Goal: Feedback & Contribution: Submit feedback/report problem

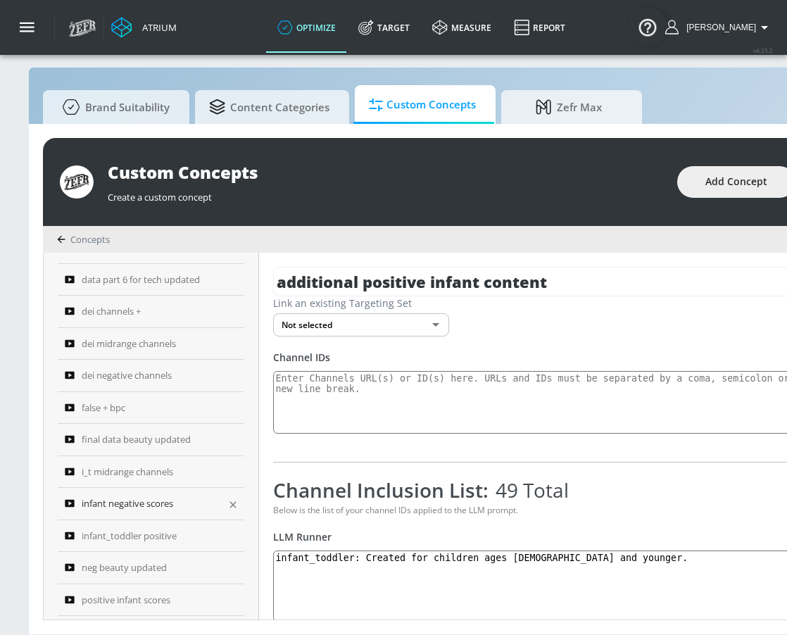
scroll to position [25, 0]
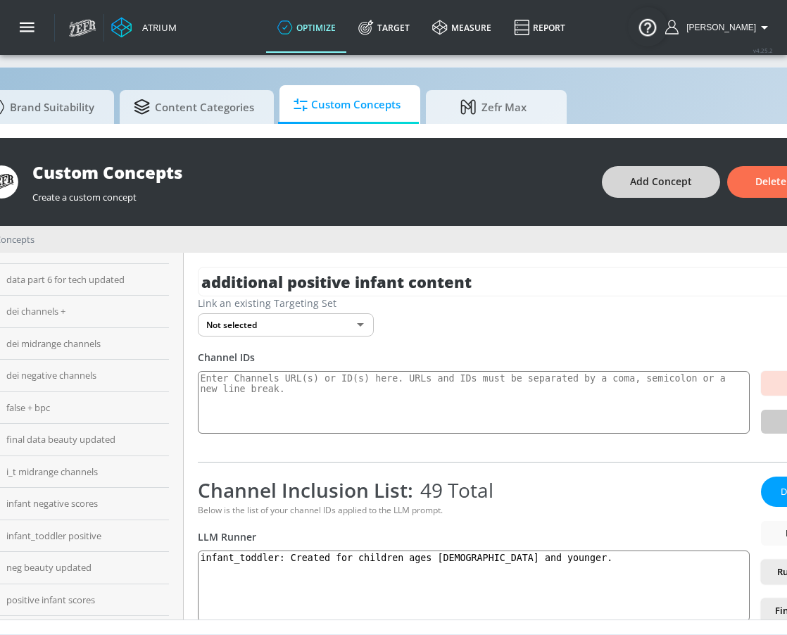
click at [692, 177] on span "Add Concept" at bounding box center [661, 182] width 62 height 18
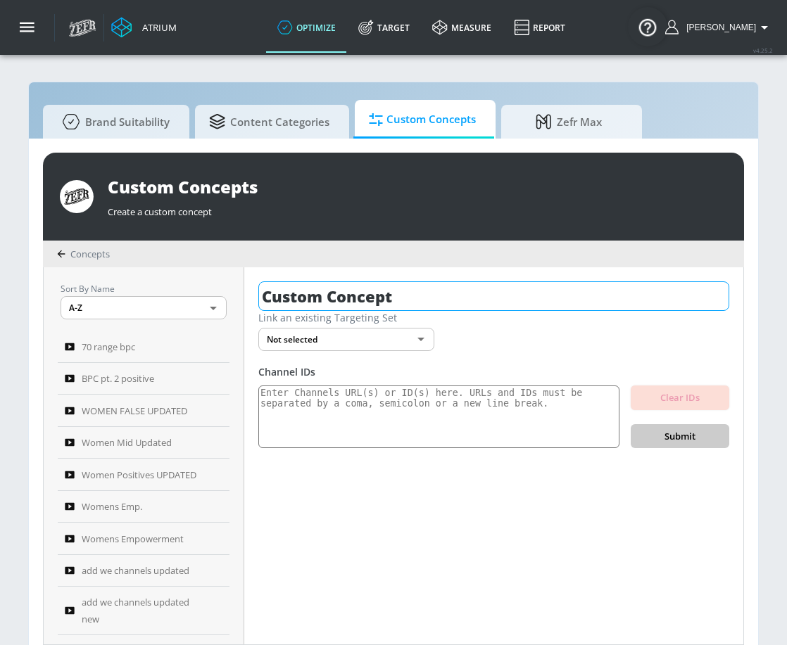
click at [437, 298] on input "Custom Concept" at bounding box center [493, 297] width 471 height 30
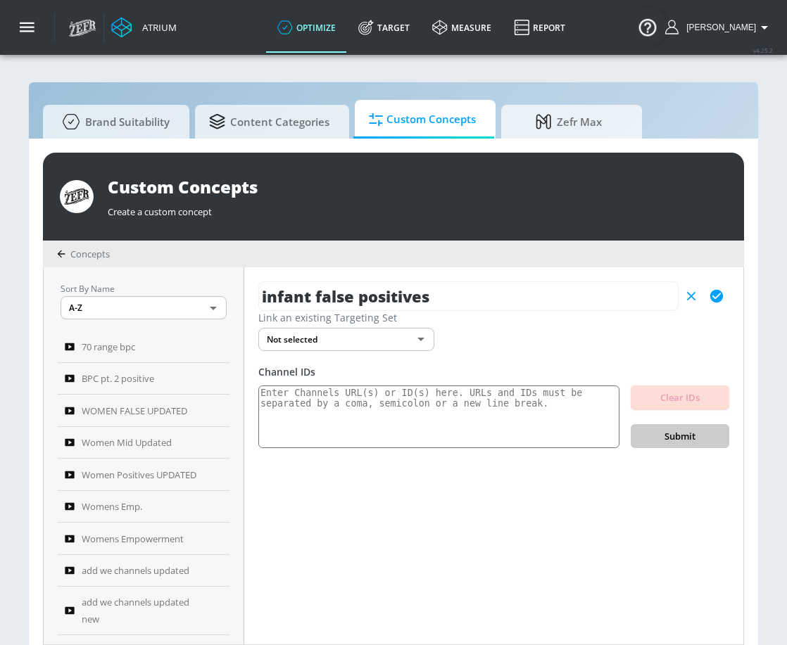
type input "infant false positives"
click at [709, 291] on icon "button" at bounding box center [716, 296] width 15 height 15
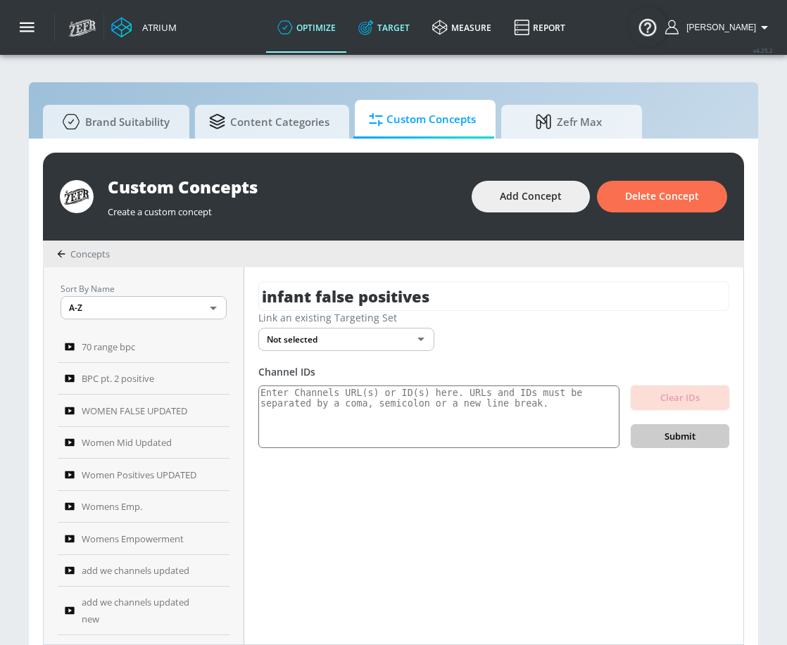
click at [389, 42] on link "Target" at bounding box center [384, 27] width 74 height 51
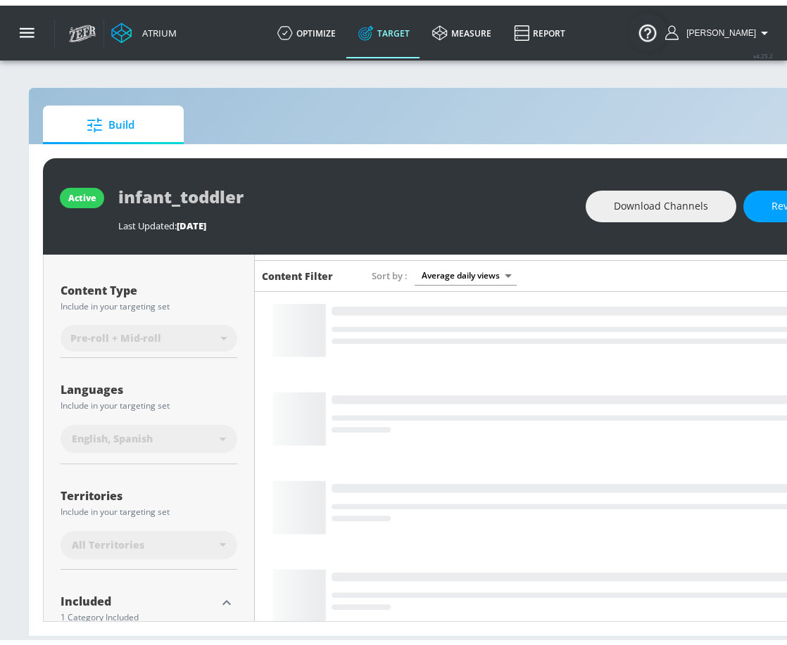
scroll to position [280, 0]
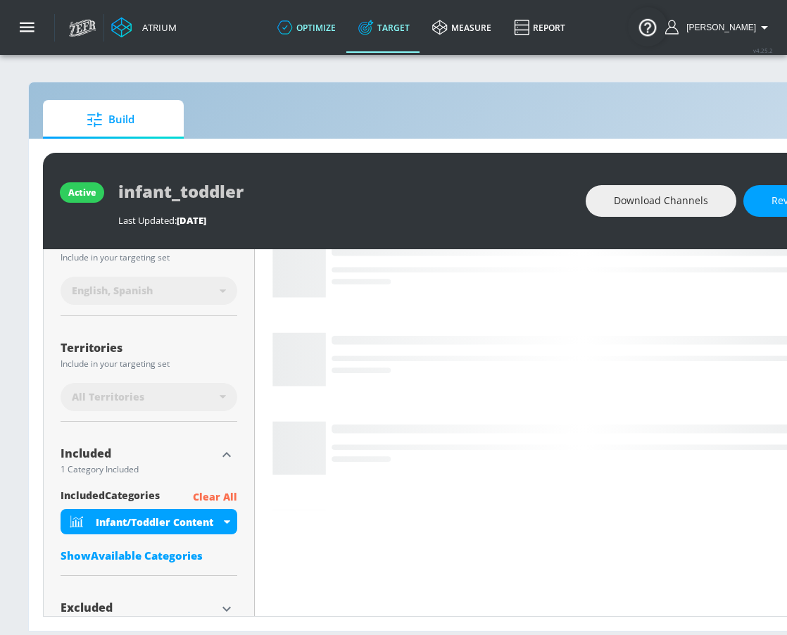
click at [334, 27] on link "optimize" at bounding box center [306, 27] width 81 height 51
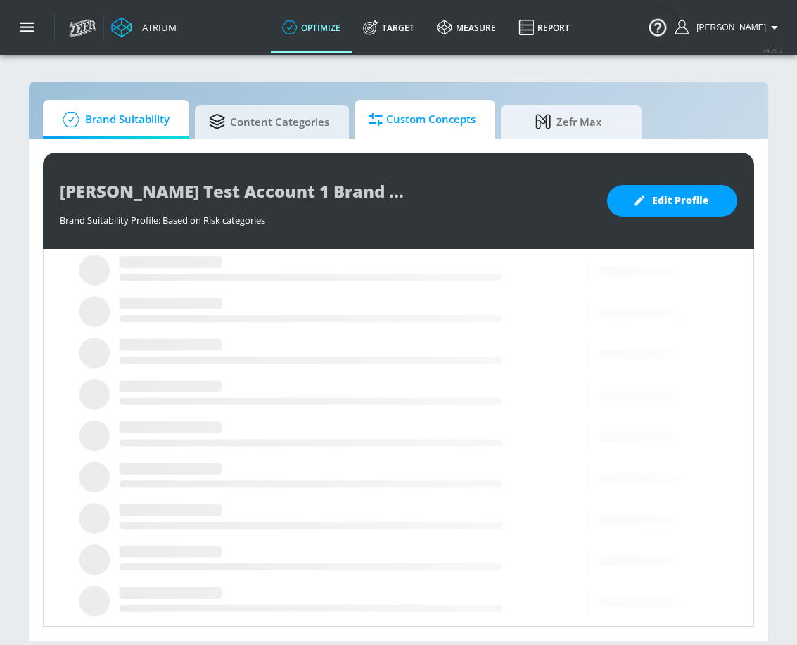
click at [417, 120] on span "Custom Concepts" at bounding box center [422, 120] width 107 height 34
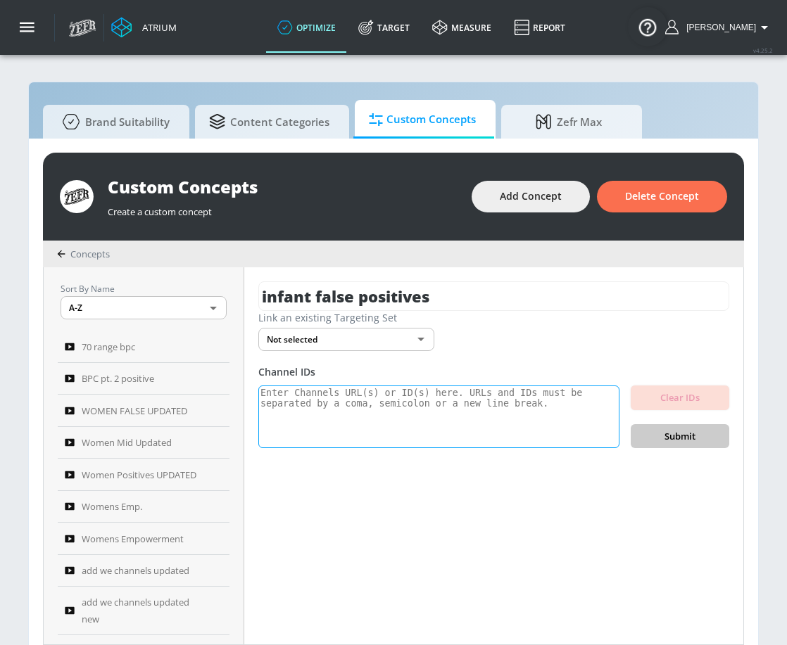
click at [384, 408] on textarea at bounding box center [438, 417] width 361 height 63
click at [352, 415] on textarea at bounding box center [438, 417] width 361 height 63
paste textarea "UCrBxA7M4TSUFsOLq-JpoB4w"
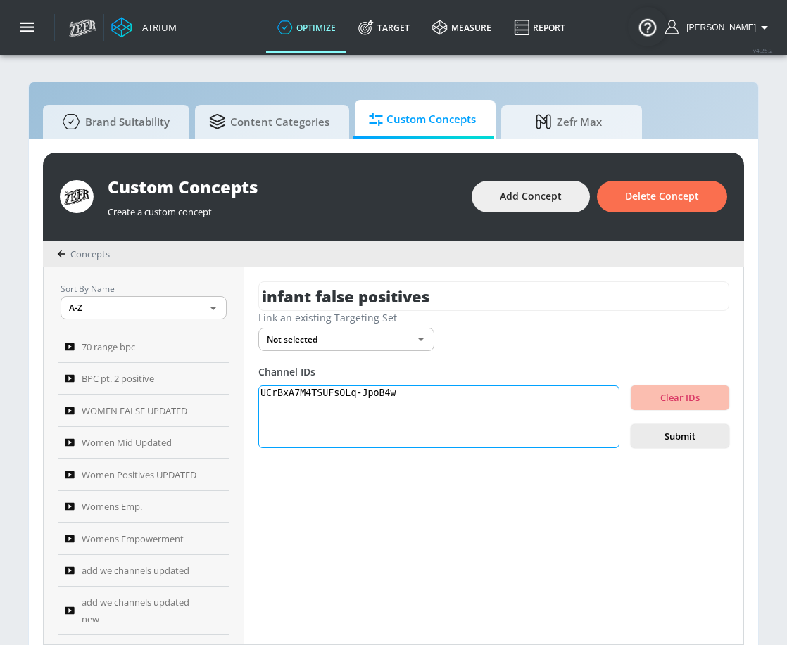
paste textarea "UCzJT0hcfFD4AOjVGOJEjkeQ UCxquiJ7sq0QF-8qN72G1EZw UCxAQOVM1fvpmBg4_4LPooWA UCwn…"
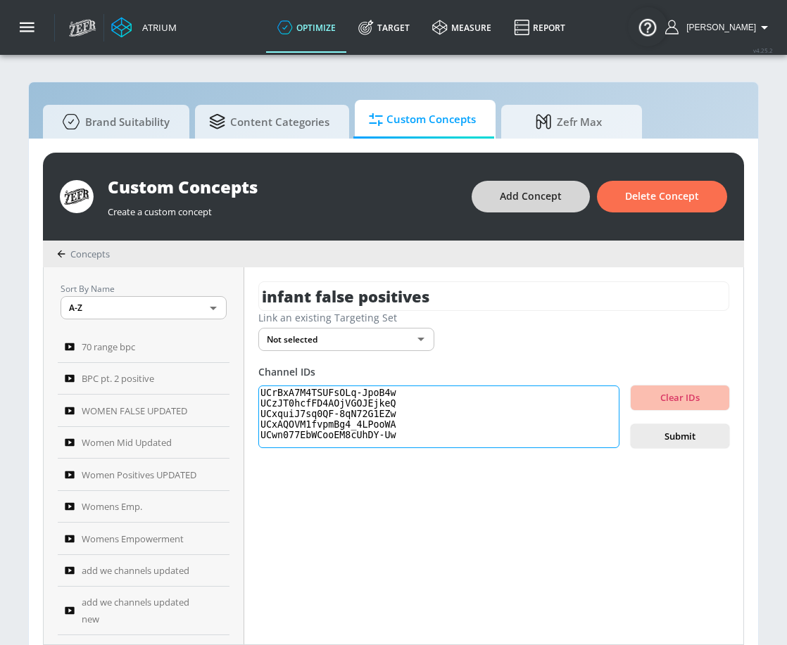
scroll to position [5, 0]
paste textarea "UCdVgjGacjlMbg8kswdroeLQ UCbA8w-YzHWa6zKk79ZTnb4Q"
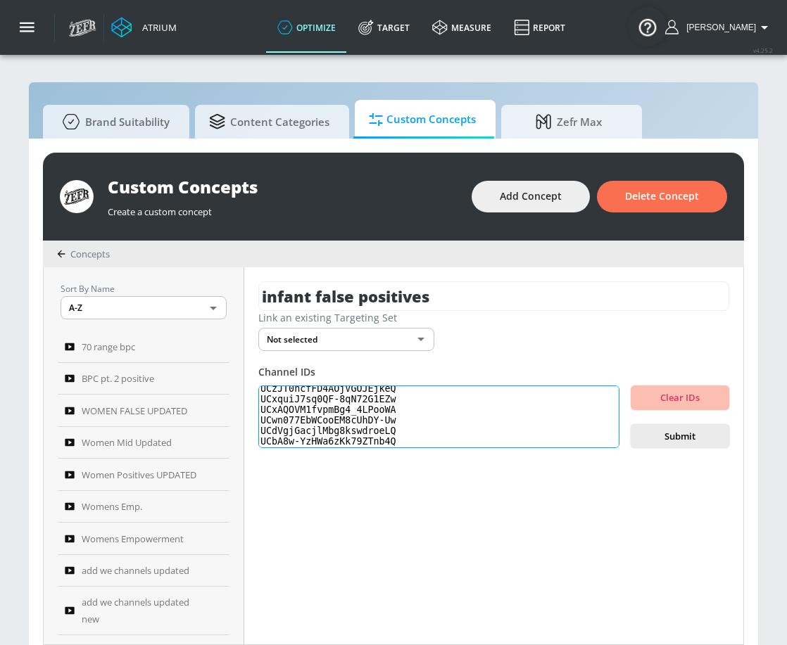
scroll to position [27, 0]
paste textarea "UCN_uTZeHvu5LfbZSORR1sOQ"
click at [426, 427] on textarea "UCrBxA7M4TSUFsOLq-JpoB4w UCzJT0hcfFD4AOjVGOJEjkeQ UCxquiJ7sq0QF-8qN72G1EZw UCxA…" at bounding box center [438, 417] width 361 height 63
click at [365, 439] on textarea "UCrBxA7M4TSUFsOLq-JpoB4w UCzJT0hcfFD4AOjVGOJEjkeQ UCxquiJ7sq0QF-8qN72G1EZw UCxA…" at bounding box center [438, 417] width 361 height 63
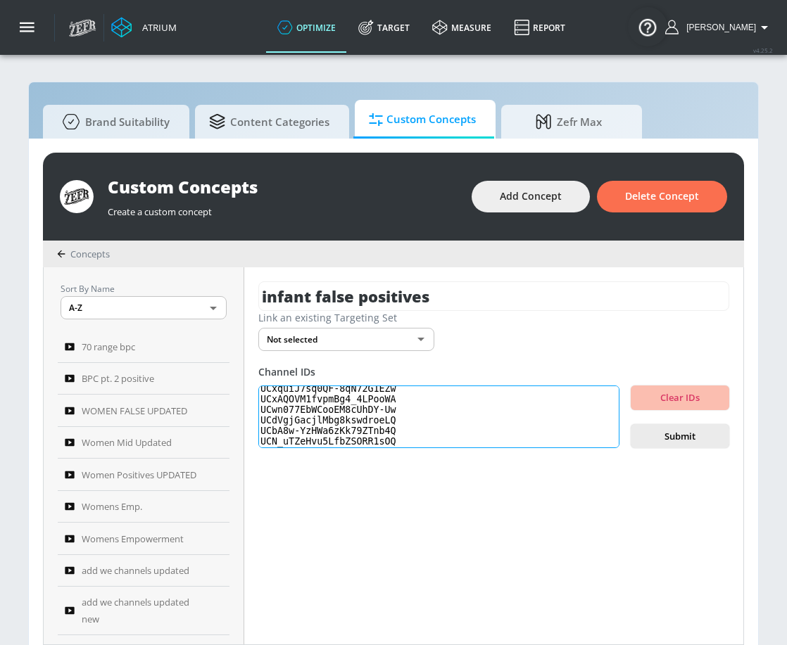
paste textarea "UCDiFsIINByGLZRA5VhJN8pA UC0pTO0tM8kKFTde0OQzHdVw"
click at [373, 445] on textarea "UCrBxA7M4TSUFsOLq-JpoB4w UCzJT0hcfFD4AOjVGOJEjkeQ UCxquiJ7sq0QF-8qN72G1EZw UCxA…" at bounding box center [438, 417] width 361 height 63
paste textarea "UCNQ7sKiXOO166y8QxzR7QcA"
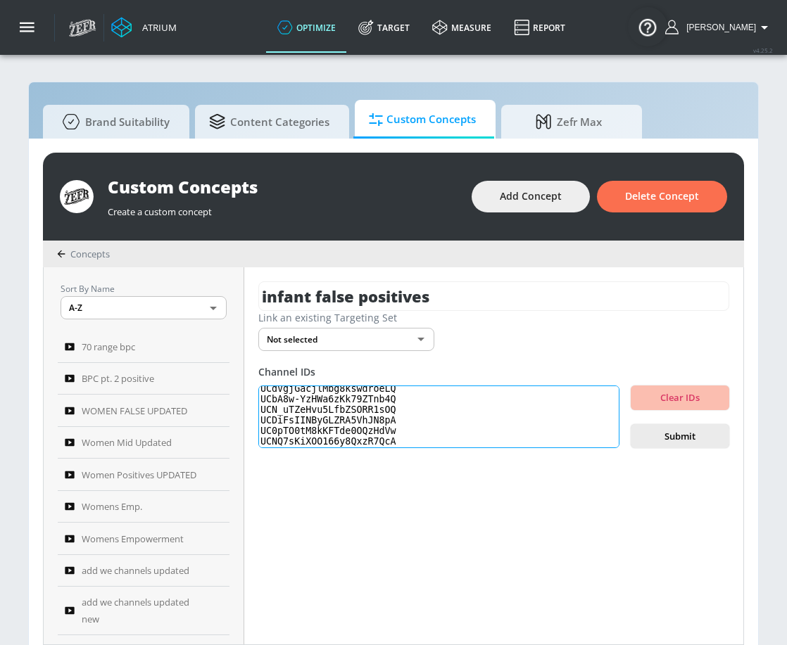
click at [410, 442] on textarea "UCrBxA7M4TSUFsOLq-JpoB4w UCzJT0hcfFD4AOjVGOJEjkeQ UCxquiJ7sq0QF-8qN72G1EZw UCxA…" at bounding box center [438, 417] width 361 height 63
paste textarea "UCkcWq2coPKsw9-OyDGTa22g UChYKttoVFAFJQiaX4EDPrvw UCb-PDQcOPHPv9YwmO8gKpXw UC_y…"
paste textarea "UCQCWKA7l79eMeXgxUHYHVXQ UCPdYICaDmAxPyD0xHf8dD6g UCNPCGKXAqvS-dhDf4YRar1Q UCGp…"
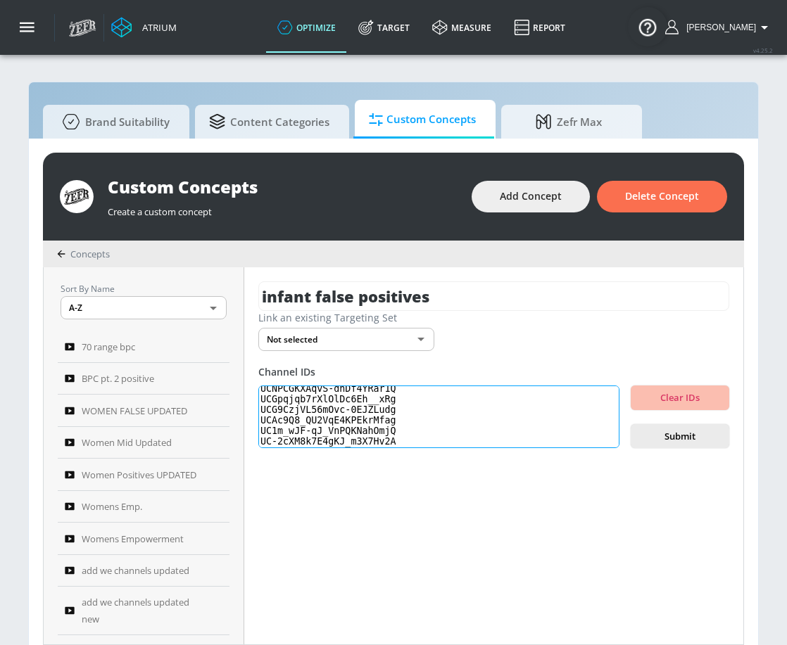
paste textarea "UCu_HjPNKabo-JoQLoVaqkZw UCSih1DabKpphPAxA-u61KCA UC5kaunogTj8BG0_Rfo6rwWA"
paste textarea "UCvge0EB8lF5Jv53AU_L-oeg"
click at [388, 442] on textarea "UCrBxA7M4TSUFsOLq-JpoB4w UCzJT0hcfFD4AOjVGOJEjkeQ UCxquiJ7sq0QF-8qN72G1EZw UCxA…" at bounding box center [438, 417] width 361 height 63
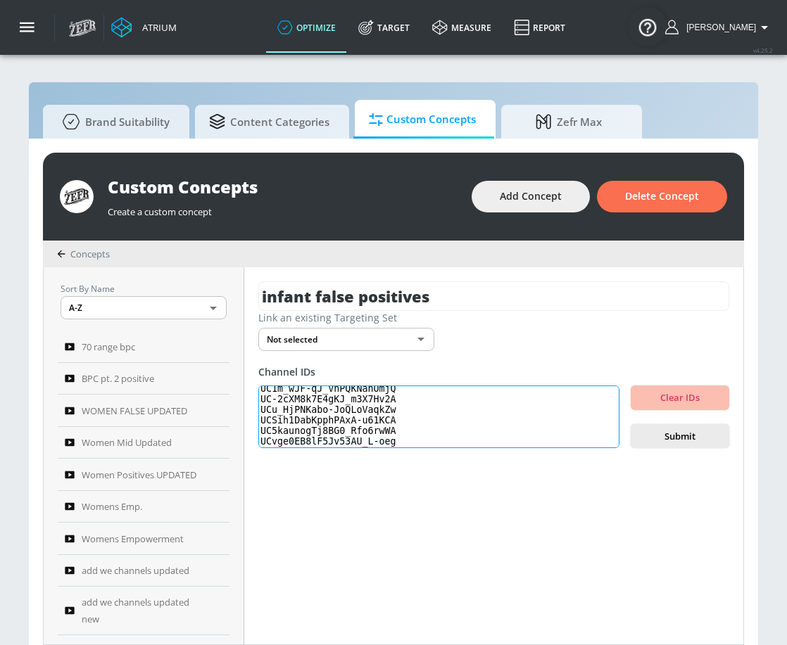
paste textarea "UC7xnv-waUr7bdoV7oSzcdPw UClFJS202iN0ARuRLLsaOlWw UCi4IuliZ8UvcBladp10_VBA UCgG…"
paste textarea "UCCBddw7k1k9MJx_yw3d6EJA"
paste textarea "UC5vzVOSlDoeTKrCkiee4CMA UC2Niayx9xh-PPIdw8kCc6gw"
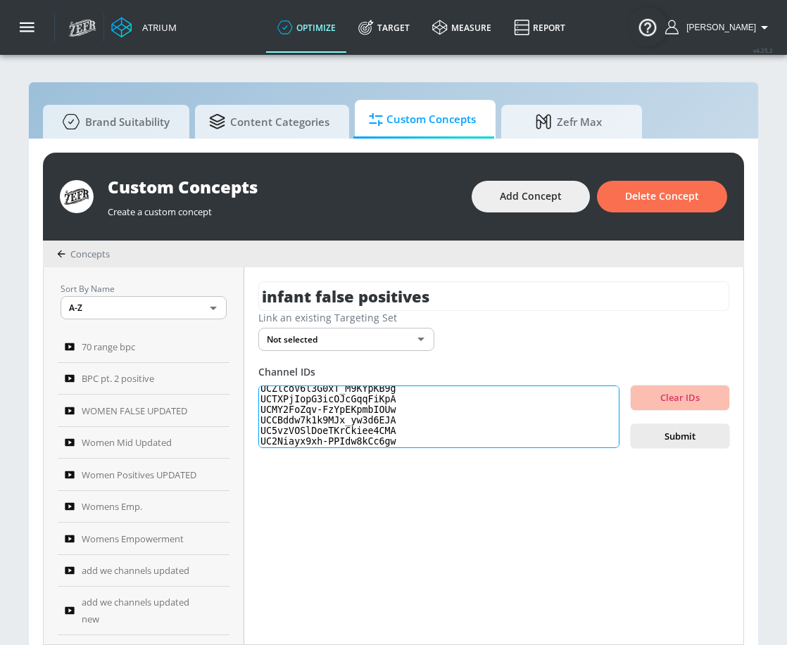
scroll to position [365, 0]
paste textarea "UCUERIaJakZ5E_DzLkdT4lbw"
paste textarea "UCkSIu1gG_AHsXV2elboWPoQ UCcsa4MZk969fcvp0XO2oQTA UCqFC7wPwjW2BEZPxr8i-1BA UClR…"
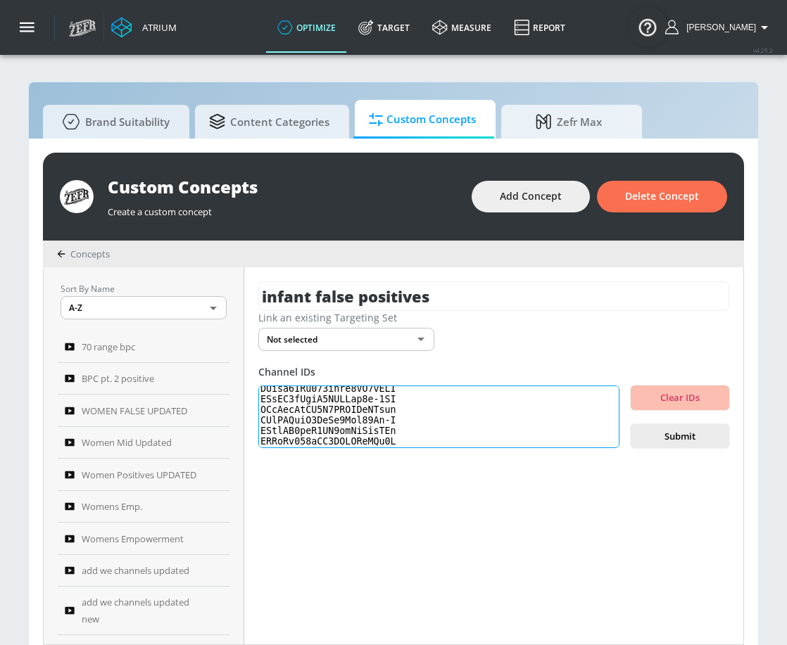
paste textarea "UC6l5zeJetsaIgCP68DhgboQ UC5Ebv49qQbIpFjRhCcbLXNg UCxEufuPxWHRk0zt4yHwJeHQ UCrc…"
paste textarea "UCNRBsoorpfxAvY28GgjkJHA"
paste textarea "UCufZWtgD-n9MR3U9TG0upkQ"
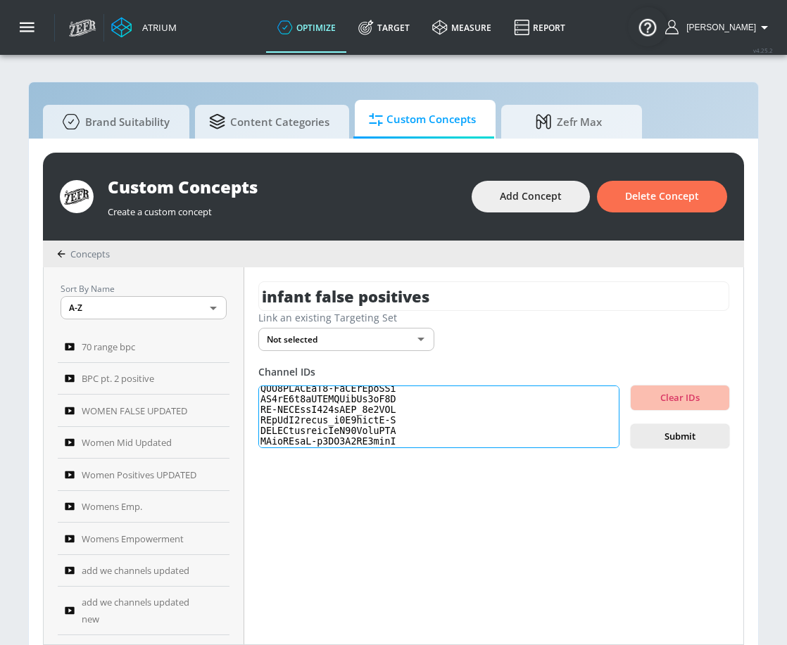
scroll to position [627, 0]
paste textarea "UCzQmvy_M8_4Xwu-EwPTptVQ"
click at [380, 439] on textarea at bounding box center [438, 417] width 361 height 63
paste textarea "UCoNTOsUNr_nOmjmL0jJ17DA UCmGAyKgXyDEVDrciv6b-OjQ UCcIyBywHxdHbzb-CIsdHpOw UCat…"
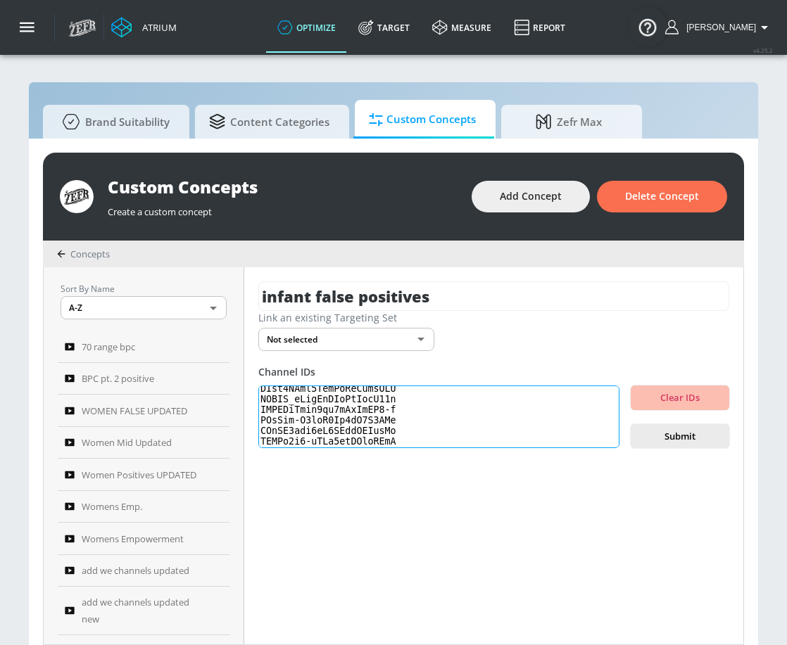
scroll to position [736, 0]
type textarea "UCrBxA7M4TSUFsOLq-JpoB4w UCzJT0hcfFD4AOjVGOJEjkeQ UCxquiJ7sq0QF-8qN72G1EZw UCxA…"
click at [670, 427] on button "Submit" at bounding box center [680, 436] width 99 height 25
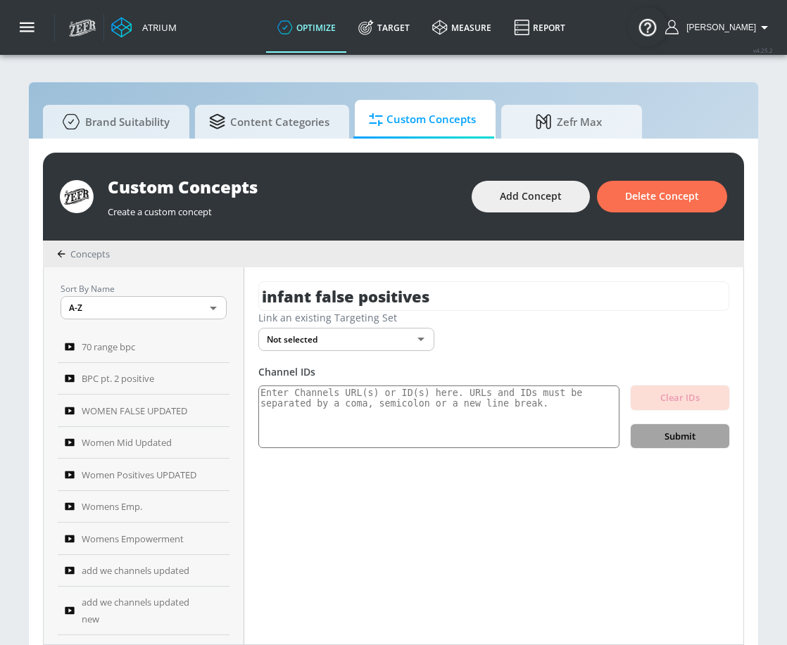
scroll to position [0, 0]
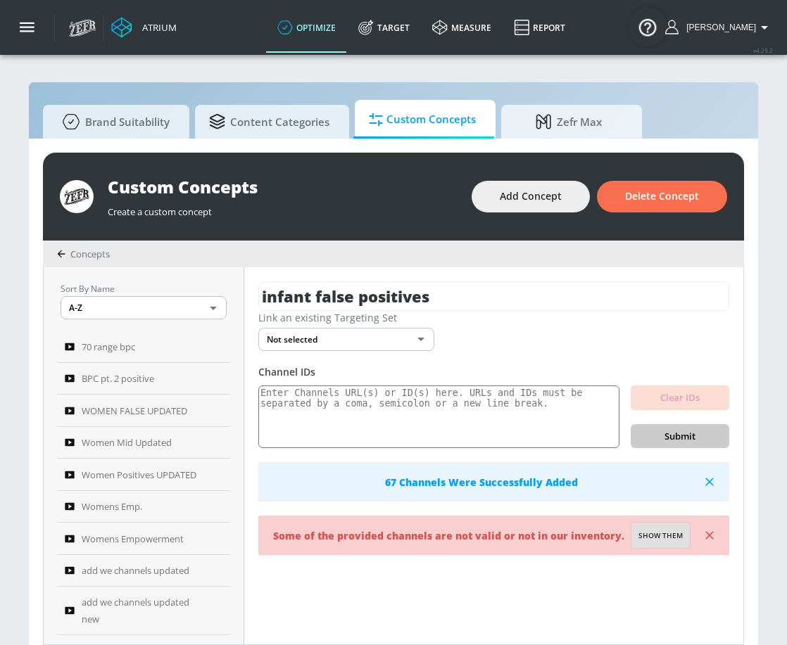
click at [663, 541] on span "Show them" at bounding box center [660, 536] width 44 height 13
type textarea "Invalid channels: UCdb_KCQ2C_NWcQCrpFvAN5Q UC8qY3y7dBVYRWUgtXw9mG4Q UCNQ7sKiXOO…"
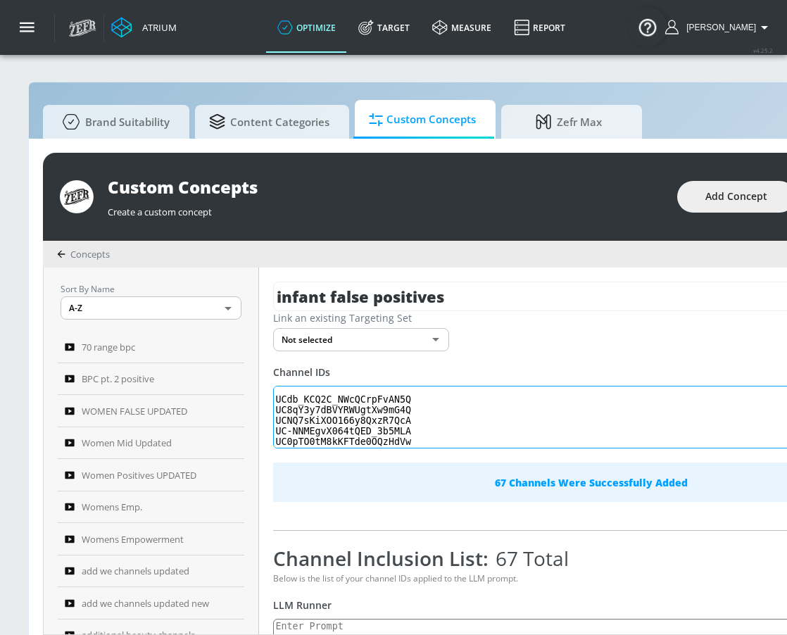
scroll to position [18, 0]
click at [392, 400] on textarea "Invalid channels: UCdb_KCQ2C_NWcQCrpFvAN5Q UC8qY3y7dBVYRWUgtXw9mG4Q UCNQ7sKiXOO…" at bounding box center [549, 417] width 552 height 63
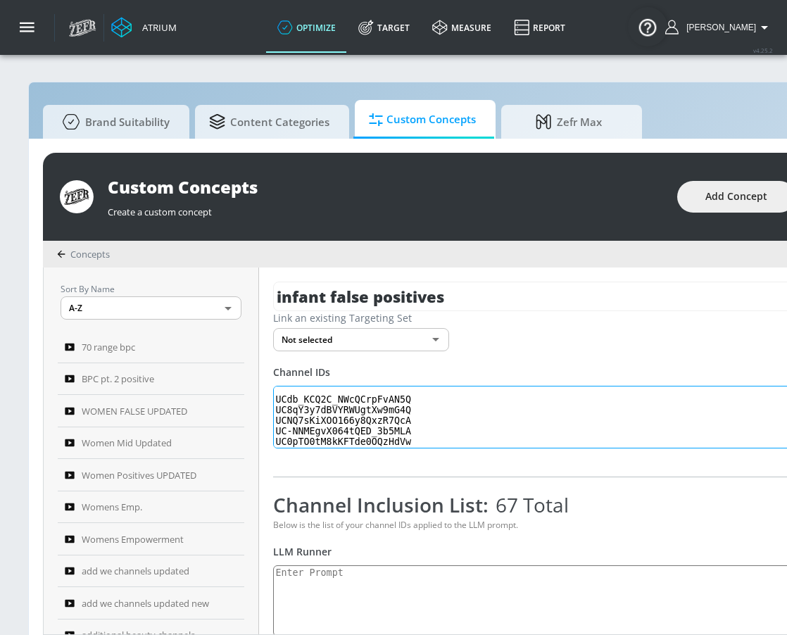
click at [360, 410] on textarea "Invalid channels: UCdb_KCQ2C_NWcQCrpFvAN5Q UC8qY3y7dBVYRWUgtXw9mG4Q UCNQ7sKiXOO…" at bounding box center [549, 417] width 552 height 63
click at [360, 409] on textarea "Invalid channels: UCdb_KCQ2C_NWcQCrpFvAN5Q UC8qY3y7dBVYRWUgtXw9mG4Q UCNQ7sKiXOO…" at bounding box center [549, 417] width 552 height 63
click at [384, 419] on textarea "Invalid channels: UCdb_KCQ2C_NWcQCrpFvAN5Q UC8qY3y7dBVYRWUgtXw9mG4Q UCNQ7sKiXOO…" at bounding box center [549, 417] width 552 height 63
click at [396, 429] on textarea "Invalid channels: UCdb_KCQ2C_NWcQCrpFvAN5Q UC8qY3y7dBVYRWUgtXw9mG4Q UCNQ7sKiXOO…" at bounding box center [549, 417] width 552 height 63
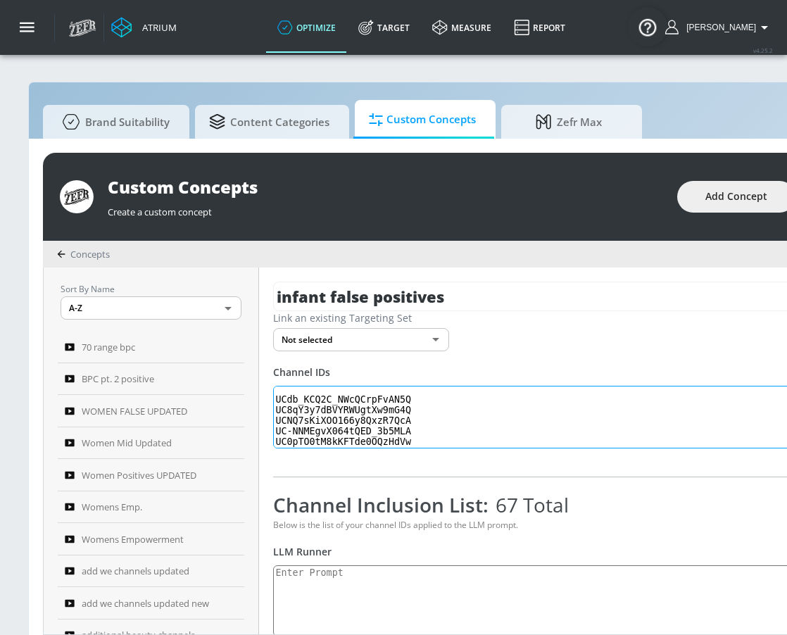
click at [396, 429] on textarea "Invalid channels: UCdb_KCQ2C_NWcQCrpFvAN5Q UC8qY3y7dBVYRWUgtXw9mG4Q UCNQ7sKiXOO…" at bounding box center [549, 417] width 552 height 63
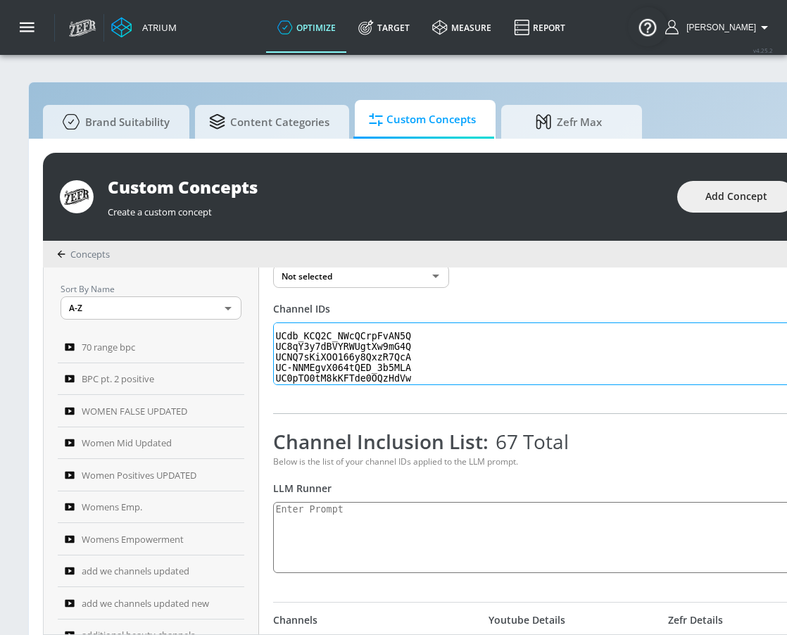
scroll to position [94, 0]
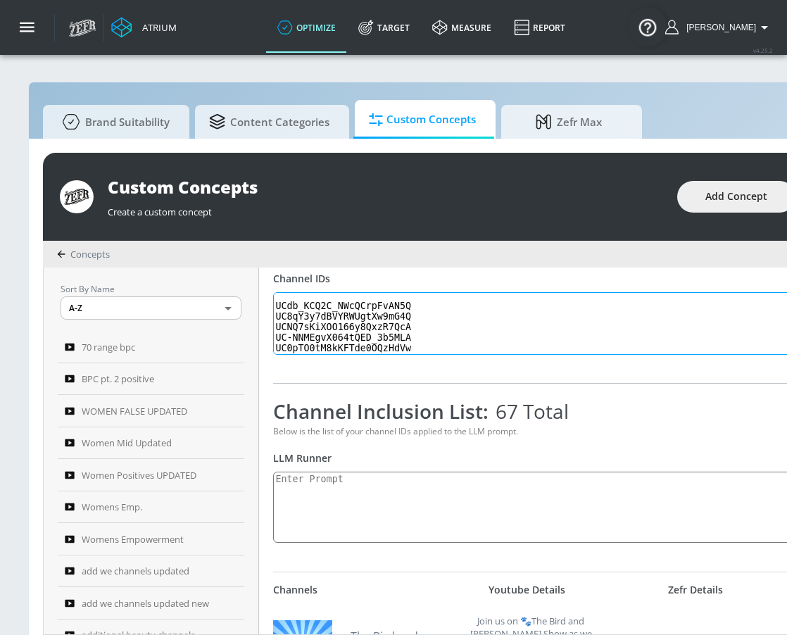
click at [376, 348] on textarea "Invalid channels: UCdb_KCQ2C_NWcQCrpFvAN5Q UC8qY3y7dBVYRWUgtXw9mG4Q UCNQ7sKiXOO…" at bounding box center [549, 323] width 552 height 63
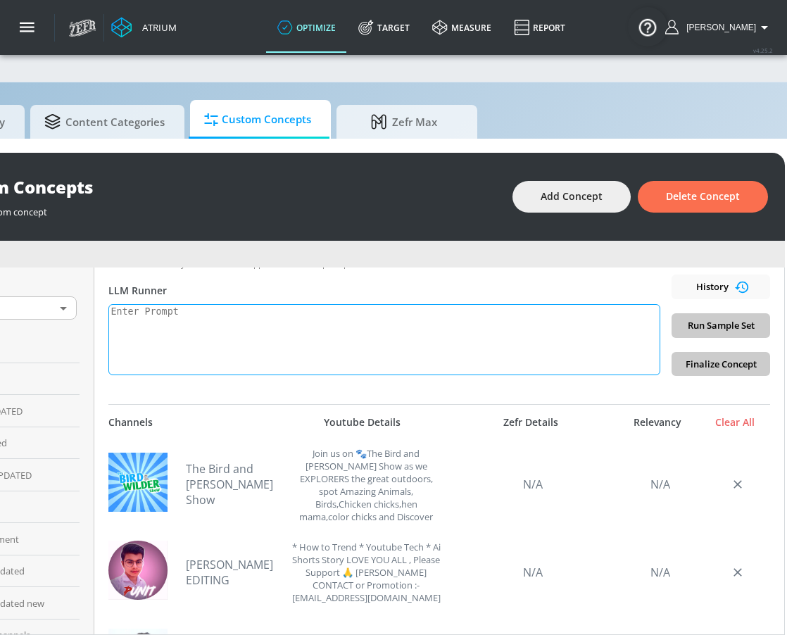
scroll to position [253, 0]
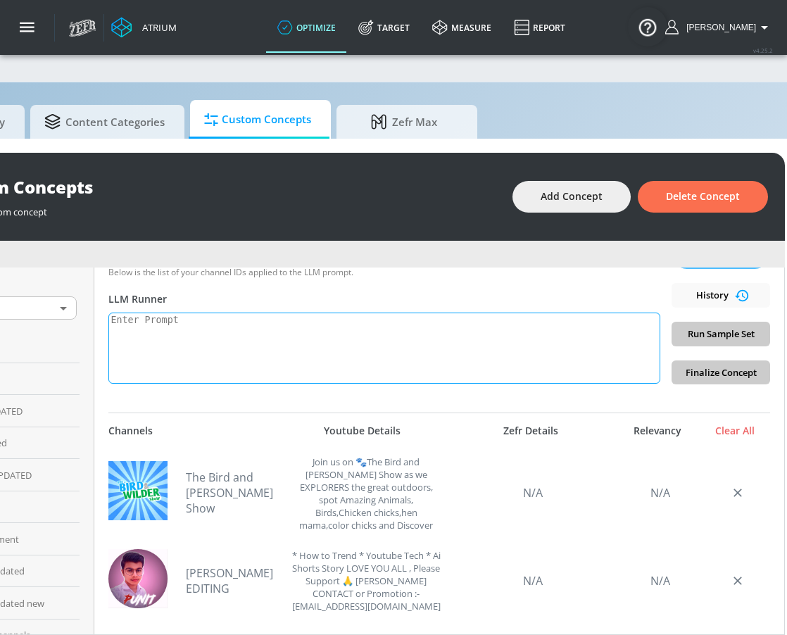
click at [242, 347] on textarea at bounding box center [384, 348] width 552 height 71
paste textarea "infant_toddler"
paste textarea "Created for children ages 5 and younger"
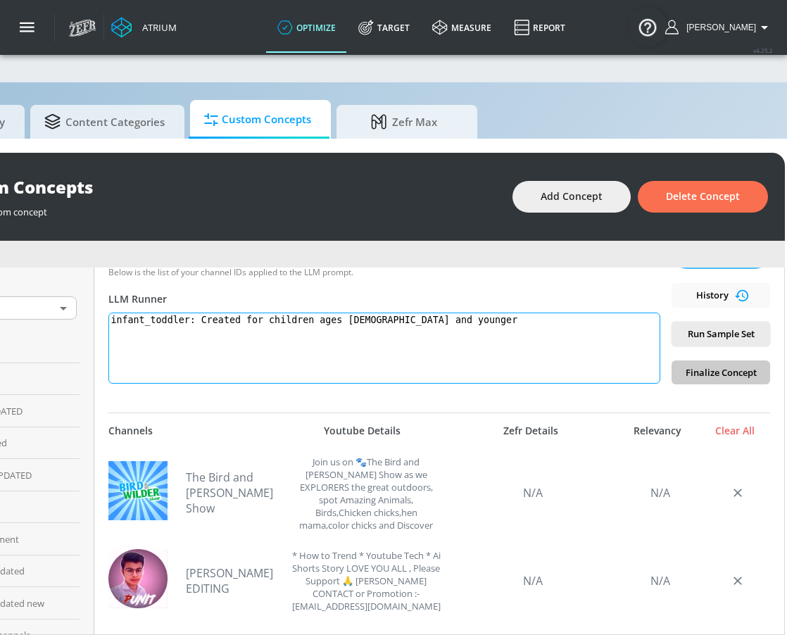
click at [456, 324] on textarea "infant_toddler: Created for children ages 5 and younger" at bounding box center [384, 348] width 552 height 71
click at [493, 320] on textarea "infant_toddler: Created for children ages 5 and younger, this content should fo…" at bounding box center [384, 348] width 552 height 71
click at [652, 329] on textarea "infant_toddler: Created for children ages 5 and younger, this should focus on e…" at bounding box center [384, 348] width 552 height 71
click at [650, 316] on textarea "infant_toddler: Created for children ages 5 and younger, this should focus on e…" at bounding box center [384, 348] width 552 height 71
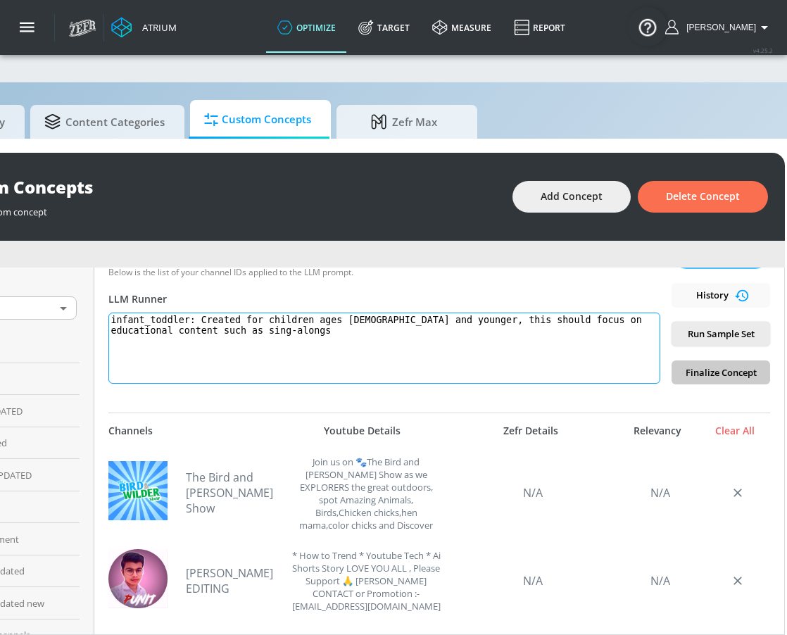
click at [213, 336] on textarea "infant_toddler: Created for children ages 5 and younger, this should focus on e…" at bounding box center [384, 348] width 552 height 71
click at [434, 333] on textarea "infant_toddler: Created for children ages 5 and younger, this should focus on e…" at bounding box center [384, 348] width 552 height 71
click at [534, 337] on textarea "infant_toddler: Created for children ages 5 and younger, this should focus on e…" at bounding box center [384, 348] width 552 height 71
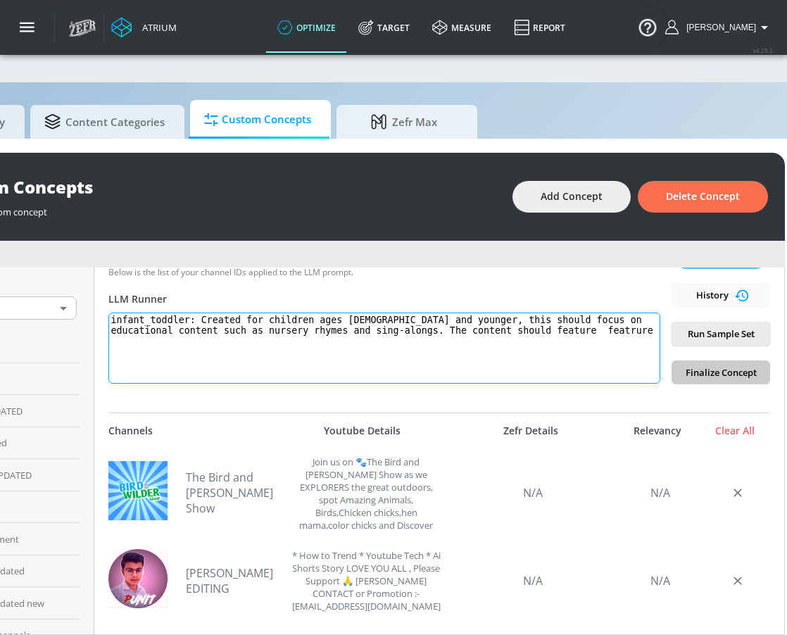
click at [535, 338] on textarea "infant_toddler: Created for children ages 5 and younger, this should focus on e…" at bounding box center [384, 348] width 552 height 71
click at [532, 332] on textarea "infant_toddler: Created for children ages 5 and younger, this should focus on e…" at bounding box center [384, 348] width 552 height 71
click at [531, 332] on textarea "infant_toddler: Created for children ages 5 and younger, this should focus on e…" at bounding box center [384, 348] width 552 height 71
click at [265, 353] on textarea "infant_toddler: Created for children ages 5 and younger, this should focus on e…" at bounding box center [384, 348] width 552 height 71
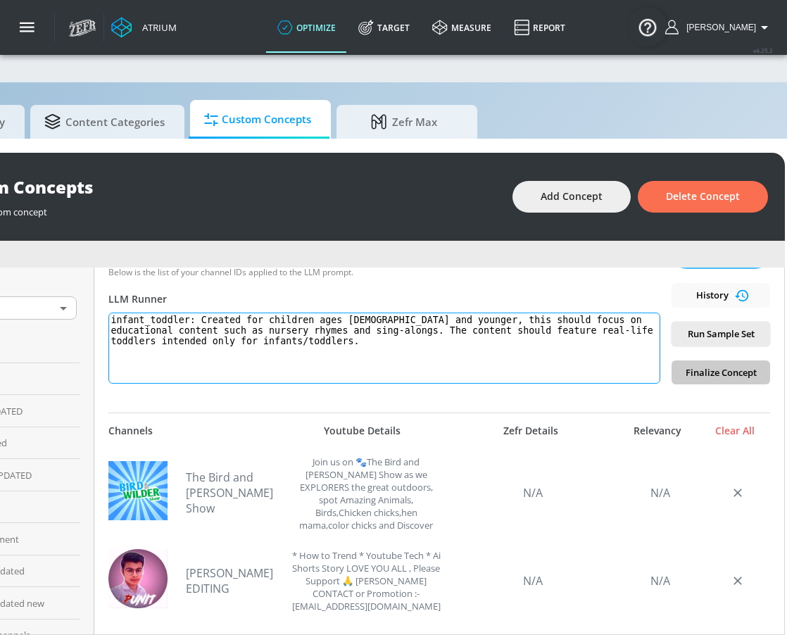
click at [265, 353] on textarea "infant_toddler: Created for children ages 5 and younger, this should focus on e…" at bounding box center [384, 348] width 552 height 71
click at [399, 355] on textarea "infant_toddler: Created for children ages 5 and younger, this should focus on e…" at bounding box center [384, 348] width 552 height 71
drag, startPoint x: 288, startPoint y: 351, endPoint x: 140, endPoint y: 319, distance: 151.3
click at [141, 319] on textarea "infant_toddler: Created for children ages 5 and younger, this should focus on e…" at bounding box center [384, 348] width 552 height 71
paste textarea "Designed for children ages 5 and under. Content should focus on educational the…"
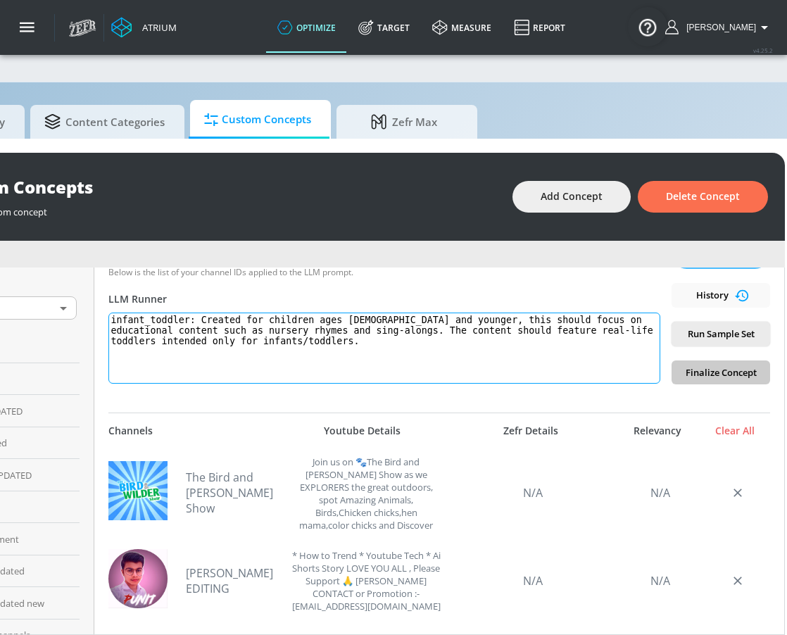
click at [219, 319] on textarea "infant_toddler: Created for children ages 5 and younger, this should focus on e…" at bounding box center [384, 348] width 552 height 71
drag, startPoint x: 210, startPoint y: 322, endPoint x: 258, endPoint y: 366, distance: 65.8
click at [258, 366] on textarea "infant_toddler: Created for children ages 5 and younger, this should focus on e…" at bounding box center [384, 348] width 552 height 71
paste textarea "Designed for children ages 5 and under. Content should focus on educational the…"
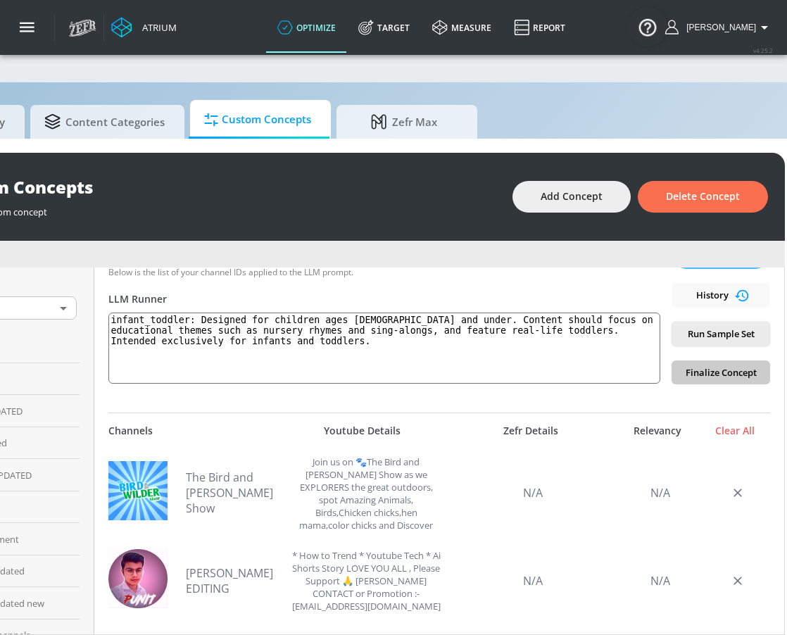
click at [731, 335] on span "Run Sample Set" at bounding box center [721, 334] width 76 height 16
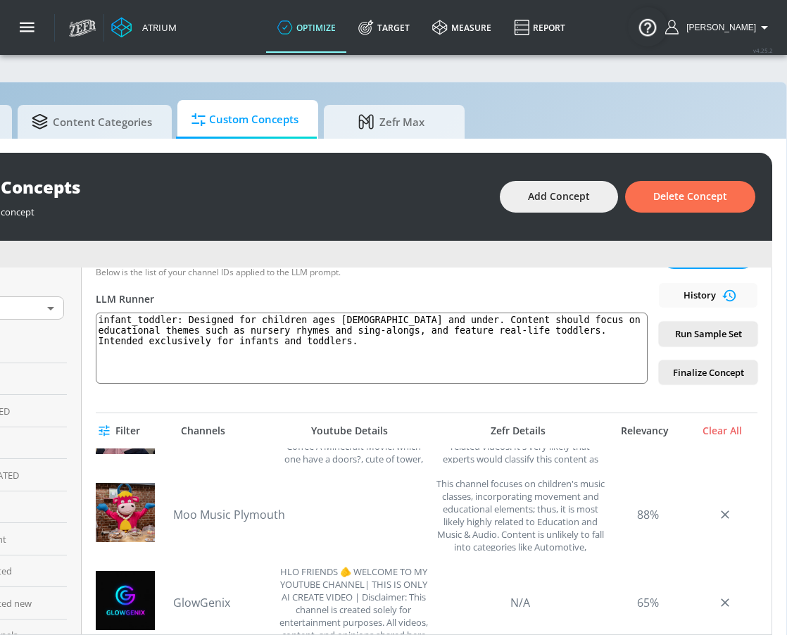
scroll to position [0, 0]
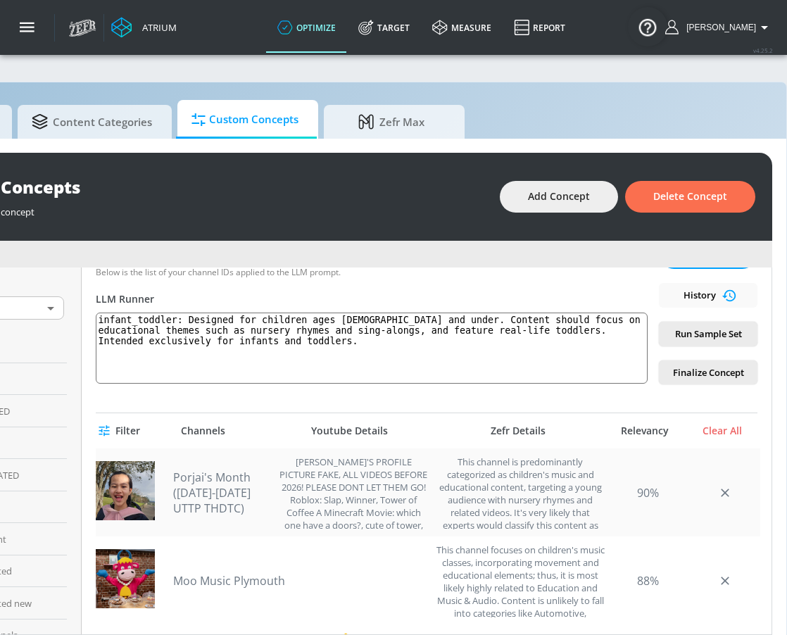
click at [189, 488] on link "Porjai's Month (Jan-Dec 2025 UTTP THDTC)" at bounding box center [222, 492] width 99 height 46
click at [263, 583] on link "Moo Music Plymouth" at bounding box center [229, 580] width 112 height 15
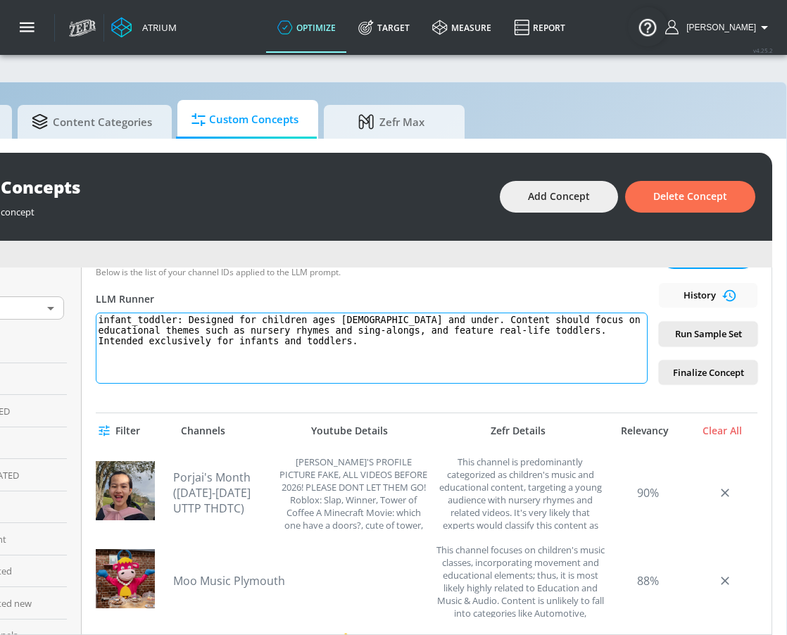
drag, startPoint x: 339, startPoint y: 350, endPoint x: 197, endPoint y: 317, distance: 145.3
click at [197, 317] on textarea "infant_toddler: Designed for children ages 5 and under. Content should focus on…" at bounding box center [372, 348] width 552 height 71
paste textarea "infant_toddler: Designed for children ages 5 and under. Content should focus on…"
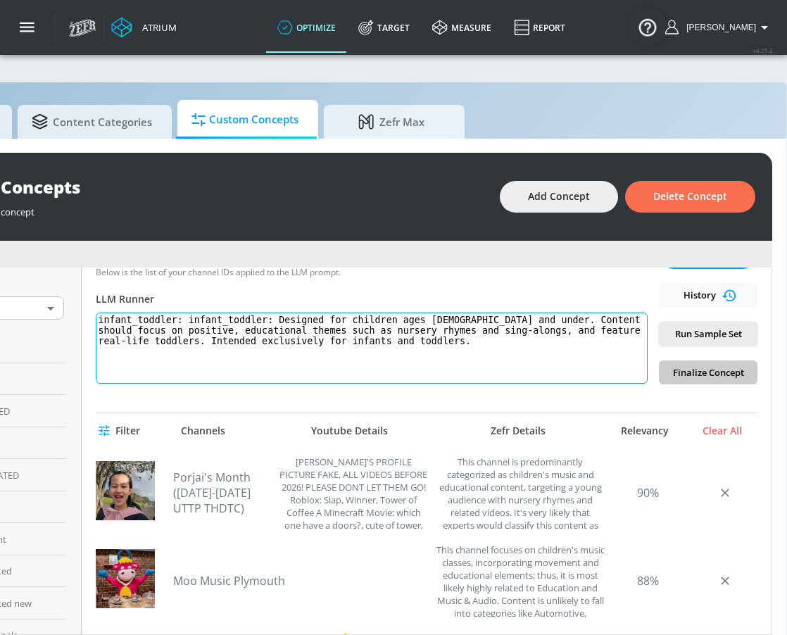
drag, startPoint x: 282, startPoint y: 320, endPoint x: 193, endPoint y: 316, distance: 89.5
click at [193, 316] on textarea "infant_toddler: infant_toddler: Designed for children ages 5 and under. Content…" at bounding box center [372, 348] width 552 height 71
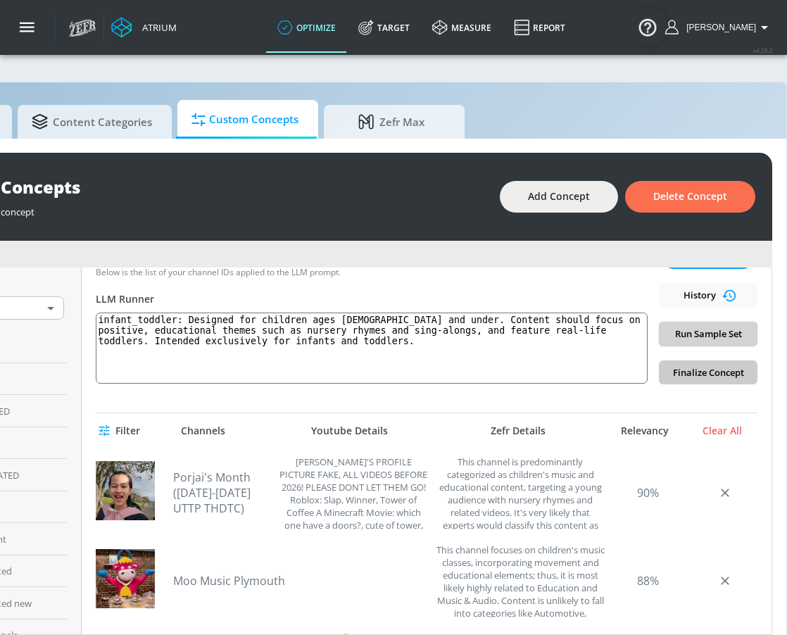
click at [694, 334] on span "Run Sample Set" at bounding box center [708, 334] width 76 height 16
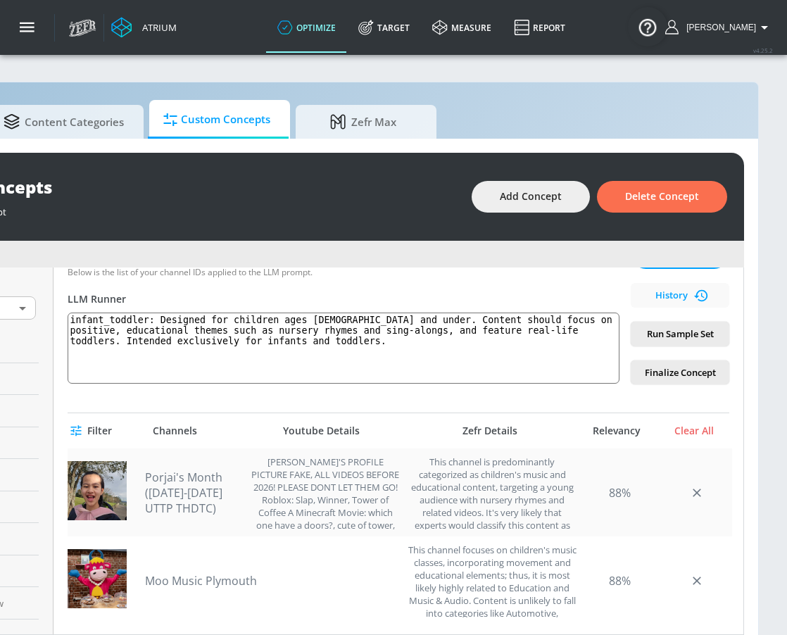
click at [451, 496] on div "This channel is predominantly categorized as children's music and educational c…" at bounding box center [493, 492] width 170 height 74
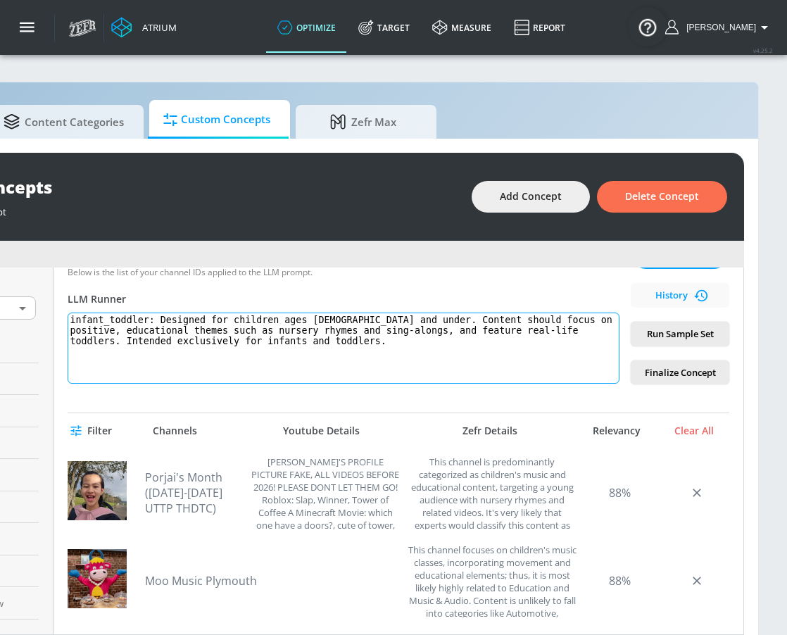
drag, startPoint x: 146, startPoint y: 317, endPoint x: 308, endPoint y: 366, distance: 169.0
click at [308, 366] on textarea "infant_toddler: Designed for children ages 5 and under. Content should focus on…" at bounding box center [344, 348] width 552 height 71
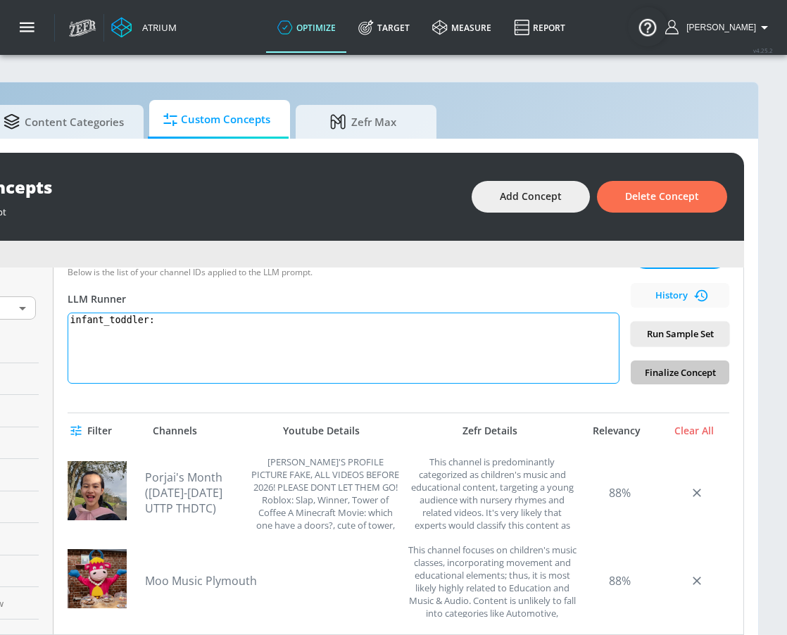
paste textarea ": Specifically created for infants and toddlers (ages 0–5). Content should prov…"
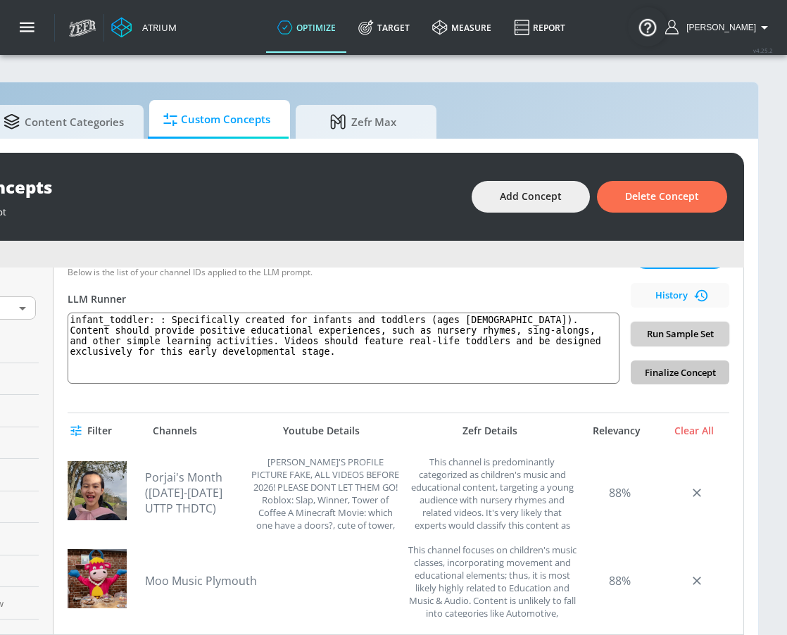
click at [678, 327] on span "Run Sample Set" at bounding box center [680, 334] width 76 height 16
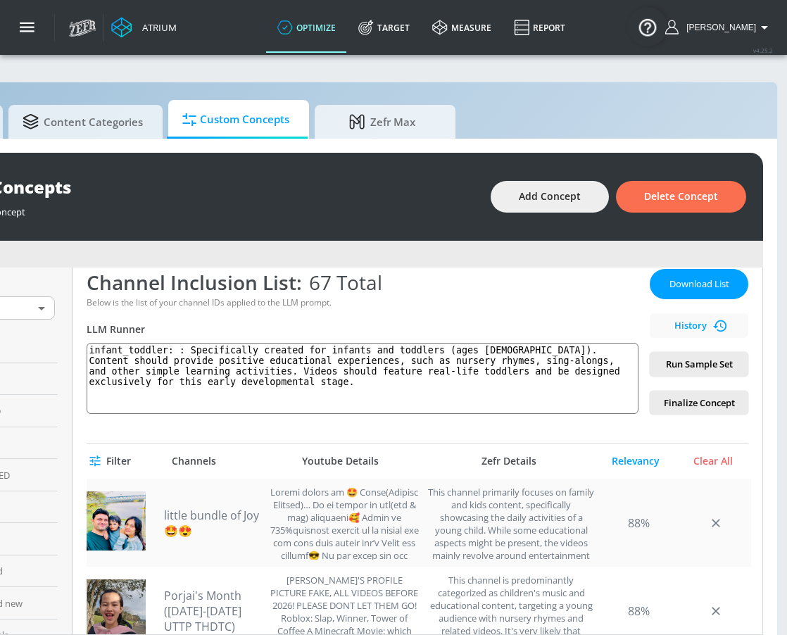
scroll to position [141, 0]
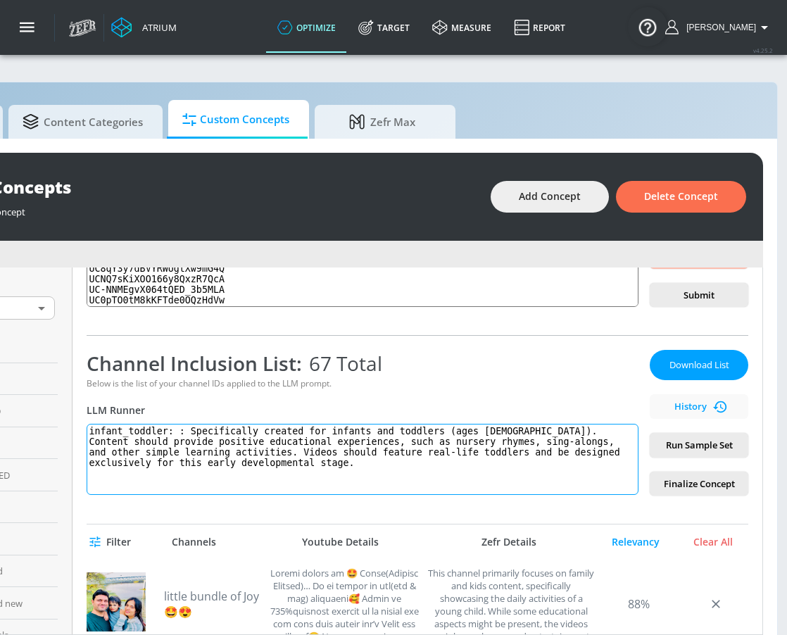
drag, startPoint x: 198, startPoint y: 430, endPoint x: 290, endPoint y: 509, distance: 120.8
click at [290, 509] on div "infant false positives Link an existing Targeting Set Not selected none ​ Chann…" at bounding box center [417, 450] width 690 height 367
paste textarea "infant_toddler: Content specifically created for infants and toddlers (ages 0–5…"
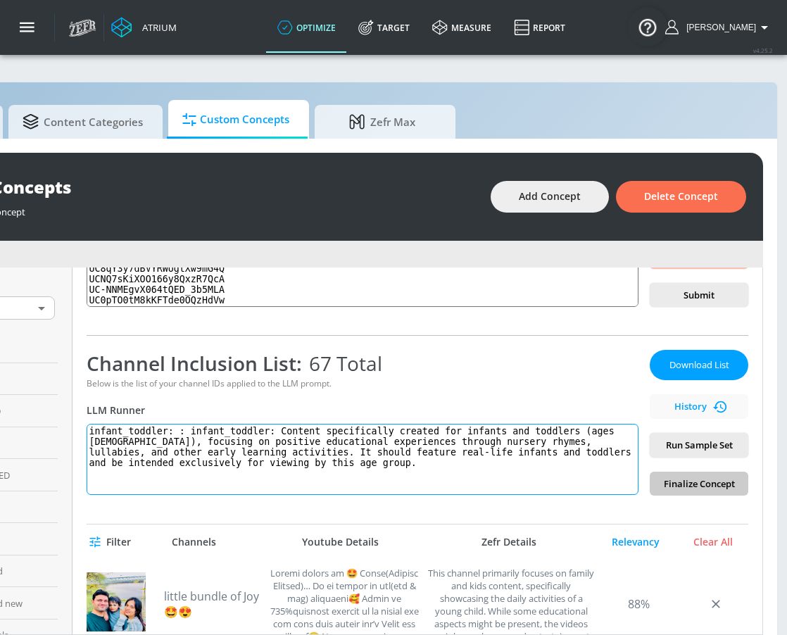
drag, startPoint x: 282, startPoint y: 434, endPoint x: 185, endPoint y: 434, distance: 96.4
click at [185, 434] on textarea "infant_toddler: : infant_toddler: Content specifically created for infants and …" at bounding box center [363, 459] width 552 height 71
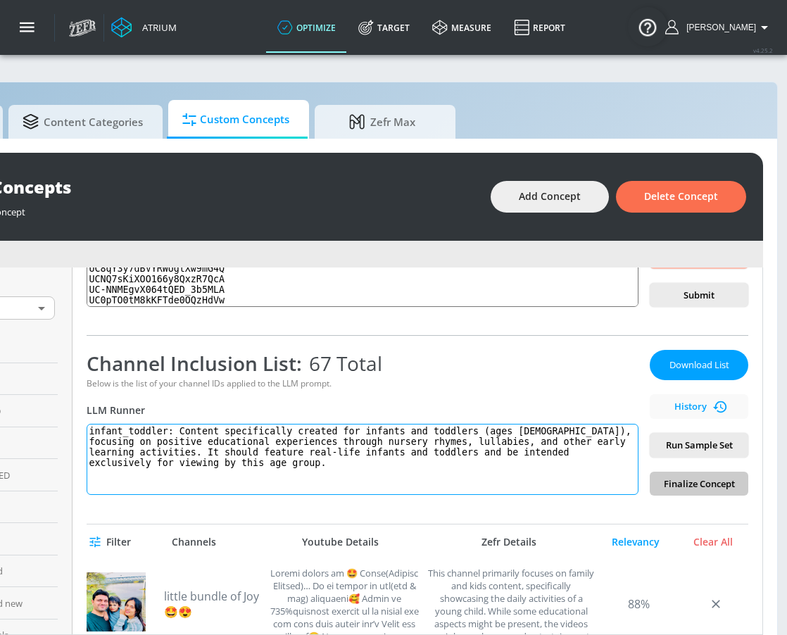
drag, startPoint x: 548, startPoint y: 430, endPoint x: 493, endPoint y: 435, distance: 55.1
click at [493, 435] on textarea "infant_toddler: Content specifically created for infants and toddlers (ages 0–5…" at bounding box center [363, 459] width 552 height 71
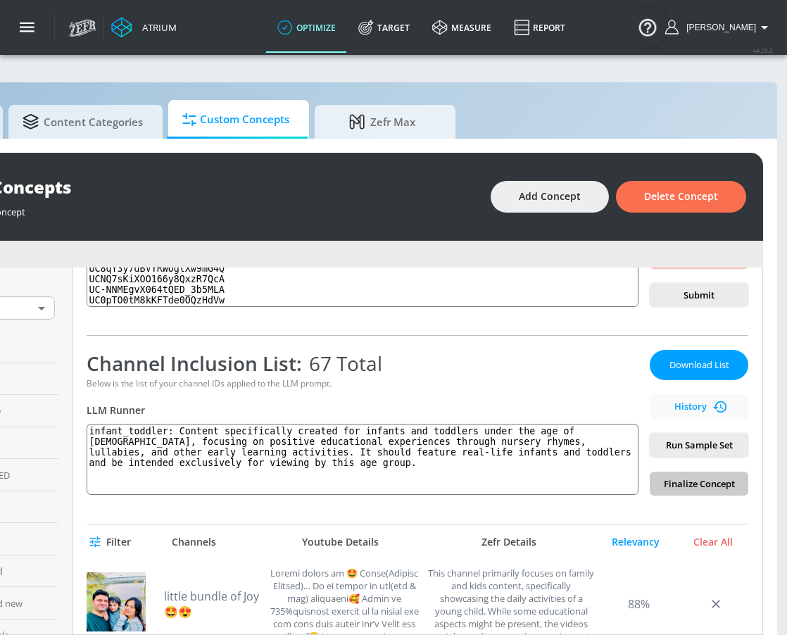
click at [689, 449] on span "Run Sample Set" at bounding box center [699, 445] width 76 height 16
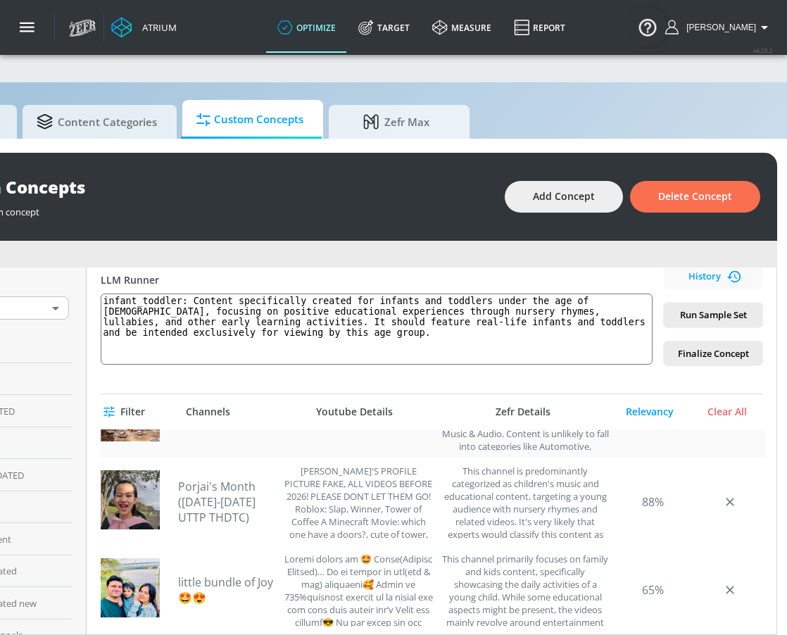
scroll to position [8, 0]
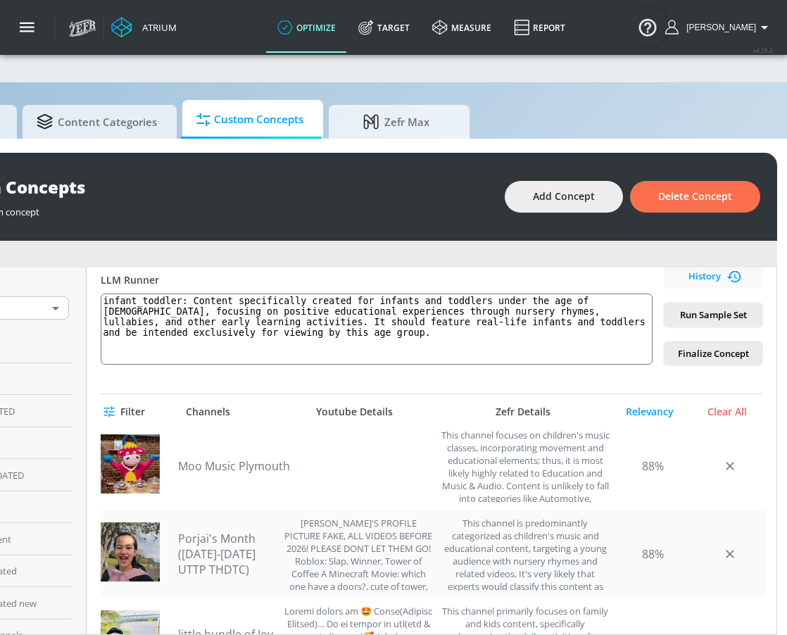
click at [246, 562] on link "Porjai's Month (Jan-Dec 2025 UTTP THDTC)" at bounding box center [227, 554] width 99 height 46
click at [218, 324] on textarea "infant_toddler: Content specifically created for infants and toddlers under the…" at bounding box center [377, 329] width 552 height 71
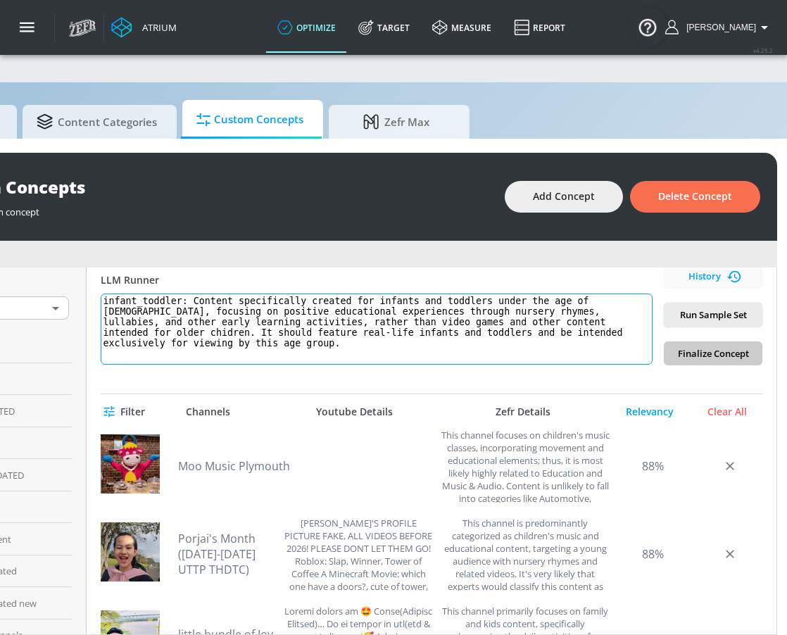
click at [591, 324] on textarea "infant_toddler: Content specifically created for infants and toddlers under the…" at bounding box center [377, 329] width 552 height 71
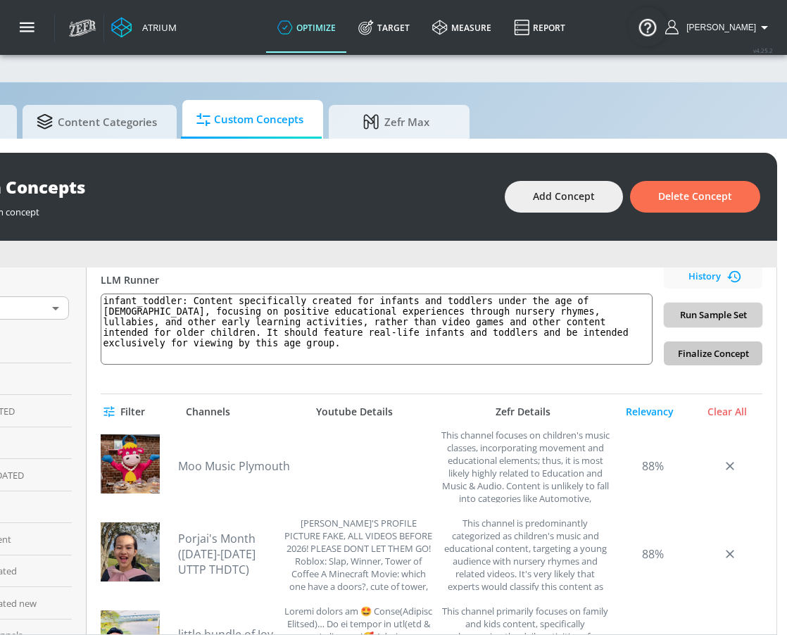
click at [731, 313] on span "Run Sample Set" at bounding box center [713, 315] width 76 height 16
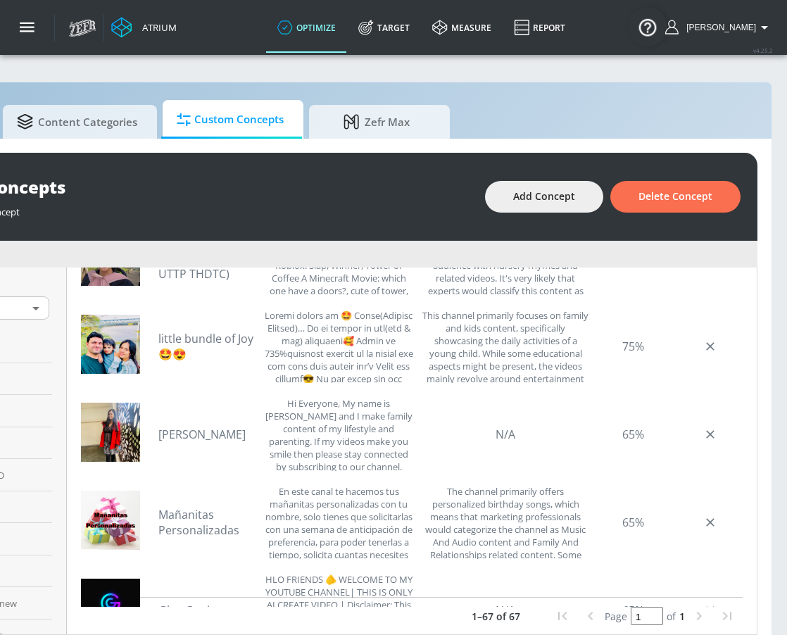
scroll to position [107, 0]
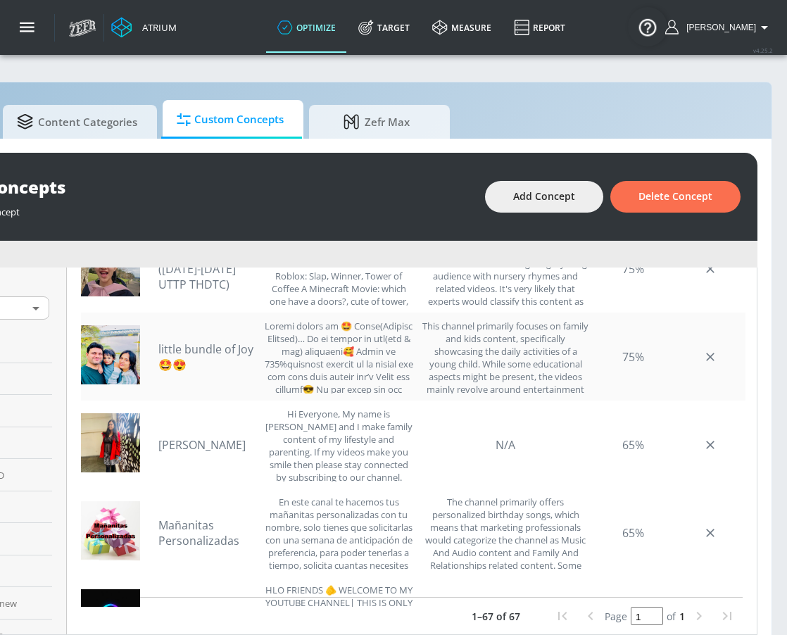
click at [185, 348] on link "little bundle of Joy🤩😍" at bounding box center [207, 356] width 99 height 31
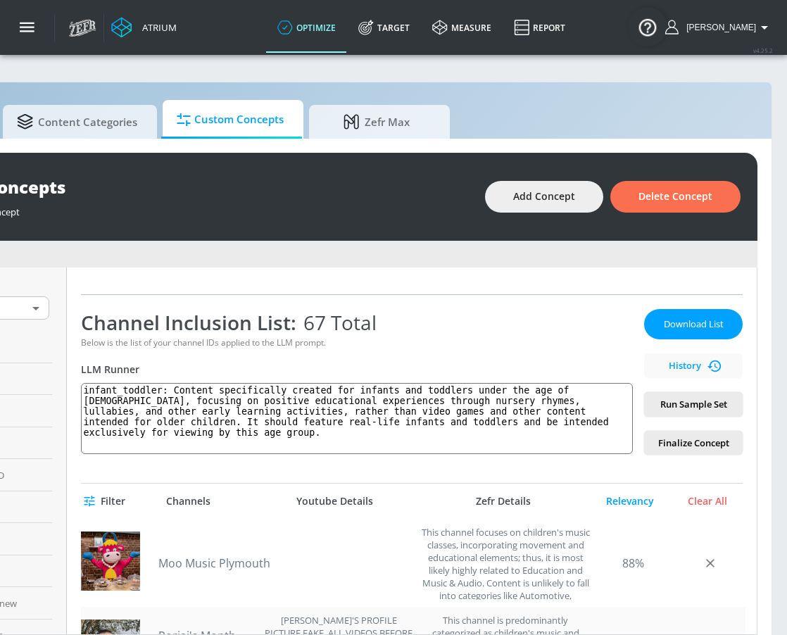
scroll to position [189, 0]
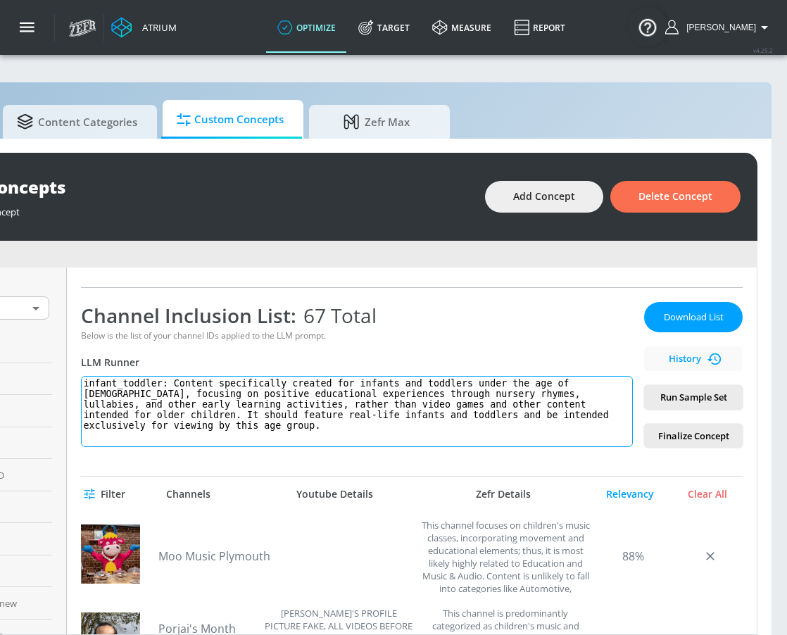
click at [259, 384] on textarea "infant_toddler: Content specifically created for infants and toddlers under the…" at bounding box center [357, 411] width 552 height 71
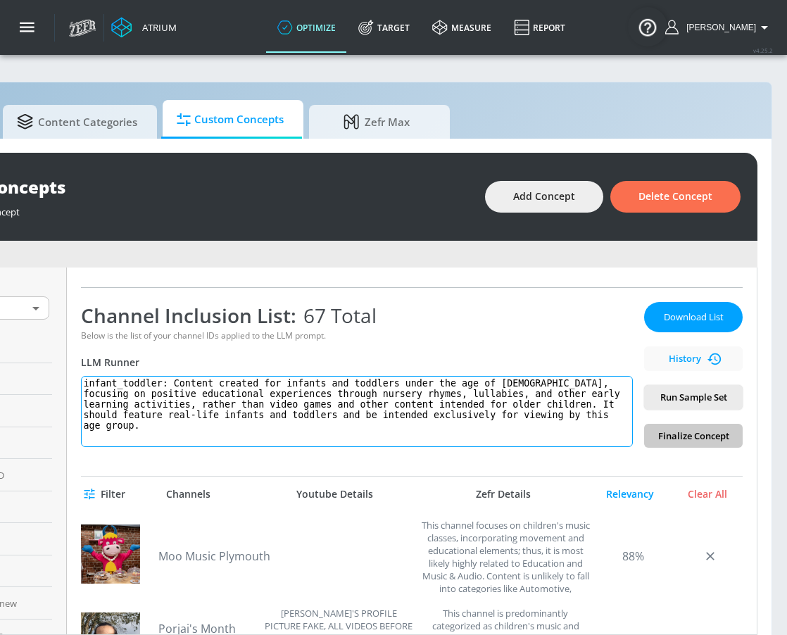
click at [414, 383] on textarea "infant_toddler: Content created for infants and toddlers under the age of 5, fo…" at bounding box center [357, 411] width 552 height 71
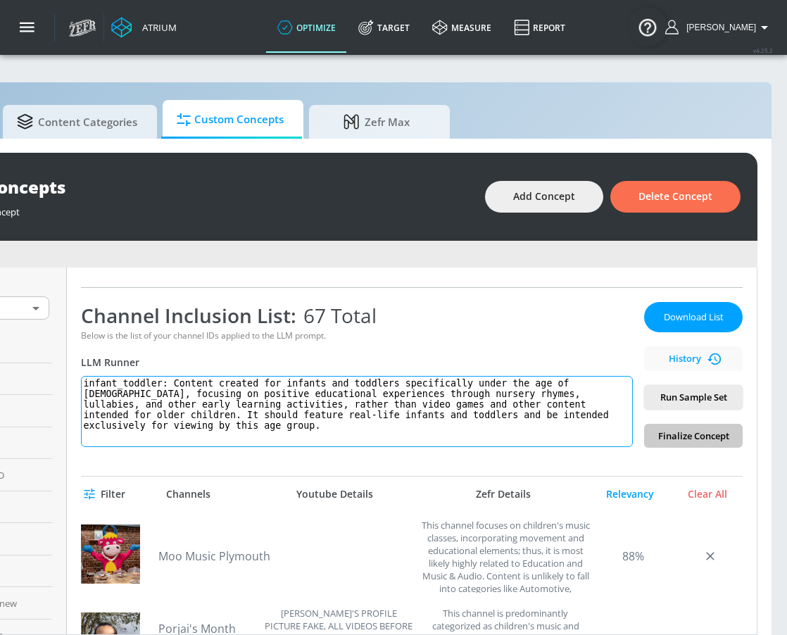
drag, startPoint x: 346, startPoint y: 419, endPoint x: 349, endPoint y: 456, distance: 37.4
click at [349, 456] on div "infant false positives Link an existing Targeting Set Not selected none ​ Chann…" at bounding box center [412, 450] width 690 height 367
click at [422, 419] on textarea "infant_toddler: Content created for infants and toddlers specifically under the…" at bounding box center [357, 411] width 552 height 71
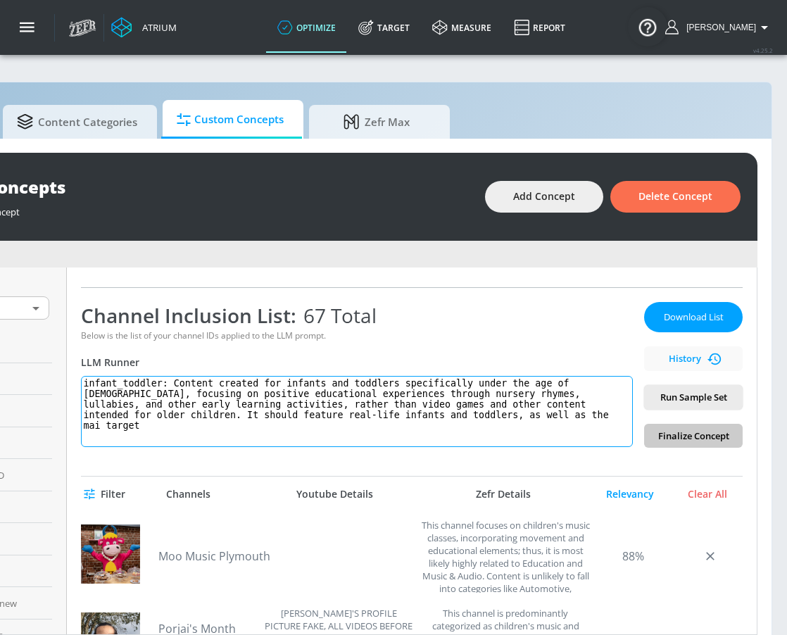
click at [459, 417] on textarea "infant_toddler: Content created for infants and toddlers specifically under the…" at bounding box center [357, 411] width 552 height 71
click at [526, 417] on textarea "infant_toddler: Content created for infants and toddlers specifically under the…" at bounding box center [357, 411] width 552 height 71
drag, startPoint x: 199, startPoint y: 434, endPoint x: 182, endPoint y: 384, distance: 53.4
click at [182, 384] on textarea "infant_toddler: Content created for infants and toddlers specifically under the…" at bounding box center [357, 411] width 552 height 71
paste textarea "specifically for infants and toddlers under the age of 5, with a focus on posit…"
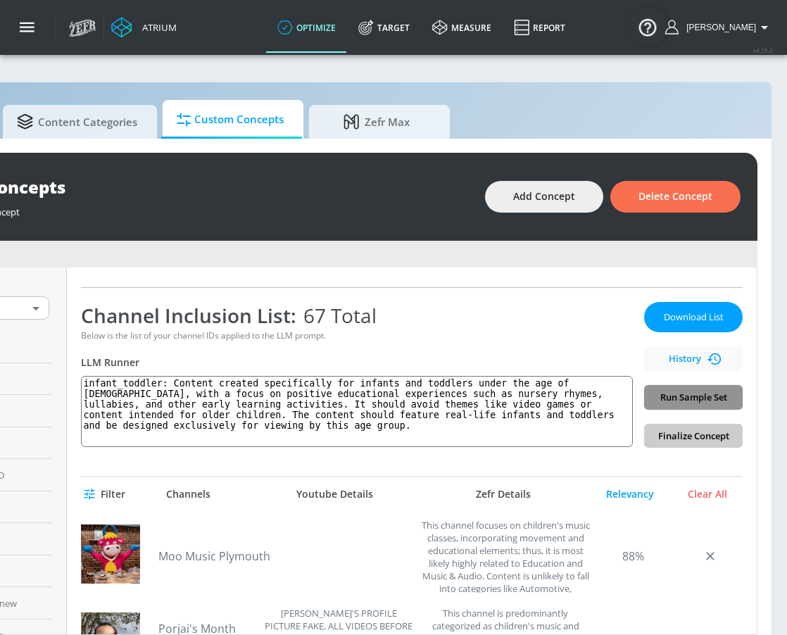
click at [712, 406] on button "Run Sample Set" at bounding box center [693, 397] width 99 height 25
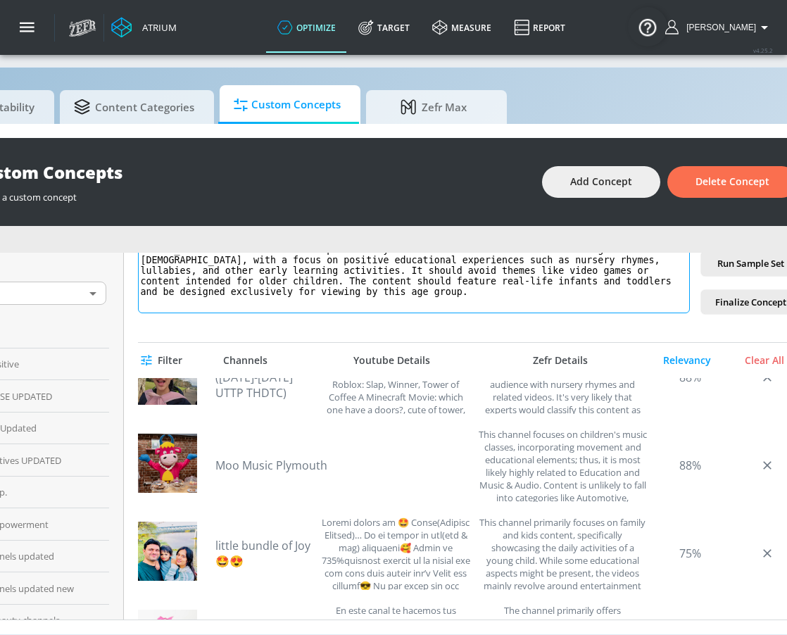
scroll to position [0, 0]
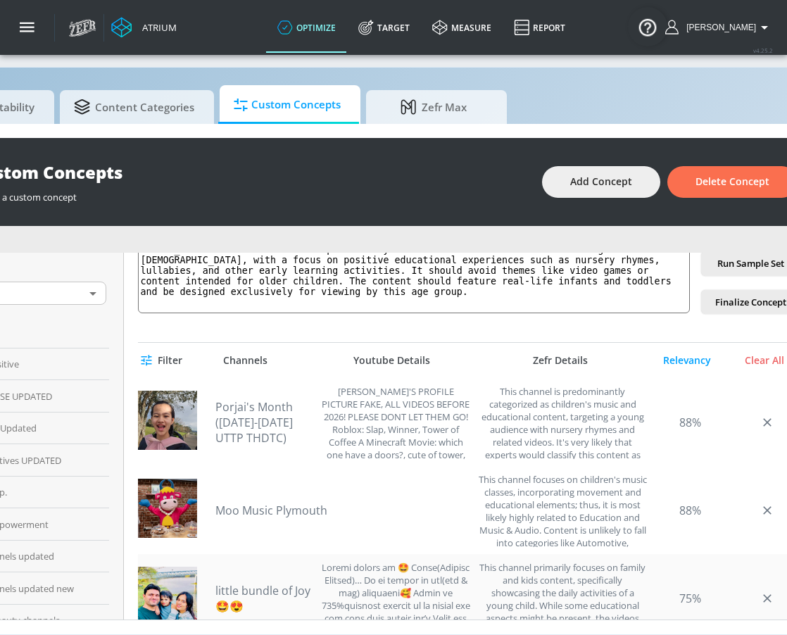
click at [278, 586] on link "little bundle of Joy🤩😍" at bounding box center [264, 598] width 99 height 31
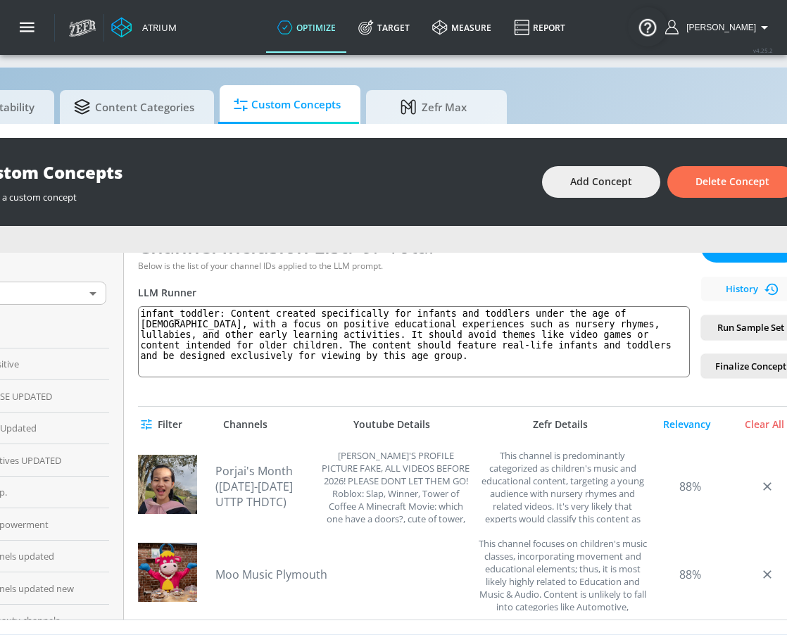
scroll to position [241, 0]
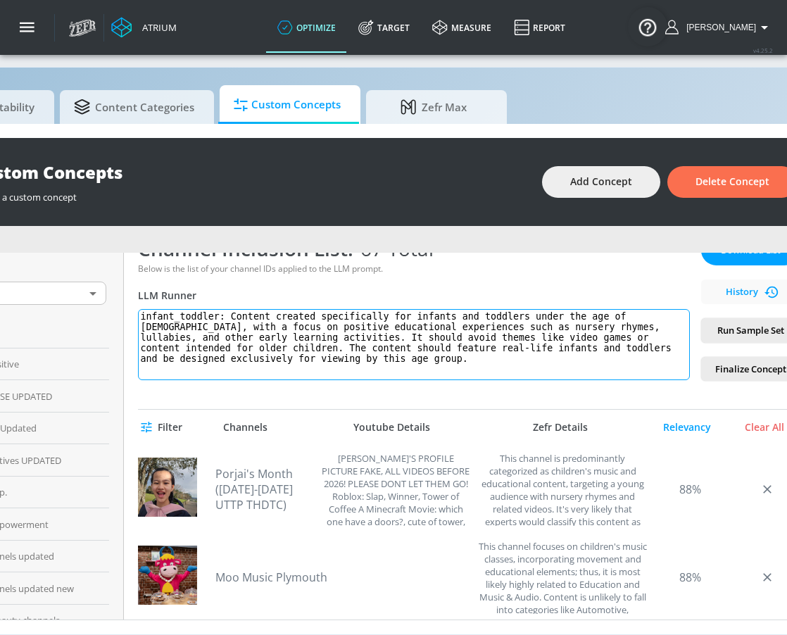
drag, startPoint x: 239, startPoint y: 306, endPoint x: 319, endPoint y: 360, distance: 96.4
click at [319, 360] on textarea "infant_toddler: Content created specifically for infants and toddlers under the…" at bounding box center [414, 344] width 552 height 71
paste textarea "focusing on positive educational experiences such as nursery rhymes, lullabies,…"
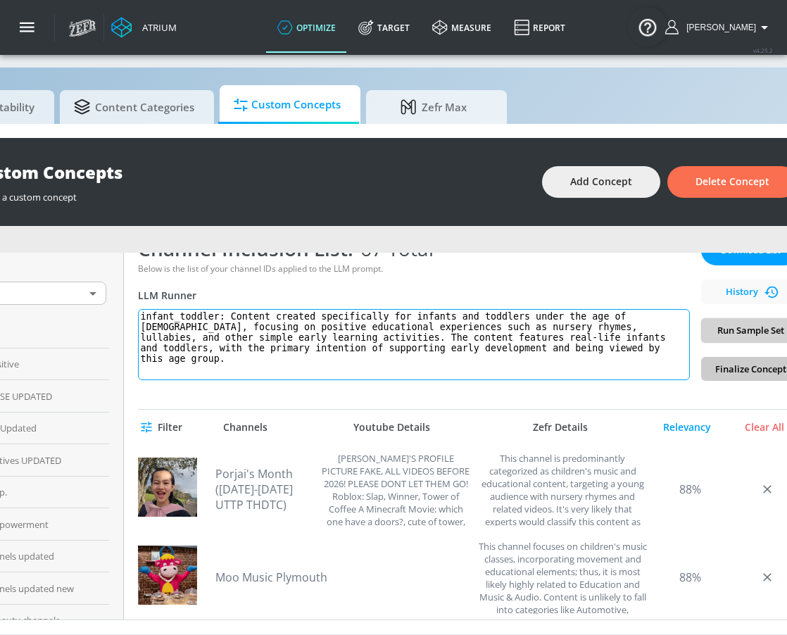
type textarea "infant_toddler: Content created specifically for infants and toddlers under the…"
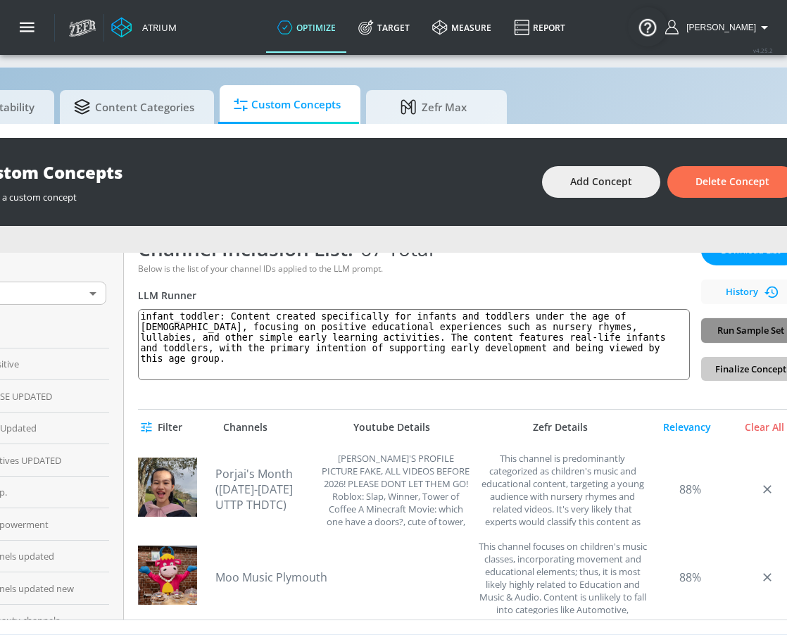
click at [752, 322] on span "Run Sample Set" at bounding box center [750, 330] width 76 height 16
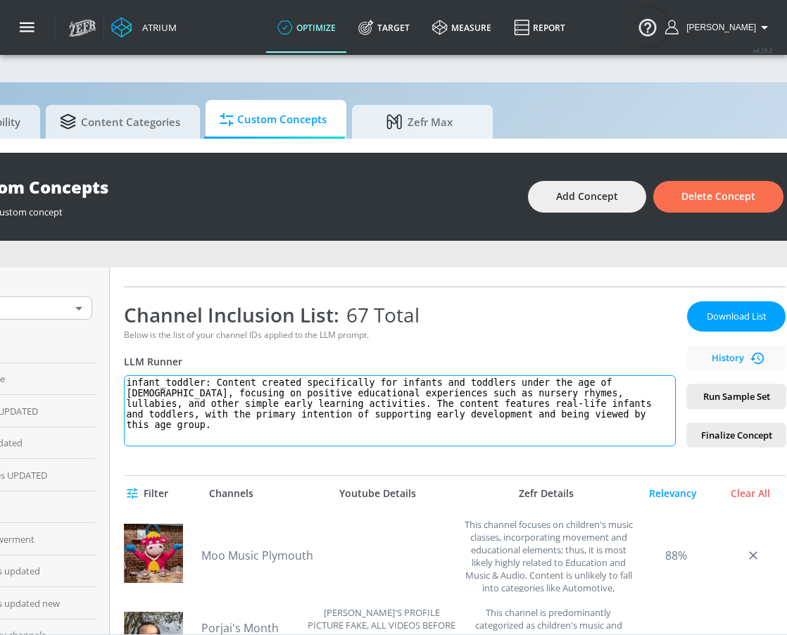
scroll to position [145, 0]
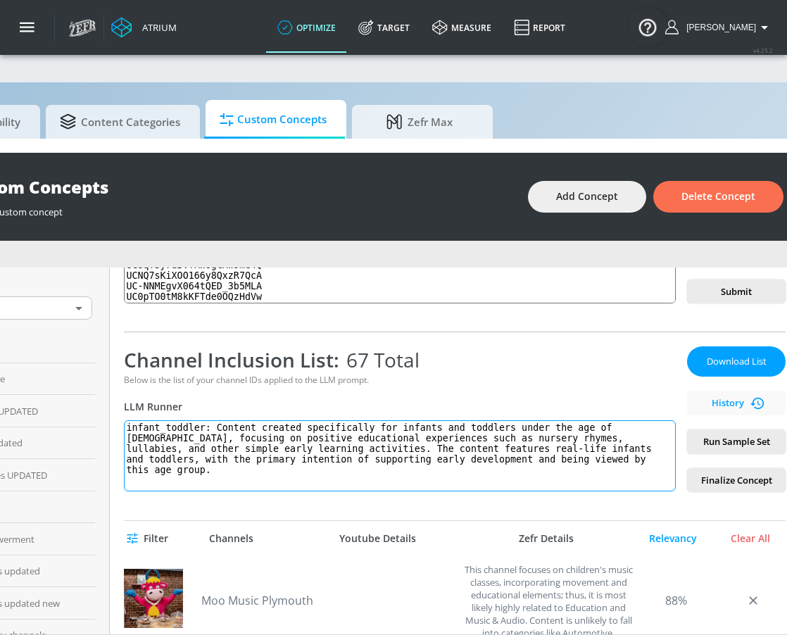
drag, startPoint x: 136, startPoint y: 431, endPoint x: 512, endPoint y: 505, distance: 382.9
click at [512, 505] on div "infant false positives Link an existing Targeting Set Not selected none ​ Chann…" at bounding box center [455, 450] width 690 height 367
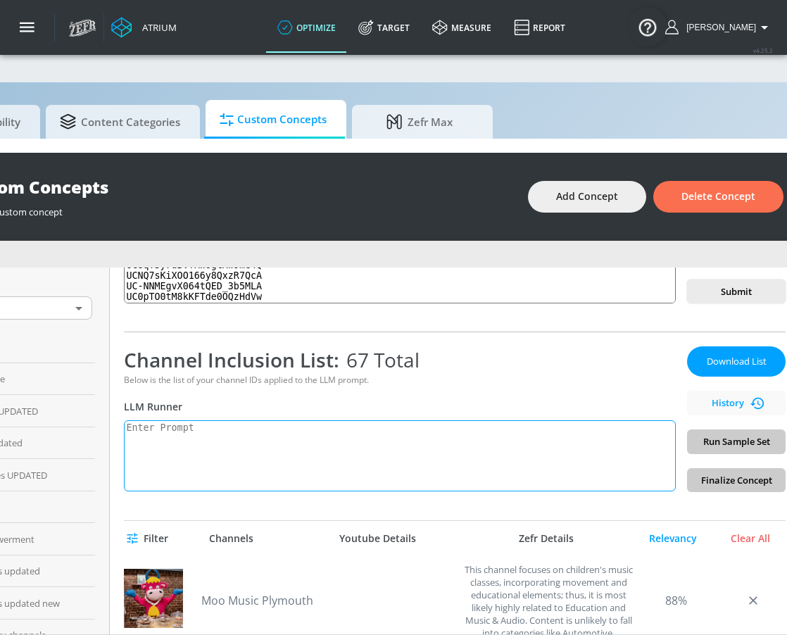
paste textarea "infant_toddler: Content created for children under the age of 5 that provides p…"
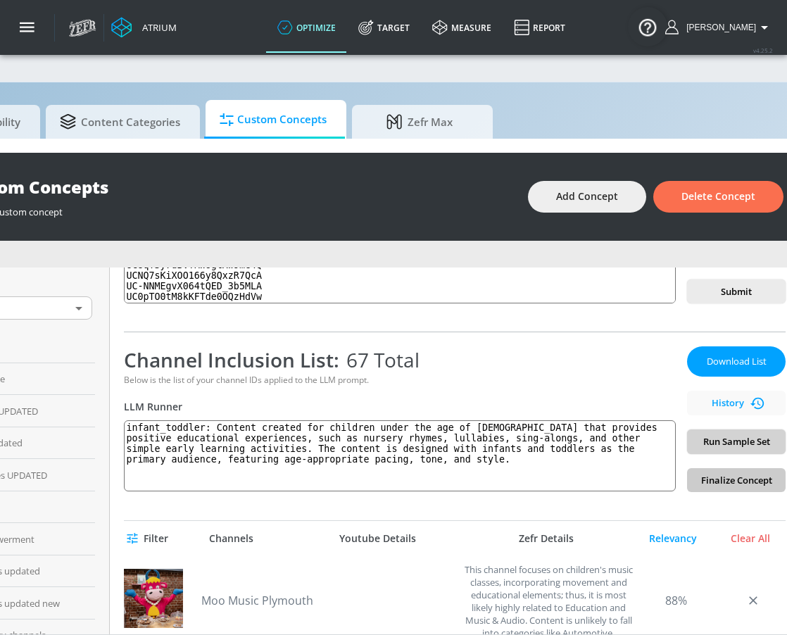
click at [731, 443] on span "Run Sample Set" at bounding box center [736, 442] width 76 height 16
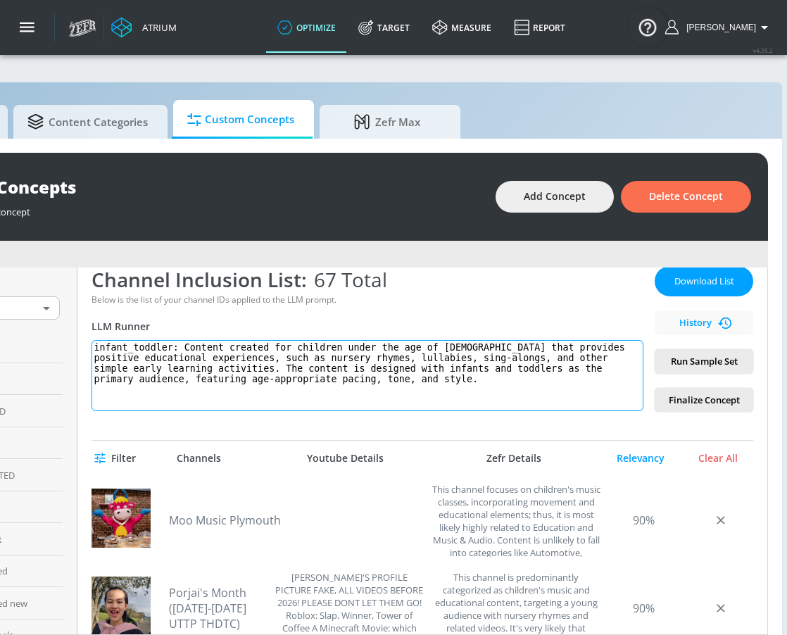
scroll to position [188, 0]
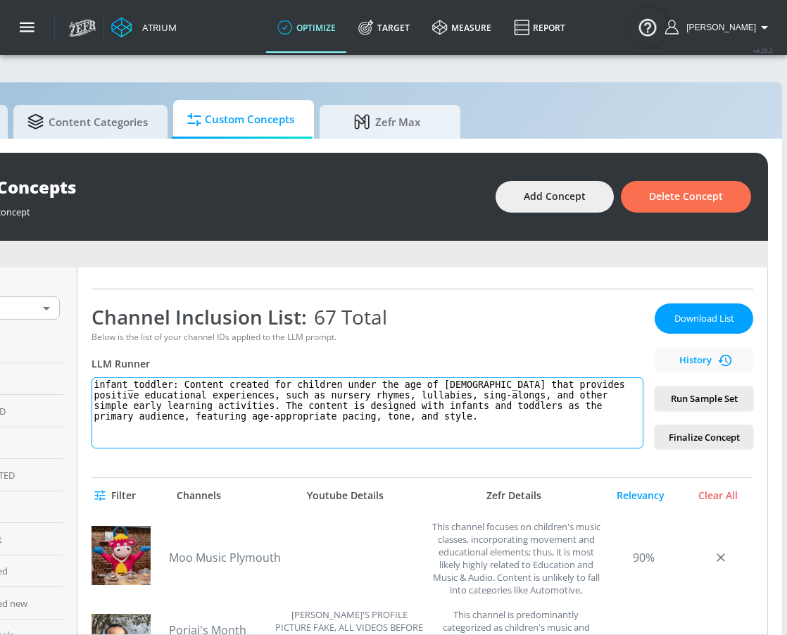
drag, startPoint x: 99, startPoint y: 385, endPoint x: 359, endPoint y: 445, distance: 266.5
click at [359, 445] on textarea "infant_toddler: Content created for children under the age of 5 that provides p…" at bounding box center [368, 412] width 552 height 71
paste textarea "nfant_toddler: Created for children ages 5 and younger, this should focus on ed…"
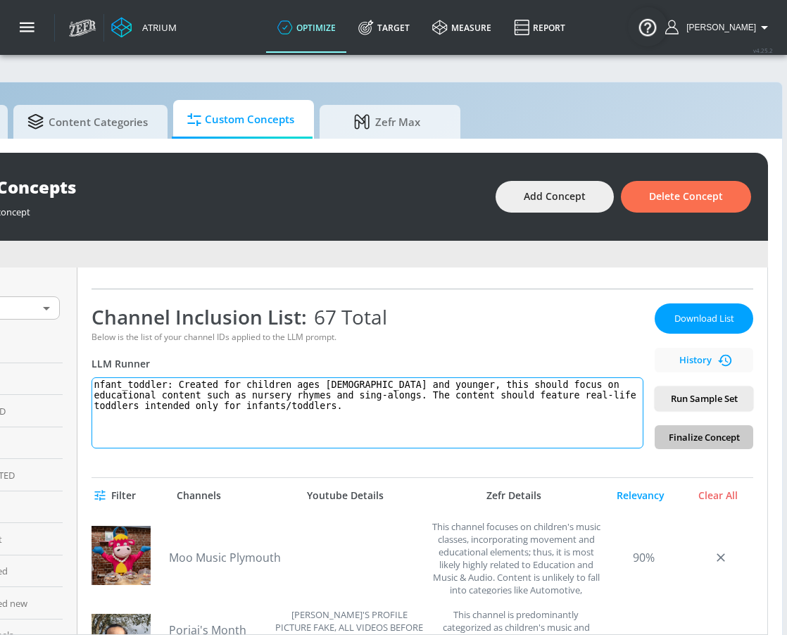
click at [101, 384] on textarea "nfant_toddler: Created for children ages 5 and younger, this should focus on ed…" at bounding box center [368, 412] width 552 height 71
type textarea "infant_toddler: Created for children ages 5 and younger, this should focus on e…"
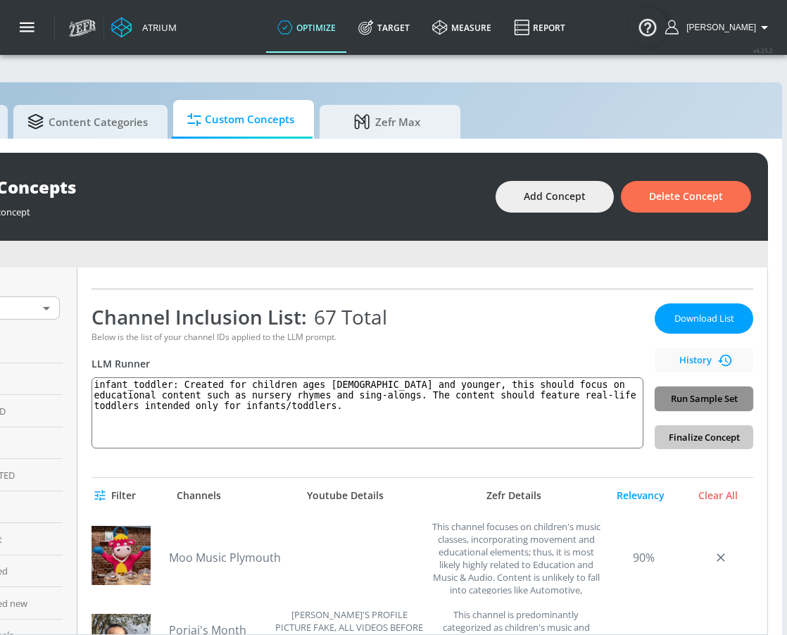
click at [716, 392] on span "Run Sample Set" at bounding box center [704, 399] width 76 height 16
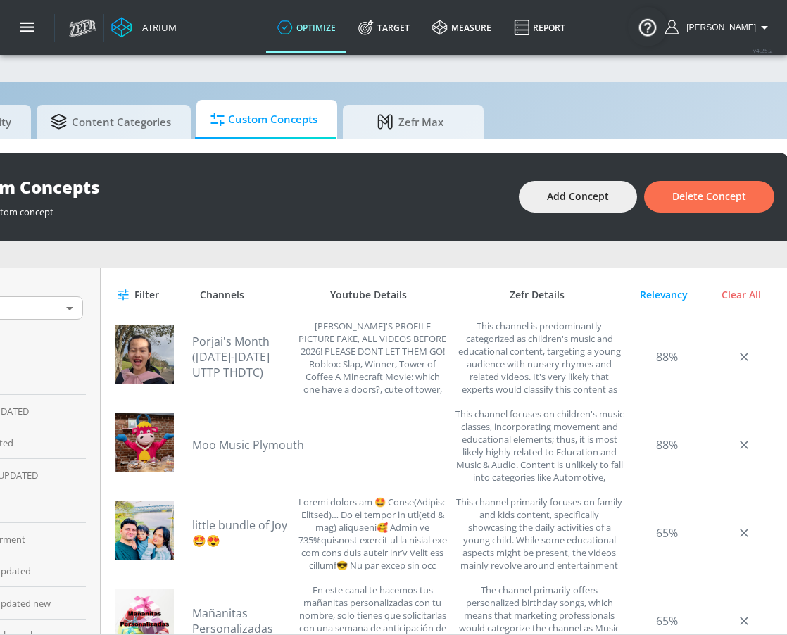
scroll to position [0, 0]
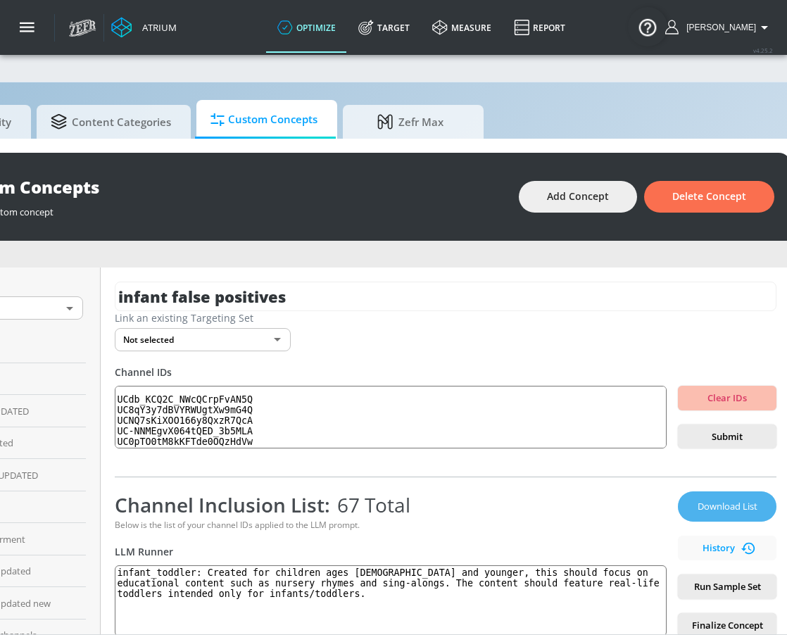
click at [726, 501] on span "Download List" at bounding box center [727, 506] width 70 height 16
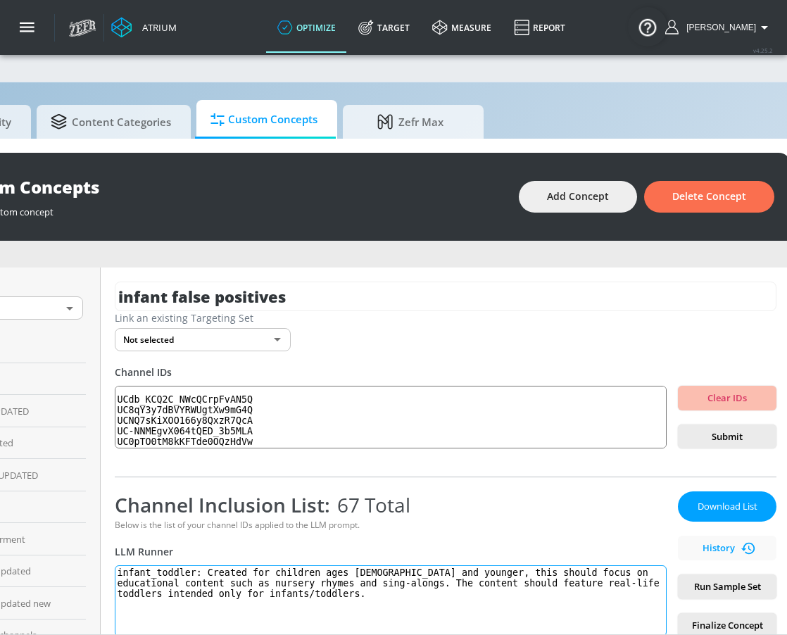
drag, startPoint x: 276, startPoint y: 600, endPoint x: 117, endPoint y: 572, distance: 161.5
click at [117, 572] on div "infant false positives Link an existing Targeting Set Not selected none ​ Chann…" at bounding box center [446, 450] width 690 height 367
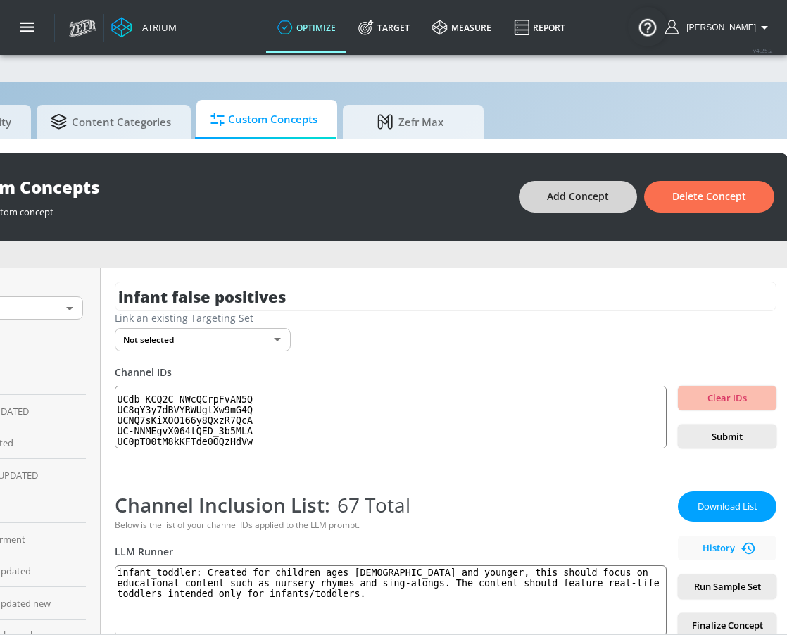
click at [574, 198] on span "Add Concept" at bounding box center [578, 197] width 62 height 18
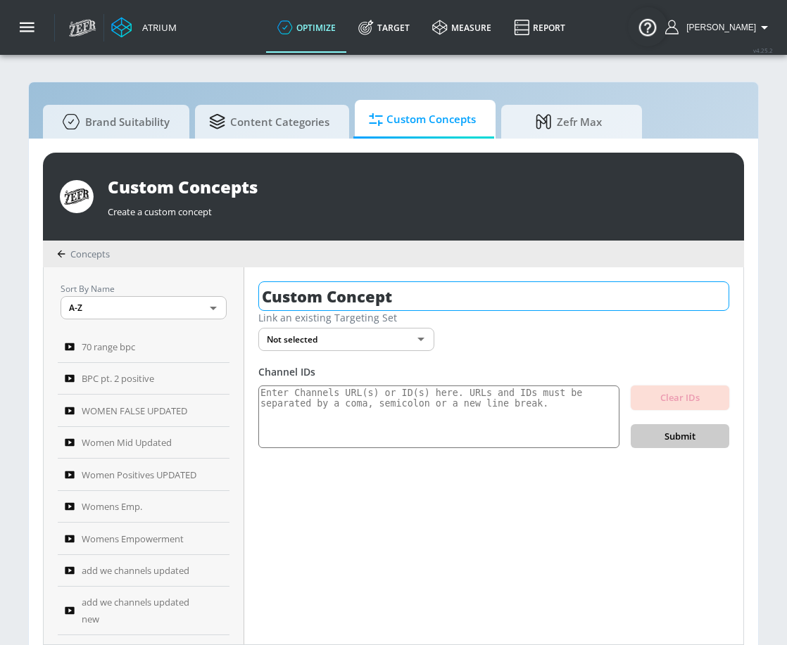
click at [415, 306] on input "Custom Concept" at bounding box center [493, 297] width 471 height 30
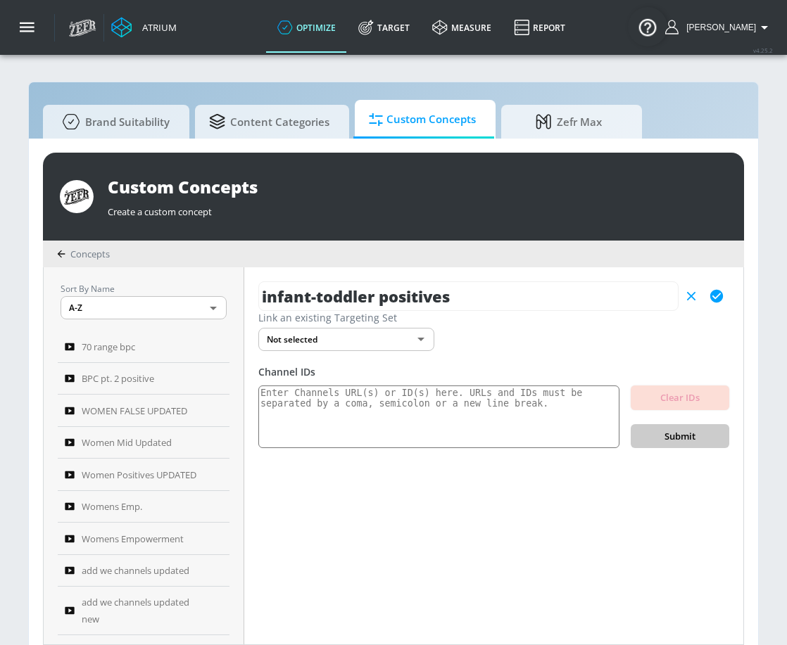
type input "infant-toddler positives"
click at [703, 302] on div at bounding box center [704, 296] width 51 height 25
click at [709, 301] on icon "button" at bounding box center [716, 296] width 15 height 15
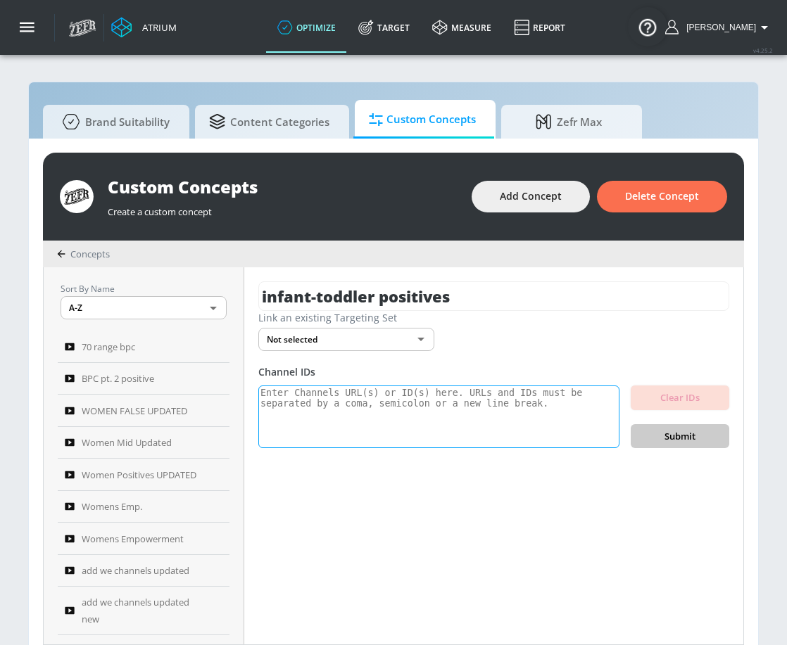
click at [341, 393] on textarea at bounding box center [438, 417] width 361 height 63
paste textarea "UCEC2UYutkOyo4ohxJoqXtyA UC_GOAnPtdk1dHDUeqZ3FVkA UCQPEWRkqLCbAGNCcrATIfxQ UCC7…"
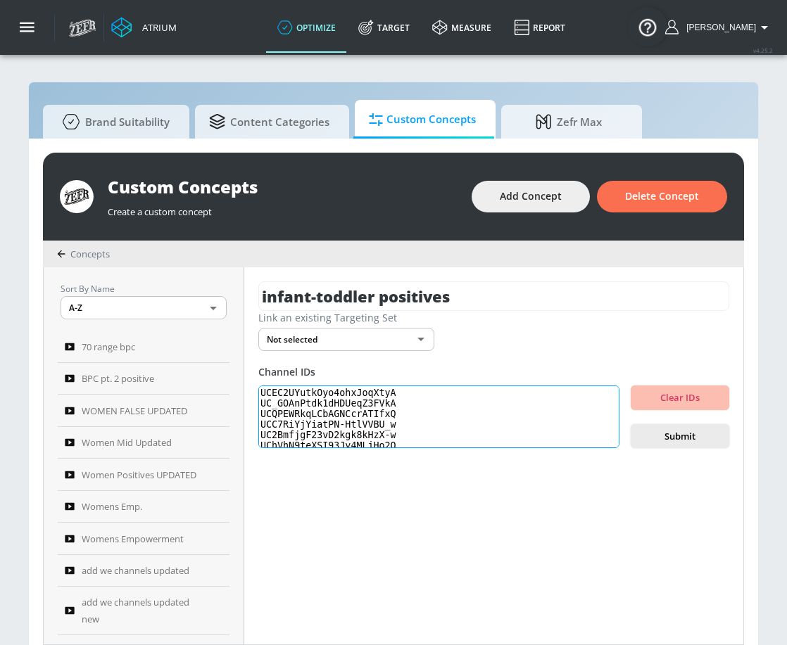
scroll to position [38, 0]
paste textarea "UCnPX3OI2jMspoYXWk0klRwA UCJYSETkVcDaihjBM2yqLBFQ"
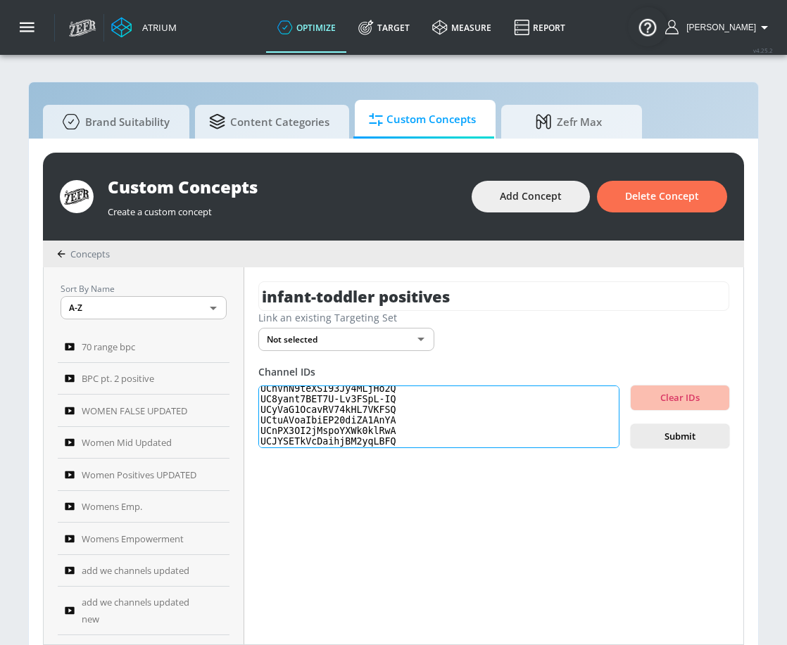
paste textarea "UCuFzsZCMMTfLlPTADOIus-g UCip8qs8wAb3vKvP62ZtVijQ"
paste textarea "UC_r8lF-v7uDHheyugyMb7tg UC_DYLHe_s270UdalaqoDevw UCVfZeJc7bpn19NYxuxBVTgA"
paste textarea "UCLKQxqXcJgY41KOD4F5XTTA UCJ_V1cWo8-JpjbcLWbFzfDQ"
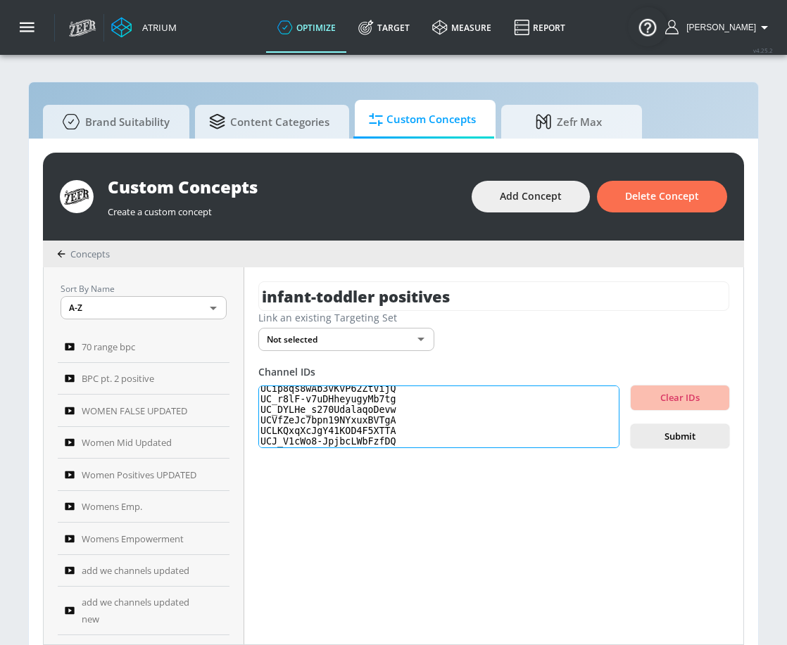
scroll to position [147, 0]
paste textarea "UCP5BHzJq7YsKebdxpXrzGgg"
paste textarea "UCBawc8nDu9SO_pzeBurOGuA UCNCDhpXE1EfvWgv_IMGuWvg UCKS7okHITITFai1r-pjtxUA UCGF…"
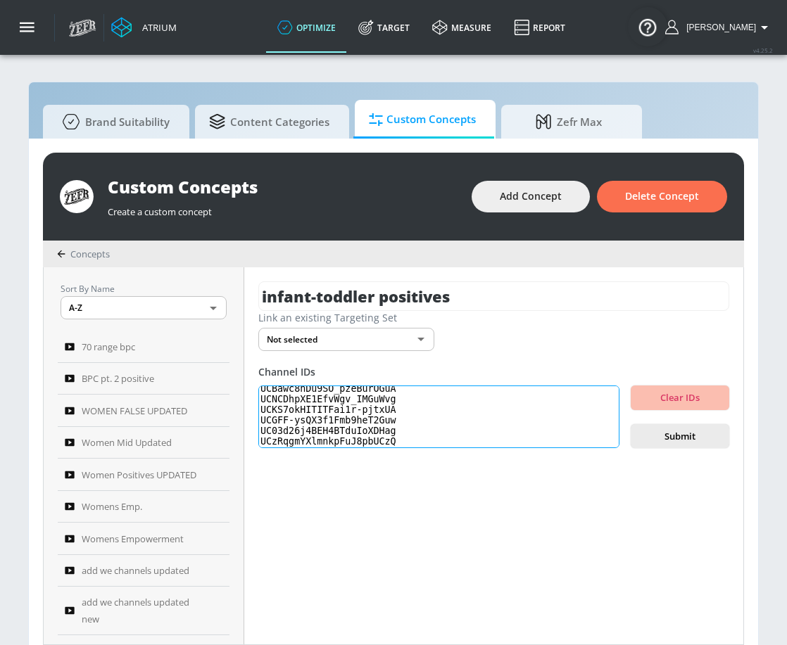
paste textarea "UC_ThXfb2r9uZ3CZ_ollYUnQ UCYm5BUZ4QguNL335Rxjnrog"
paste textarea "UCDlhY8ZppXt4sR3QGw9Mu1w"
paste textarea "UC9-uzZxhbDCJnncfN_8MWWw"
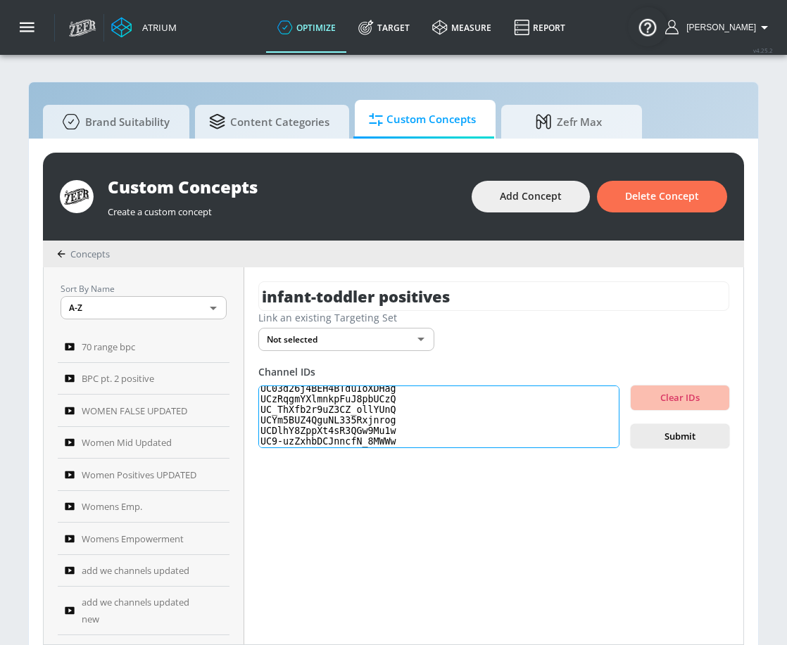
scroll to position [267, 0]
paste textarea "UCifHQpN5zlcGPpyFhc-g3Nw"
paste textarea "UC_1YgQu2w2z-Z4rs2x4iOwQ UCd4kNqGm8-5_5jR3Ps1L7Gg UCQ5ZopLj9_AeOQnwF4i0oEw UCAu…"
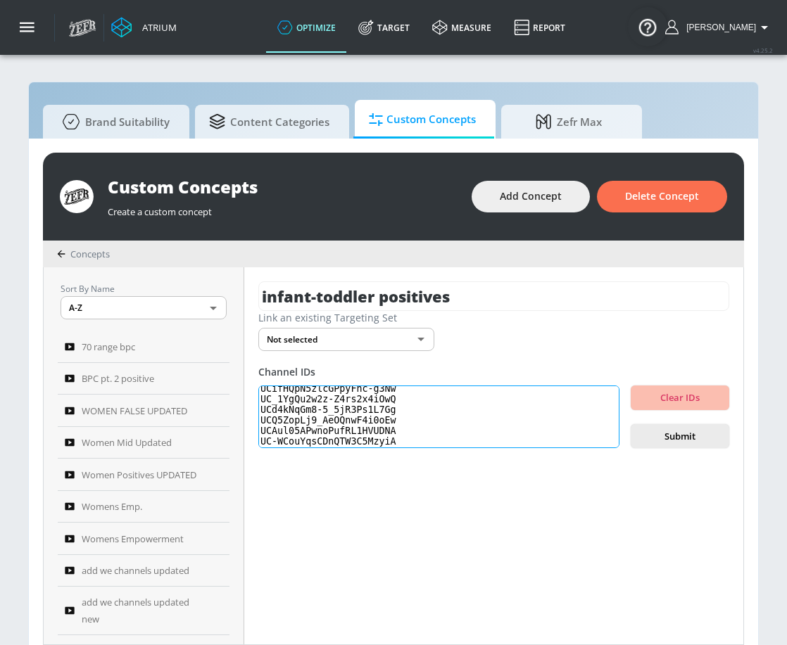
paste textarea "UCyxpPh4Cr5n6UjOYtm5zEYg UCnM8YYAXfRaR51QKaRSh9Bg UCinT9iFVf-tOyG6M4IW4Dcg UC8j…"
paste textarea "UCUkKN-ZF-ymgWAhyt0px60w"
paste textarea "UCZE99Ye0zcs7EZbvCPr7-wQ"
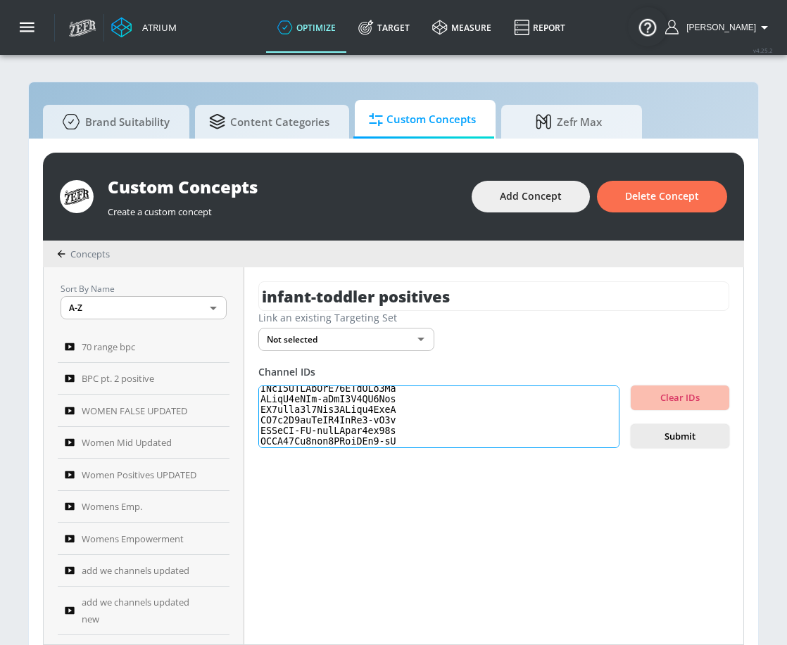
scroll to position [409, 0]
paste textarea "UCulR3MSZlTOf5W01TtYOxzw UCu59yAFE8fM0sVNTipR4edw UCmcUKJmPyO-UM0ZXuphZBqQ UCg-…"
paste textarea "UCH_PNBNEkHMBrTGyAgwbnZQ UCB4U2HwhVrSaaDMCO-eCL0w UC5xMg5kiZlC2tEILwFNpLjg UC5q…"
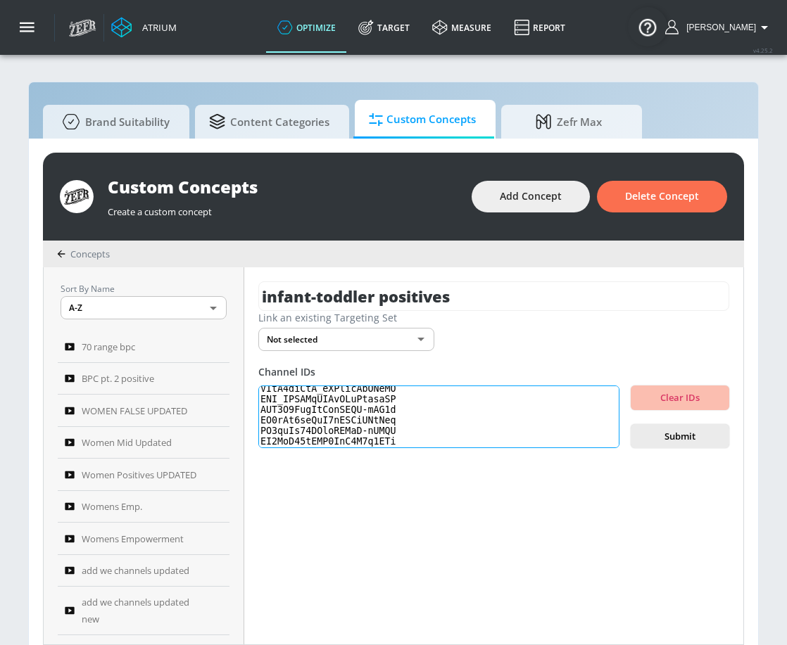
paste textarea "UCK3EVtwa9dzSQ0N0_lNkIZg UC0RO1Ee3ibWWlYLyxJaAEEw"
paste textarea "UCpeVmijg_jP43sw9Y2uBIfQ"
type textarea "UCEC2UYutkOyo4ohxJoqXtyA UC_GOAnPtdk1dHDUeqZ3FVkA UCQPEWRkqLCbAGNCcrATIfxQ UCC7…"
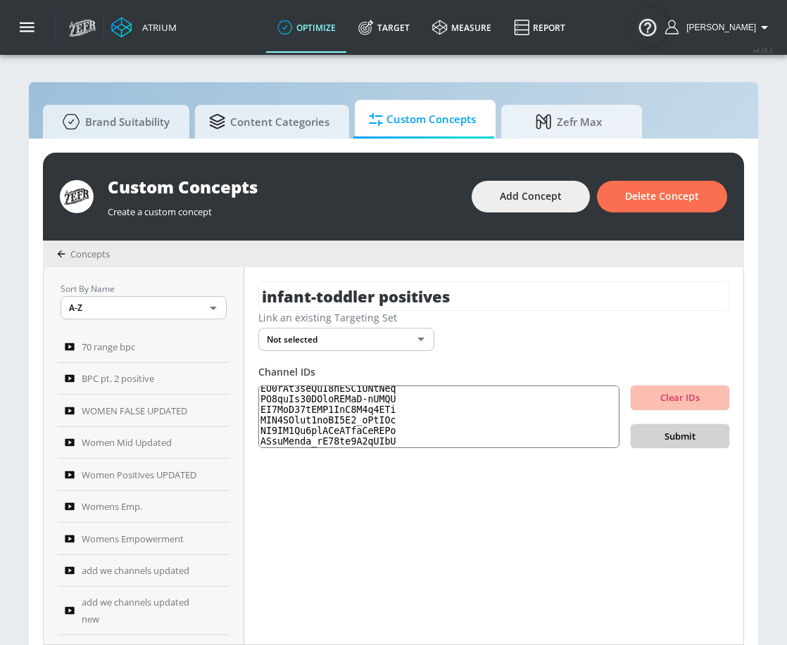
click at [683, 431] on span "Submit" at bounding box center [680, 437] width 76 height 16
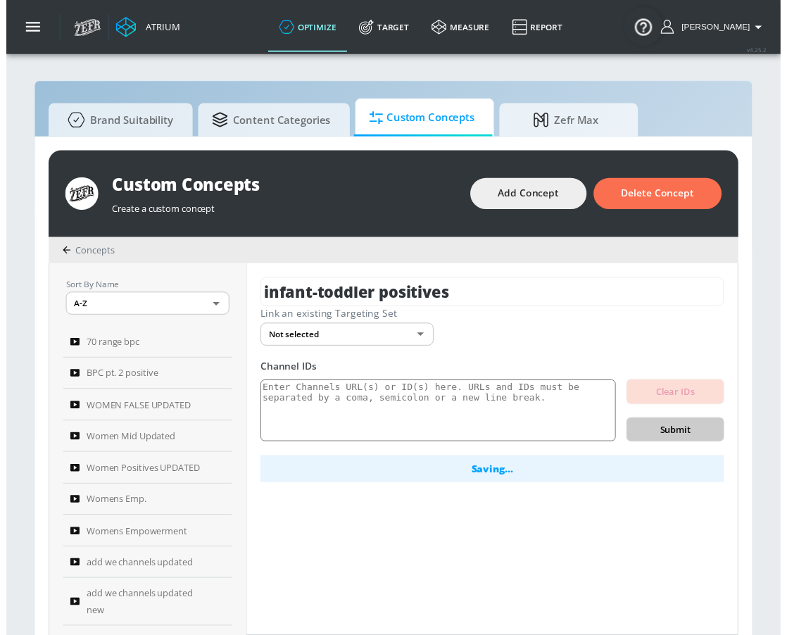
scroll to position [0, 0]
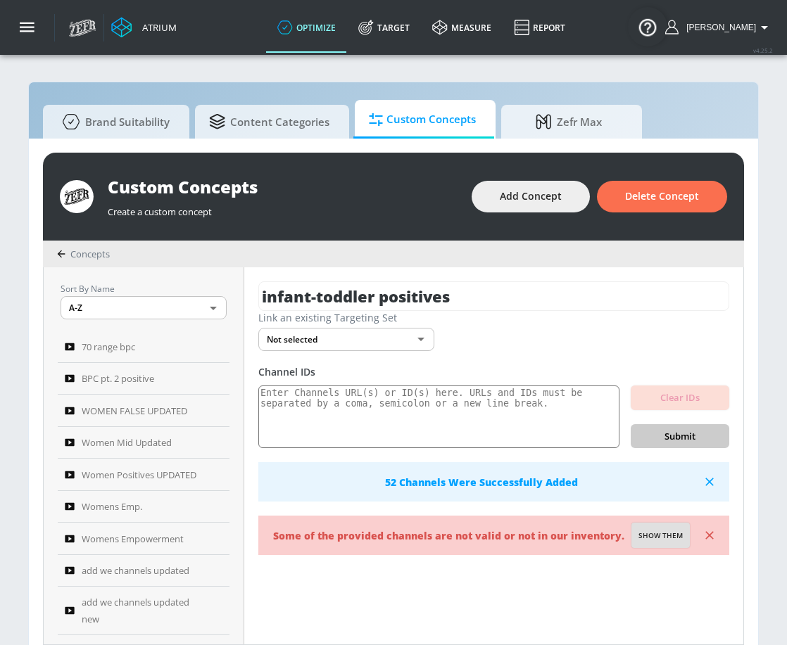
click at [652, 530] on span "Show them" at bounding box center [660, 536] width 44 height 13
type textarea "Invalid channels: UCtuAVoaIbiEP20diZA1AnYA UCZE99Ye0zcs7EZbvCPr7-wQ UCDlhY8ZppX…"
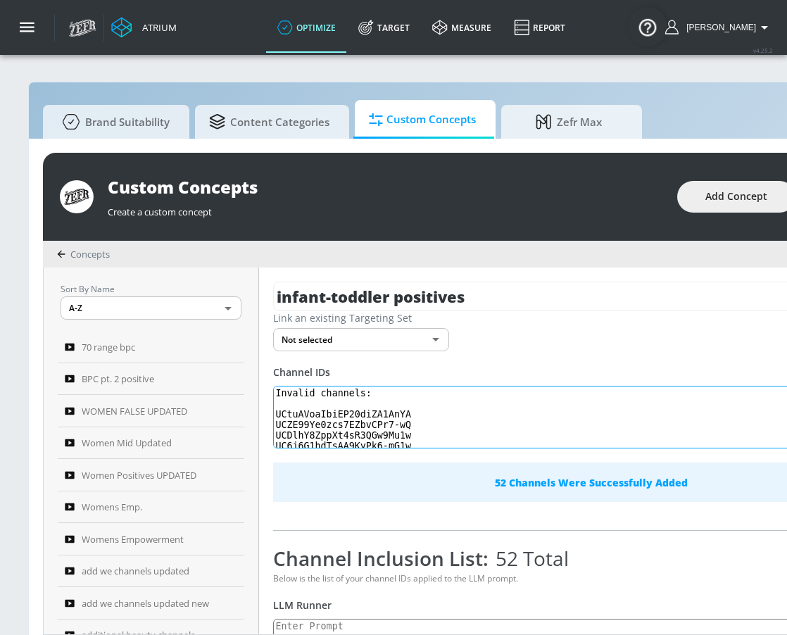
scroll to position [6, 0]
click at [404, 398] on textarea "Invalid channels: UCtuAVoaIbiEP20diZA1AnYA UCZE99Ye0zcs7EZbvCPr7-wQ UCDlhY8ZppX…" at bounding box center [549, 417] width 552 height 63
click at [404, 400] on textarea "Invalid channels: UCtuAVoaIbiEP20diZA1AnYA UCZE99Ye0zcs7EZbvCPr7-wQ UCDlhY8ZppX…" at bounding box center [549, 417] width 552 height 63
click at [404, 405] on textarea "Invalid channels: UCtuAVoaIbiEP20diZA1AnYA UCZE99Ye0zcs7EZbvCPr7-wQ UCDlhY8ZppX…" at bounding box center [549, 417] width 552 height 63
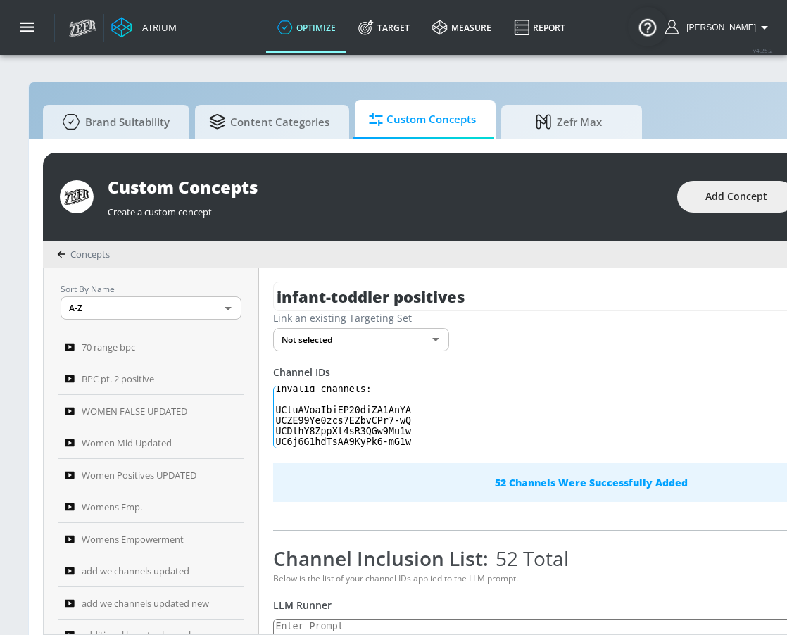
click at [404, 405] on textarea "Invalid channels: UCtuAVoaIbiEP20diZA1AnYA UCZE99Ye0zcs7EZbvCPr7-wQ UCDlhY8ZppX…" at bounding box center [549, 417] width 552 height 63
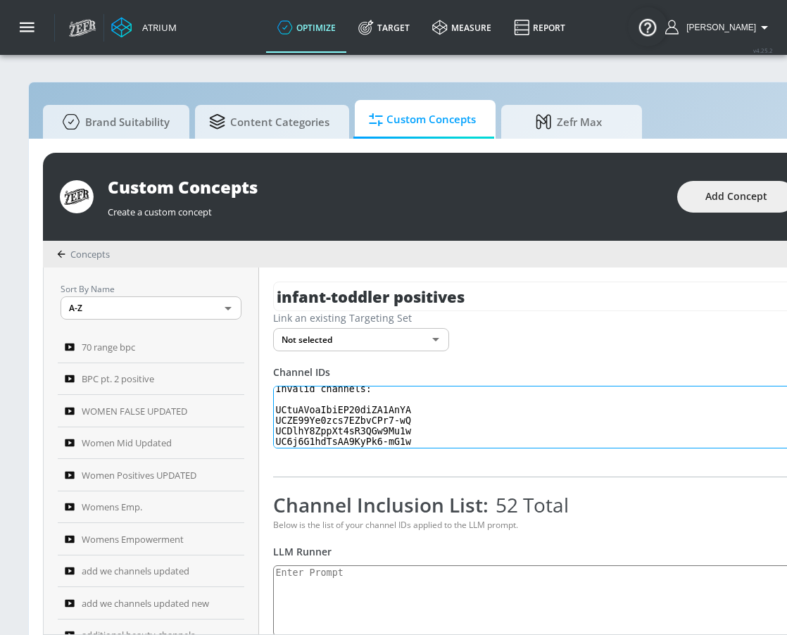
click at [315, 424] on textarea "Invalid channels: UCtuAVoaIbiEP20diZA1AnYA UCZE99Ye0zcs7EZbvCPr7-wQ UCDlhY8ZppX…" at bounding box center [549, 417] width 552 height 63
click at [317, 420] on textarea "Invalid channels: UCtuAVoaIbiEP20diZA1AnYA UCZE99Ye0zcs7EZbvCPr7-wQ UCDlhY8ZppX…" at bounding box center [549, 417] width 552 height 63
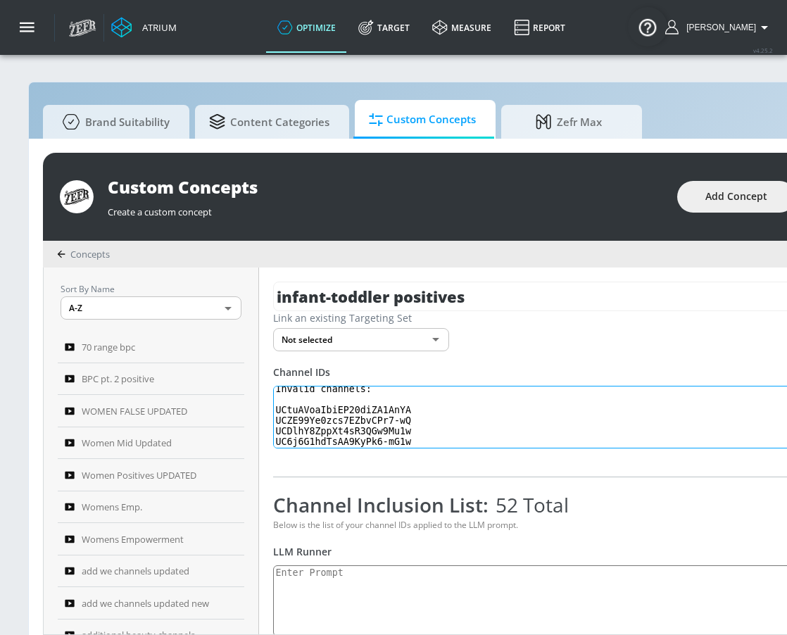
click at [317, 420] on textarea "Invalid channels: UCtuAVoaIbiEP20diZA1AnYA UCZE99Ye0zcs7EZbvCPr7-wQ UCDlhY8ZppX…" at bounding box center [549, 417] width 552 height 63
click at [378, 433] on textarea "Invalid channels: UCtuAVoaIbiEP20diZA1AnYA UCZE99Ye0zcs7EZbvCPr7-wQ UCDlhY8ZppX…" at bounding box center [549, 417] width 552 height 63
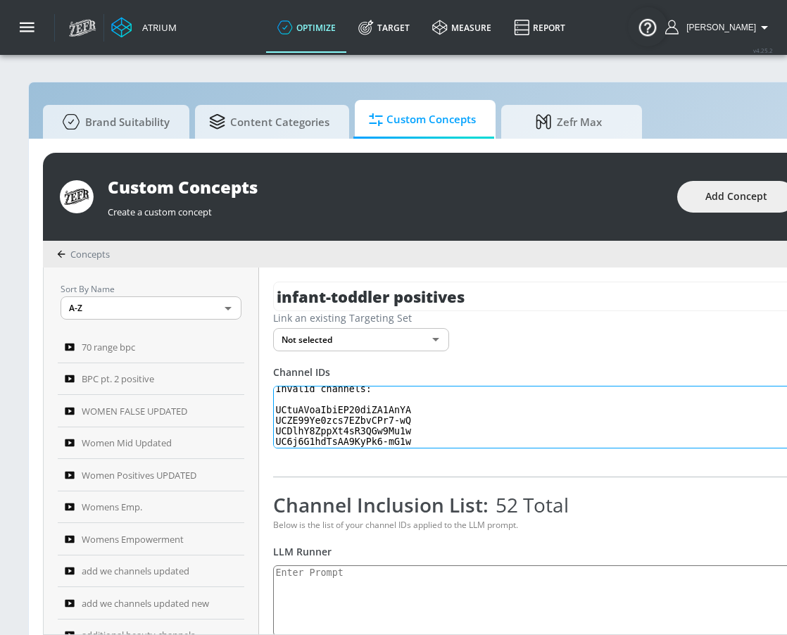
click at [391, 439] on textarea "Invalid channels: UCtuAVoaIbiEP20diZA1AnYA UCZE99Ye0zcs7EZbvCPr7-wQ UCDlhY8ZppX…" at bounding box center [549, 417] width 552 height 63
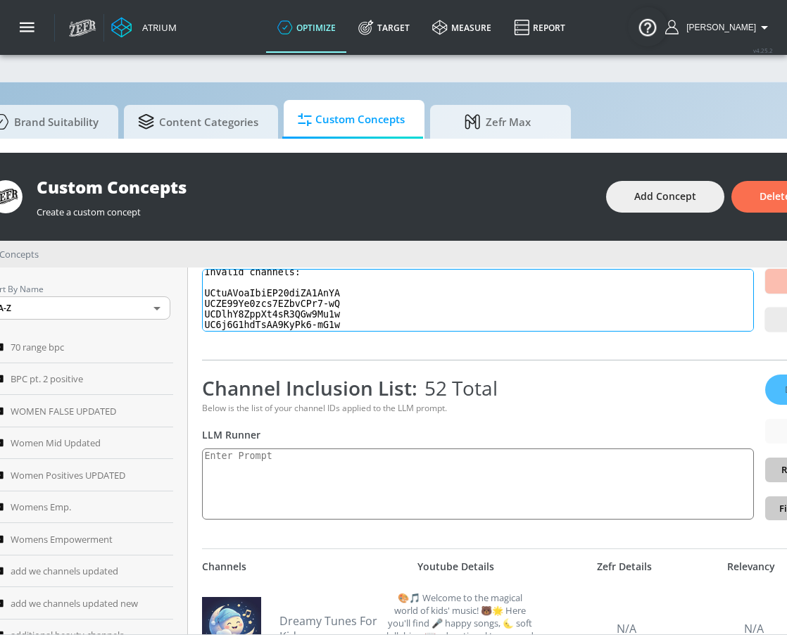
scroll to position [0, 89]
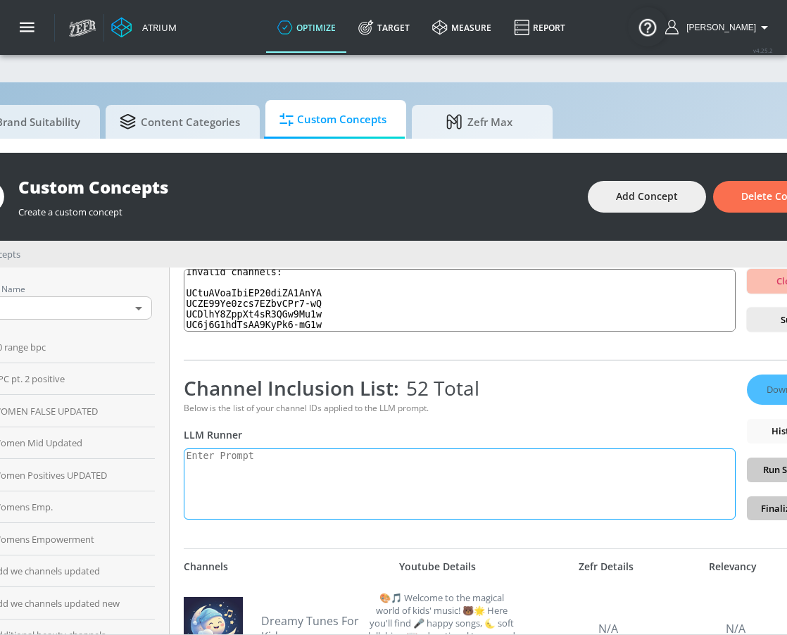
click at [300, 496] on textarea at bounding box center [460, 483] width 552 height 71
paste textarea "infant_toddler: Created for children ages 5 and younger, this should focus on e…"
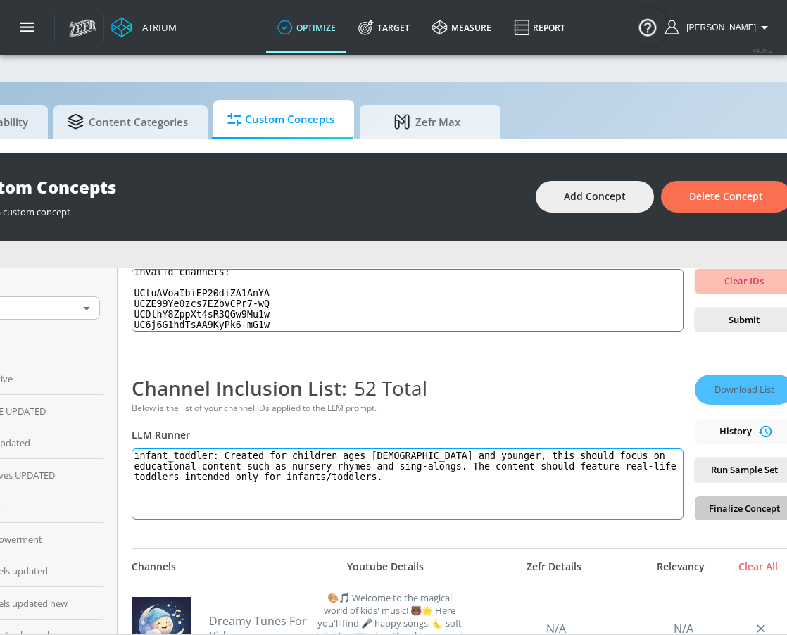
scroll to position [0, 165]
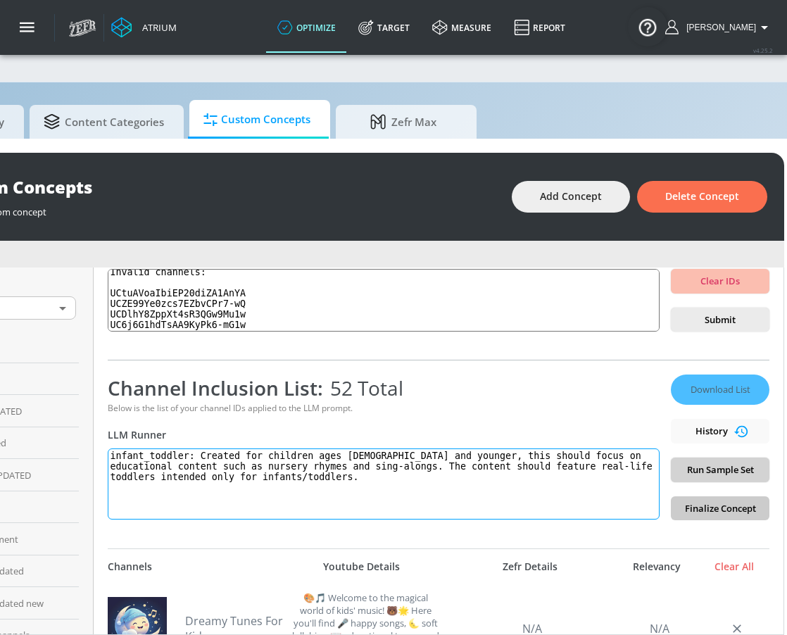
type textarea "infant_toddler: Created for children ages 5 and younger, this should focus on e…"
click at [725, 473] on span "Run Sample Set" at bounding box center [720, 470] width 76 height 16
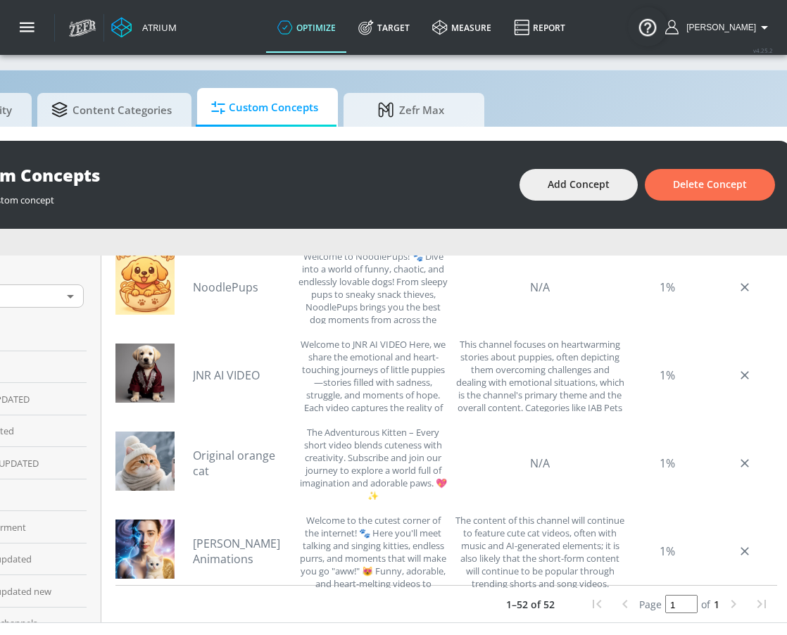
scroll to position [25, 158]
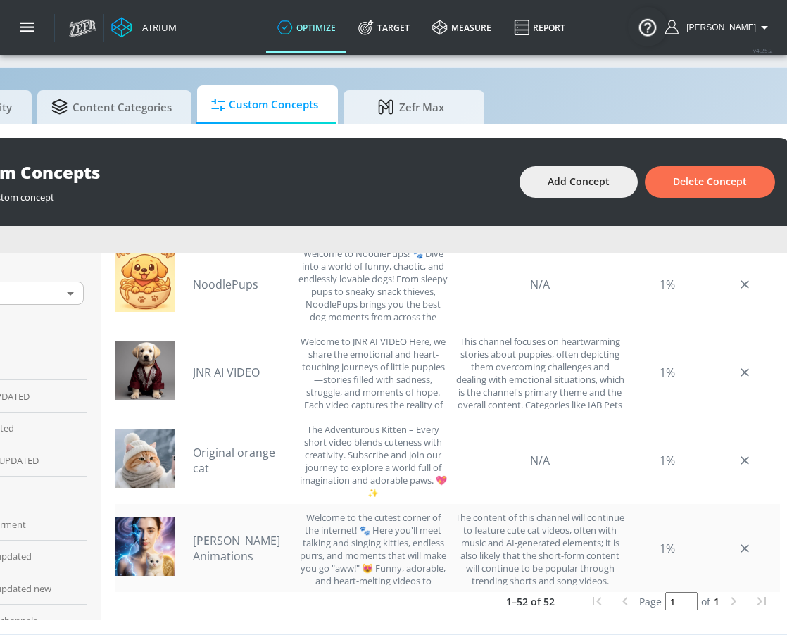
click at [256, 546] on link "Margaret Sweet Animations" at bounding box center [242, 548] width 99 height 31
click at [226, 455] on link "Original orange cat" at bounding box center [242, 460] width 99 height 31
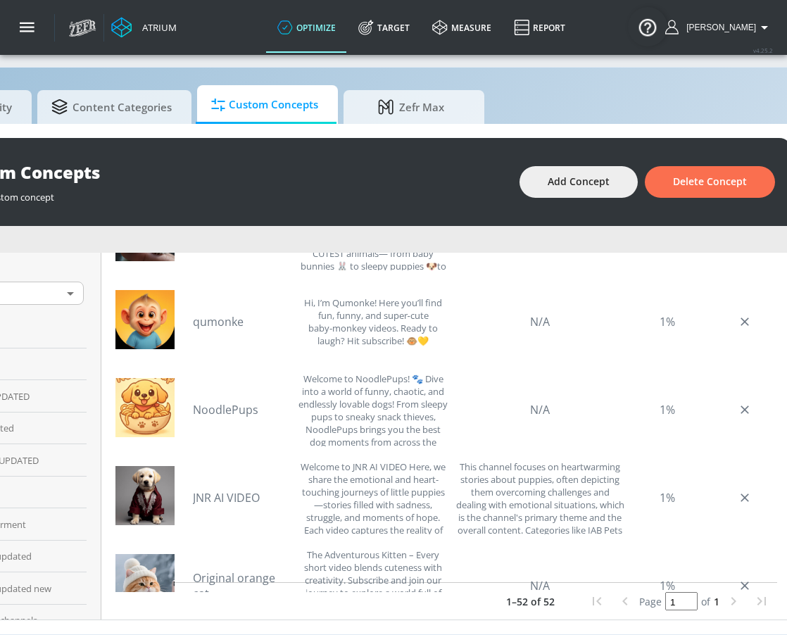
scroll to position [4037, 0]
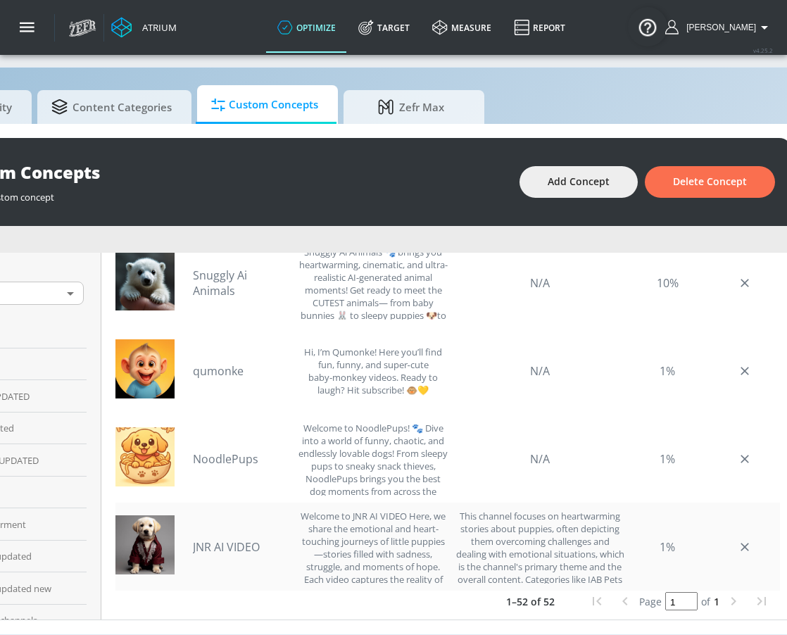
click at [218, 539] on link "JNR AI VIDEO" at bounding box center [242, 546] width 99 height 15
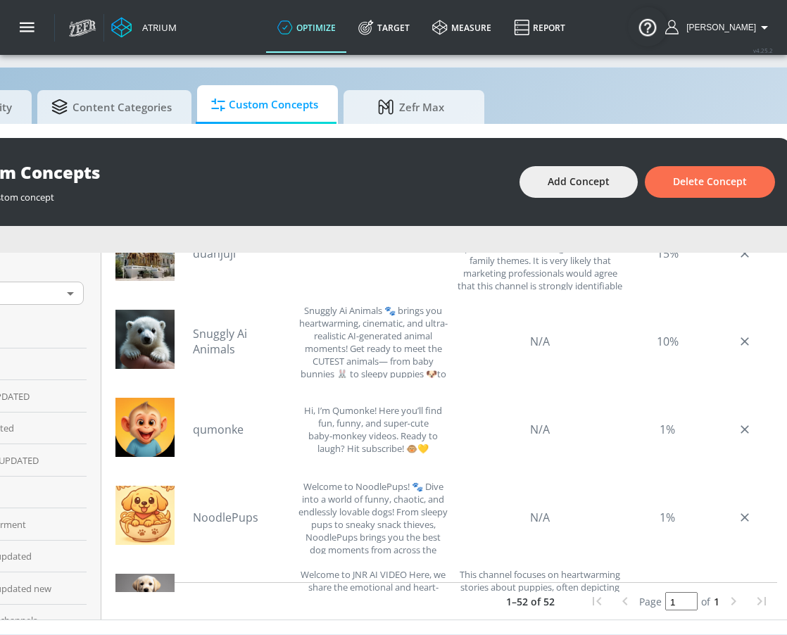
scroll to position [3963, 0]
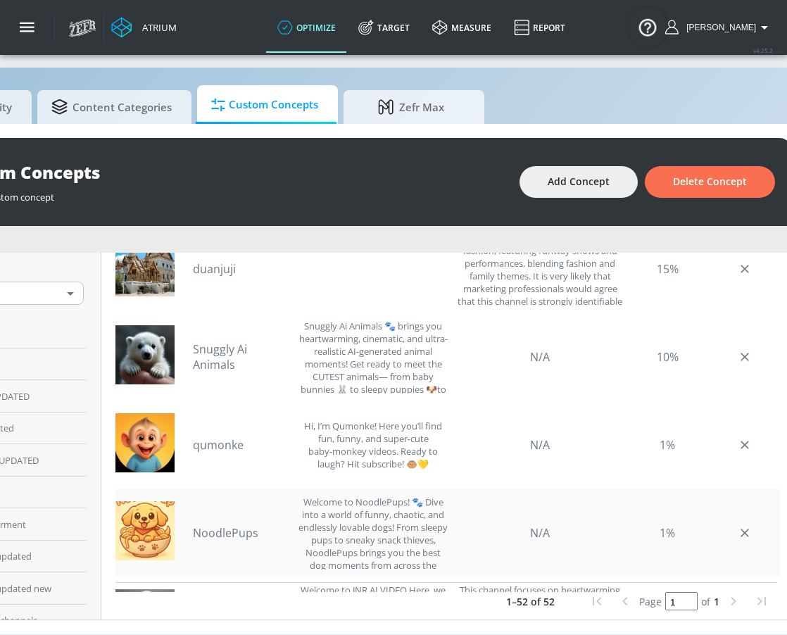
click at [229, 526] on link "NoodlePups" at bounding box center [242, 532] width 99 height 15
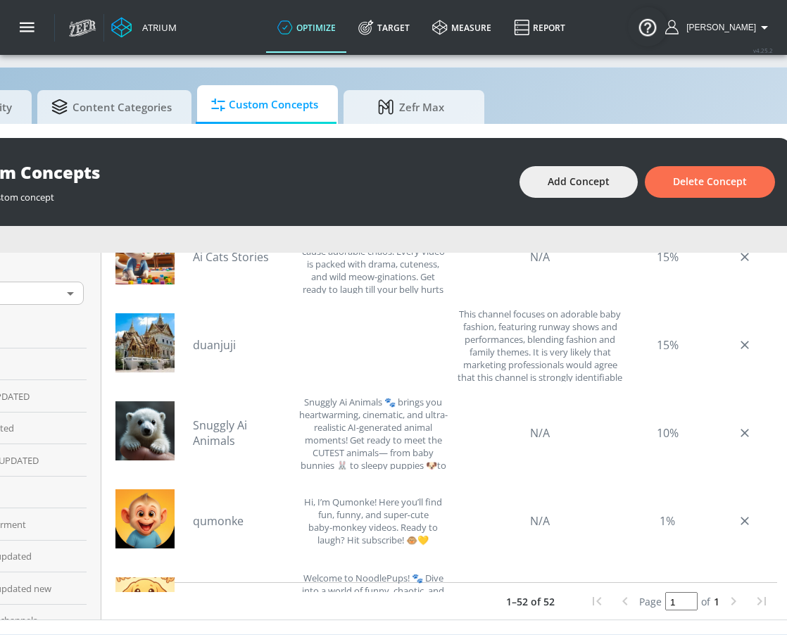
scroll to position [3840, 0]
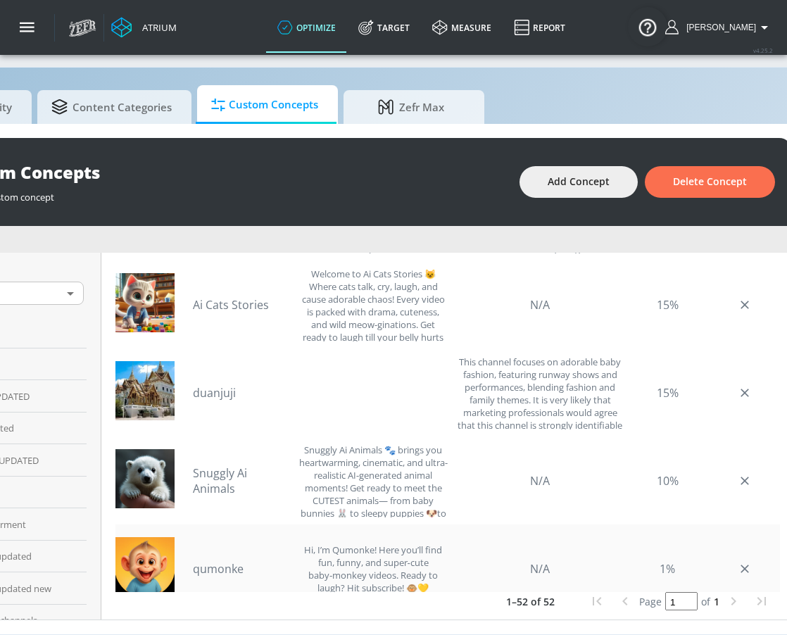
click at [220, 561] on link "qumonke" at bounding box center [242, 568] width 99 height 15
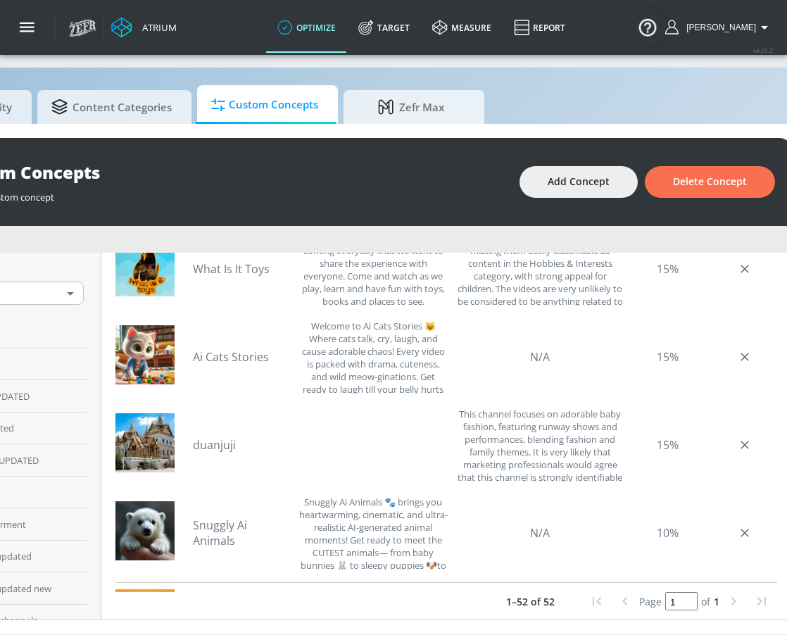
scroll to position [3786, 0]
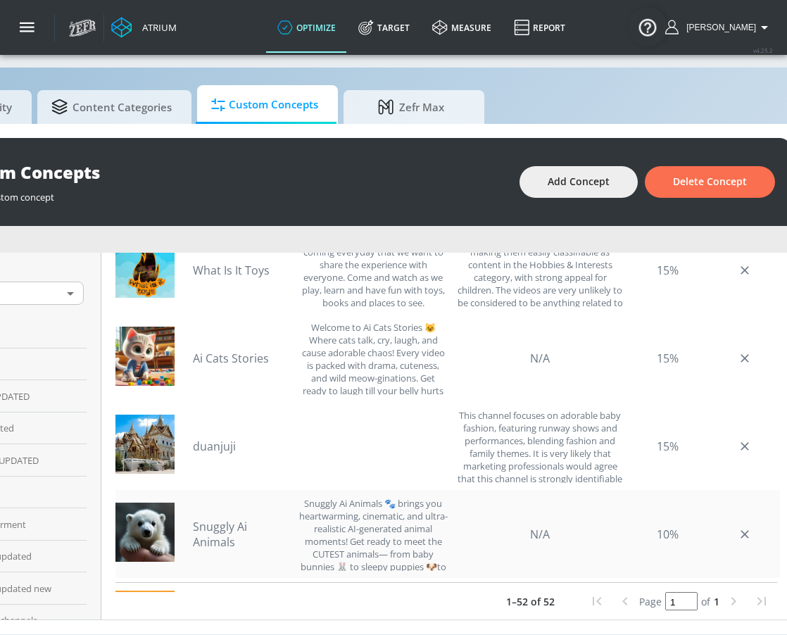
click at [235, 533] on div "Snuggly Ai Animals Snuggly Ai Animals 🐾 brings you heartwarming, cinematic, and…" at bounding box center [320, 534] width 255 height 74
click at [242, 525] on link "Snuggly Ai Animals" at bounding box center [242, 534] width 99 height 31
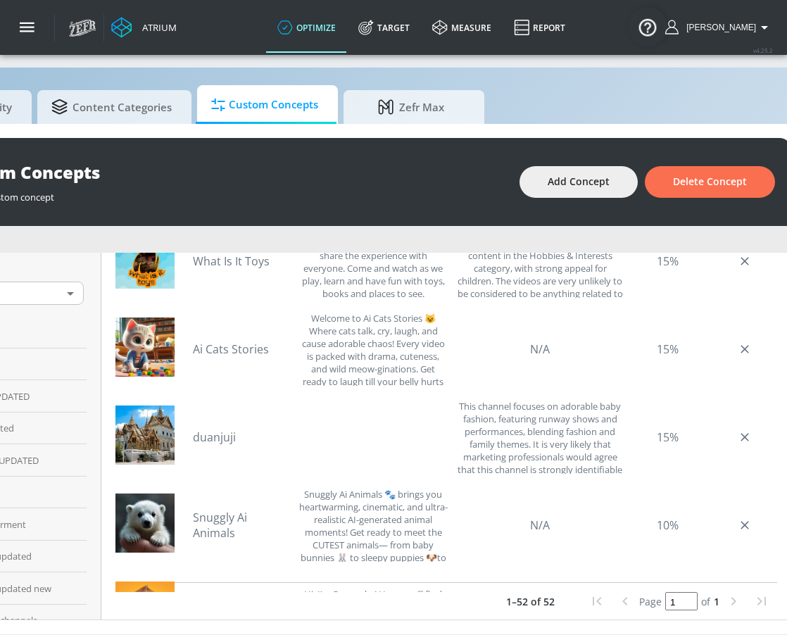
scroll to position [3825, 0]
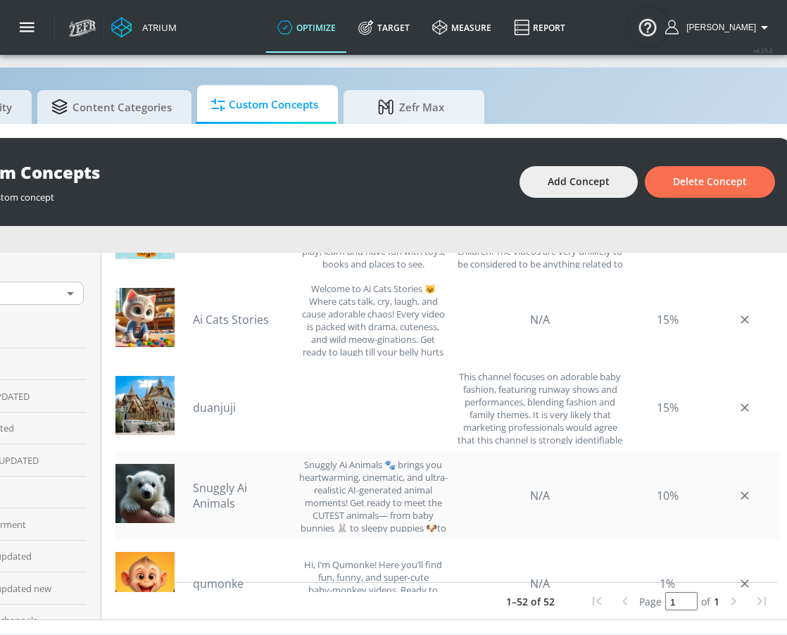
click at [233, 480] on link "Snuggly Ai Animals" at bounding box center [242, 495] width 99 height 31
click at [222, 400] on link "duanjuji" at bounding box center [242, 407] width 99 height 15
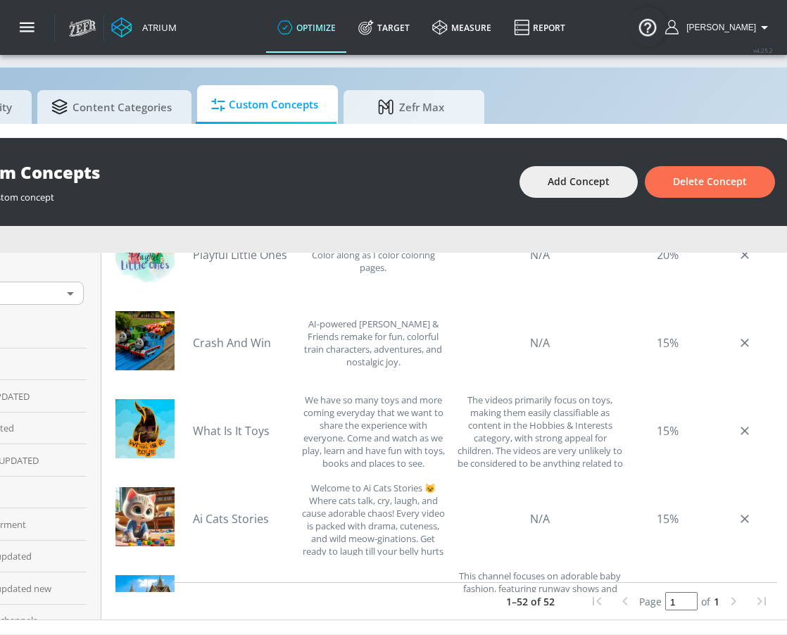
scroll to position [3621, 0]
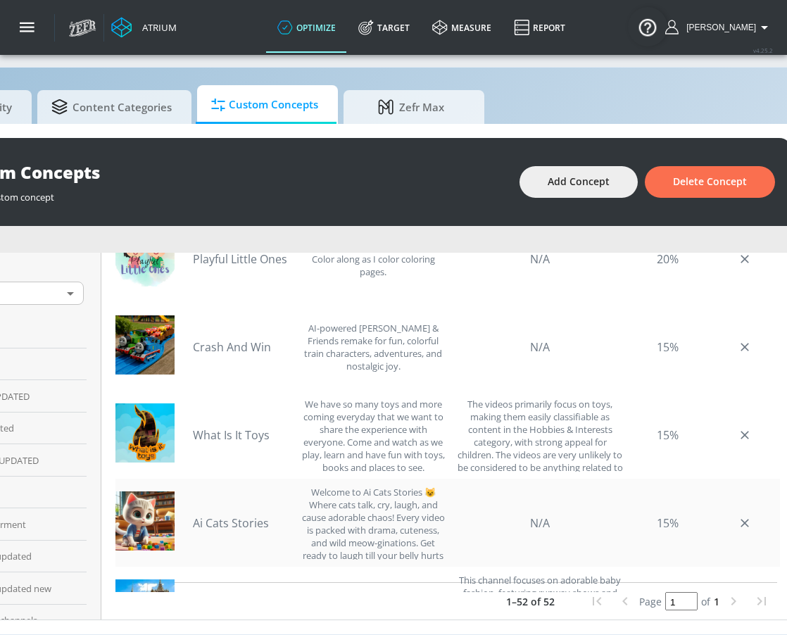
click at [242, 515] on link "Ai Cats Stories" at bounding box center [242, 522] width 99 height 15
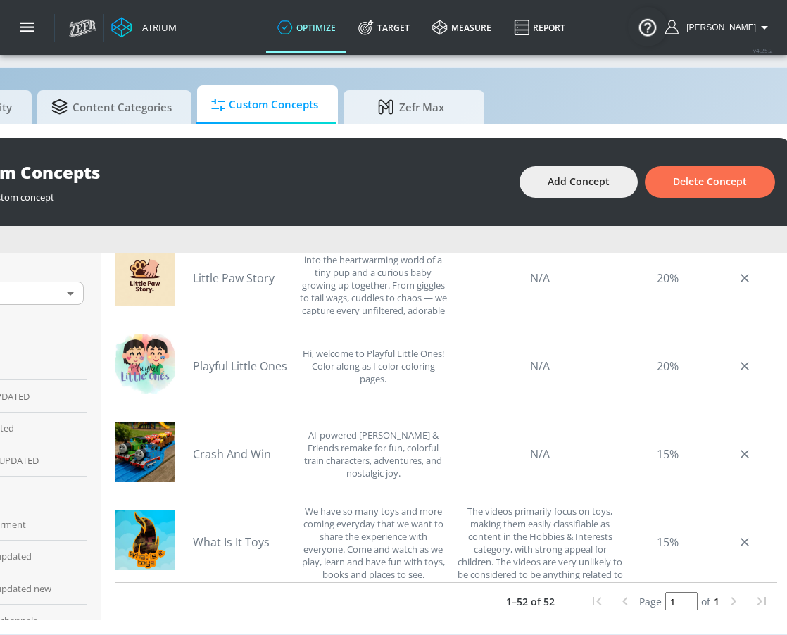
scroll to position [3512, 0]
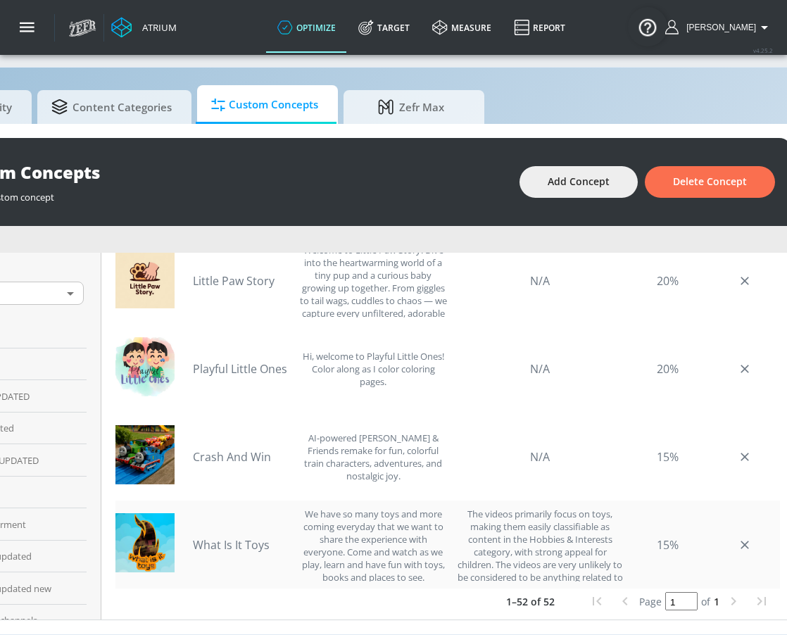
click at [229, 537] on link "What Is It Toys" at bounding box center [242, 544] width 99 height 15
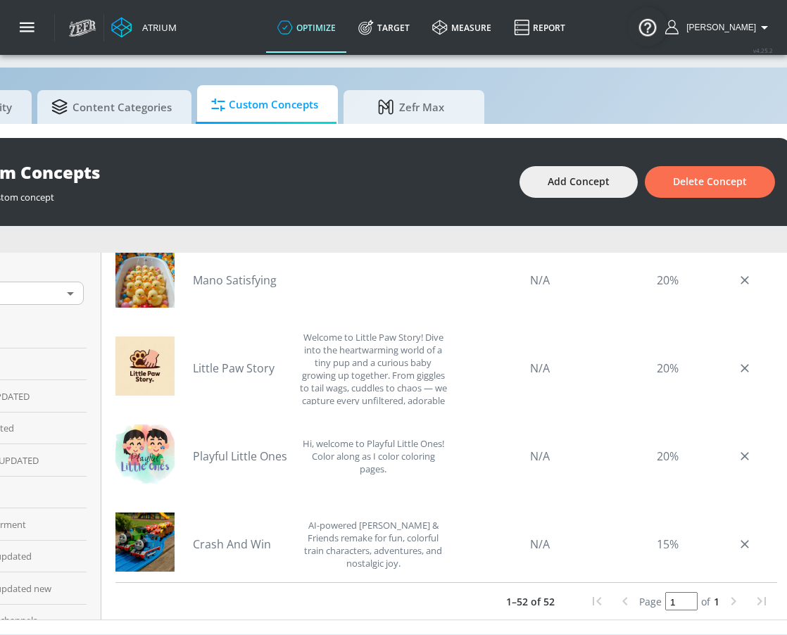
scroll to position [3424, 0]
click at [252, 537] on link "Crash And Win" at bounding box center [242, 544] width 99 height 15
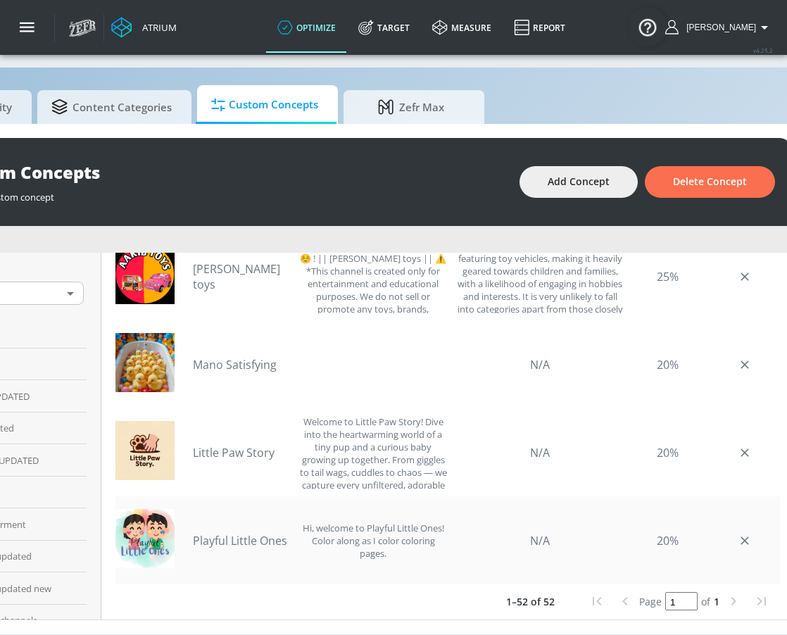
scroll to position [3343, 0]
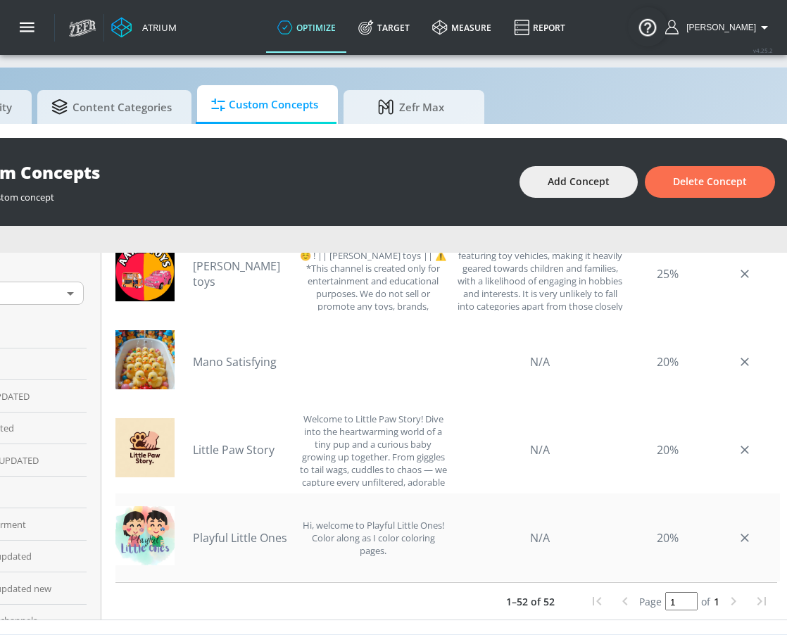
click at [236, 530] on link "Playful Little Ones" at bounding box center [242, 537] width 99 height 15
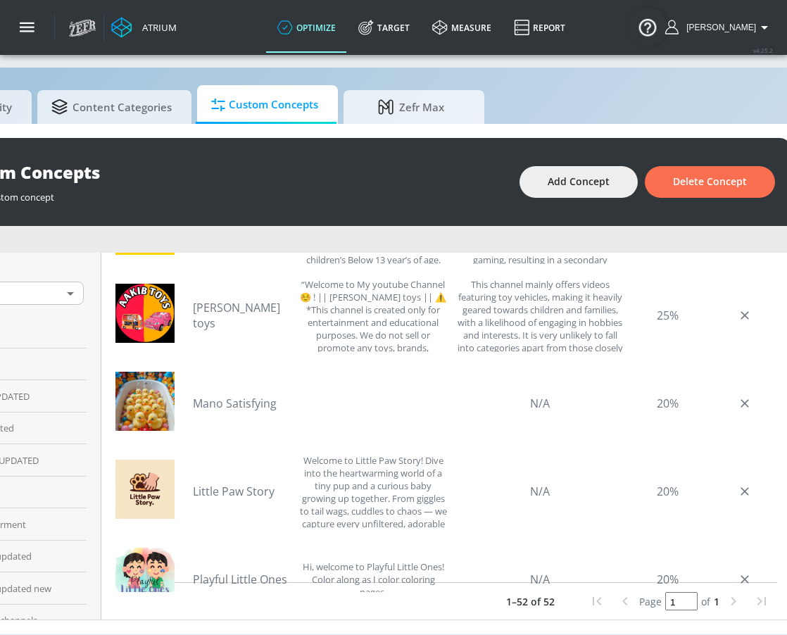
scroll to position [3219, 0]
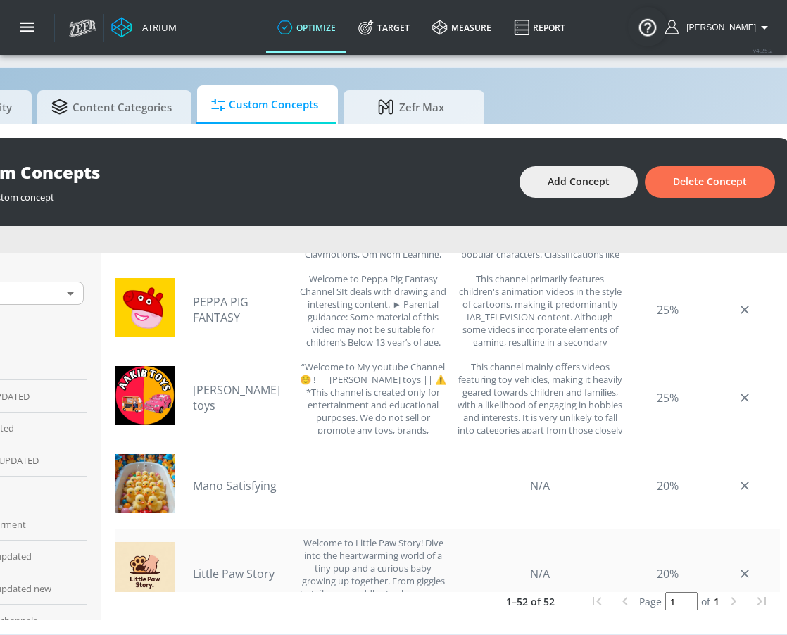
click at [229, 566] on link "Little Paw Story" at bounding box center [242, 573] width 99 height 15
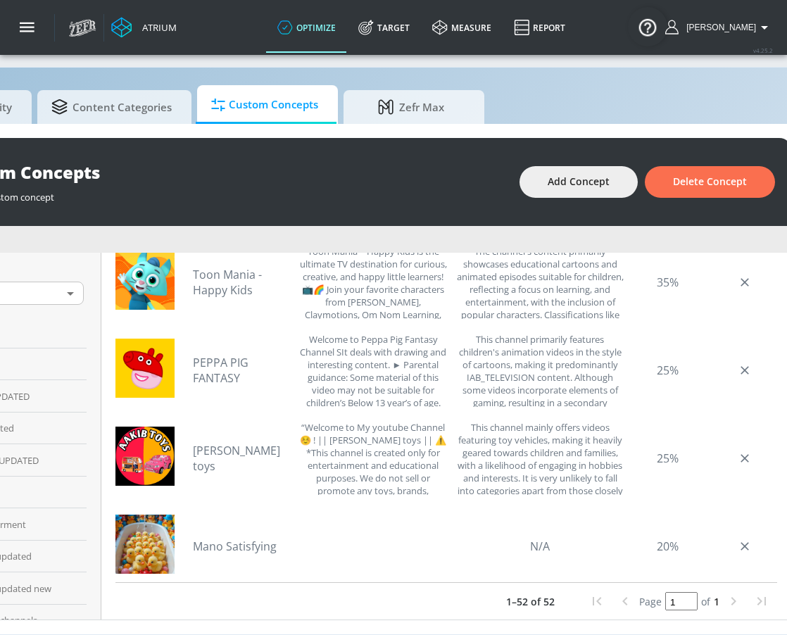
scroll to position [3161, 0]
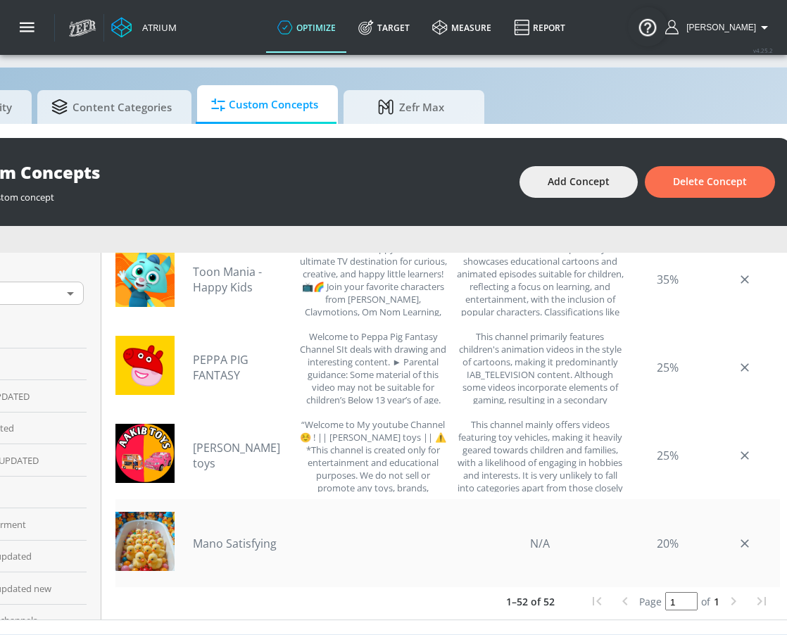
click at [238, 536] on link "Mano Satisfying" at bounding box center [242, 543] width 99 height 15
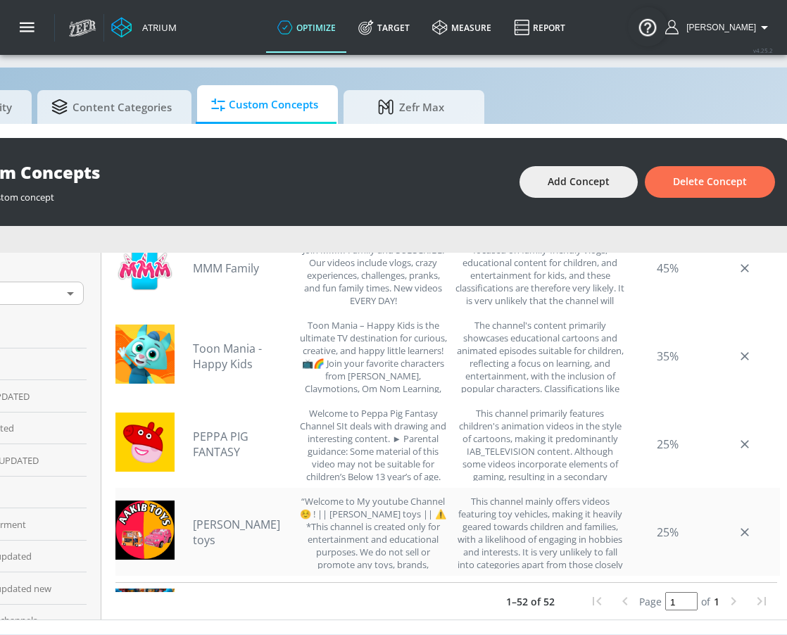
scroll to position [3083, 0]
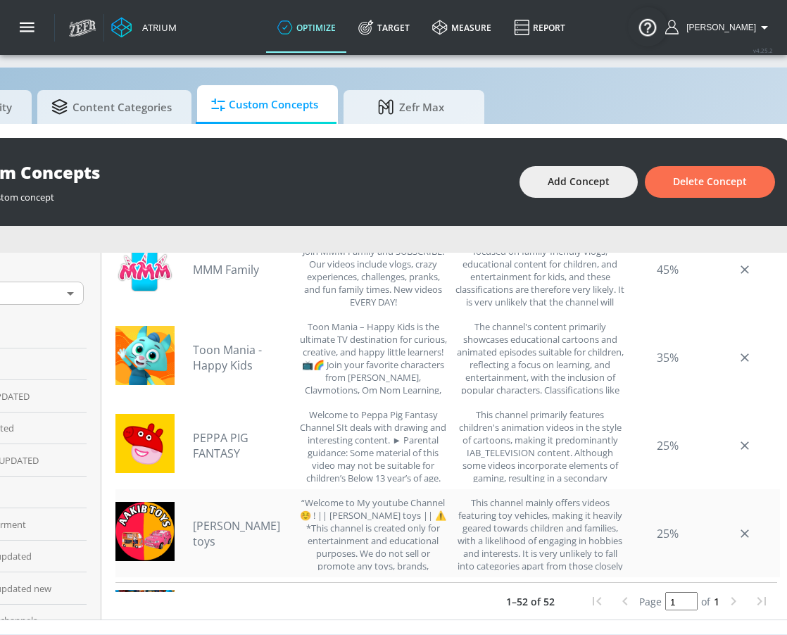
click at [226, 521] on link "Aakib toys" at bounding box center [242, 533] width 99 height 31
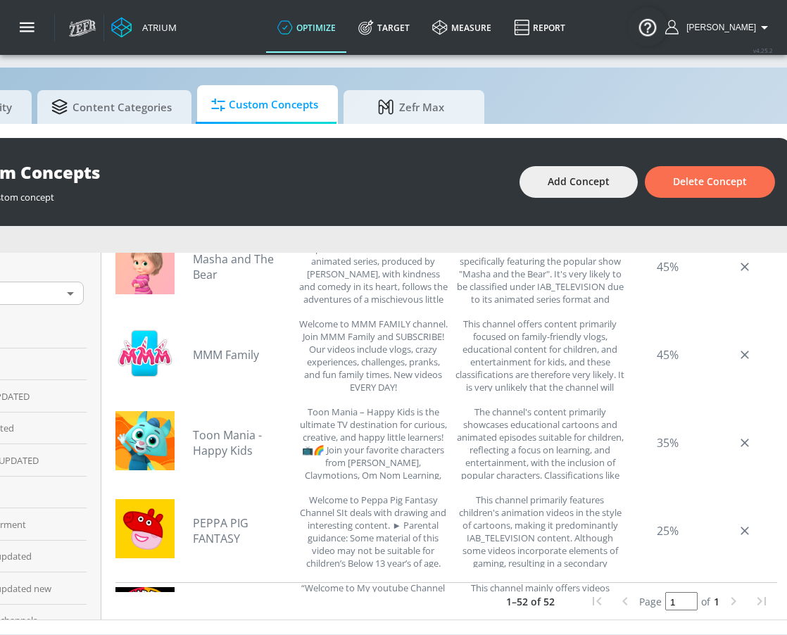
scroll to position [2996, 0]
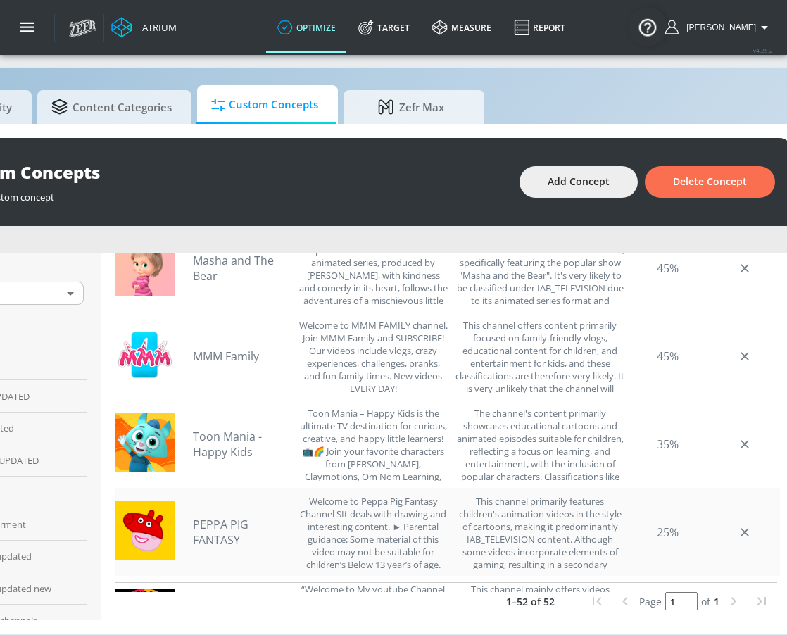
click at [220, 517] on link "PEPPA PIG FANTASY" at bounding box center [242, 532] width 99 height 31
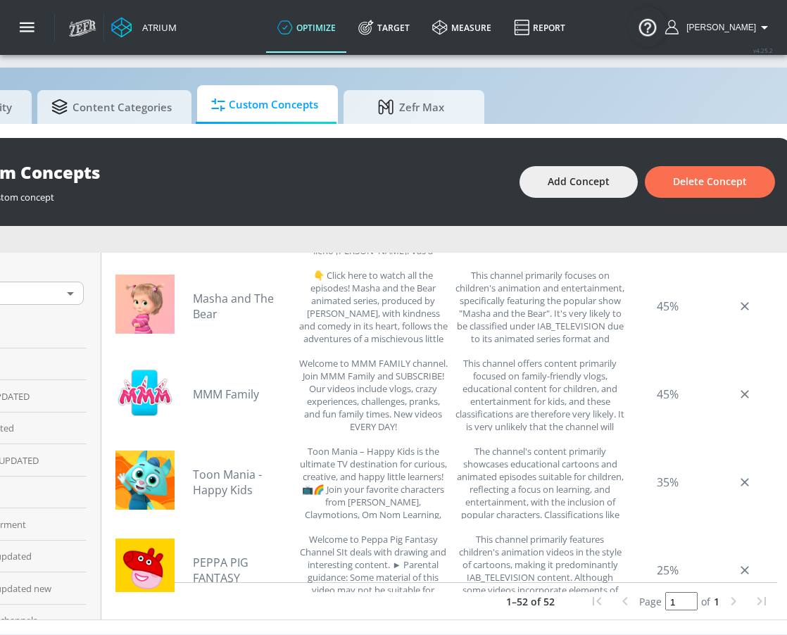
scroll to position [2956, 0]
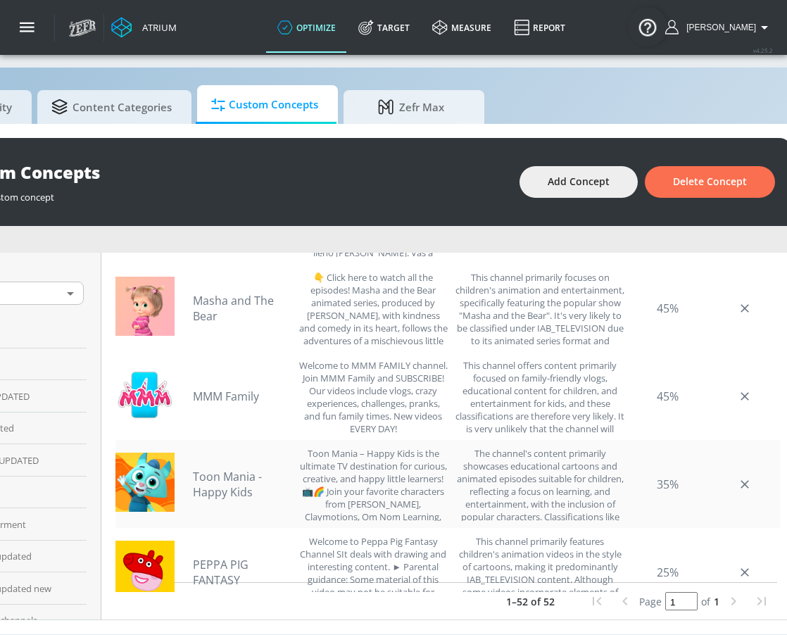
click at [222, 472] on link "Toon Mania - Happy Kids" at bounding box center [242, 484] width 99 height 31
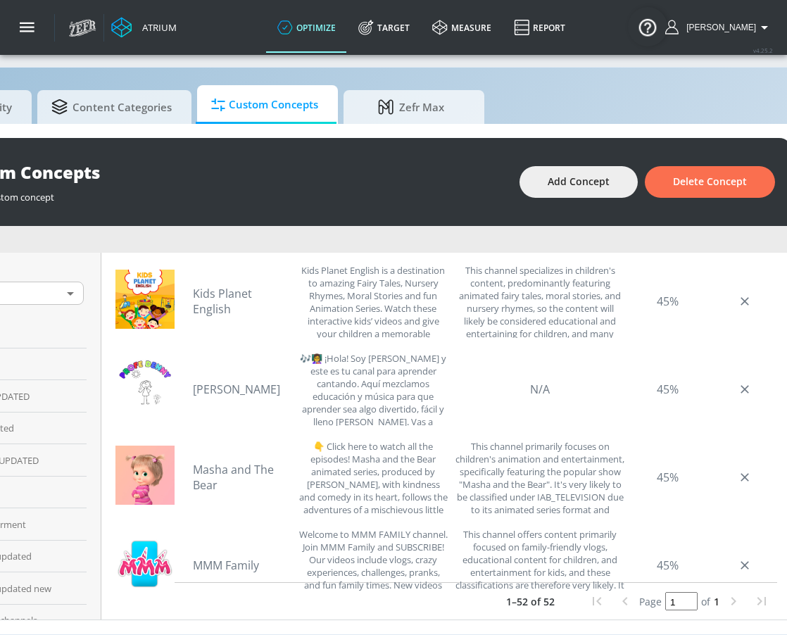
scroll to position [2911, 0]
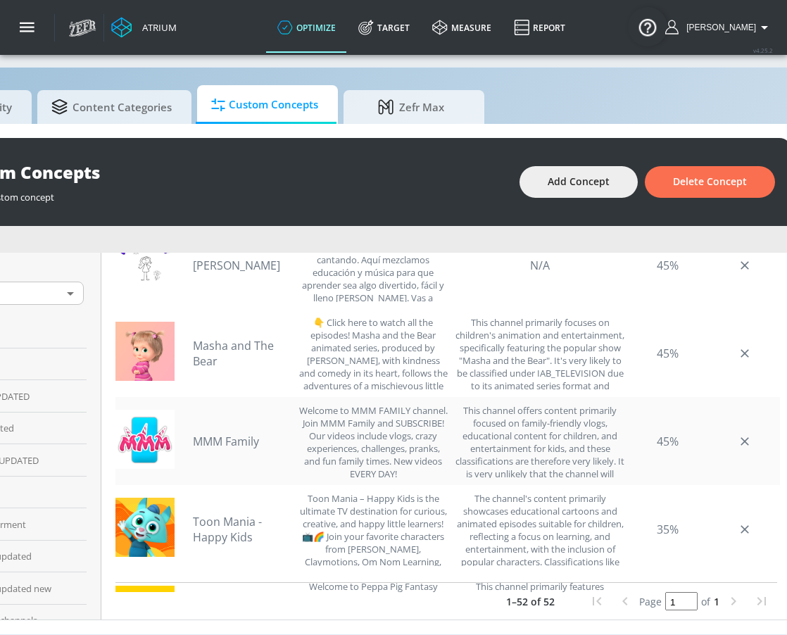
click at [241, 434] on link "MMM Family" at bounding box center [242, 441] width 99 height 15
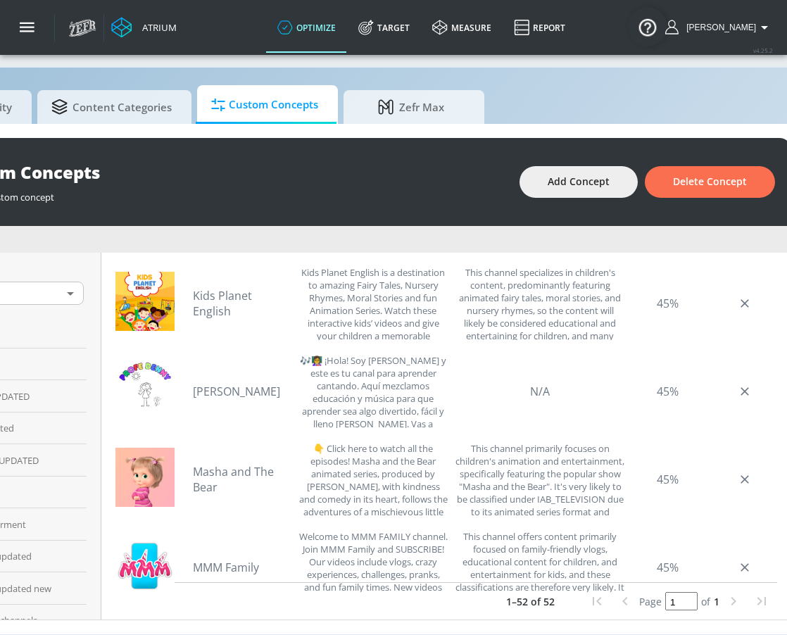
scroll to position [2784, 0]
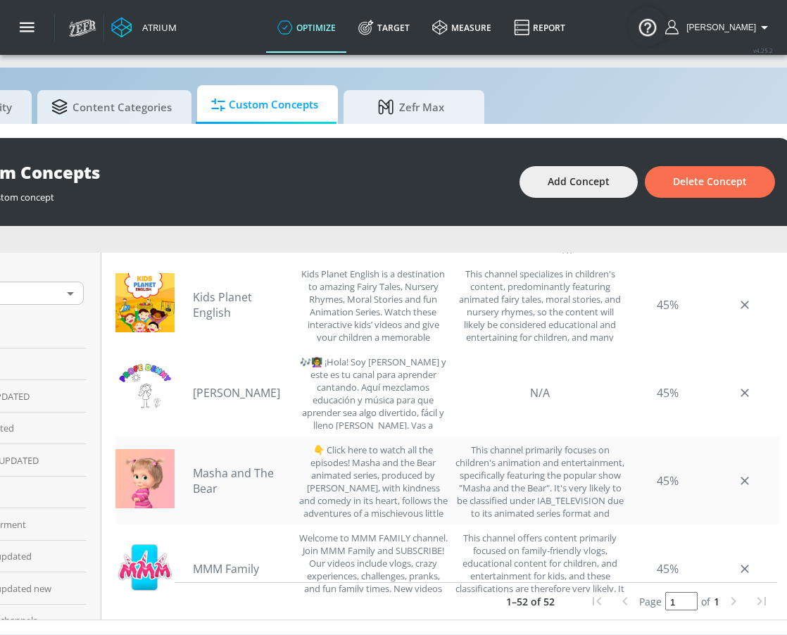
click at [260, 473] on link "Masha and The Bear" at bounding box center [242, 480] width 99 height 31
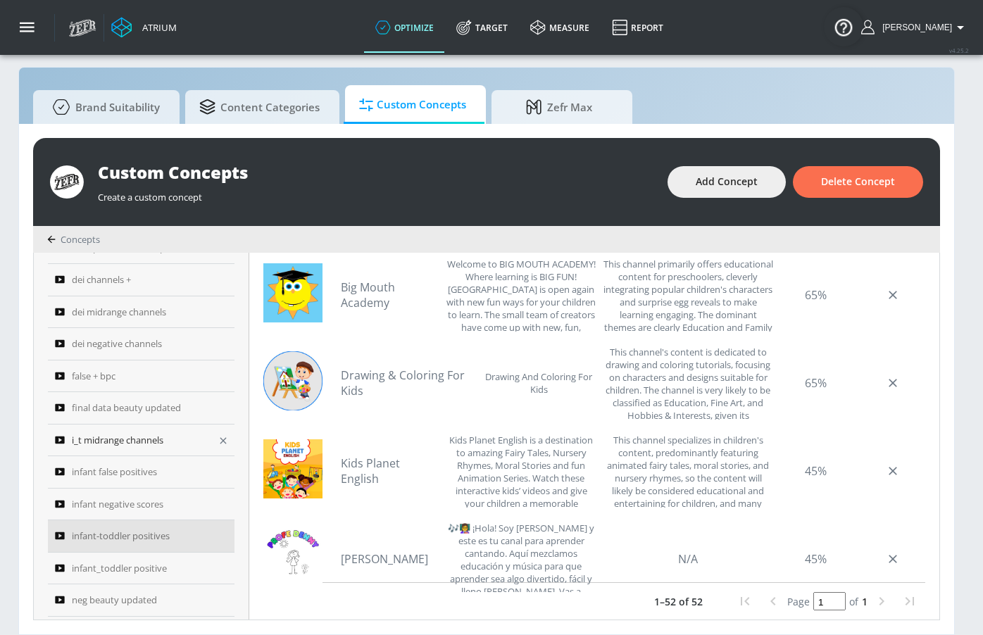
scroll to position [742, 0]
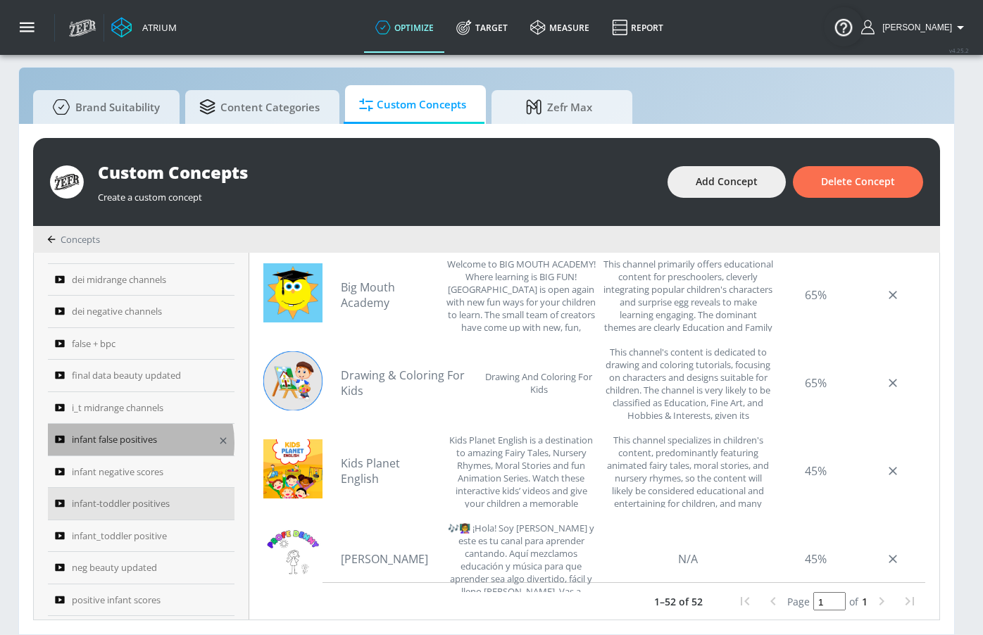
click at [115, 432] on span "infant false positives" at bounding box center [114, 439] width 85 height 17
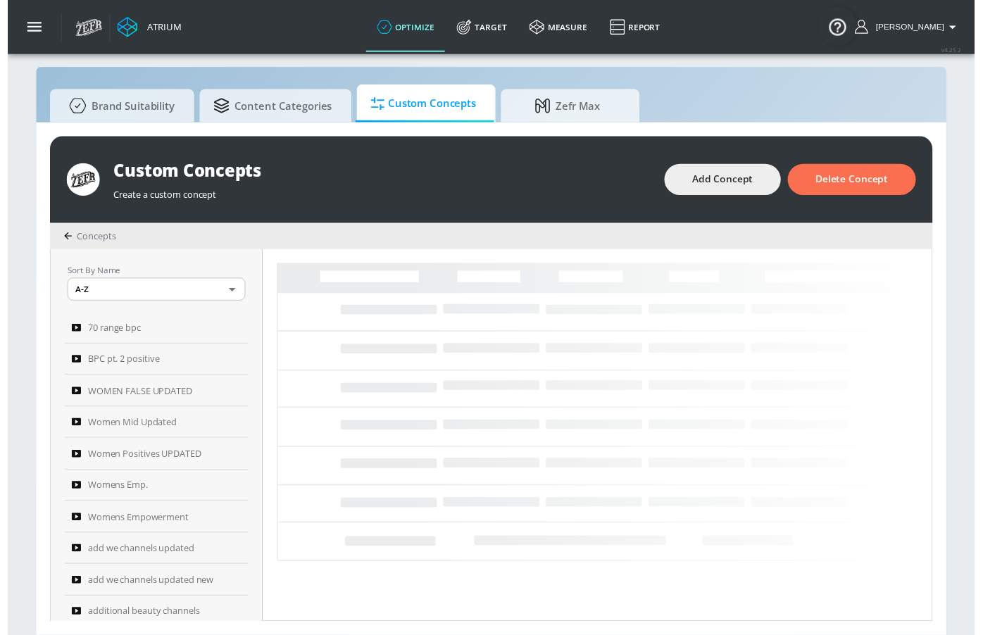
scroll to position [15, 0]
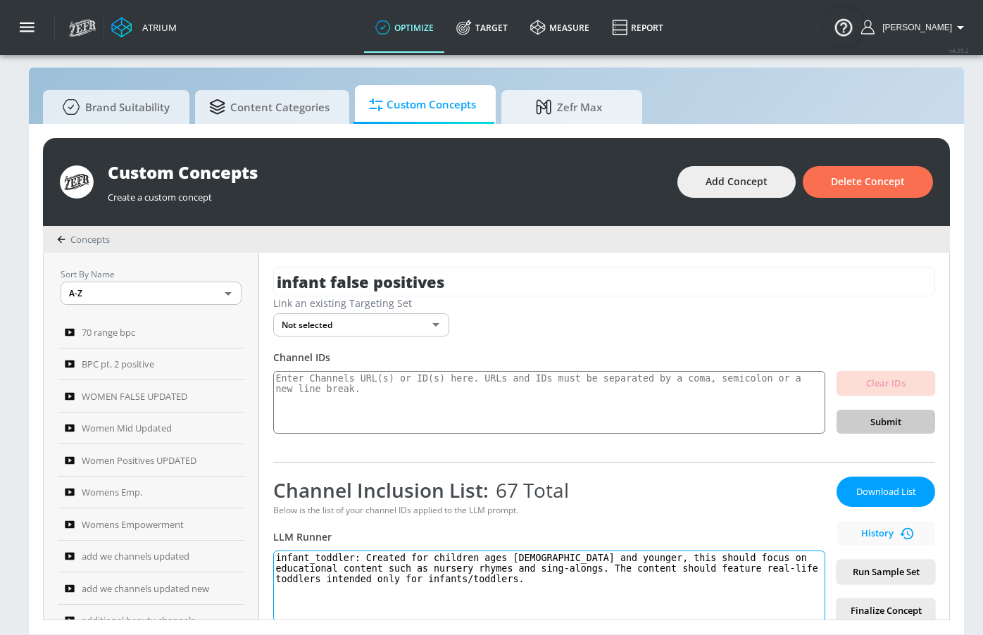
click at [420, 565] on textarea "infant_toddler: Created for children ages 5 and younger, this should focus on e…" at bounding box center [549, 585] width 552 height 71
click at [479, 571] on textarea "infant_toddler: Created for children ages 5 and younger, this should focus on e…" at bounding box center [549, 585] width 552 height 71
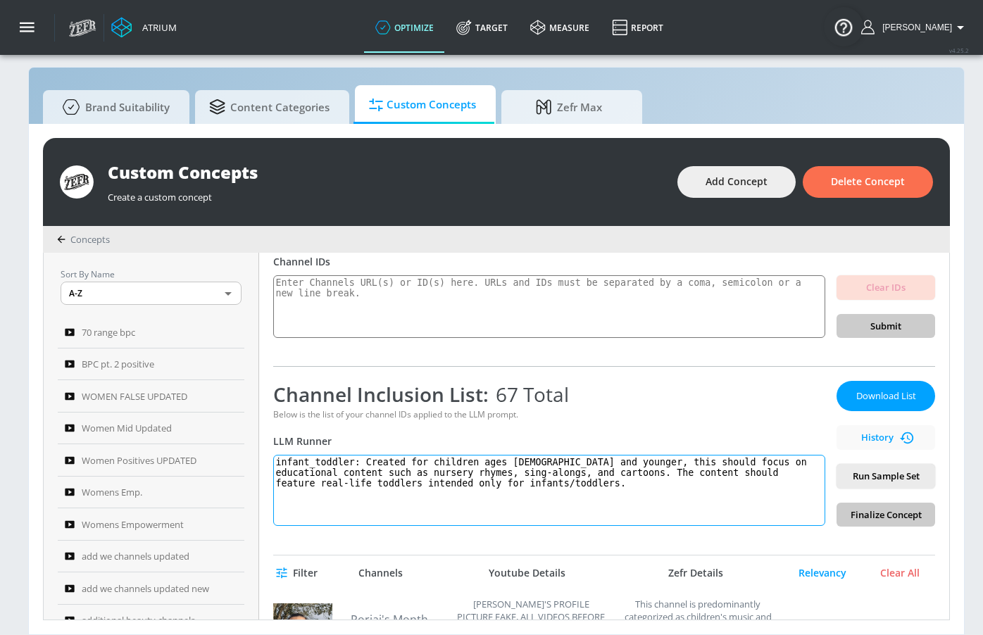
scroll to position [106, 0]
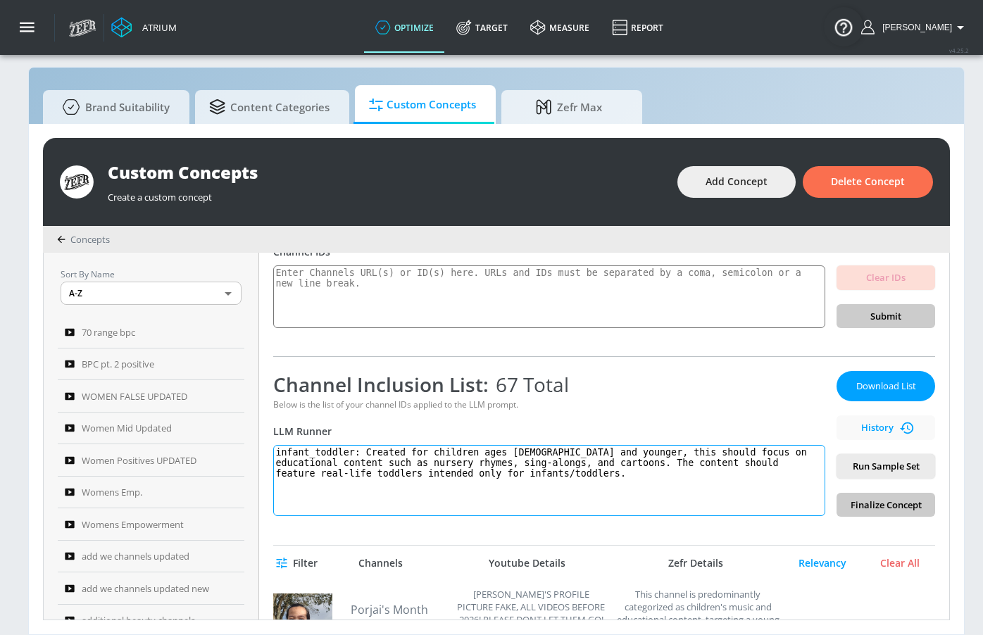
click at [539, 462] on textarea "infant_toddler: Created for children ages 5 and younger, this should focus on e…" at bounding box center [549, 480] width 552 height 71
click at [540, 463] on textarea "infant_toddler: Created for children ages 5 and younger, this should focus on e…" at bounding box center [549, 480] width 552 height 71
click at [328, 476] on textarea "infant_toddler: Created for children ages 5 and younger, this should focus on e…" at bounding box center [549, 480] width 552 height 71
click at [283, 472] on textarea "infant_toddler: Created for children ages 5 and younger, this should focus on e…" at bounding box center [549, 480] width 552 height 71
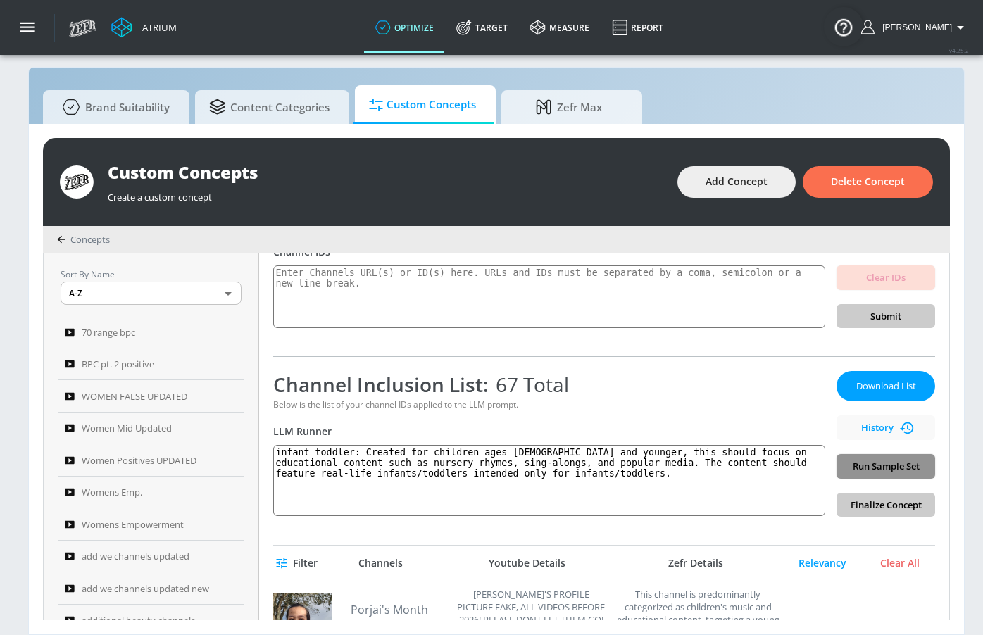
drag, startPoint x: 895, startPoint y: 462, endPoint x: 880, endPoint y: 468, distance: 16.5
click at [786, 468] on span "Run Sample Set" at bounding box center [885, 466] width 76 height 16
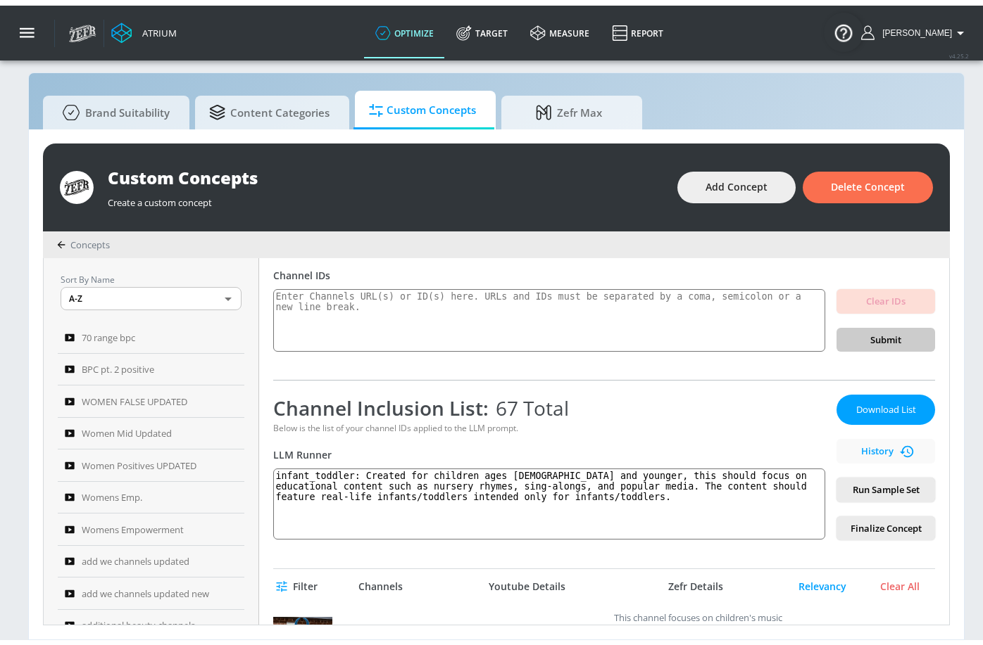
scroll to position [37, 0]
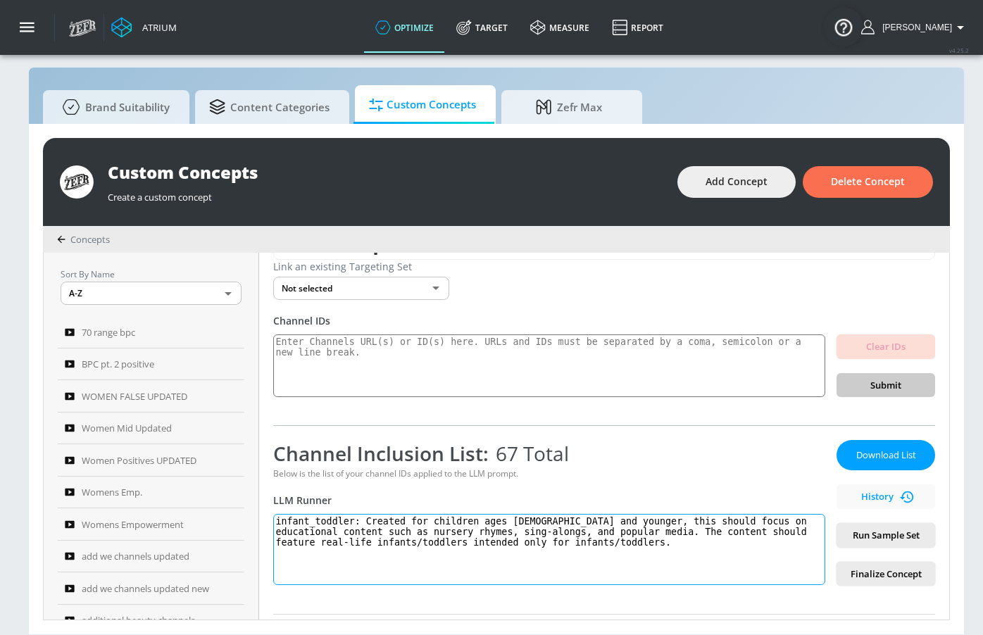
click at [539, 540] on textarea "infant_toddler: Created for children ages 5 and younger, this should focus on e…" at bounding box center [549, 549] width 552 height 71
click at [379, 522] on textarea "infant_toddler: Created for children ages 5 and younger, this should focus on e…" at bounding box center [549, 549] width 552 height 71
click at [354, 536] on textarea "infant_toddler: Created for children ages 5 and younger, this should focus on e…" at bounding box center [549, 549] width 552 height 71
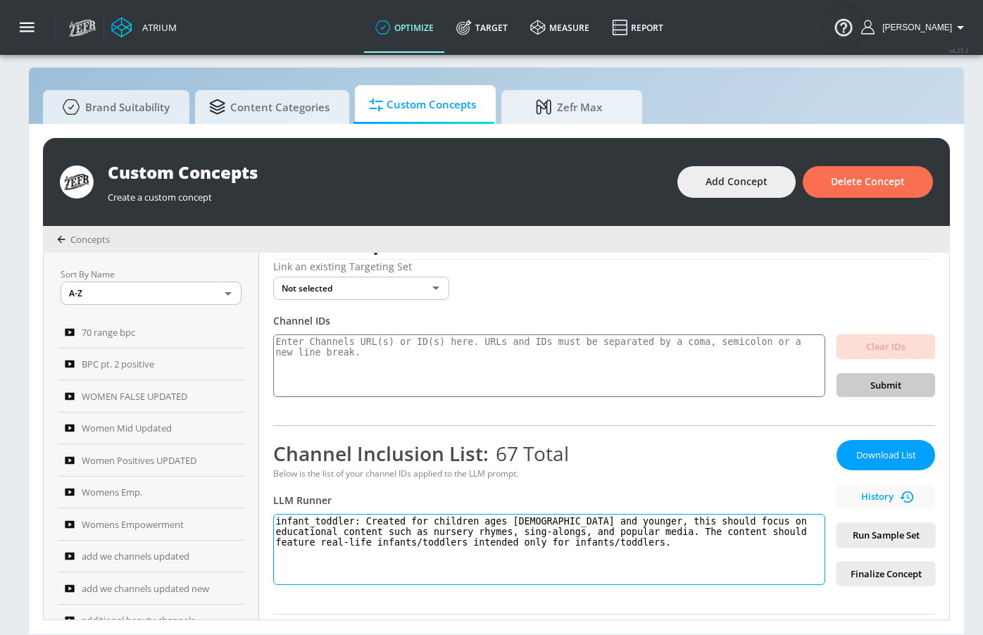
click at [354, 536] on textarea "infant_toddler: Created for children ages 5 and younger, this should focus on e…" at bounding box center [549, 549] width 552 height 71
paste textarea "ontent created for children ages 5 and under, focusing on educational experienc…"
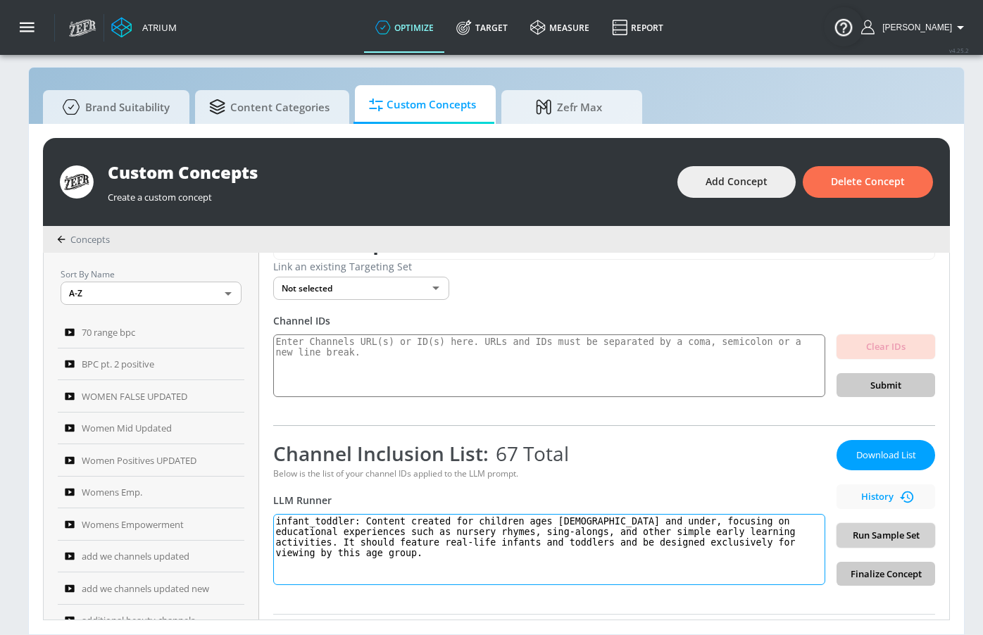
type textarea "infant_toddler: Content created for children ages 5 and under, focusing on educ…"
click at [786, 524] on button "Run Sample Set" at bounding box center [885, 535] width 99 height 25
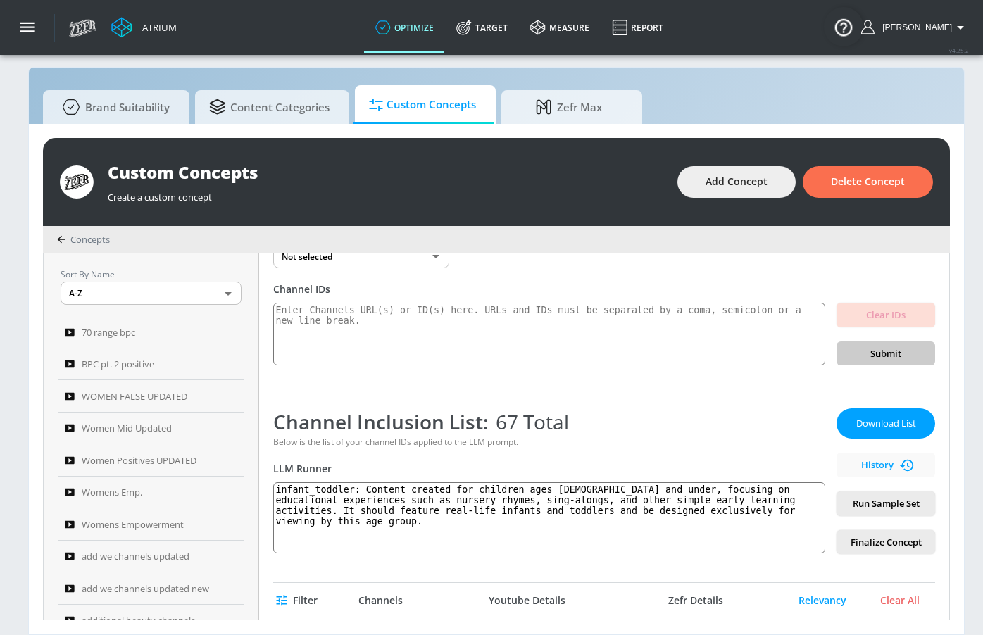
scroll to position [58, 0]
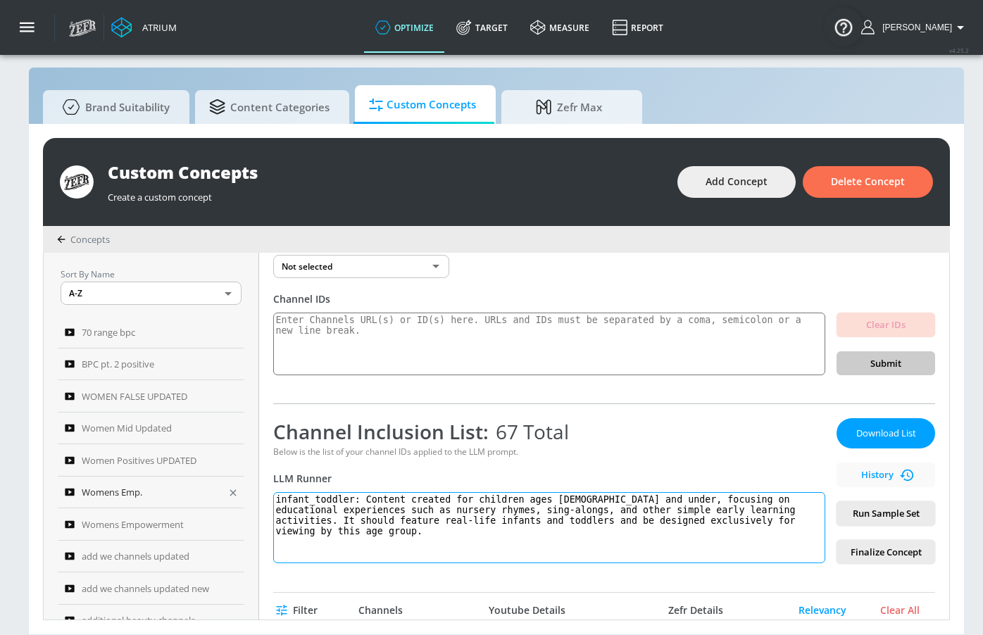
drag, startPoint x: 329, startPoint y: 534, endPoint x: 237, endPoint y: 484, distance: 104.9
click at [237, 484] on div "Sort By Name A-Z ASC ​ 70 range bpc BPC pt. 2 positive WOMEN FALSE UPDATED Wome…" at bounding box center [496, 436] width 905 height 367
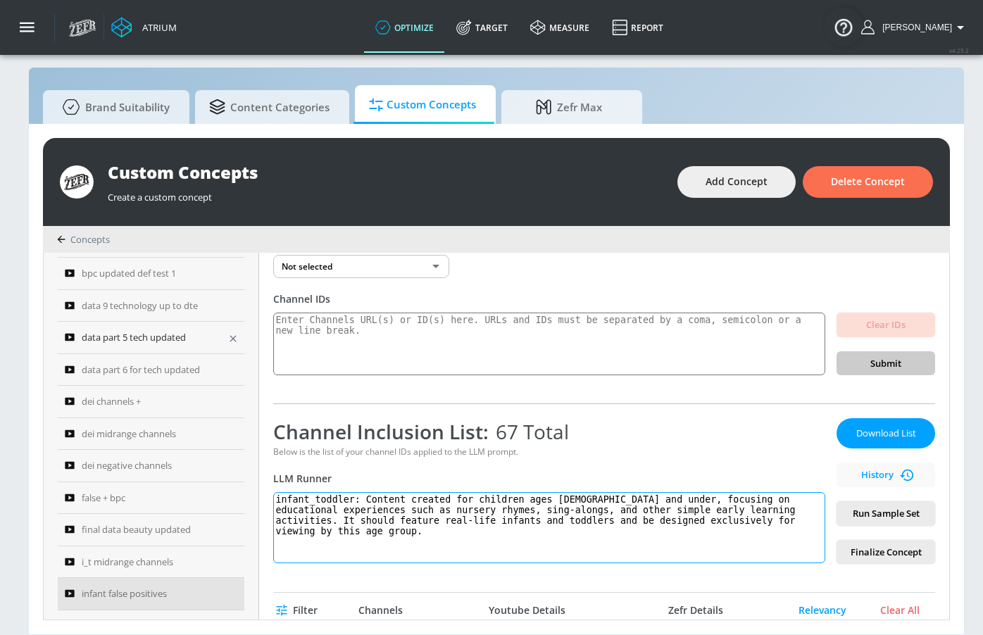
scroll to position [742, 0]
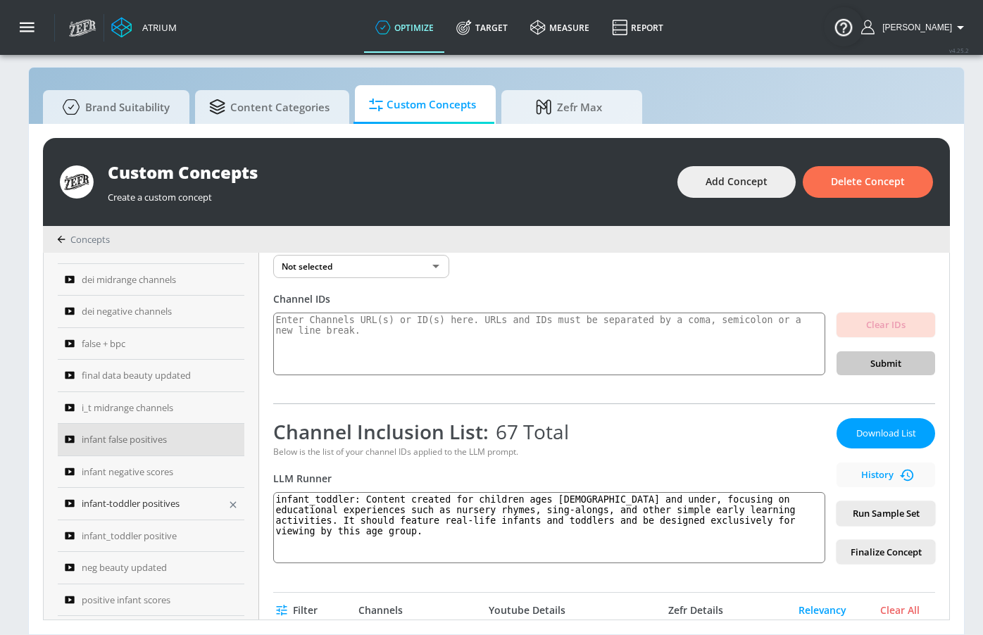
click at [155, 505] on span "infant-toddler positives" at bounding box center [131, 503] width 98 height 17
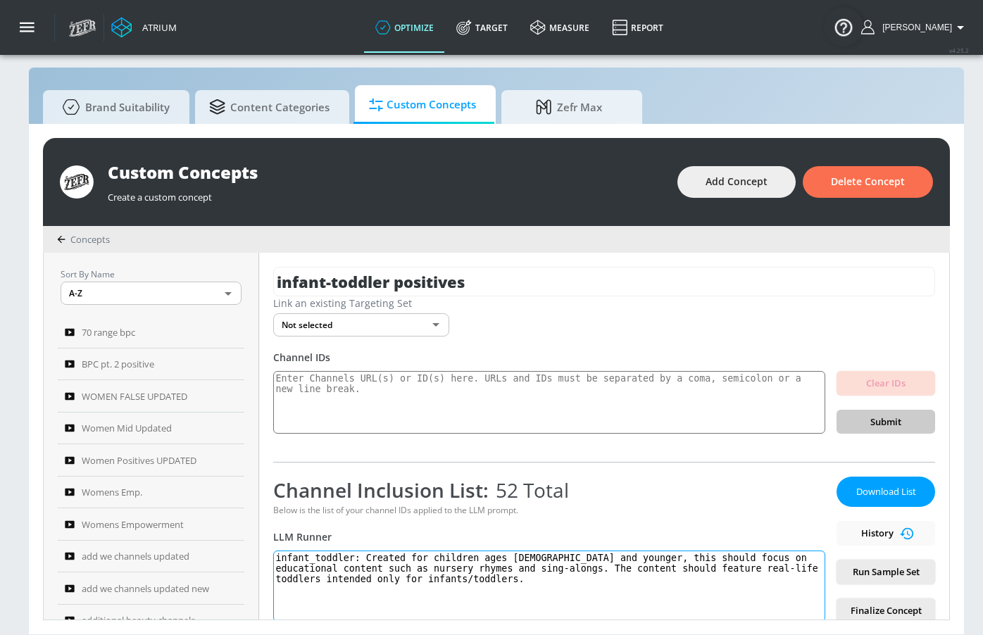
click at [346, 550] on textarea "infant_toddler: Created for children ages 5 and younger, this should focus on e…" at bounding box center [549, 585] width 552 height 71
paste textarea "ontent created for children ages 5 and under, focusing on educational experienc…"
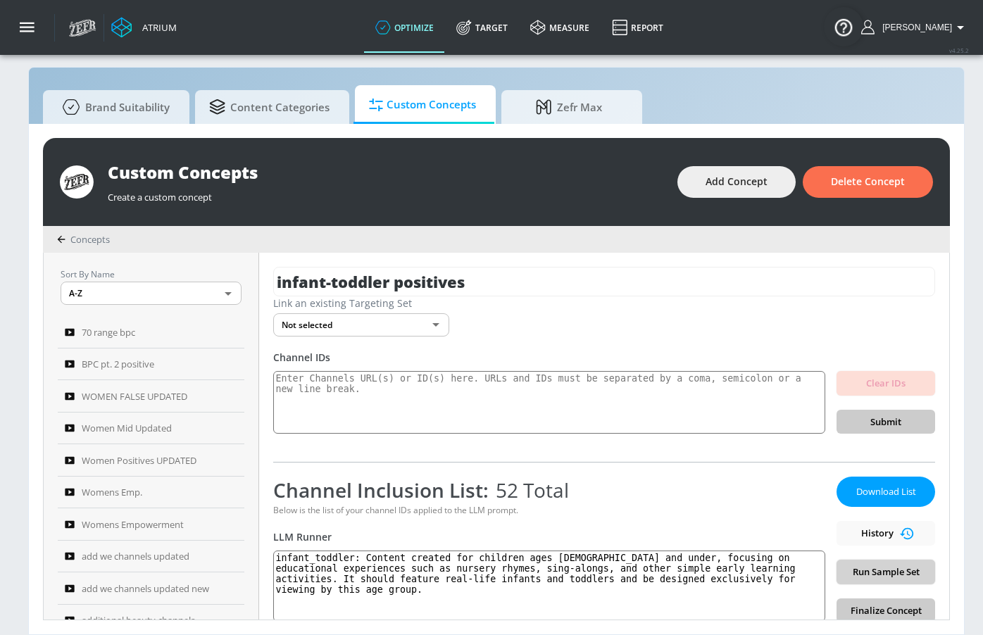
click at [786, 564] on span "Run Sample Set" at bounding box center [885, 572] width 76 height 16
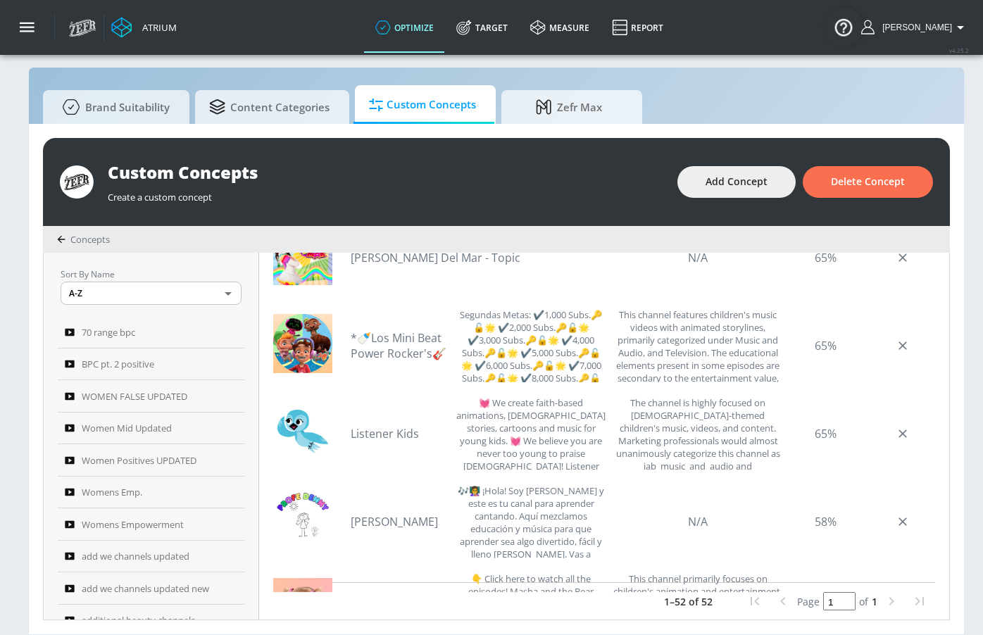
scroll to position [2554, 0]
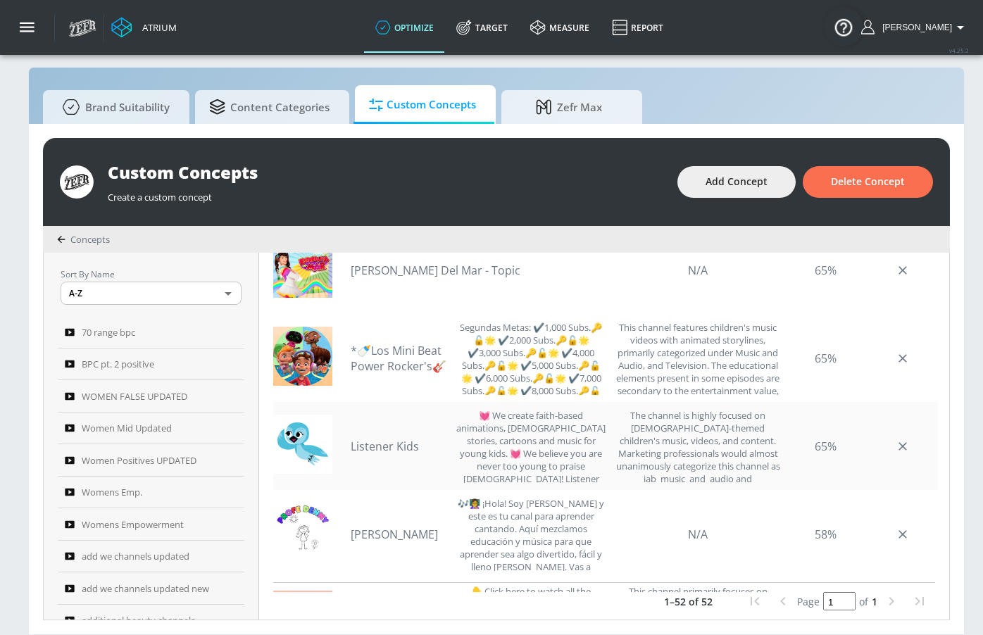
click at [403, 448] on link "Listener Kids" at bounding box center [400, 446] width 99 height 15
click at [424, 358] on link "*🍼Los Mini Beat Power Rocker's🎸" at bounding box center [400, 358] width 99 height 31
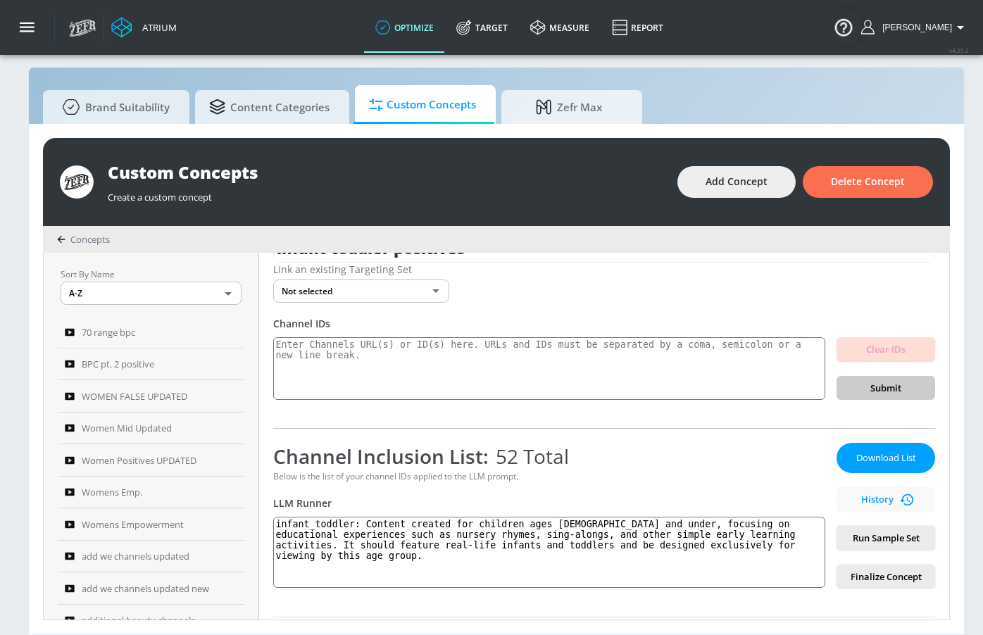
scroll to position [34, 0]
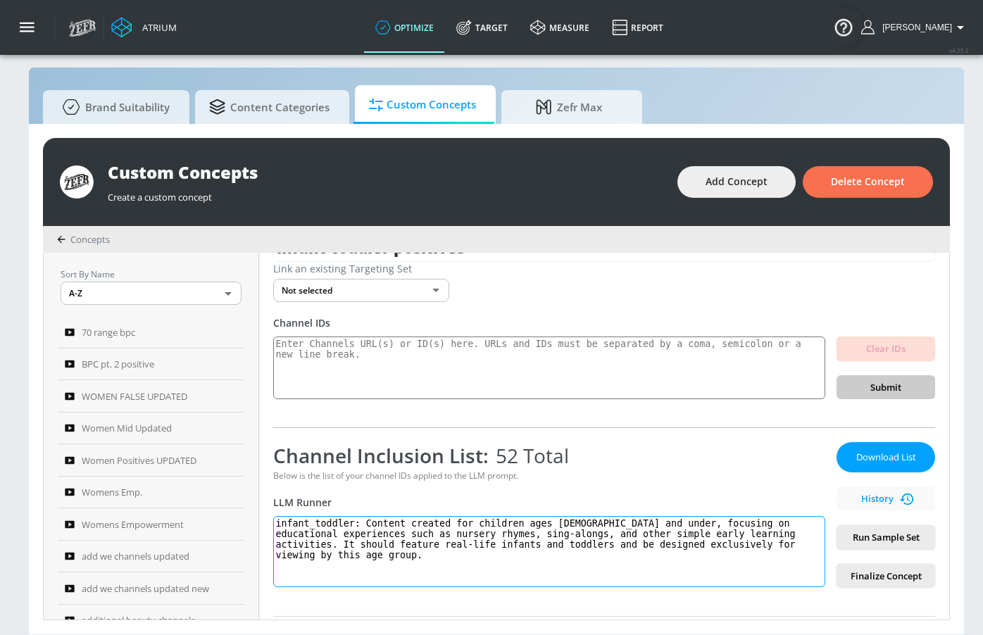
click at [556, 535] on textarea "infant_toddler: Content created for children ages 5 and under, focusing on educ…" at bounding box center [549, 551] width 552 height 71
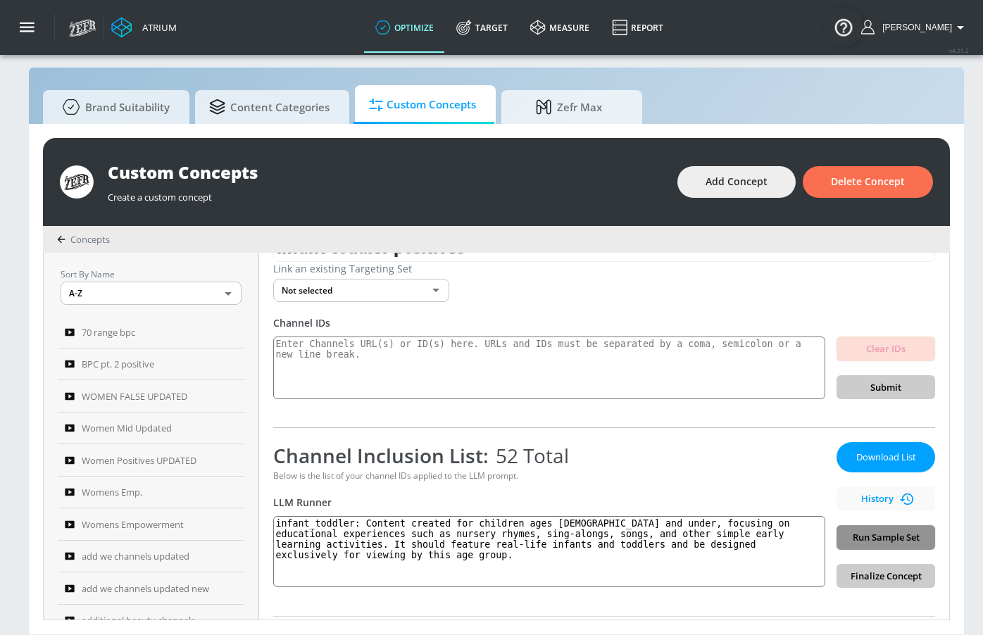
click at [786, 533] on span "Run Sample Set" at bounding box center [885, 537] width 76 height 16
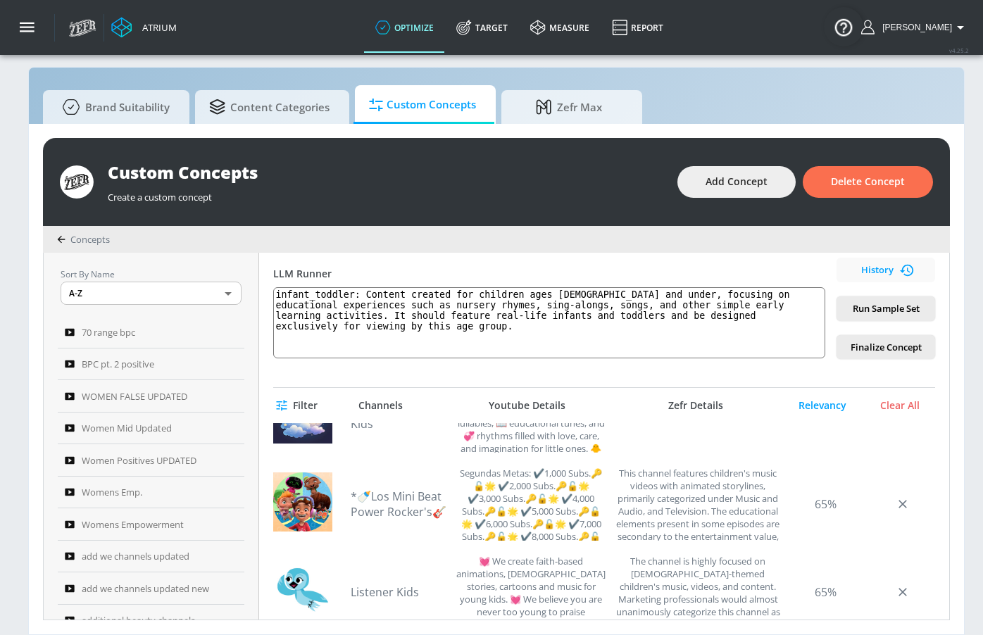
scroll to position [2451, 0]
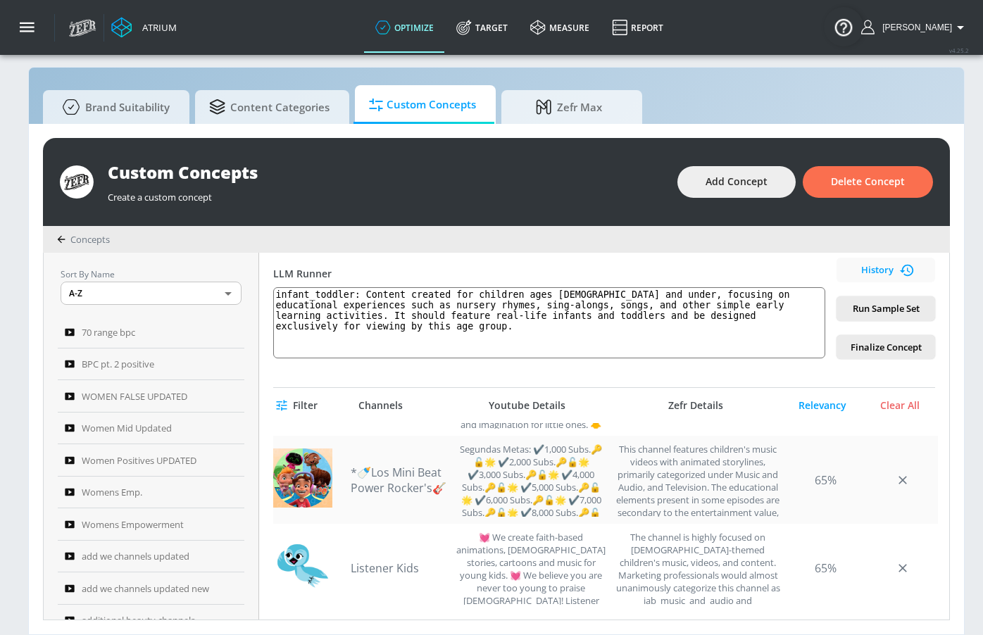
click at [420, 483] on link "*🍼Los Mini Beat Power Rocker's🎸" at bounding box center [400, 480] width 99 height 31
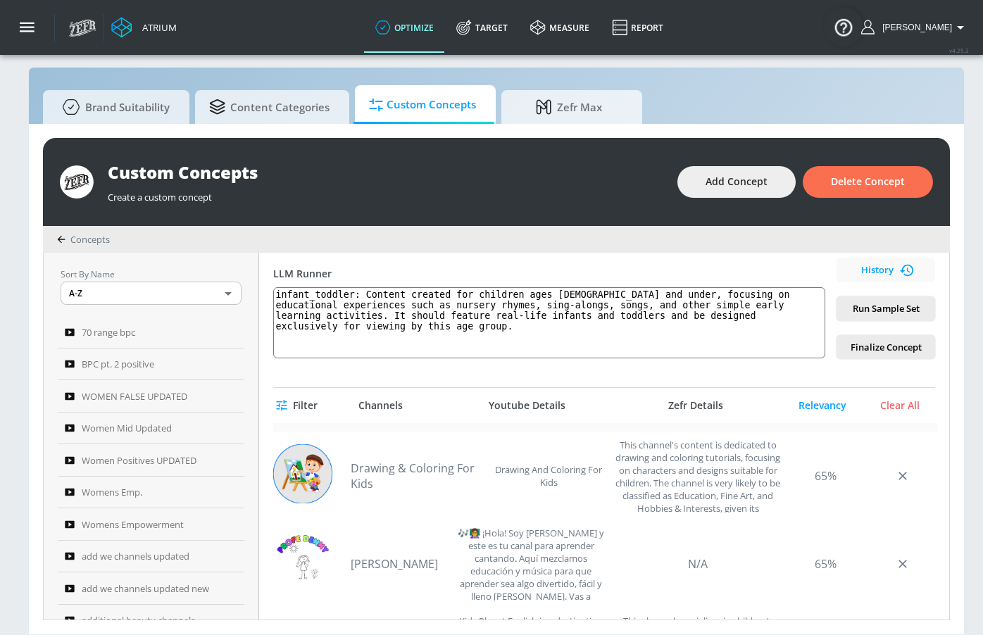
scroll to position [2730, 0]
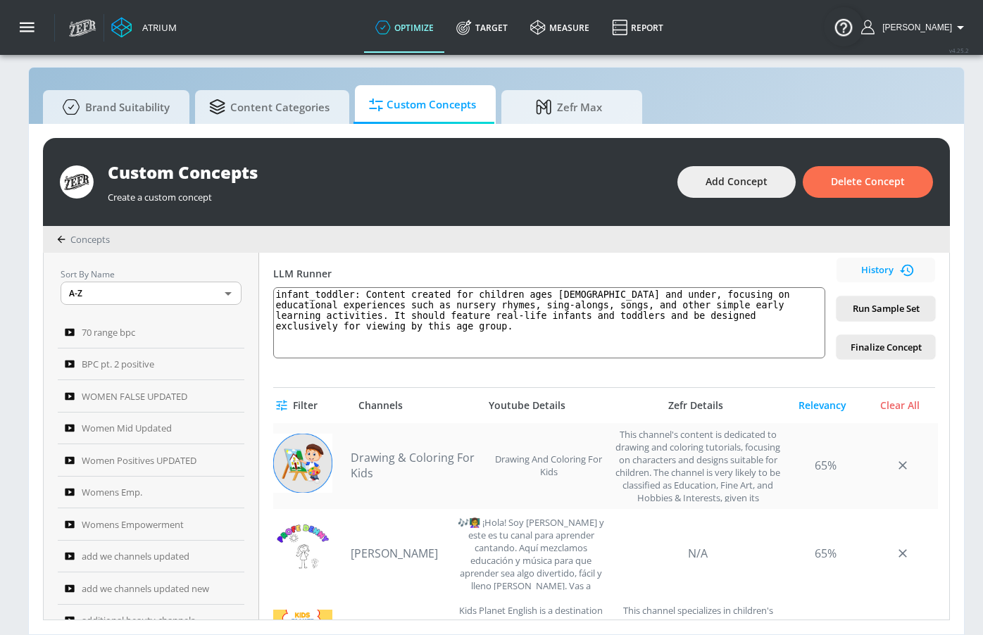
click at [418, 457] on link "Drawing & Coloring For Kids" at bounding box center [418, 465] width 134 height 31
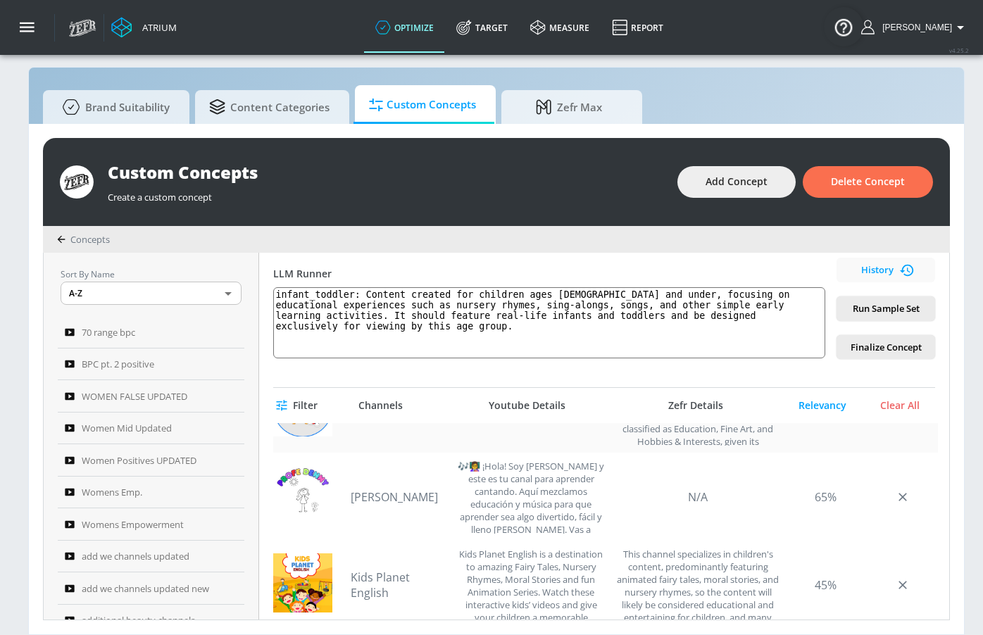
scroll to position [2789, 0]
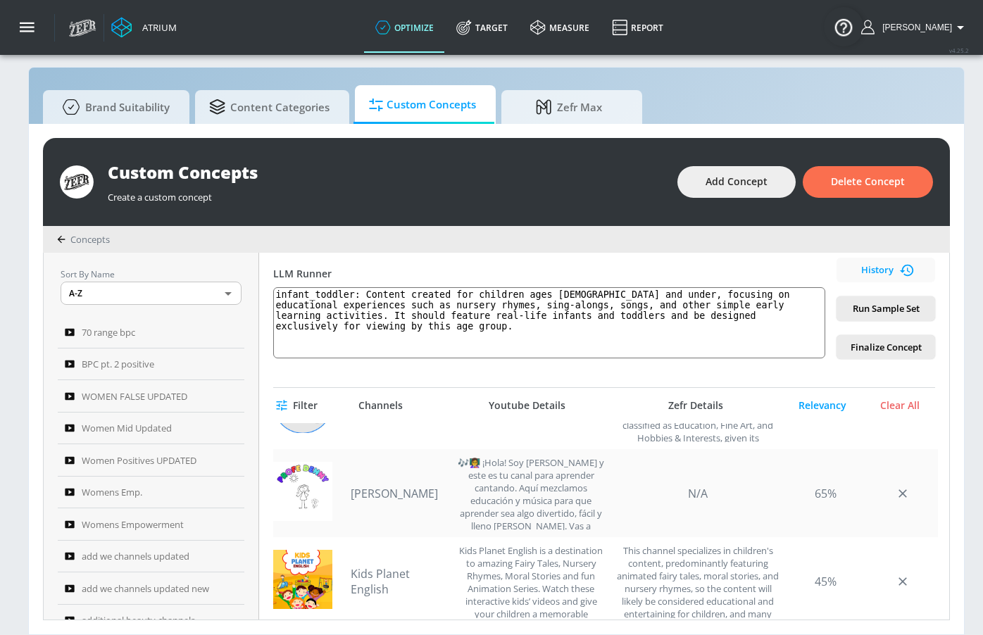
click at [412, 490] on link "Profe Denny" at bounding box center [400, 493] width 99 height 15
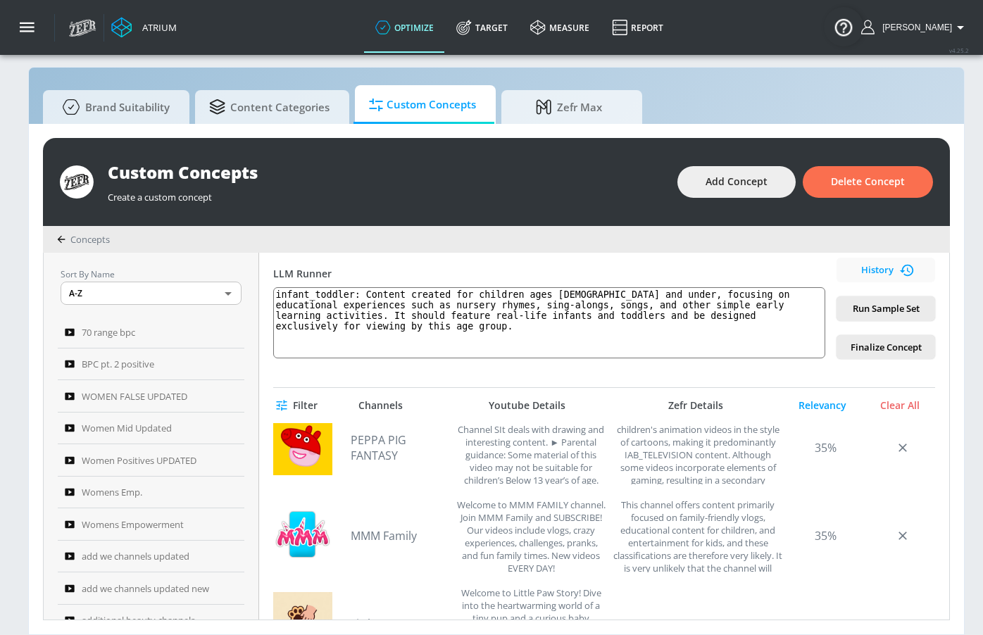
scroll to position [3191, 0]
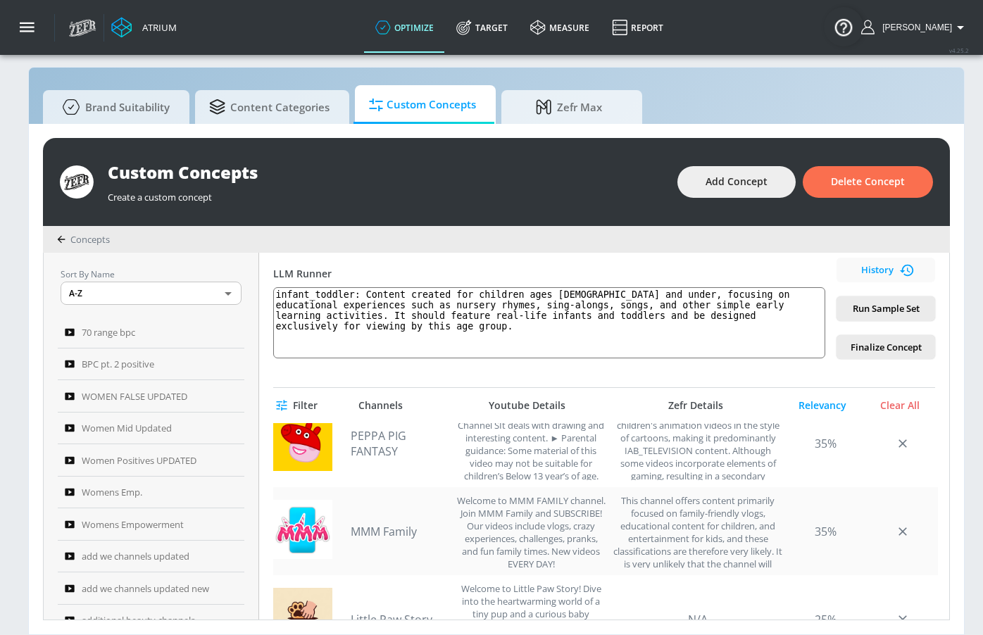
click at [396, 528] on link "MMM Family" at bounding box center [400, 531] width 99 height 15
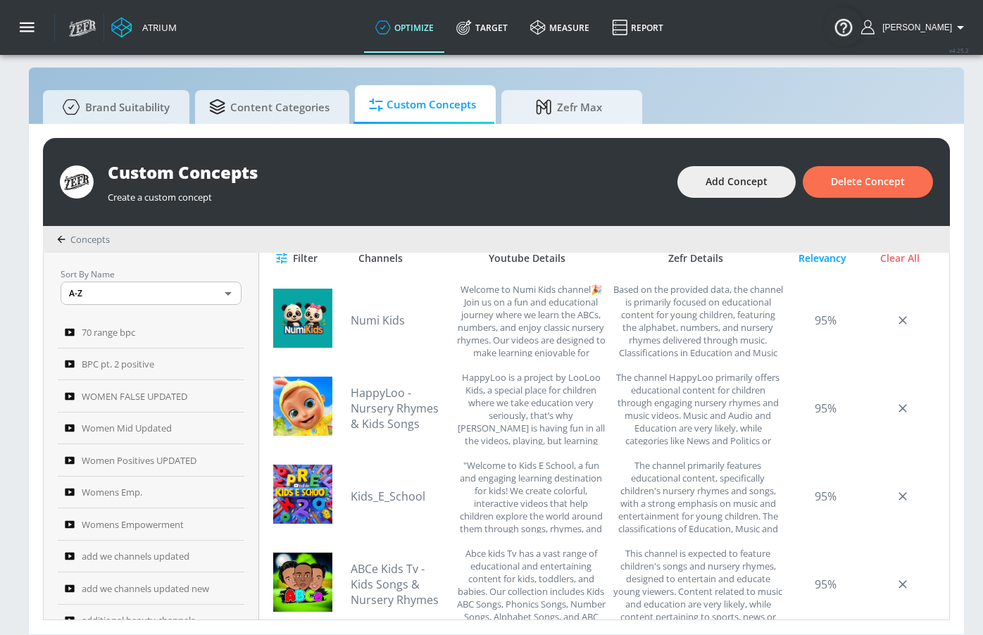
scroll to position [0, 0]
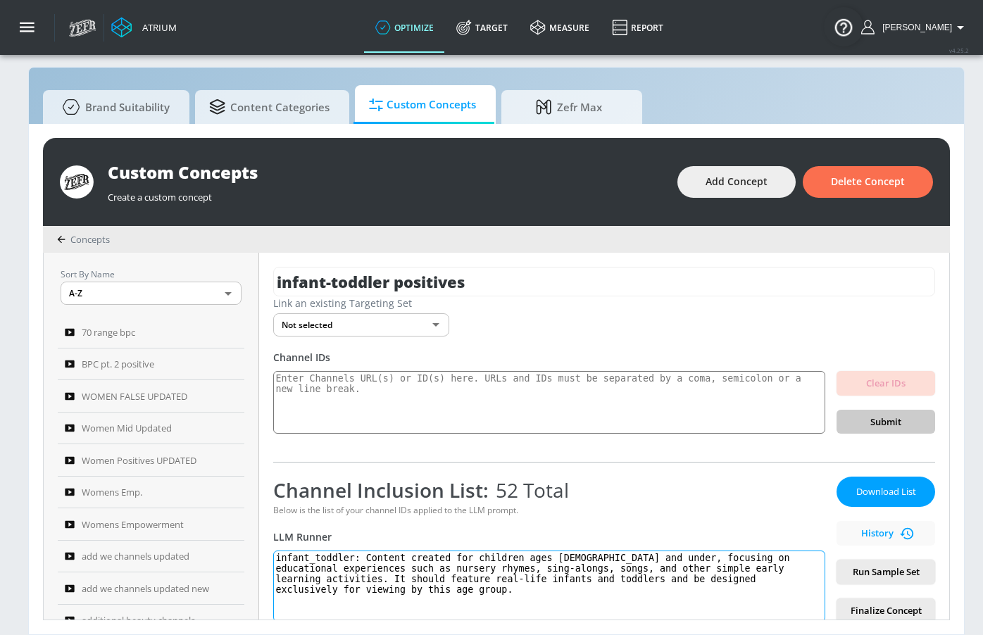
click at [510, 581] on textarea "infant_toddler: Content created for children ages 5 and under, focusing on educ…" at bounding box center [549, 585] width 552 height 71
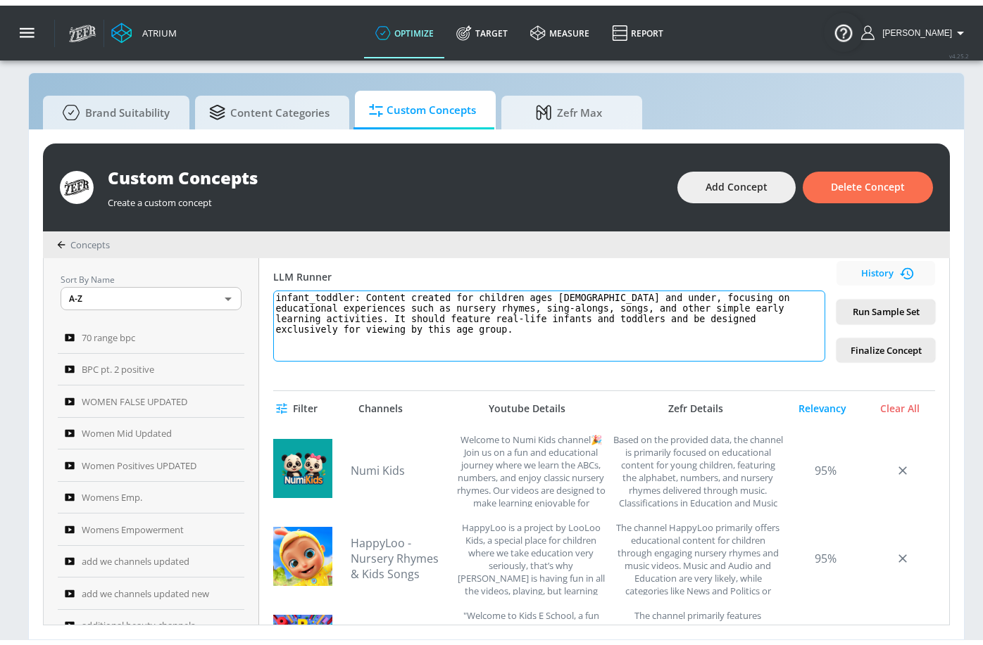
scroll to position [257, 0]
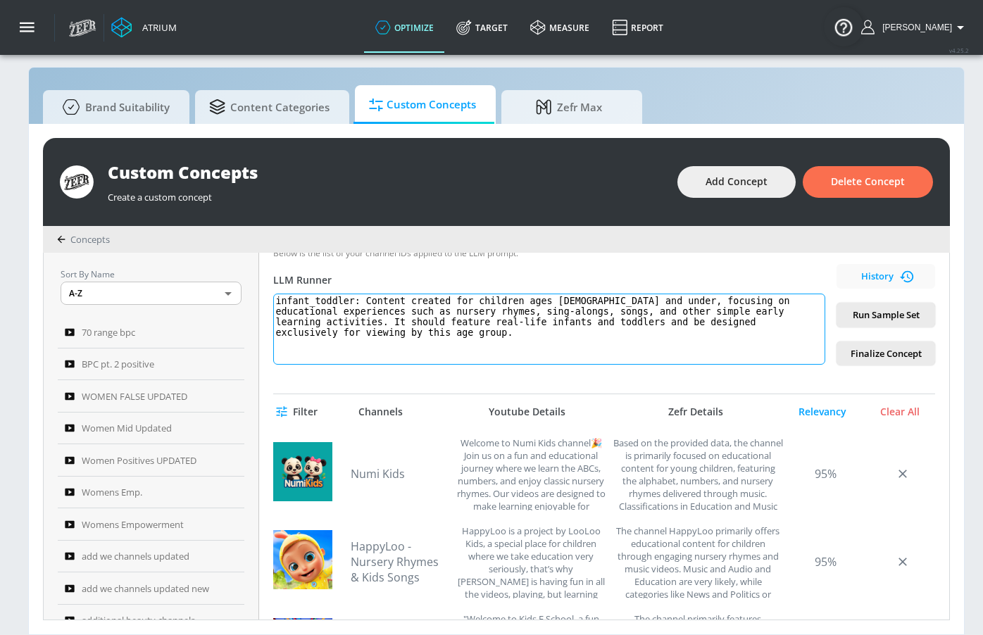
paste textarea "positive educational experiences such as nursery rhymes, sing-alongs, songs, an…"
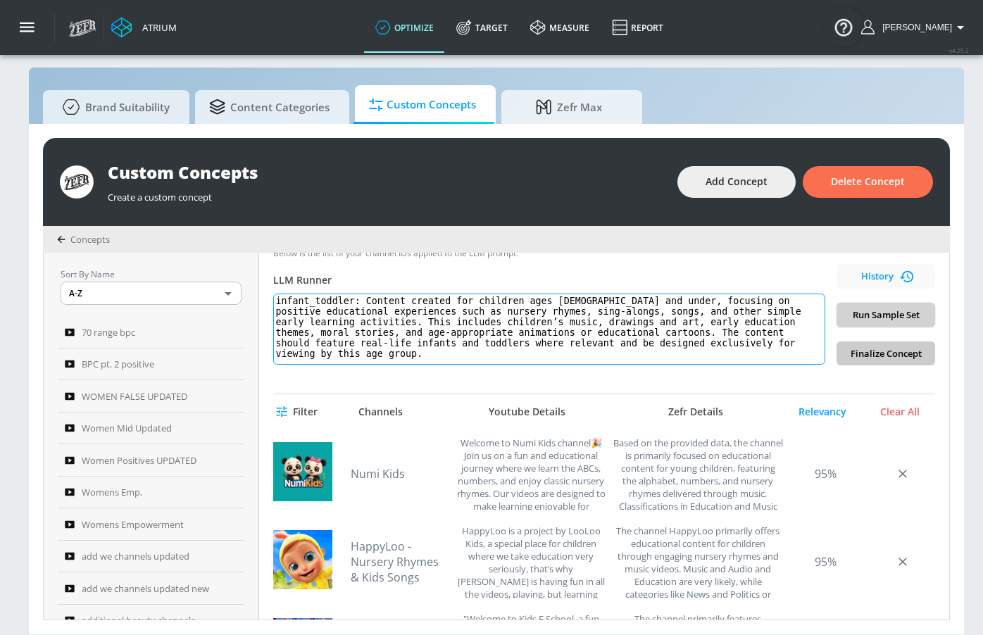
type textarea "infant_toddler: Content created for children ages 5 and under, focusing on posi…"
click at [786, 314] on span "Run Sample Set" at bounding box center [885, 315] width 76 height 16
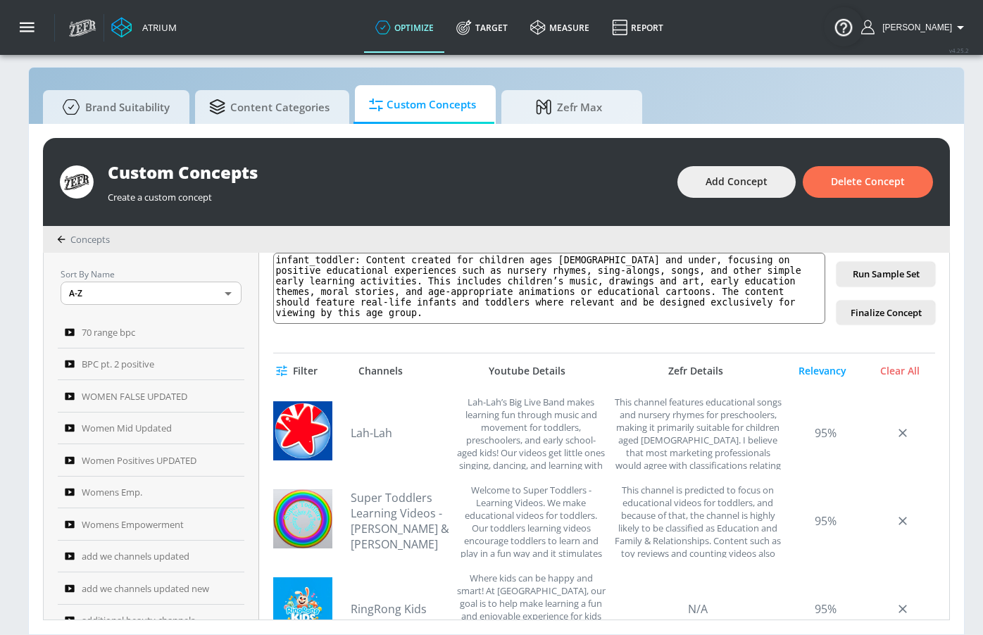
scroll to position [0, 0]
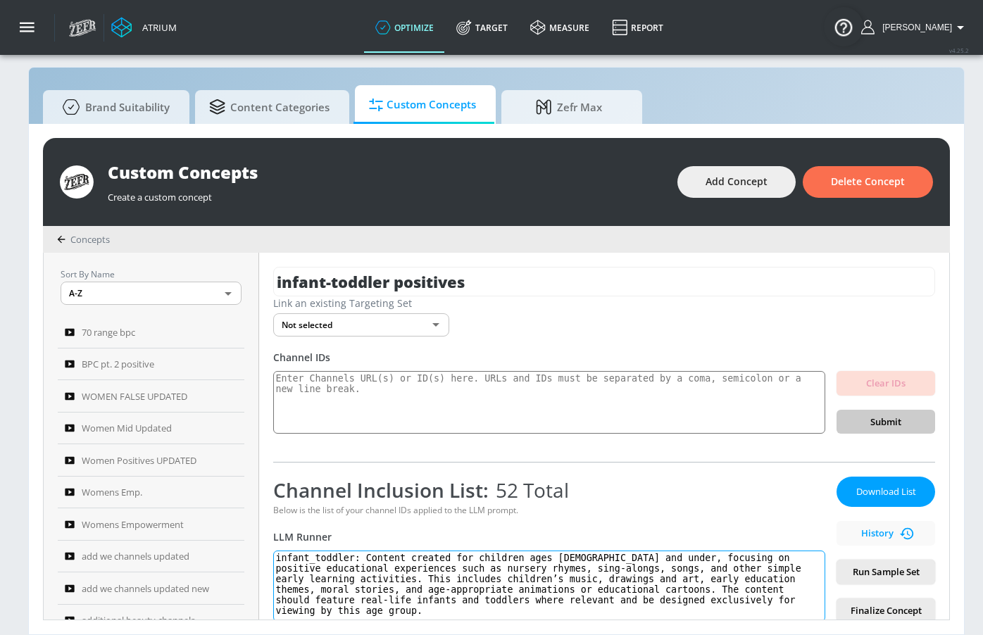
click at [479, 581] on textarea "infant_toddler: Content created for children ages 5 and under, focusing on posi…" at bounding box center [549, 585] width 552 height 71
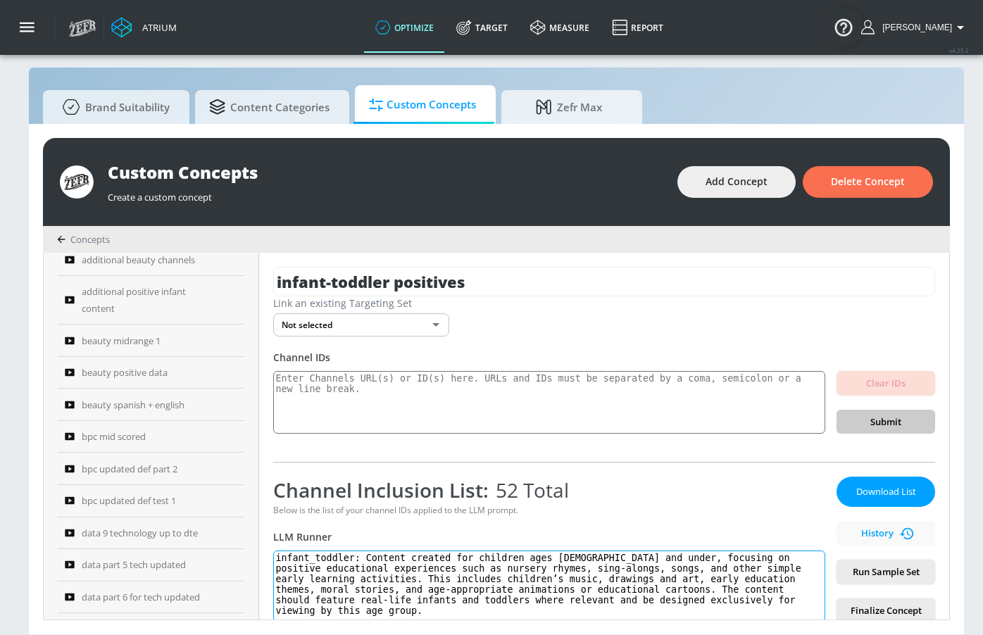
scroll to position [742, 0]
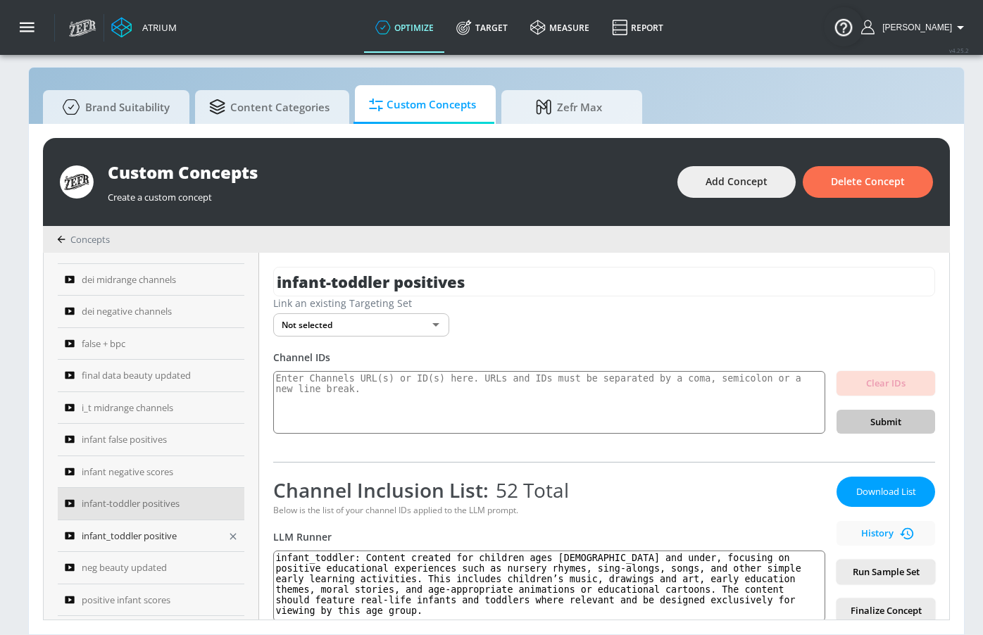
click at [151, 537] on span "infant_toddler positive" at bounding box center [129, 535] width 95 height 17
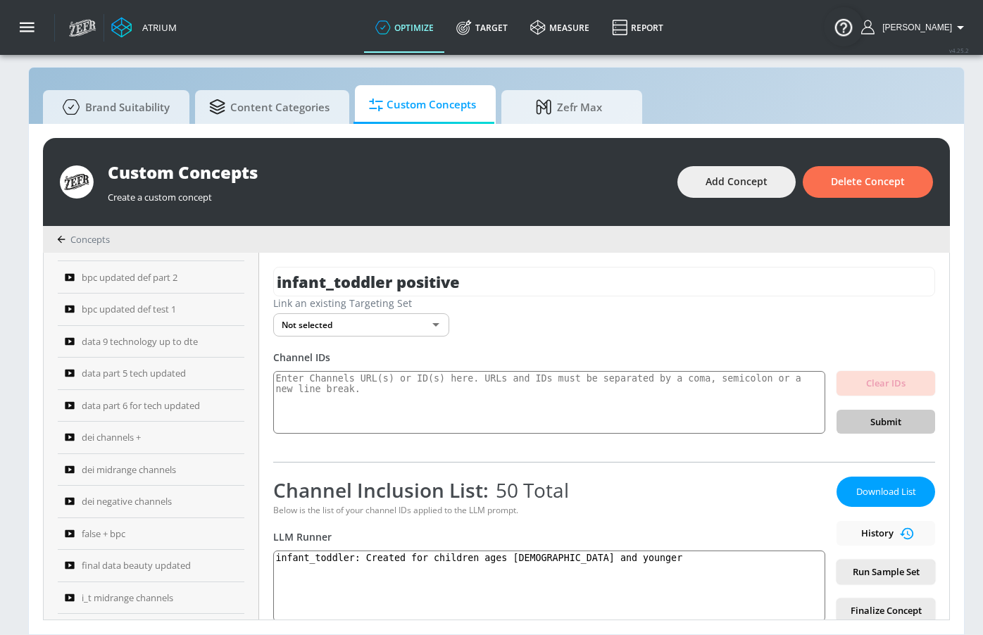
scroll to position [742, 0]
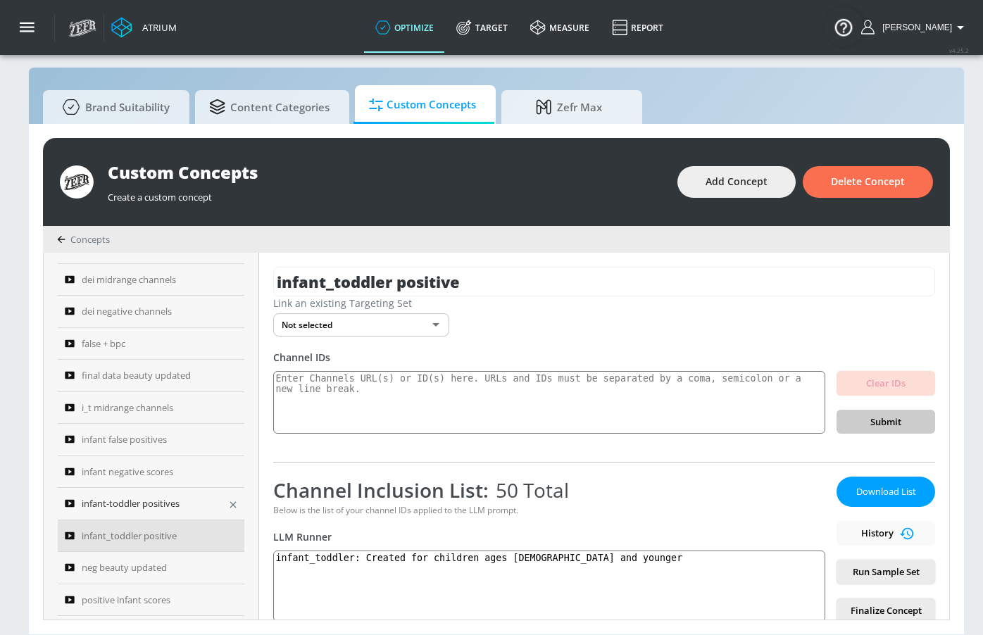
click at [146, 502] on link "infant-toddler positives" at bounding box center [151, 504] width 187 height 32
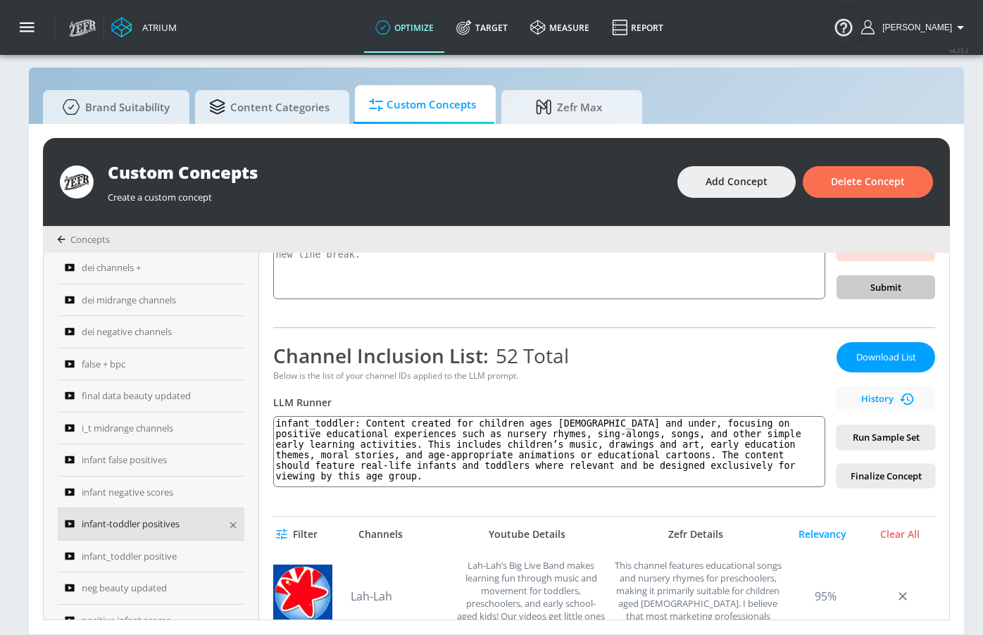
scroll to position [742, 0]
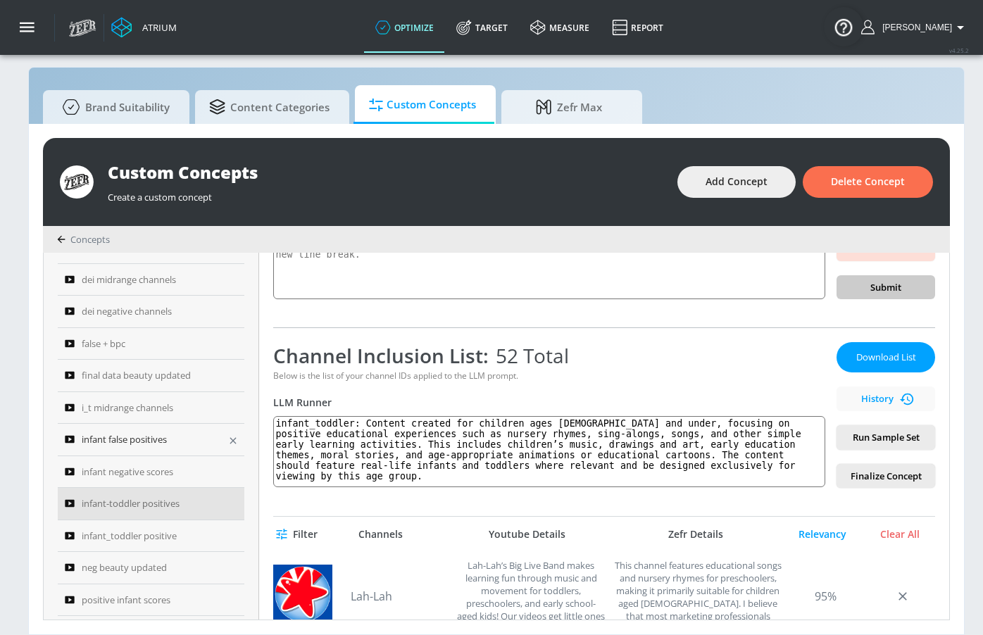
click at [157, 434] on span "infant false positives" at bounding box center [124, 439] width 85 height 17
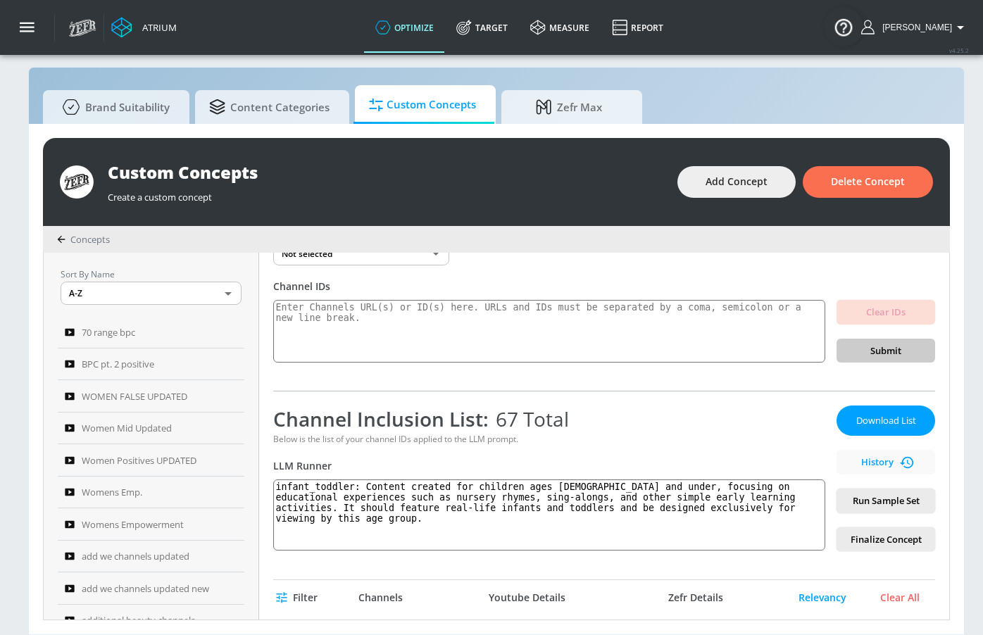
scroll to position [61, 0]
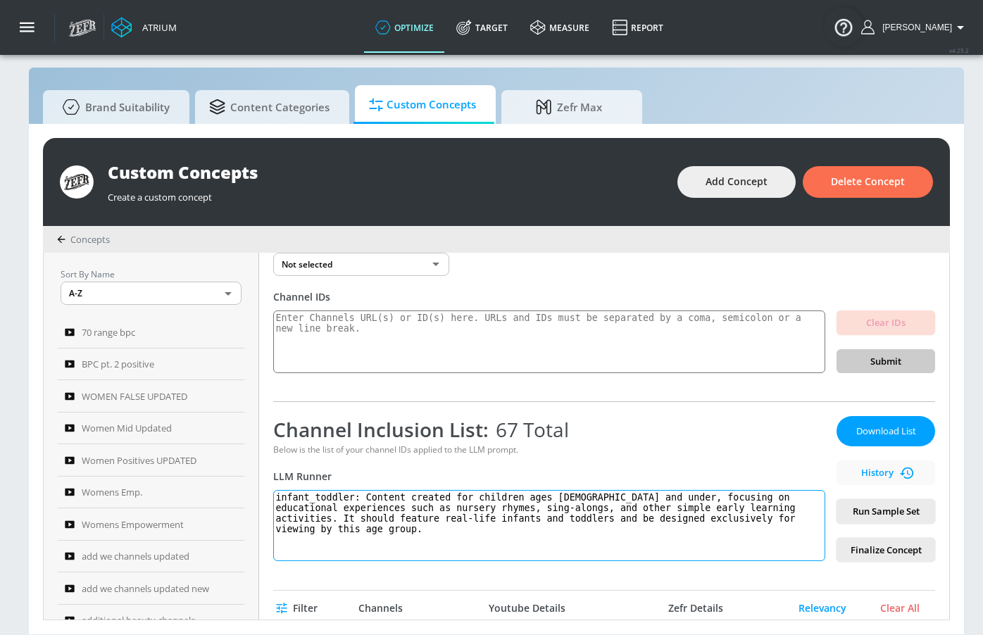
click at [357, 498] on textarea "infant_toddler: Content created for children ages [DEMOGRAPHIC_DATA] and under,…" at bounding box center [549, 525] width 552 height 71
click at [357, 498] on textarea "infant_toddler: Content created for children ages 5 and under, focusing on educ…" at bounding box center [549, 525] width 552 height 71
paste textarea "positive educational experiences such as nursery rhymes, sing-alongs, songs, an…"
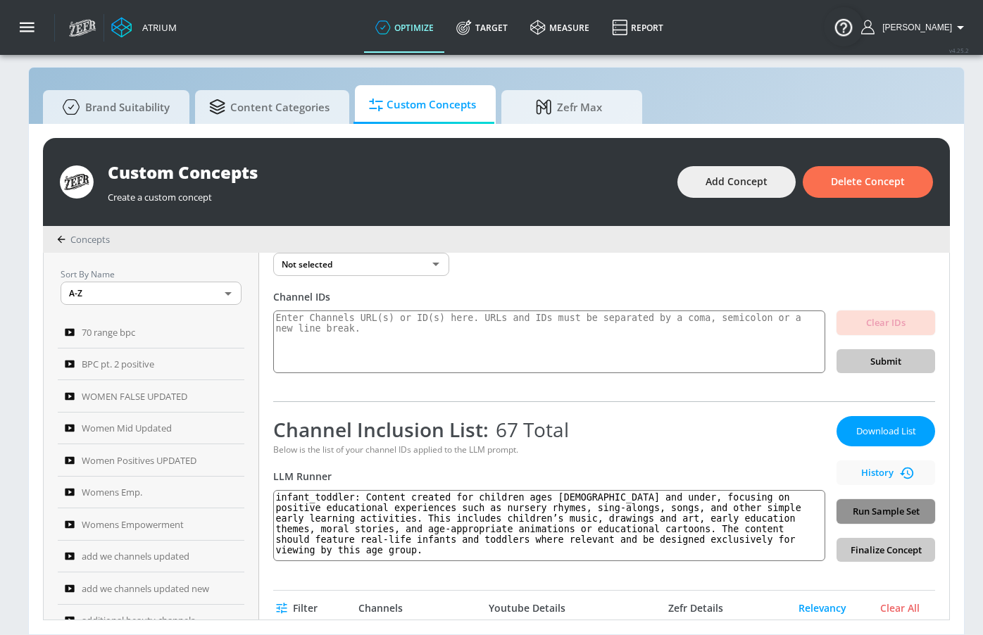
click at [895, 503] on span "Run Sample Set" at bounding box center [885, 511] width 76 height 16
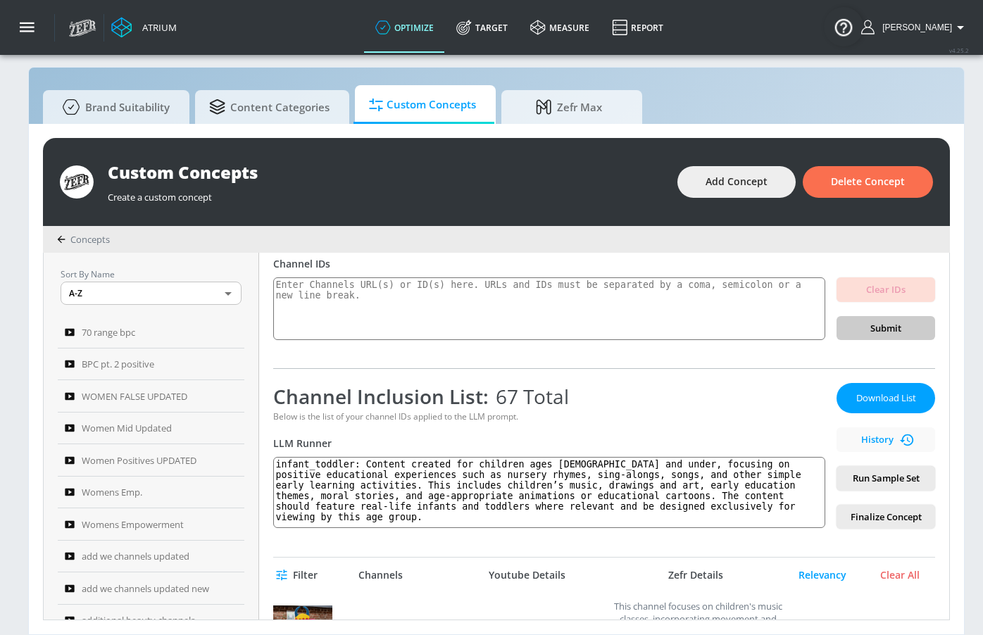
scroll to position [115, 0]
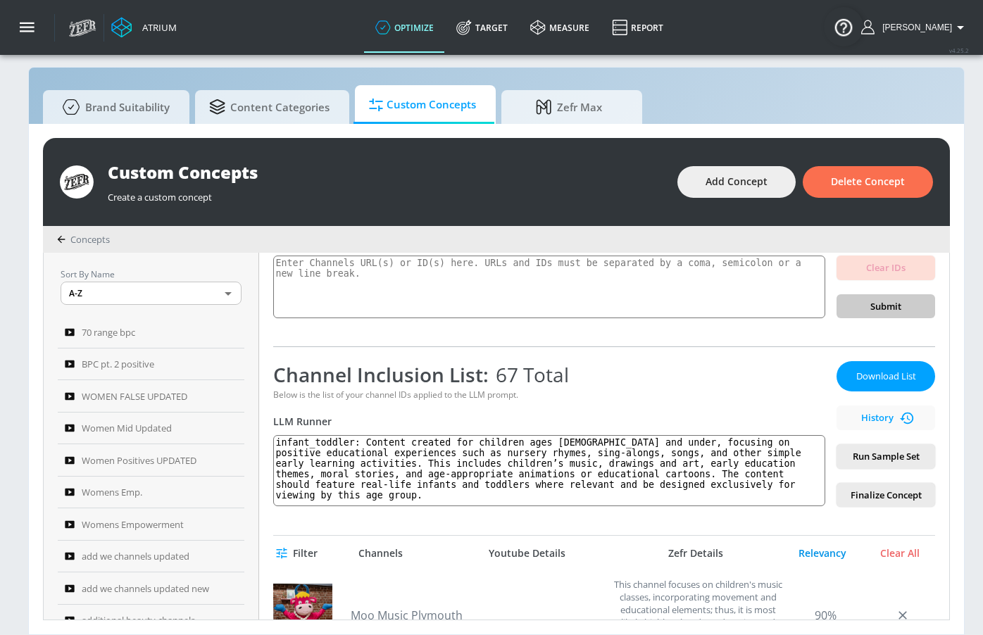
click at [819, 547] on div "Relevancy" at bounding box center [822, 553] width 70 height 13
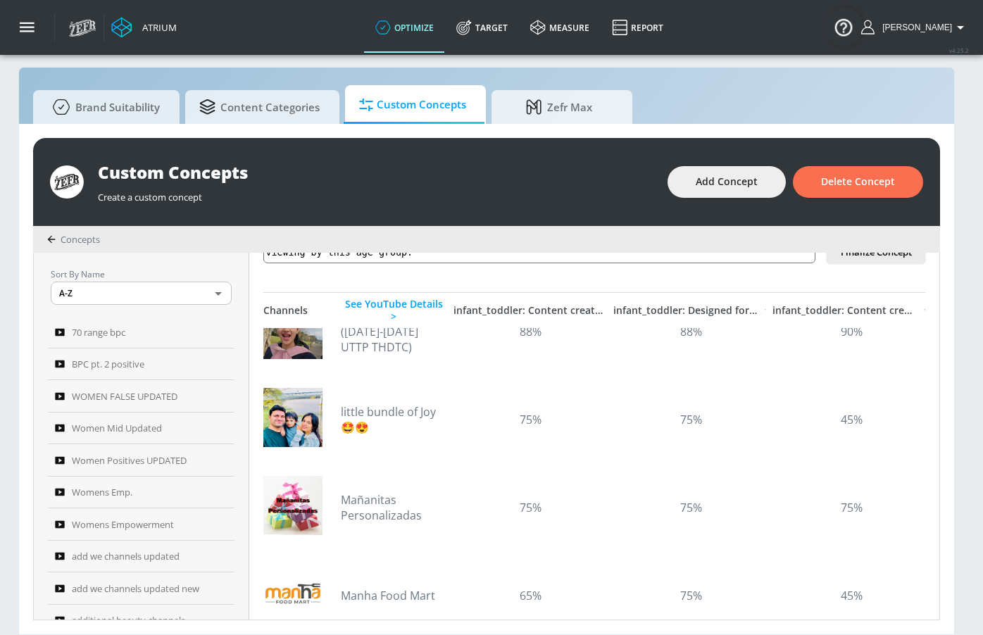
scroll to position [187, 0]
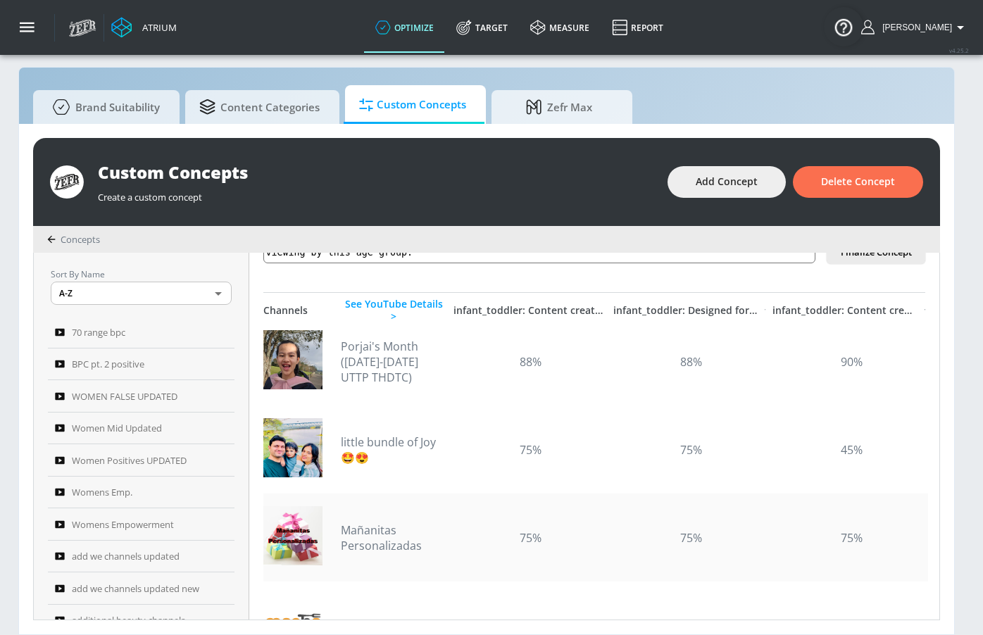
click at [348, 522] on link "Mañanitas Personalizadas" at bounding box center [394, 537] width 106 height 31
click at [352, 525] on link "Mañanitas Personalizadas" at bounding box center [394, 537] width 106 height 31
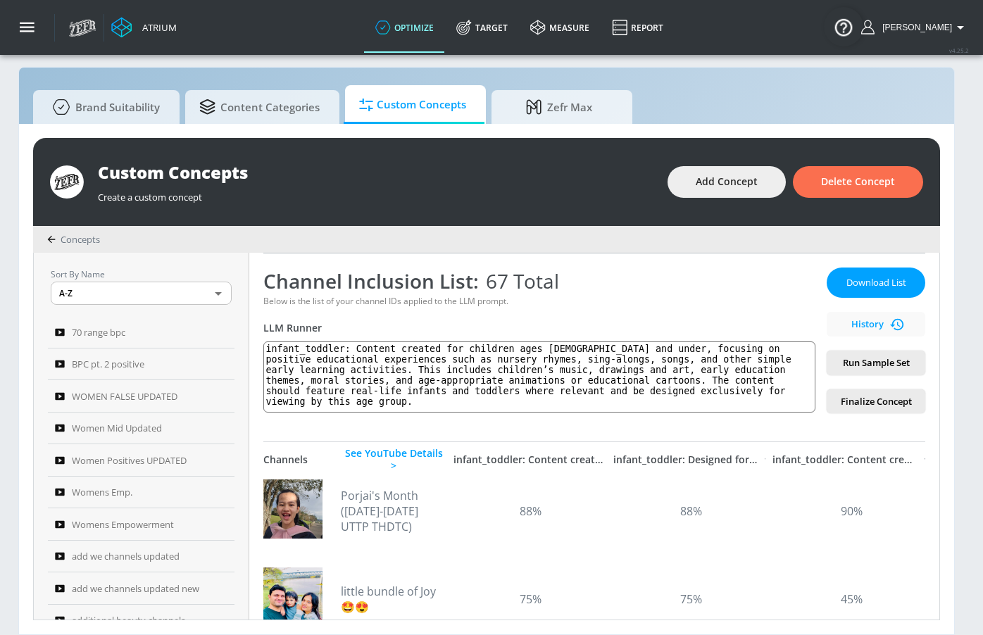
scroll to position [0, 0]
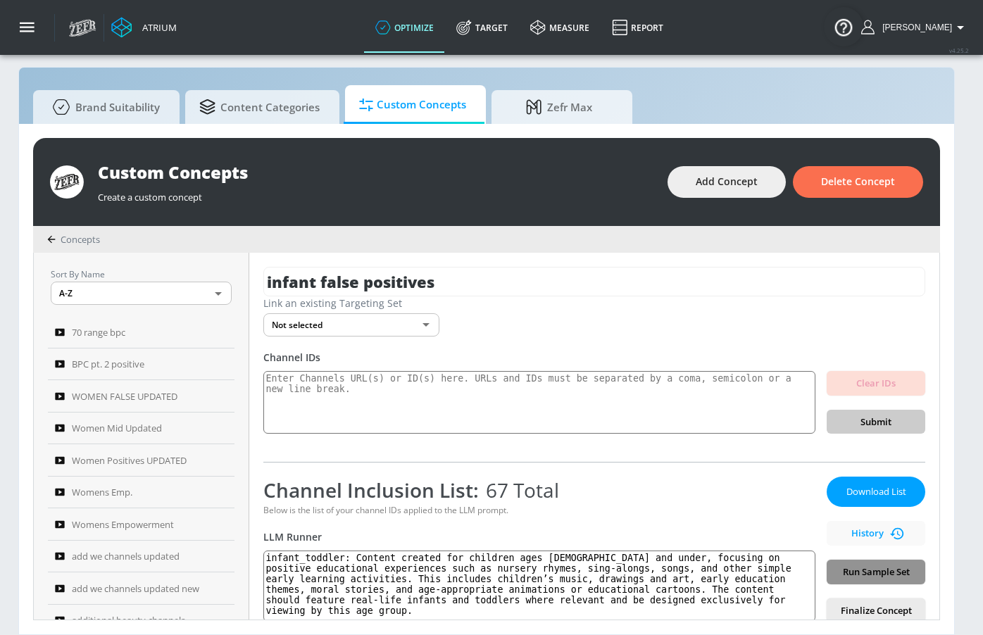
click at [852, 564] on span "Run Sample Set" at bounding box center [876, 572] width 76 height 16
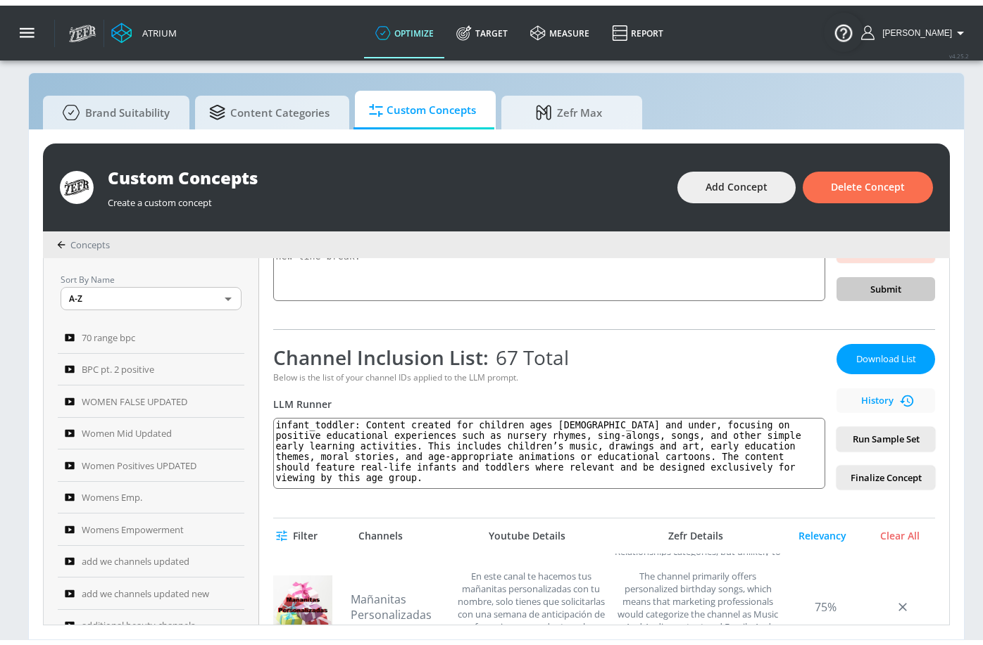
scroll to position [254, 0]
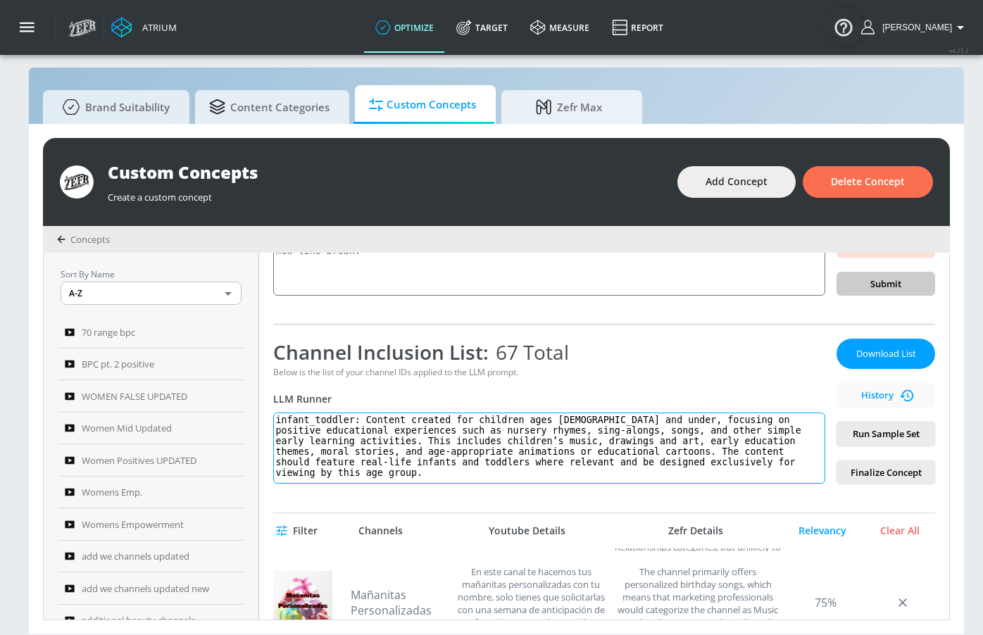
click at [575, 429] on textarea "infant_toddler: Content created for children ages 5 and under, focusing on posi…" at bounding box center [549, 447] width 552 height 71
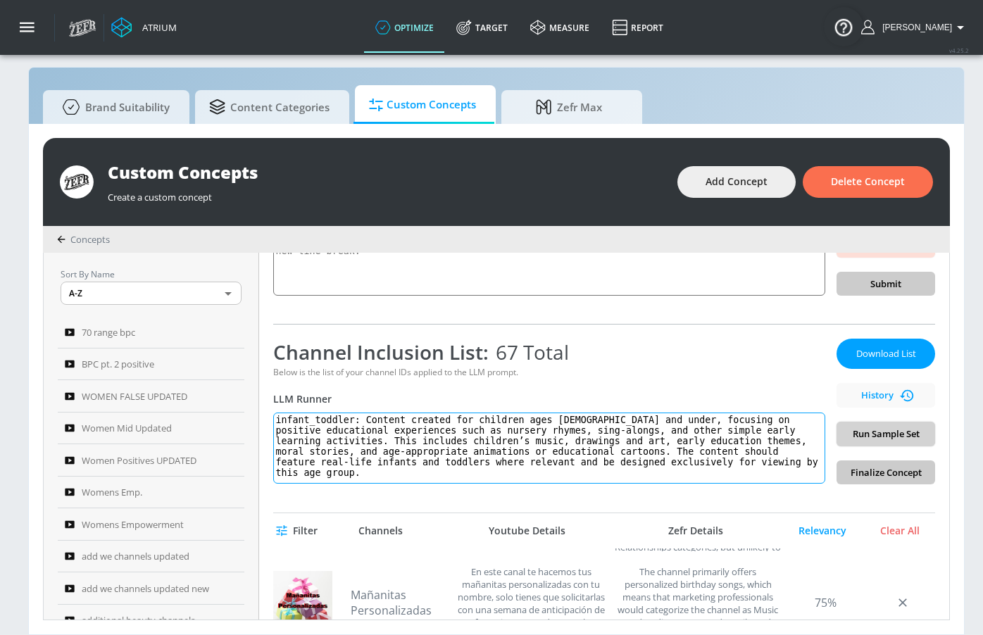
type textarea "infant_toddler: Content created for children ages 5 and under, focusing on posi…"
click at [909, 436] on span "Run Sample Set" at bounding box center [885, 434] width 76 height 16
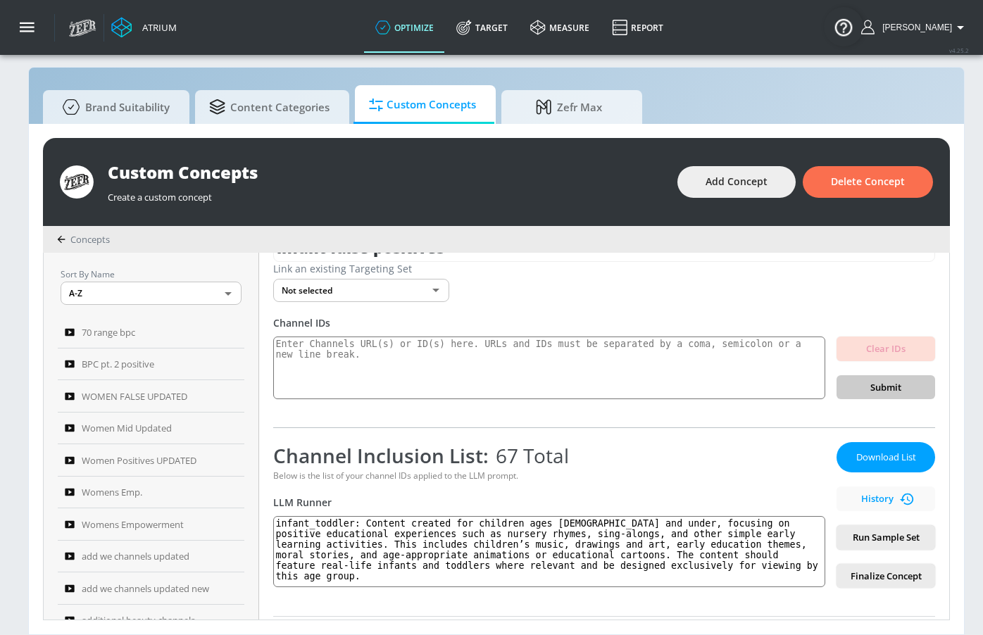
scroll to position [0, 0]
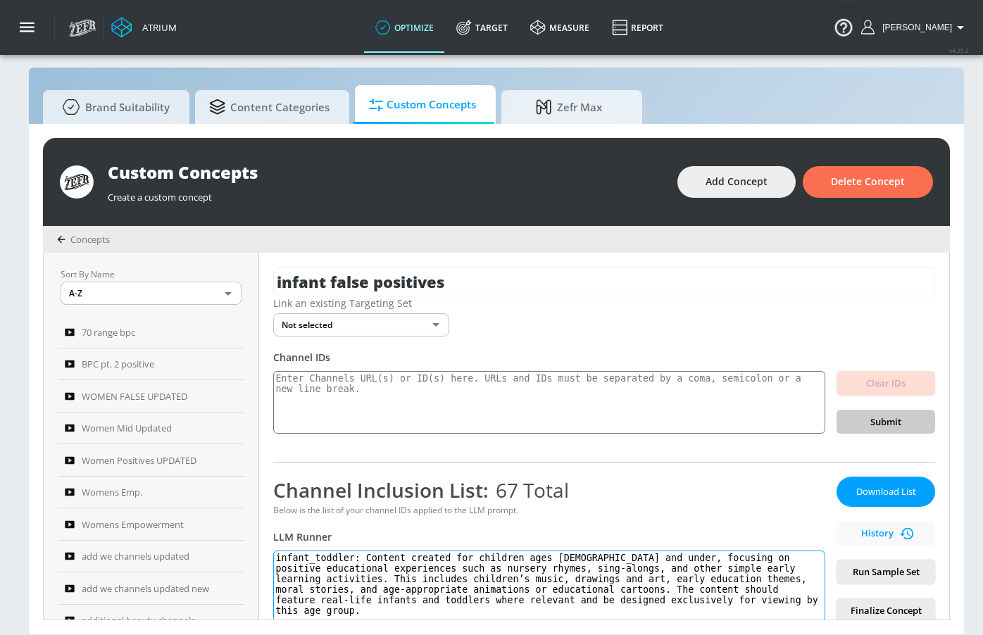
click at [667, 574] on textarea "infant_toddler: Content created for children ages 5 and under, focusing on posi…" at bounding box center [549, 585] width 552 height 71
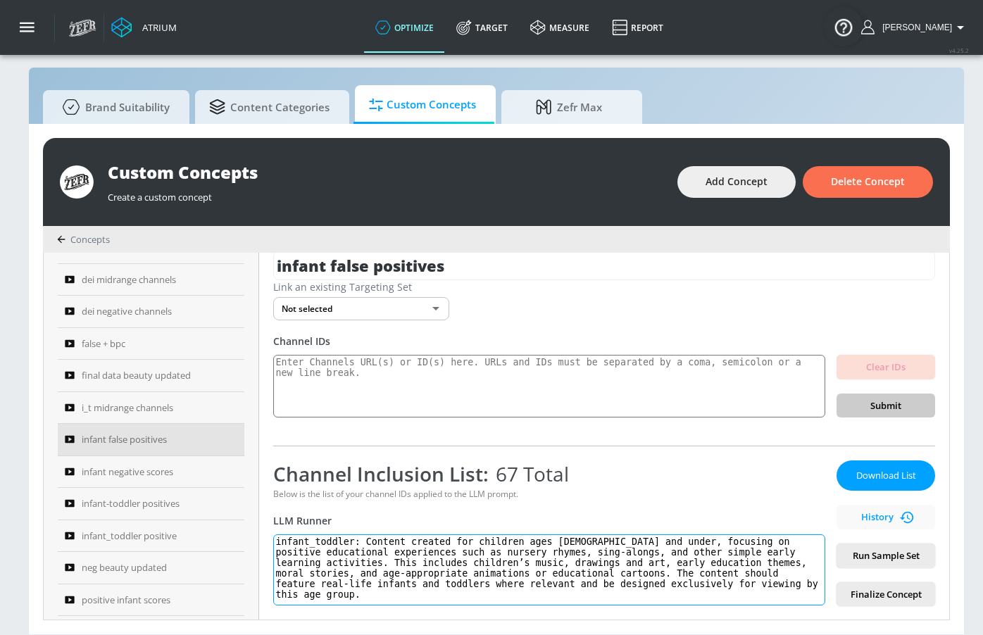
scroll to position [18, 0]
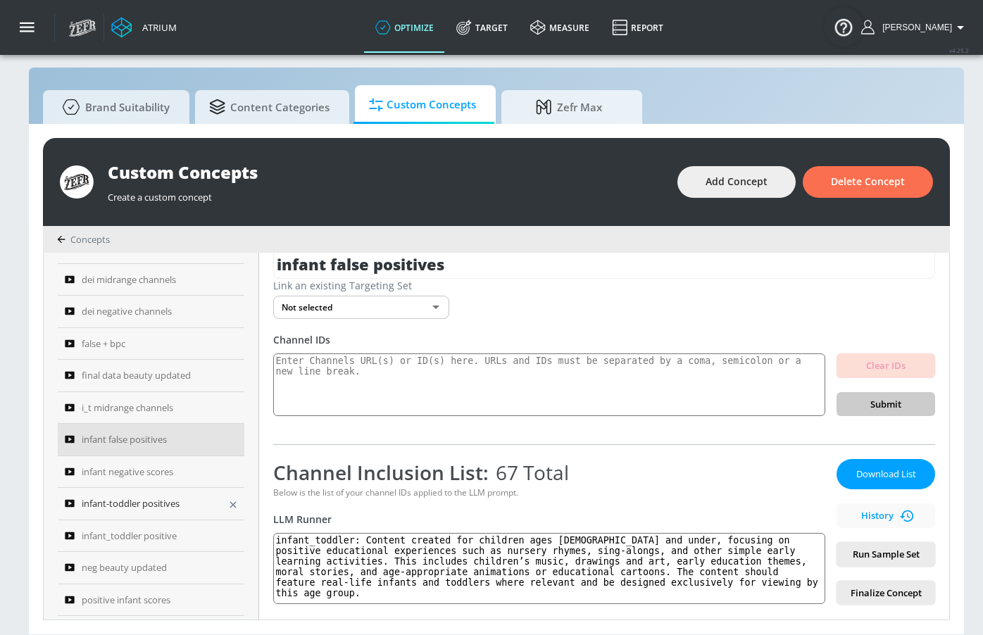
click at [166, 513] on link "infant-toddler positives" at bounding box center [151, 504] width 187 height 32
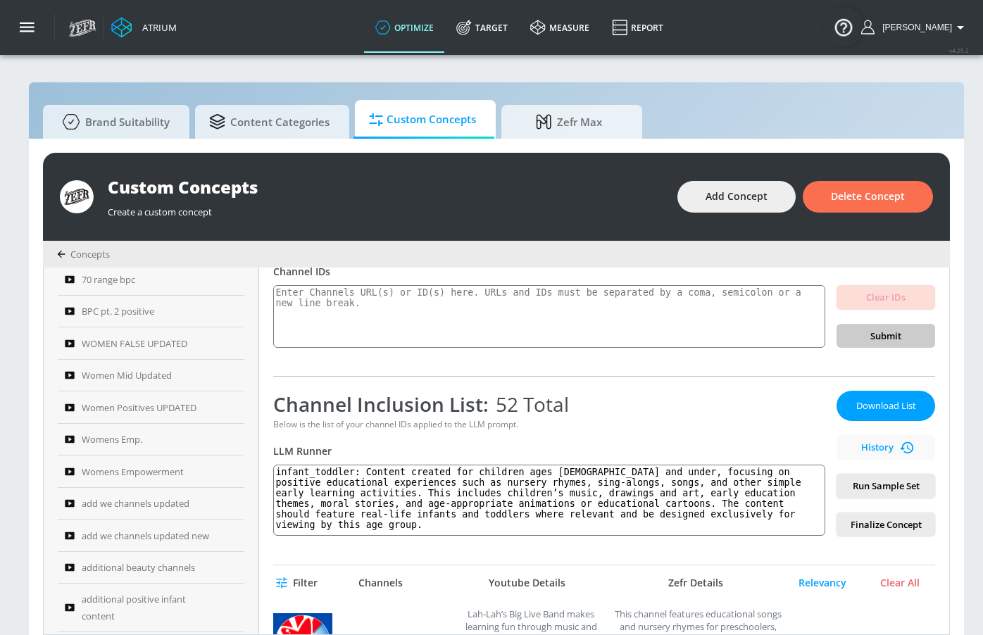
scroll to position [94, 0]
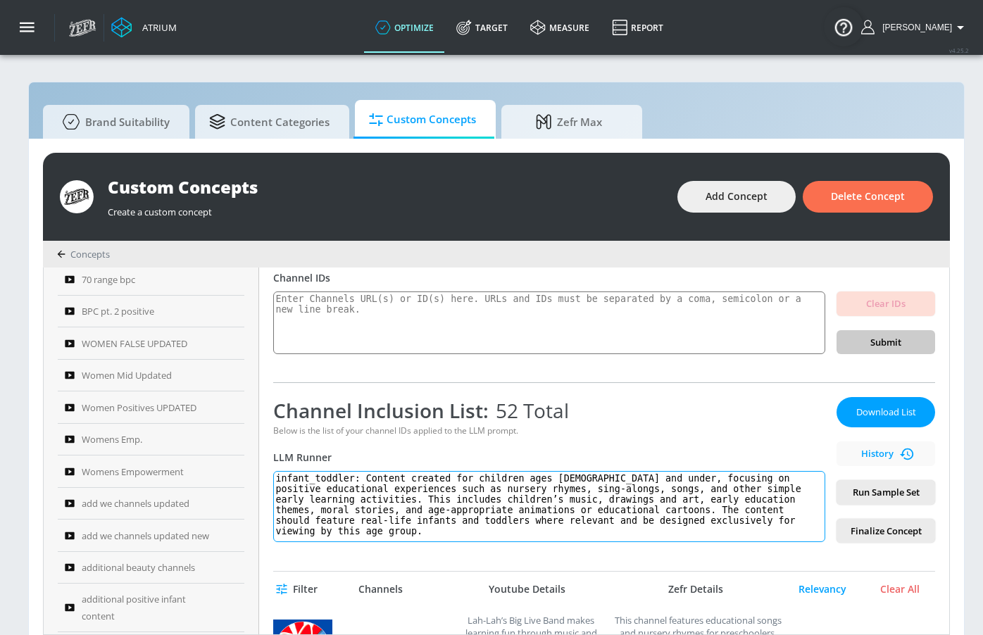
click at [420, 499] on textarea "infant_toddler: Content created for children ages 5 and under, focusing on posi…" at bounding box center [549, 506] width 552 height 71
paste textarea
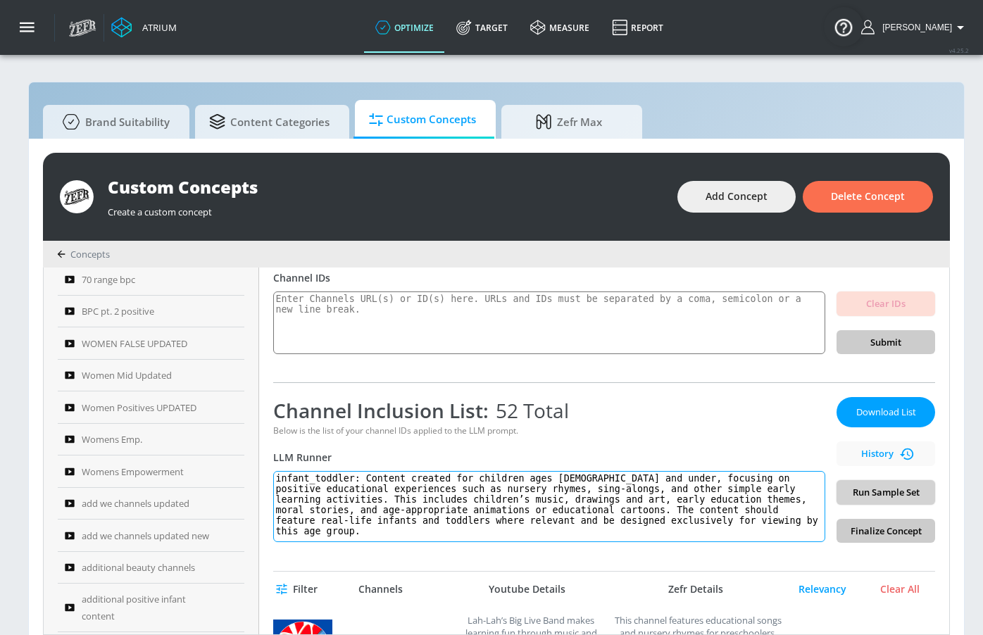
type textarea "infant_toddler: Content created for children ages 5 and under, focusing on posi…"
click at [862, 498] on span "Run Sample Set" at bounding box center [885, 492] width 76 height 16
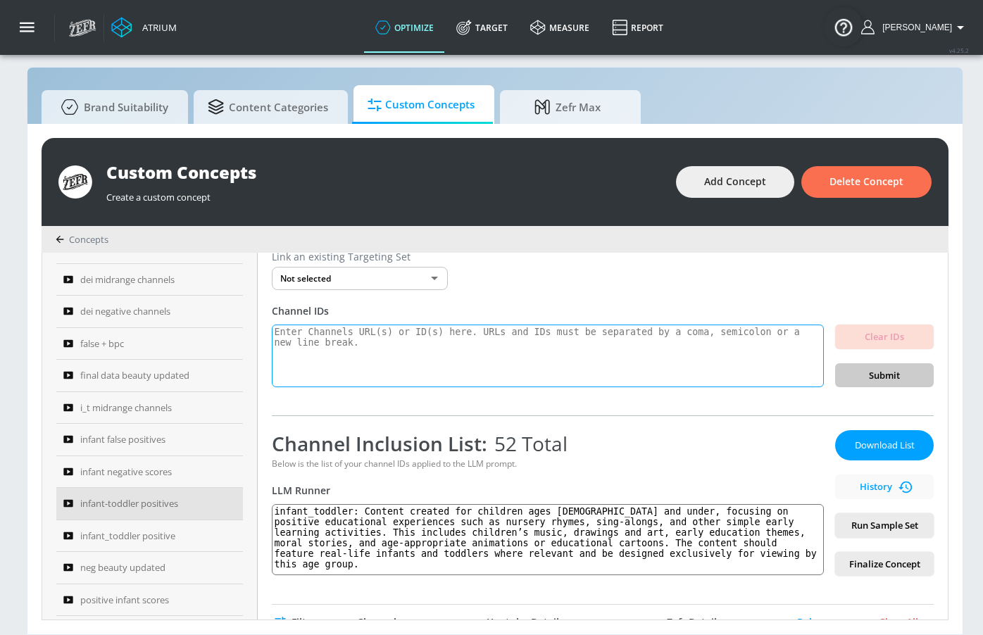
scroll to position [0, 0]
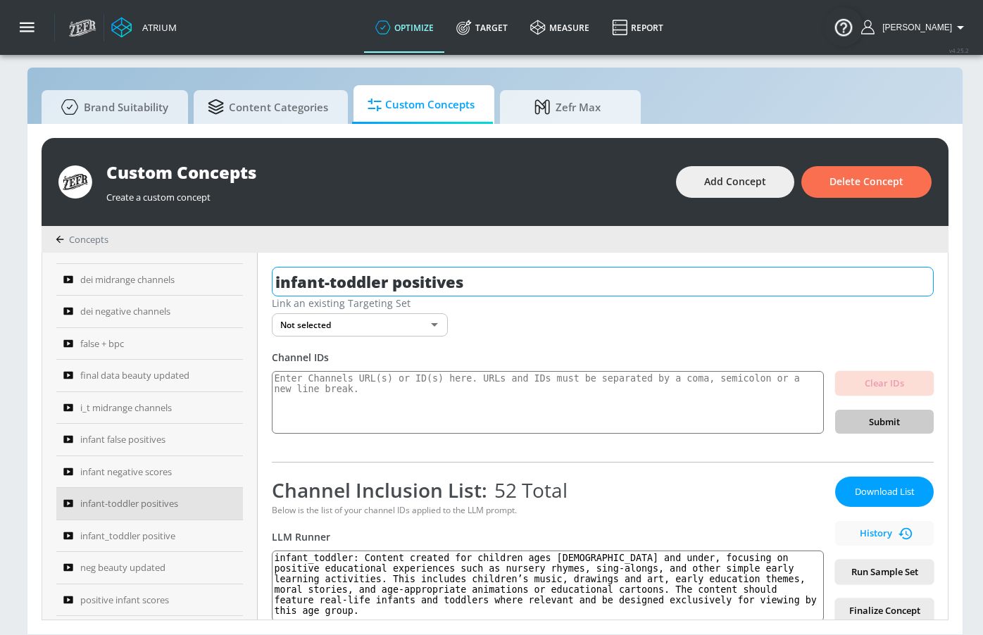
click at [527, 272] on input "infant-toddler positives" at bounding box center [603, 282] width 662 height 30
type input "infant-toddler positives !"
click at [927, 276] on icon "button" at bounding box center [920, 281] width 13 height 13
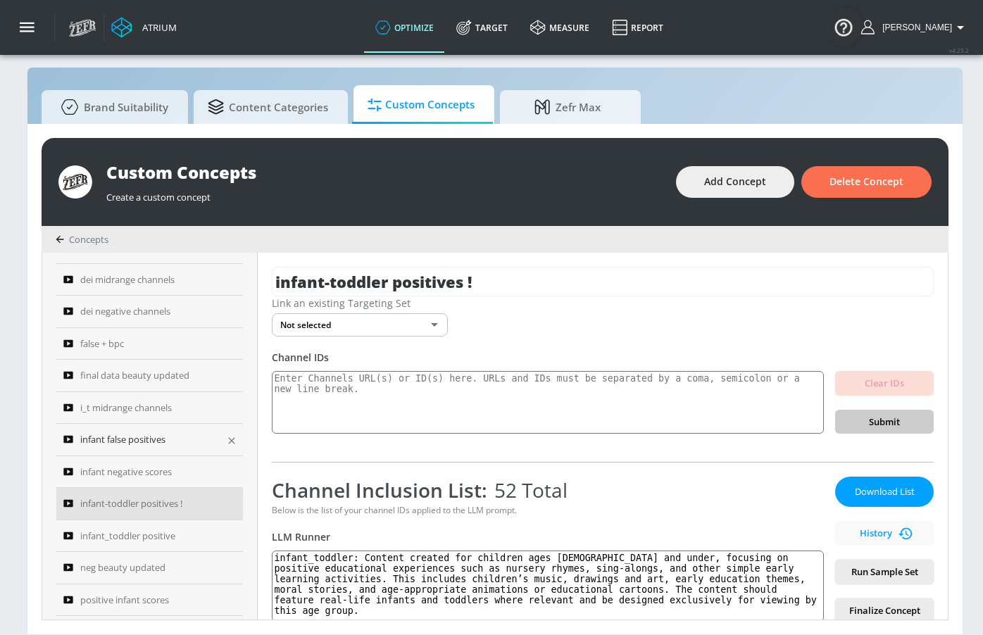
click at [158, 435] on span "infant false positives" at bounding box center [122, 439] width 85 height 17
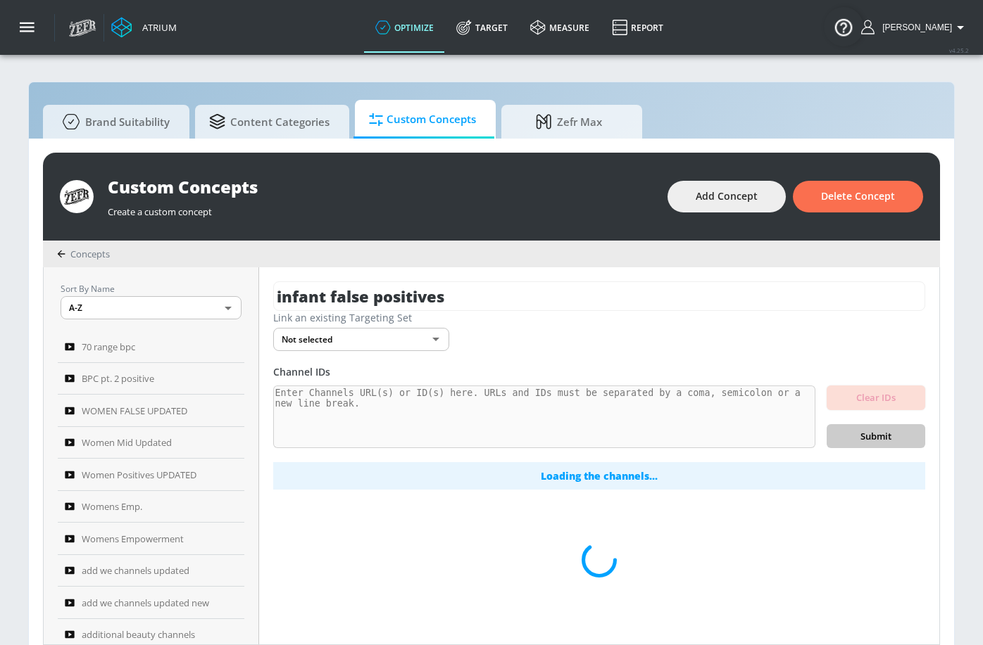
click at [650, 312] on div "Link an existing Targeting Set" at bounding box center [599, 317] width 652 height 13
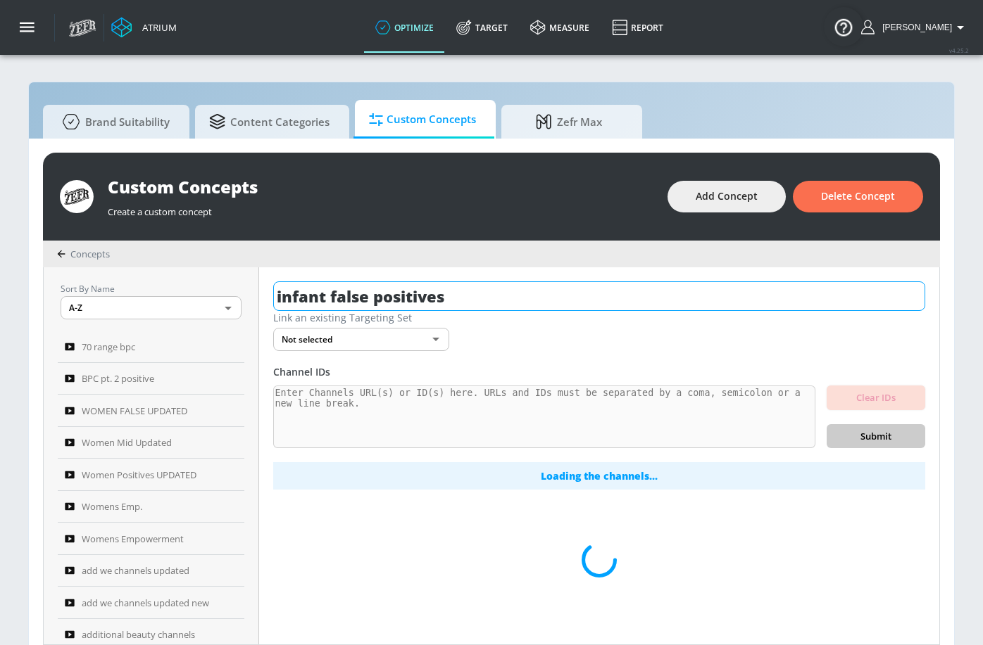
click at [650, 304] on input "infant false positives" at bounding box center [599, 297] width 652 height 30
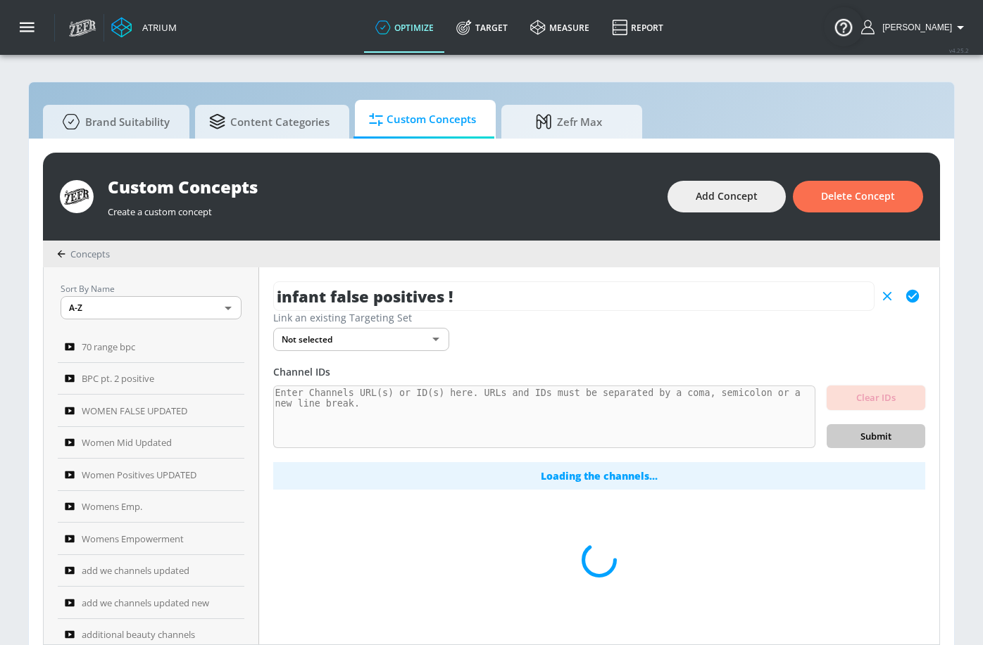
type input "infant false positives !"
click at [909, 294] on icon "button" at bounding box center [912, 296] width 13 height 13
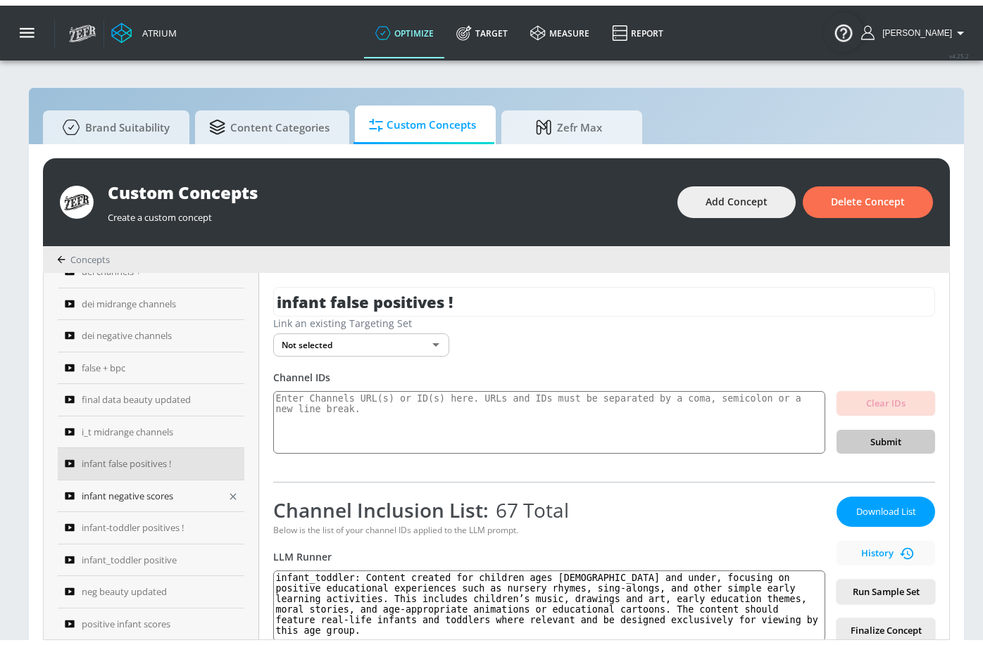
scroll to position [742, 0]
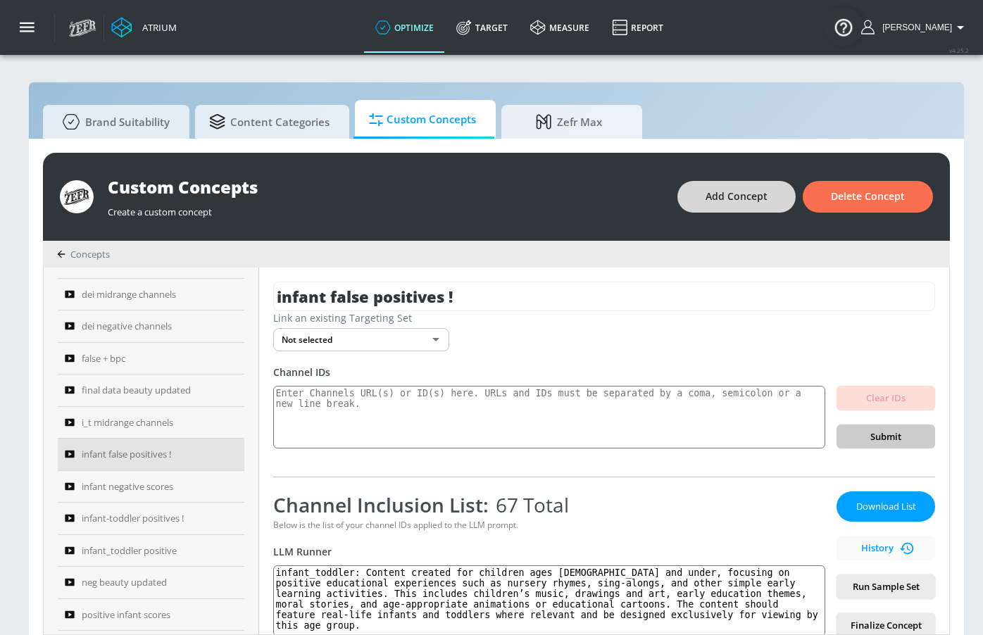
click at [767, 195] on span "Add Concept" at bounding box center [736, 197] width 62 height 18
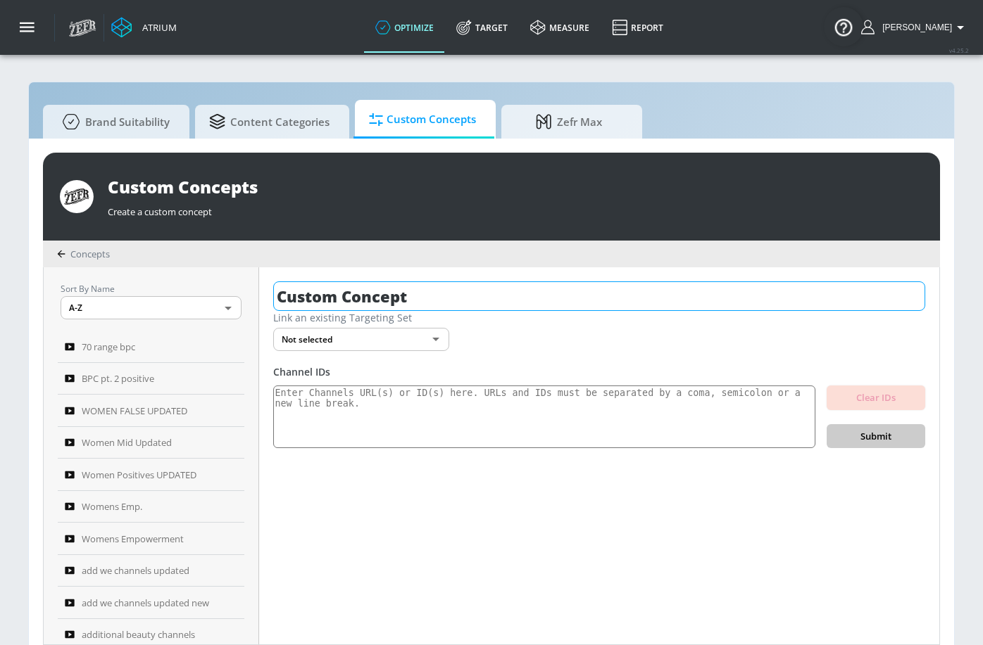
click at [525, 304] on input "Custom Concept" at bounding box center [599, 297] width 652 height 30
click at [526, 303] on input "Custom Concept" at bounding box center [599, 297] width 652 height 30
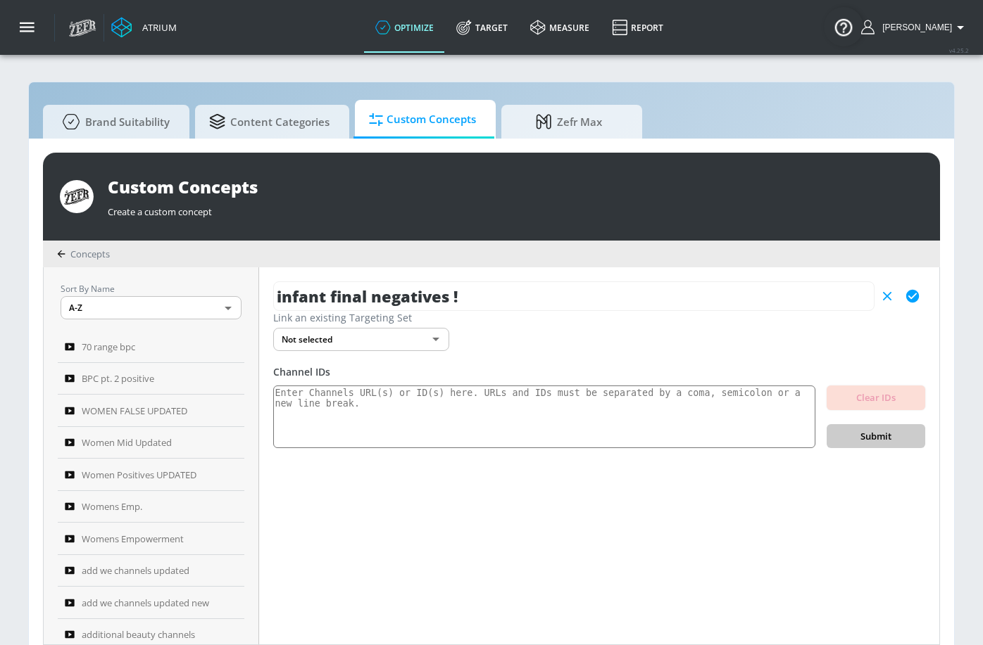
type input "infant final negatives !"
click at [921, 298] on button "button" at bounding box center [912, 296] width 25 height 25
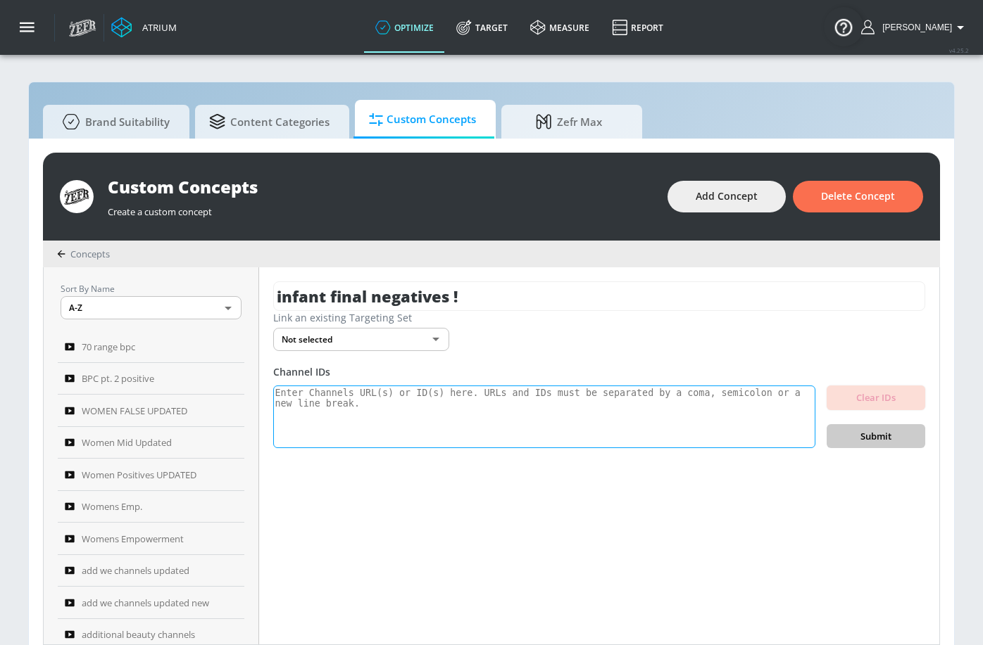
click at [431, 408] on textarea at bounding box center [544, 417] width 542 height 63
paste textarea "UCnkBz3cj0tSAaNVtLQ9fL2Q UCTydUCeThYYfxgWe47wNTqQ UCSAj2MxHNgouYwdnQTVrnnQ UCEI…"
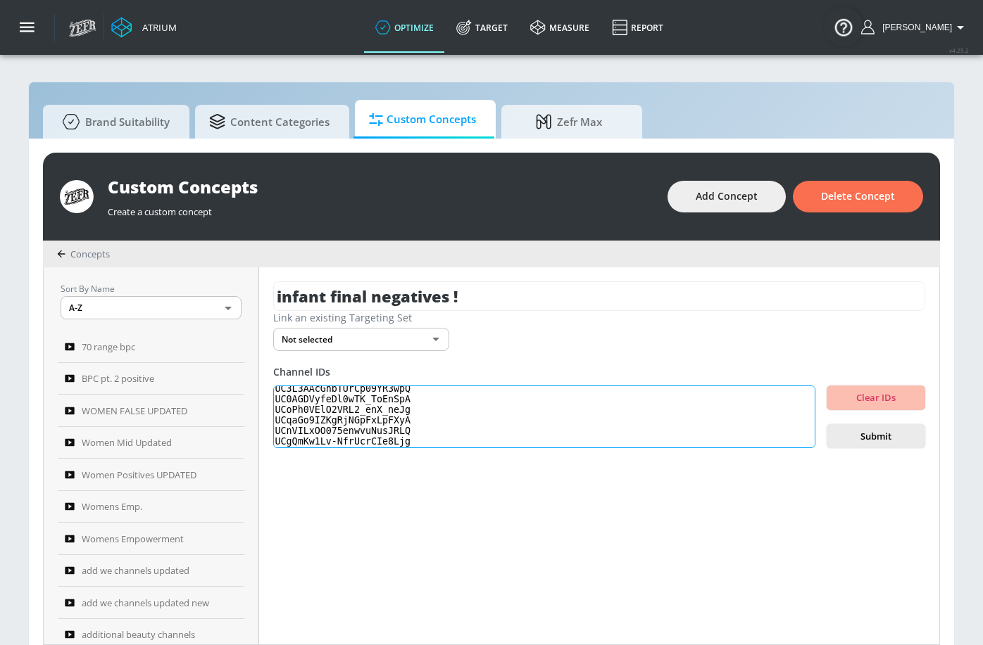
scroll to position [201, 0]
paste textarea "UCpeVmijg_jP43sw9Y2uBIfQ"
paste textarea "UCutgQuA6ln8j6tBikRK2ZKg UCrZ8j1jlV1IYJWoXvzFjjTA UCfDzjIMxCI-TSRe9wrBDP7g UCXz…"
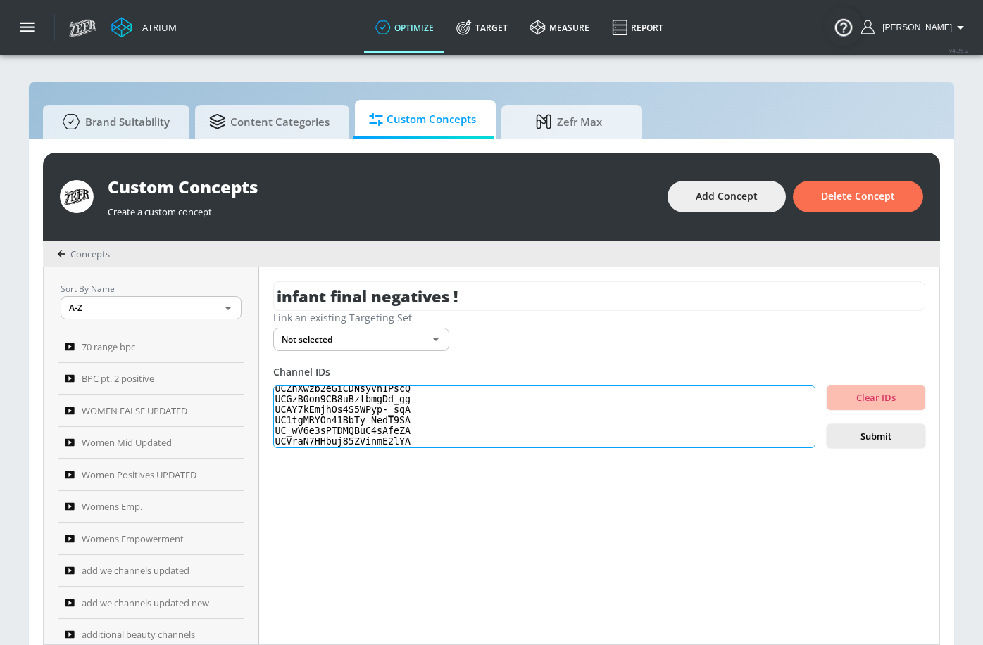
paste textarea "UChAp3YZaEdg4PxZa6To6Nsw UCadmVgTwFKCiAM8UsQezD8g UCYDaSelH5GdwLYBOW_KzlzA UCXI…"
paste textarea "UCrZOtga0leBDi3QZU2CGqjw UCpOhshxG5m-SPg5aKpI9jkw UCm_r1-xSL6ambtJCfOC2_xw"
paste textarea "UChFJxXKWVWKq3a1qCN6xeiA UCSfAeW3b285lvXwnMOLwugw"
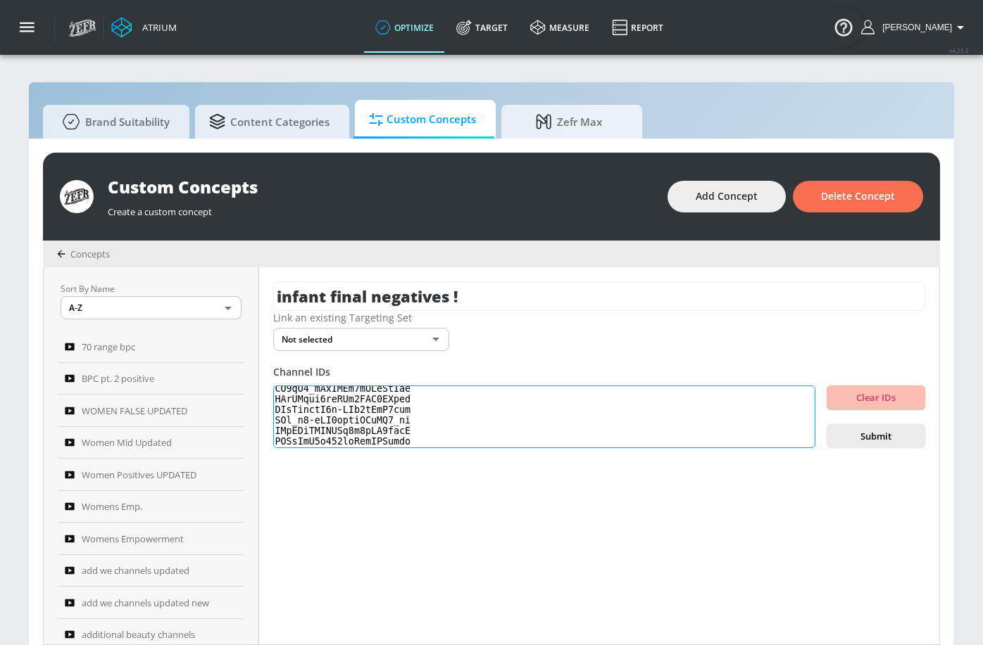
scroll to position [681, 0]
paste textarea "UCvoCM_R4a90bjvxNviJW4Tg UC-81a0a7npC6z889UU2X7jA UCYZ4bUDhYgCmdvH_okQSicA UCgo…"
paste textarea "UCb0hYtfauMKqkpXQLekQUfw UC7bkCsInXnXacOKXTDfzyTQ UCUAGlPdabXocFlSjSBaksuA UCy-…"
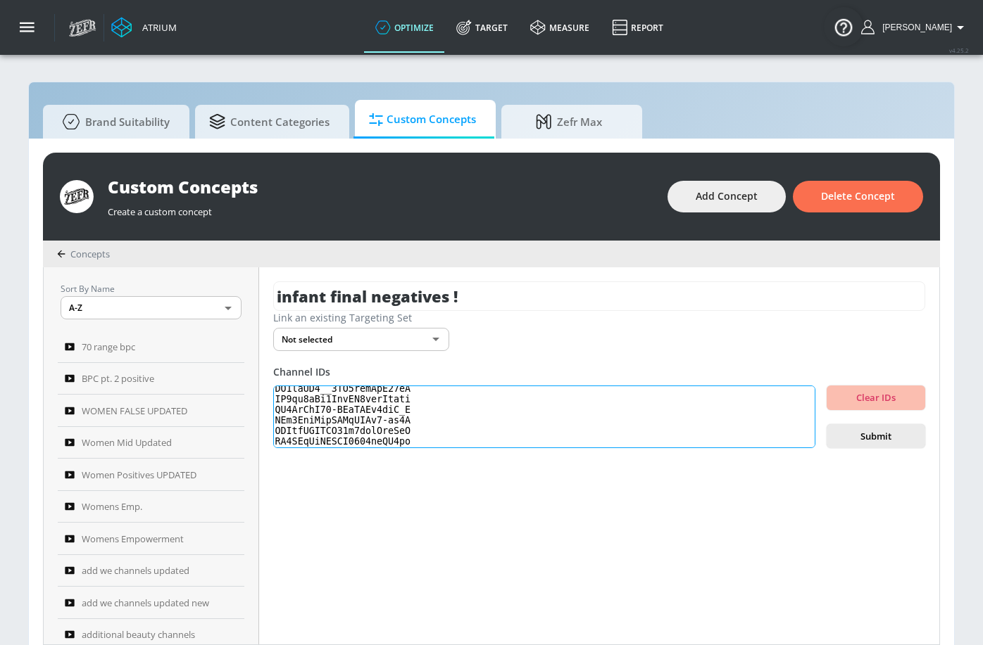
paste textarea "UCxXrlBx66v4eMK-jxZBUqcQ UCxEPX5jqdFLUqhjUthAaROA UClJ6V0_idCXBSlBCm9S0Zbg UCeQ…"
paste textarea "UC_ThXfb2r9uZ3CZ_ollYUnQ UCYm5BUZ4QguNL335Rxjnrog"
paste textarea "UCGFF-ysQX3f1Fmb9heT2Guw UC03d26j4BEH4BTduIoXDHag UCzRqgmYXlmnkpFuJ8pbUCzQ"
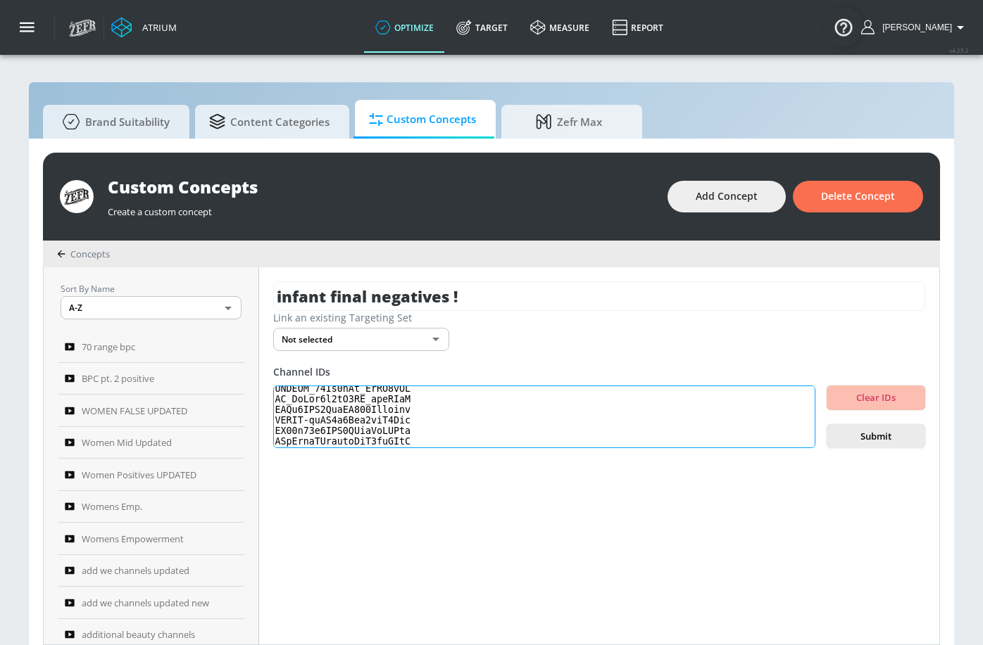
scroll to position [1609, 0]
paste textarea "UCIuWXSqrwb58aj2mQB5SSCw UCFBAX3b8N37e_wRiBs9fxJQ UCE8fr68jHn9CWlyNSF7xQqA UC8b…"
paste textarea "UCoqylslOz-hGfGLoGL14TSg UColLkUCBU3SvT_8SFCtfd5g UCUkUd5a7Twy8-MucVgde4Mg UCRd…"
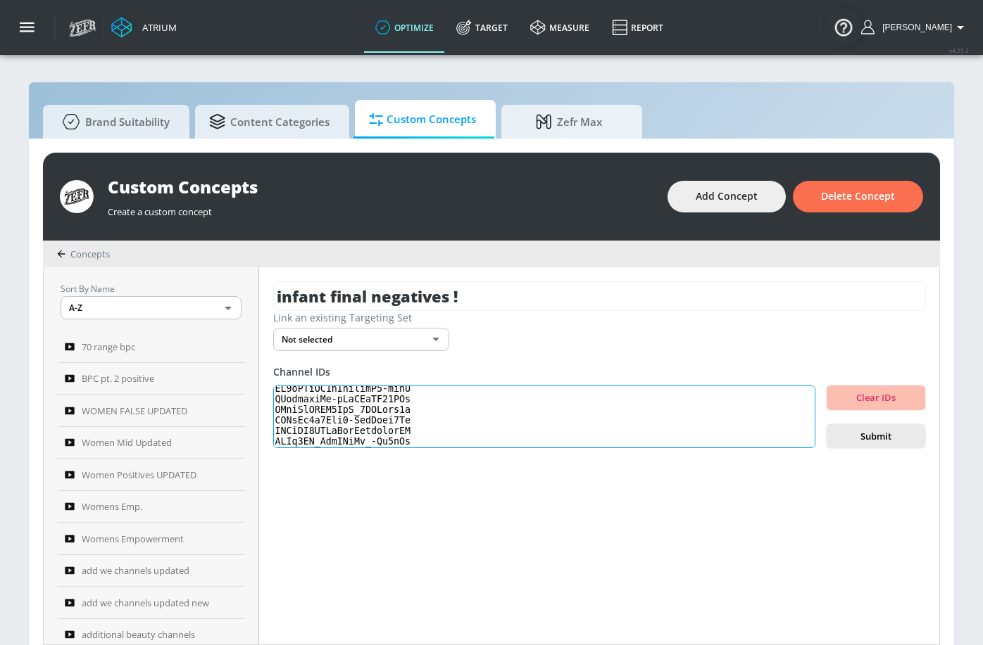
paste textarea "UCLKQxqXcJgY41KOD4F5XTTA UCJ_V1cWo8-JpjbcLWbFzfDQ"
paste textarea "UC_r8lF-v7uDHheyugyMb7tg UC_DYLHe_s270UdalaqoDevw UCVfZeJc7bpn19NYxuxBVTgA"
paste textarea "UCuFzsZCMMTfLlPTADOIus-g UCip8qs8wAb3vKvP62ZtVijQ"
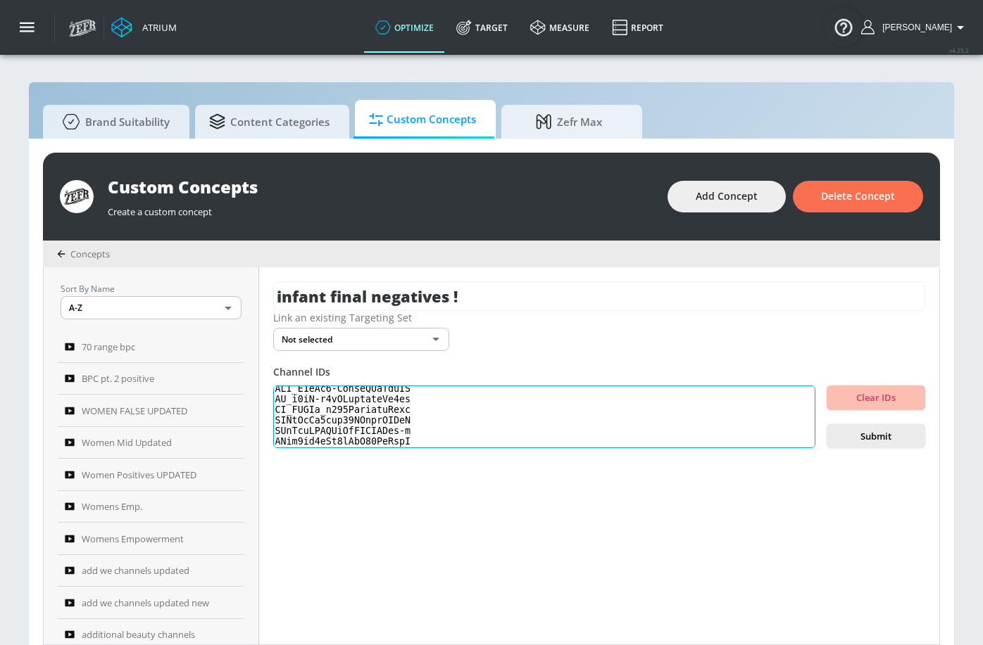
scroll to position [1914, 0]
paste textarea "UC2BmfjgF23vD2kgk8kHzX-w"
paste textarea "UC_GOAnPtdk1dHDUeqZ3FVkA"
type textarea "UCnkBz3cj0tSAaNVtLQ9fL2Q UCTydUCeThYYfxgWe47wNTqQ UCSAj2MxHNgouYwdnQTVrnnQ UCEI…"
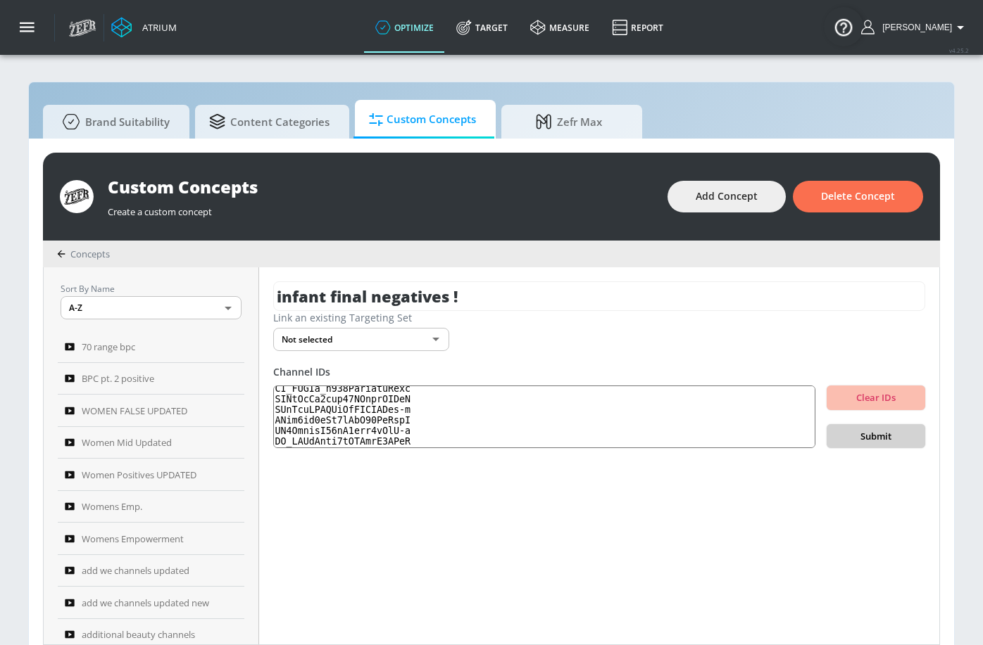
click at [886, 433] on span "Submit" at bounding box center [876, 437] width 76 height 16
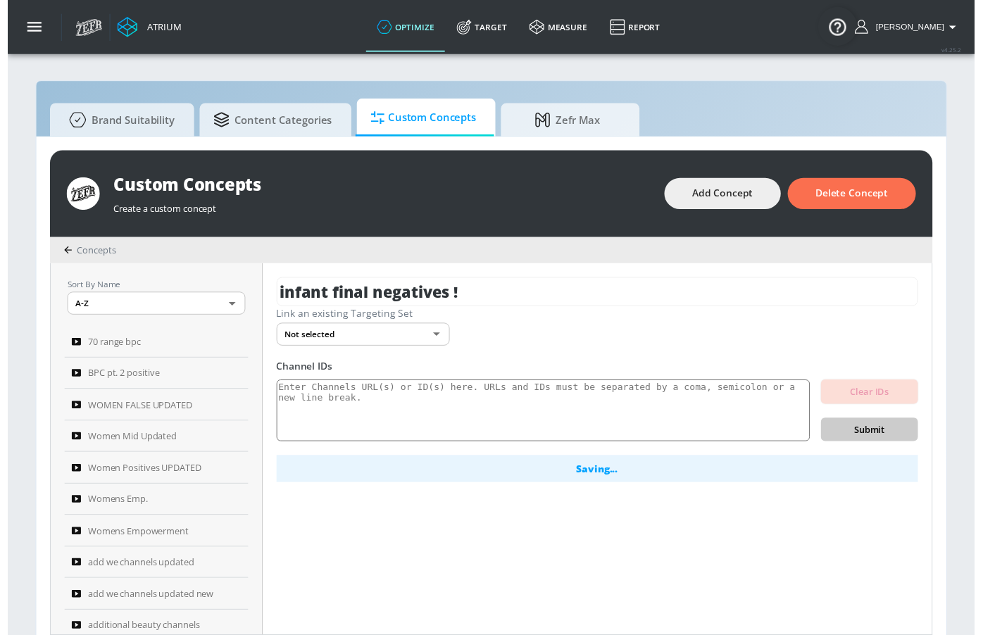
scroll to position [0, 0]
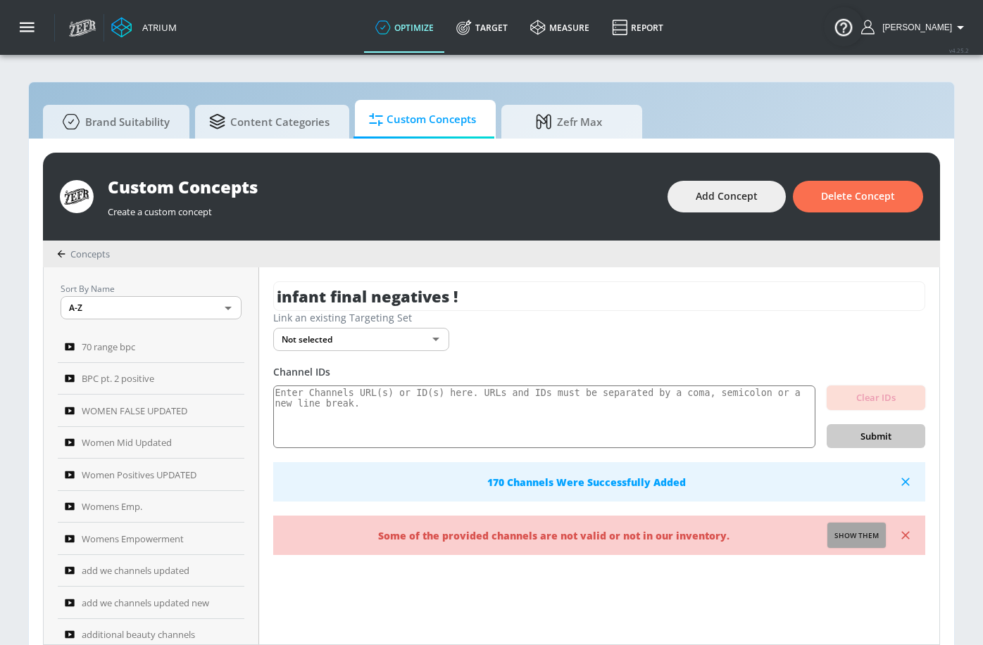
click at [847, 533] on span "Show them" at bounding box center [856, 536] width 44 height 13
type textarea "Invalid channels: UCxodDzyzy9A-R4LQmpXZBTg UC0AGDVyfeDl0wTK_ToEnSpA UCQ9ywPT9Lq…"
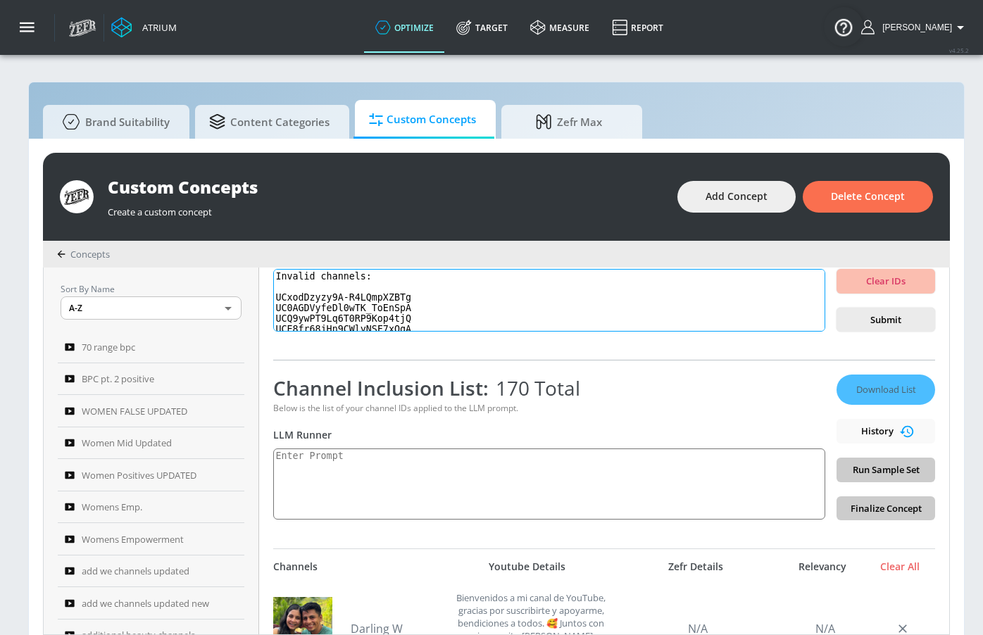
click at [401, 303] on textarea "Invalid channels: UCxodDzyzy9A-R4LQmpXZBTg UC0AGDVyfeDl0wTK_ToEnSpA UCQ9ywPT9Lq…" at bounding box center [549, 300] width 552 height 63
click at [401, 302] on textarea "Invalid channels: UCxodDzyzy9A-R4LQmpXZBTg UC0AGDVyfeDl0wTK_ToEnSpA UCQ9ywPT9Lq…" at bounding box center [549, 300] width 552 height 63
click at [378, 310] on textarea "Invalid channels: UCxodDzyzy9A-R4LQmpXZBTg UC0AGDVyfeDl0wTK_ToEnSpA UCQ9ywPT9Lq…" at bounding box center [549, 300] width 552 height 63
click at [379, 311] on textarea "Invalid channels: UCxodDzyzy9A-R4LQmpXZBTg UC0AGDVyfeDl0wTK_ToEnSpA UCQ9ywPT9Lq…" at bounding box center [549, 300] width 552 height 63
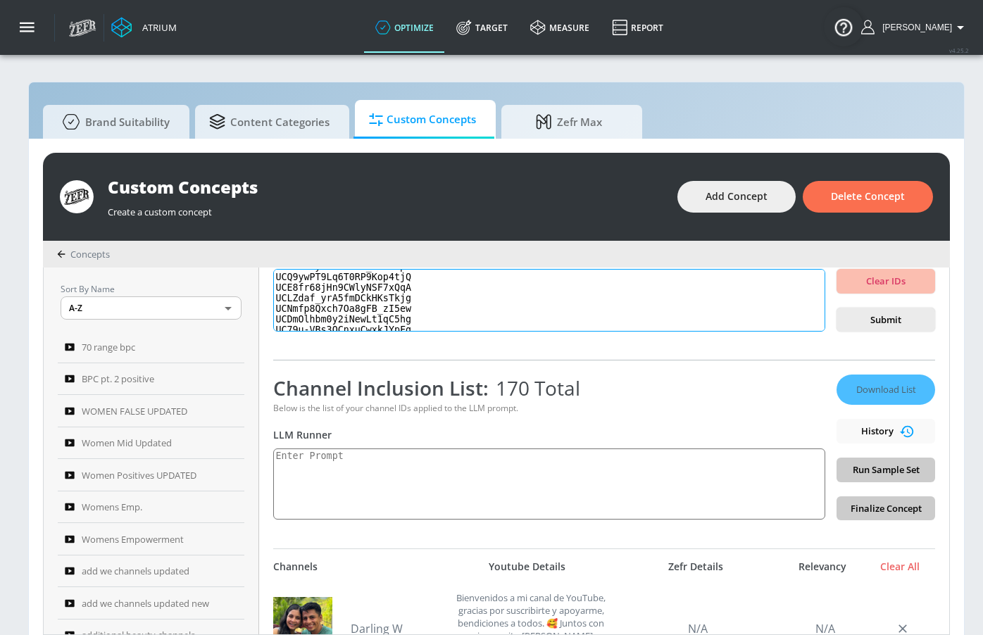
scroll to position [43, 0]
click at [400, 282] on textarea "Invalid channels: UCxodDzyzy9A-R4LQmpXZBTg UC0AGDVyfeDl0wTK_ToEnSpA UCQ9ywPT9Lq…" at bounding box center [549, 300] width 552 height 63
click at [358, 286] on textarea "Invalid channels: UCxodDzyzy9A-R4LQmpXZBTg UC0AGDVyfeDl0wTK_ToEnSpA UCQ9ywPT9Lq…" at bounding box center [549, 300] width 552 height 63
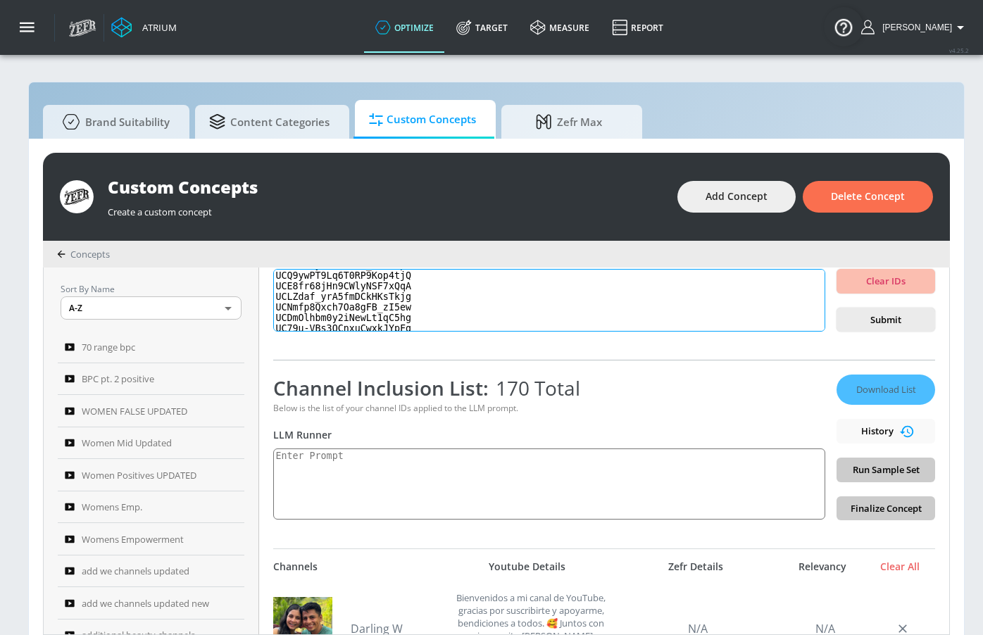
click at [358, 286] on textarea "Invalid channels: UCxodDzyzy9A-R4LQmpXZBTg UC0AGDVyfeDl0wTK_ToEnSpA UCQ9ywPT9Lq…" at bounding box center [549, 300] width 552 height 63
click at [382, 301] on textarea "Invalid channels: UCxodDzyzy9A-R4LQmpXZBTg UC0AGDVyfeDl0wTK_ToEnSpA UCQ9ywPT9Lq…" at bounding box center [549, 300] width 552 height 63
click at [383, 300] on textarea "Invalid channels: UCxodDzyzy9A-R4LQmpXZBTg UC0AGDVyfeDl0wTK_ToEnSpA UCQ9ywPT9Lq…" at bounding box center [549, 300] width 552 height 63
click at [403, 310] on textarea "Invalid channels: UCxodDzyzy9A-R4LQmpXZBTg UC0AGDVyfeDl0wTK_ToEnSpA UCQ9ywPT9Lq…" at bounding box center [549, 300] width 552 height 63
click at [404, 310] on textarea "Invalid channels: UCxodDzyzy9A-R4LQmpXZBTg UC0AGDVyfeDl0wTK_ToEnSpA UCQ9ywPT9Lq…" at bounding box center [549, 300] width 552 height 63
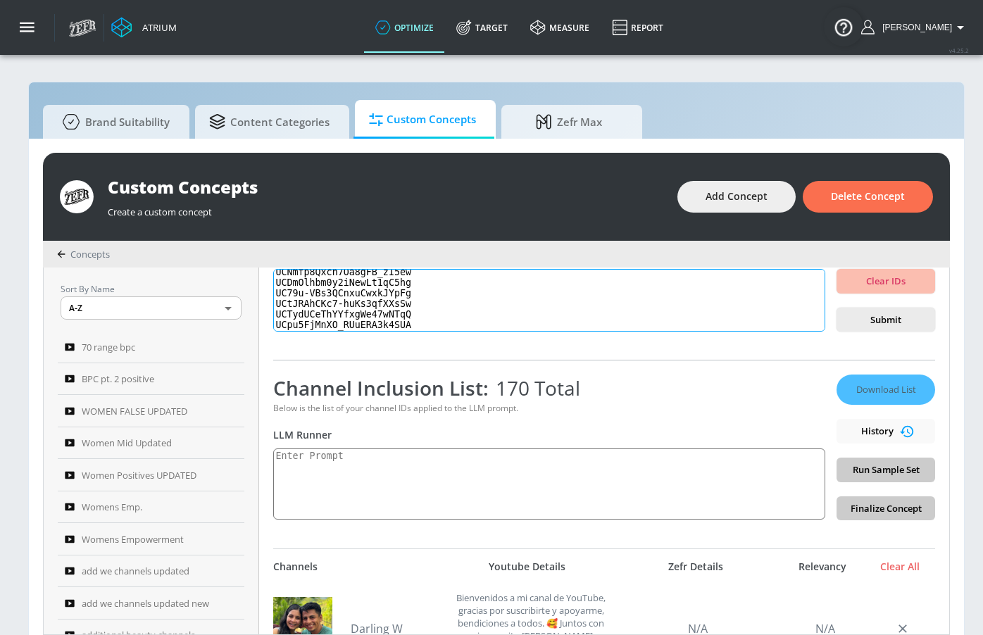
scroll to position [83, 0]
click at [409, 284] on textarea "Invalid channels: UCxodDzyzy9A-R4LQmpXZBTg UC0AGDVyfeDl0wTK_ToEnSpA UCQ9ywPT9Lq…" at bounding box center [549, 300] width 552 height 63
click at [414, 291] on textarea "Invalid channels: UCxodDzyzy9A-R4LQmpXZBTg UC0AGDVyfeDl0wTK_ToEnSpA UCQ9ywPT9Lq…" at bounding box center [549, 300] width 552 height 63
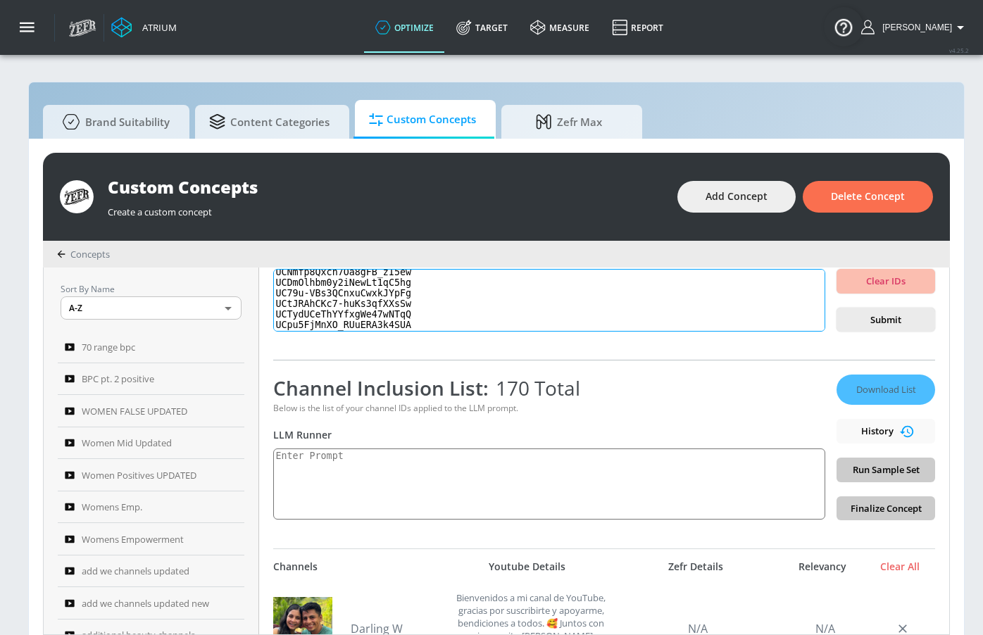
click at [414, 291] on textarea "Invalid channels: UCxodDzyzy9A-R4LQmpXZBTg UC0AGDVyfeDl0wTK_ToEnSpA UCQ9ywPT9Lq…" at bounding box center [549, 300] width 552 height 63
click at [372, 303] on textarea "Invalid channels: UCxodDzyzy9A-R4LQmpXZBTg UC0AGDVyfeDl0wTK_ToEnSpA UCQ9ywPT9Lq…" at bounding box center [549, 300] width 552 height 63
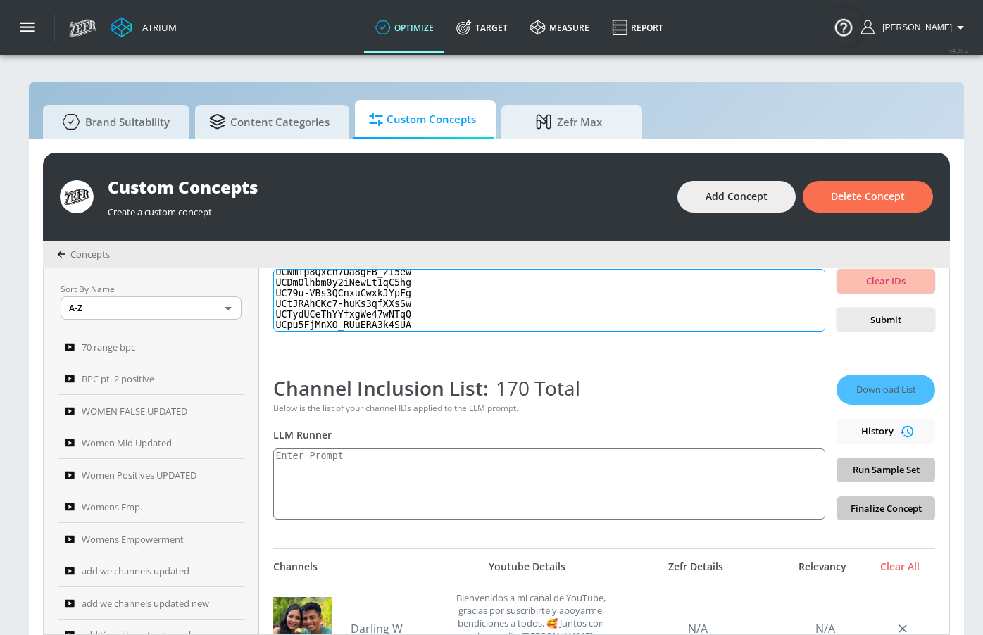
click at [372, 303] on textarea "Invalid channels: UCxodDzyzy9A-R4LQmpXZBTg UC0AGDVyfeDl0wTK_ToEnSpA UCQ9ywPT9Lq…" at bounding box center [549, 300] width 552 height 63
click at [355, 315] on textarea "Invalid channels: UCxodDzyzy9A-R4LQmpXZBTg UC0AGDVyfeDl0wTK_ToEnSpA UCQ9ywPT9Lq…" at bounding box center [549, 300] width 552 height 63
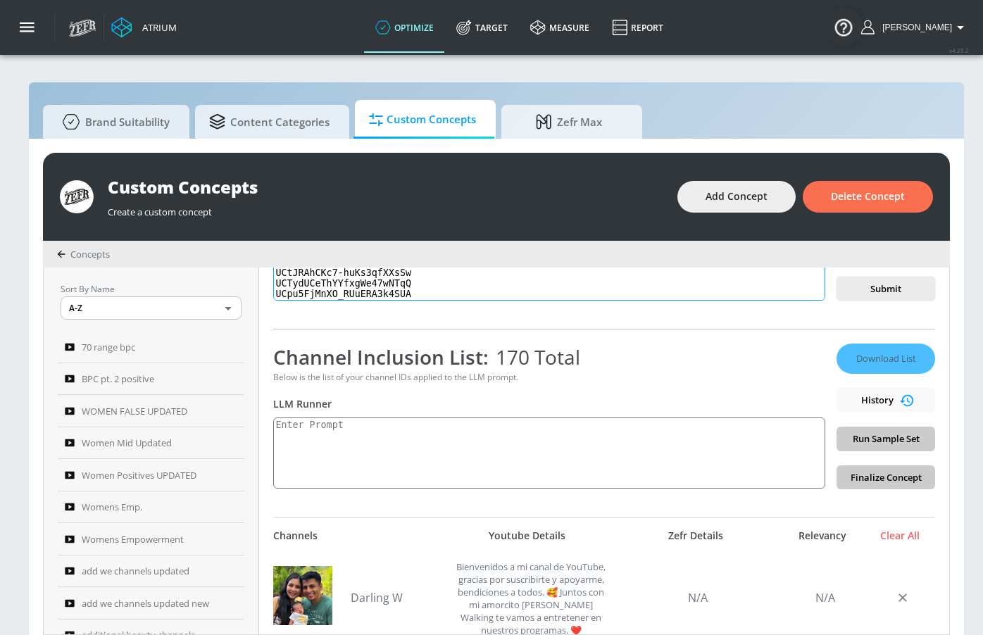
scroll to position [149, 0]
click at [388, 290] on textarea "Invalid channels: UCxodDzyzy9A-R4LQmpXZBTg UC0AGDVyfeDl0wTK_ToEnSpA UCQ9ywPT9Lq…" at bounding box center [549, 267] width 552 height 63
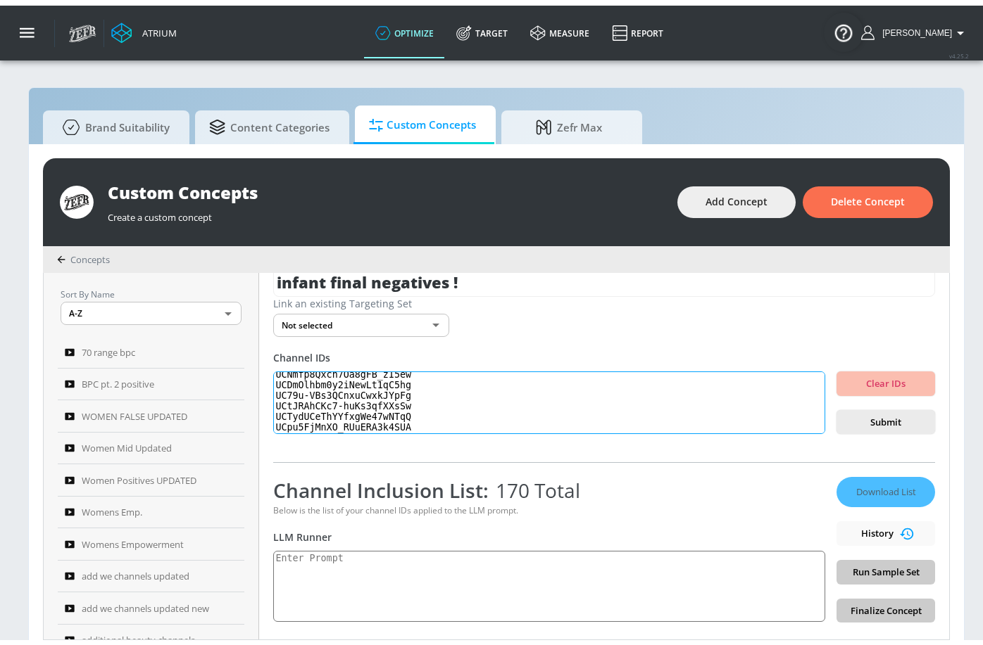
scroll to position [0, 0]
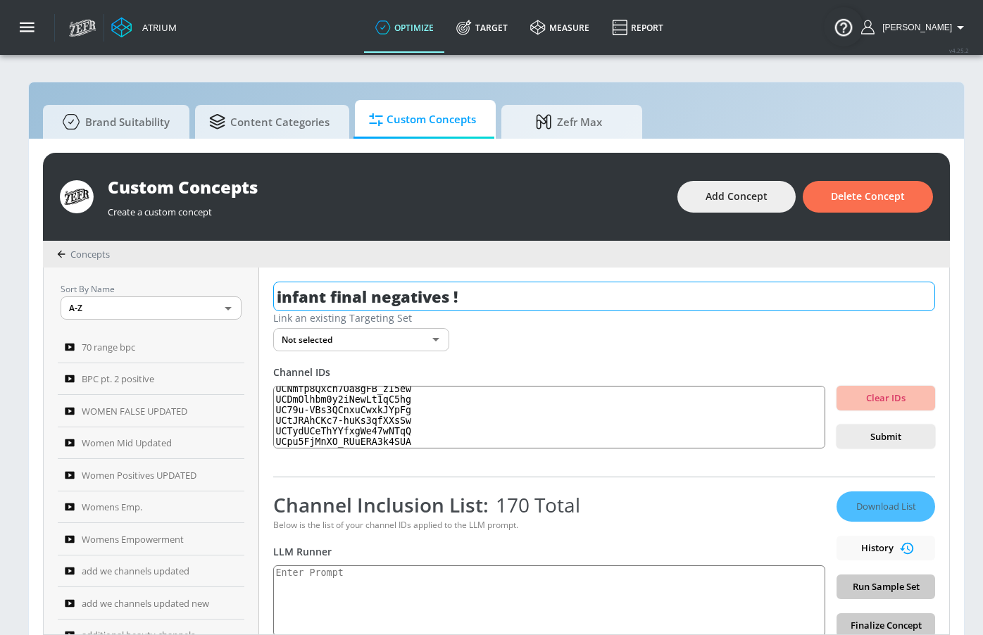
click at [453, 297] on input "infant final negatives !" at bounding box center [604, 297] width 662 height 30
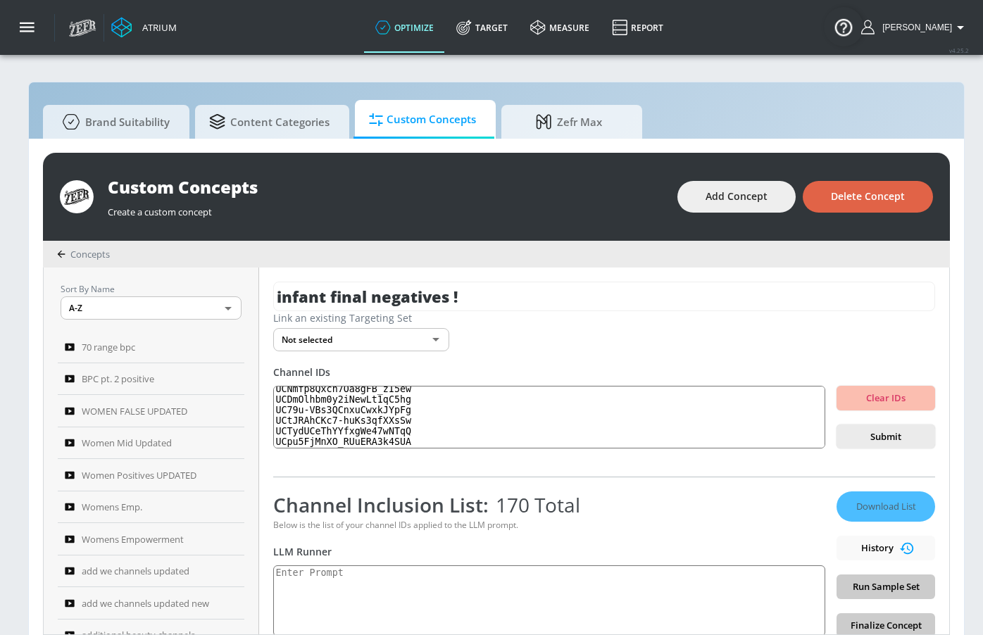
click at [885, 197] on span "Delete Concept" at bounding box center [868, 197] width 74 height 18
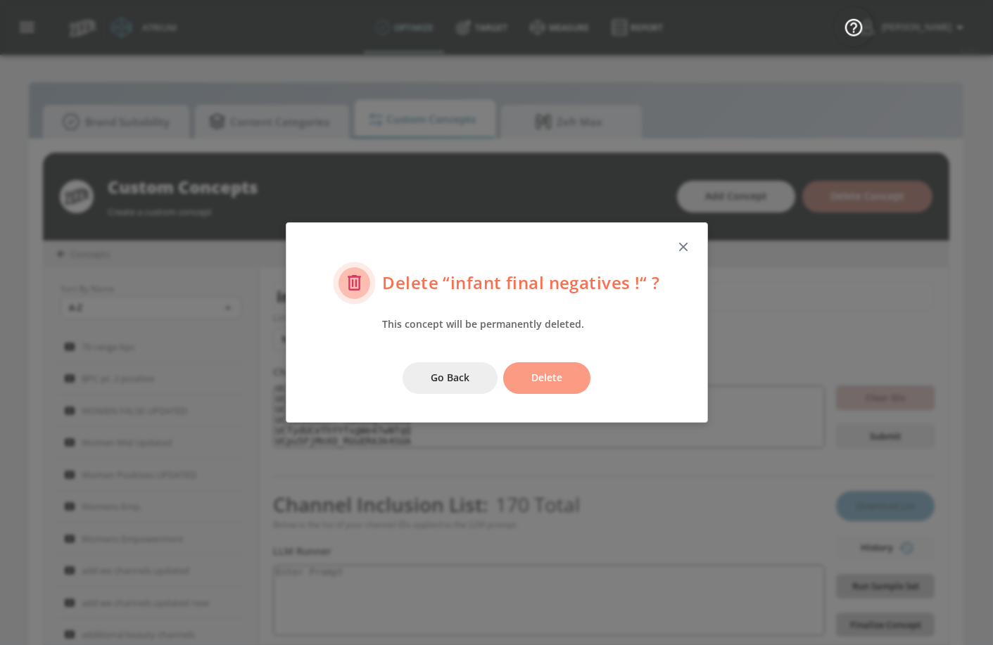
click at [559, 379] on span "Delete" at bounding box center [546, 379] width 31 height 18
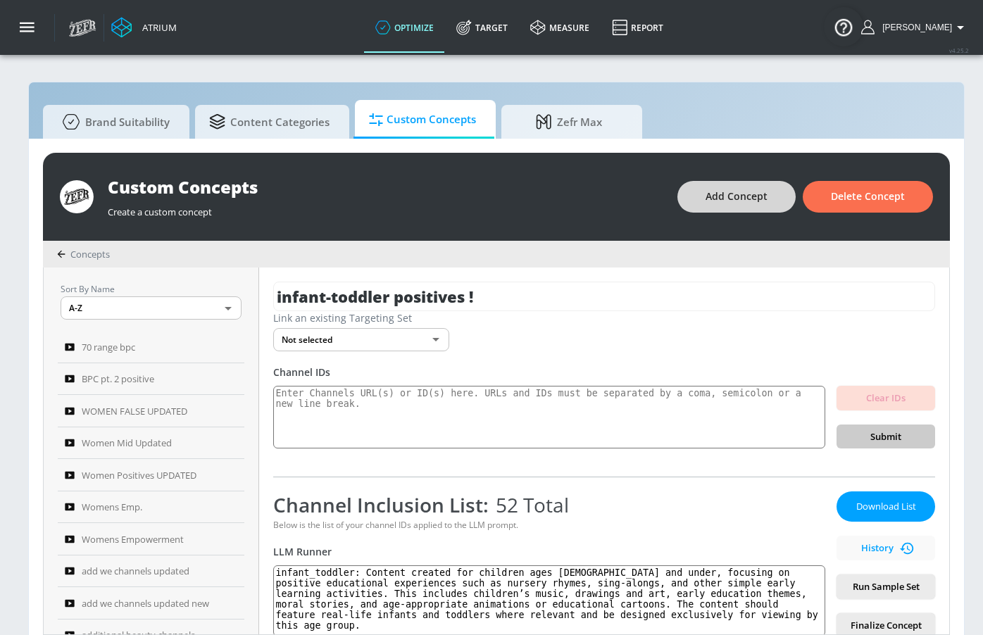
click at [751, 203] on span "Add Concept" at bounding box center [736, 197] width 62 height 18
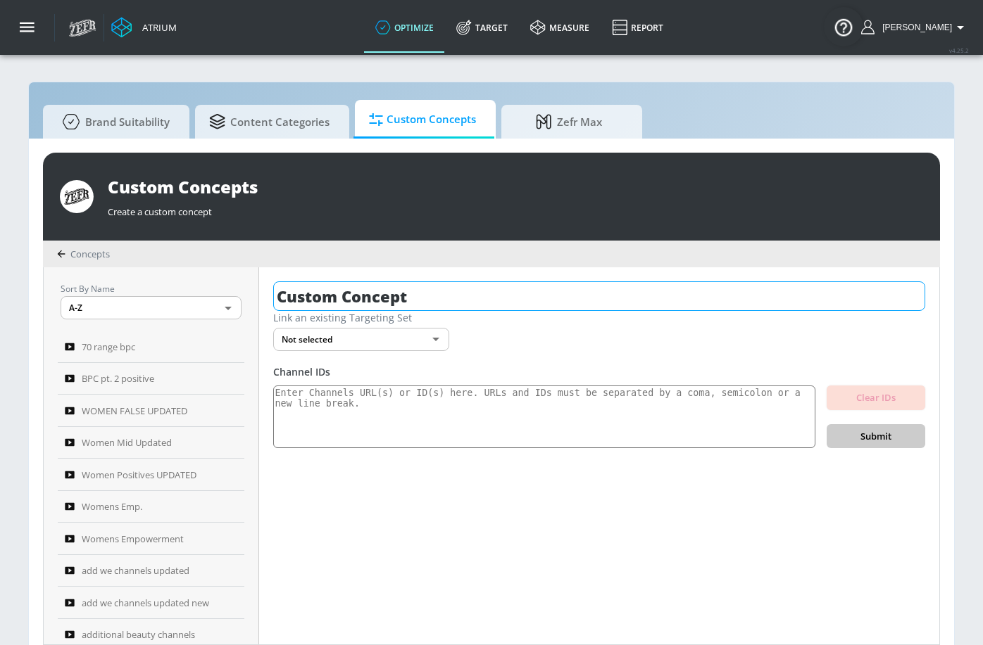
click at [485, 300] on input "Custom Concept" at bounding box center [599, 297] width 652 height 30
click at [486, 300] on input "Custom Concept" at bounding box center [599, 297] width 652 height 30
click at [488, 300] on input "Custom Concept" at bounding box center [599, 297] width 652 height 30
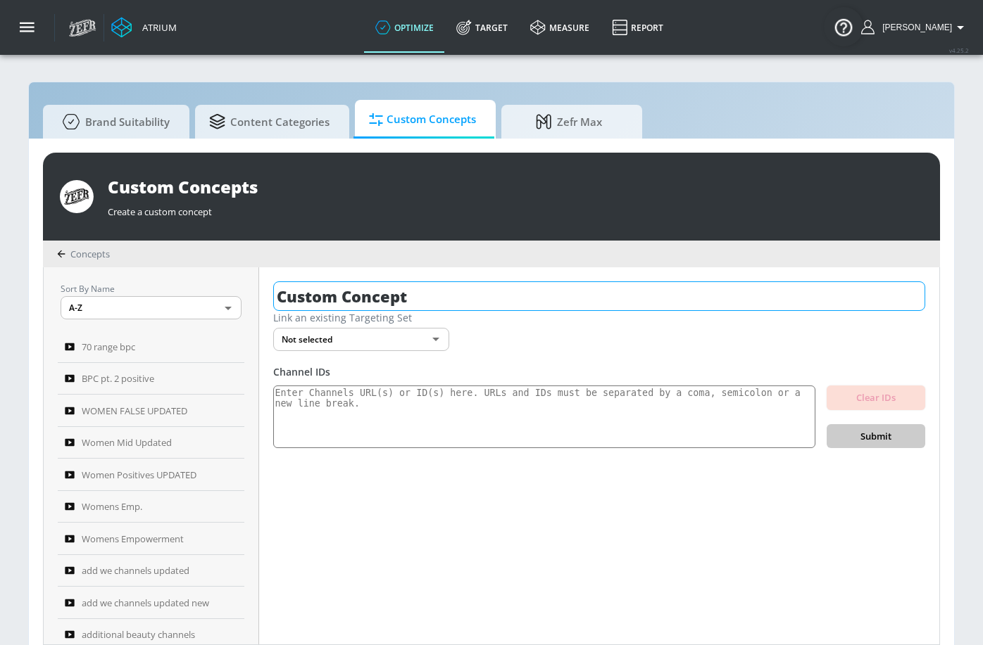
click at [488, 300] on input "Custom Concept" at bounding box center [599, 297] width 652 height 30
paste input "infant final negatives !"
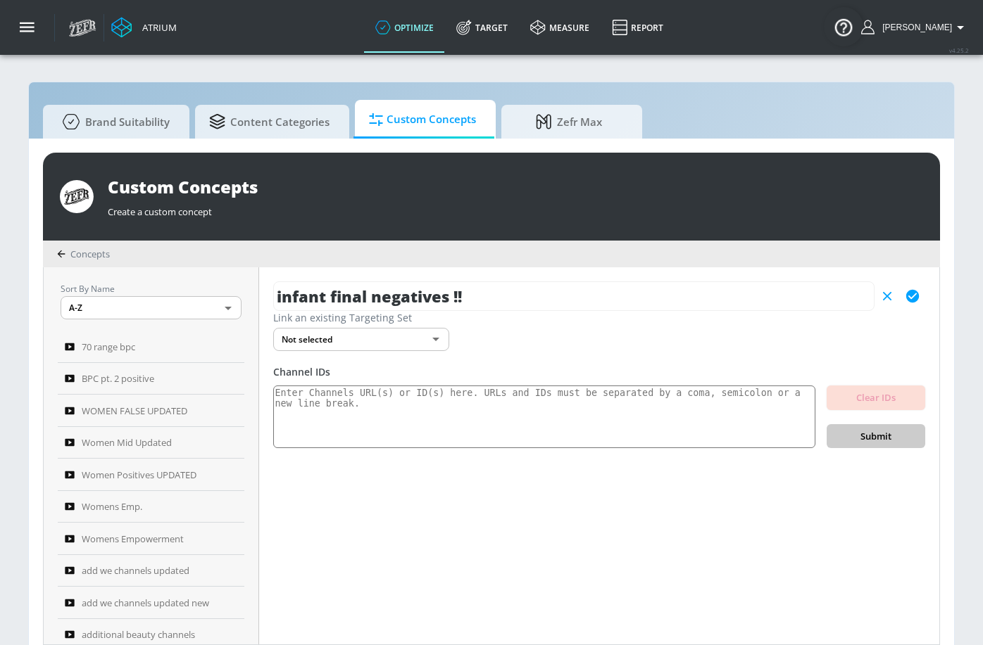
type input "infant final negatives !!"
click at [902, 291] on button "button" at bounding box center [912, 296] width 25 height 25
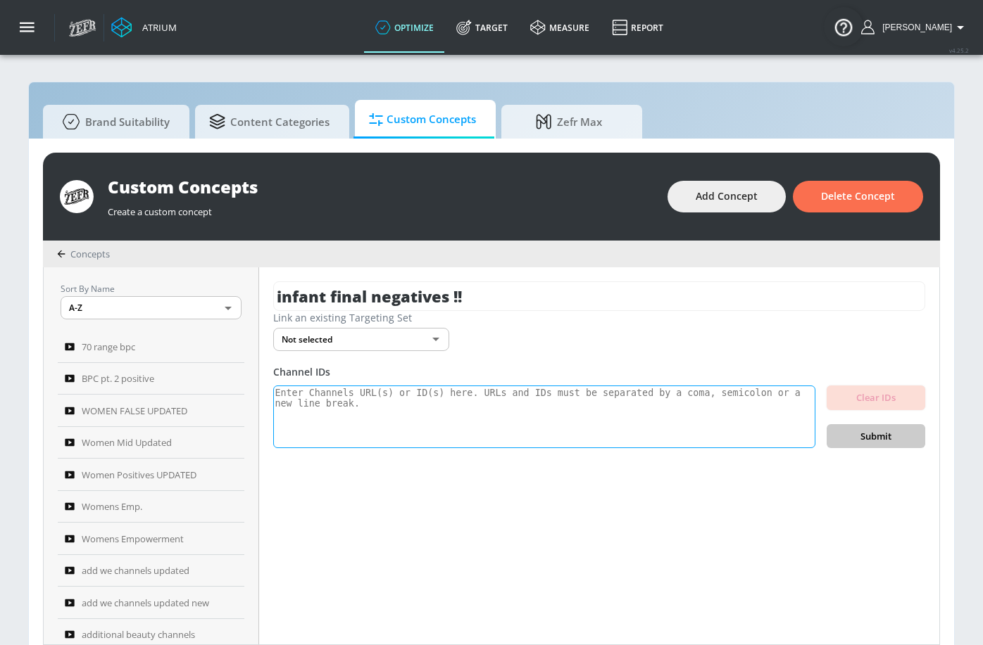
click at [351, 415] on textarea at bounding box center [544, 417] width 542 height 63
paste textarea "UCnkBz3cj0tSAaNVtLQ9fL2Q UCSAj2MxHNgouYwdnQTVrnnQ UCEIksgKch4mh8kko5gV2KbA UC8L…"
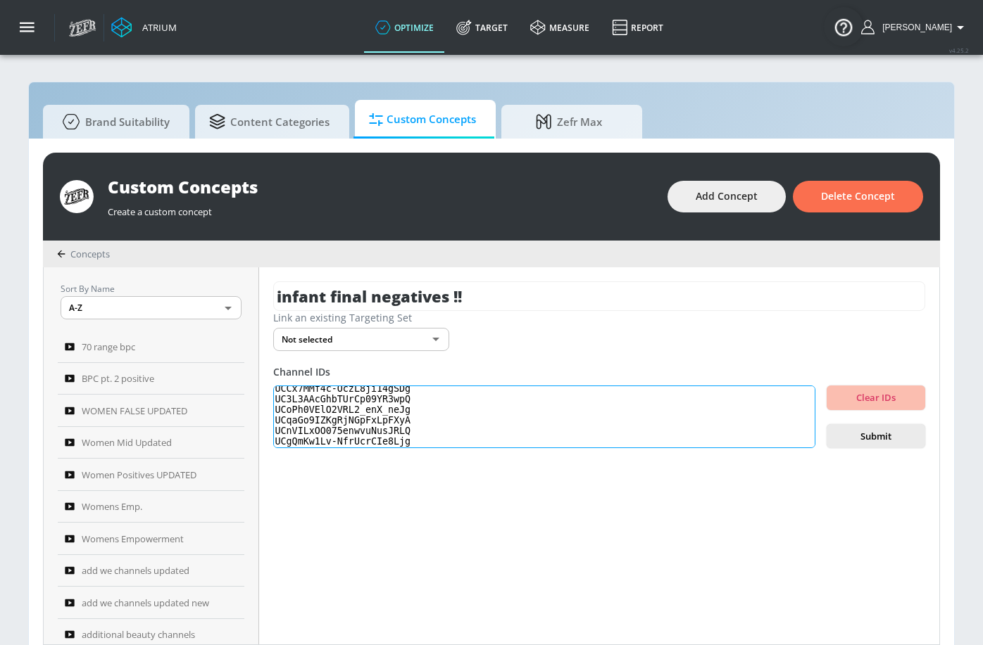
scroll to position [169, 0]
paste textarea "UCpeVmijg_jP43sw9Y2uBIfQ"
paste textarea "UCutgQuA6ln8j6tBikRK2ZKg UCrZ8j1jlV1IYJWoXvzFjjTA UCfDzjIMxCI-TSRe9wrBDP7g UCXz…"
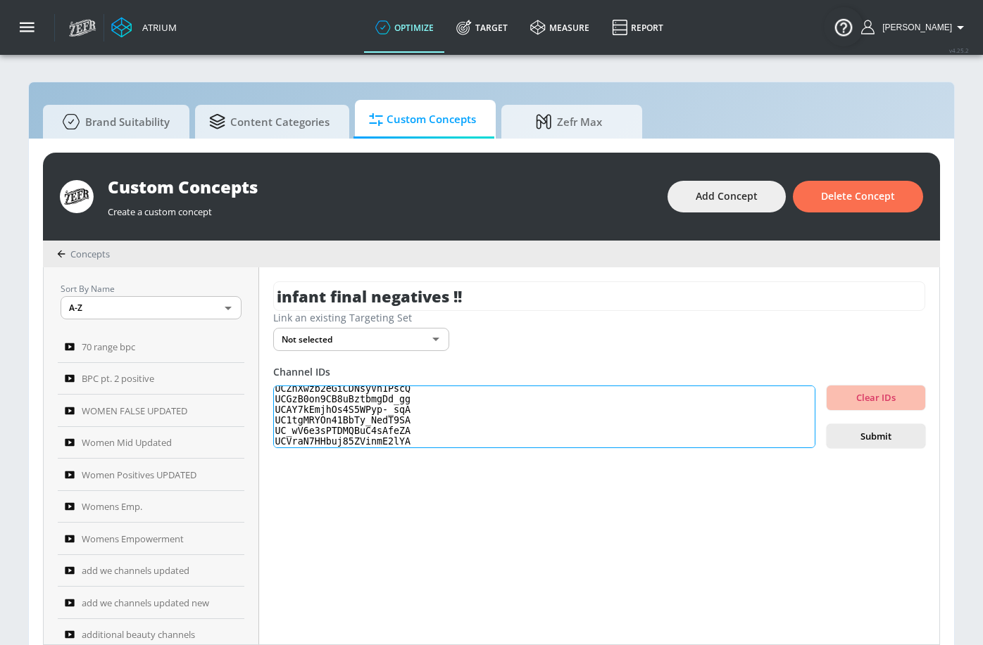
paste textarea "UChAp3YZaEdg4PxZa6To6Nsw UCadmVgTwFKCiAM8UsQezD8g UCYDaSelH5GdwLYBOW_KzlzA UCXI…"
paste textarea "UCrZOtga0leBDi3QZU2CGqjw UCpOhshxG5m-SPg5aKpI9jkw UCm_r1-xSL6ambtJCfOC2_xw"
paste textarea "UChFJxXKWVWKq3a1qCN6xeiA UCSfAeW3b285lvXwnMOLwugw"
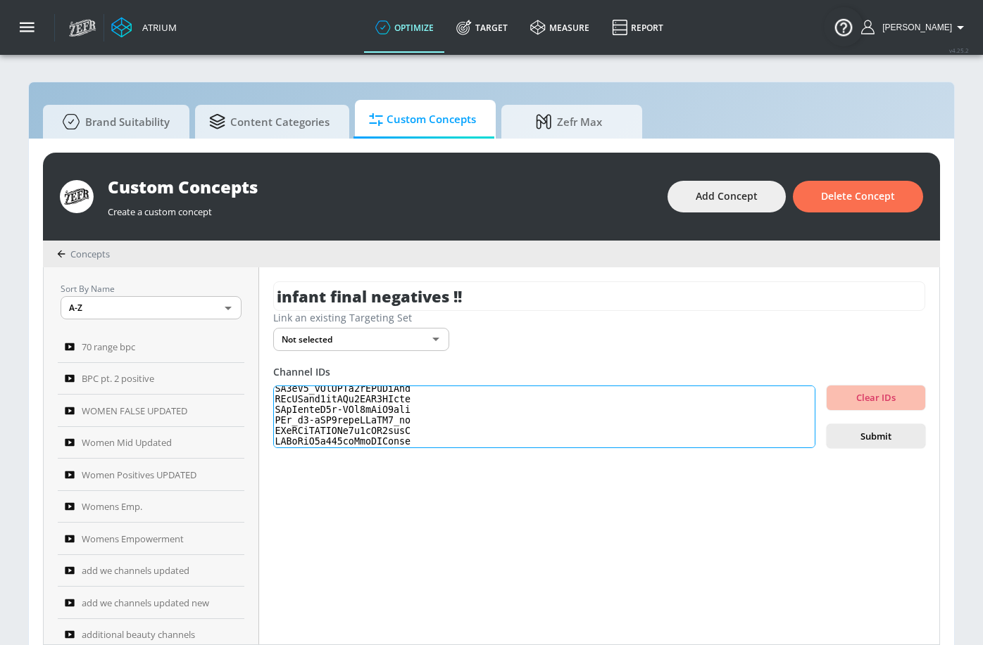
scroll to position [627, 0]
paste textarea "UCvoCM_R4a90bjvxNviJW4Tg UC-81a0a7npC6z889UU2X7jA UCYZ4bUDhYgCmdvH_okQSicA UCgo…"
paste textarea "UCRrEBoAkNy1m9_OWkmiJOOA UCQvrfsYCWKLwoqyv3dW3dHQ UCNarVJAXy8OHNDH0Iaw7pBg UCNE…"
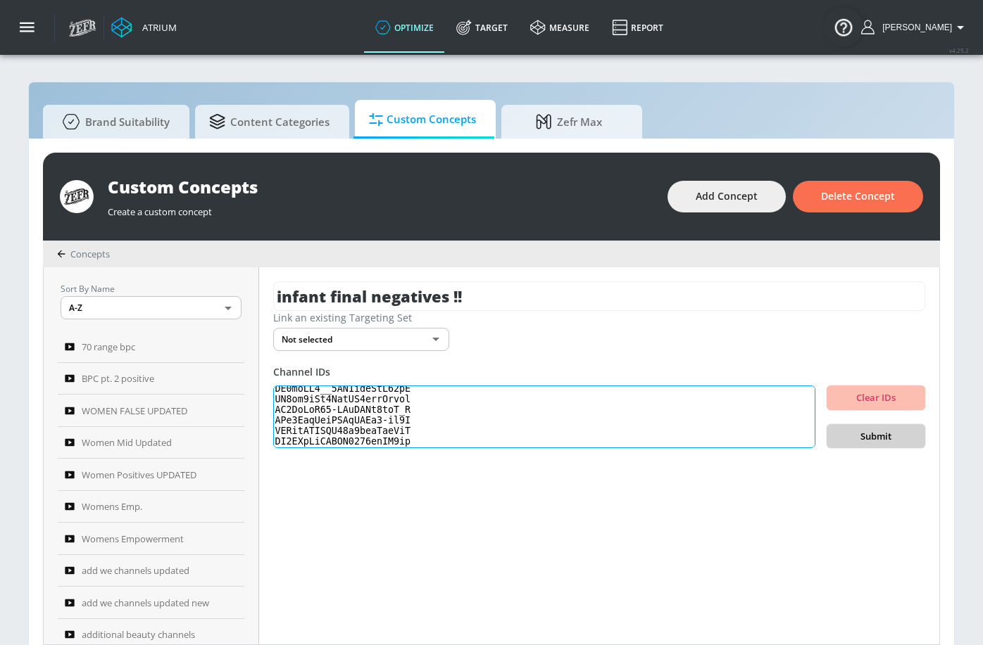
type textarea "UCnkBz3cj0tSAaNVtLQ9fL2Q UCSAj2MxHNgouYwdnQTVrnnQ UCEIksgKch4mh8kko5gV2KbA UC8L…"
click at [868, 433] on span "Submit" at bounding box center [876, 437] width 76 height 16
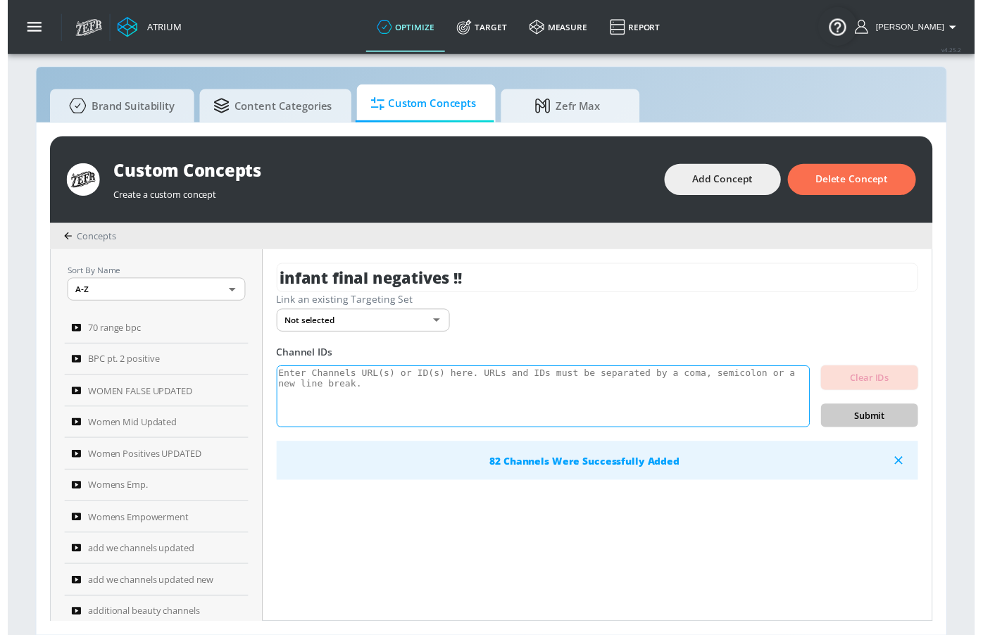
scroll to position [15, 0]
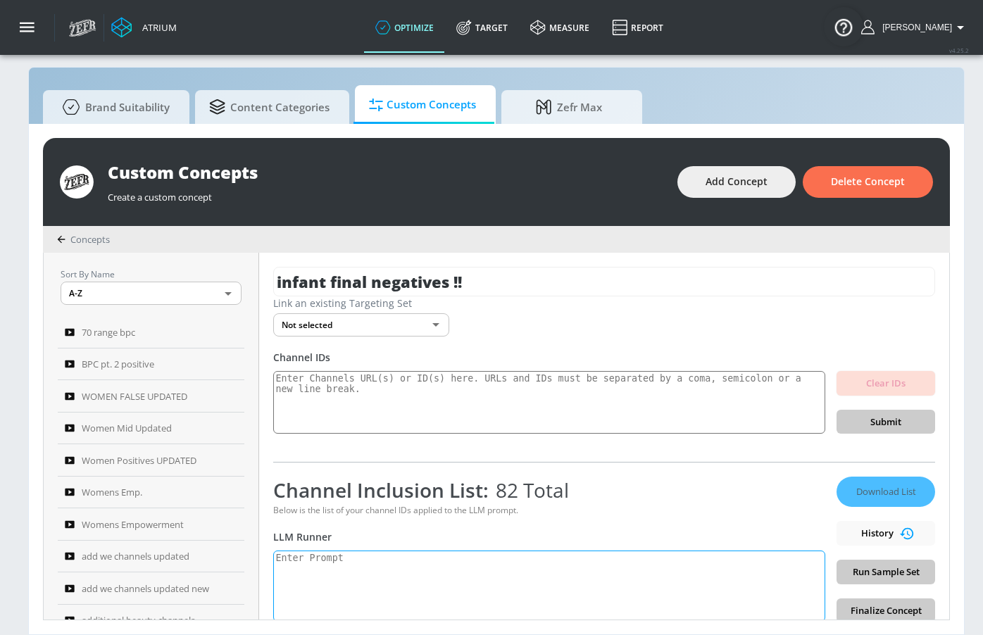
click at [384, 577] on textarea at bounding box center [549, 585] width 552 height 71
paste textarea "infant_toddler: Content created for children ages 5 and under, focusing on posi…"
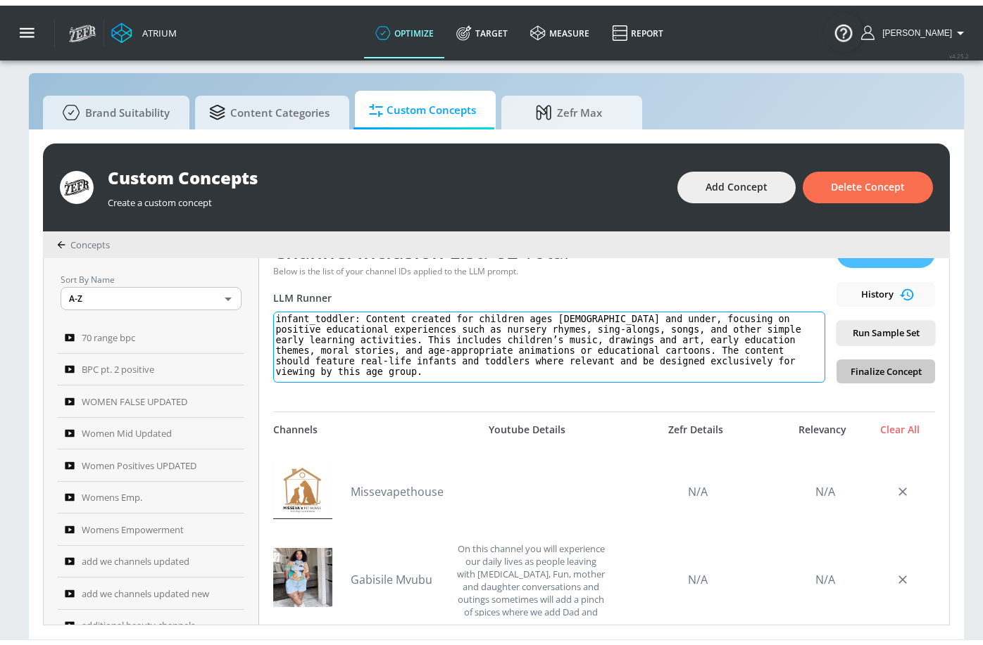
scroll to position [255, 0]
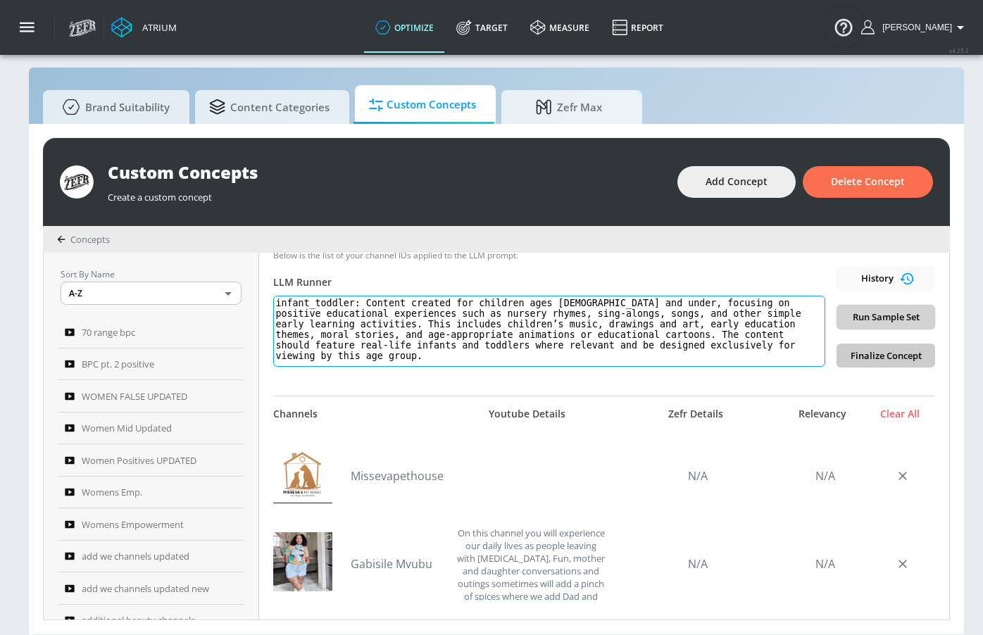
type textarea "infant_toddler: Content created for children ages 5 and under, focusing on posi…"
click at [879, 317] on span "Run Sample Set" at bounding box center [885, 317] width 76 height 16
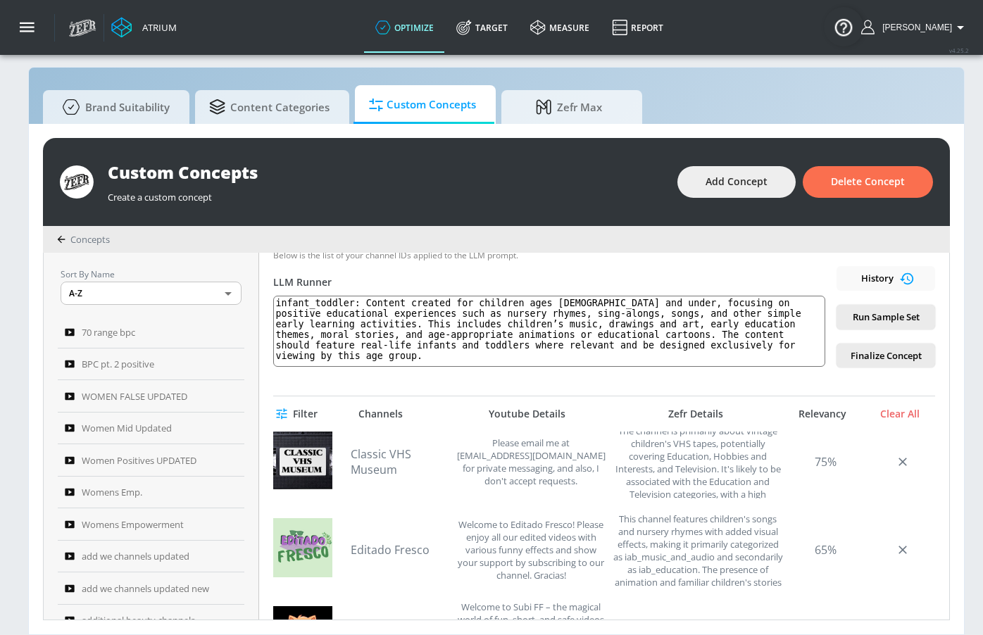
scroll to position [0, 0]
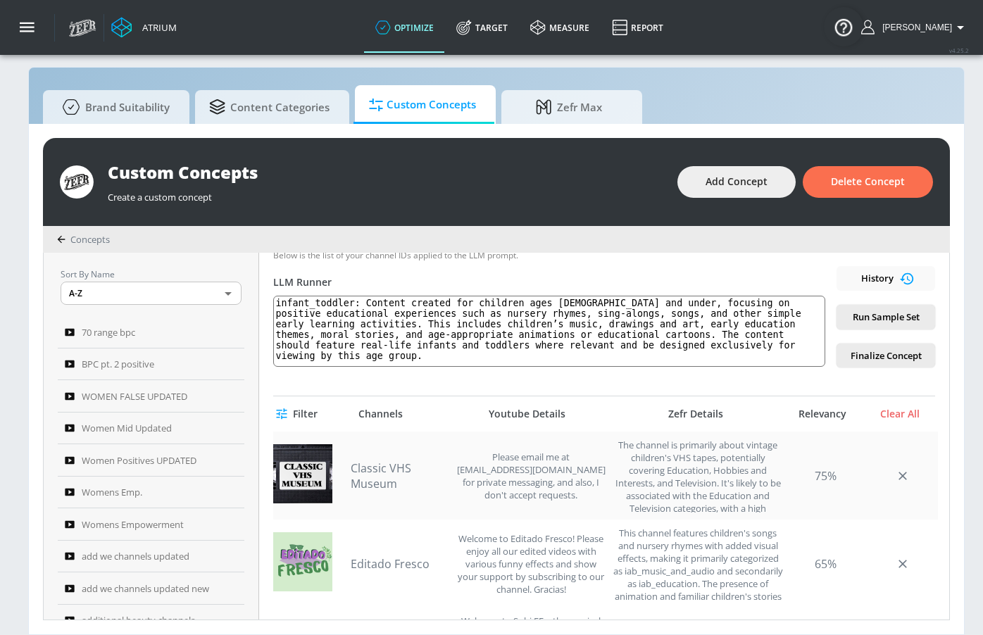
click at [390, 478] on link "Classic VHS Museum" at bounding box center [400, 475] width 99 height 31
click at [404, 556] on link "Editado Fresco" at bounding box center [400, 563] width 99 height 15
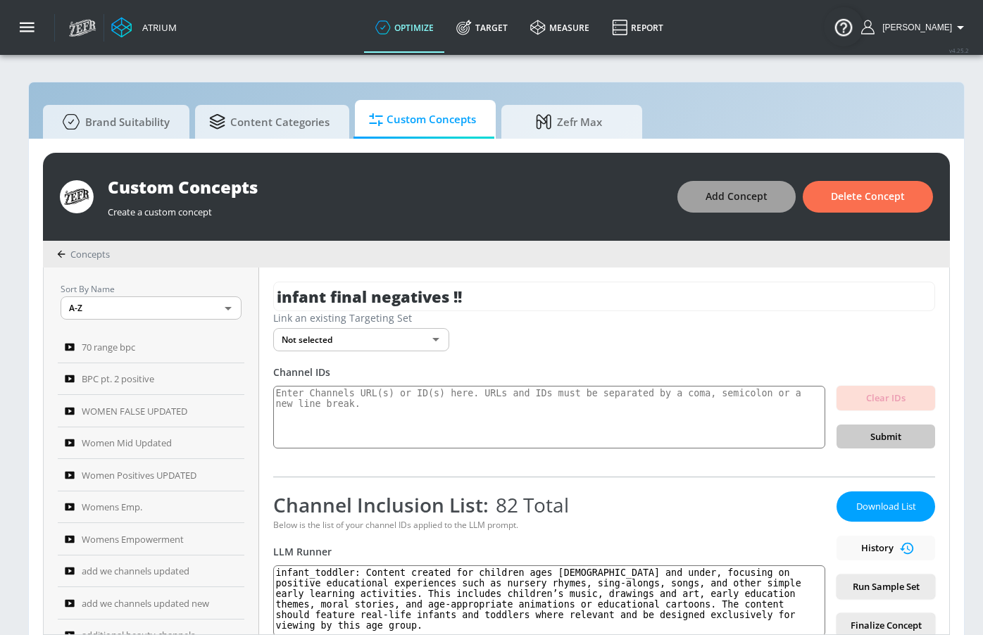
click at [740, 195] on span "Add Concept" at bounding box center [736, 197] width 62 height 18
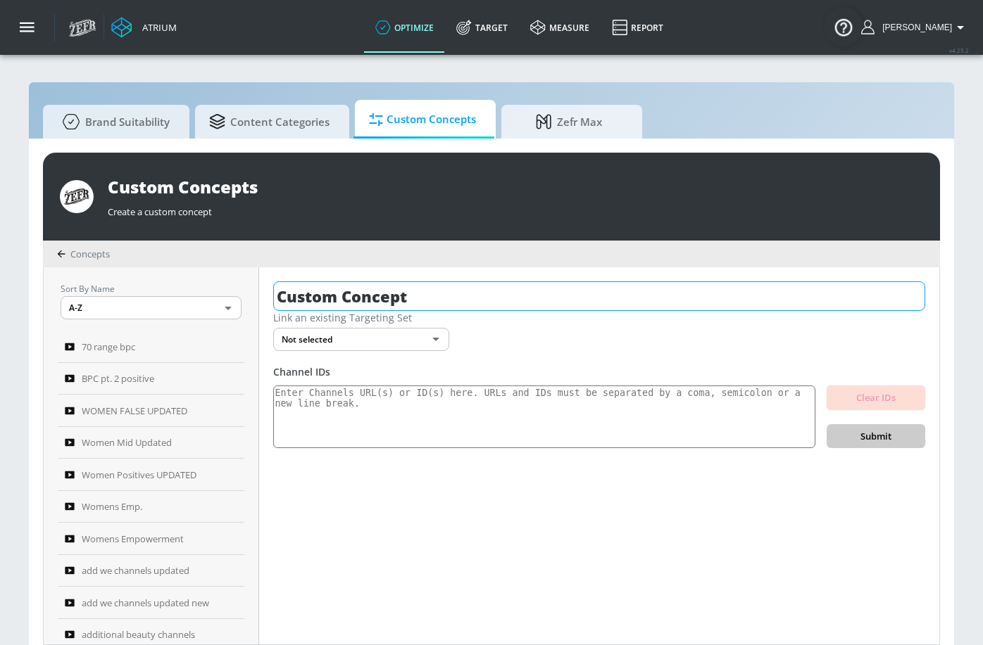
click at [508, 302] on input "Custom Concept" at bounding box center [599, 297] width 652 height 30
click at [509, 302] on input "Custom Concept" at bounding box center [599, 297] width 652 height 30
click at [508, 301] on input "Custom Concept" at bounding box center [599, 297] width 652 height 30
click at [507, 301] on input "Custom Concept" at bounding box center [599, 297] width 652 height 30
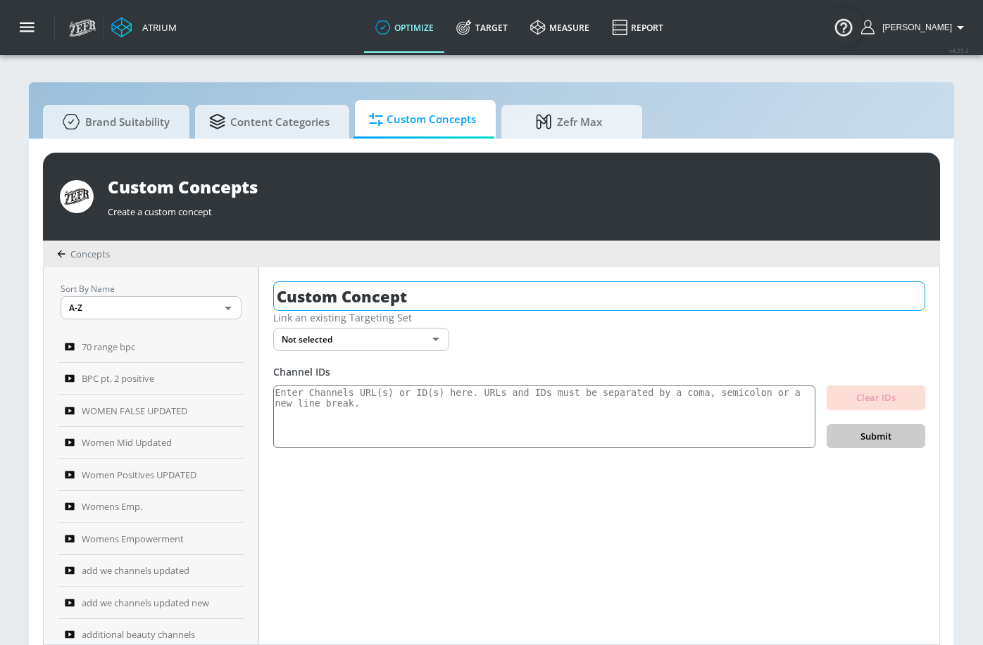
drag, startPoint x: 506, startPoint y: 289, endPoint x: 509, endPoint y: 296, distance: 8.2
click at [509, 296] on input "Custom Concept" at bounding box center [599, 297] width 652 height 30
click at [510, 296] on input "Custom Concept" at bounding box center [599, 297] width 652 height 30
click at [510, 298] on input "Custom Concept" at bounding box center [599, 297] width 652 height 30
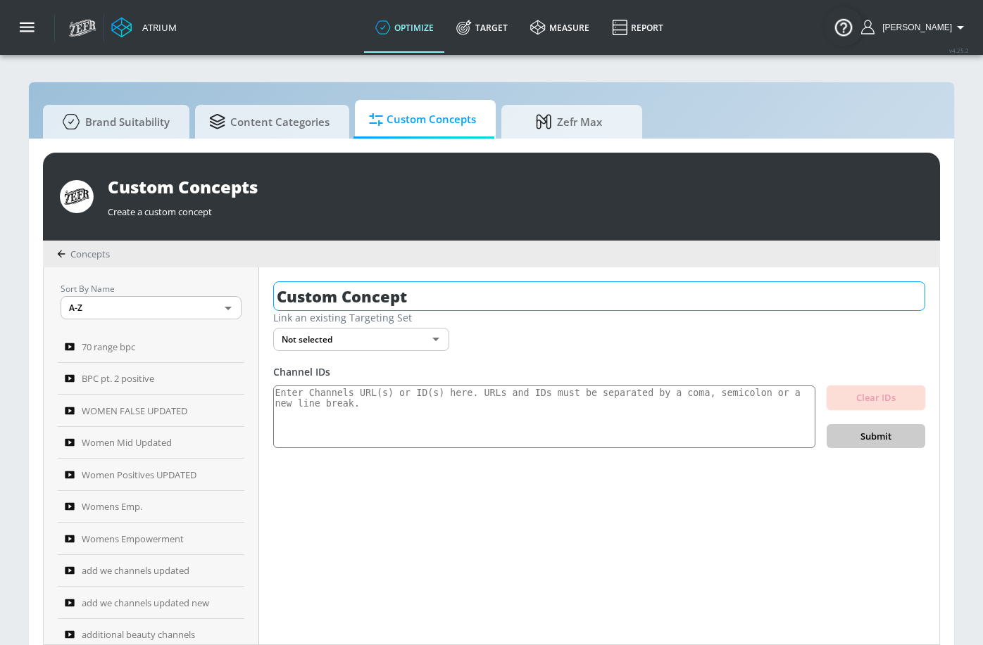
click at [510, 298] on input "Custom Concept" at bounding box center [599, 297] width 652 height 30
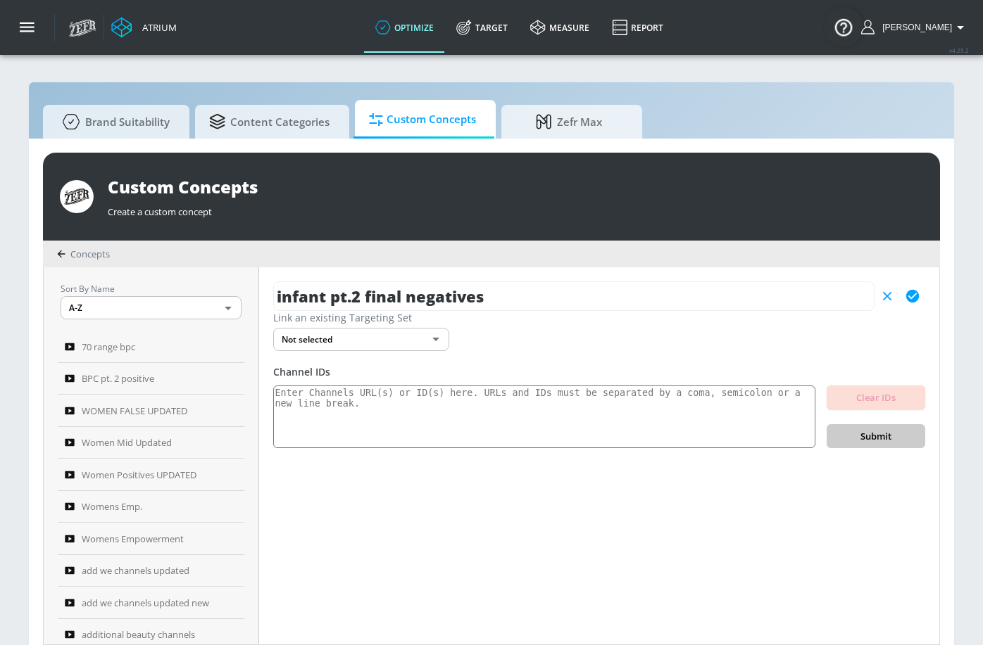
type input "infant pt.2 final negatives"
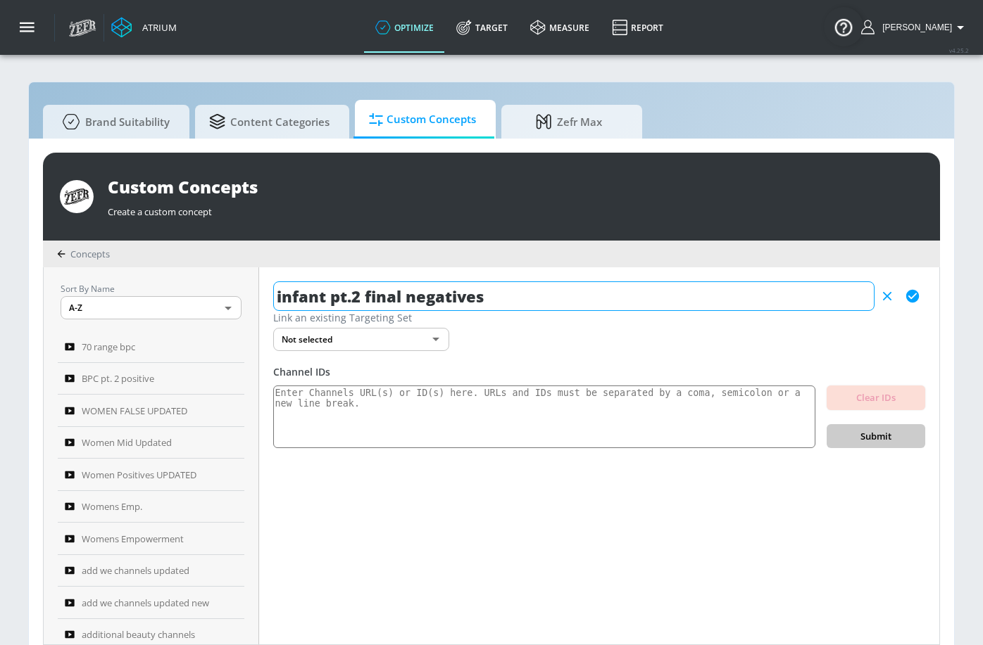
click at [914, 294] on icon "button" at bounding box center [912, 296] width 13 height 13
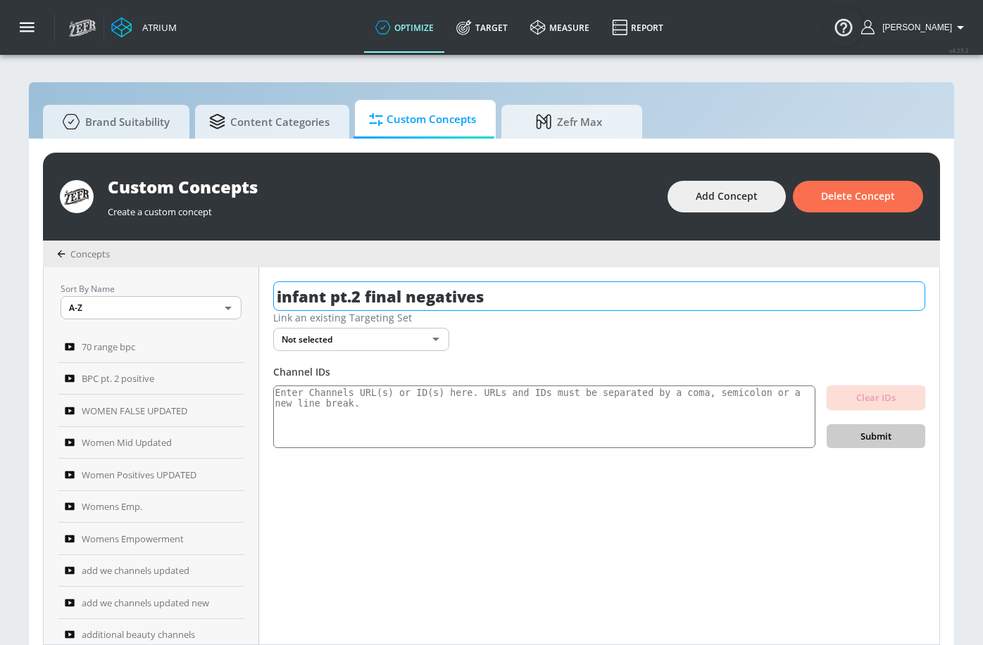
click at [573, 289] on input "infant pt.2 final negatives" at bounding box center [599, 297] width 652 height 30
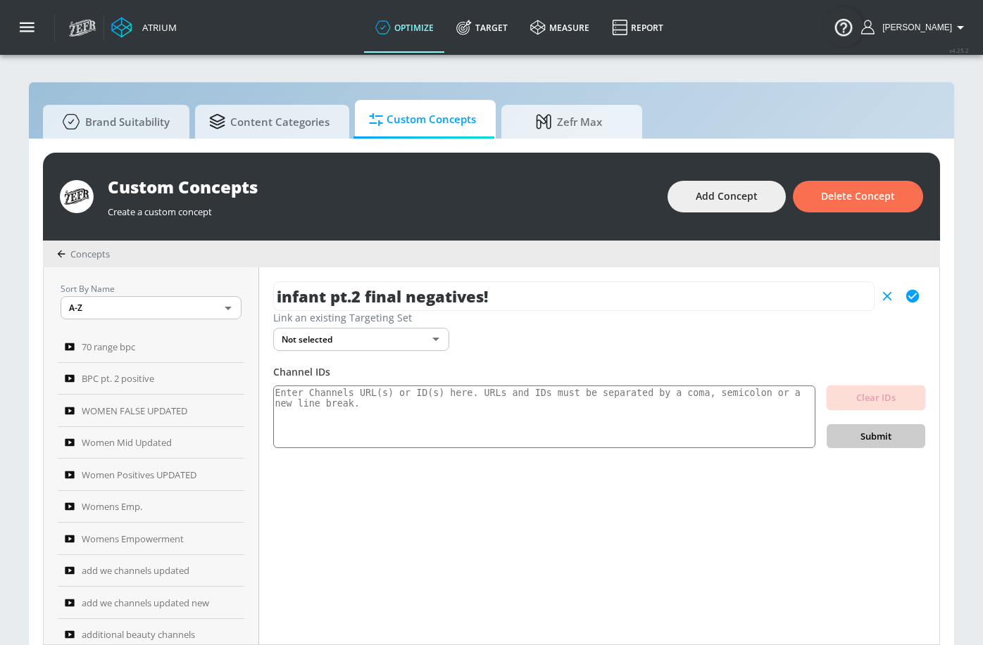
type input "infant pt.2 final negatives!"
click at [909, 289] on icon "button" at bounding box center [911, 296] width 15 height 15
click at [543, 412] on textarea at bounding box center [544, 417] width 542 height 63
paste textarea "UCb0hYtfauMKqkpXQLekQUfw UC7bkCsInXnXacOKXTDfzyTQ UCUAGlPdabXocFlSjSBaksuA UCy-…"
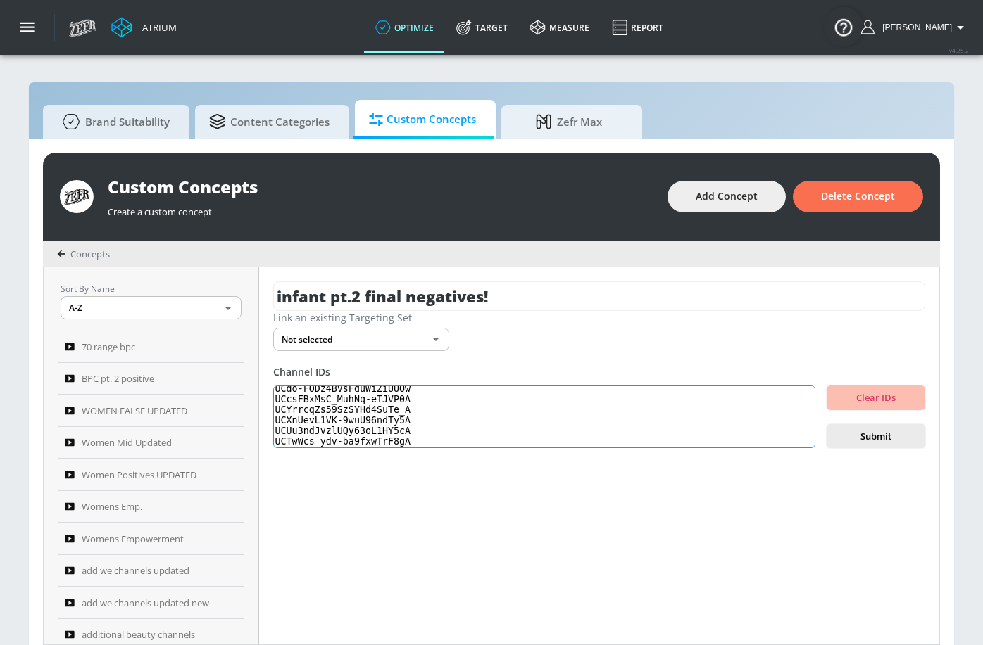
scroll to position [278, 0]
paste textarea "UCxXrlBx66v4eMK-jxZBUqcQ UCxEPX5jqdFLUqhjUthAaROA UClJ6V0_idCXBSlBCm9S0Zbg UCeQ…"
paste textarea "UC_ThXfb2r9uZ3CZ_ollYUnQ UCYm5BUZ4QguNL335Rxjnrog"
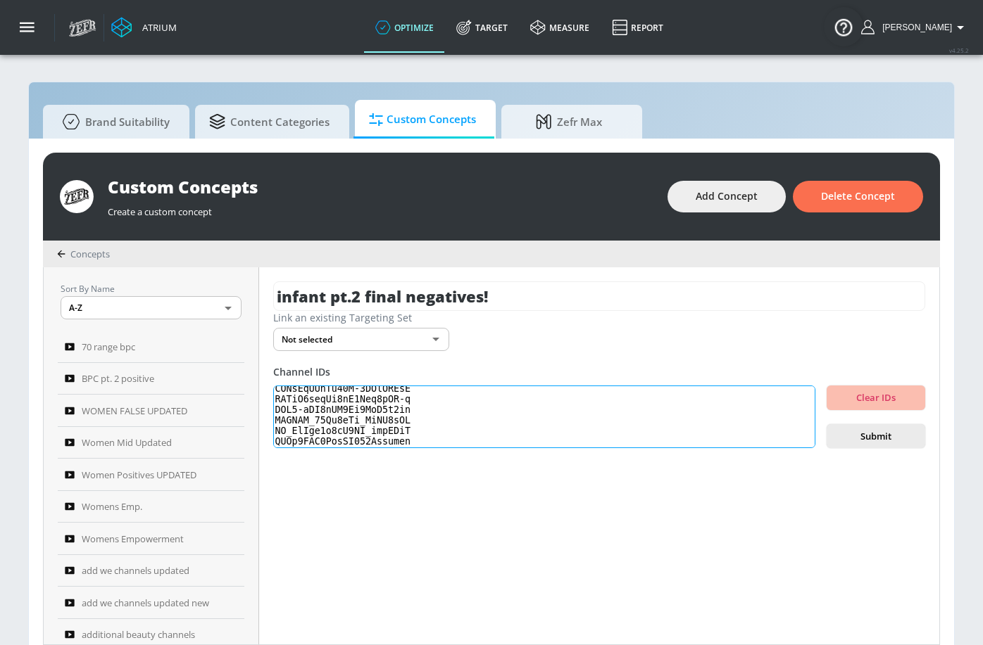
paste textarea "UCGFF-ysQX3f1Fmb9heT2Guw UC03d26j4BEH4BTduIoXDHag UCzRqgmYXlmnkpFuJ8pbUCzQ"
paste textarea "UCIuWXSqrwb58aj2mQB5SSCw UCFBAX3b8N37e_wRiBs9fxJQ UC8b0ui7F34EfR-KiwUtlwHA UC-l…"
paste textarea "UCoqylslOz-hGfGLoGL14TSg UColLkUCBU3SvT_8SFCtfd5g UCUkUd5a7Twy8-MucVgde4Mg UCRd…"
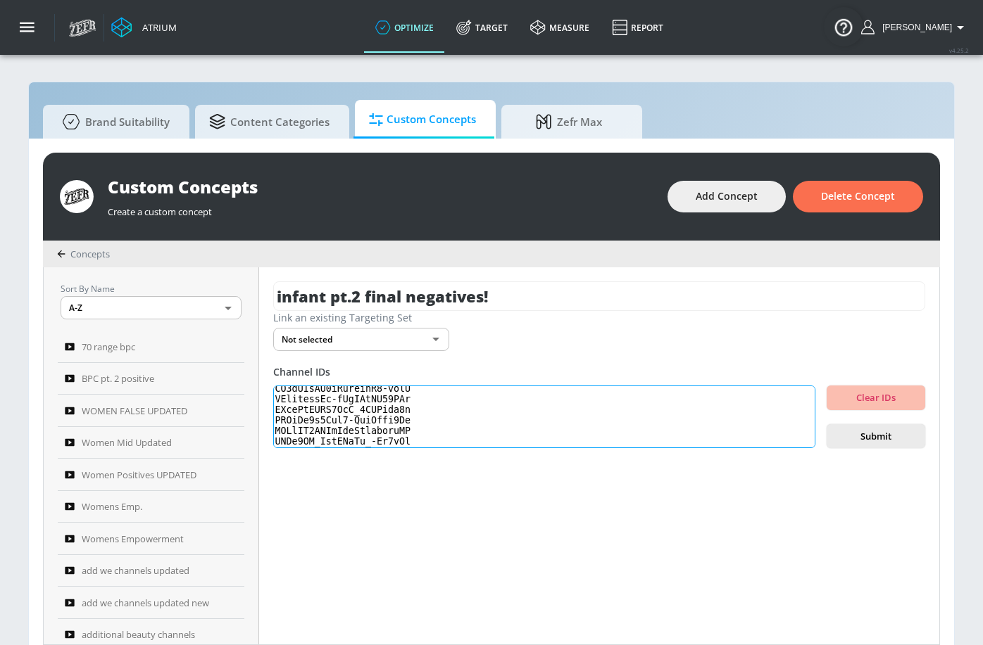
scroll to position [824, 0]
paste textarea "UCLKQxqXcJgY41KOD4F5XTTA UCJ_V1cWo8-JpjbcLWbFzfDQ"
paste textarea "UC_r8lF-v7uDHheyugyMb7tg UC_DYLHe_s270UdalaqoDevw UCVfZeJc7bpn19NYxuxBVTgA"
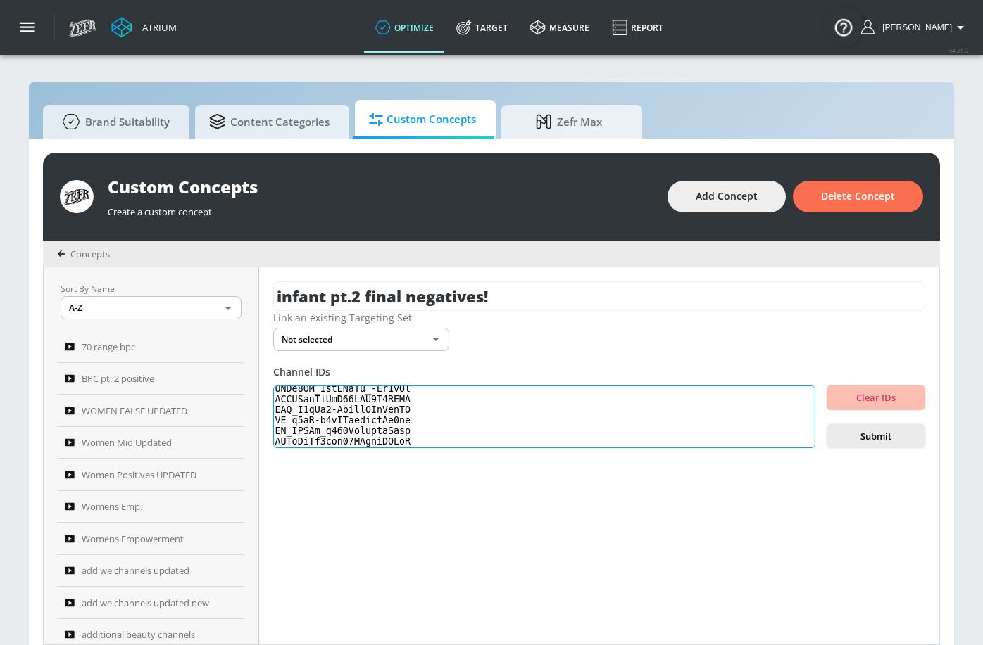
paste textarea "UCuFzsZCMMTfLlPTADOIus-g UCip8qs8wAb3vKvP62ZtVijQ"
paste textarea "UC2BmfjgF23vD2kgk8kHzX-w"
paste textarea "UC_GOAnPtdk1dHDUeqZ3FVkA"
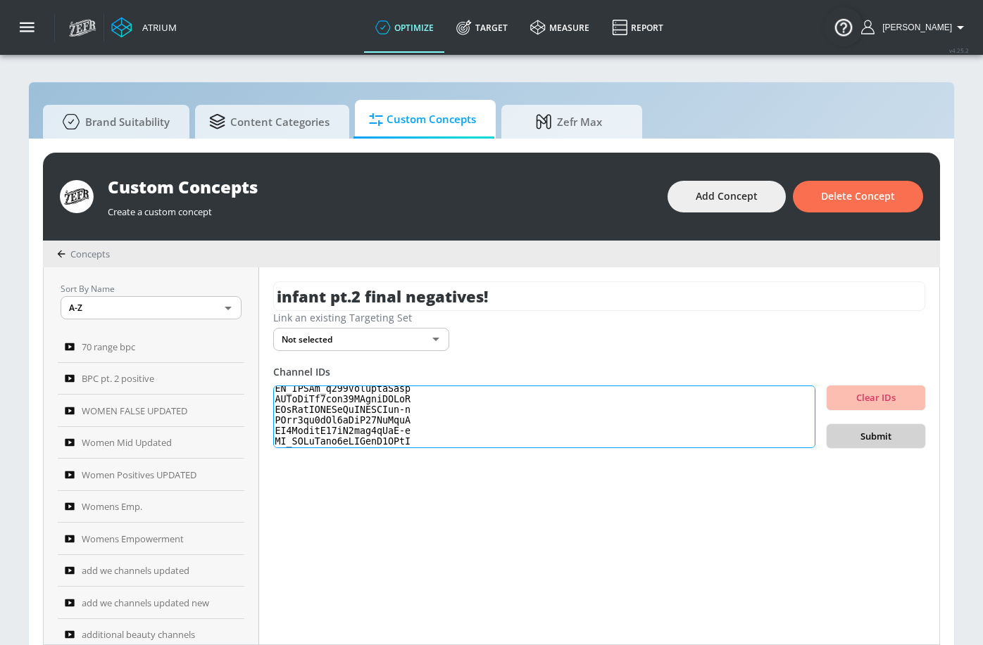
type textarea "UCb0hYtfauMKqkpXQLekQUfw UC7bkCsInXnXacOKXTDfzyTQ UCUAGlPdabXocFlSjSBaksuA UCy-…"
click at [852, 431] on span "Submit" at bounding box center [876, 437] width 76 height 16
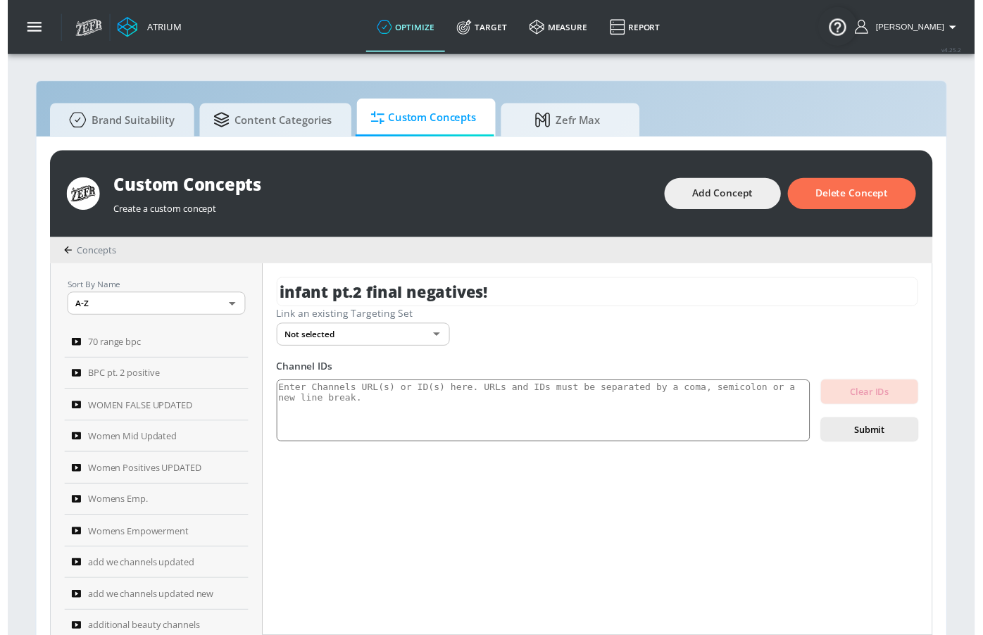
scroll to position [0, 0]
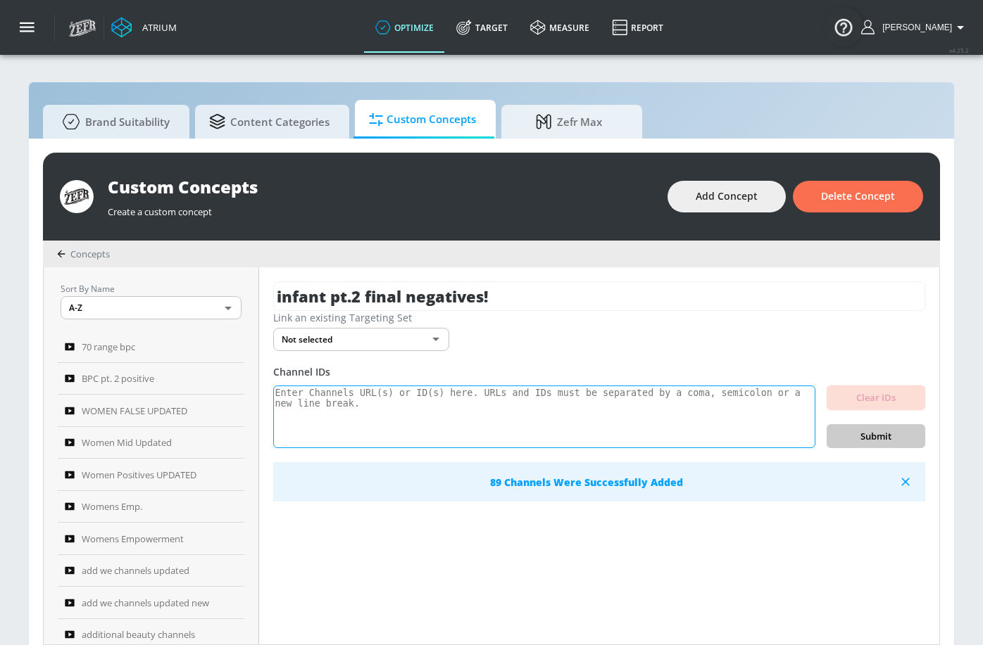
click at [469, 415] on textarea at bounding box center [544, 417] width 542 height 63
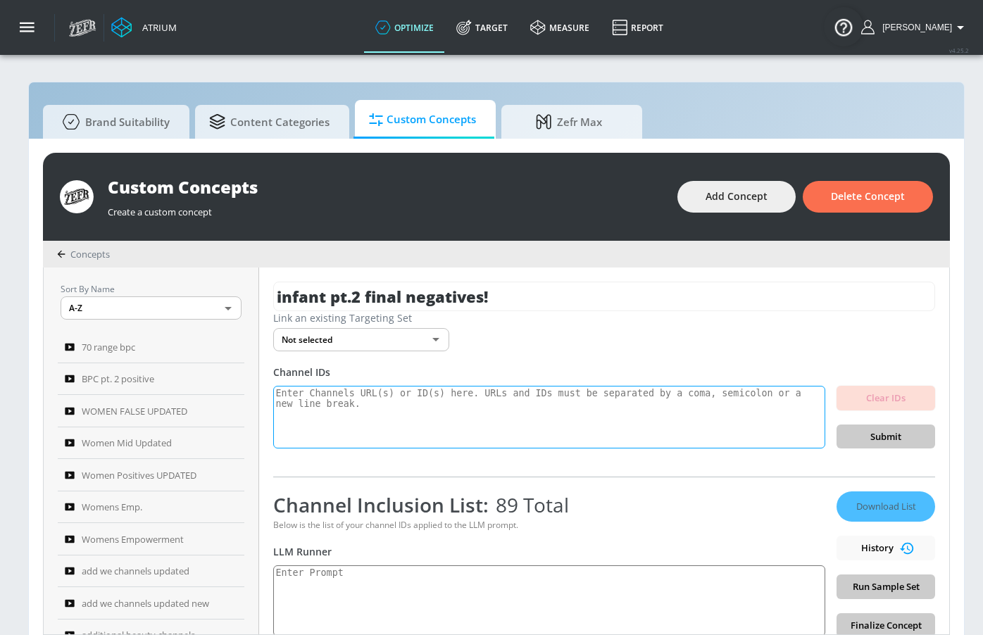
paste textarea "infant_toddler: Content created for children ages 5 and under, focusing on posi…"
type textarea "infant_toddler: Content created for children ages 5 and under, focusing on posi…"
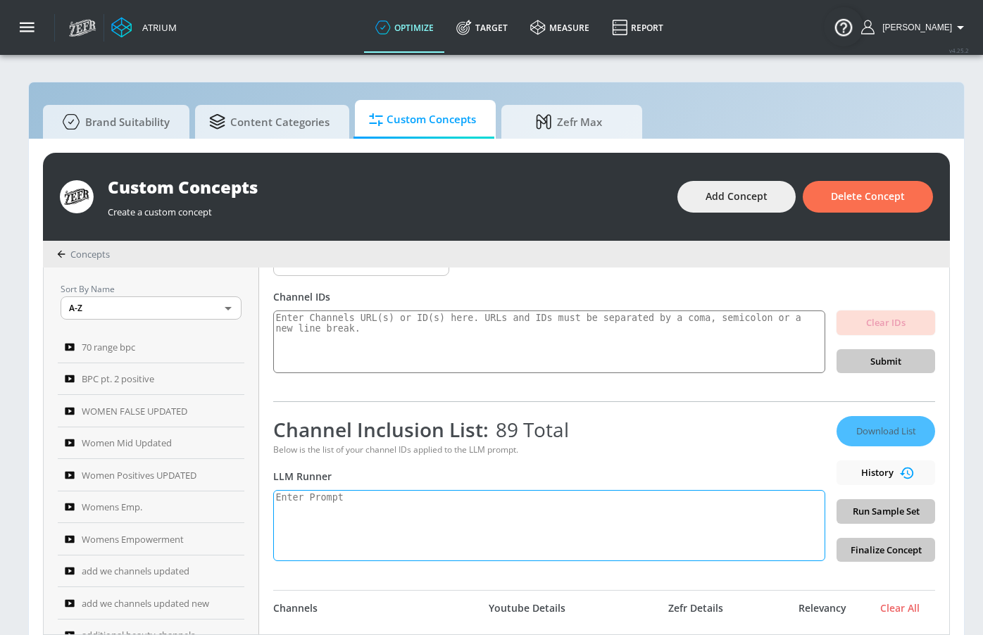
click at [500, 509] on textarea at bounding box center [549, 525] width 552 height 71
paste textarea "infant_toddler: Content created for children ages 5 and under, focusing on posi…"
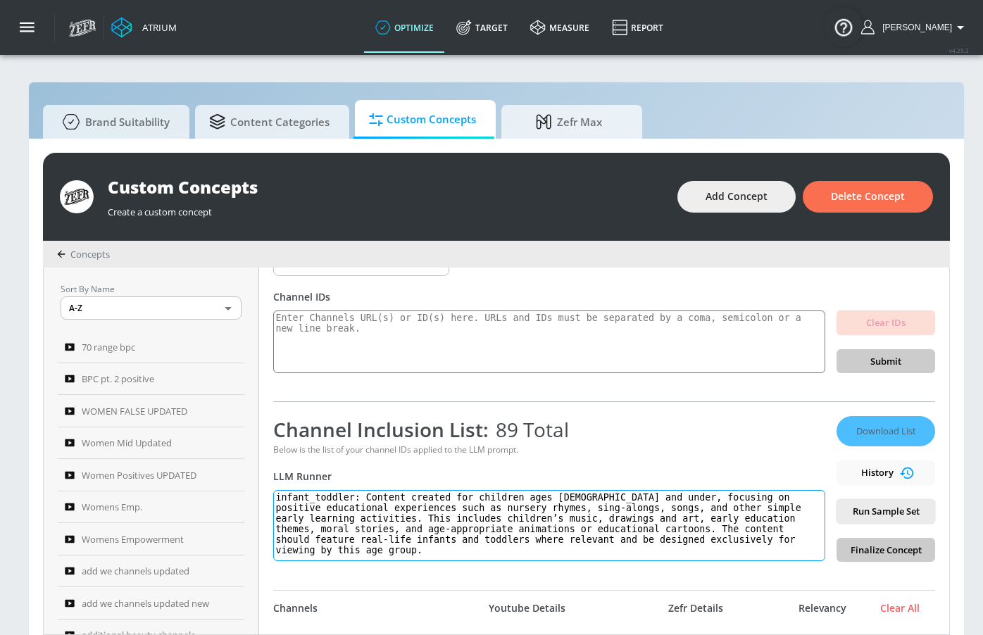
scroll to position [8, 0]
type textarea "infant_toddler: Content created for children ages 5 and under, focusing on posi…"
click at [906, 507] on span "Run Sample Set" at bounding box center [885, 511] width 76 height 16
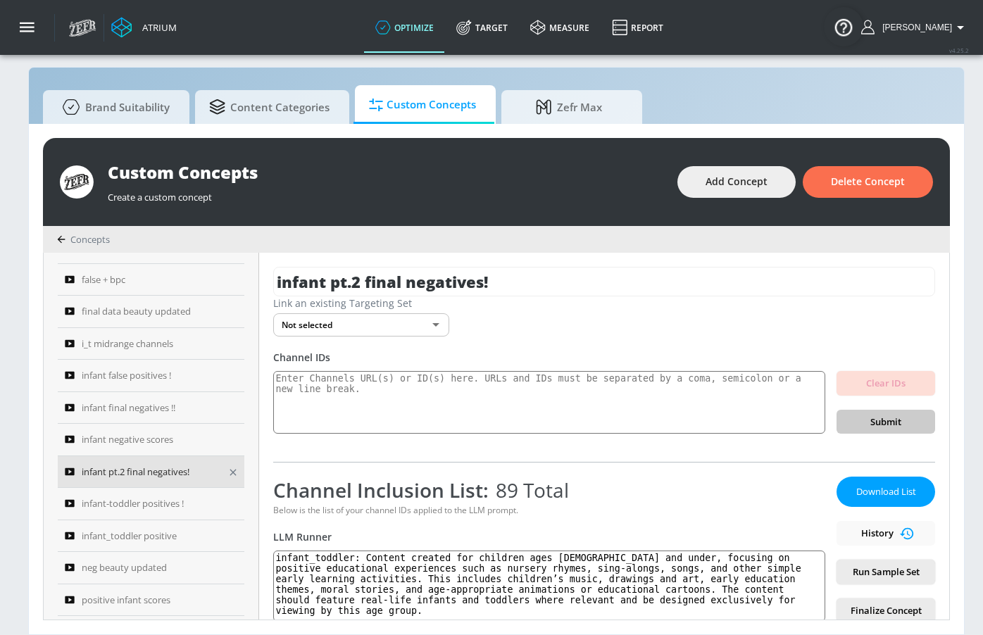
scroll to position [25, 0]
click at [164, 500] on span "infant-toddler positives !" at bounding box center [133, 503] width 102 height 17
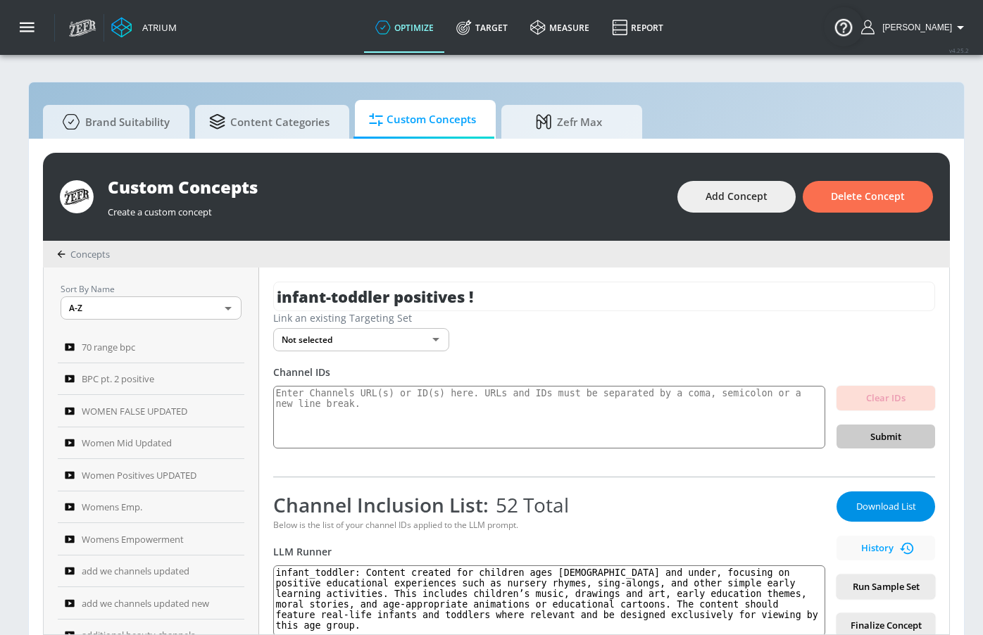
click at [890, 503] on span "Download List" at bounding box center [885, 506] width 70 height 16
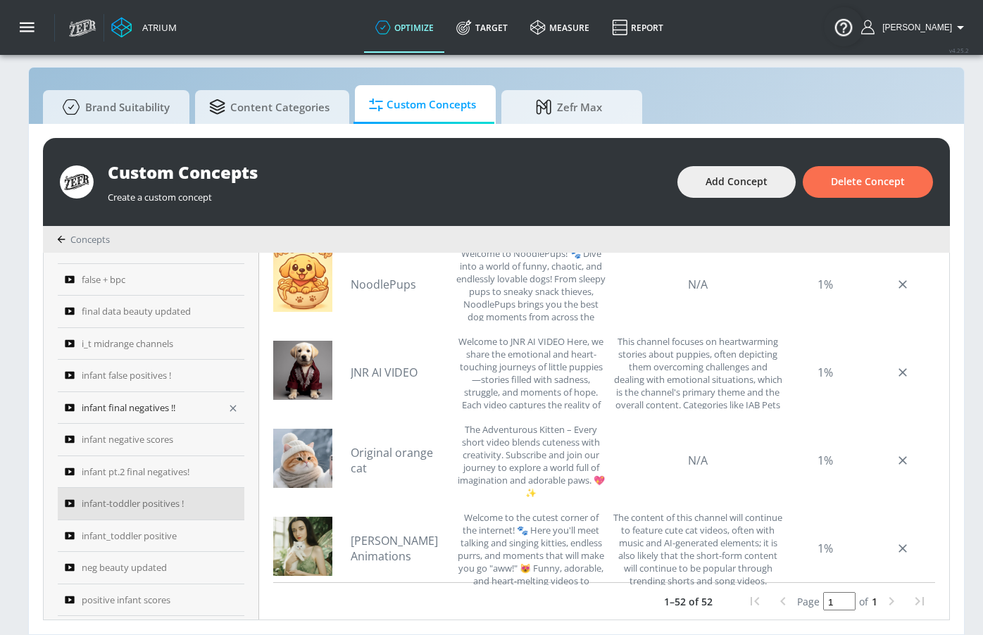
scroll to position [25, 0]
click at [160, 463] on span "infant pt.2 final negatives!" at bounding box center [136, 471] width 108 height 17
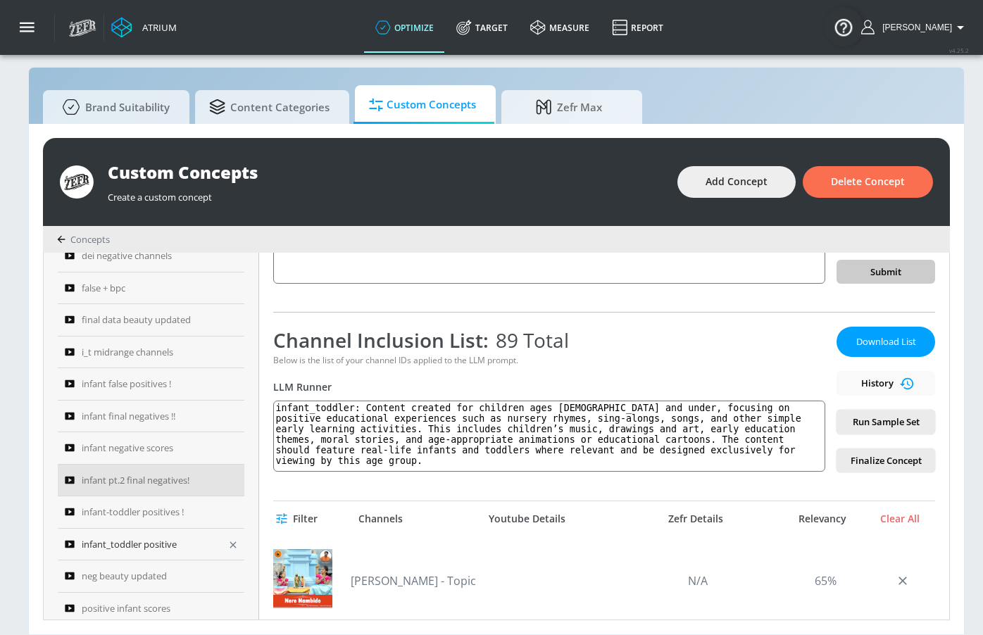
scroll to position [806, 0]
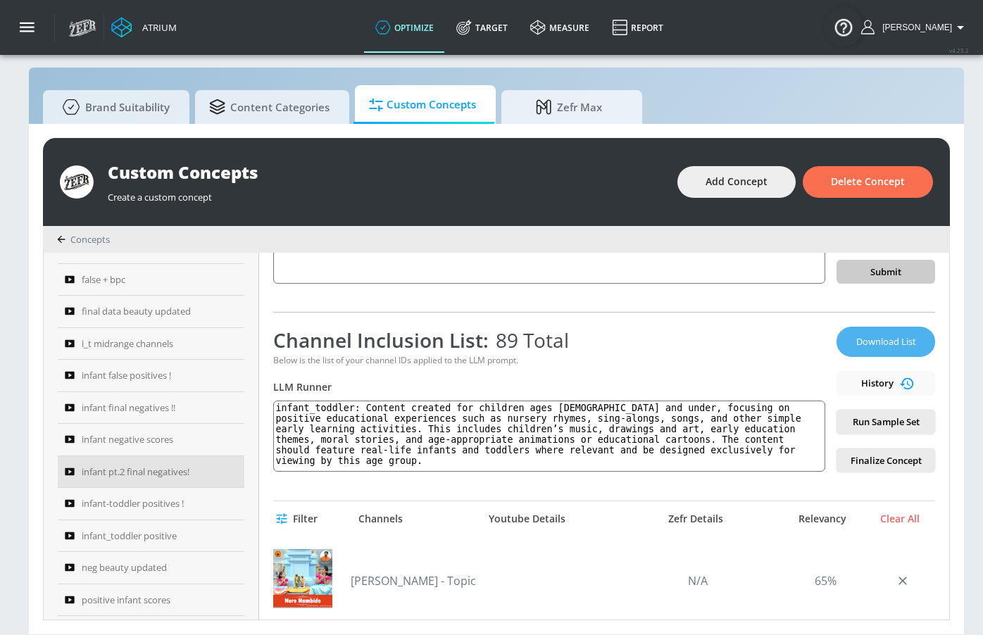
click at [894, 338] on span "Download List" at bounding box center [885, 342] width 70 height 16
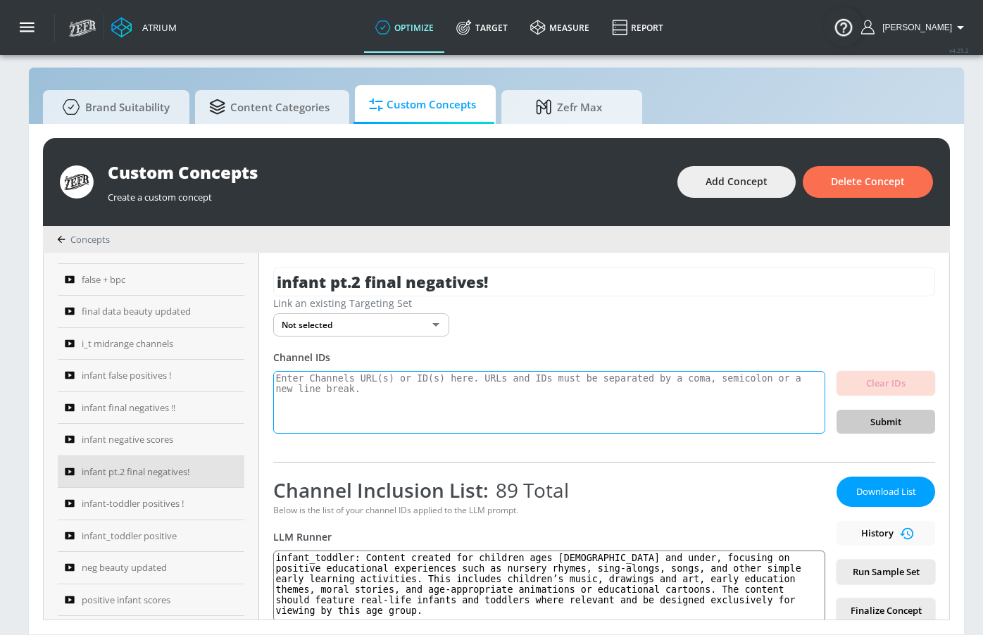
scroll to position [0, 0]
click at [892, 484] on span "Download List" at bounding box center [885, 492] width 70 height 16
click at [168, 367] on span "infant false positives !" at bounding box center [126, 375] width 89 height 17
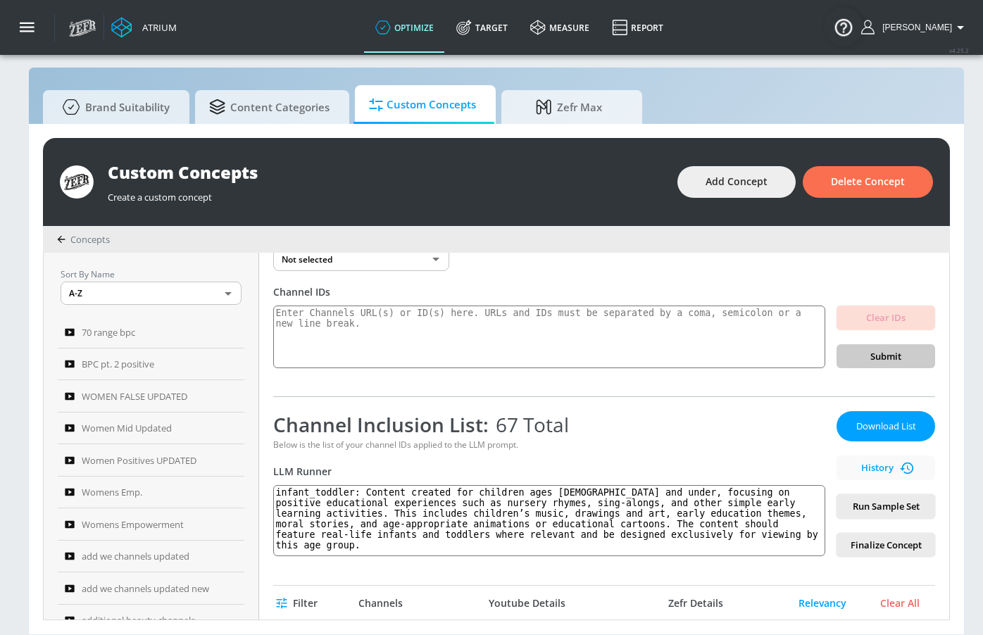
scroll to position [66, 0]
click at [389, 529] on textarea "infant_toddler: Content created for children ages 5 and under, focusing on posi…" at bounding box center [549, 519] width 552 height 71
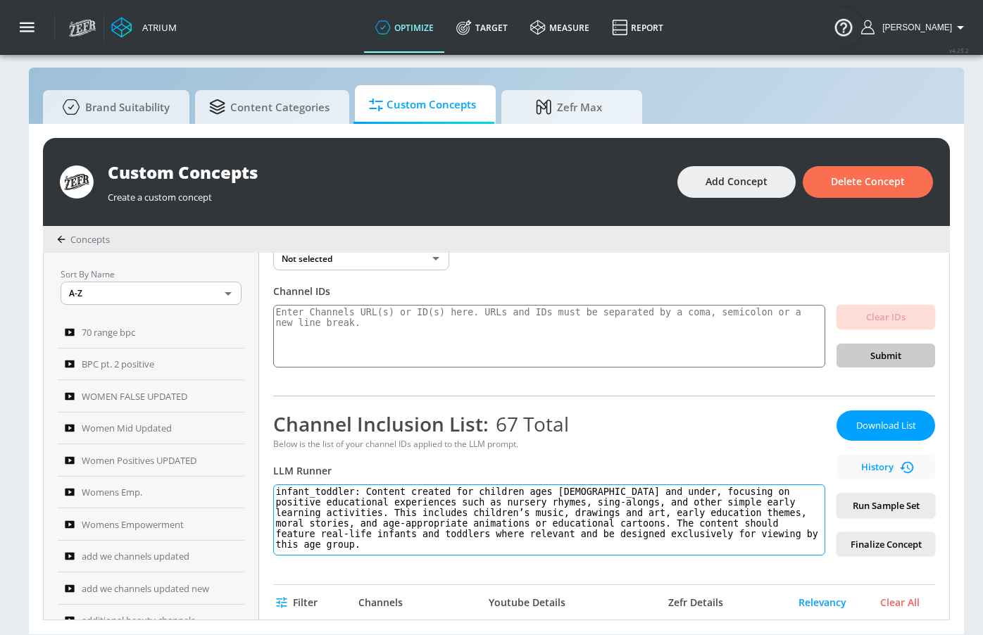
paste textarea "songs, and other simple early learning activities. This includes children’s mus…"
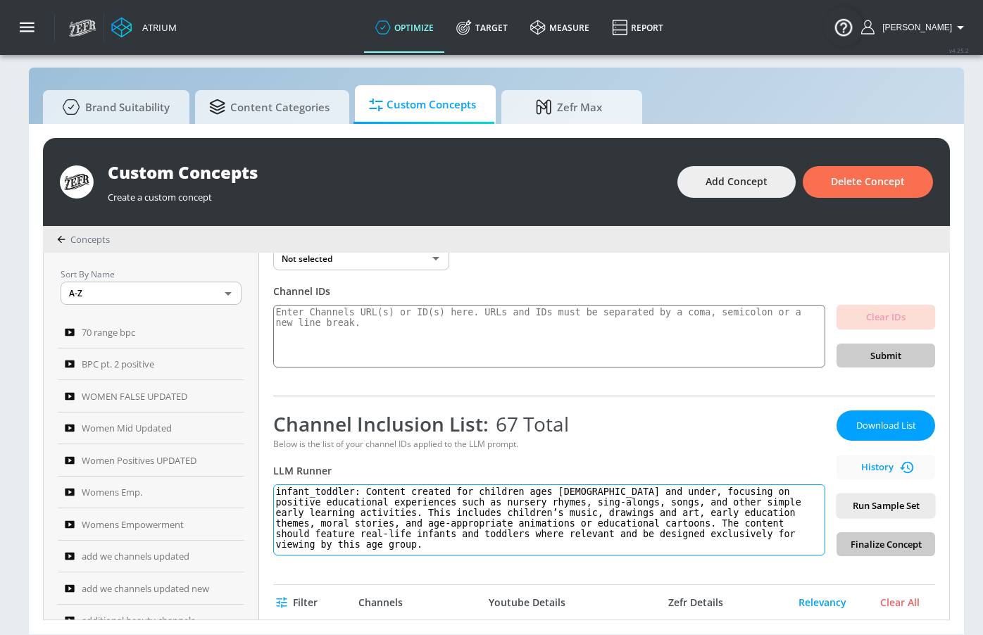
scroll to position [8, 0]
type textarea "infant_toddler: Content created for children ages 5 and under, focusing on posi…"
click at [885, 507] on span "Run Sample Set" at bounding box center [885, 506] width 76 height 16
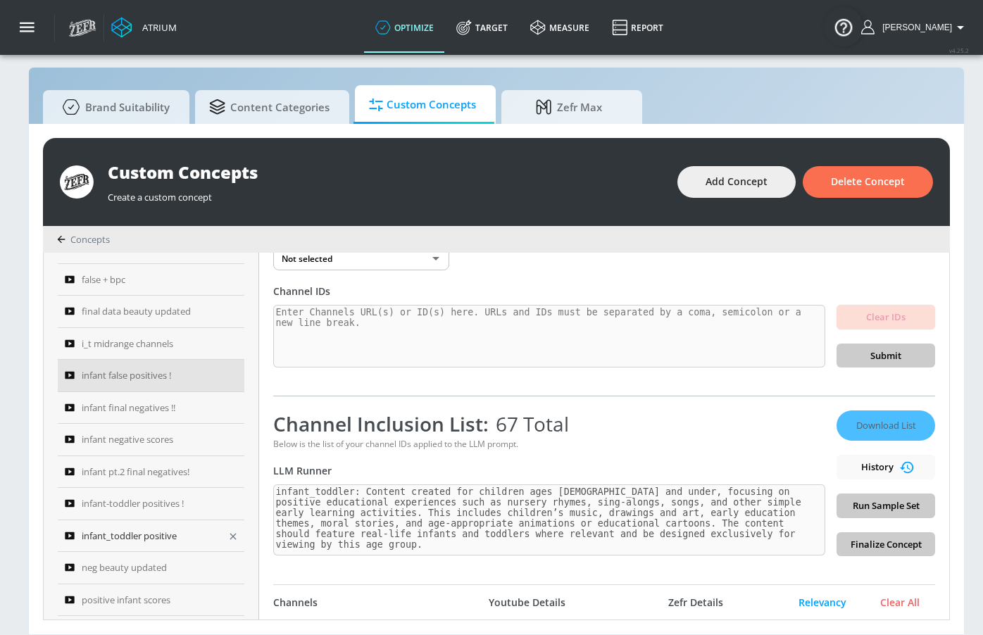
scroll to position [806, 0]
click at [167, 408] on span "infant final negatives !!" at bounding box center [129, 407] width 94 height 17
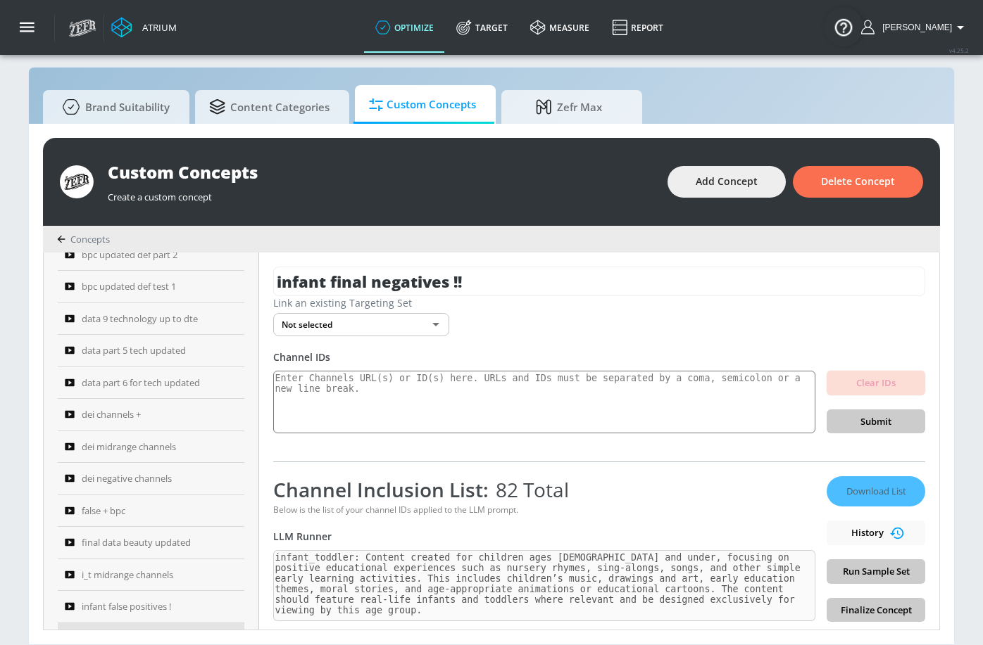
scroll to position [797, 0]
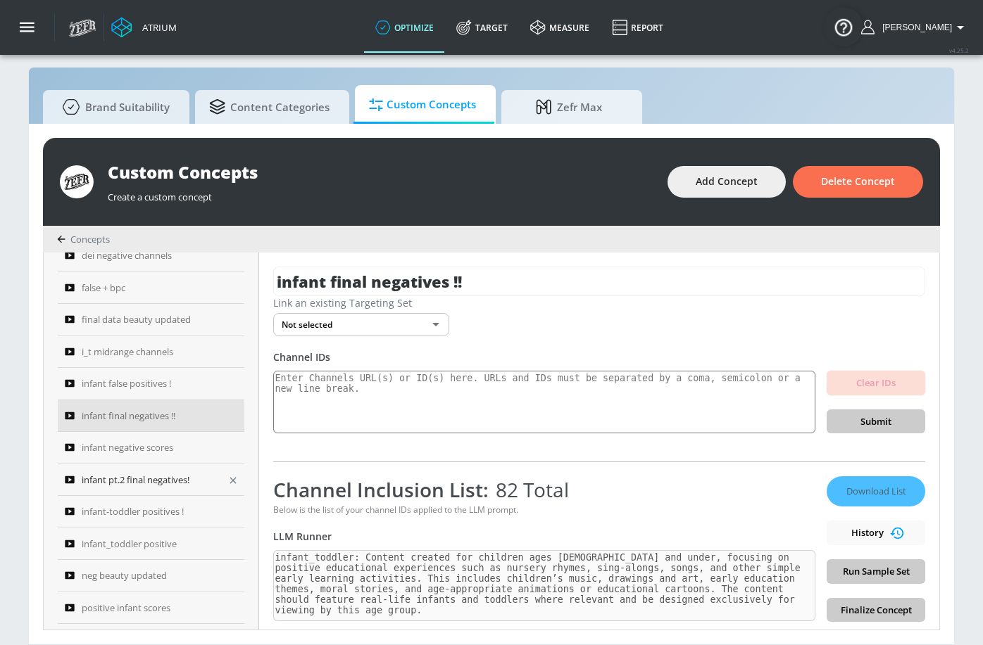
click at [163, 489] on link "infant pt.2 final negatives!" at bounding box center [151, 481] width 187 height 32
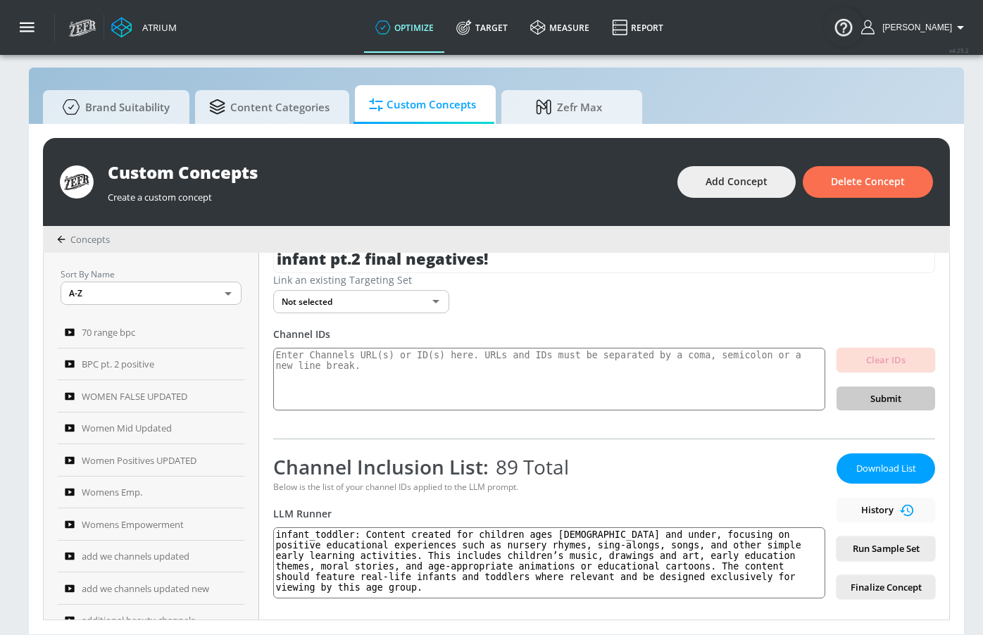
scroll to position [116, 0]
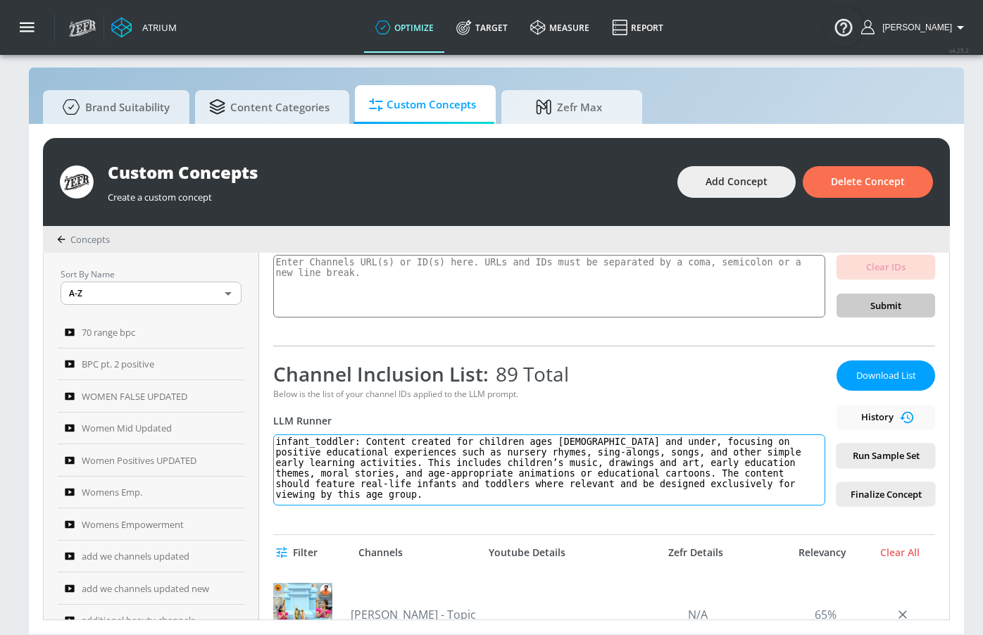
click at [348, 499] on textarea "infant_toddler: Content created for children ages 5 and under, focusing on posi…" at bounding box center [549, 469] width 552 height 71
click at [348, 498] on textarea "infant_toddler: Content created for children ages 5 and under, focusing on posi…" at bounding box center [549, 469] width 552 height 71
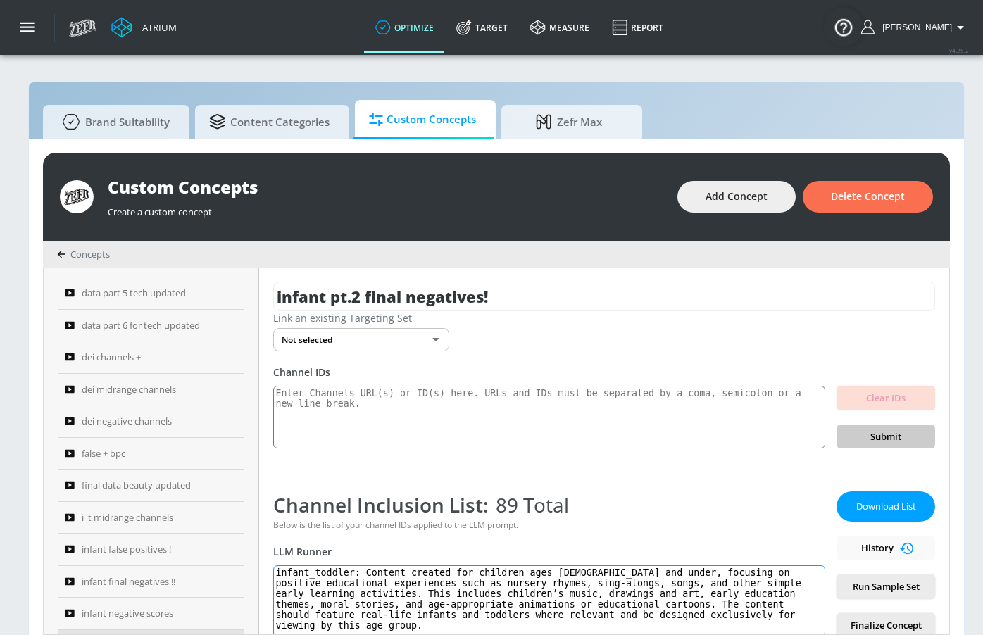
scroll to position [806, 0]
click at [166, 525] on span "infant-toddler positives !" at bounding box center [133, 518] width 102 height 17
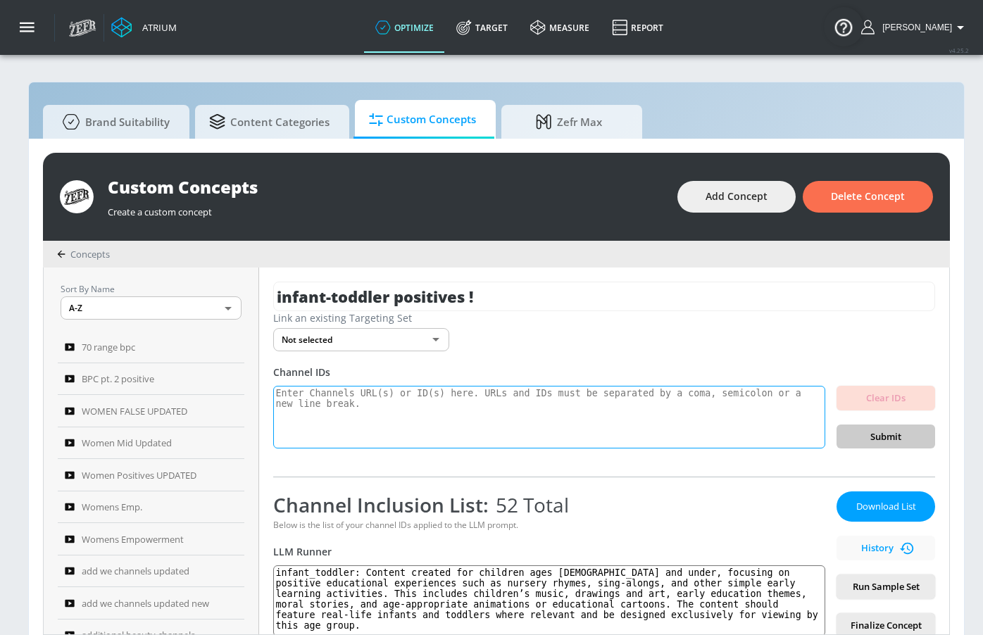
click at [450, 400] on textarea at bounding box center [549, 417] width 552 height 63
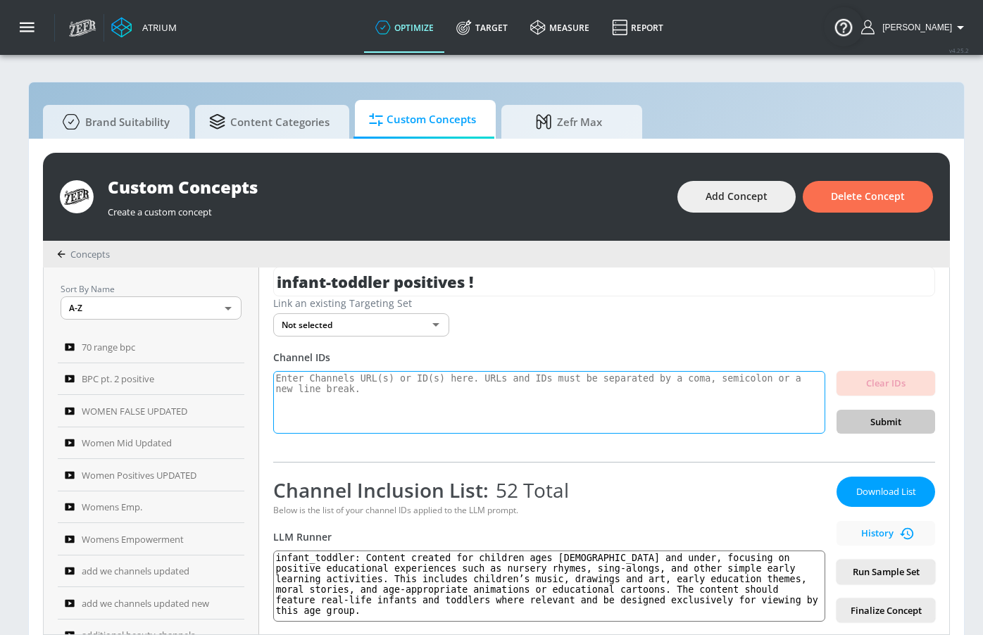
scroll to position [20, 0]
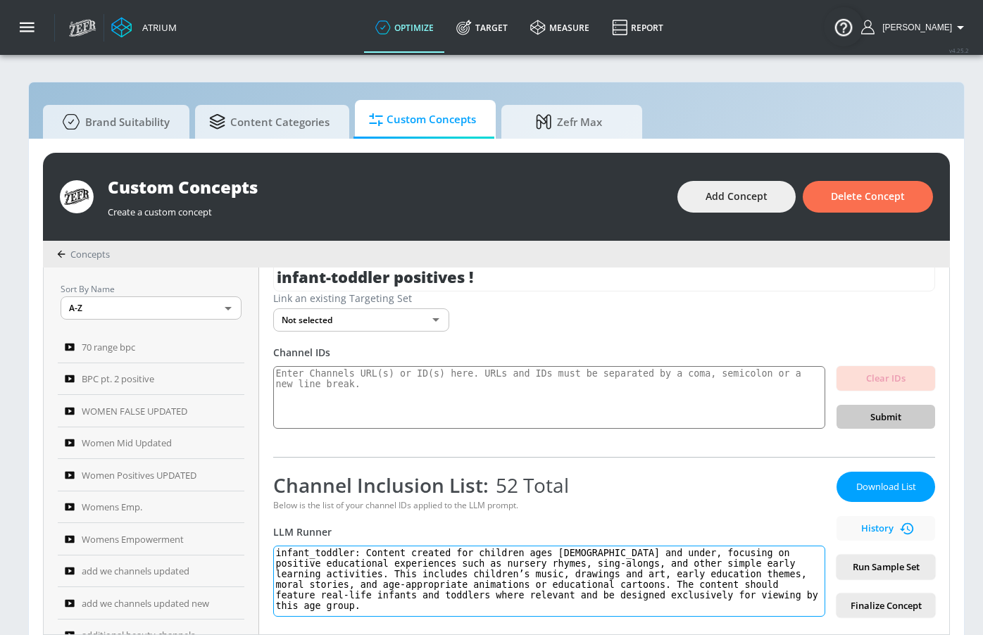
click at [591, 563] on textarea "infant_toddler: Content created for children ages 5 and under, focusing on posi…" at bounding box center [549, 580] width 552 height 71
paste textarea "songs, and other simple early learning activities. This includes children’s mus…"
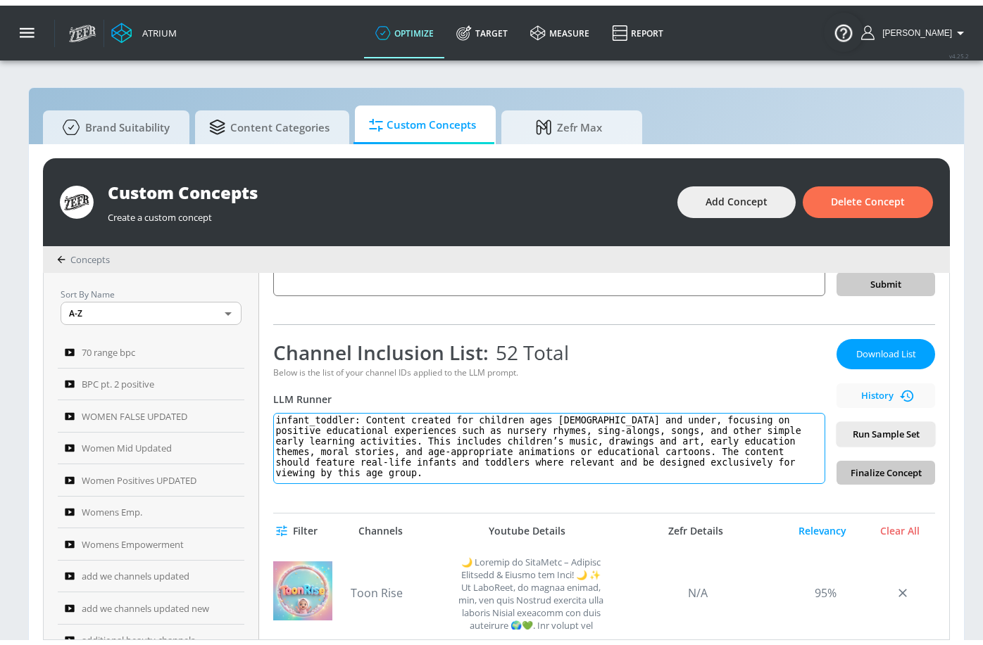
scroll to position [0, 0]
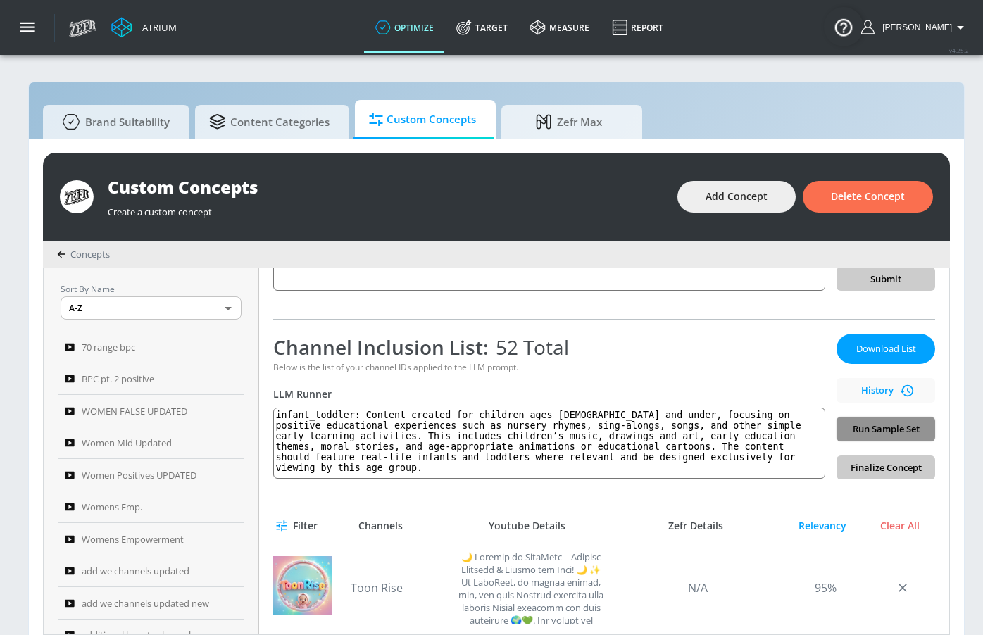
click at [900, 425] on span "Run Sample Set" at bounding box center [885, 429] width 76 height 16
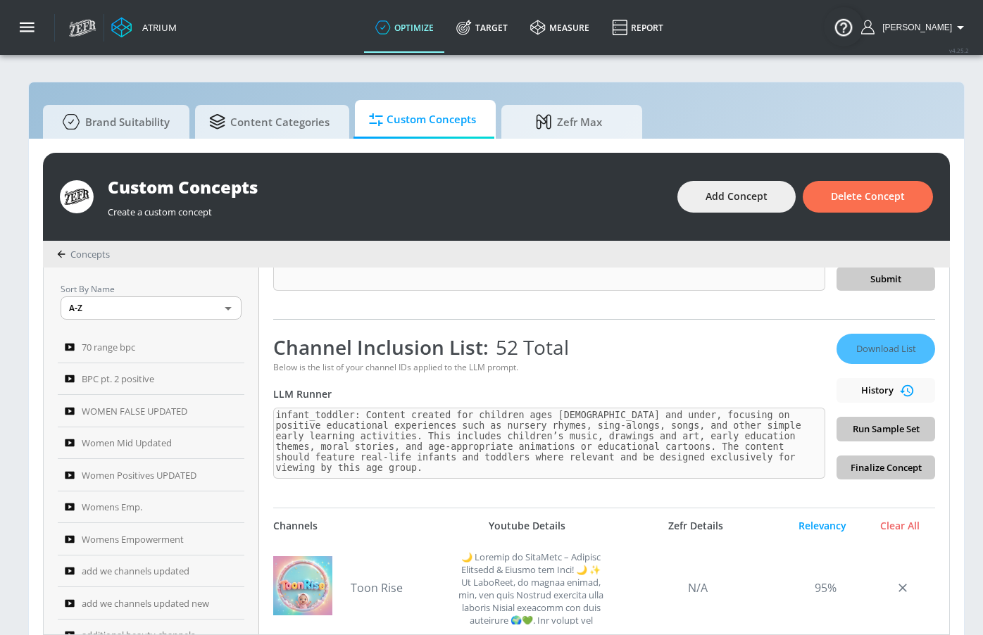
type textarea "infant_toddler: Content created for children ages 5 and under, focusing on posi…"
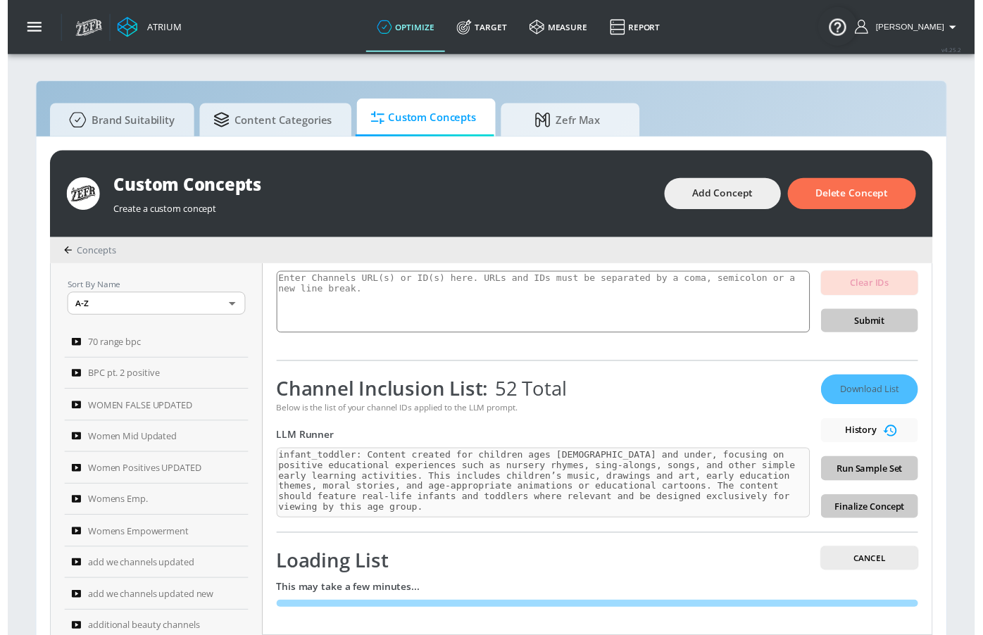
scroll to position [158, 0]
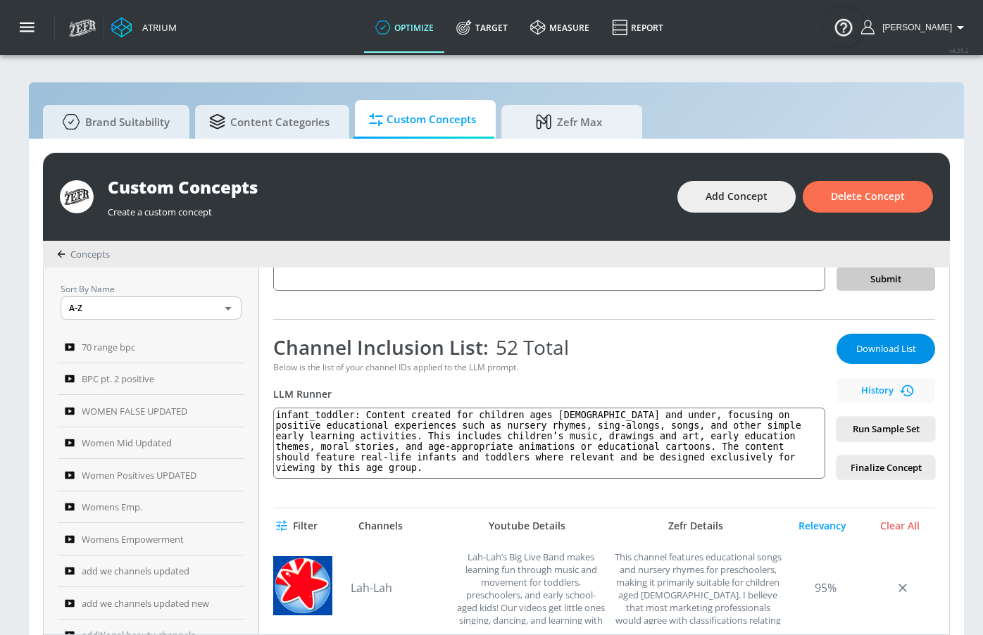
click at [901, 346] on span "Download List" at bounding box center [885, 349] width 70 height 16
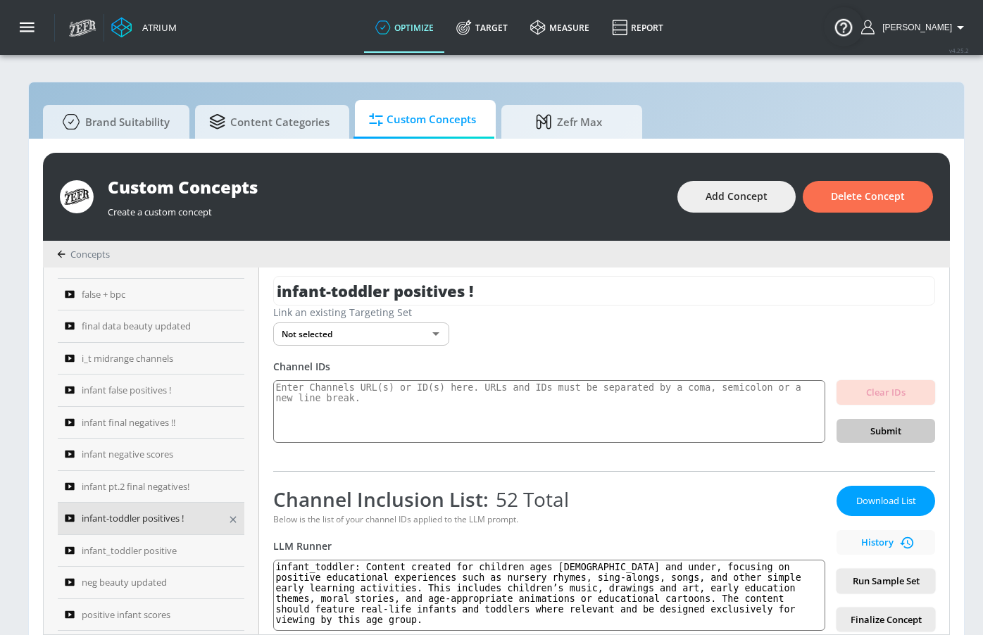
scroll to position [25, 0]
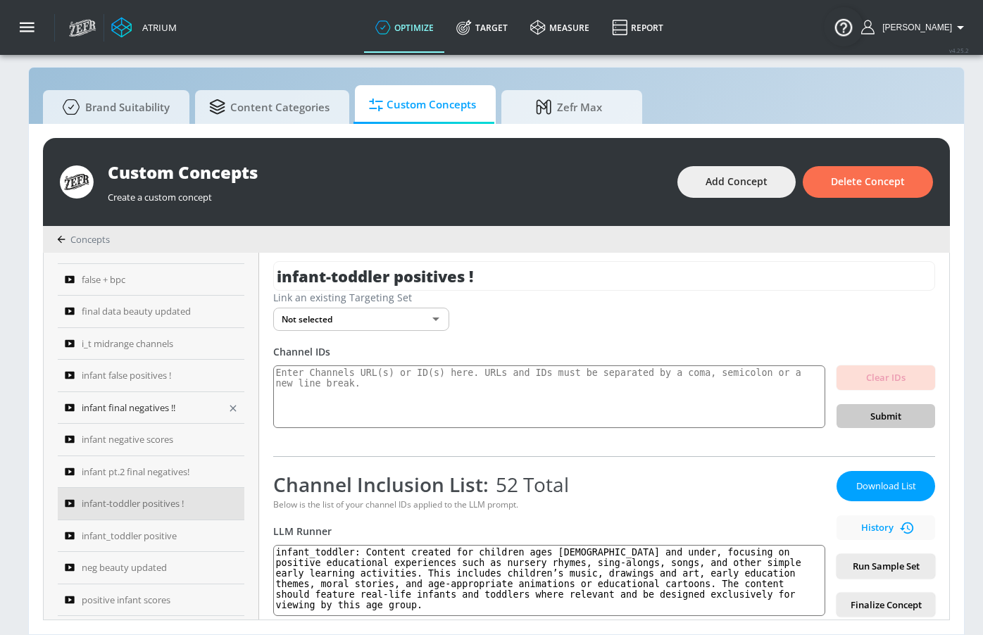
click at [169, 405] on span "infant final negatives !!" at bounding box center [129, 407] width 94 height 17
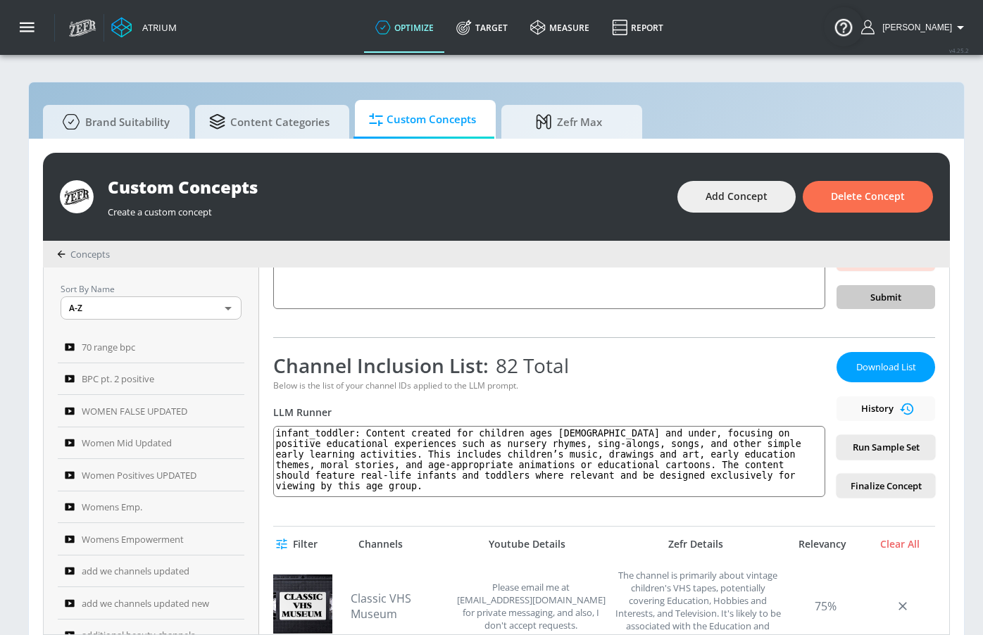
scroll to position [144, 0]
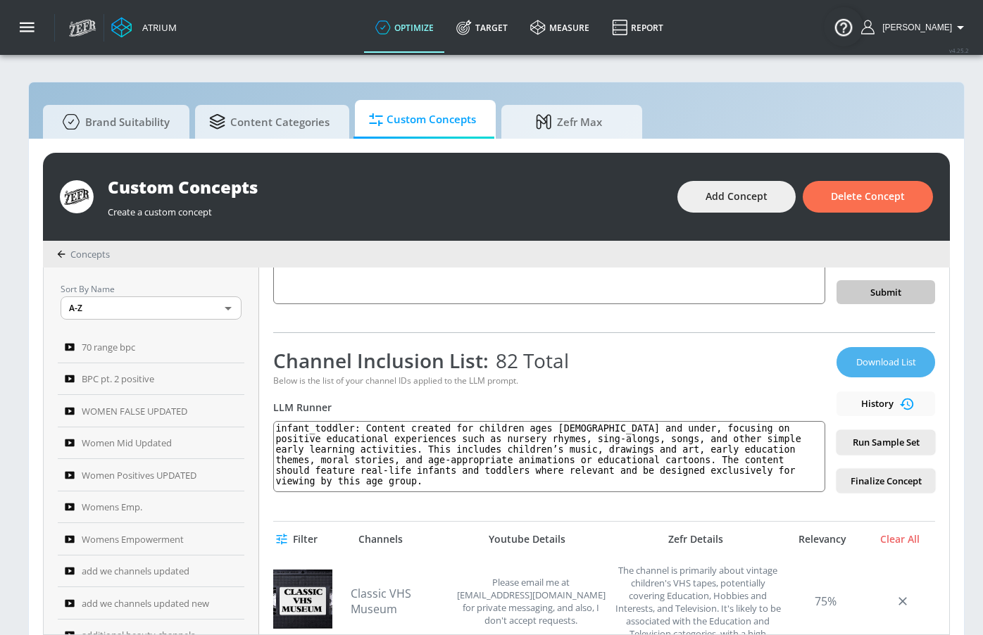
click at [878, 359] on span "Download List" at bounding box center [885, 362] width 70 height 16
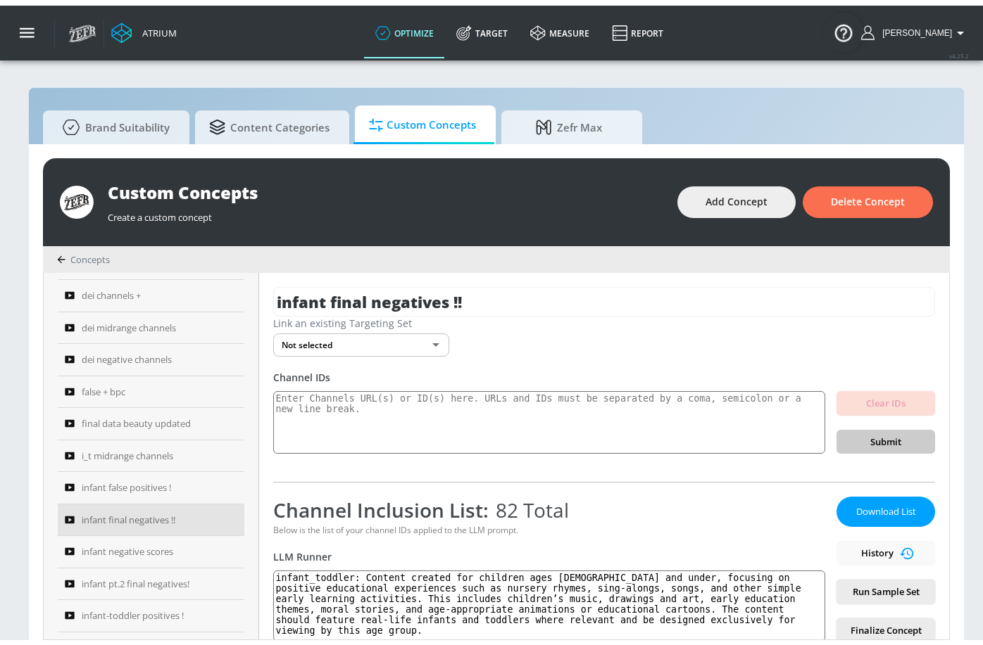
scroll to position [806, 0]
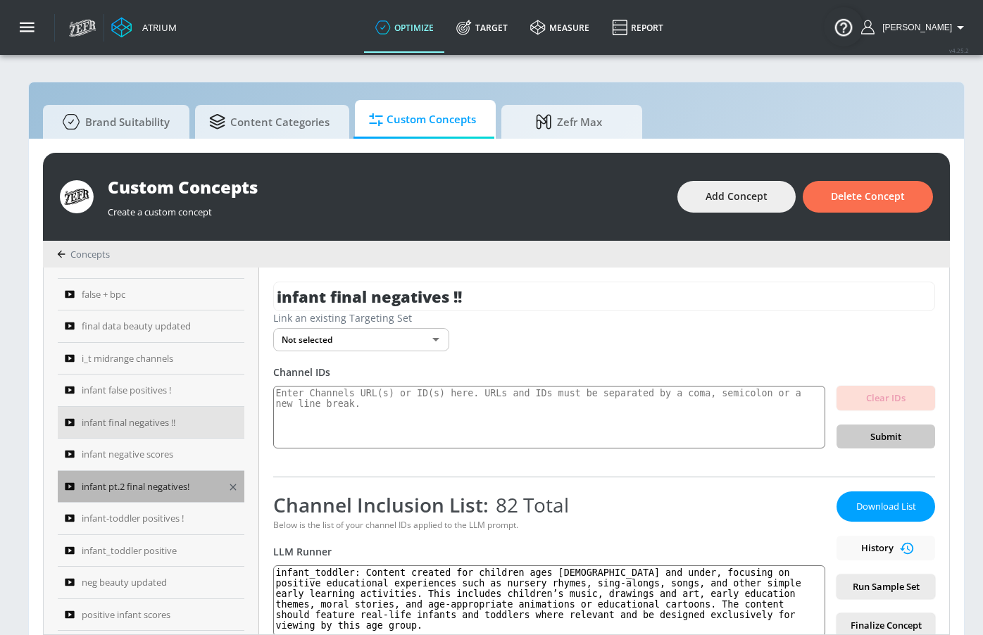
click at [174, 490] on span "infant pt.2 final negatives!" at bounding box center [136, 486] width 108 height 17
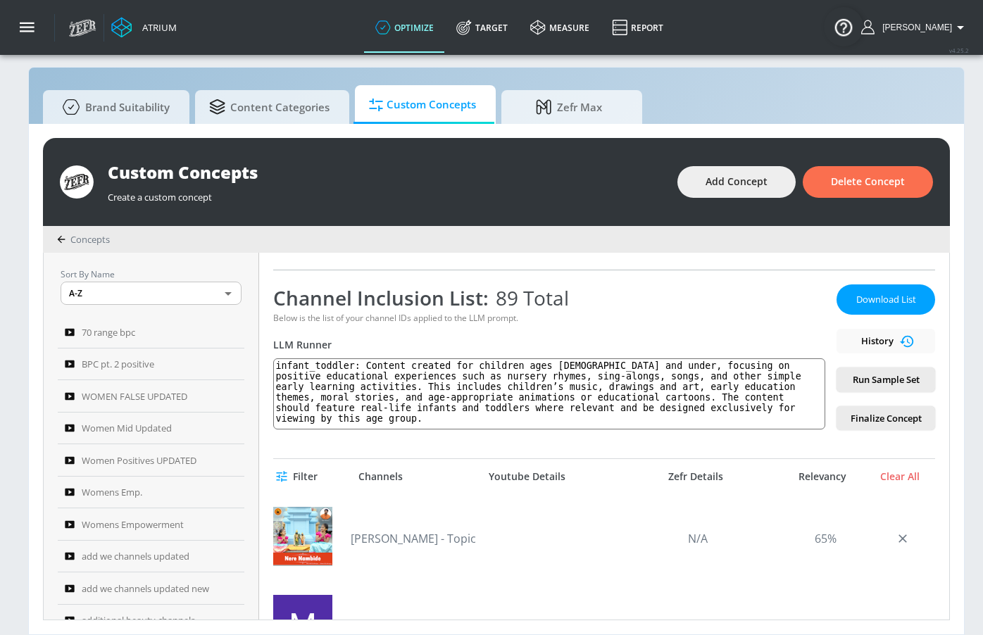
scroll to position [172, 0]
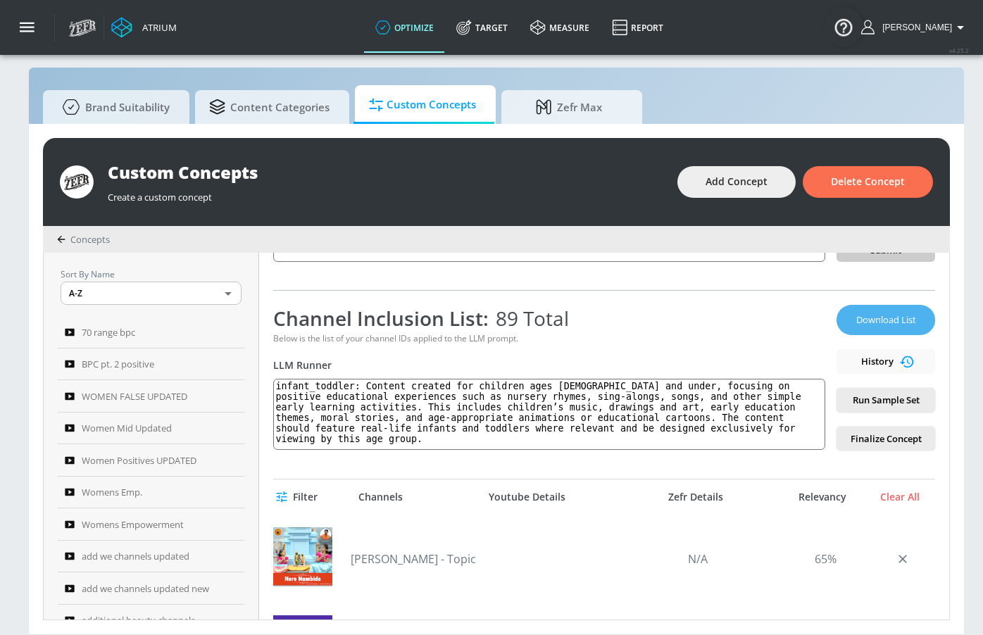
click at [900, 313] on span "Download List" at bounding box center [885, 320] width 70 height 16
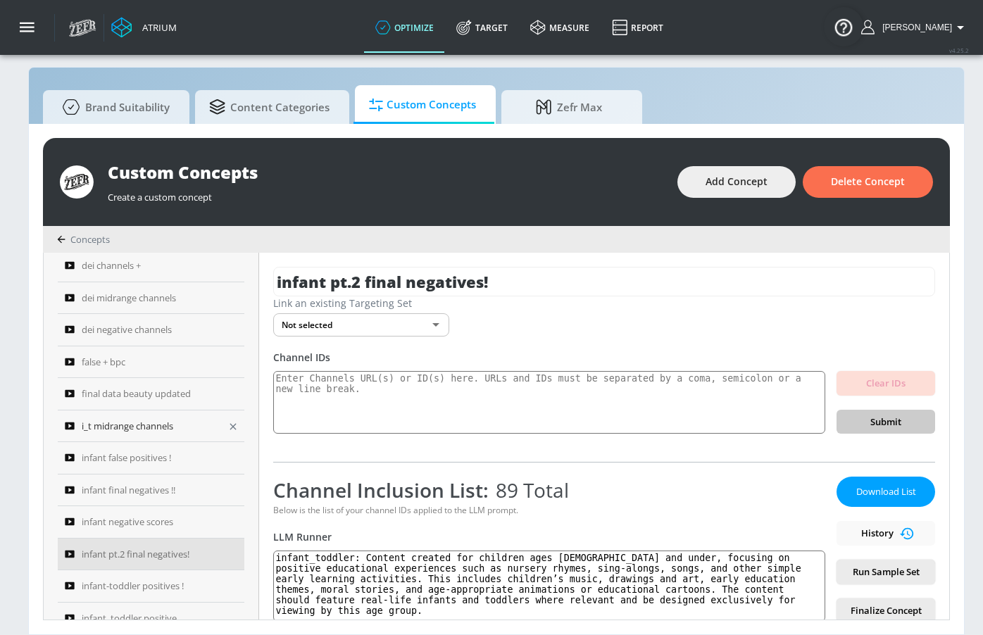
scroll to position [746, 0]
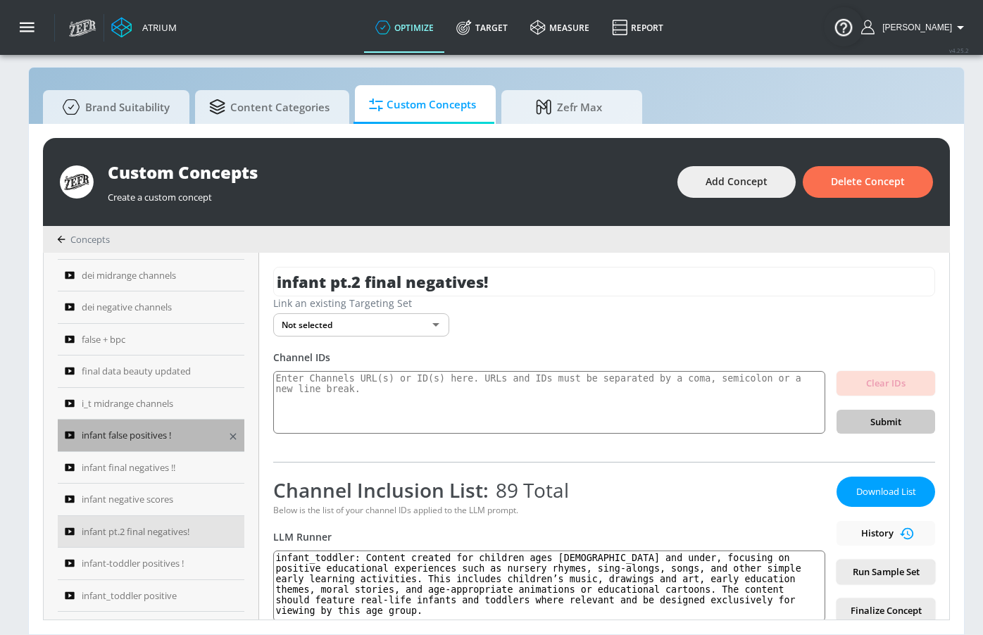
click at [167, 429] on span "infant false positives !" at bounding box center [126, 435] width 89 height 17
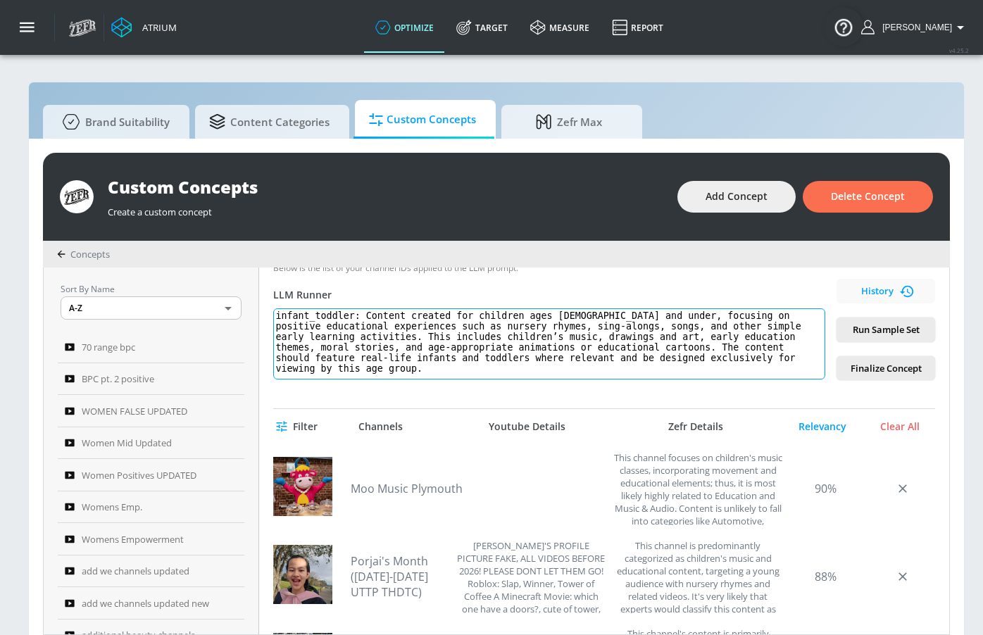
scroll to position [250, 0]
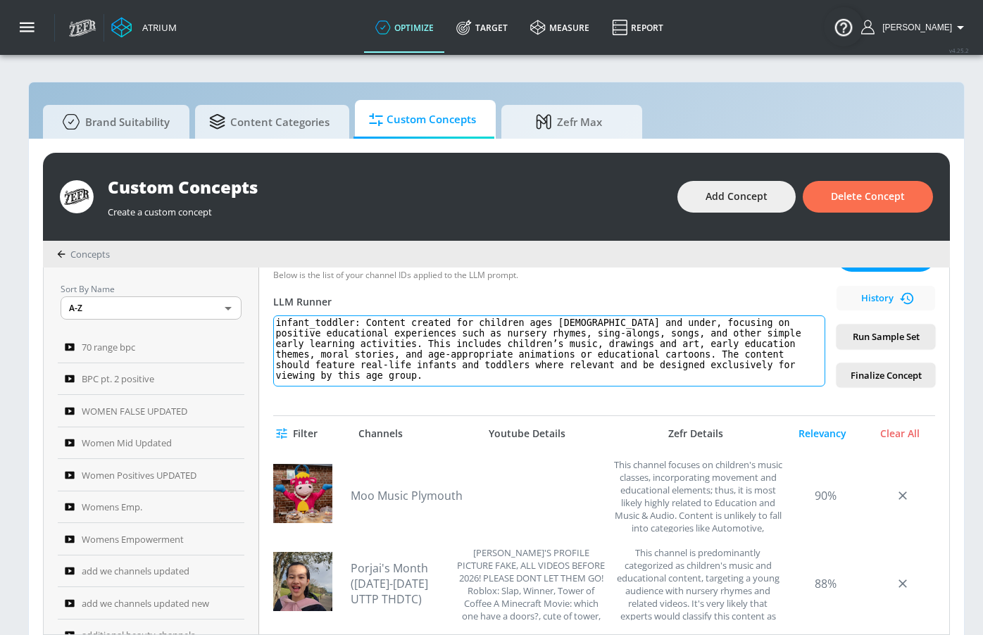
click at [445, 350] on textarea "infant_toddler: Content created for children ages 5 and under, focusing on posi…" at bounding box center [549, 350] width 552 height 71
click at [560, 324] on textarea "infant_toddler: Content created for children ages 5 and under, focusing on posi…" at bounding box center [549, 350] width 552 height 71
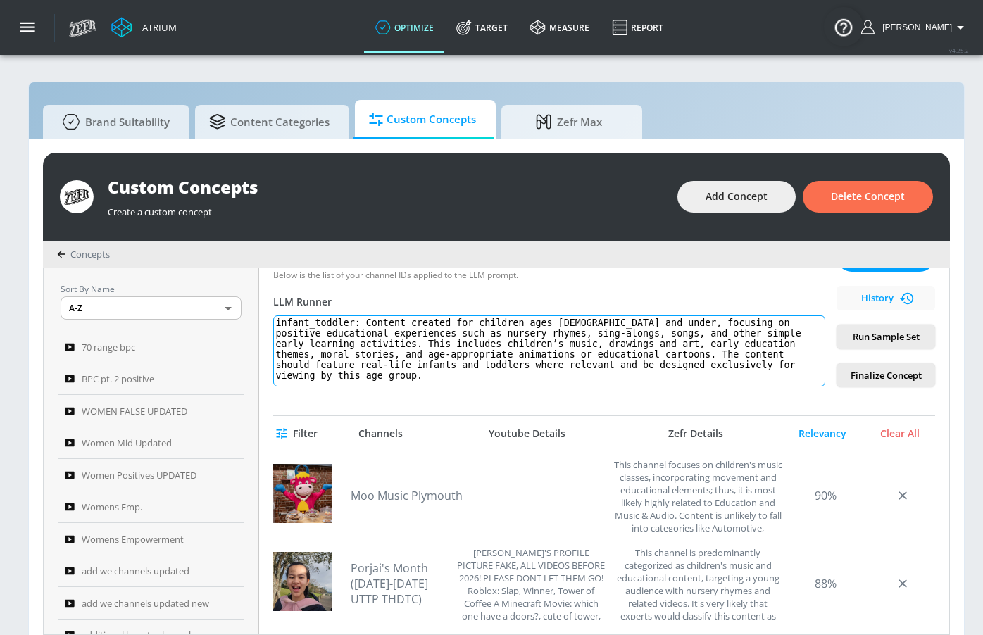
click at [560, 324] on textarea "infant_toddler: Content created for children ages 5 and under, focusing on posi…" at bounding box center [549, 350] width 552 height 71
paste textarea
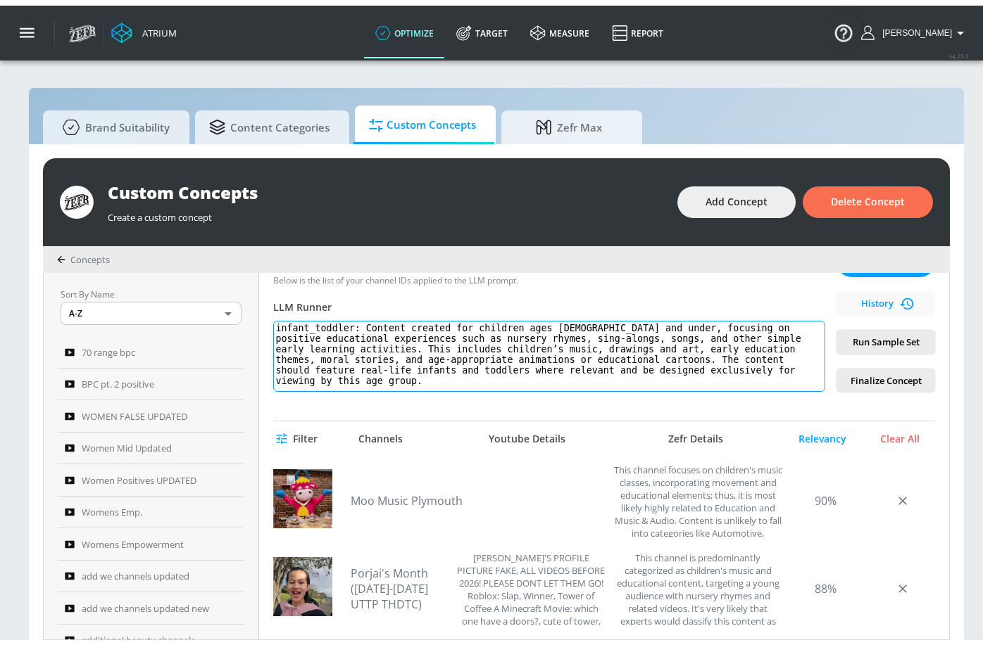
scroll to position [8, 0]
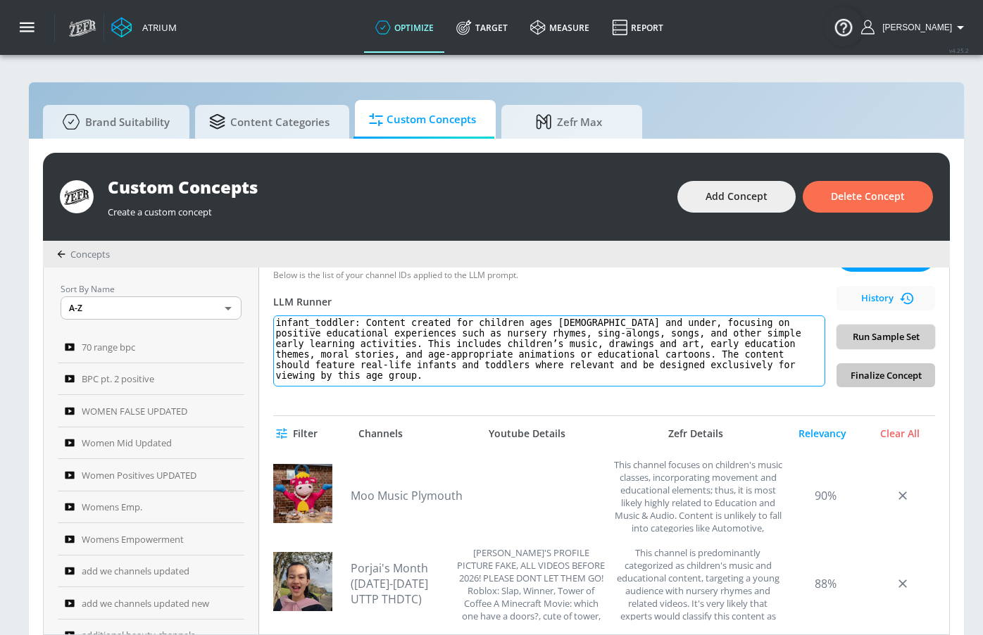
type textarea "infant_toddler: Content created for children ages 5 and under, focusing on posi…"
click at [923, 342] on span "Run Sample Set" at bounding box center [885, 337] width 76 height 16
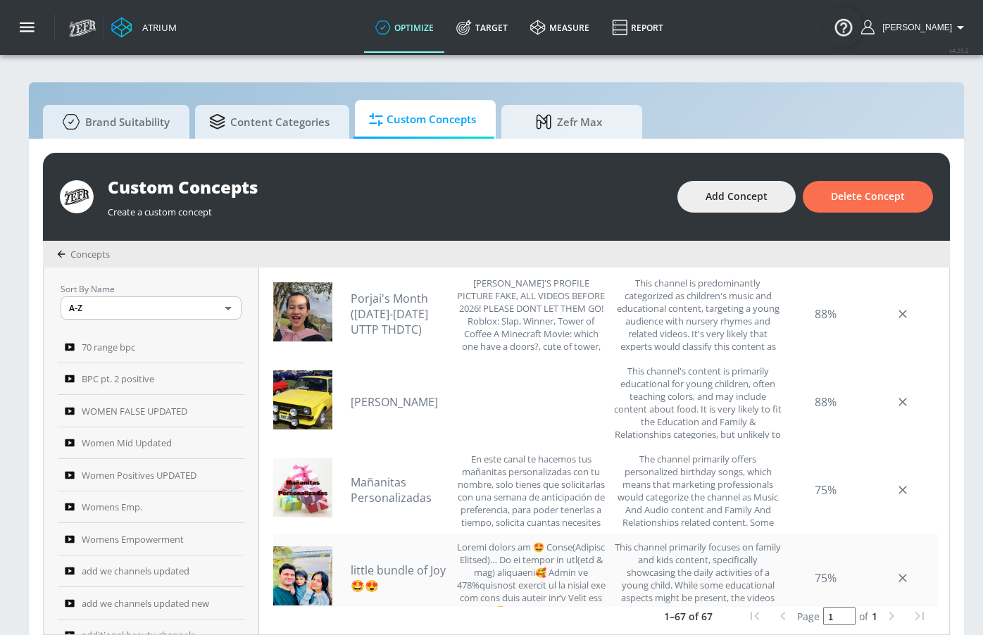
scroll to position [61, 0]
click at [400, 405] on link "Daniel Apestegui" at bounding box center [400, 402] width 99 height 15
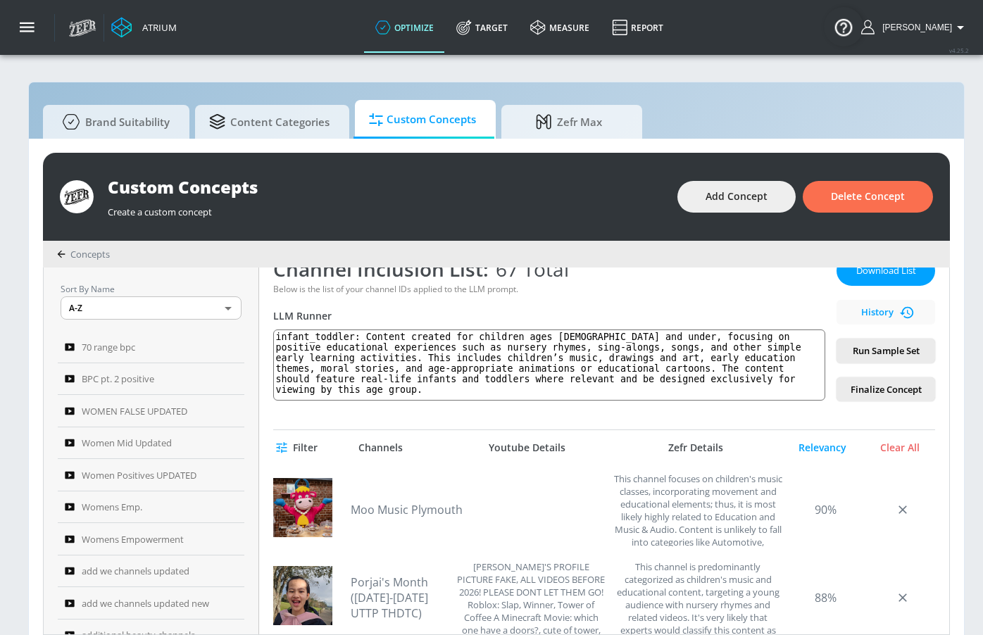
scroll to position [173, 0]
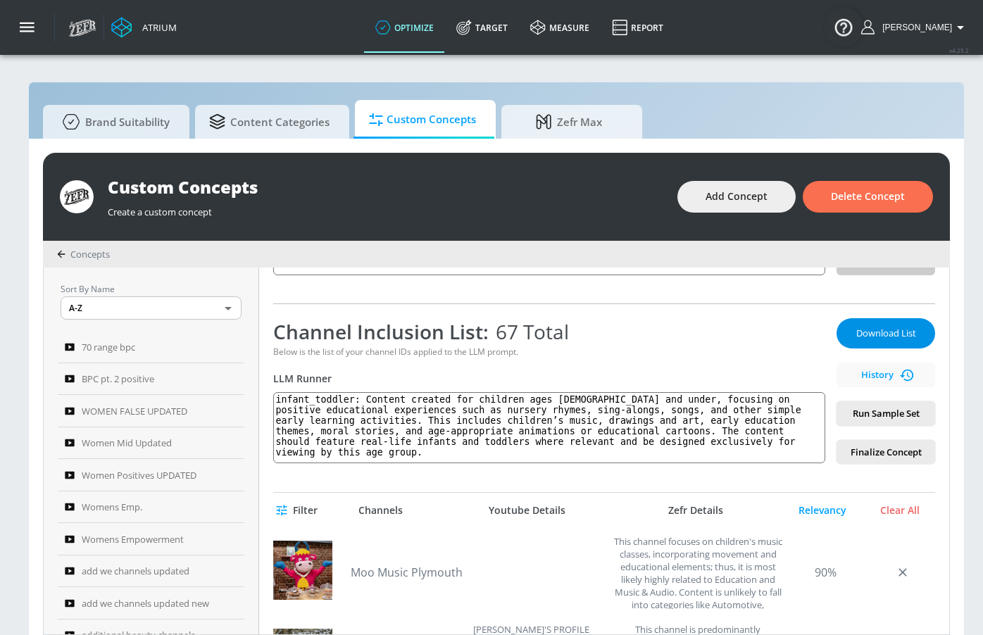
click at [904, 337] on span "Download List" at bounding box center [885, 333] width 70 height 16
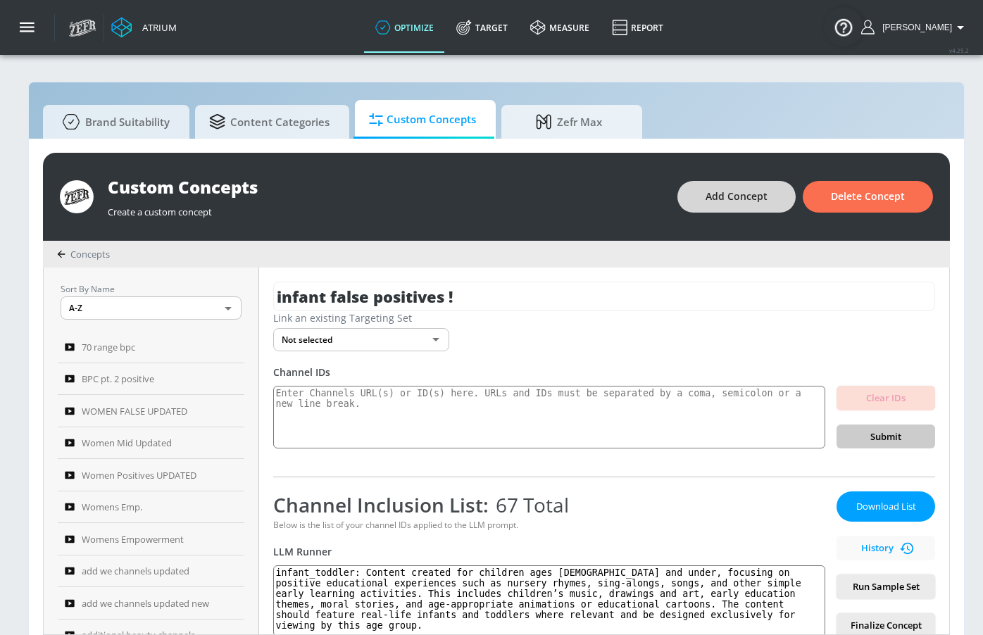
click at [766, 201] on span "Add Concept" at bounding box center [736, 197] width 62 height 18
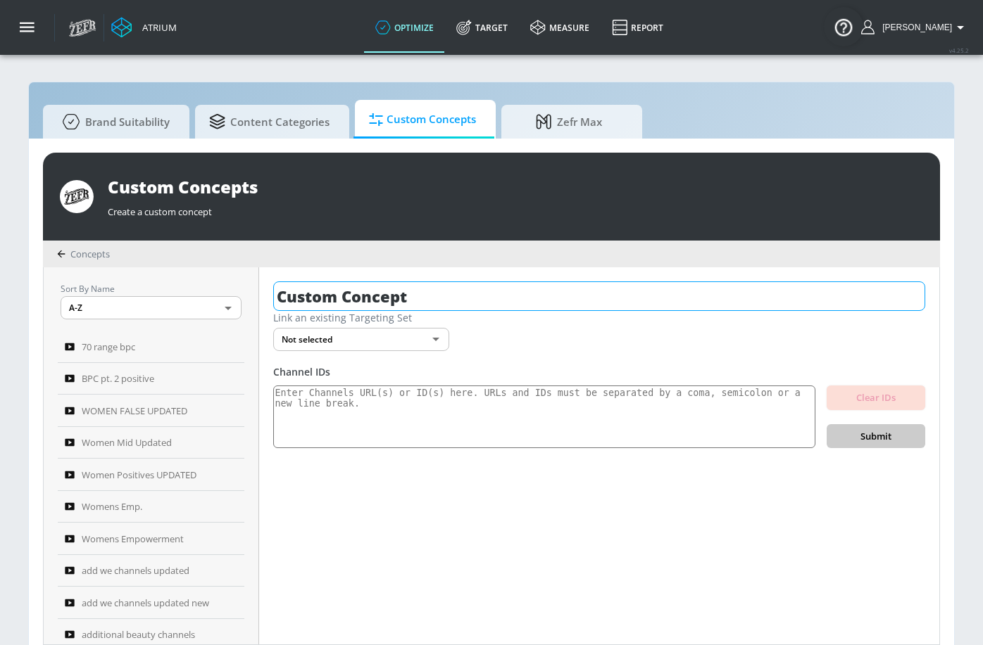
click at [457, 302] on input "Custom Concept" at bounding box center [599, 297] width 652 height 30
type input "R"
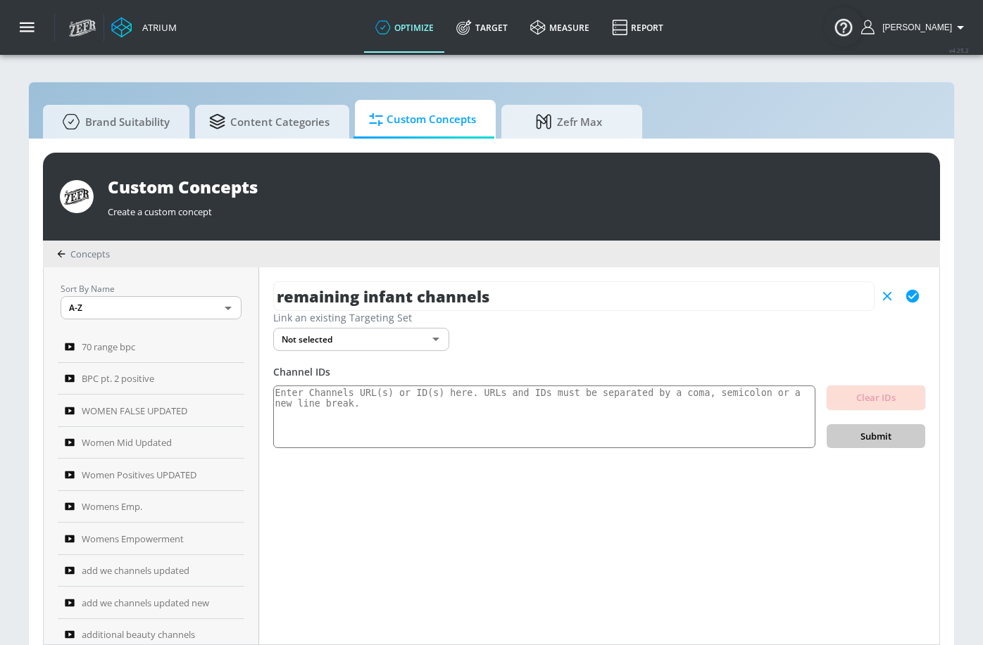
type input "remaining infant channels"
click at [911, 292] on icon "button" at bounding box center [912, 296] width 13 height 13
click at [581, 419] on textarea at bounding box center [544, 417] width 542 height 63
paste textarea "UCAb-qMqVwbGPzroTabAM75A UClXTfnx_sDHISoC8GADkggw UCIbSz5eRFieD7AbxhRYaIpw"
type textarea "UCAb-qMqVwbGPzroTabAM75A UClXTfnx_sDHISoC8GADkggw UCIbSz5eRFieD7AbxhRYaIpw"
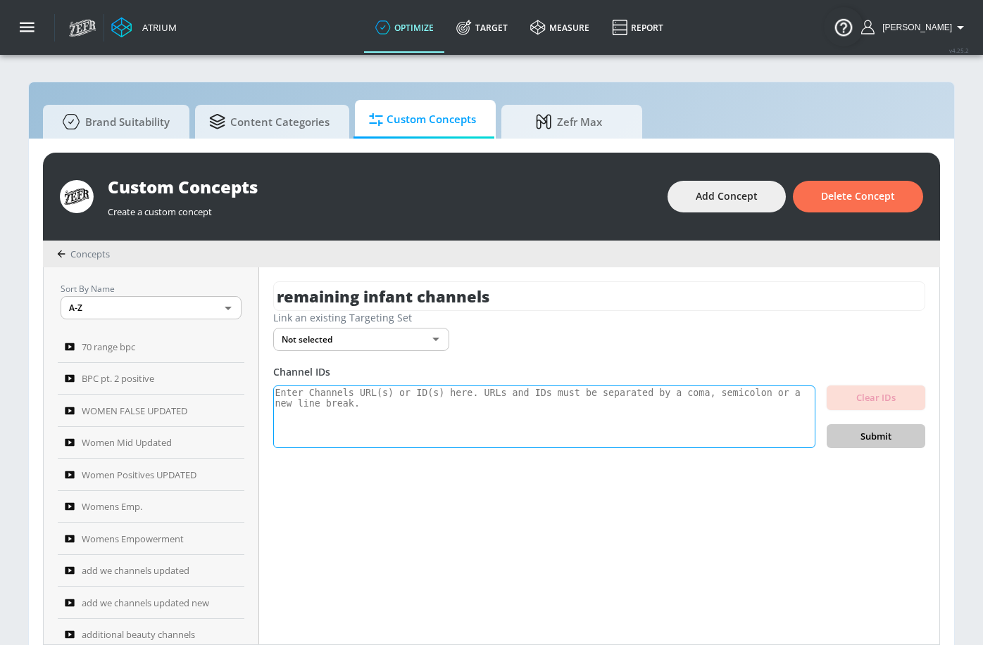
click at [619, 408] on textarea at bounding box center [544, 417] width 542 height 63
paste textarea "UCAb-qMqVwbGPzroTabAM75A UClXTfnx_sDHISoC8GADkggw UCIbSz5eRFieD7AbxhRYaIpw"
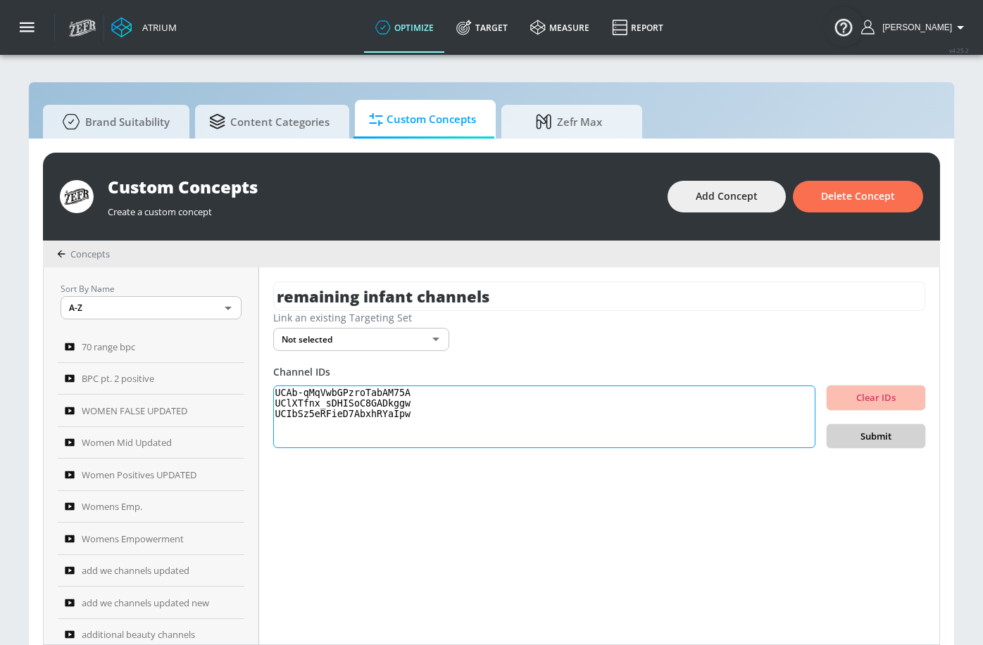
type textarea "UCAb-qMqVwbGPzroTabAM75A UClXTfnx_sDHISoC8GADkggw UCIbSz5eRFieD7AbxhRYaIpw"
click at [891, 424] on button "Submit" at bounding box center [875, 436] width 99 height 25
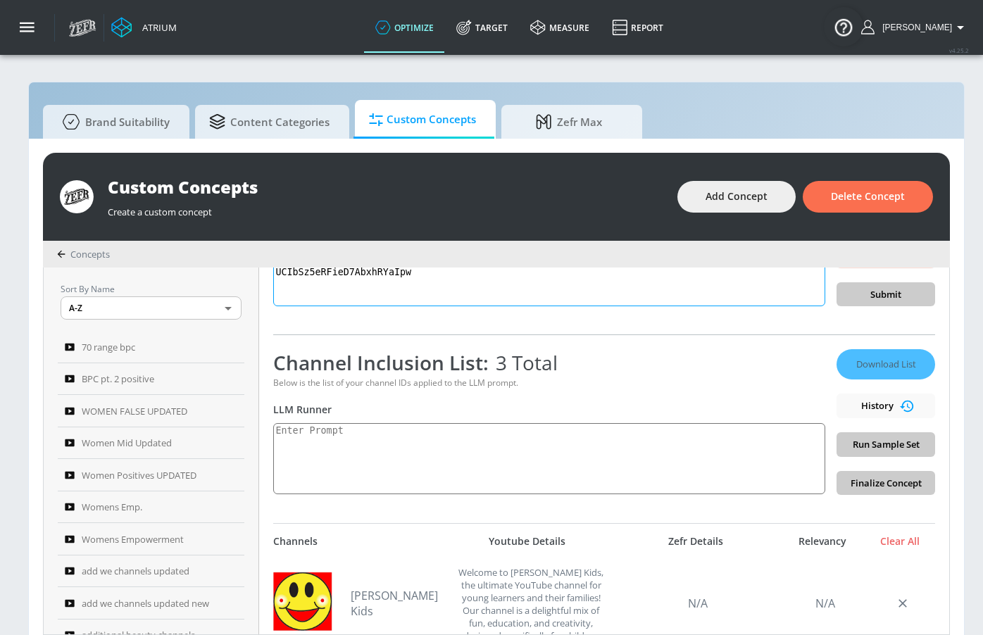
scroll to position [19, 0]
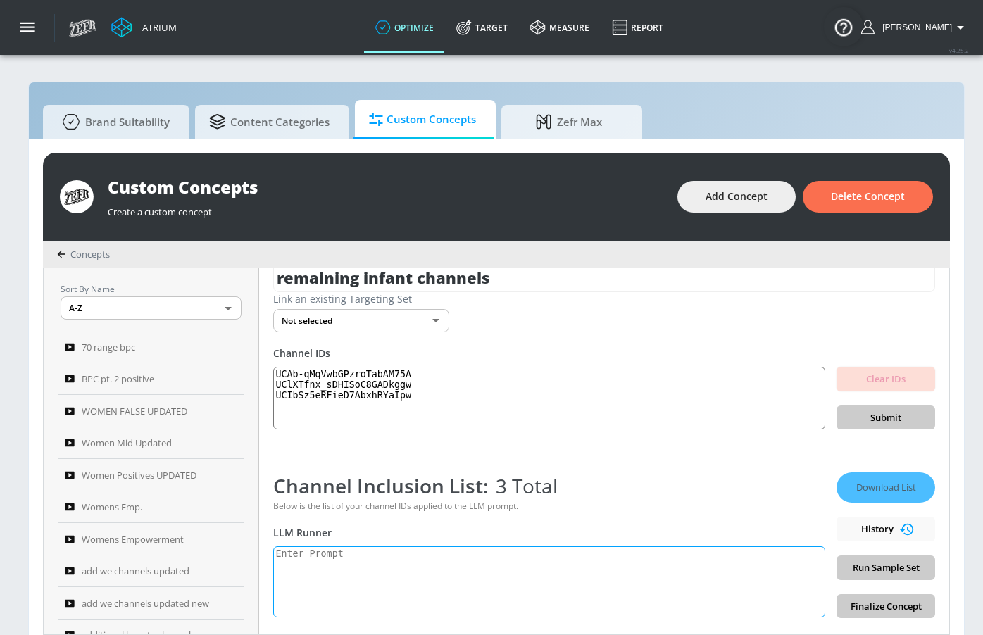
click at [384, 578] on textarea at bounding box center [549, 581] width 552 height 71
paste textarea "infant_toddler: Content created for children ages 5 and under, focusing on posi…"
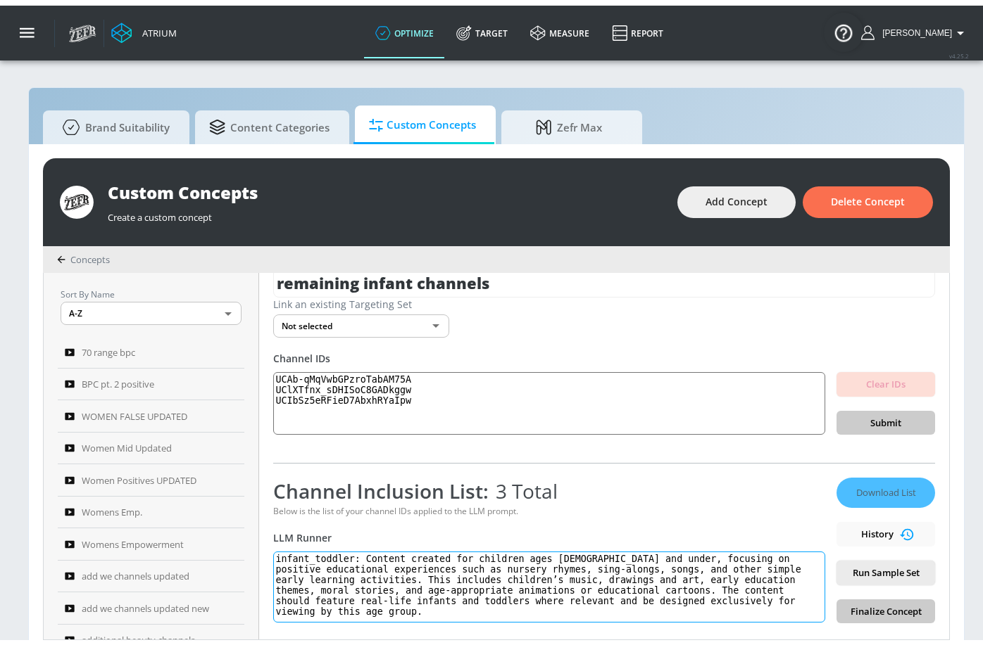
scroll to position [8, 0]
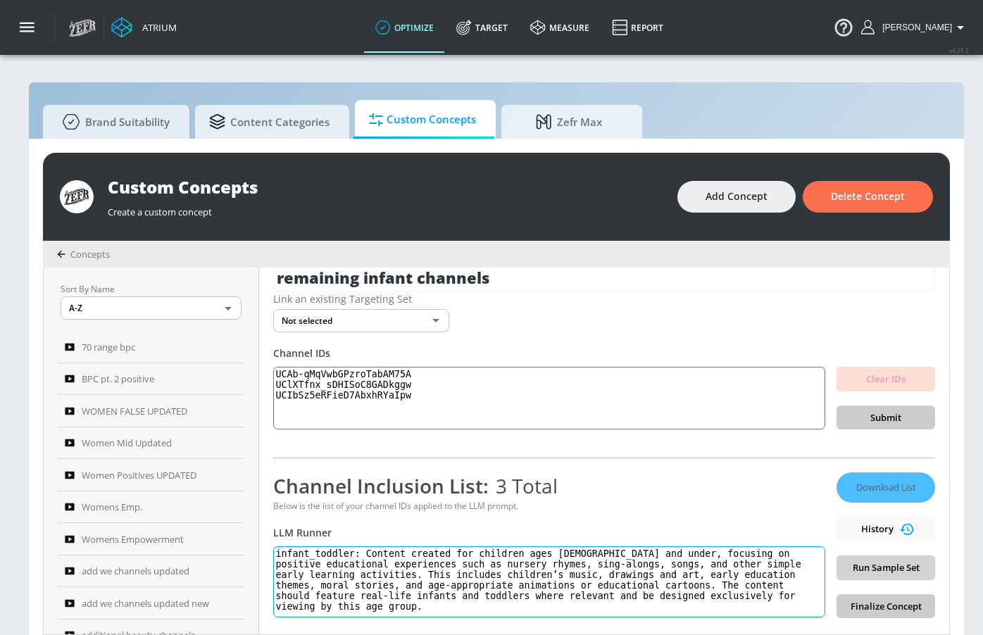
type textarea "infant_toddler: Content created for children ages 5 and under, focusing on posi…"
click at [868, 571] on span "Run Sample Set" at bounding box center [885, 568] width 76 height 16
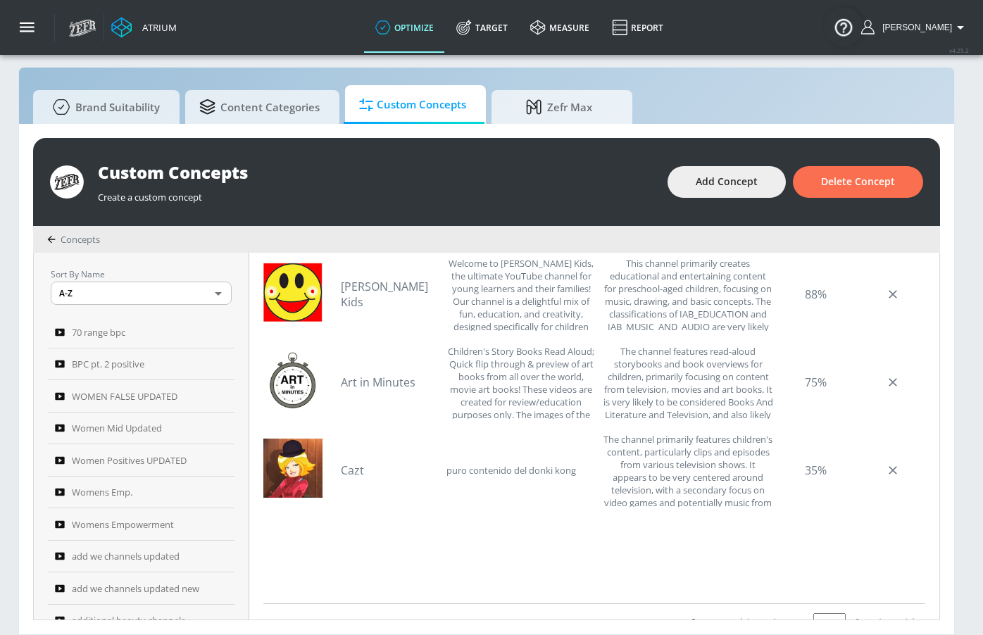
scroll to position [437, 0]
click at [347, 462] on link "Cazt" at bounding box center [390, 469] width 99 height 15
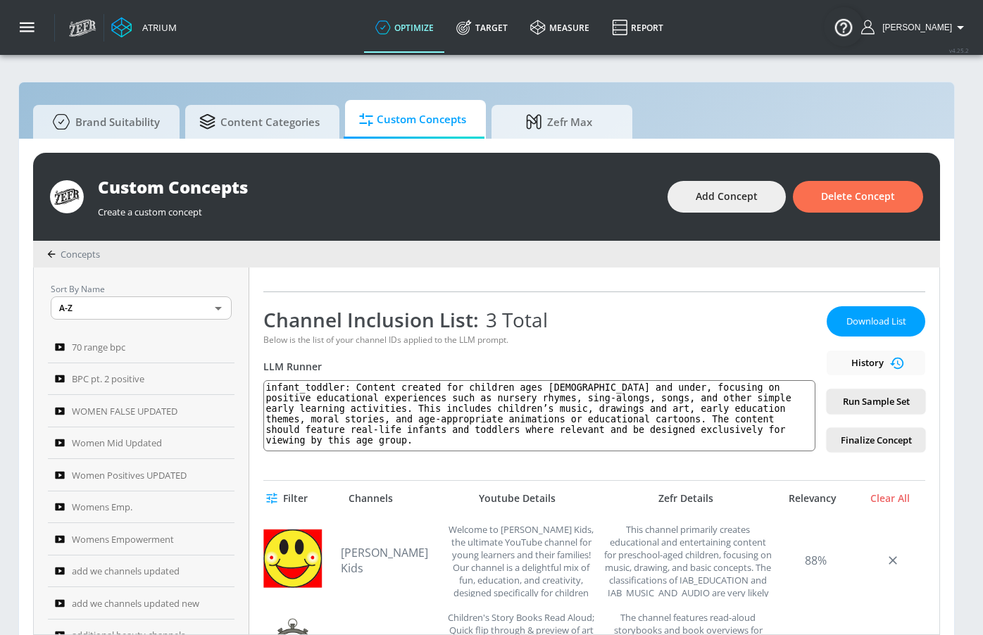
scroll to position [0, 0]
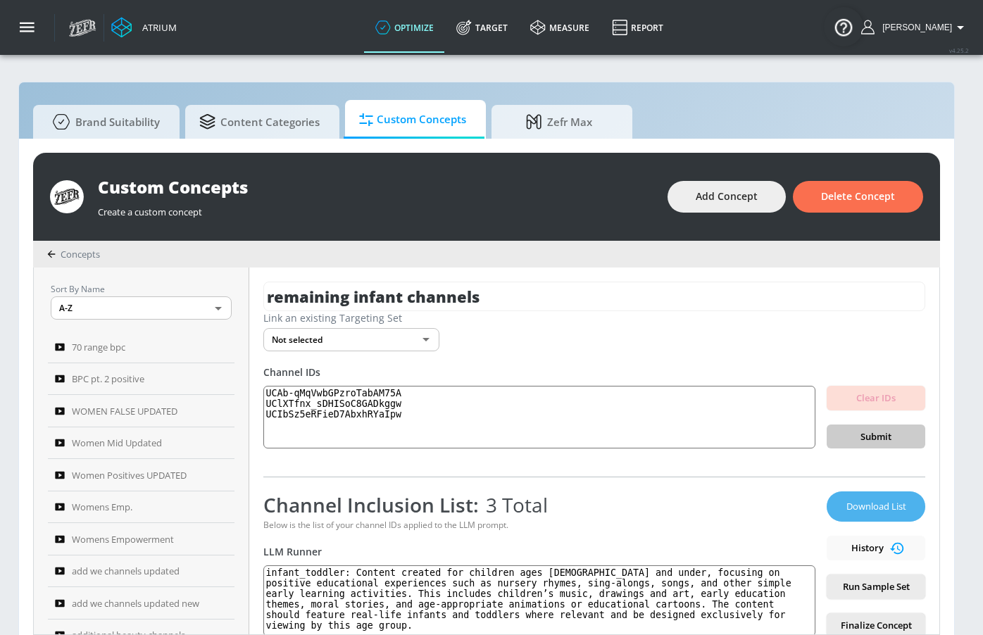
click at [873, 500] on span "Download List" at bounding box center [875, 506] width 70 height 16
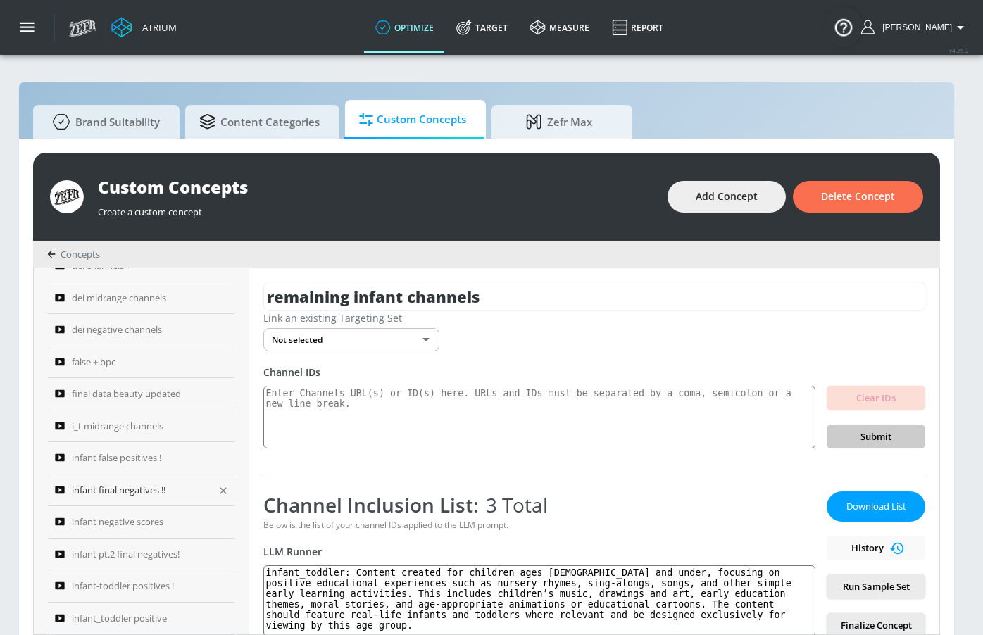
scroll to position [745, 0]
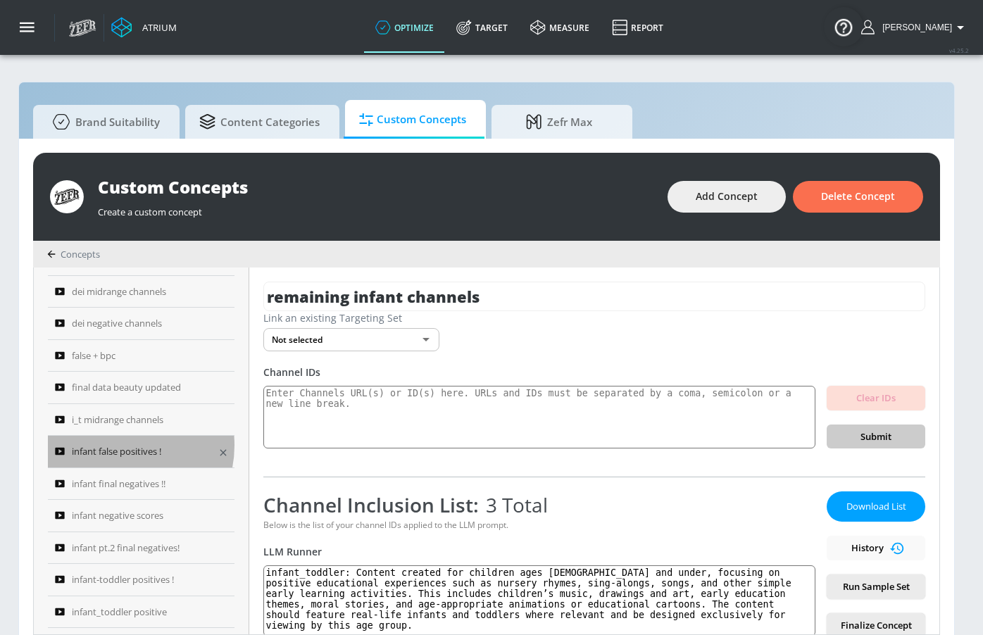
click at [112, 445] on span "infant false positives !" at bounding box center [116, 451] width 89 height 17
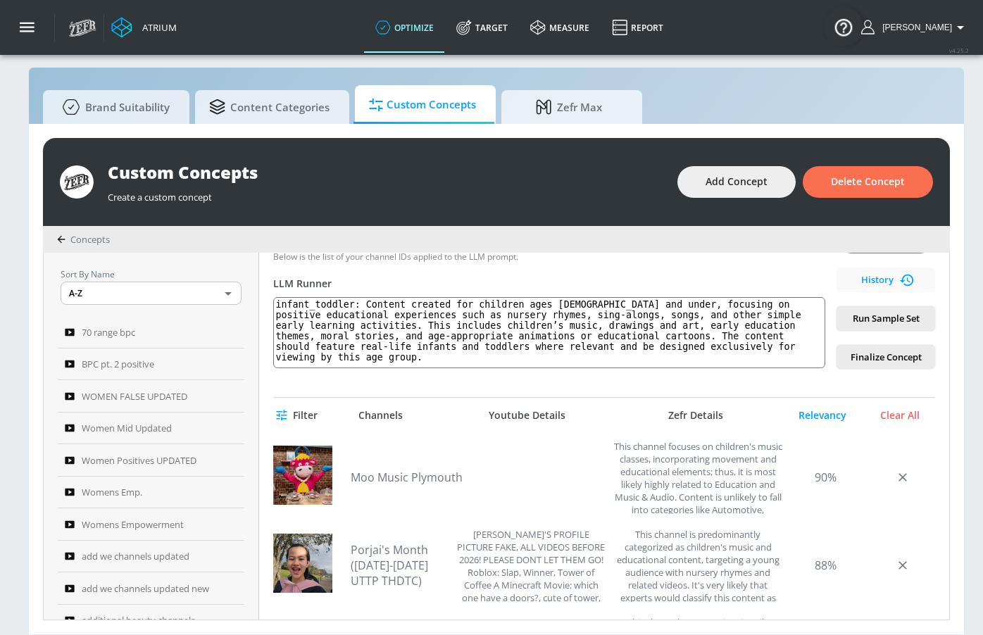
scroll to position [125, 0]
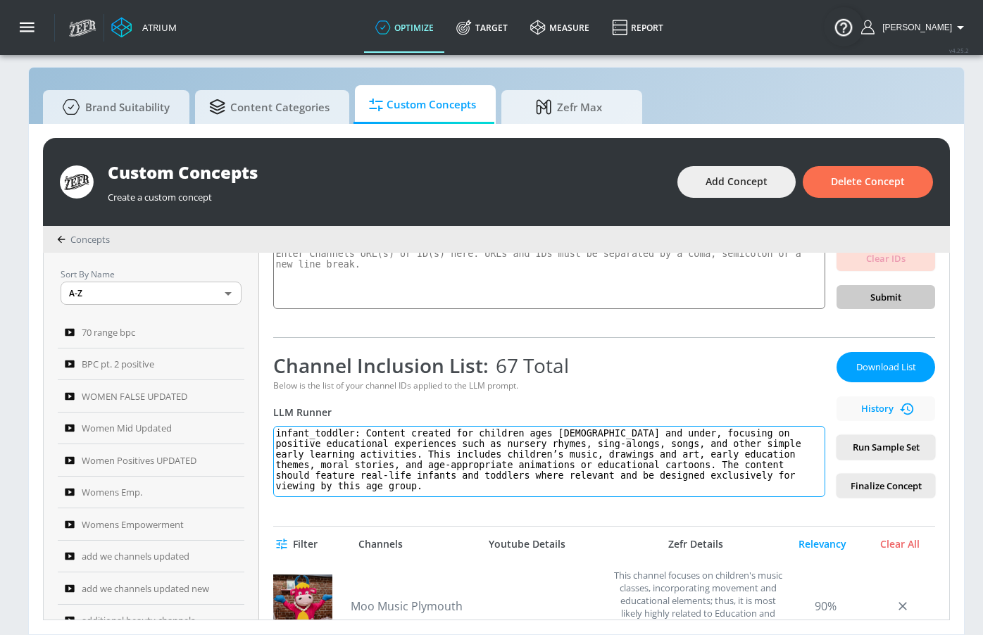
drag, startPoint x: 336, startPoint y: 486, endPoint x: 375, endPoint y: 432, distance: 67.0
click at [375, 432] on textarea "infant_toddler: Content created for children ages 5 and under, focusing on posi…" at bounding box center [549, 461] width 552 height 71
paste textarea "Infant/toddler content is defined as any content that is intended to be viewed …"
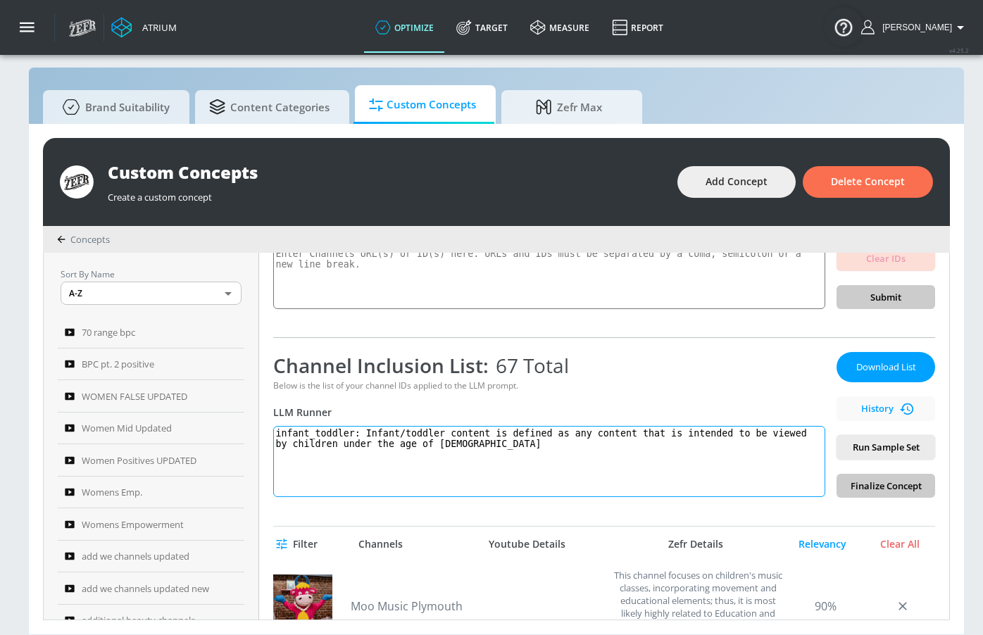
type textarea "infant_toddler: Infant/toddler content is defined as any content that is intend…"
click at [895, 448] on span "Run Sample Set" at bounding box center [885, 447] width 76 height 16
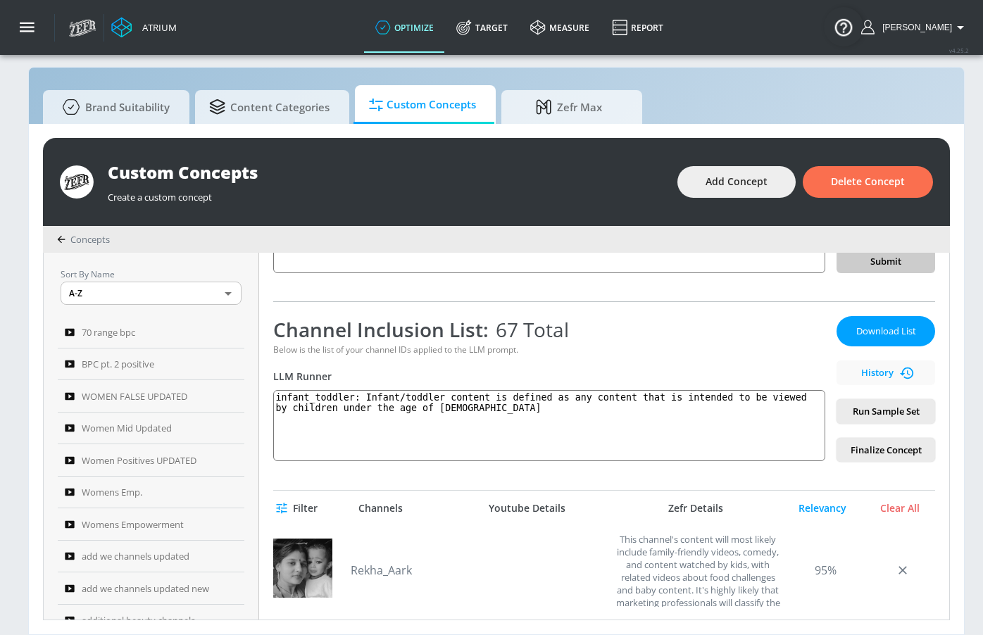
scroll to position [161, 0]
click at [837, 501] on div "Relevancy" at bounding box center [822, 507] width 70 height 13
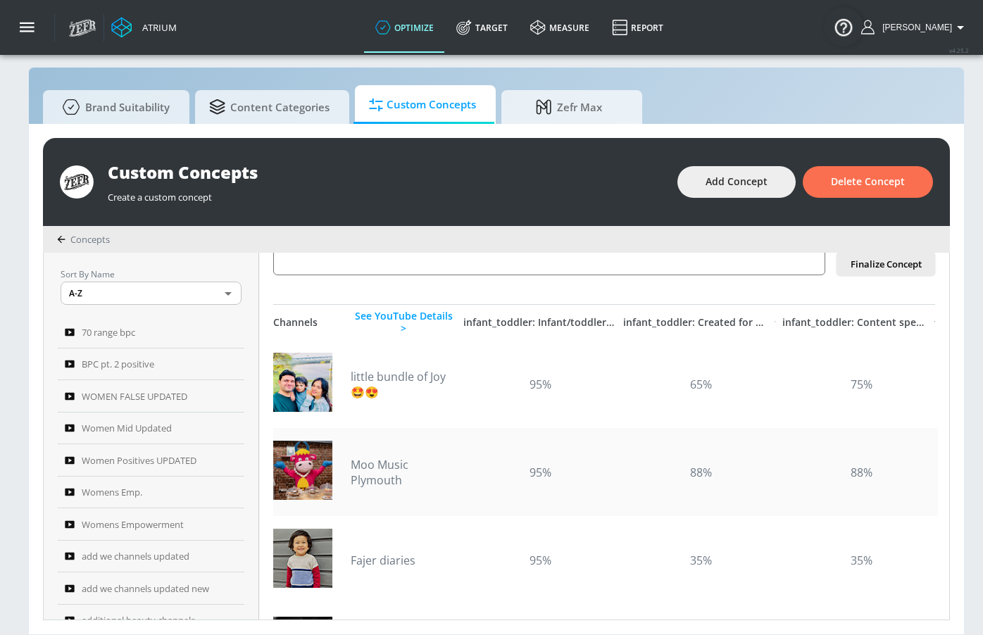
scroll to position [329, 0]
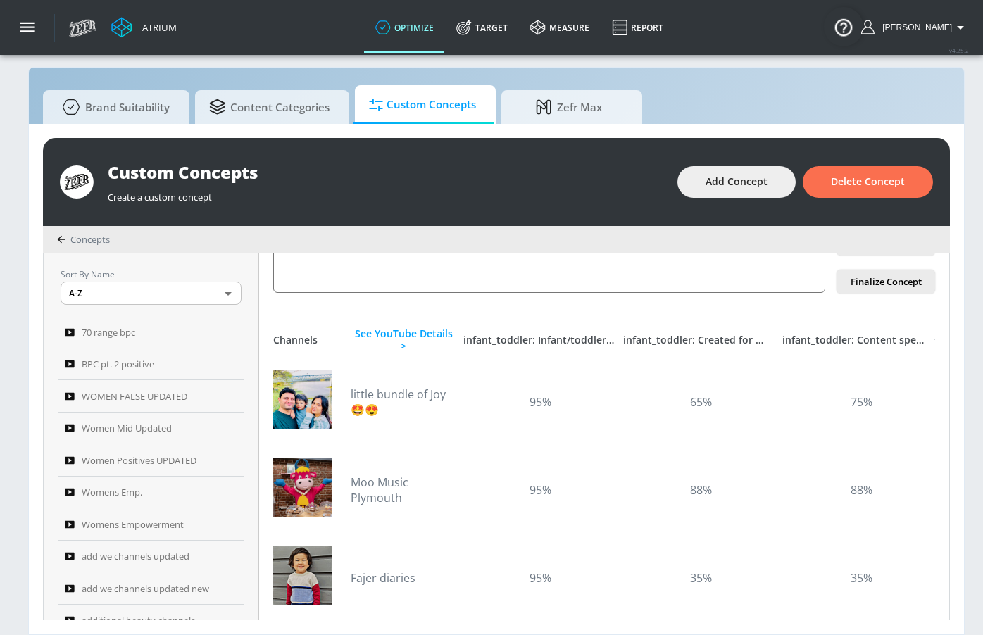
click at [511, 339] on div "infant_toddler: Infant/toddler content is defined as any content that is intend…" at bounding box center [539, 340] width 153 height 13
click at [445, 336] on div "See YouTube Details >" at bounding box center [404, 339] width 106 height 25
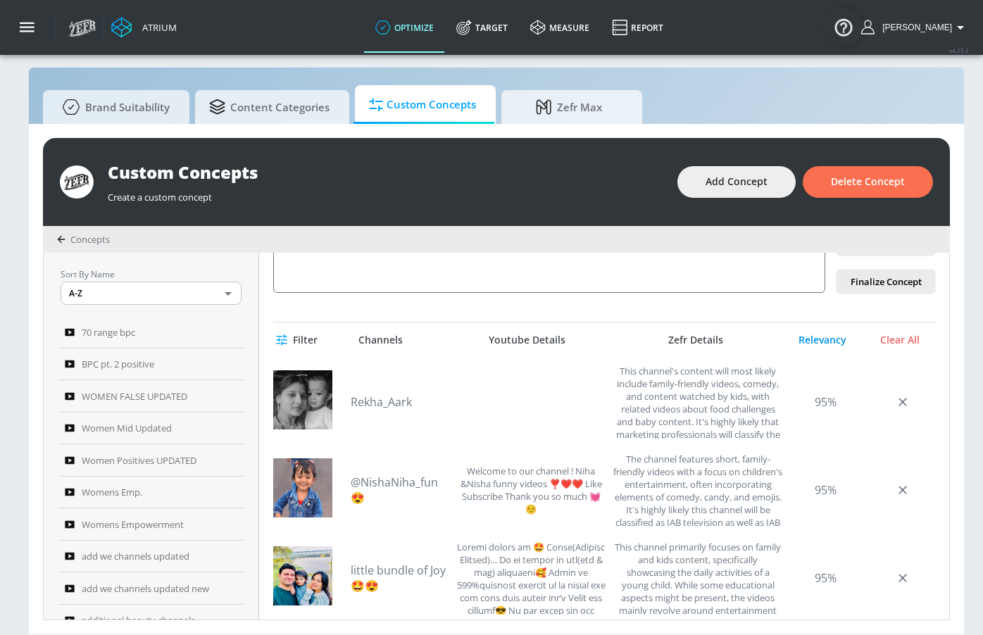
click at [831, 339] on div "Relevancy" at bounding box center [822, 340] width 70 height 13
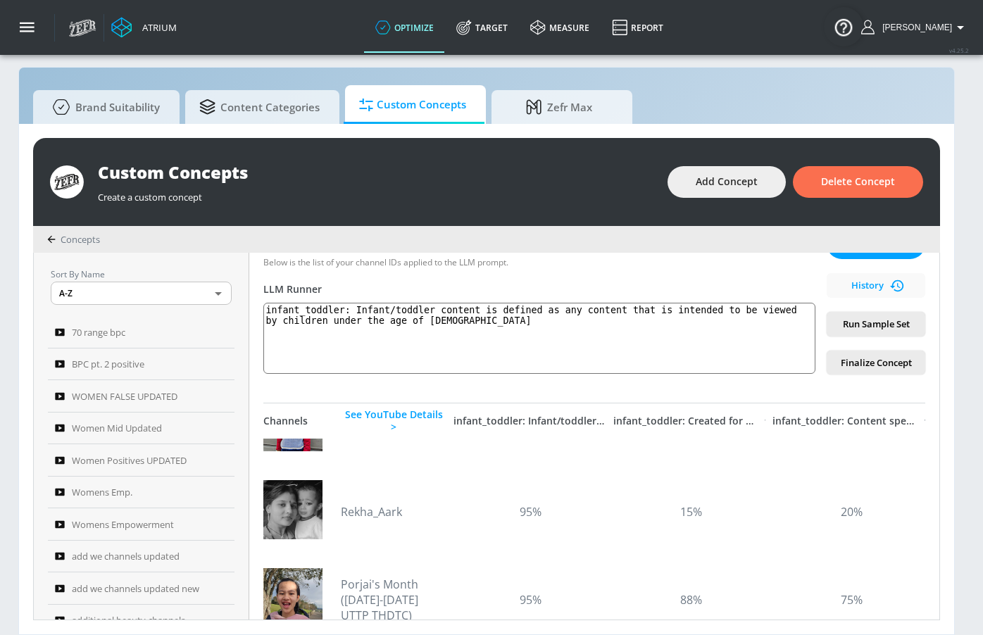
scroll to position [210, 0]
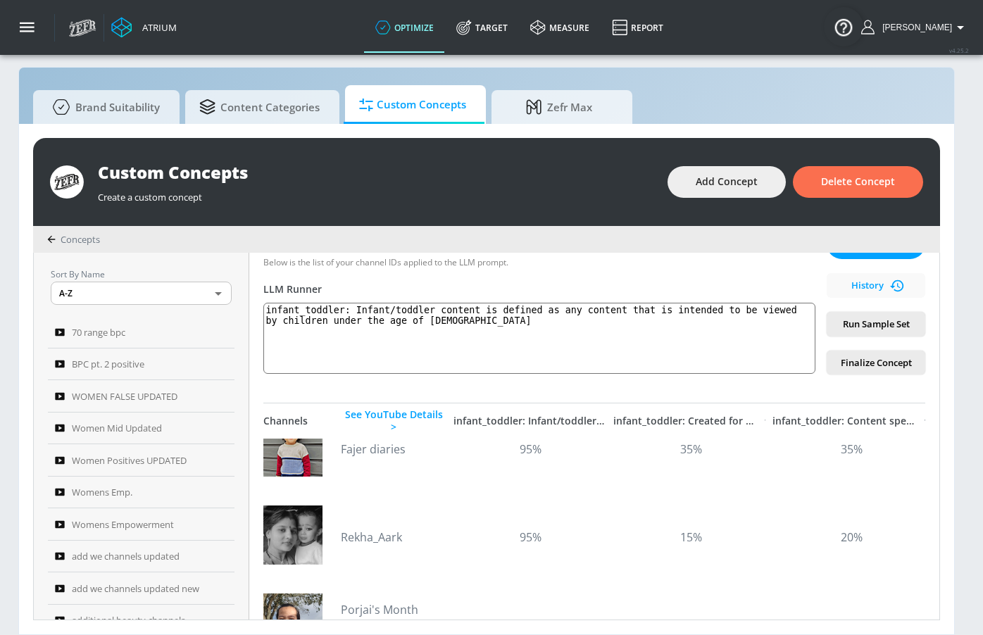
click at [497, 415] on div "infant_toddler: Infant/toddler content is defined as any content that is intend…" at bounding box center [529, 421] width 153 height 13
click at [540, 415] on div "infant_toddler: Infant/toddler content is defined as any content that is intend…" at bounding box center [529, 421] width 153 height 13
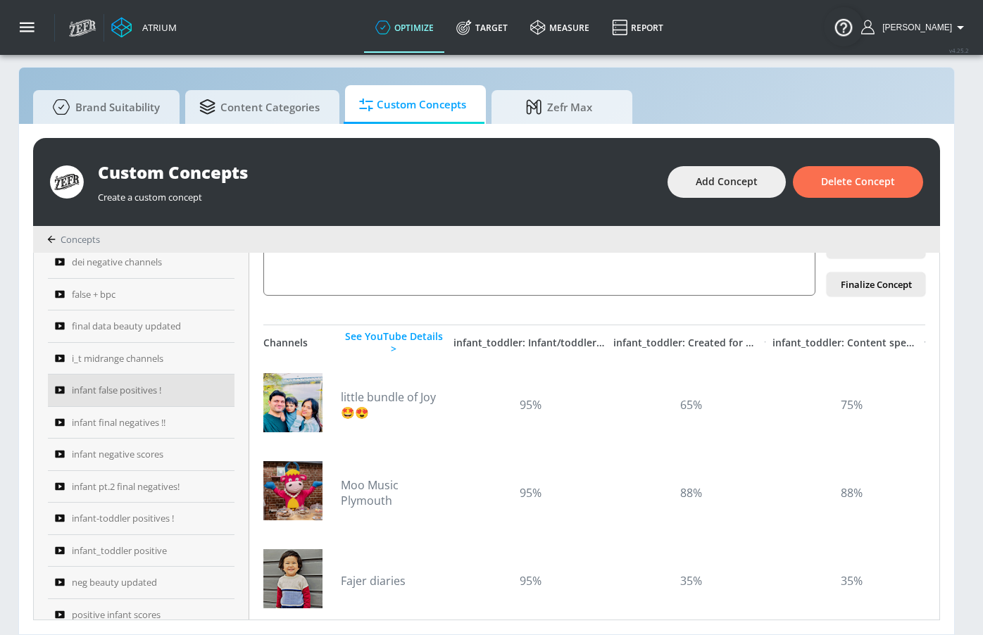
scroll to position [838, 0]
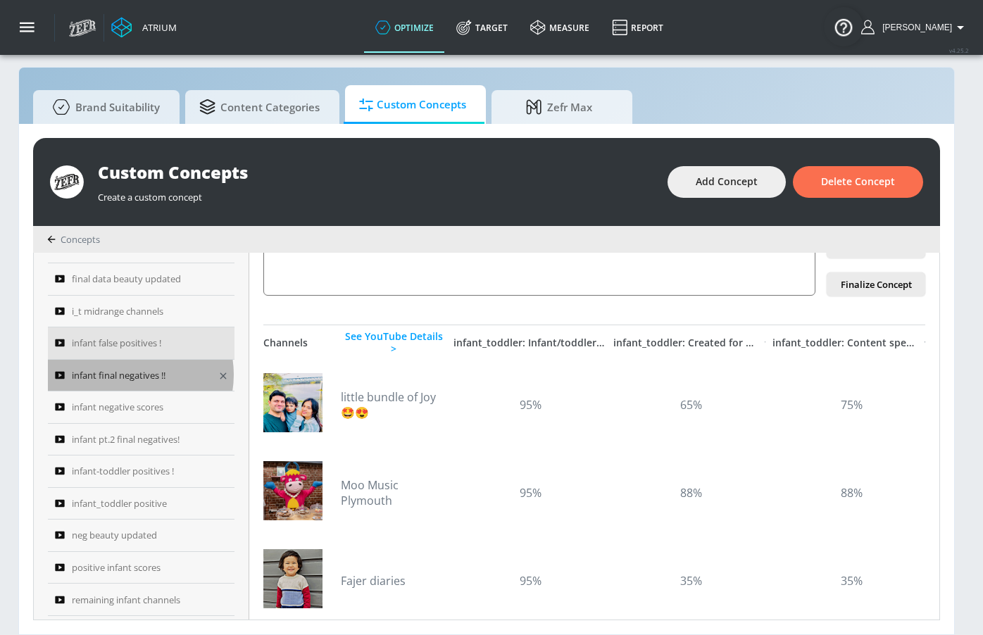
click at [109, 367] on span "infant final negatives !!" at bounding box center [119, 375] width 94 height 17
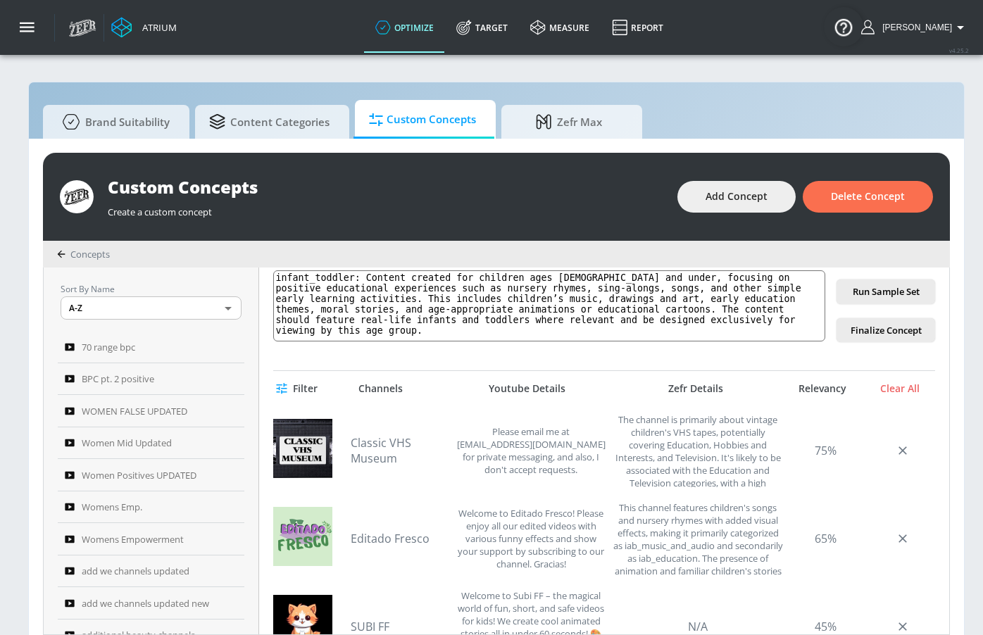
scroll to position [282, 0]
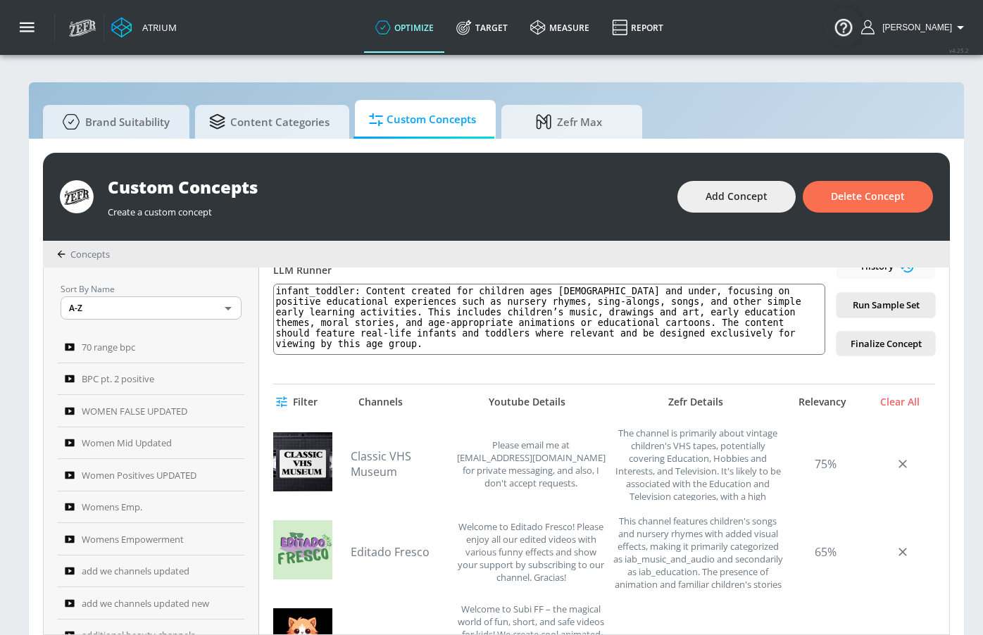
click at [831, 405] on div "Relevancy" at bounding box center [822, 402] width 70 height 13
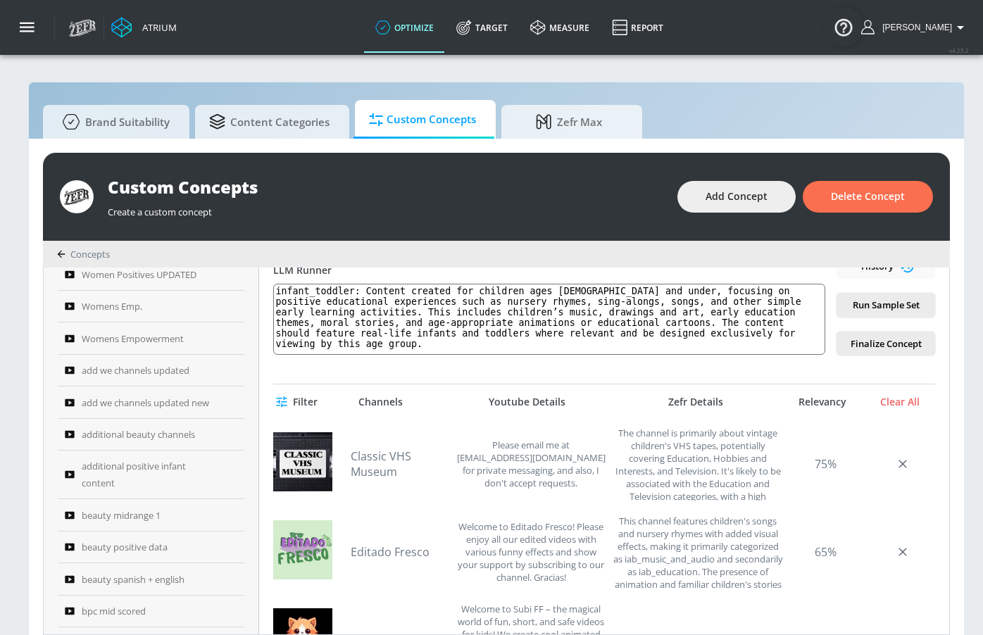
scroll to position [187, 0]
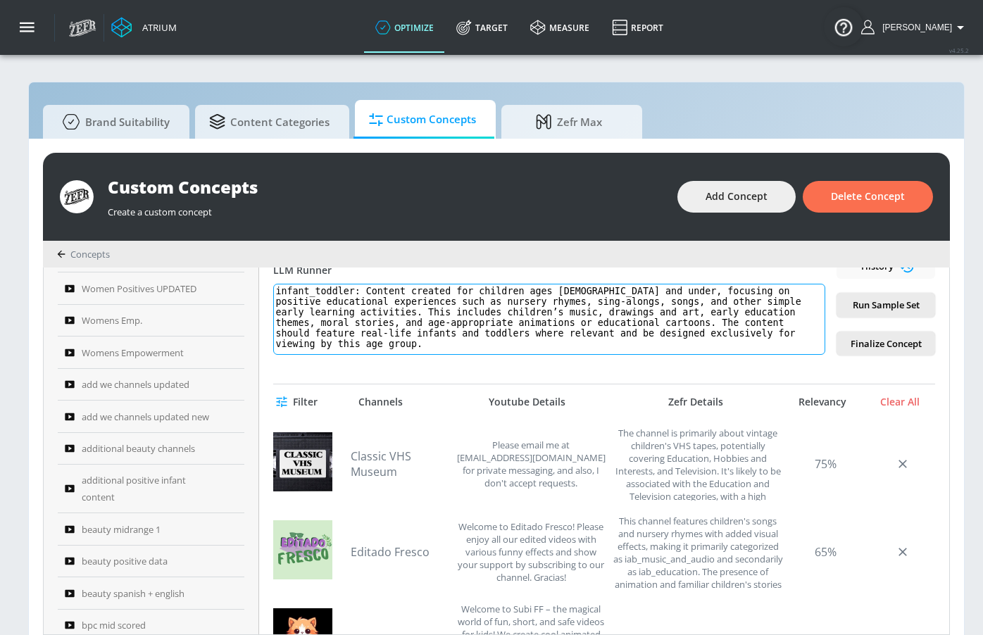
drag, startPoint x: 370, startPoint y: 291, endPoint x: 370, endPoint y: 346, distance: 54.9
click at [370, 346] on textarea "infant_toddler: Content created for children ages 5 and under, focusing on posi…" at bounding box center [549, 319] width 552 height 71
paste textarea "Infant/toddler content is defined as any content that is intended to be viewed …"
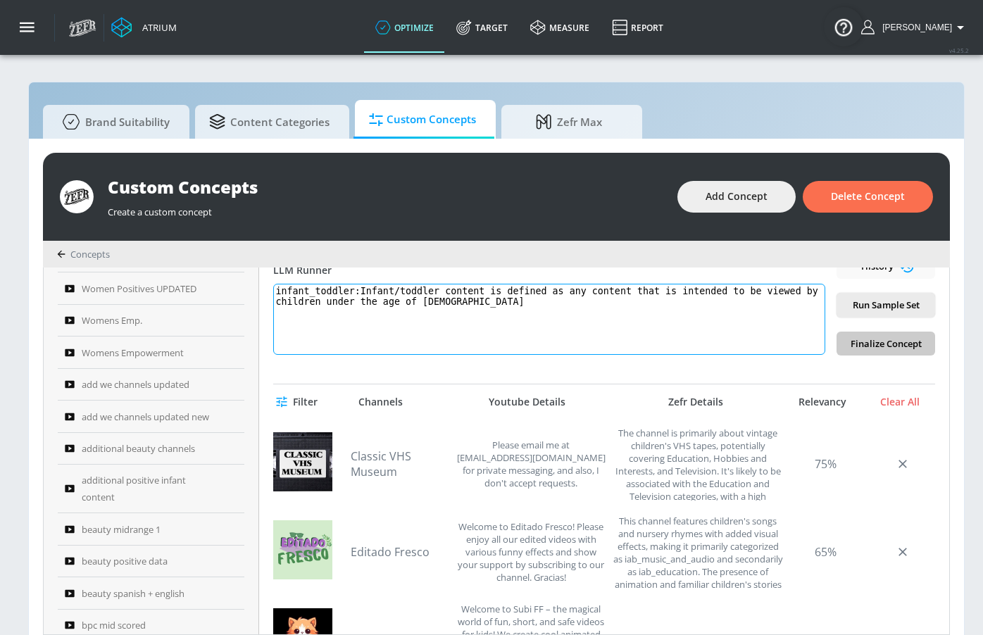
click at [366, 294] on textarea "infant_toddler:Infant/toddler content is defined as any content that is intende…" at bounding box center [549, 319] width 552 height 71
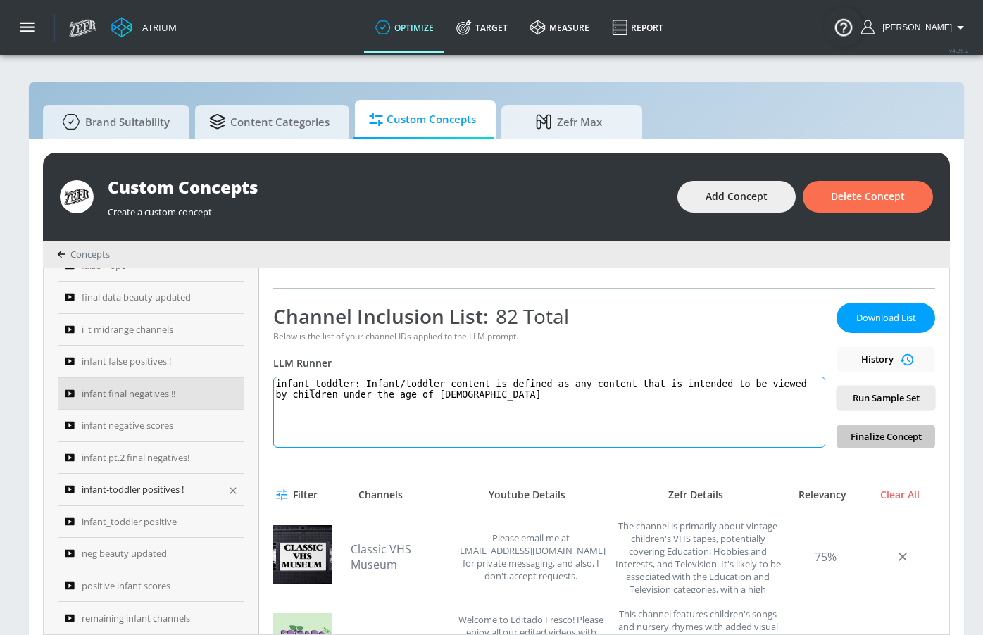
scroll to position [838, 0]
type textarea "infant_toddler: Infant/toddler content is defined as any content that is intend…"
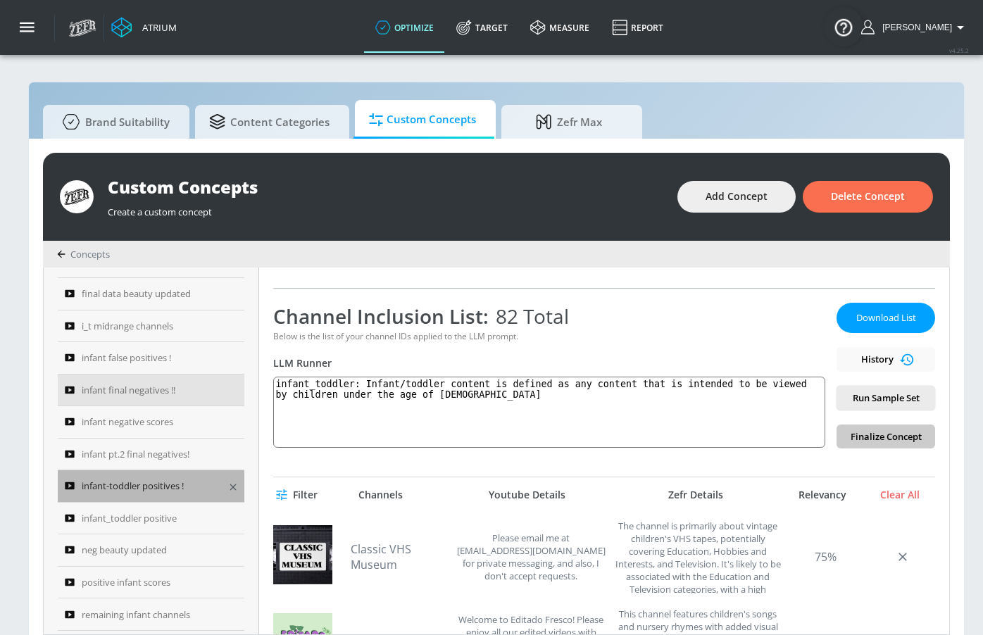
click at [163, 483] on span "infant-toddler positives !" at bounding box center [133, 485] width 102 height 17
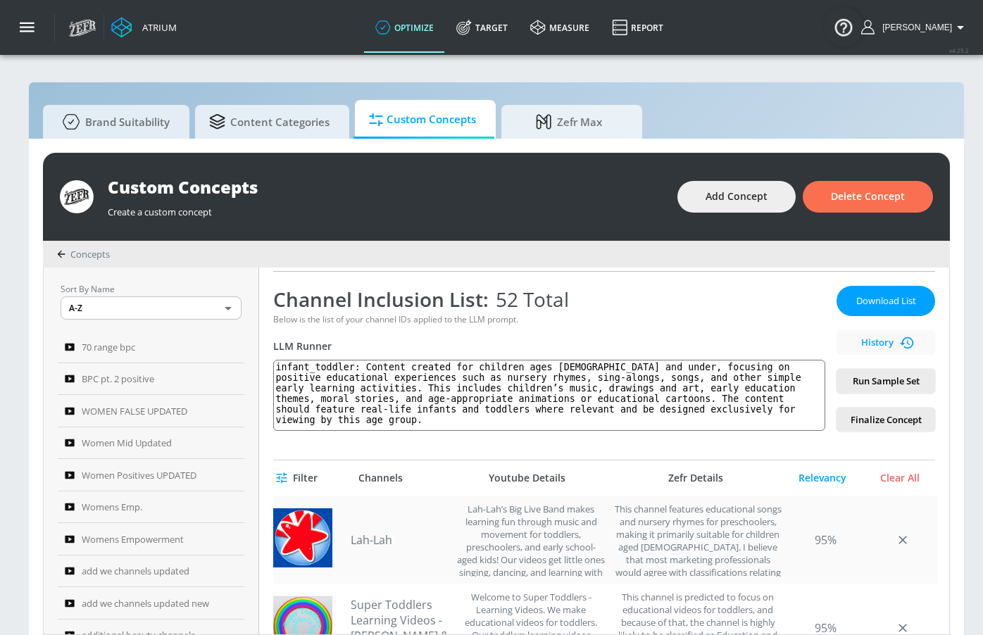
scroll to position [249, 0]
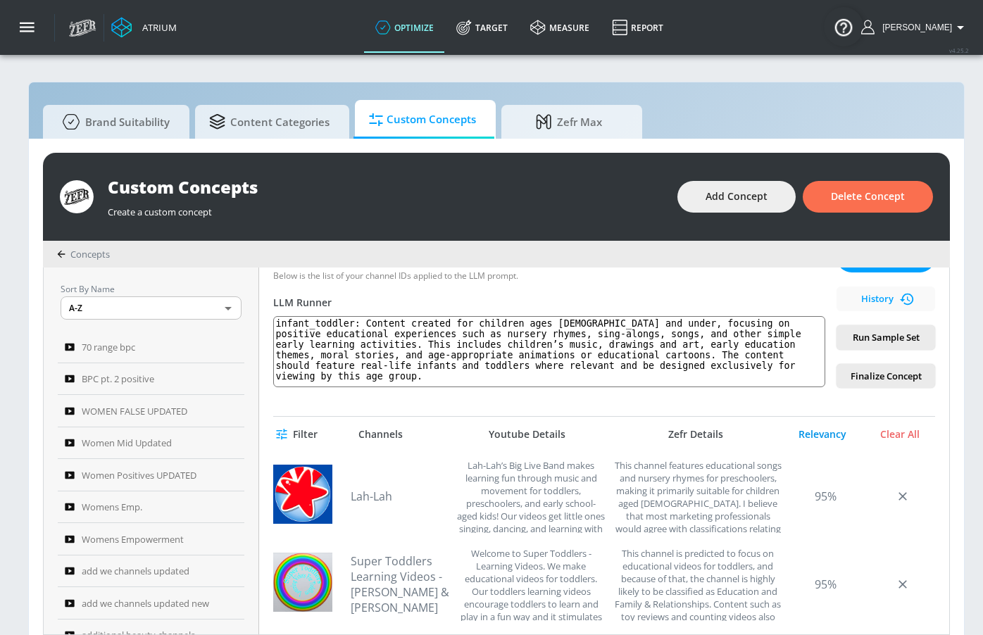
click at [825, 431] on div "Relevancy" at bounding box center [822, 434] width 70 height 13
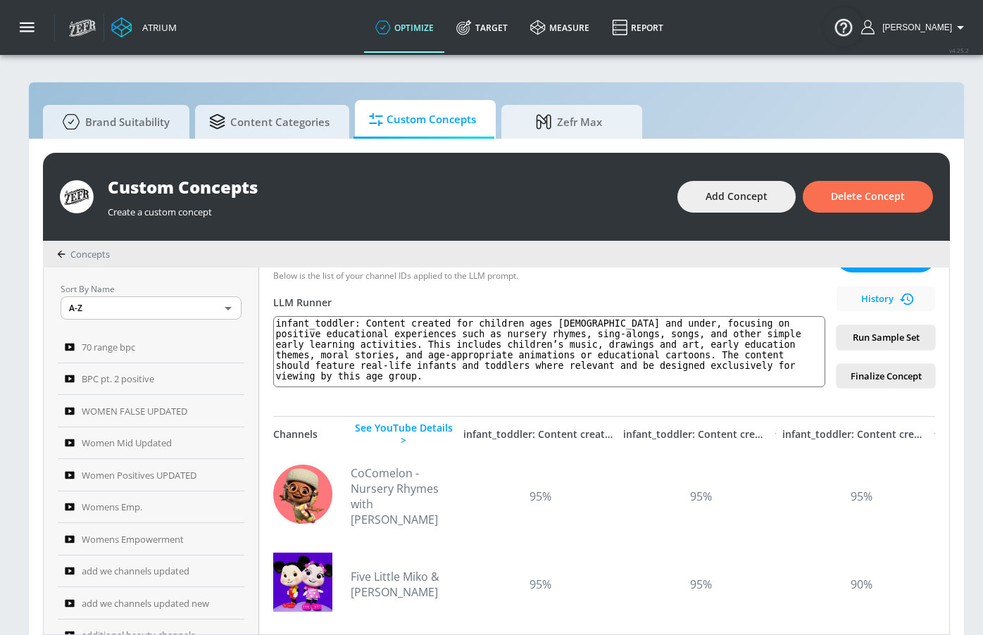
click at [553, 434] on div "infant_toddler: Content created for children ages 5 and under, focusing on posi…" at bounding box center [539, 434] width 153 height 13
drag, startPoint x: 374, startPoint y: 317, endPoint x: 381, endPoint y: 381, distance: 65.1
click at [381, 381] on textarea "infant_toddler: Content created for children ages 5 and under, focusing on posi…" at bounding box center [549, 351] width 552 height 71
click at [381, 367] on textarea "infant_toddler: Content created for children ages 5 and under, focusing on posi…" at bounding box center [549, 351] width 552 height 71
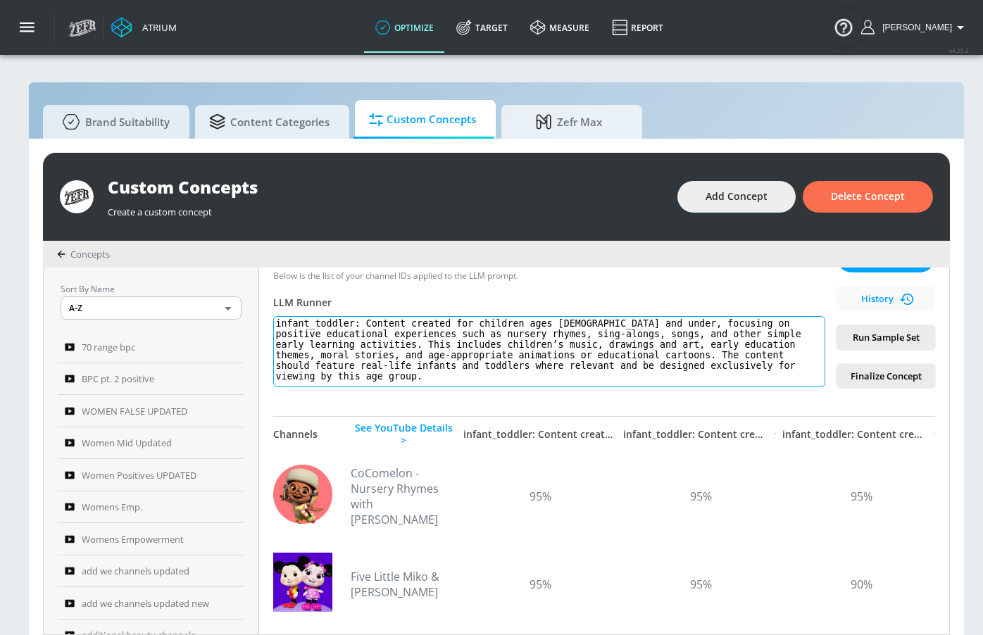
drag, startPoint x: 373, startPoint y: 325, endPoint x: 378, endPoint y: 384, distance: 59.3
click at [378, 384] on textarea "infant_toddler: Content created for children ages 5 and under, focusing on posi…" at bounding box center [549, 351] width 552 height 71
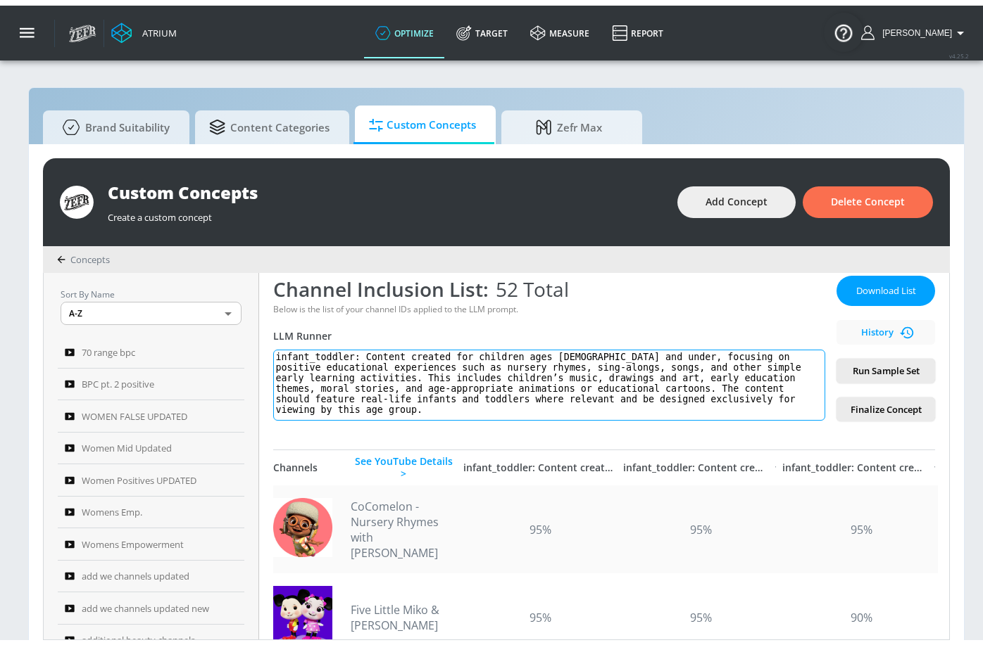
scroll to position [215, 0]
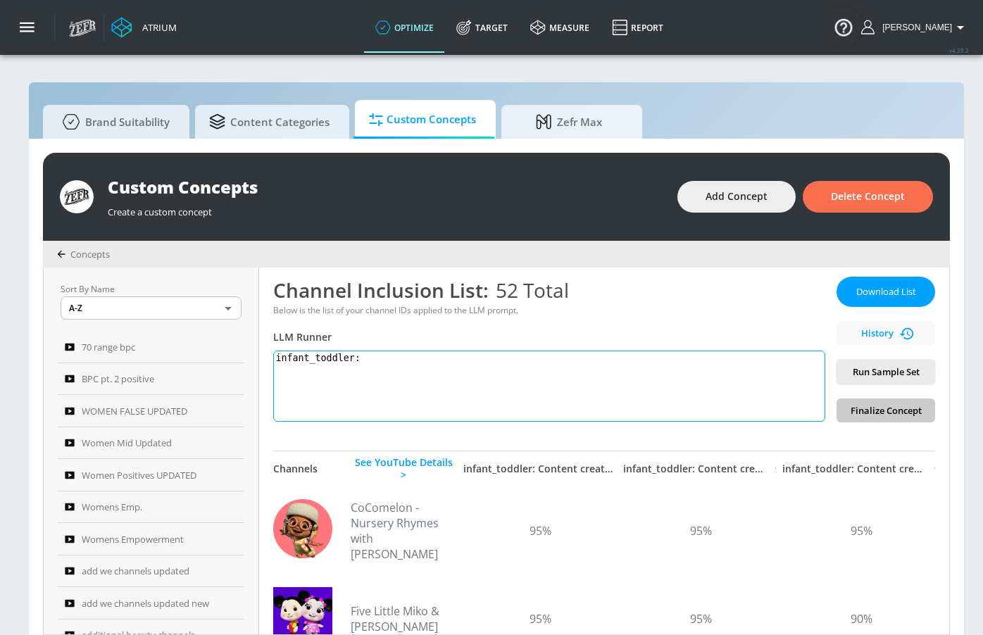
paste textarea "Infant/toddler content is defined as any content that is intended to be viewed …"
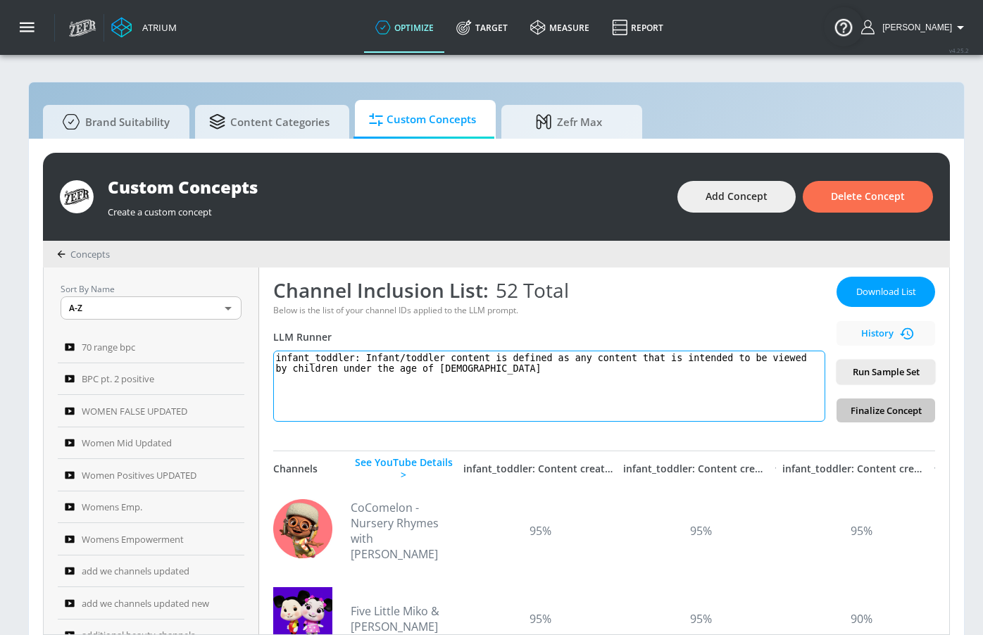
type textarea "infant_toddler: Infant/toddler content is defined as any content that is intend…"
click at [888, 379] on button "Run Sample Set" at bounding box center [885, 372] width 99 height 25
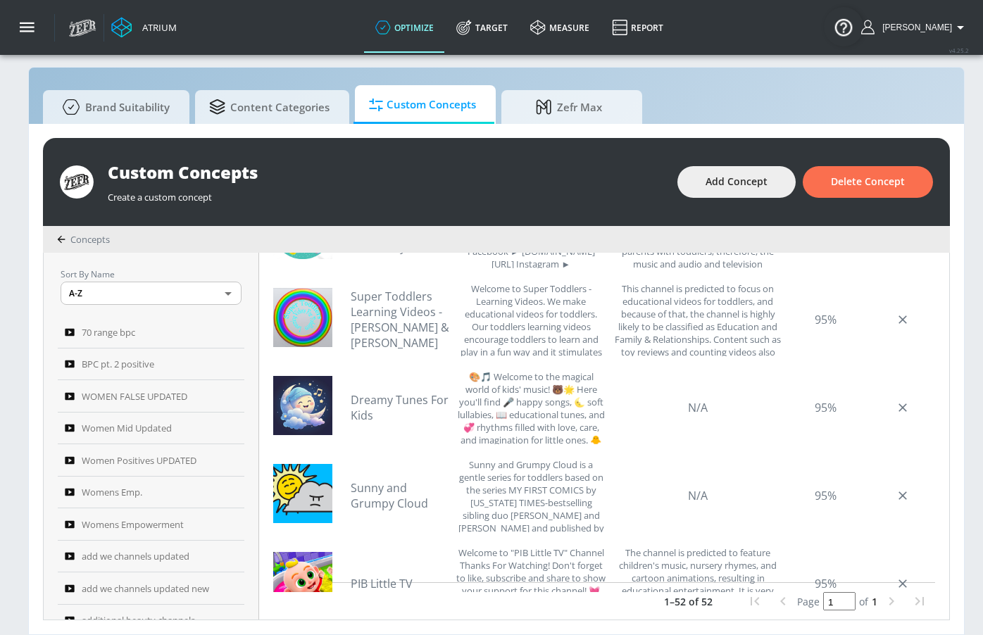
scroll to position [1016, 0]
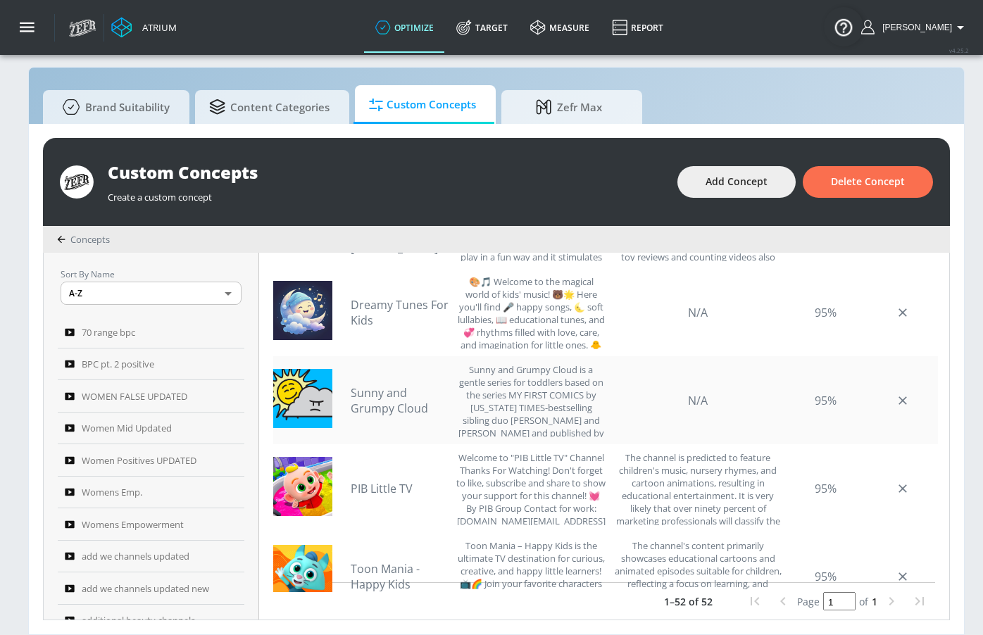
click at [416, 387] on link "Sunny and Grumpy Cloud" at bounding box center [400, 400] width 99 height 31
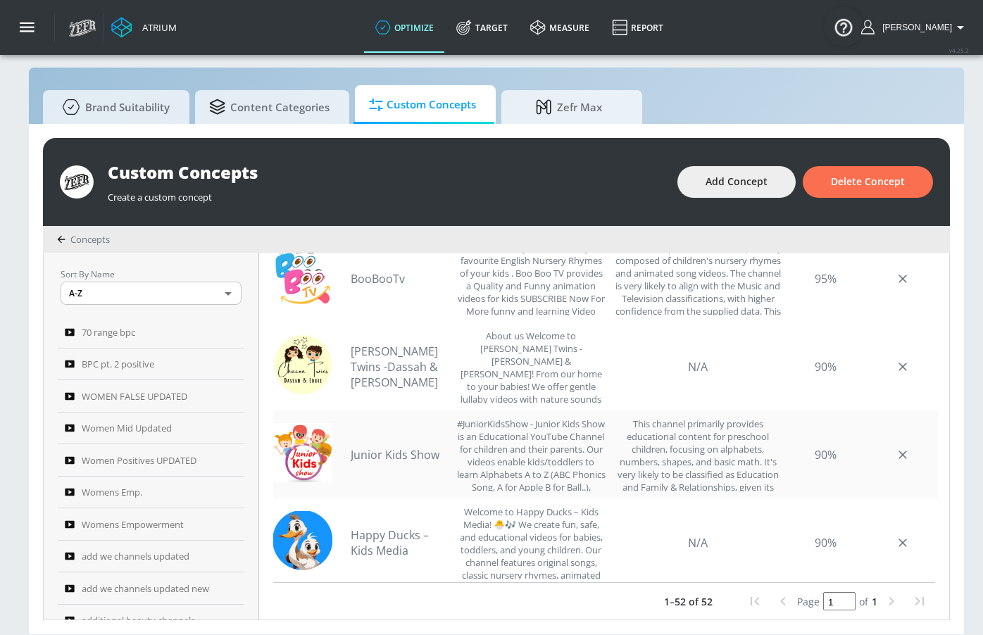
scroll to position [2027, 0]
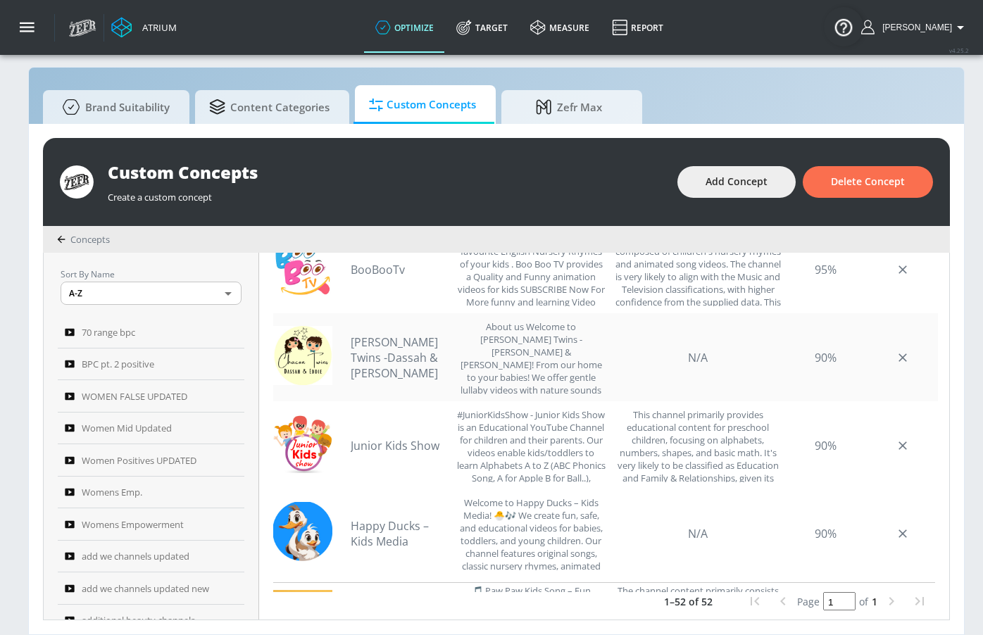
click at [410, 347] on link "Chacon Twins -Dassah & Eddie" at bounding box center [400, 357] width 99 height 46
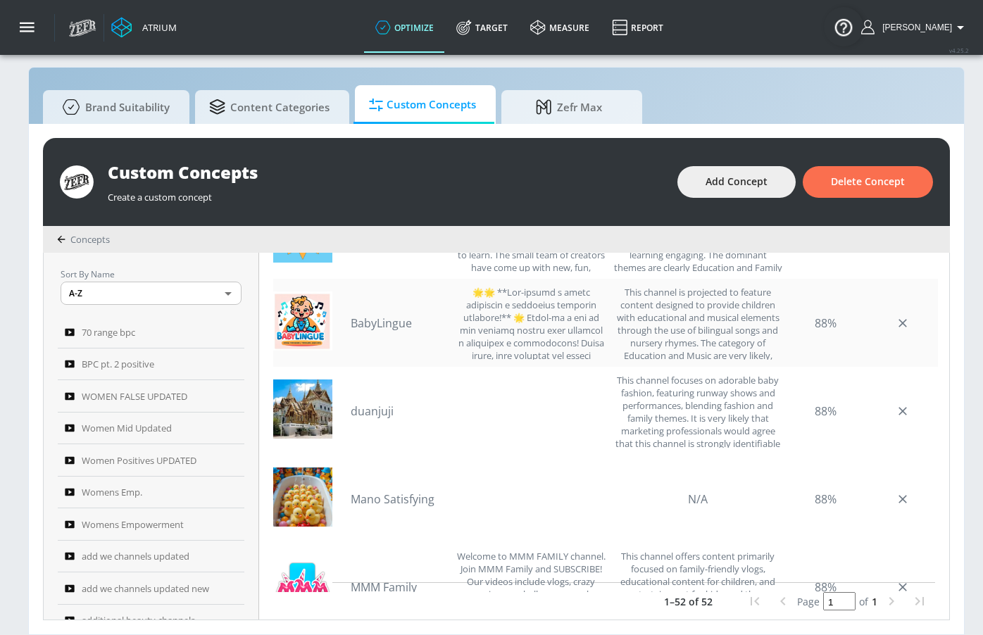
scroll to position [2960, 0]
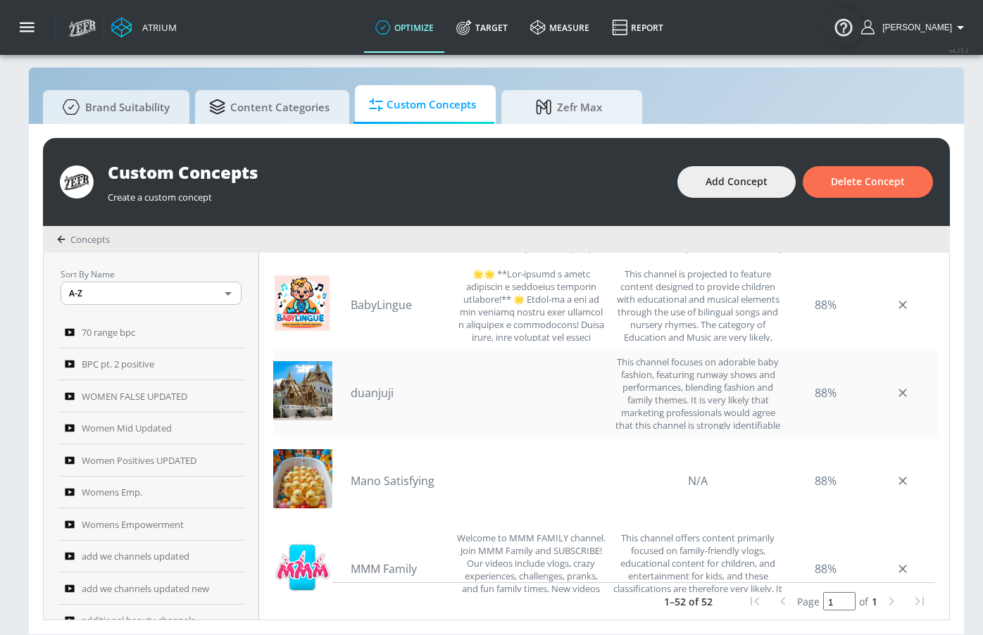
click at [386, 385] on link "duanjuji" at bounding box center [400, 392] width 99 height 15
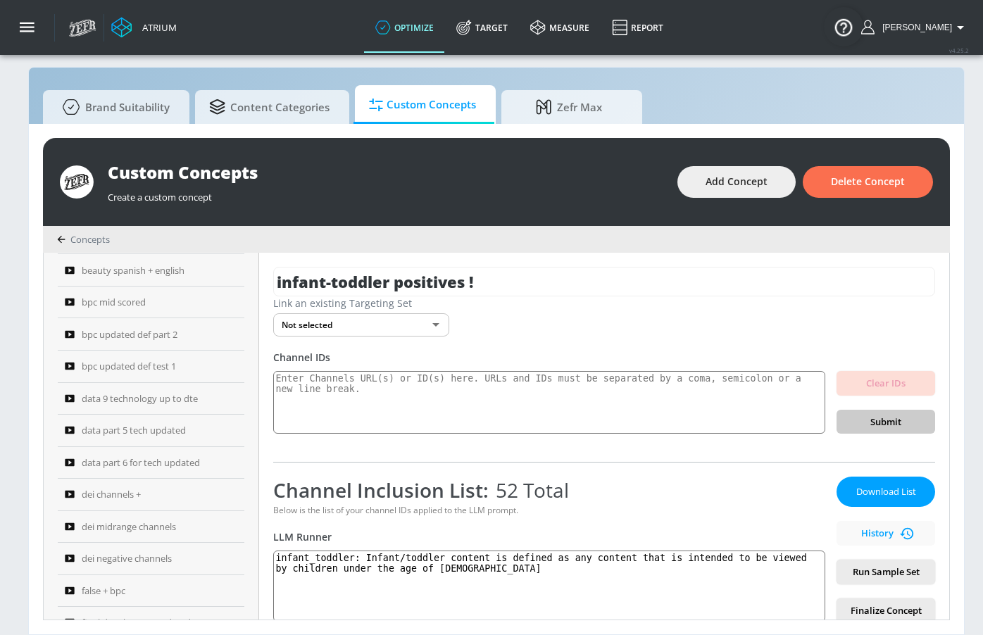
scroll to position [838, 0]
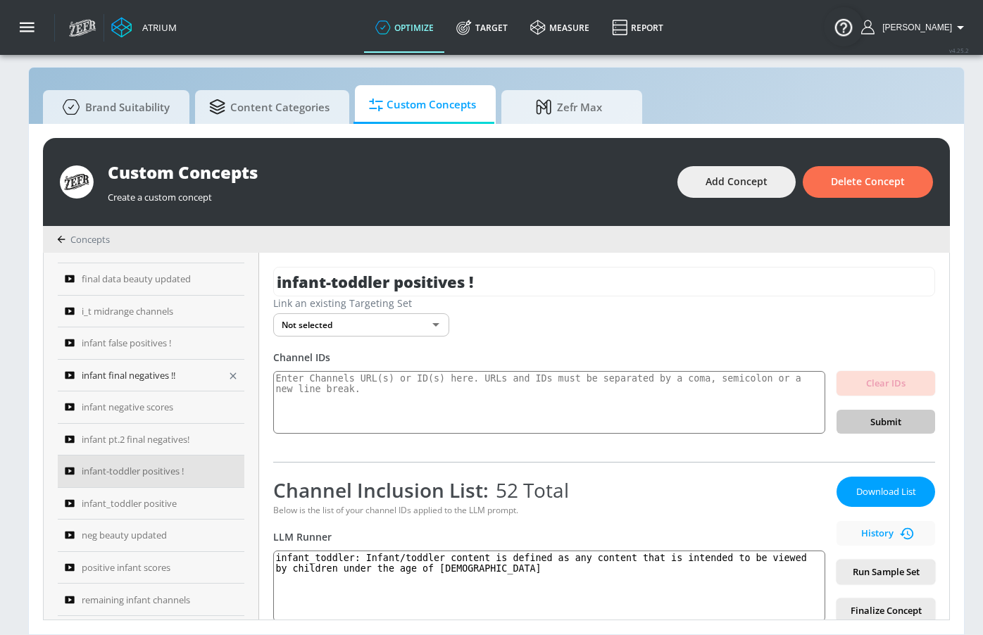
click at [157, 367] on span "infant final negatives !!" at bounding box center [129, 375] width 94 height 17
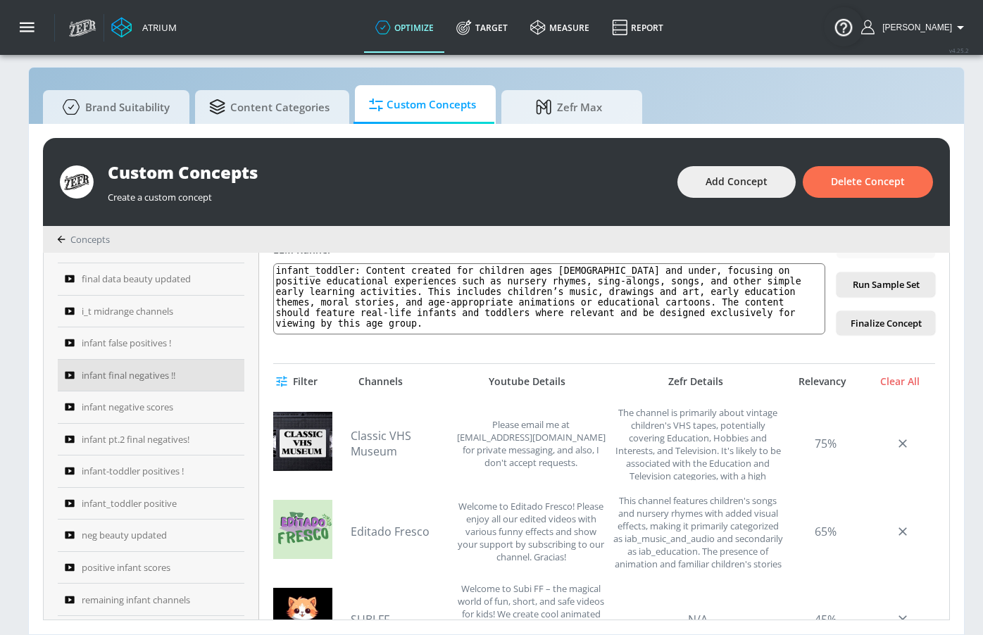
scroll to position [270, 0]
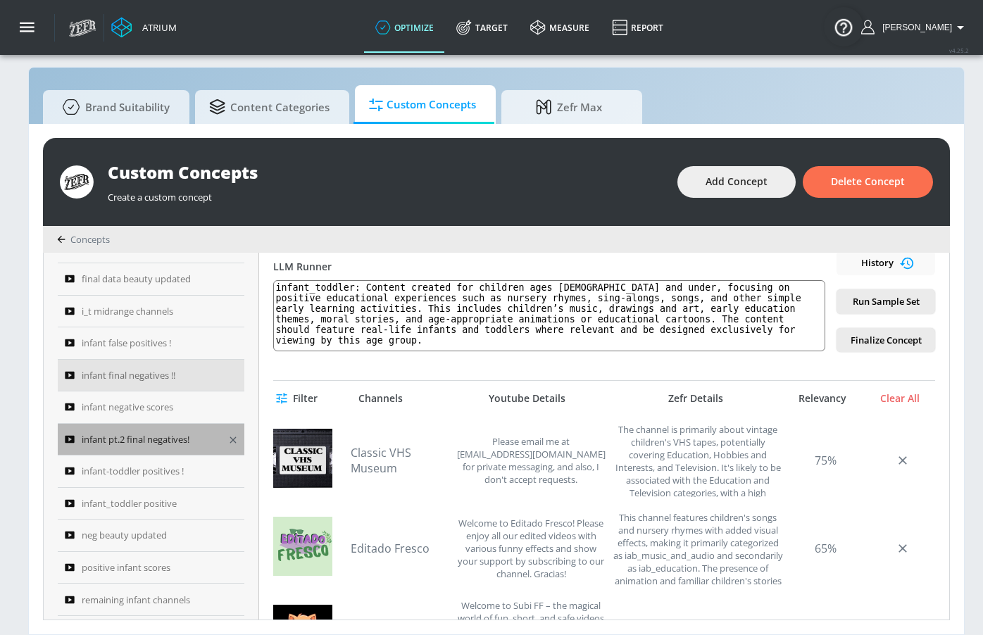
click at [170, 450] on link "infant pt.2 final negatives!" at bounding box center [151, 440] width 187 height 32
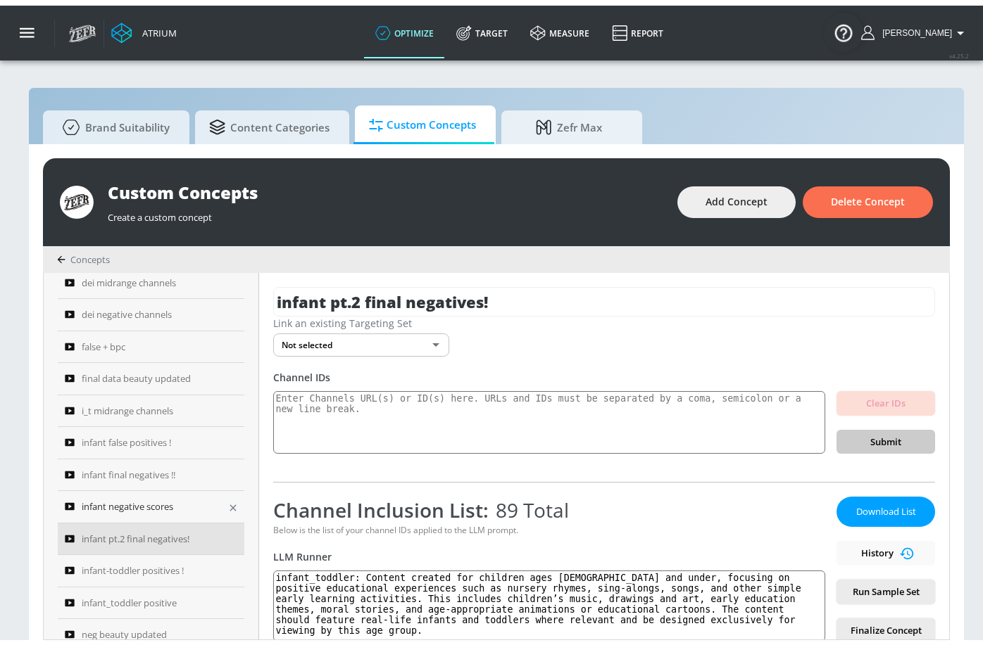
scroll to position [831, 0]
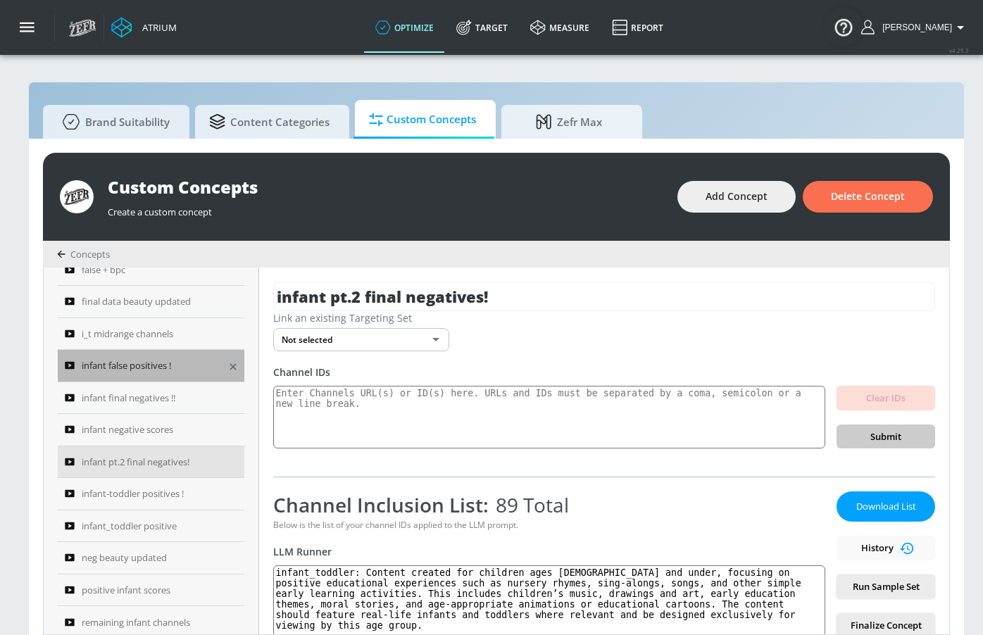
click at [157, 372] on span "infant false positives !" at bounding box center [126, 365] width 89 height 17
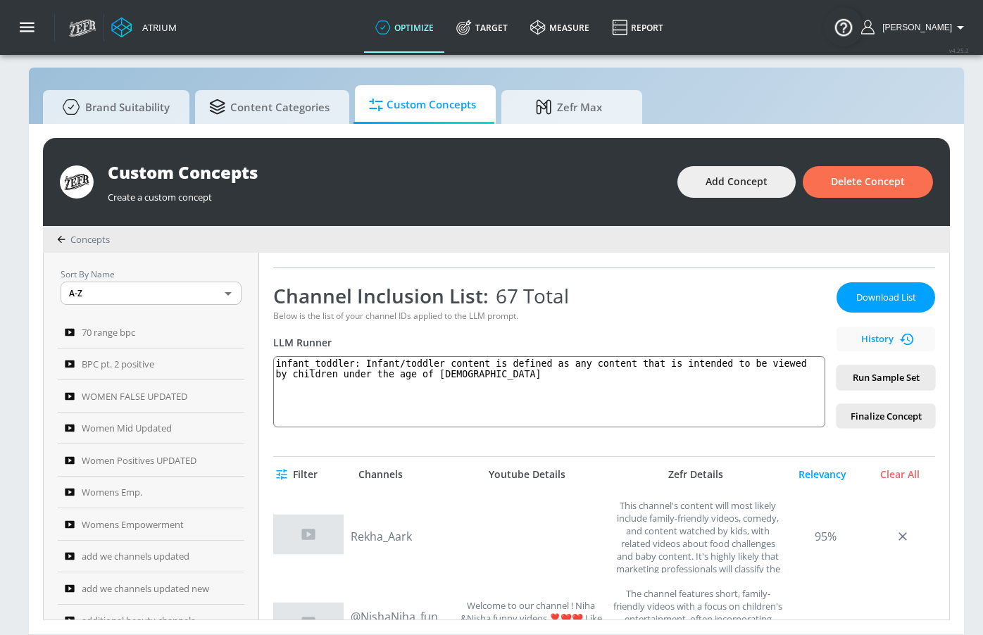
scroll to position [237, 0]
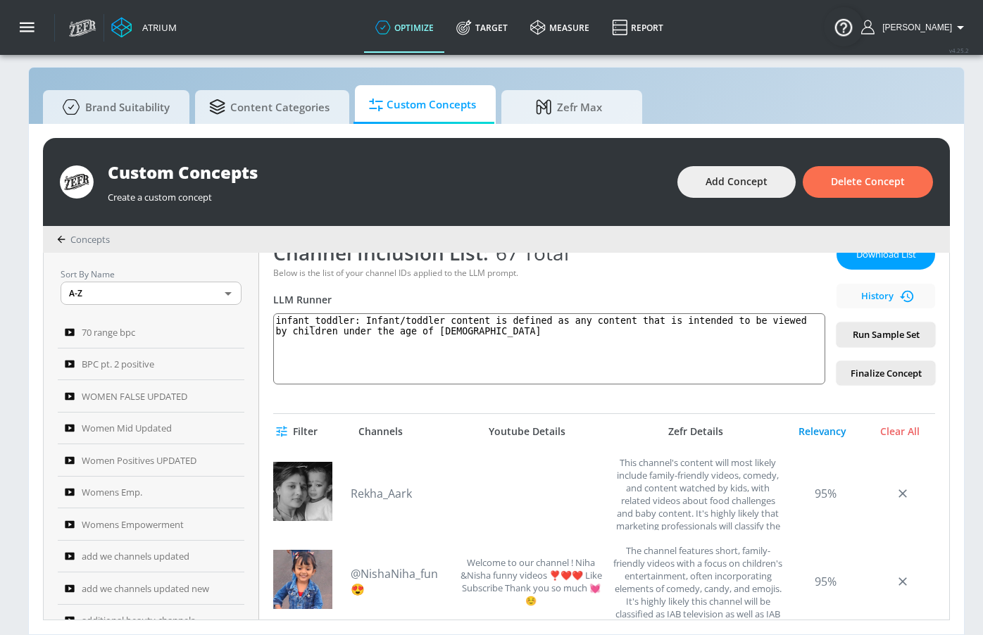
click at [833, 429] on div "Relevancy" at bounding box center [822, 431] width 70 height 13
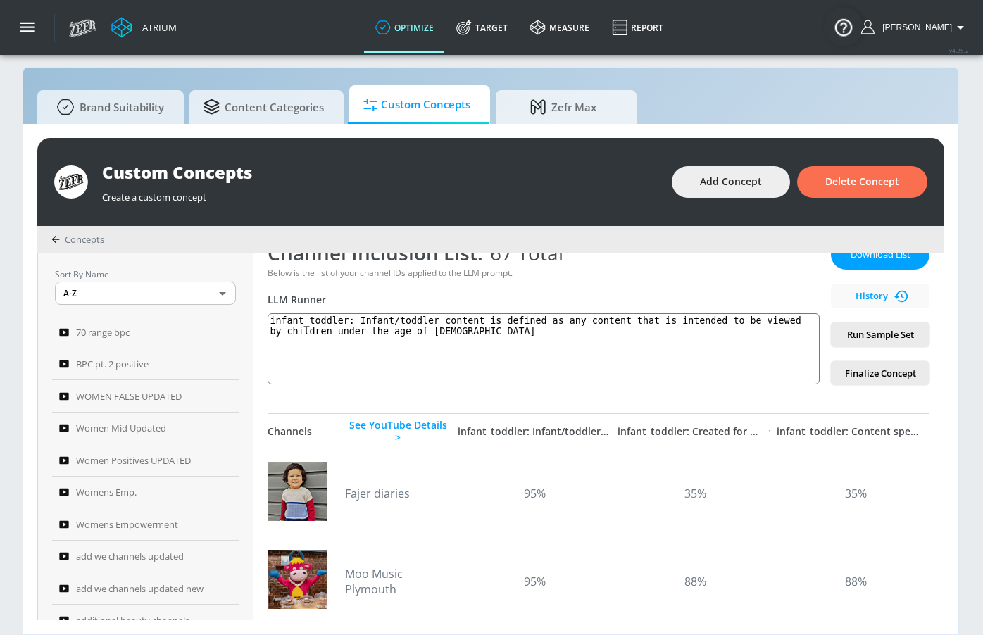
scroll to position [15, 31]
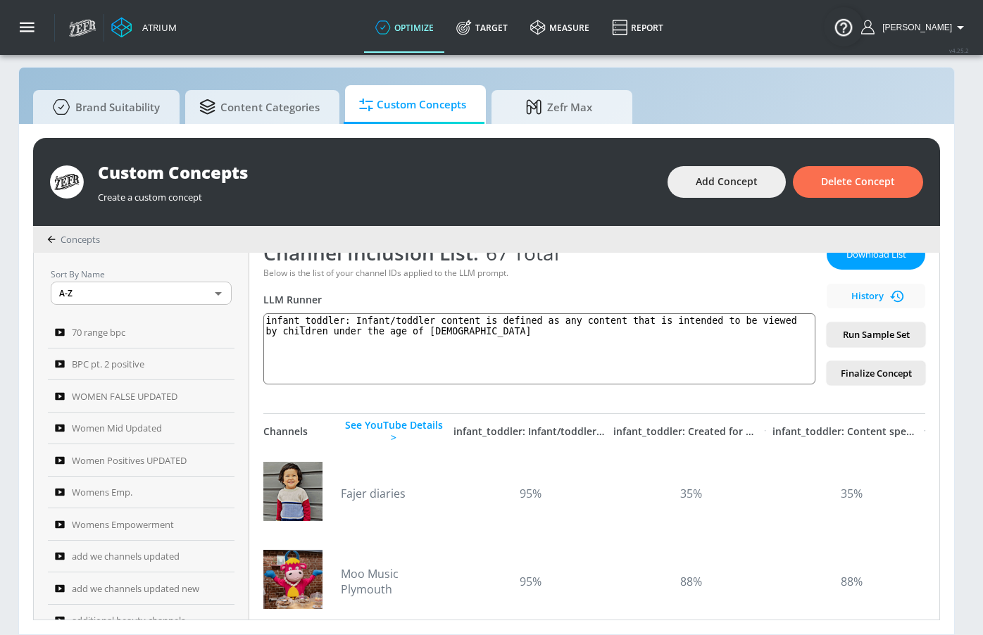
click at [496, 429] on div "infant_toddler: Infant/toddler content is defined as any content that is intend…" at bounding box center [529, 431] width 153 height 13
click at [896, 429] on div "infant_toddler: Content specifically created for infants and toddlers under the…" at bounding box center [844, 431] width 145 height 13
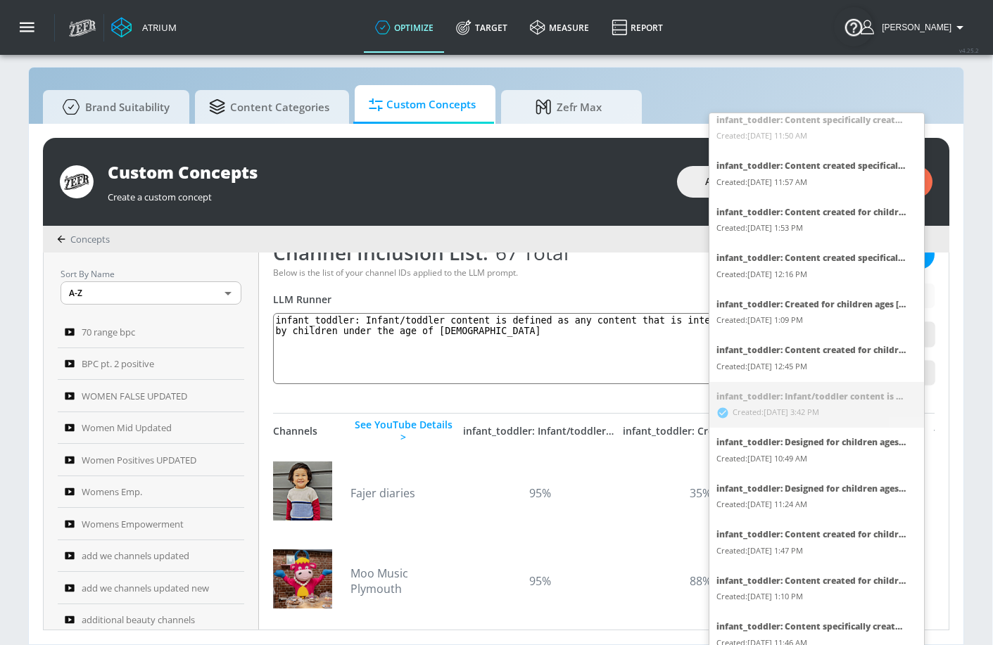
scroll to position [0, 0]
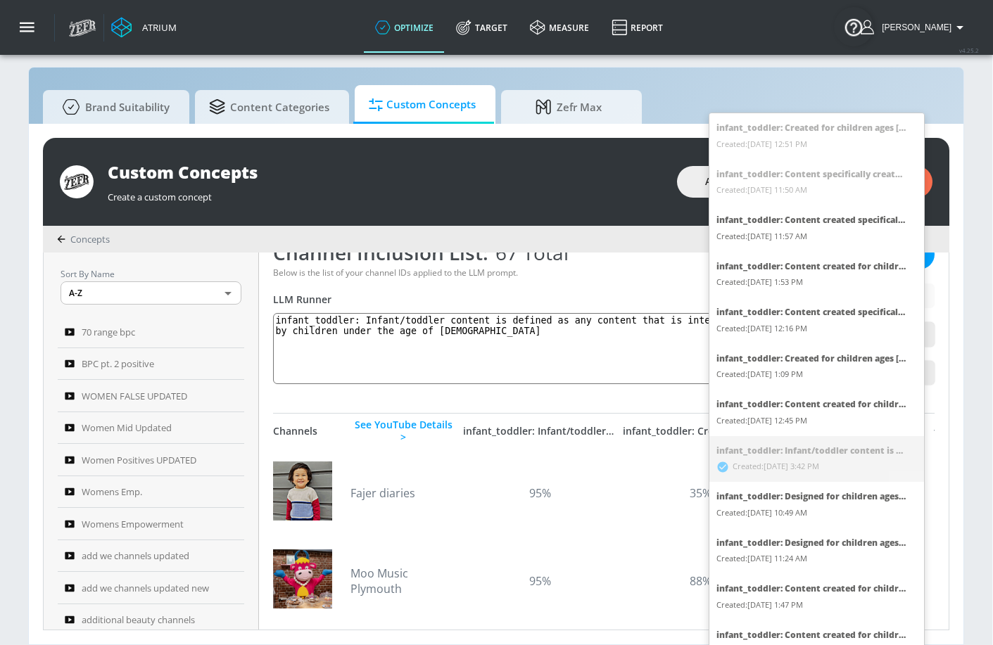
click at [833, 450] on ul "infant_toddler: Created for children ages 5 and younger, this should focus on e…" at bounding box center [821, 435] width 225 height 645
click at [812, 451] on ul "infant_toddler: Created for children ages 5 and younger, this should focus on e…" at bounding box center [821, 435] width 225 height 645
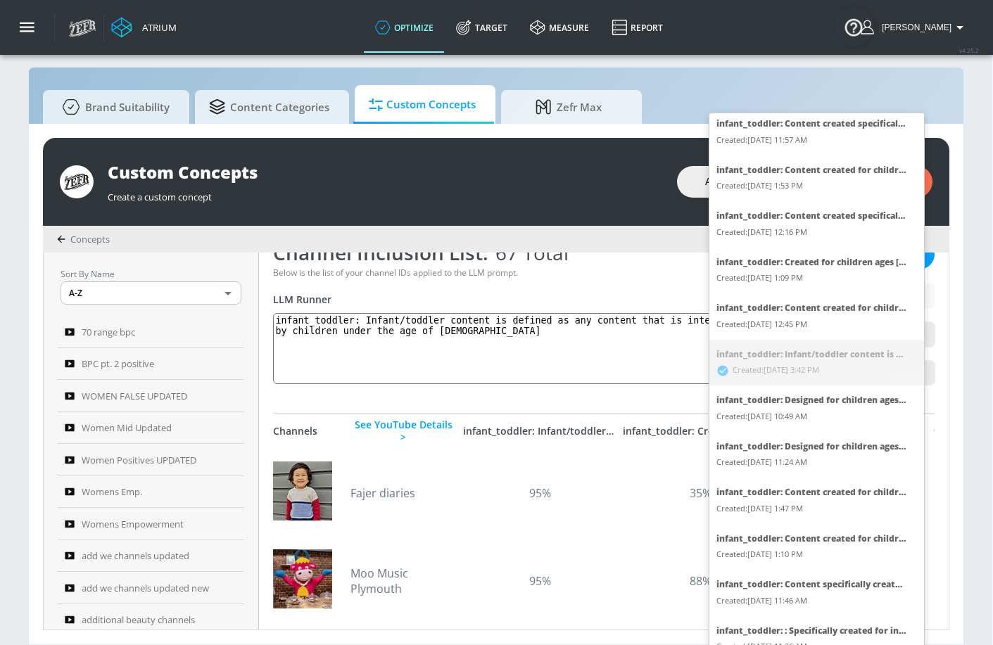
scroll to position [97, 0]
click at [828, 501] on div "Created: 09/08/2025, 1:47 PM" at bounding box center [812, 508] width 190 height 16
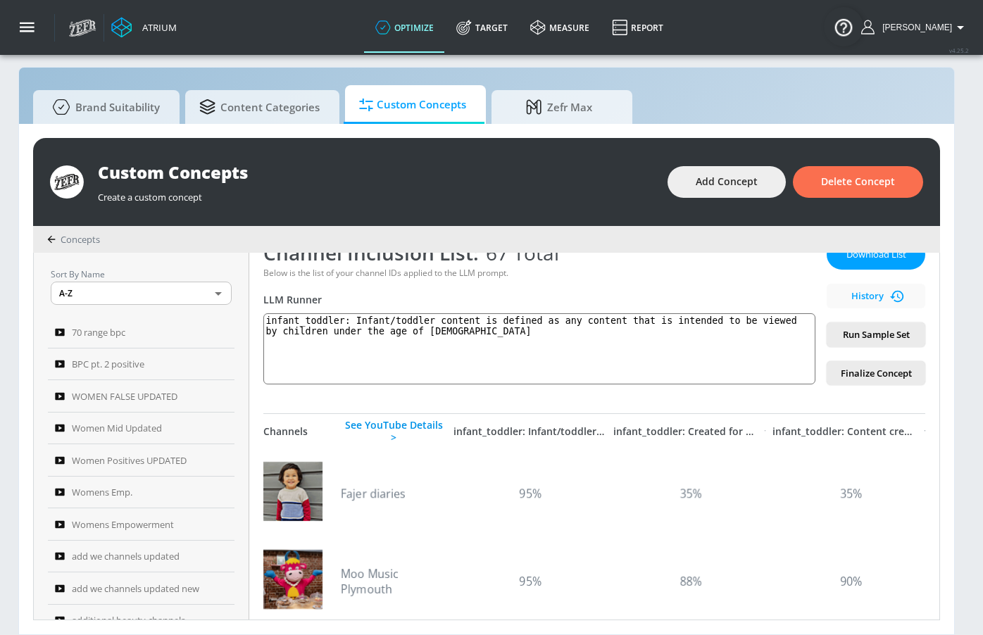
click at [408, 436] on div "See YouTube Details >" at bounding box center [394, 431] width 106 height 25
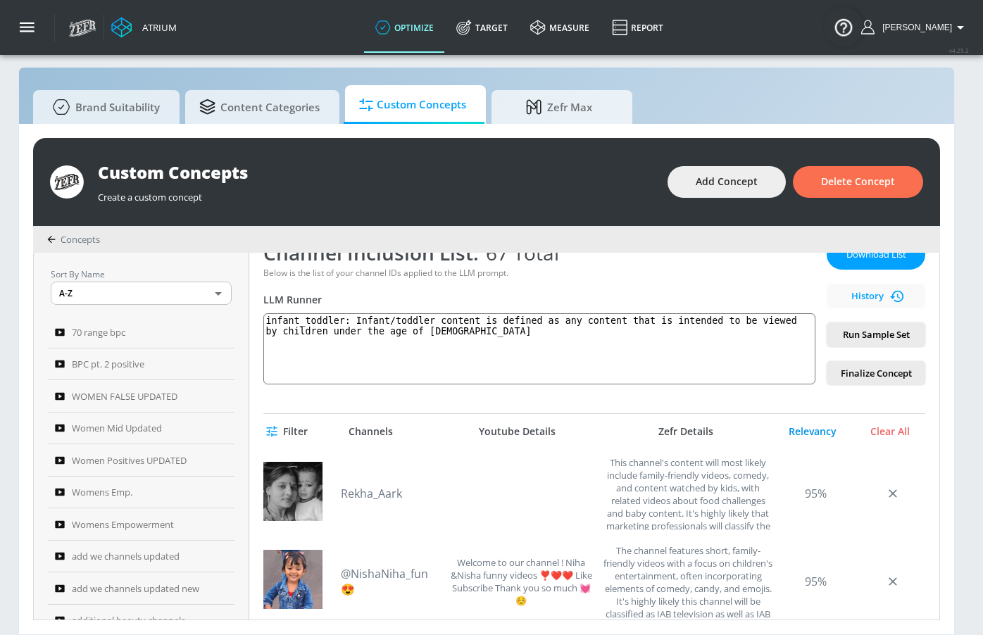
click at [809, 436] on div "Relevancy" at bounding box center [812, 431] width 70 height 13
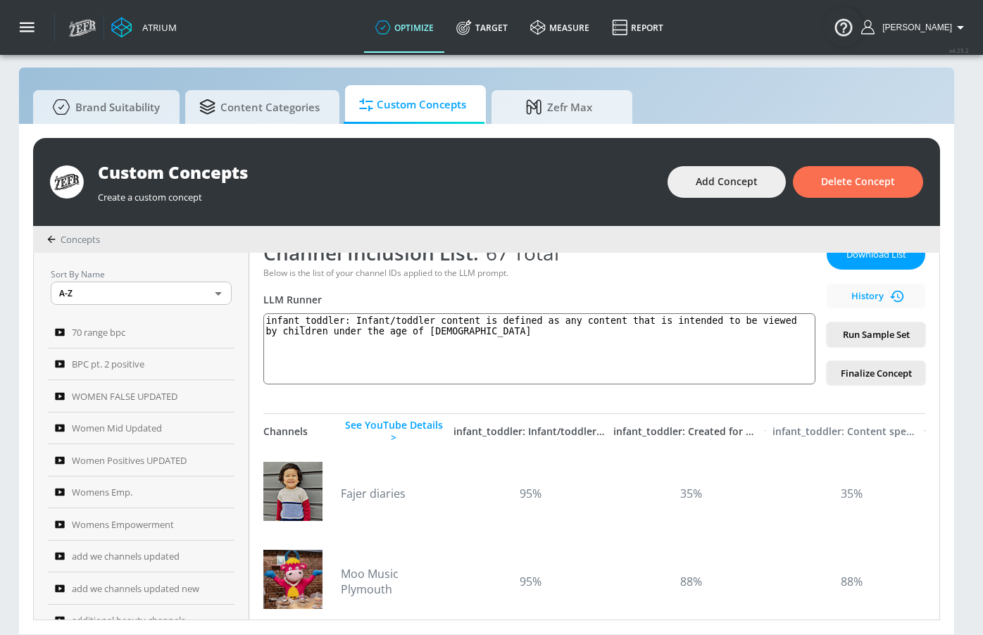
click at [854, 428] on div "infant_toddler: Content specifically created for infants and toddlers under the…" at bounding box center [844, 431] width 145 height 13
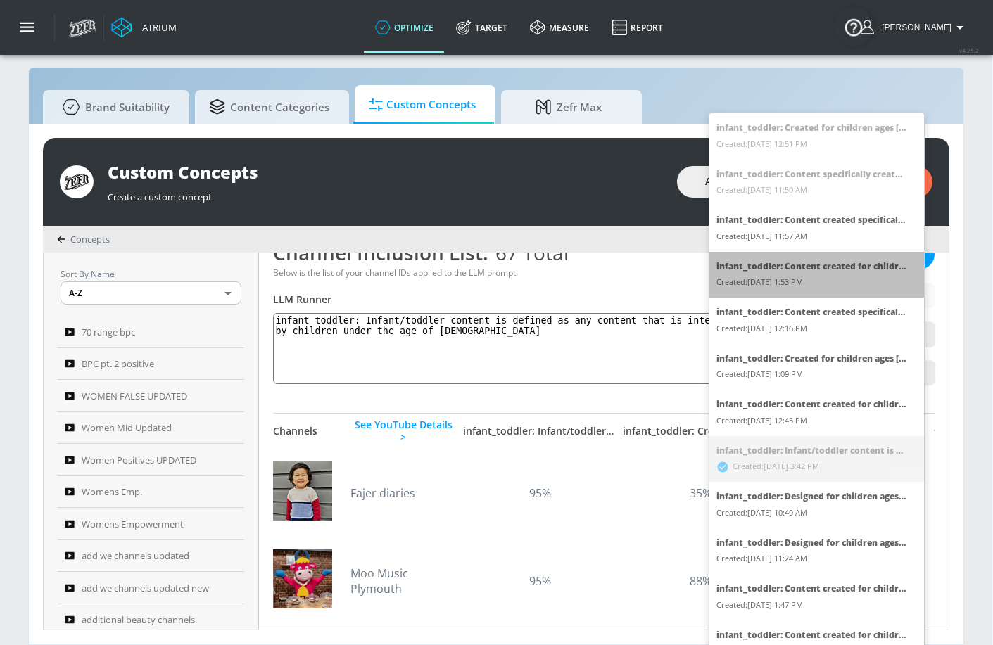
click at [827, 282] on div "Created: 09/08/2025, 1:53 PM" at bounding box center [812, 283] width 190 height 16
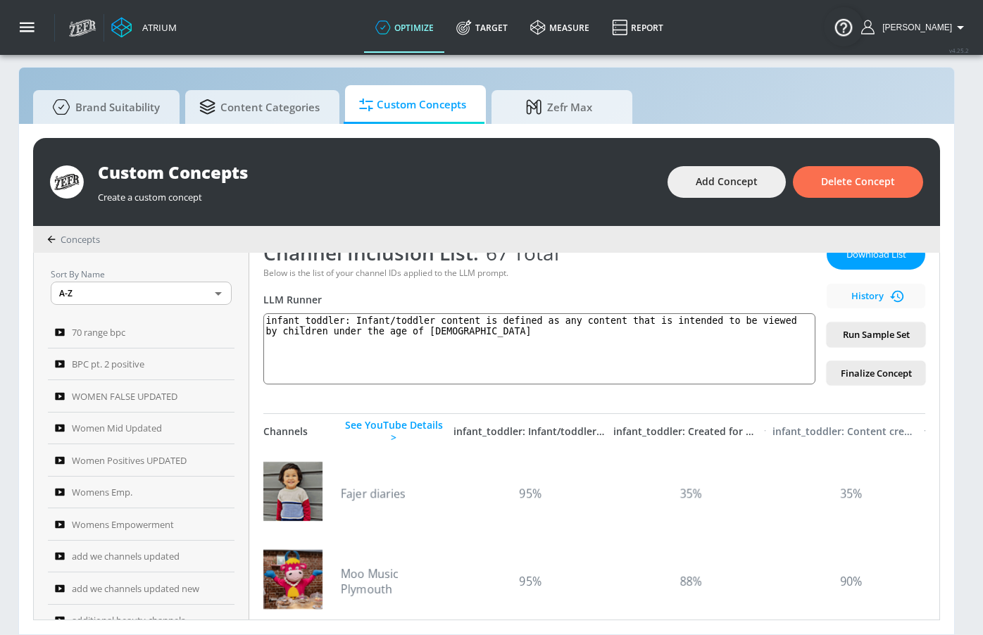
click at [788, 432] on div "infant_toddler: Content created for children ages 5 and under, focusing on posi…" at bounding box center [844, 431] width 145 height 13
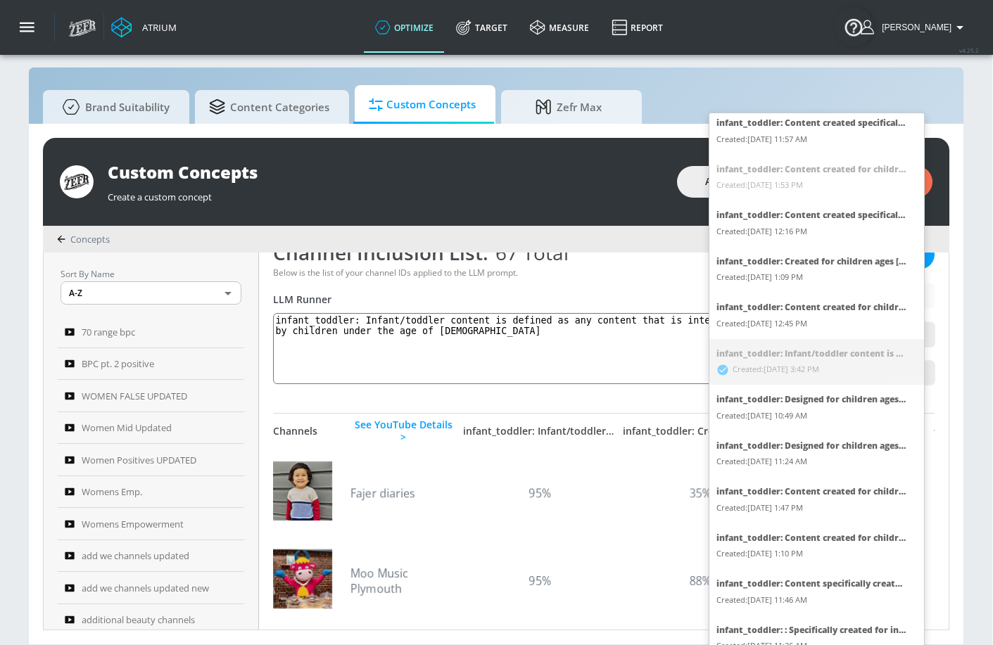
click at [828, 498] on div "infant_toddler: Content created for children ages 5 and under, focusing on posi…" at bounding box center [812, 492] width 190 height 16
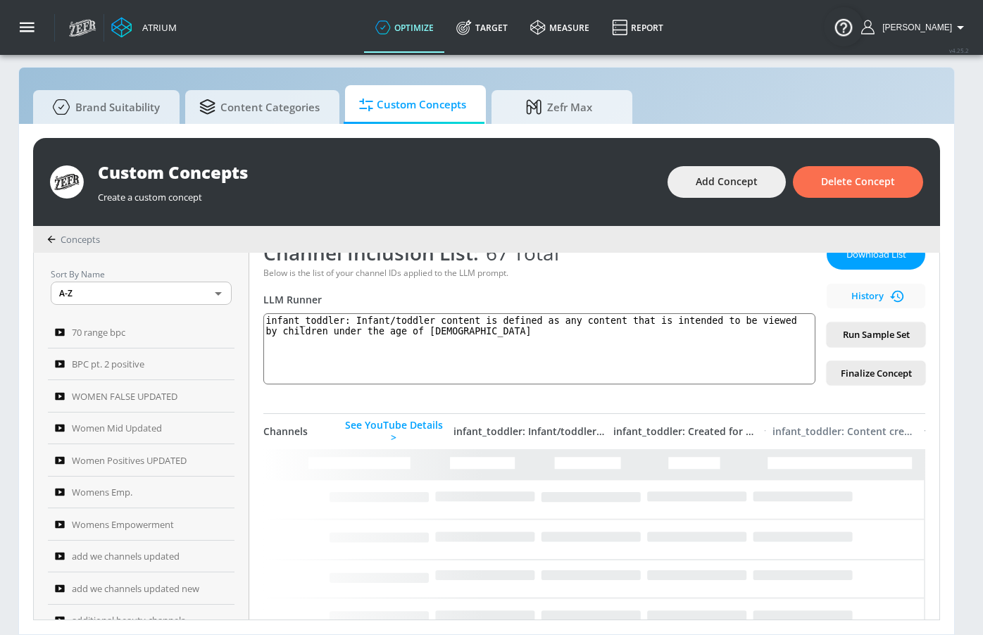
click at [852, 429] on div "infant_toddler: Content created for children ages 5 and under, focusing on posi…" at bounding box center [844, 431] width 145 height 13
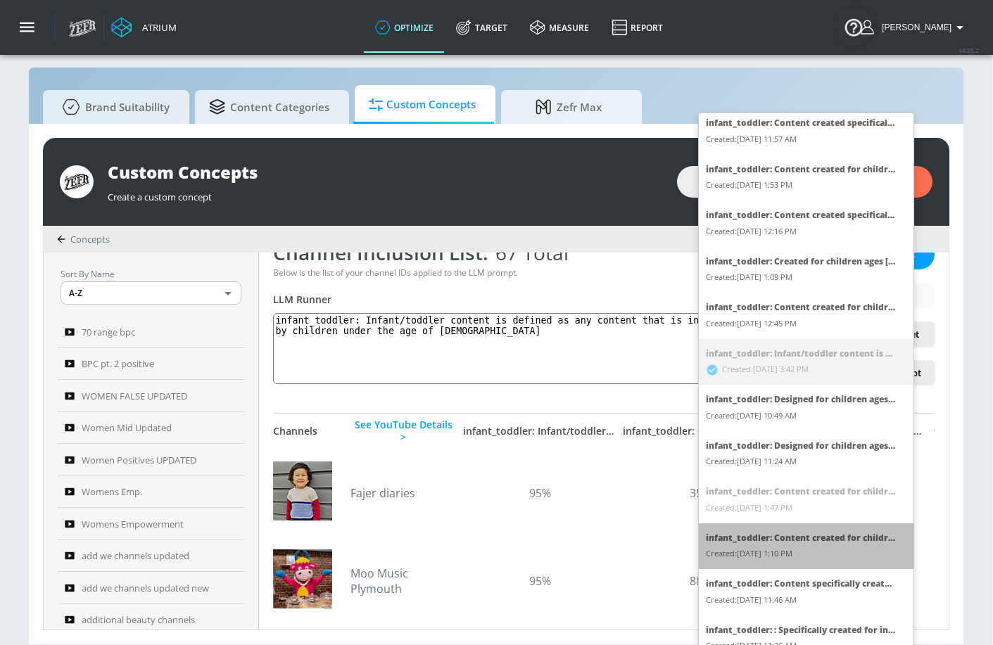
click at [812, 547] on div "Created: 09/08/2025, 1:10 PM" at bounding box center [801, 554] width 190 height 16
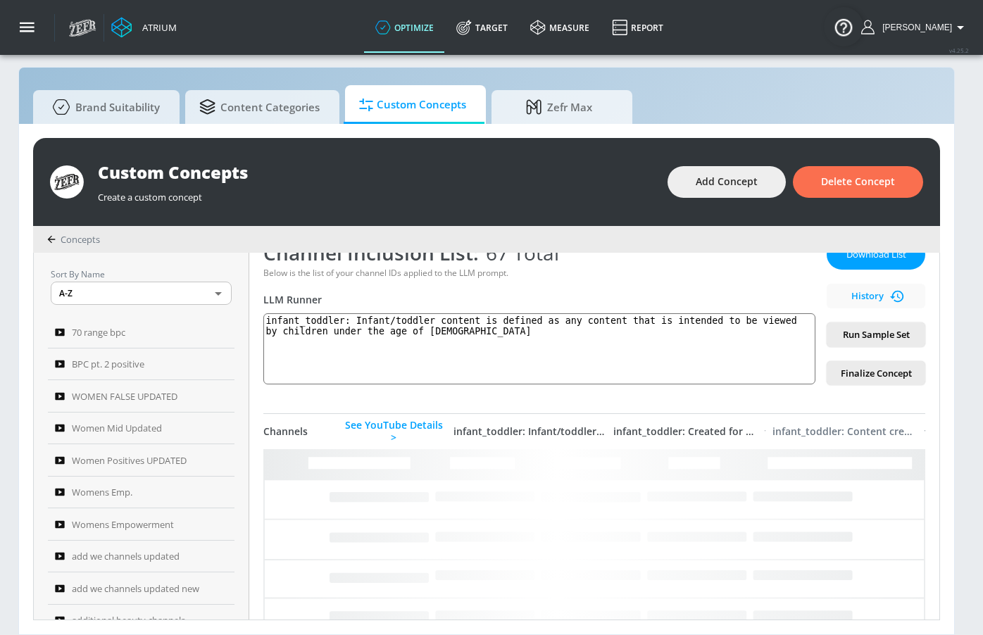
click at [860, 430] on div "infant_toddler: Content created for children ages 5 and under, focusing on educ…" at bounding box center [844, 431] width 145 height 13
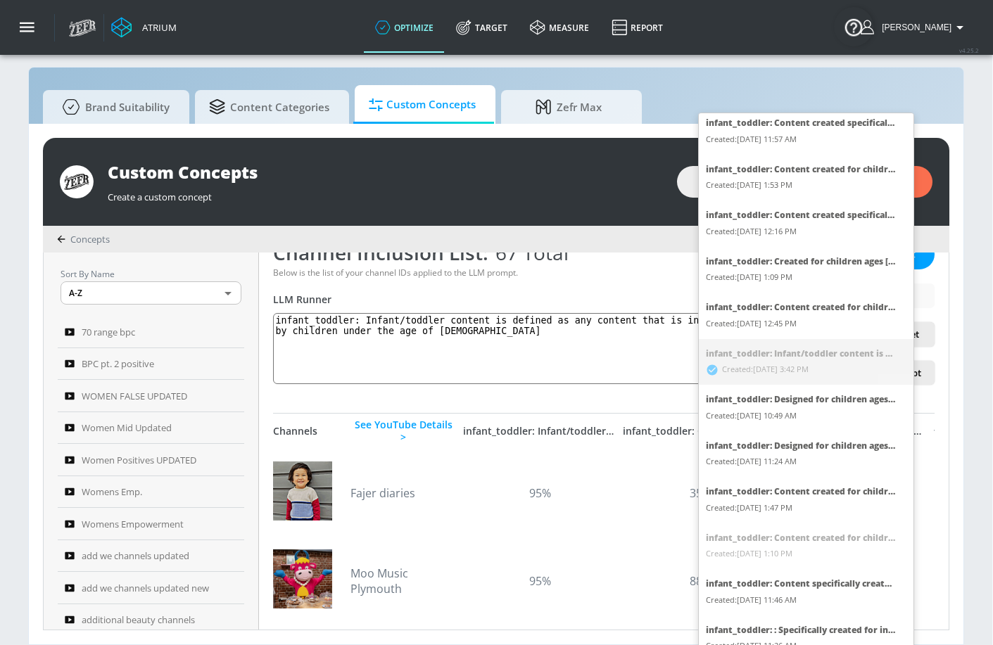
click at [841, 508] on div "Created: 09/08/2025, 1:47 PM" at bounding box center [801, 508] width 190 height 16
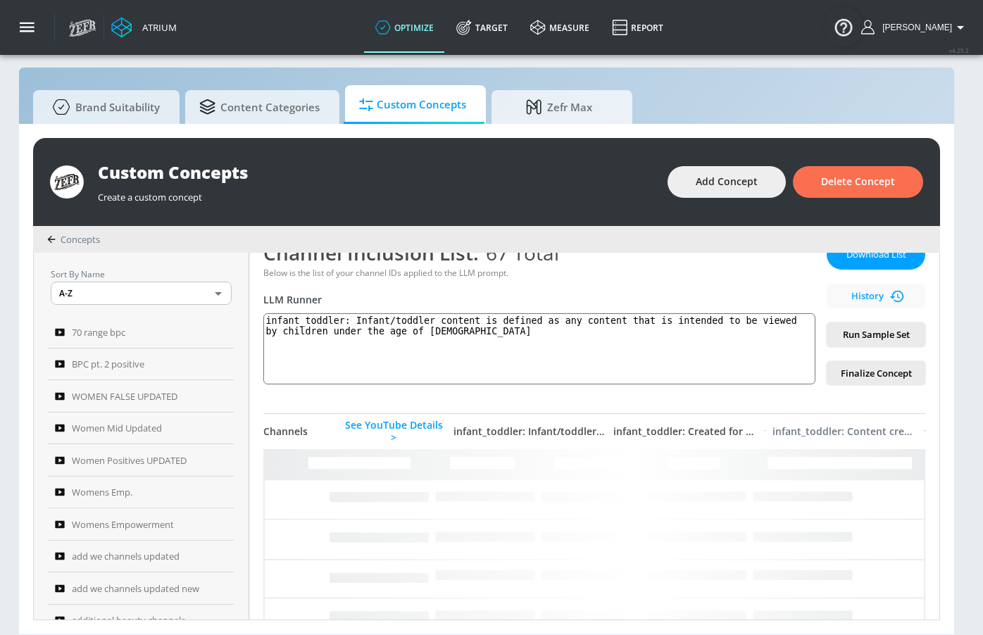
click at [853, 434] on div "infant_toddler: Content created for children ages 5 and under, focusing on posi…" at bounding box center [844, 431] width 145 height 13
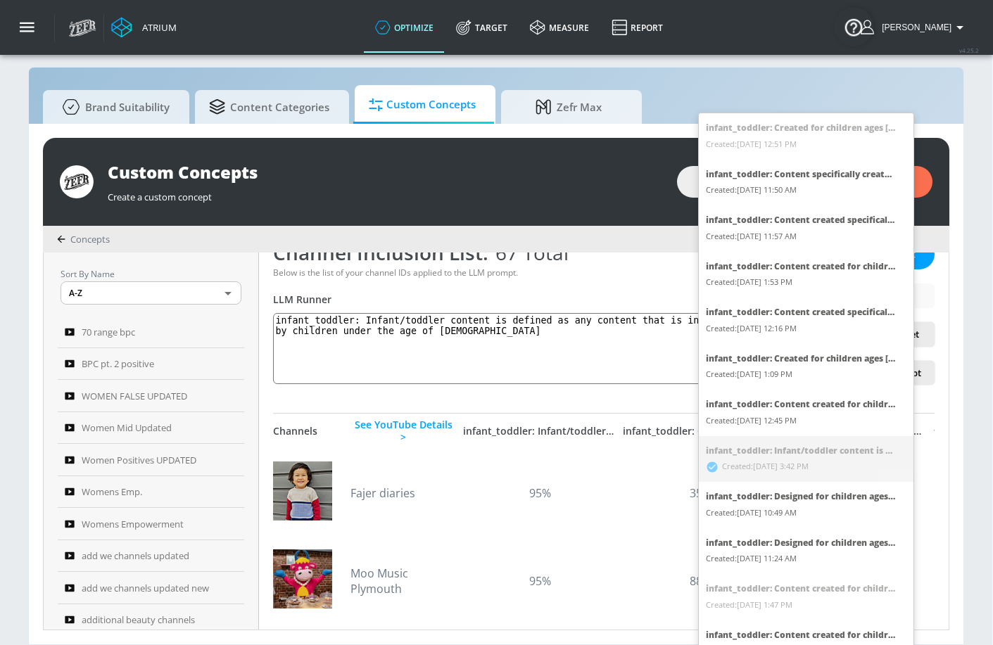
click at [819, 291] on li "infant_toddler: Content created for children ages 5 and under, focusing on posi…" at bounding box center [806, 275] width 215 height 46
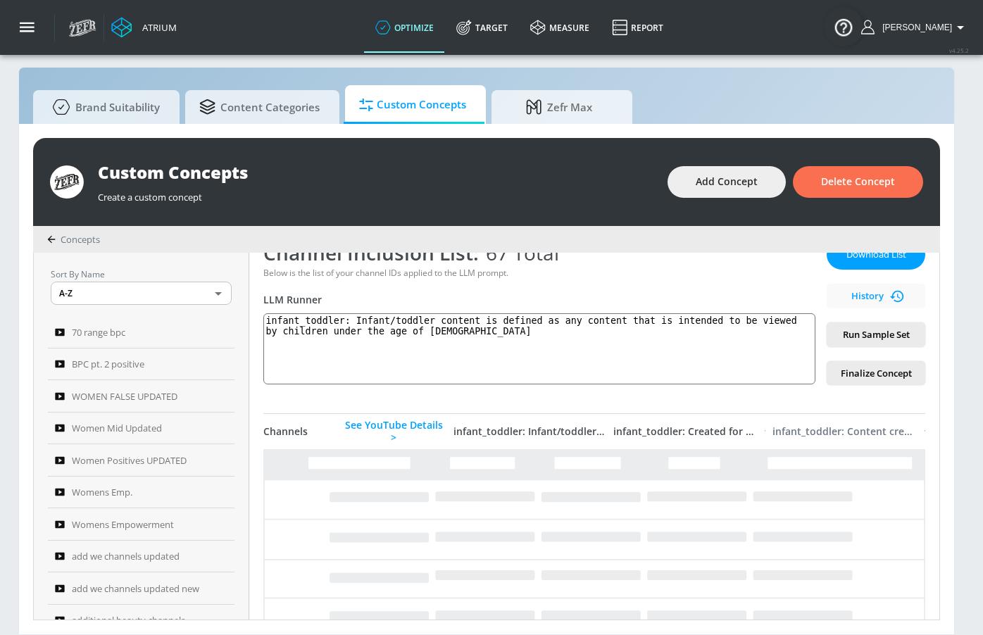
click at [856, 433] on div "infant_toddler: Content created for children ages 5 and under, focusing on posi…" at bounding box center [844, 431] width 145 height 13
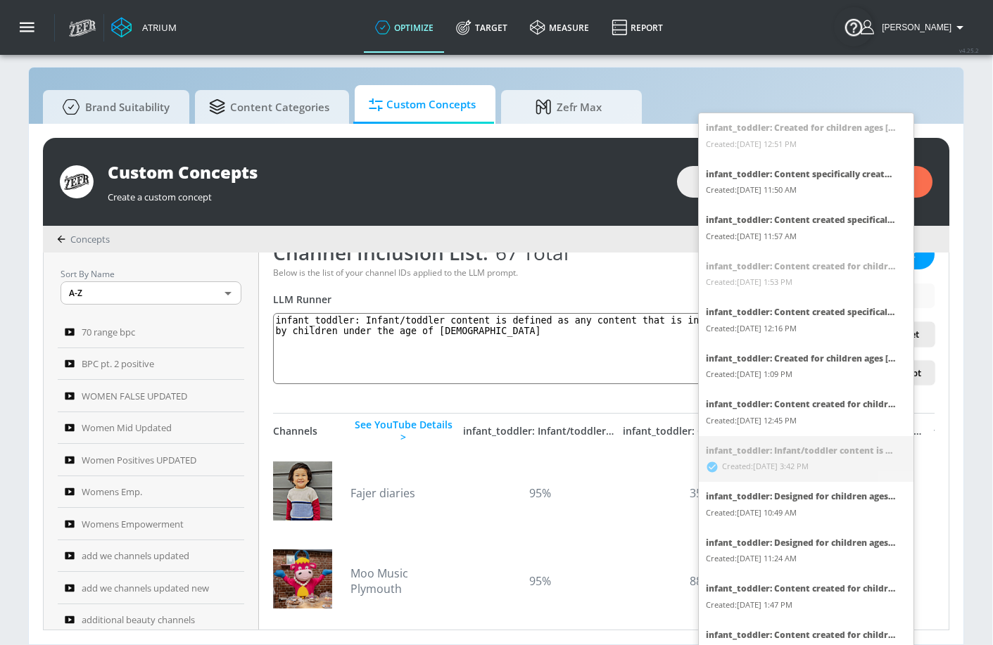
click at [834, 361] on div "infant_toddler: Created for children ages 5 and younger, this should focus on e…" at bounding box center [801, 359] width 190 height 16
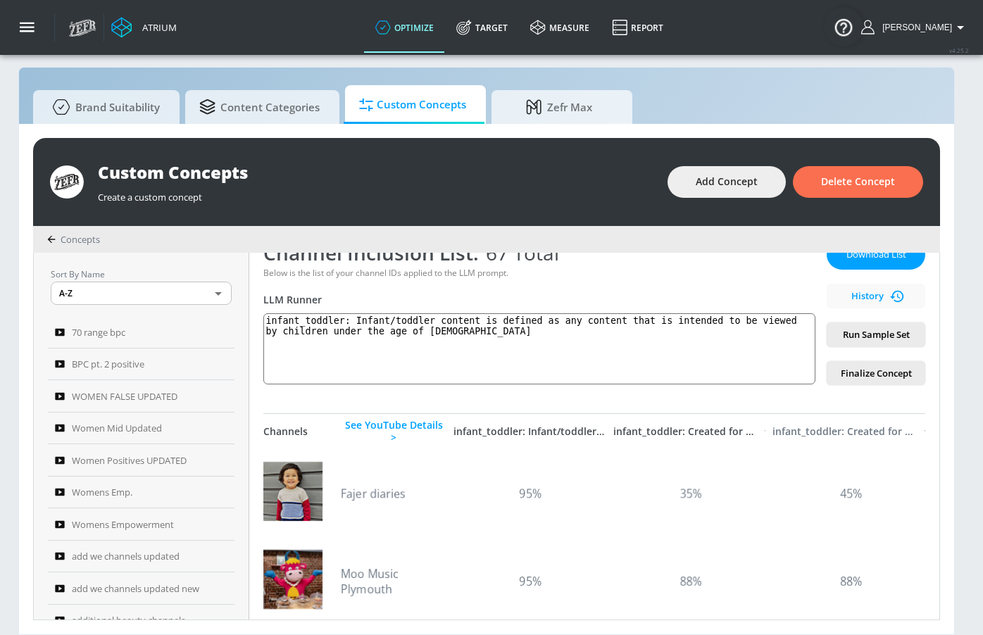
click at [830, 431] on div "infant_toddler: Created for children ages 5 and younger, this should focus on e…" at bounding box center [844, 431] width 145 height 13
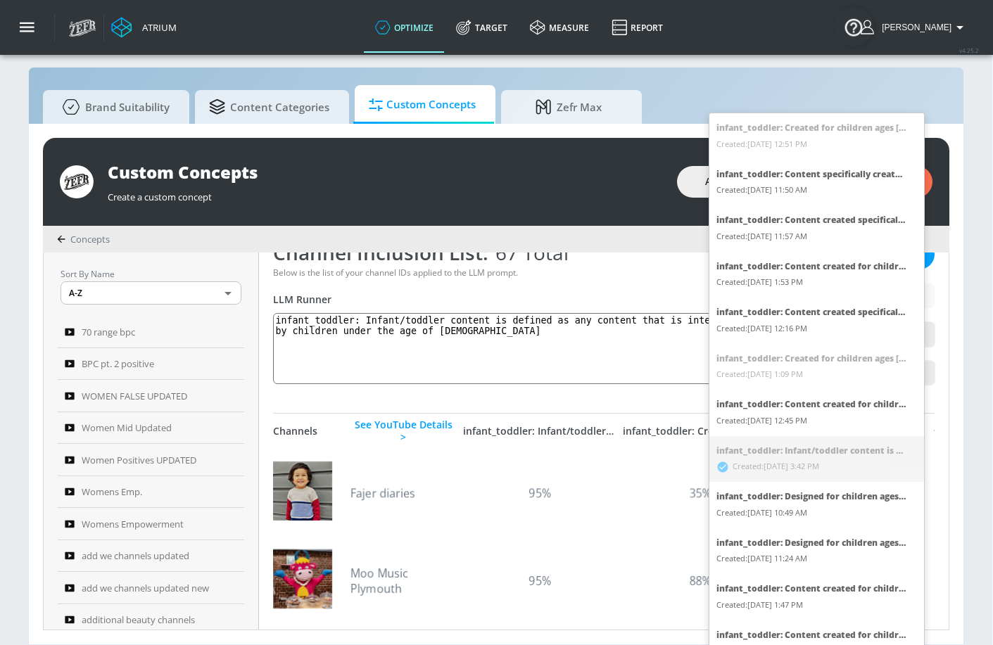
click at [789, 511] on span "Created: 09/08/2025, 10:49 AM" at bounding box center [762, 513] width 91 height 16
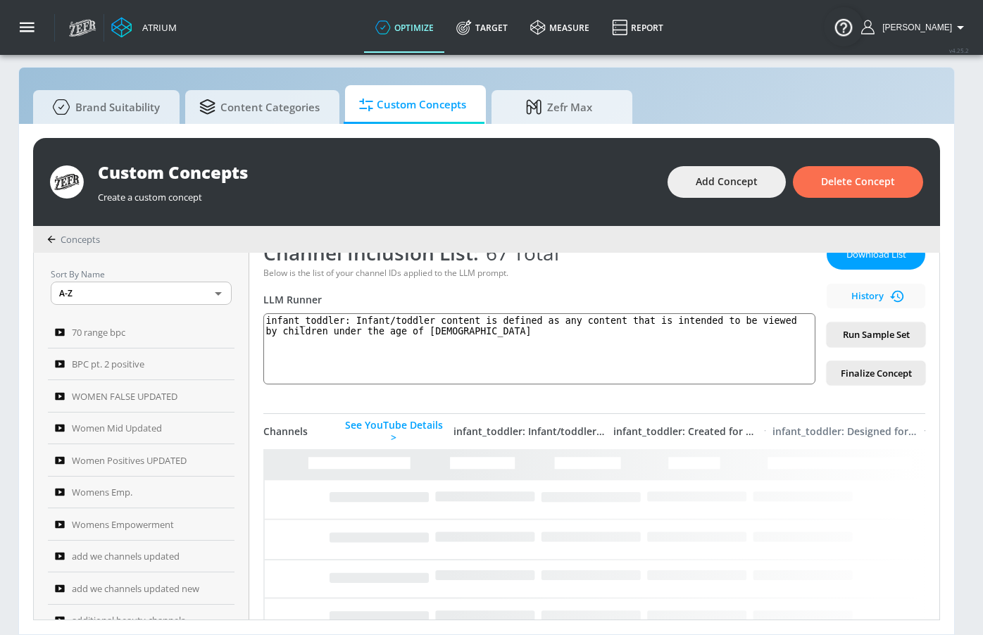
click at [848, 433] on div "infant_toddler: Designed for children ages 5 and under. Content should focus on…" at bounding box center [844, 431] width 144 height 13
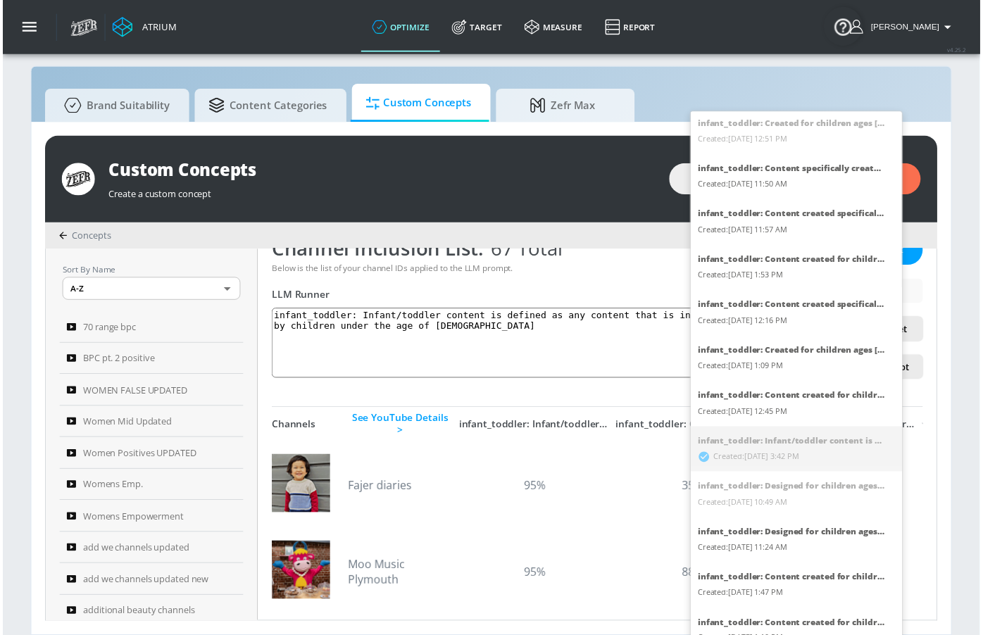
scroll to position [0, 0]
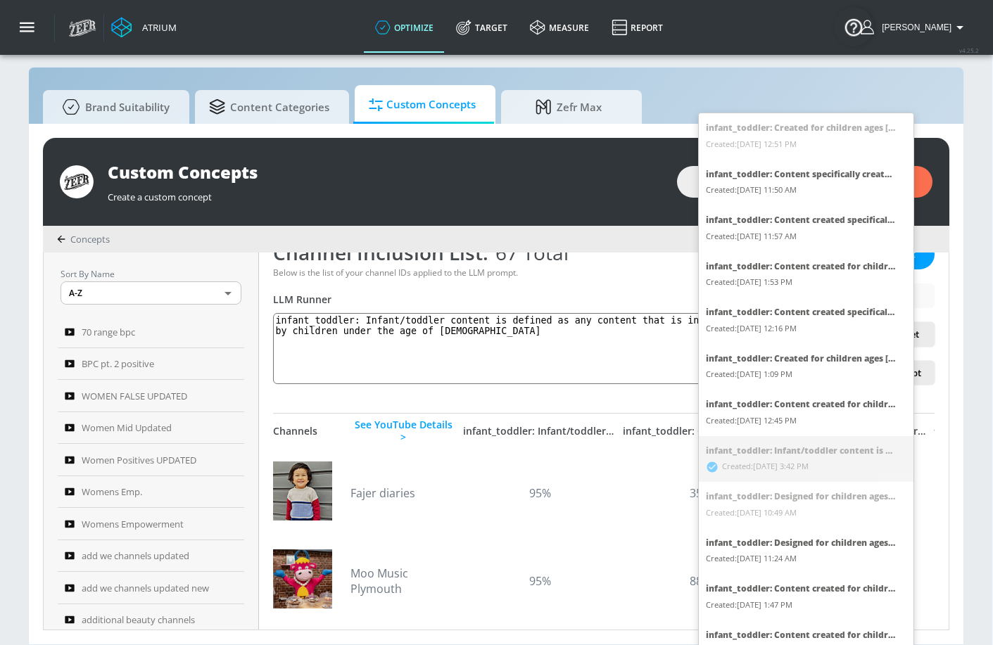
click at [584, 292] on div at bounding box center [496, 322] width 993 height 645
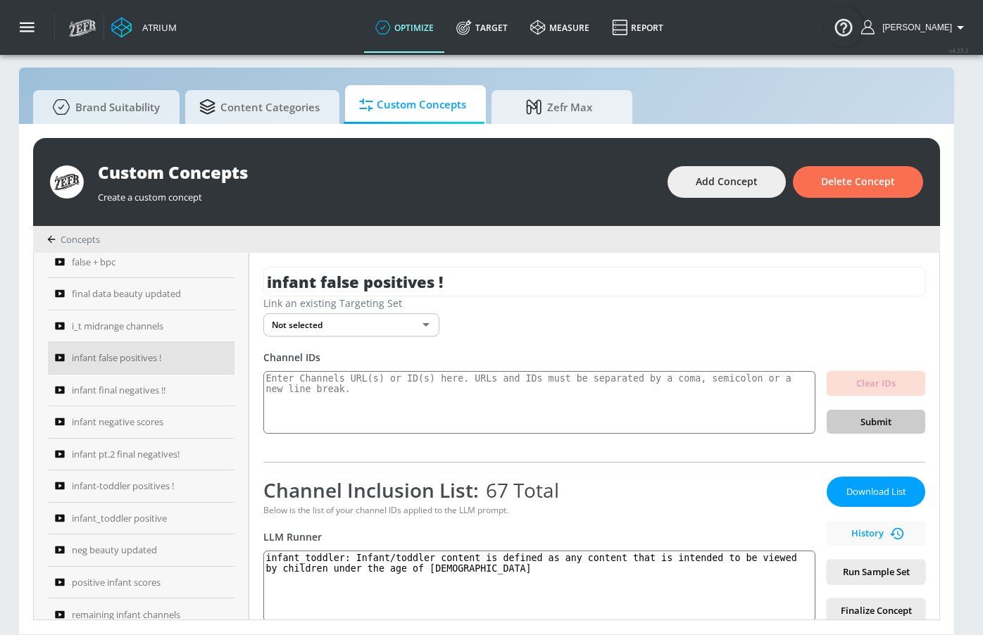
scroll to position [838, 0]
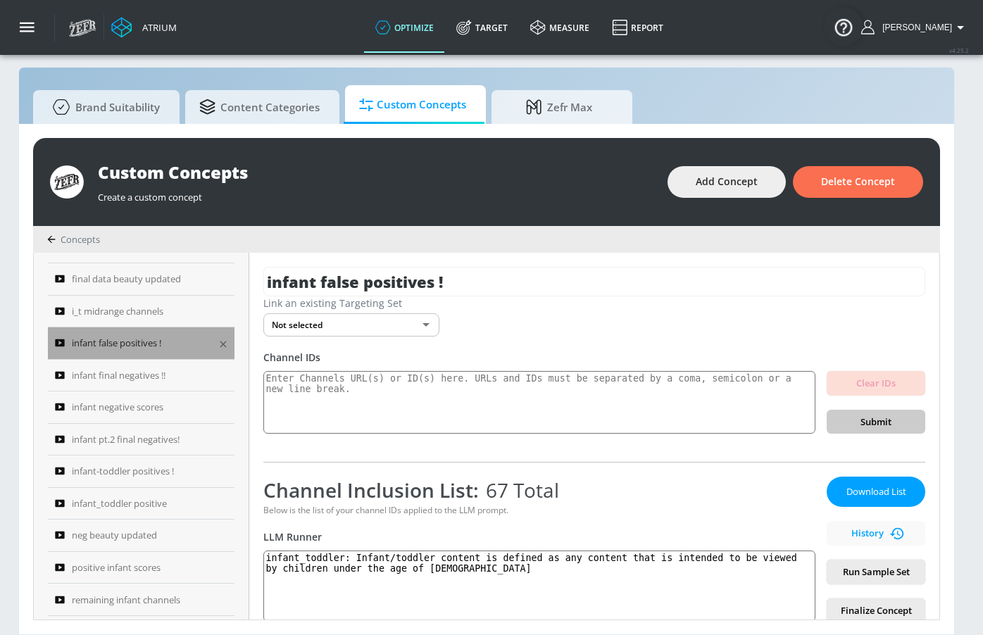
click at [142, 334] on span "infant false positives !" at bounding box center [116, 342] width 89 height 17
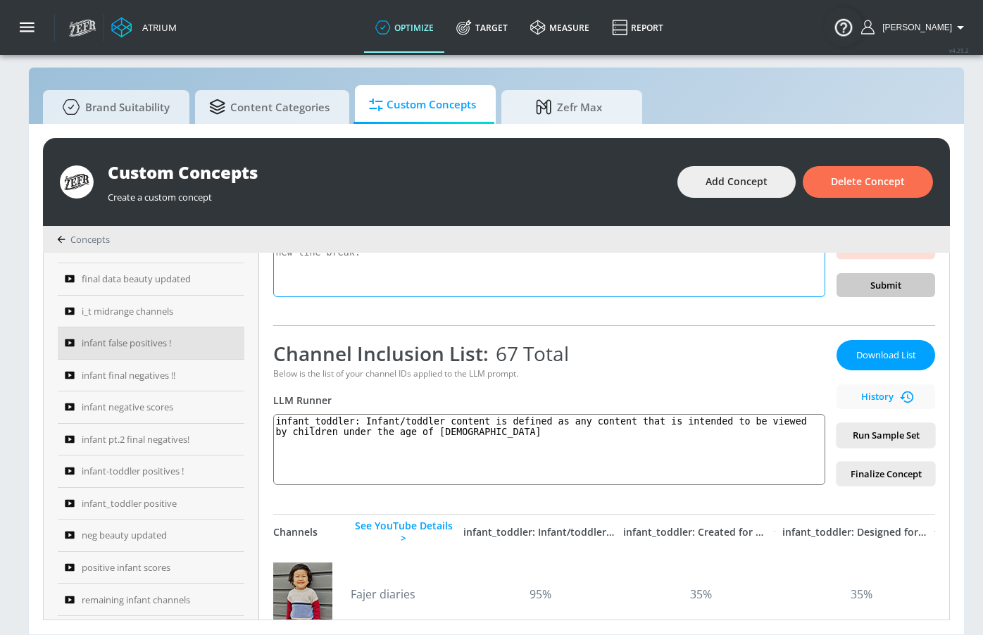
scroll to position [178, 0]
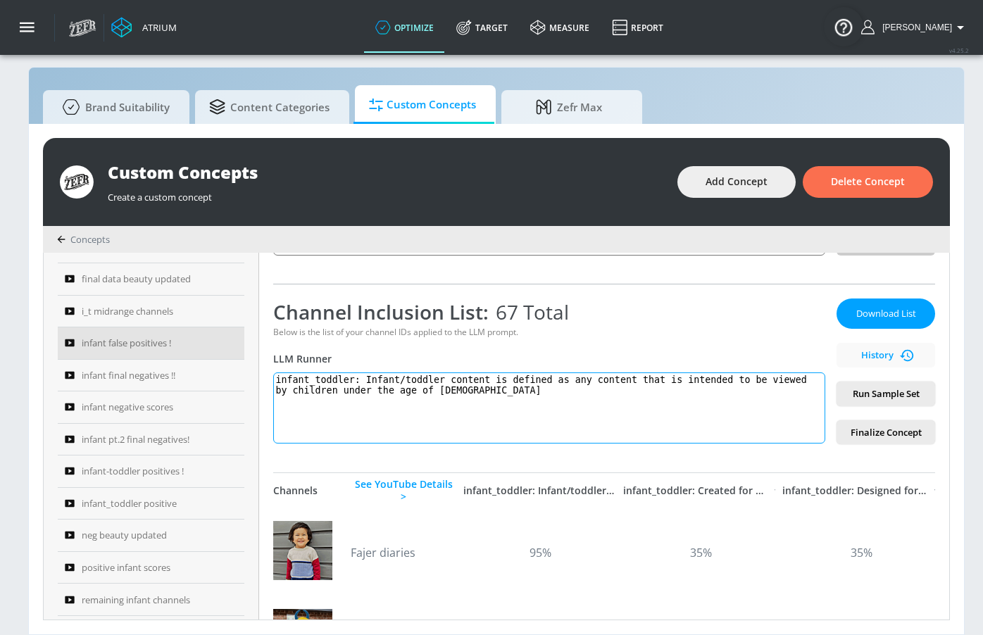
drag, startPoint x: 372, startPoint y: 370, endPoint x: 486, endPoint y: 407, distance: 120.0
click at [486, 407] on textarea "infant_toddler: Infant/toddler content is defined as any content that is intend…" at bounding box center [549, 407] width 552 height 71
paste textarea "infant_toddler: Content created for children ages 5 and under, focusing on posi…"
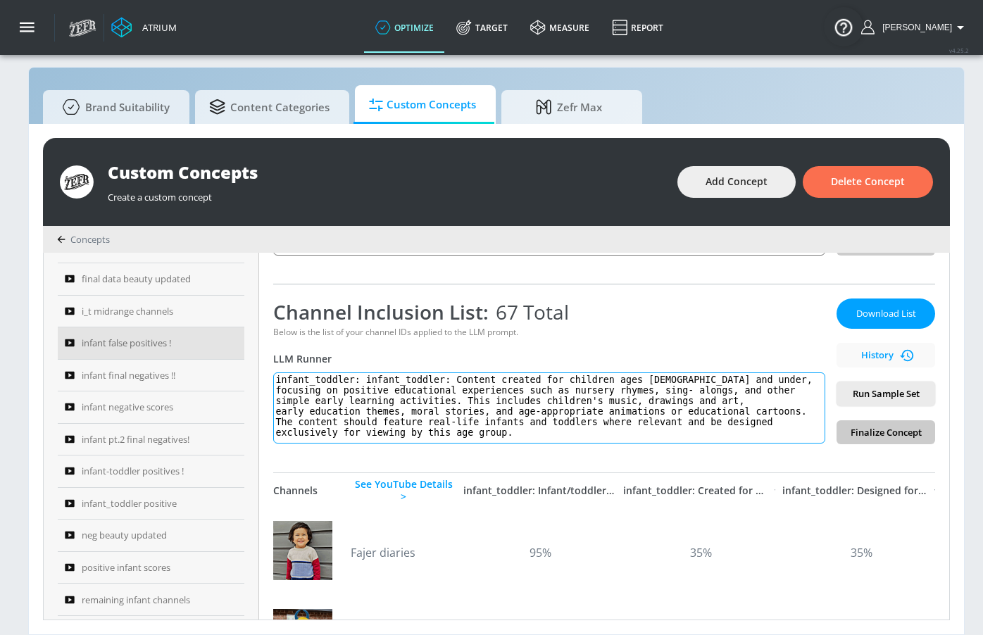
scroll to position [8, 0]
click at [871, 387] on span "Run Sample Set" at bounding box center [885, 394] width 76 height 16
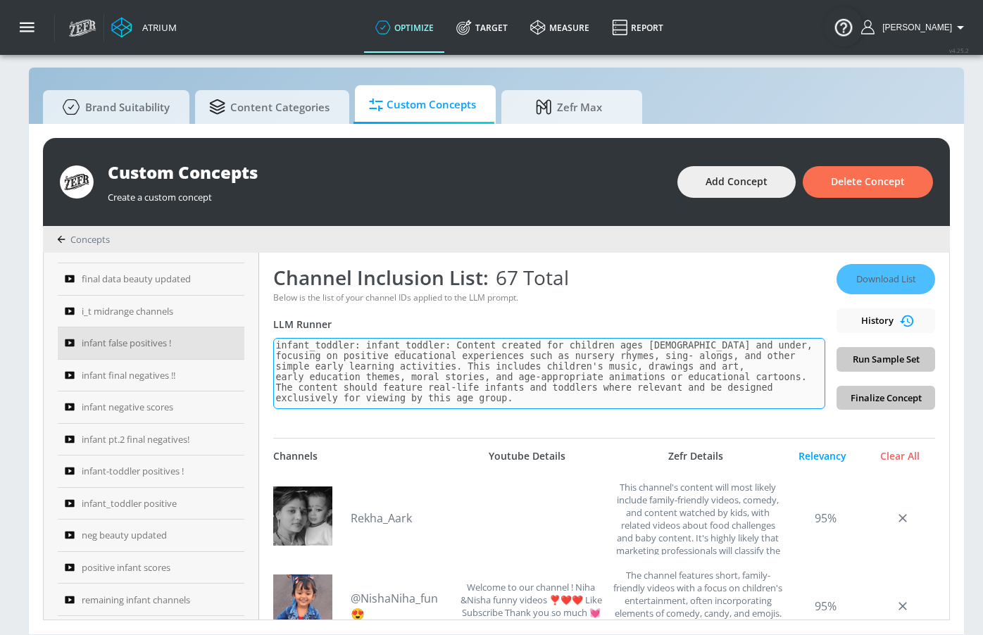
scroll to position [212, 0]
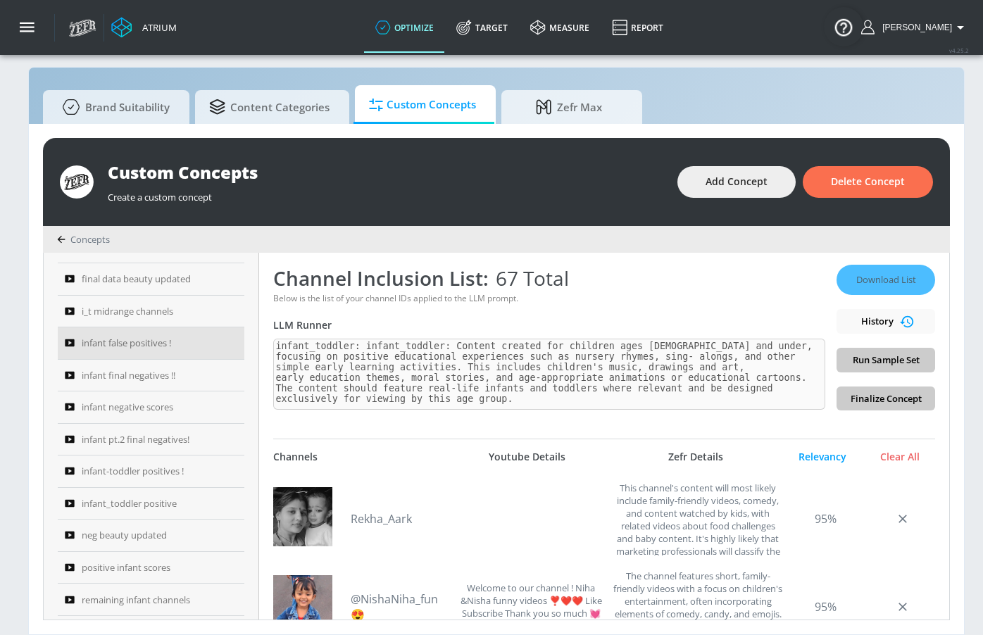
click at [812, 297] on div "Channel Inclusion List: 67 Total Below is the list of your channel IDs applied …" at bounding box center [549, 338] width 552 height 146
click at [890, 351] on div "Download List History Run Sample Set Finalize Concept" at bounding box center [885, 338] width 99 height 146
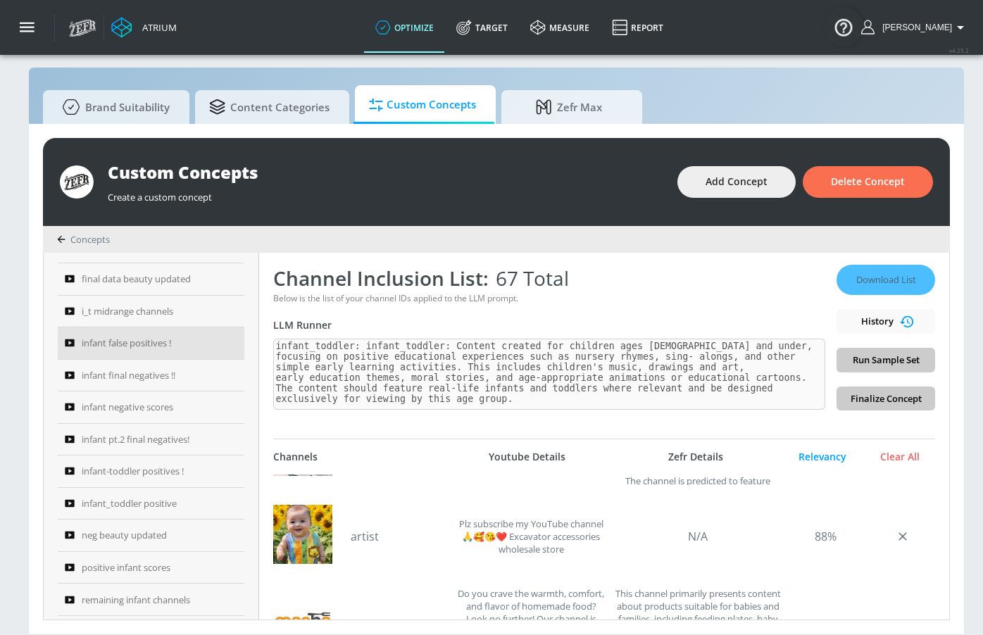
scroll to position [1324, 0]
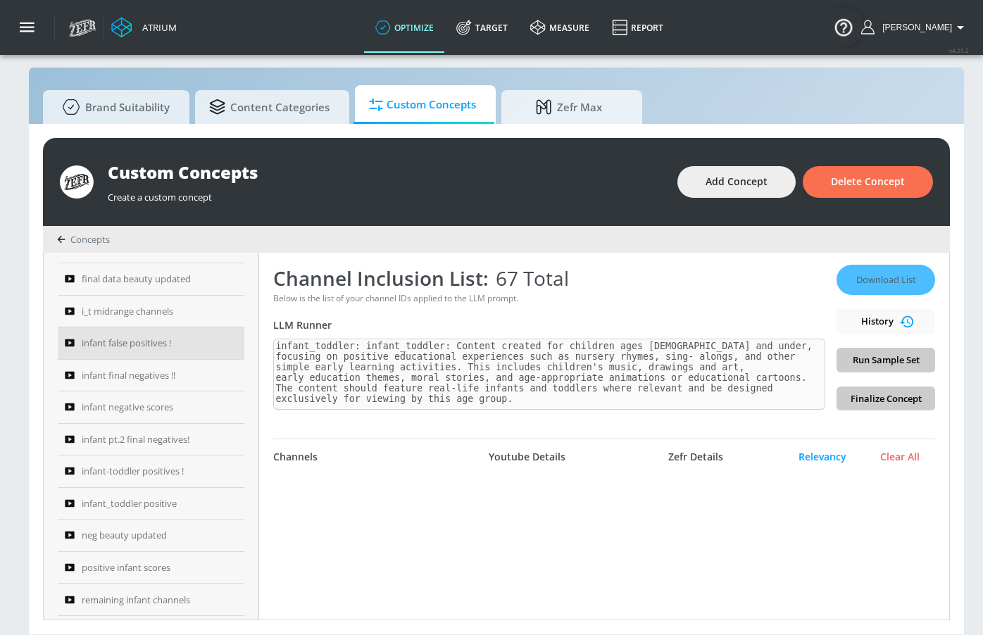
type textarea "infant_toddler: infant_toddler: Content created for children ages 5 and under, …"
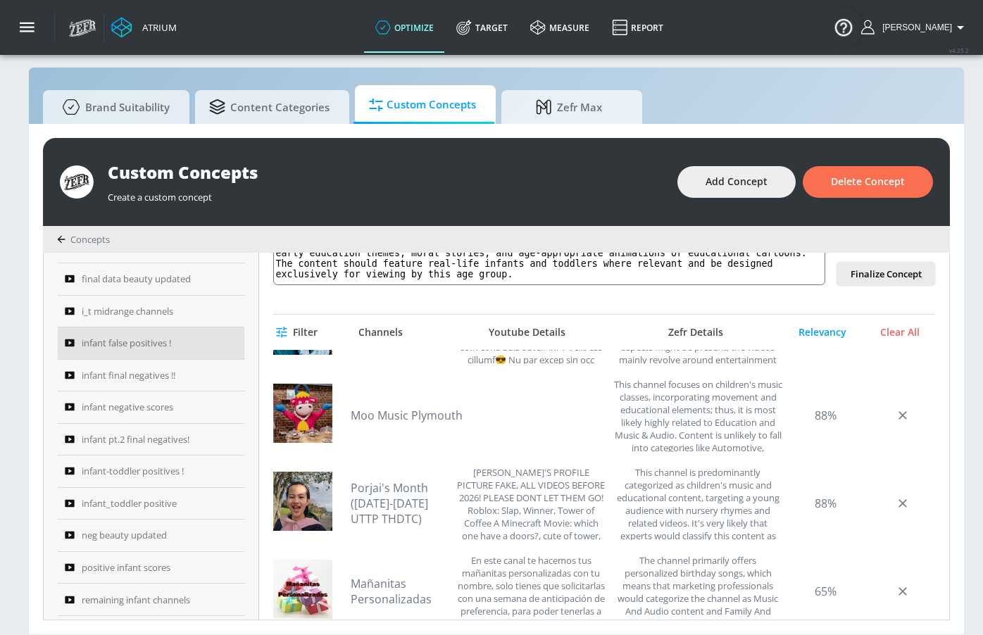
scroll to position [0, 0]
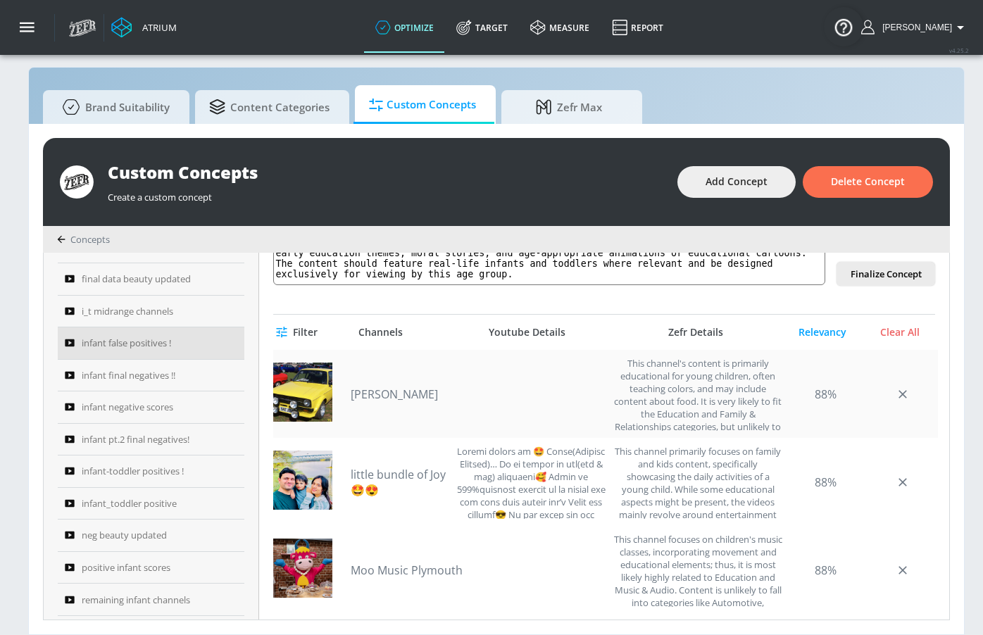
click at [410, 386] on link "Daniel Apestegui" at bounding box center [400, 393] width 99 height 15
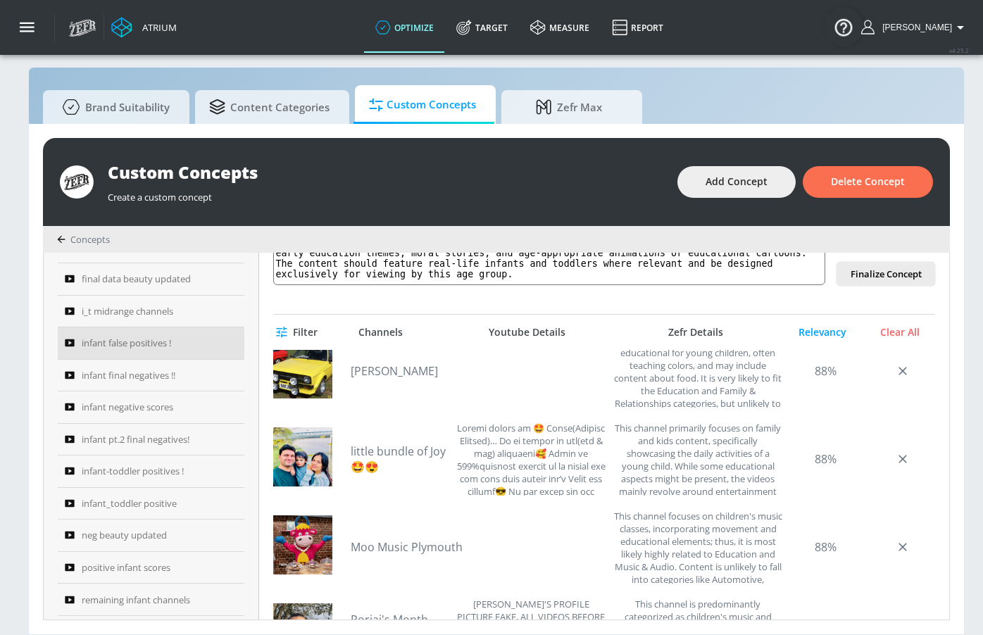
scroll to position [64, 0]
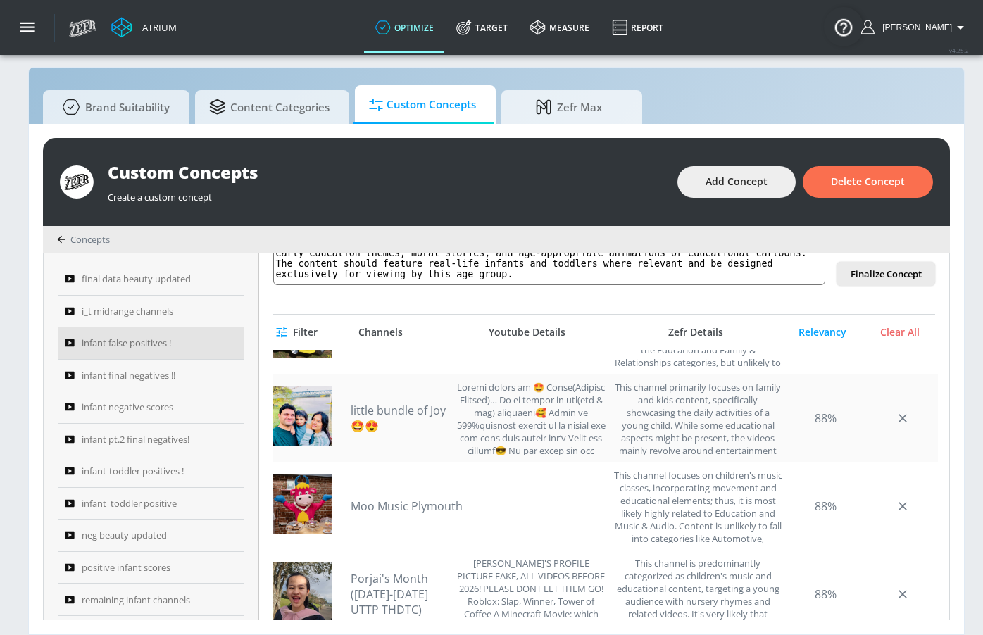
click at [420, 411] on link "little bundle of Joy🤩😍" at bounding box center [400, 418] width 99 height 31
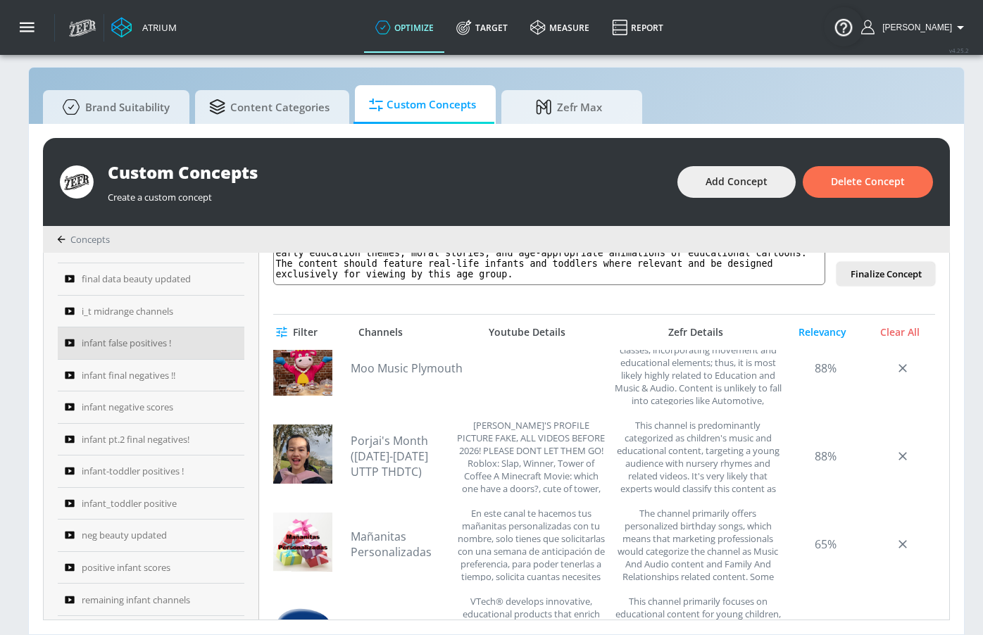
scroll to position [255, 0]
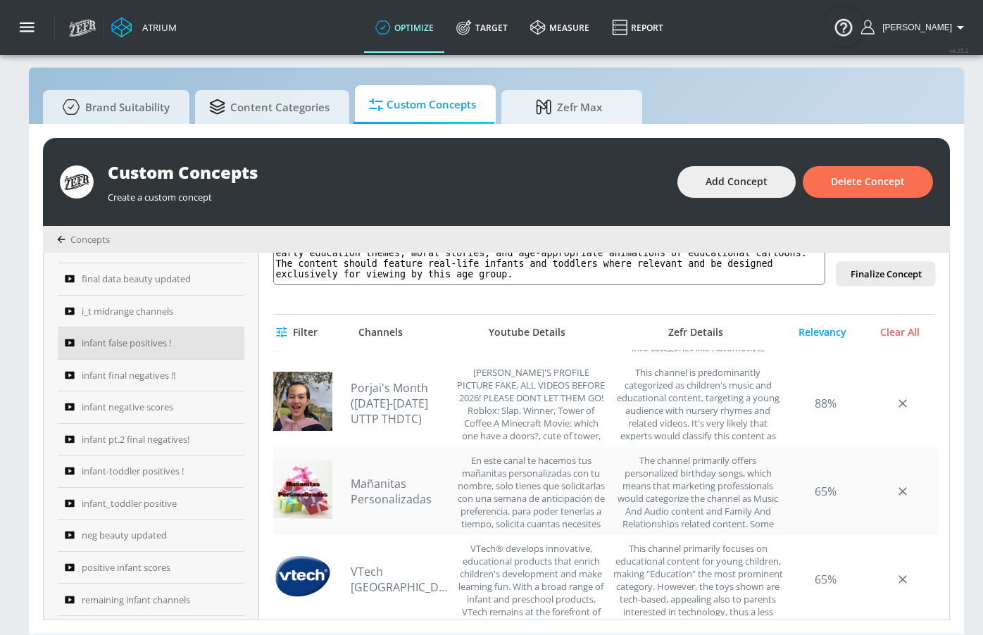
click at [408, 483] on link "Mañanitas Personalizadas" at bounding box center [400, 491] width 99 height 31
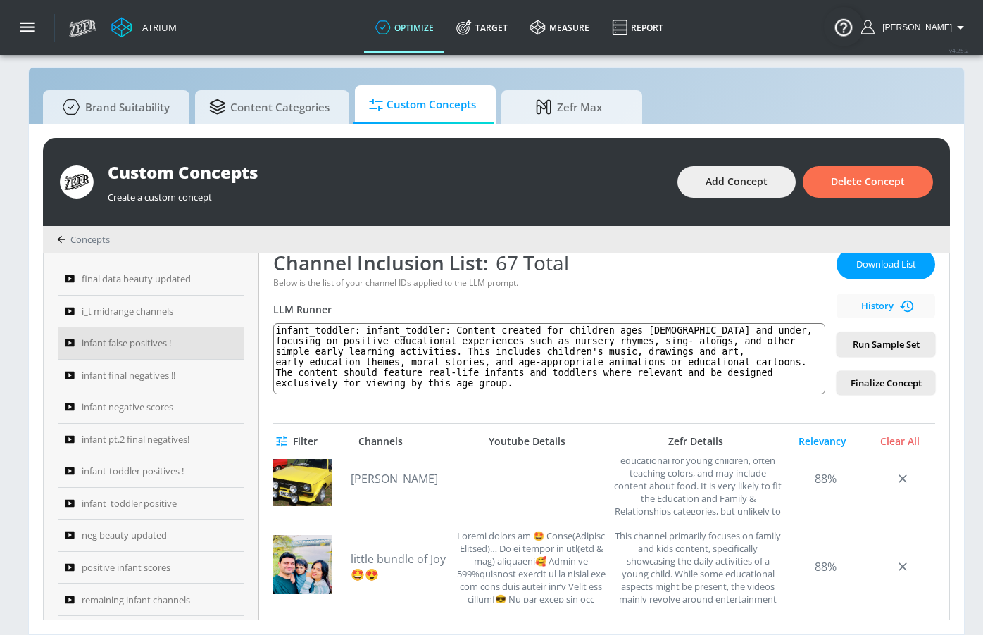
scroll to position [175, 0]
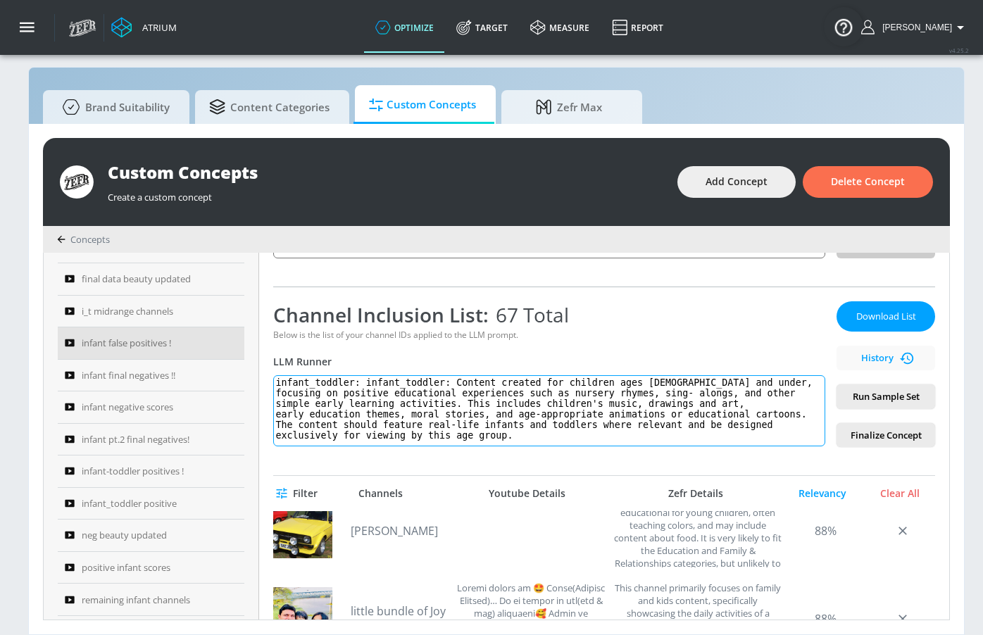
drag, startPoint x: 507, startPoint y: 428, endPoint x: 262, endPoint y: 375, distance: 250.6
click at [263, 375] on div "Sort By Name A-Z ASC ​ 70 range bpc BPC pt. 2 positive WOMEN FALSE UPDATED Wome…" at bounding box center [496, 436] width 905 height 367
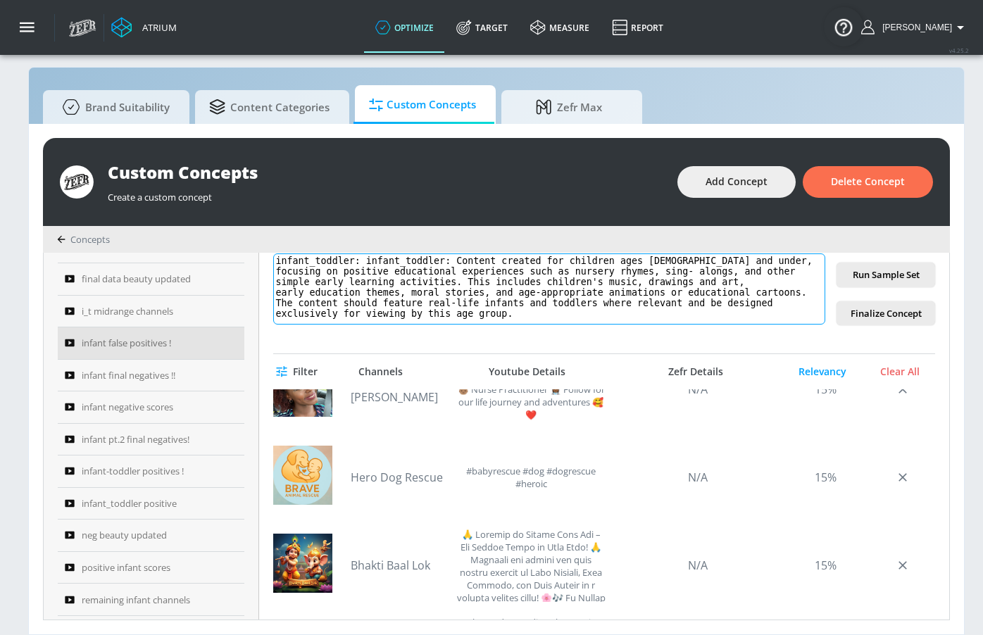
scroll to position [3619, 0]
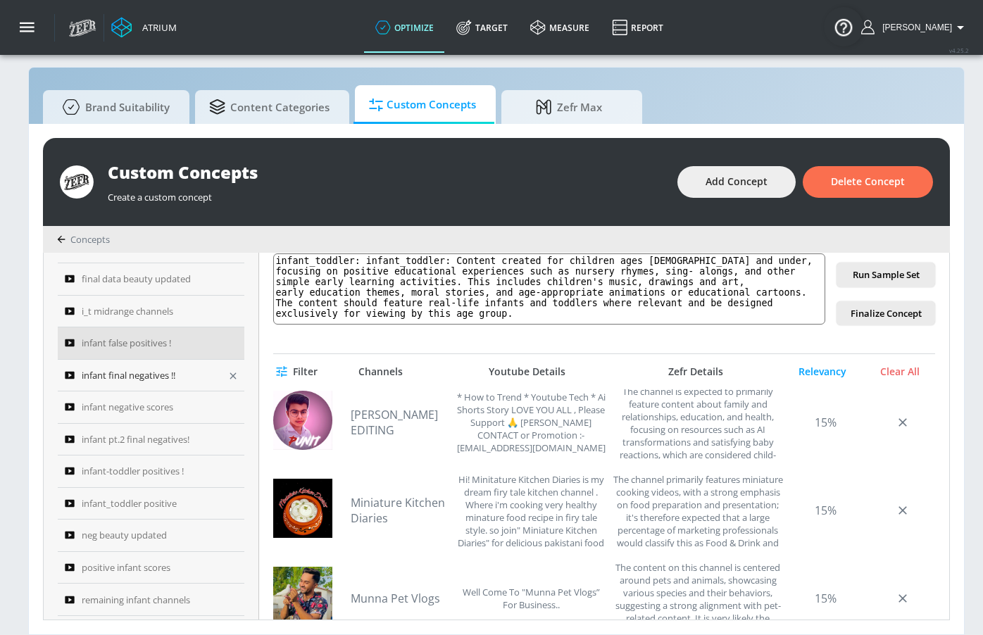
click at [145, 369] on span "infant final negatives !!" at bounding box center [129, 375] width 94 height 17
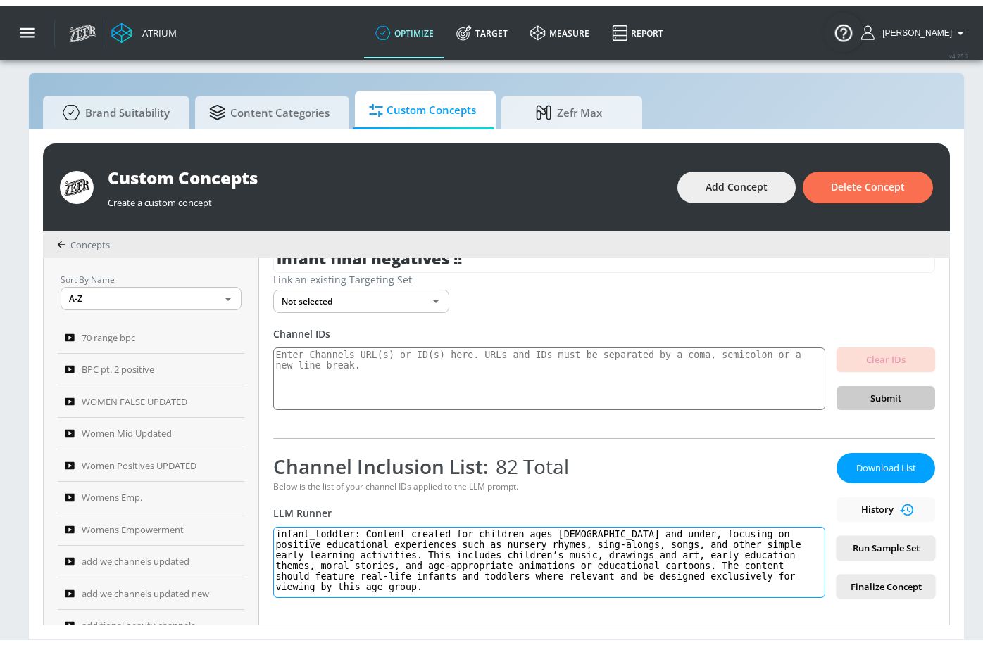
scroll to position [67, 0]
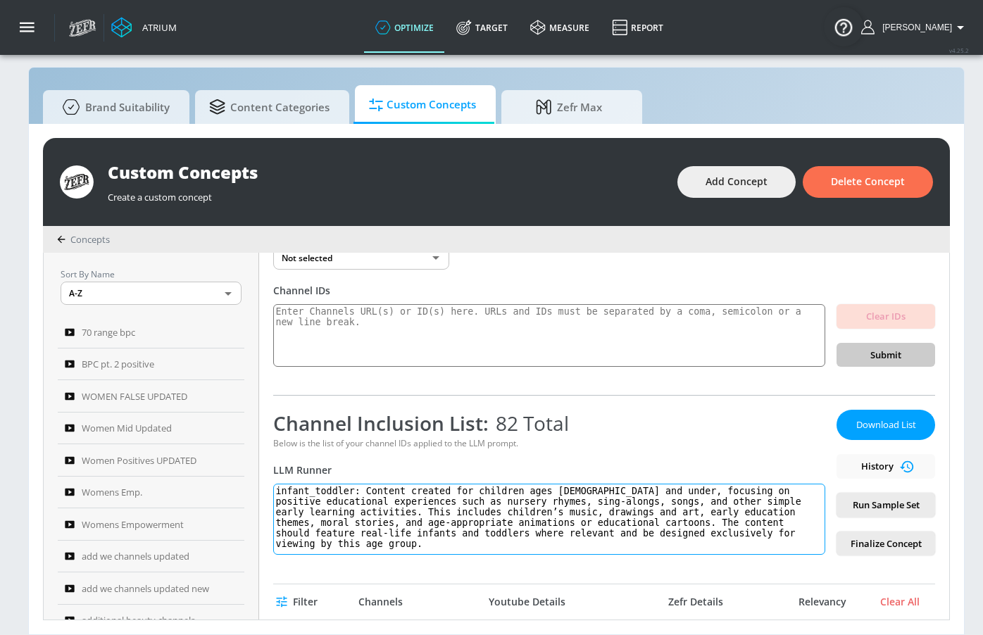
click at [487, 505] on textarea "infant_toddler: Content created for children ages 5 and under, focusing on posi…" at bounding box center [549, 519] width 552 height 71
click at [487, 504] on textarea "infant_toddler: Content created for children ages 5 and under, focusing on posi…" at bounding box center [549, 519] width 552 height 71
paste textarea "infant_toddler: Content created for children ages 5 and under, focusing on posi…"
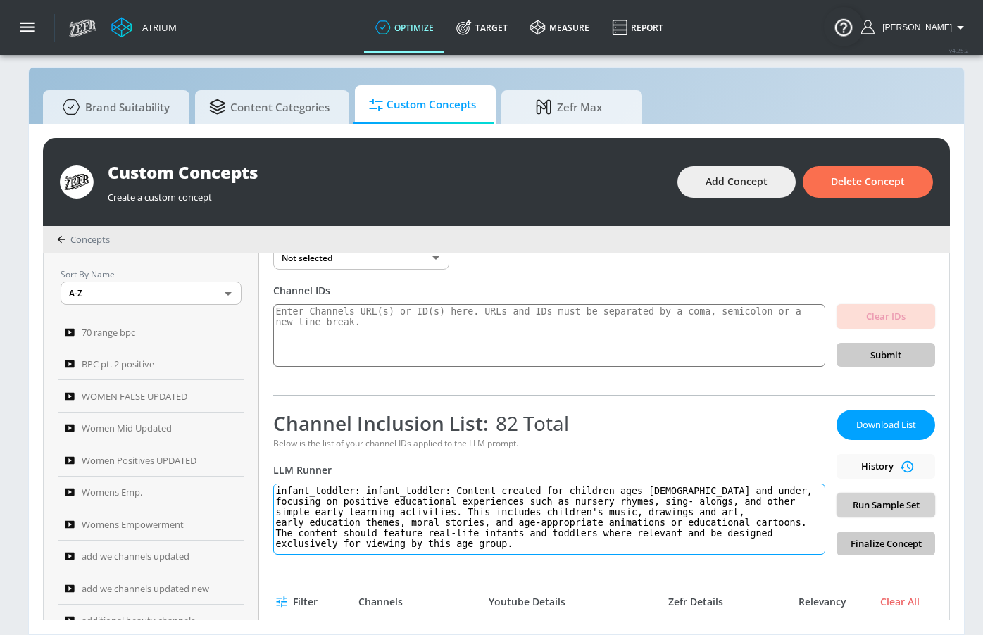
type textarea "infant_toddler: infant_toddler: Content created for children ages 5 and under, …"
click at [881, 504] on span "Run Sample Set" at bounding box center [885, 505] width 76 height 16
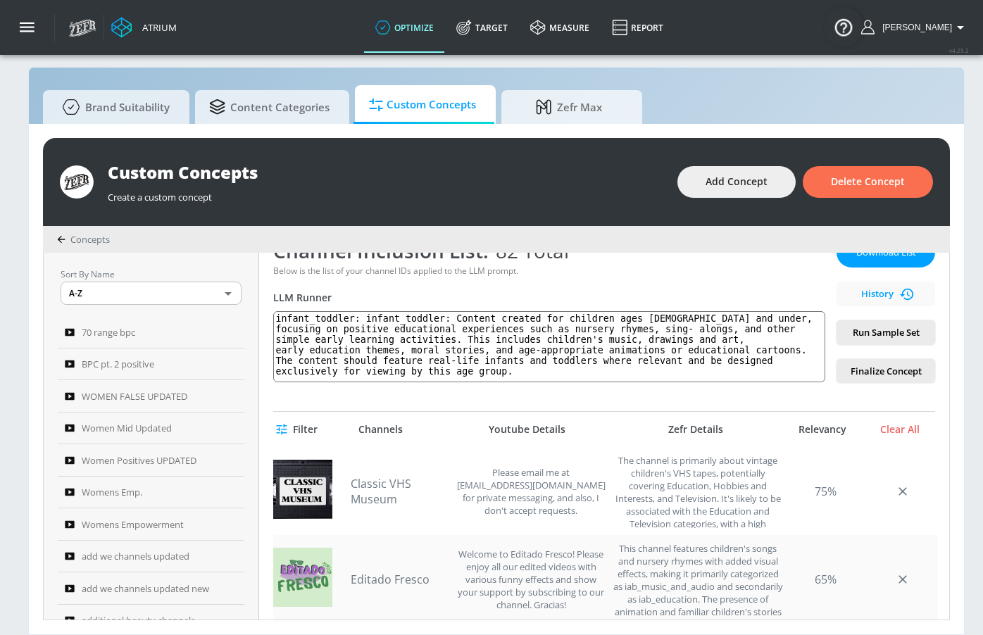
scroll to position [412, 0]
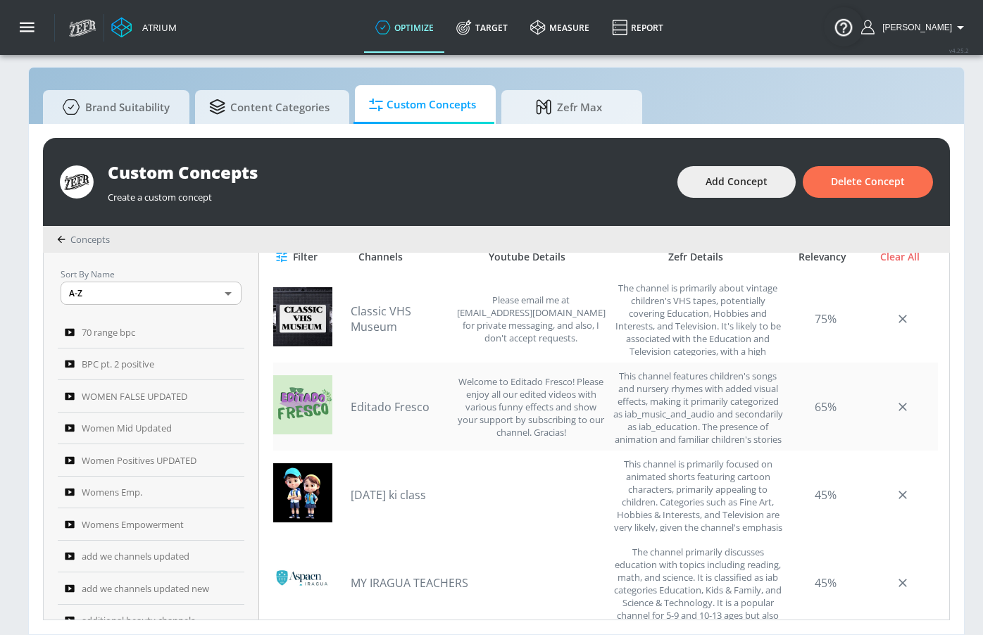
click at [392, 403] on link "Editado Fresco" at bounding box center [400, 406] width 99 height 15
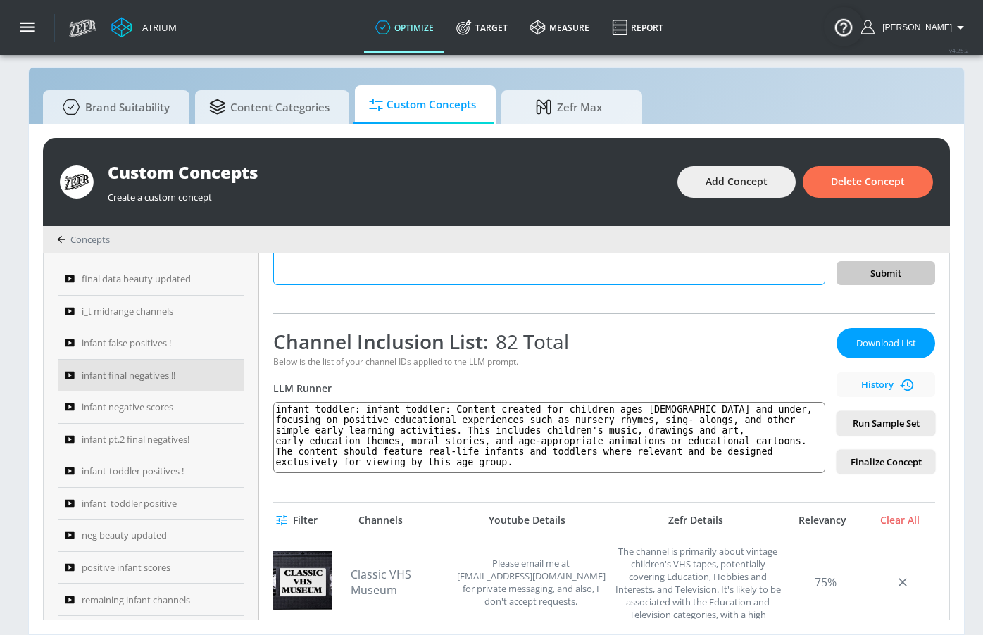
scroll to position [0, 0]
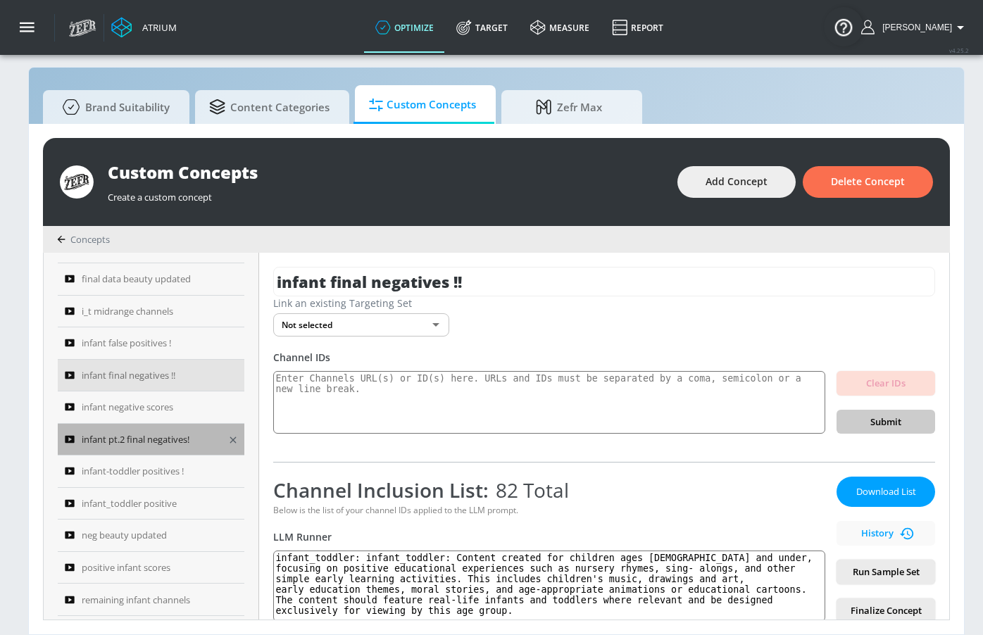
click at [184, 447] on span "infant pt.2 final negatives!" at bounding box center [136, 439] width 108 height 17
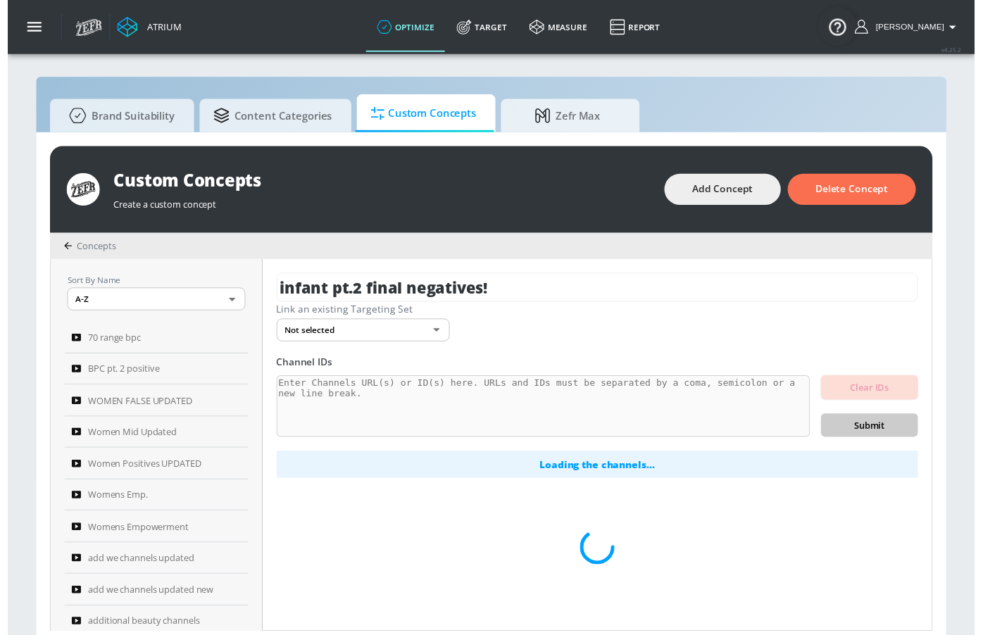
scroll to position [15, 0]
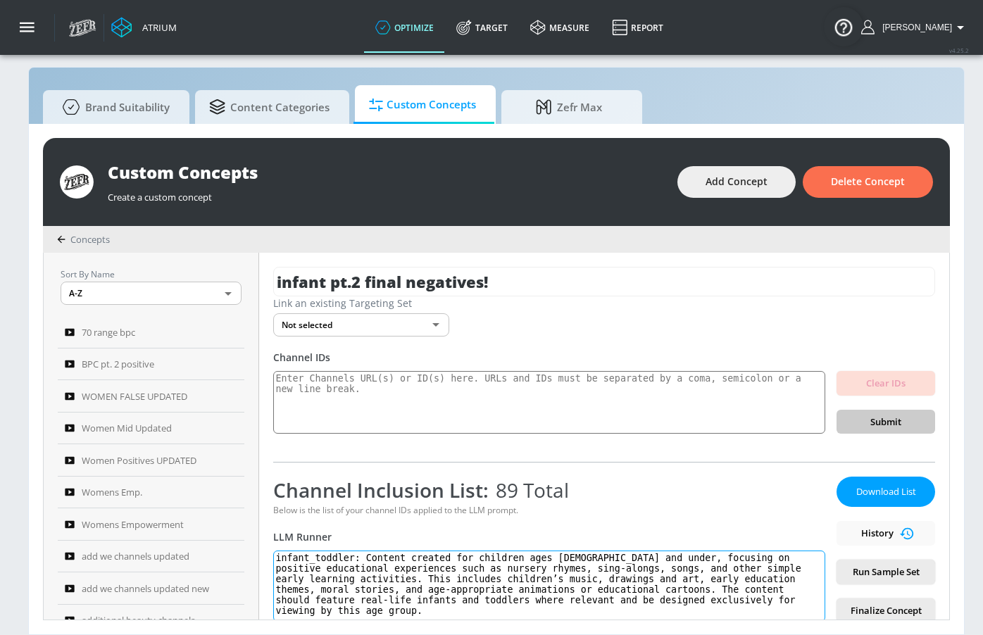
drag, startPoint x: 372, startPoint y: 617, endPoint x: 304, endPoint y: 543, distance: 100.1
click at [304, 543] on div "Channel Inclusion List: 89 Total Below is the list of your channel IDs applied …" at bounding box center [549, 550] width 552 height 146
paste textarea "UC8LrN0dcfXFI_6RTWgqg_xQ"
type textarea "UC8LrN0dcfXFI_6RTWgqg_xQ"
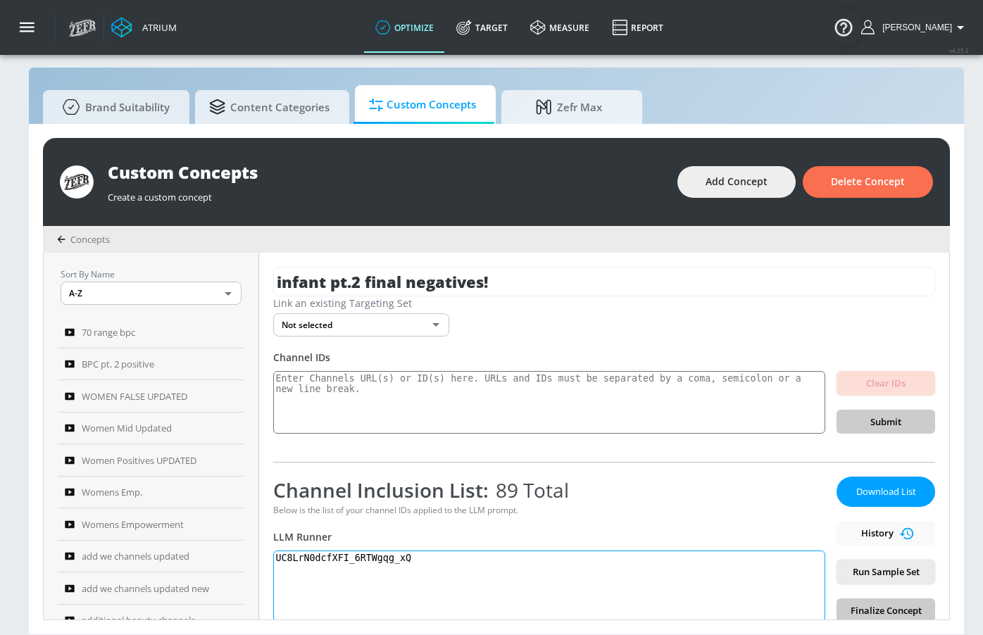
click at [467, 583] on textarea "UC8LrN0dcfXFI_6RTWgqg_xQ" at bounding box center [549, 585] width 552 height 71
paste textarea "infant_toddler: Content created for children ages 5 and under, focusing on posi…"
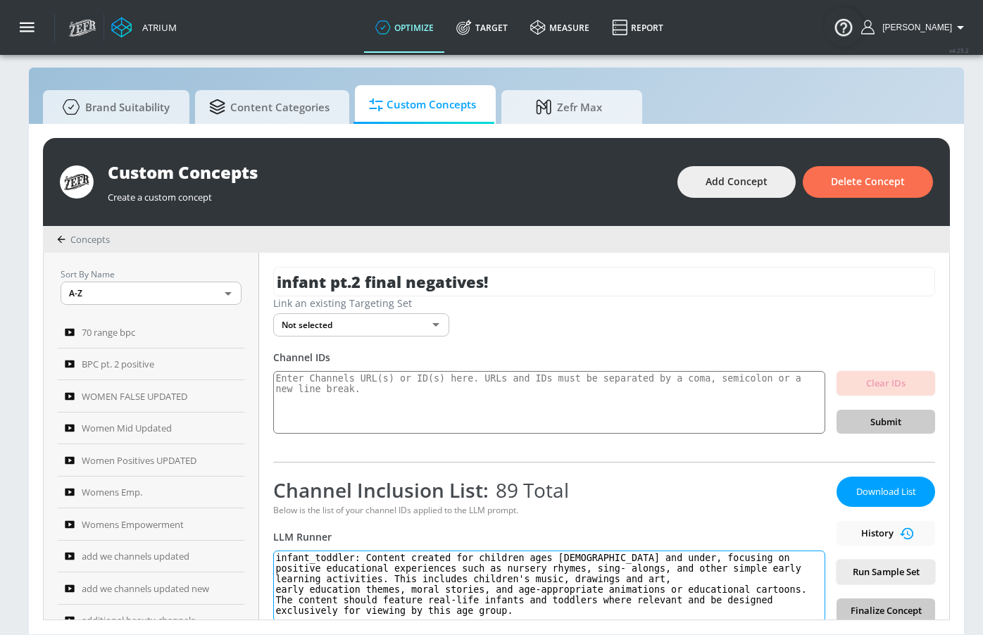
scroll to position [0, 0]
click at [284, 595] on textarea "infant_toddler: Content created for children ages 5 and under, focusing on posi…" at bounding box center [549, 585] width 552 height 71
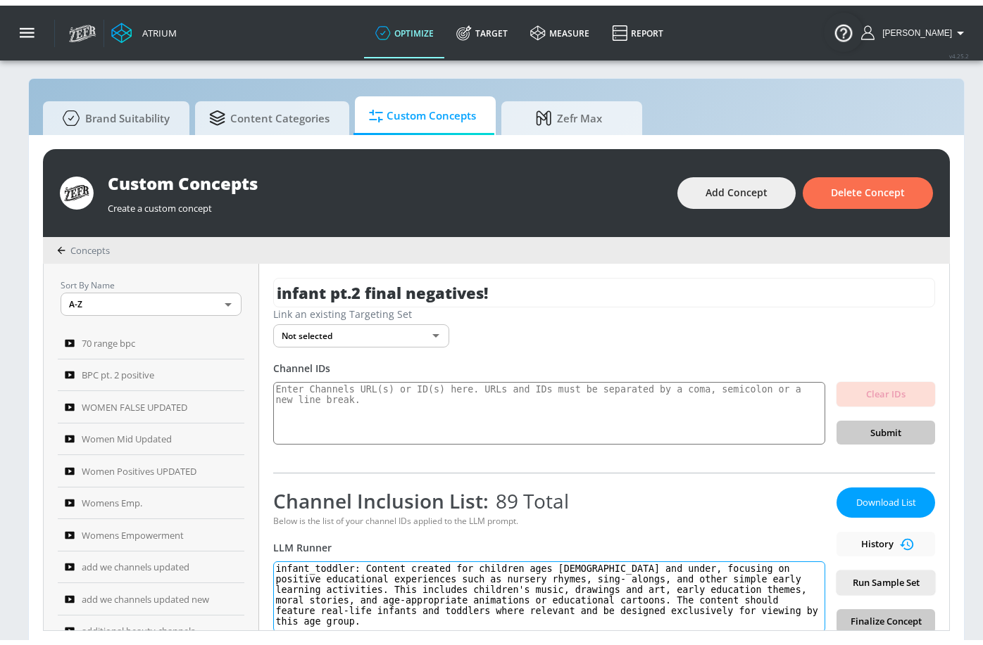
scroll to position [9, 0]
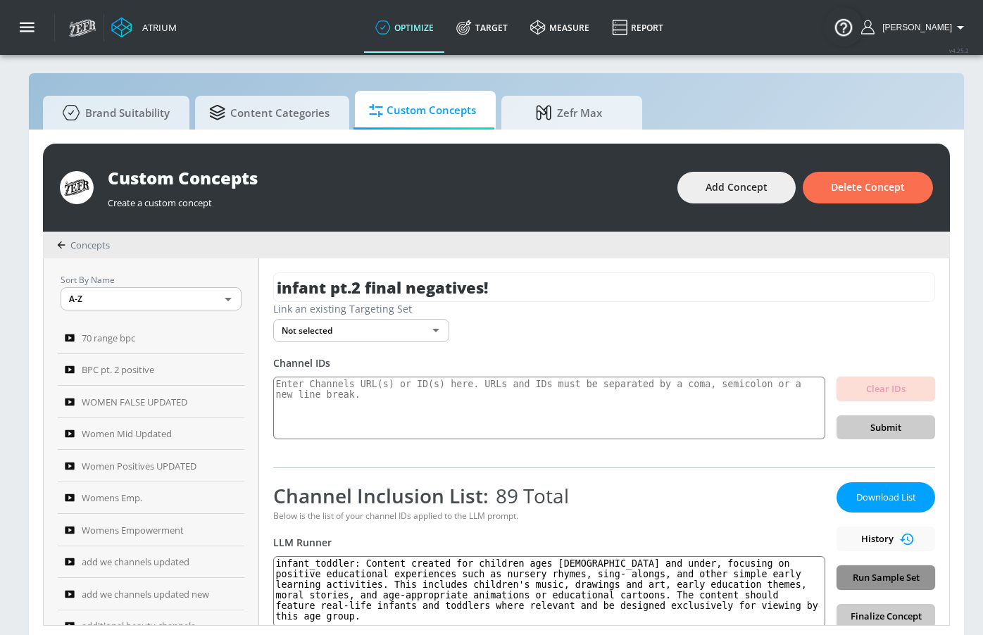
click at [888, 574] on span "Run Sample Set" at bounding box center [885, 577] width 76 height 16
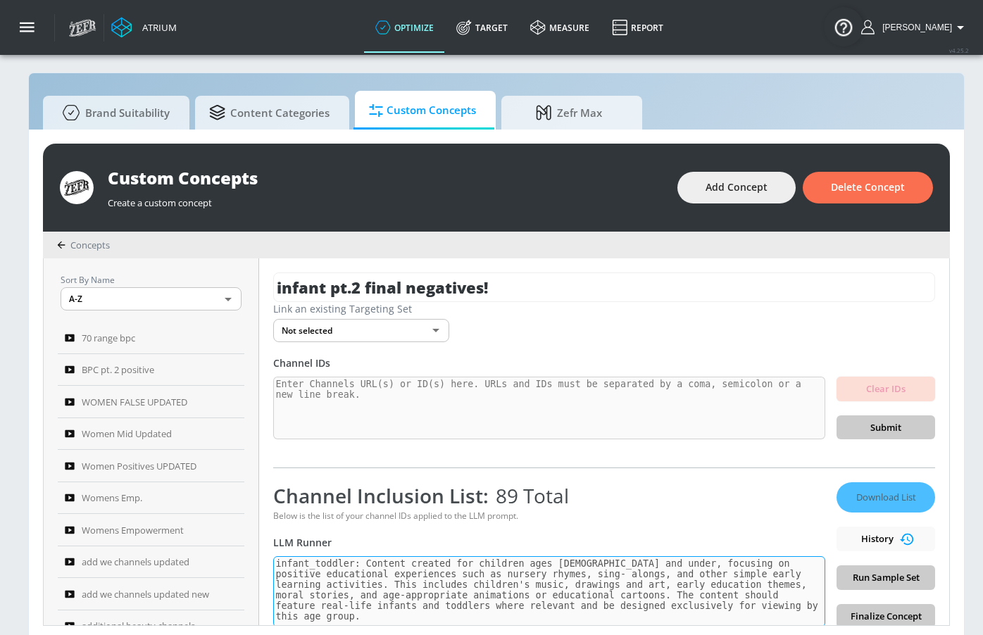
type textarea "infant_toddler: Content created for children ages 5 and under, focusing on posi…"
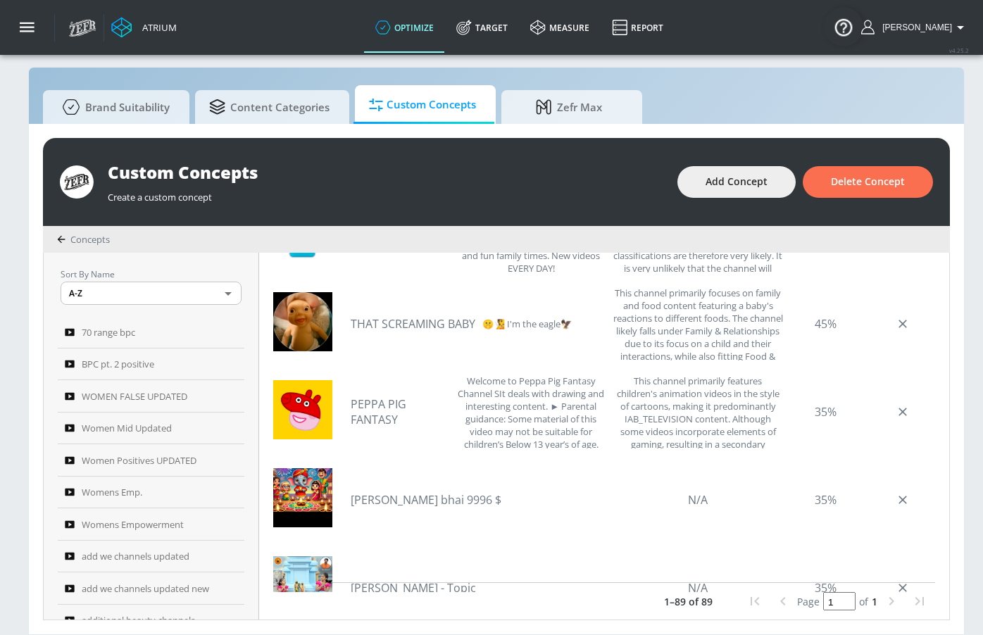
scroll to position [43, 0]
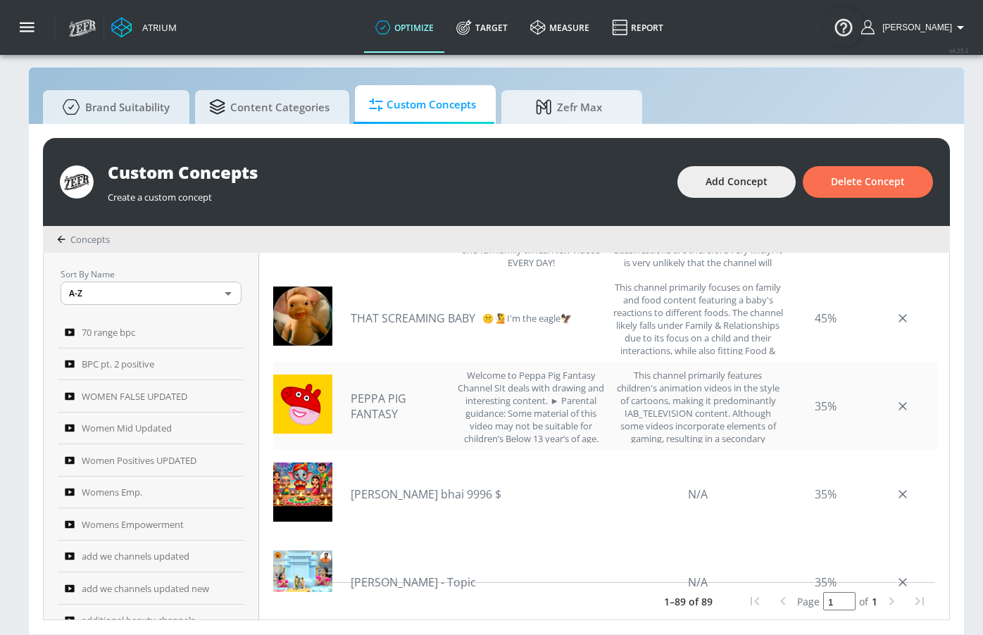
click at [384, 408] on link "PEPPA PIG FANTASY" at bounding box center [400, 406] width 99 height 31
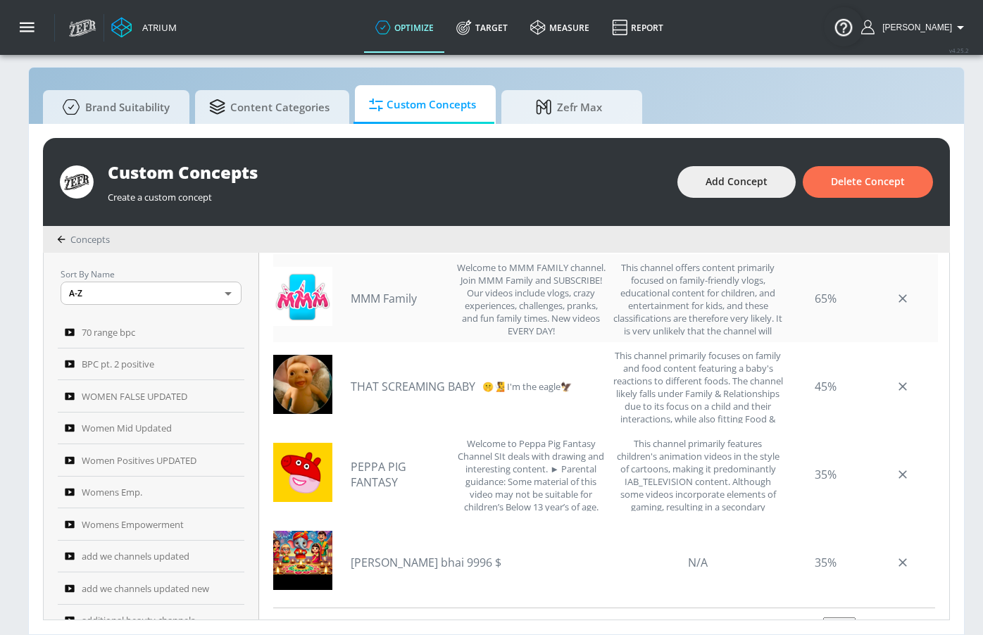
scroll to position [429, 0]
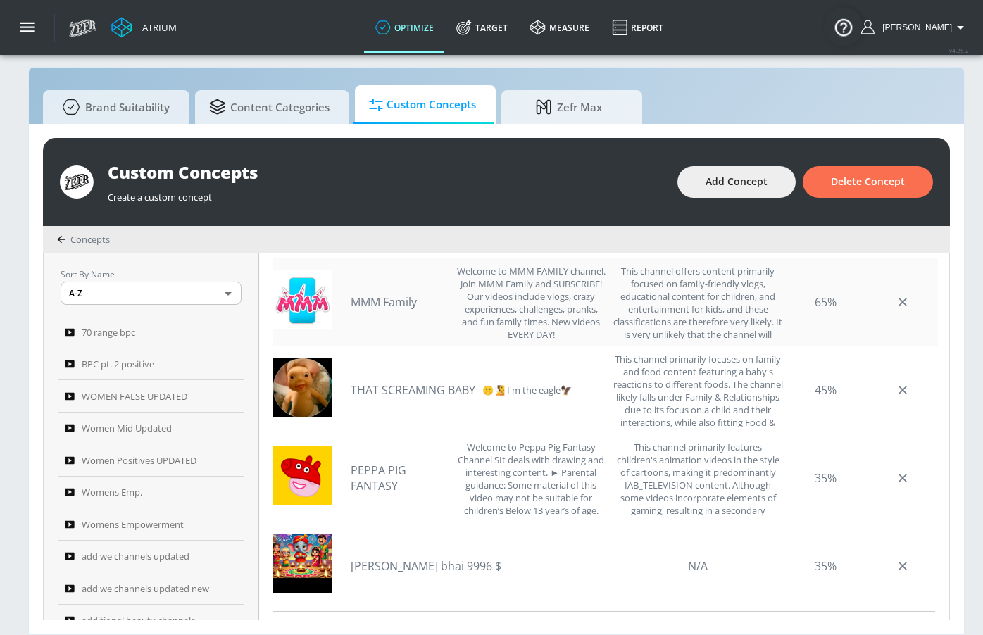
click at [396, 306] on link "MMM Family" at bounding box center [400, 301] width 99 height 15
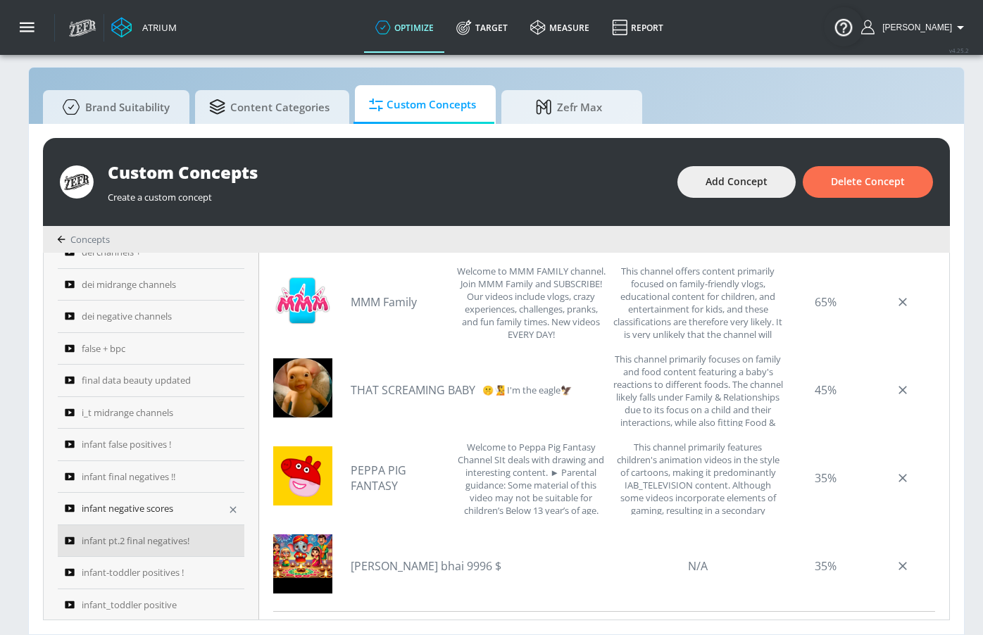
scroll to position [757, 0]
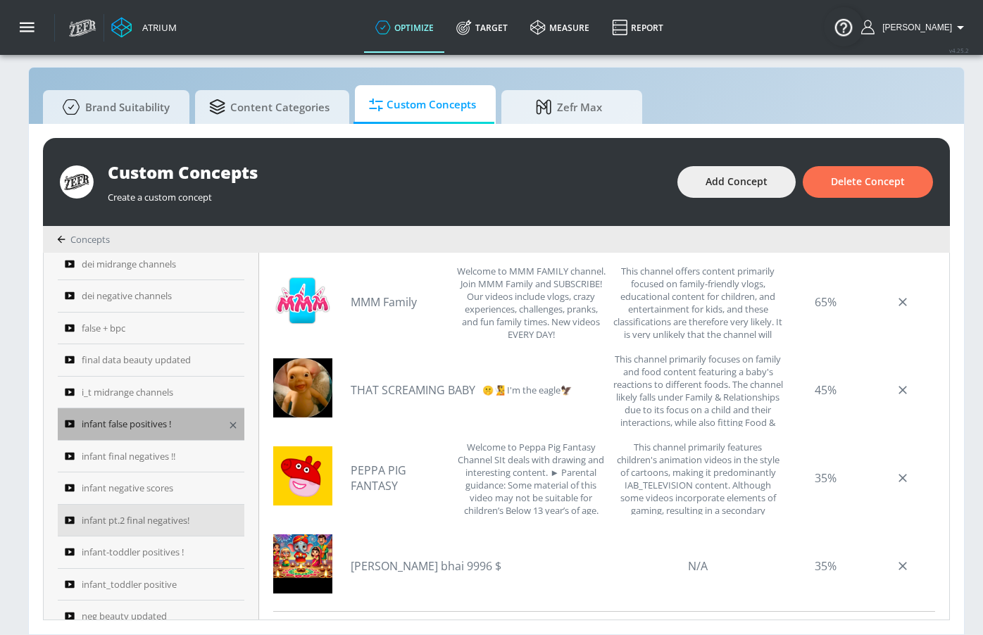
click at [156, 431] on span "infant false positives !" at bounding box center [126, 423] width 89 height 17
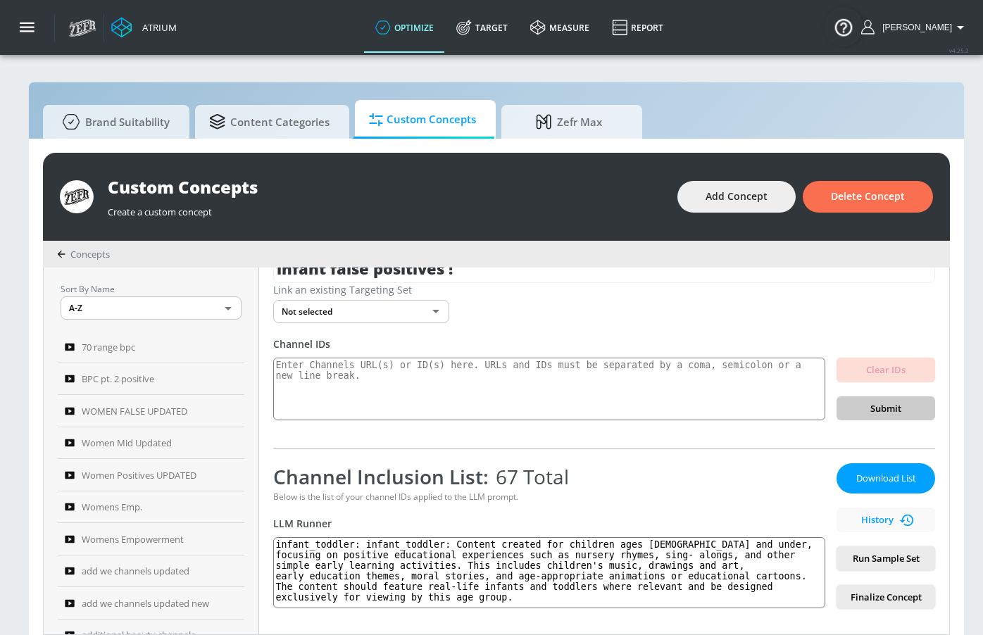
scroll to position [113, 0]
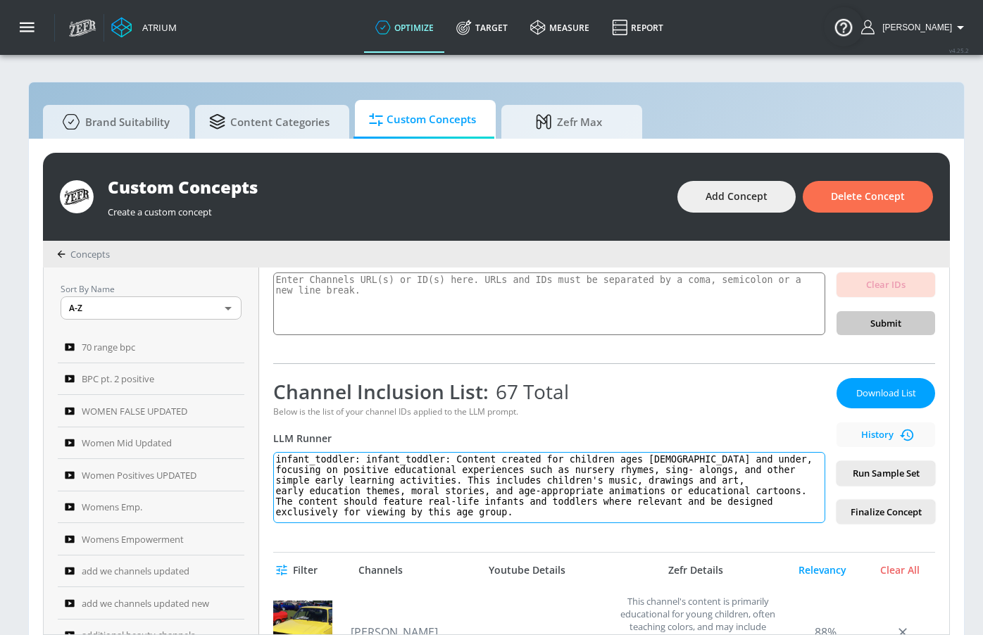
drag, startPoint x: 527, startPoint y: 513, endPoint x: 279, endPoint y: 457, distance: 254.1
click at [279, 457] on div "infant false positives ! Link an existing Targeting Set Not selected none ​ Cha…" at bounding box center [604, 450] width 690 height 367
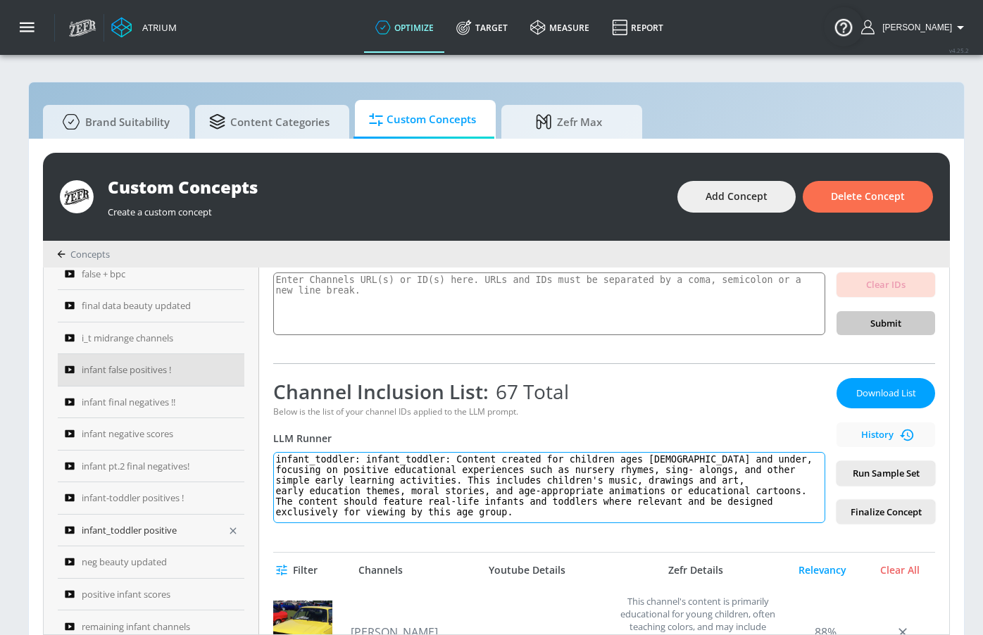
scroll to position [838, 0]
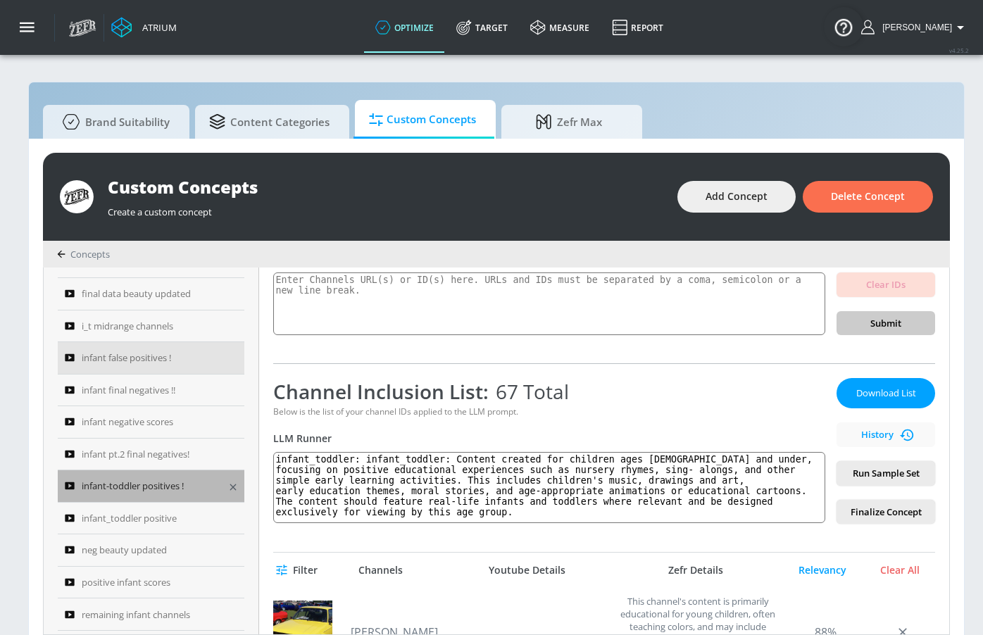
click at [160, 478] on span "infant-toddler positives !" at bounding box center [133, 485] width 102 height 17
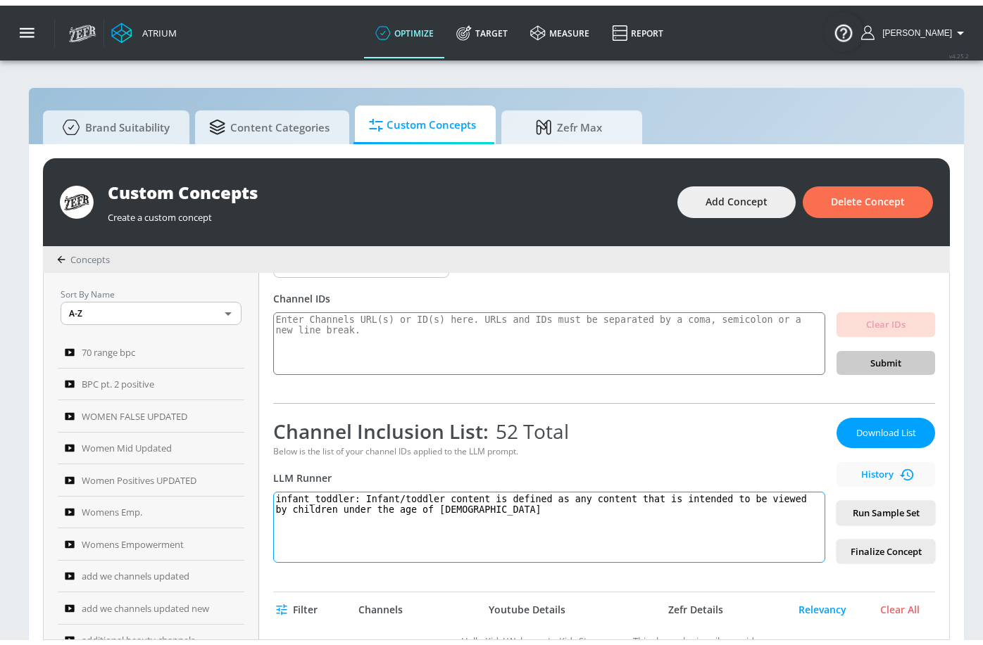
scroll to position [126, 0]
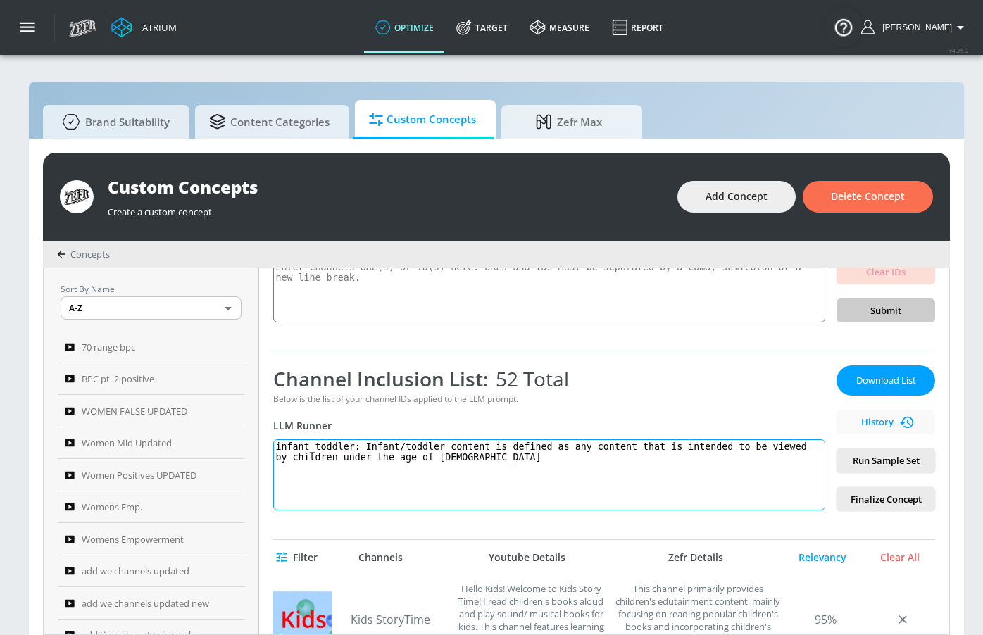
click at [448, 468] on textarea "infant_toddler: Infant/toddler content is defined as any content that is intend…" at bounding box center [549, 474] width 552 height 71
click at [448, 467] on textarea "infant_toddler: Infant/toddler content is defined as any content that is intend…" at bounding box center [549, 474] width 552 height 71
paste textarea "infant_toddler: Content created for children ages 5 and under, focusing on posi…"
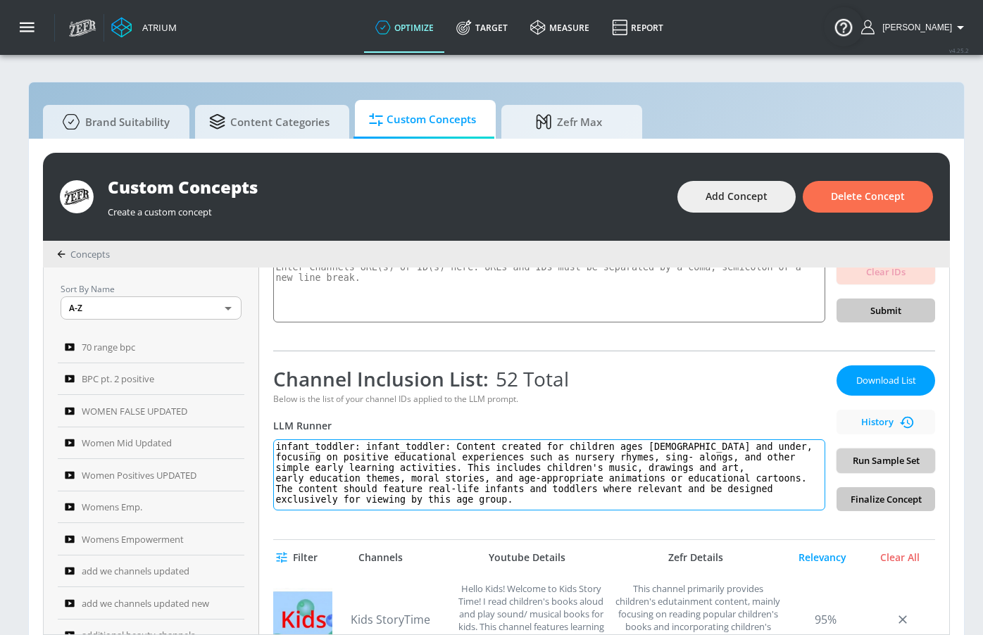
type textarea "infant_toddler: infant_toddler: Content created for children ages 5 and under, …"
click at [890, 465] on span "Run Sample Set" at bounding box center [885, 461] width 76 height 16
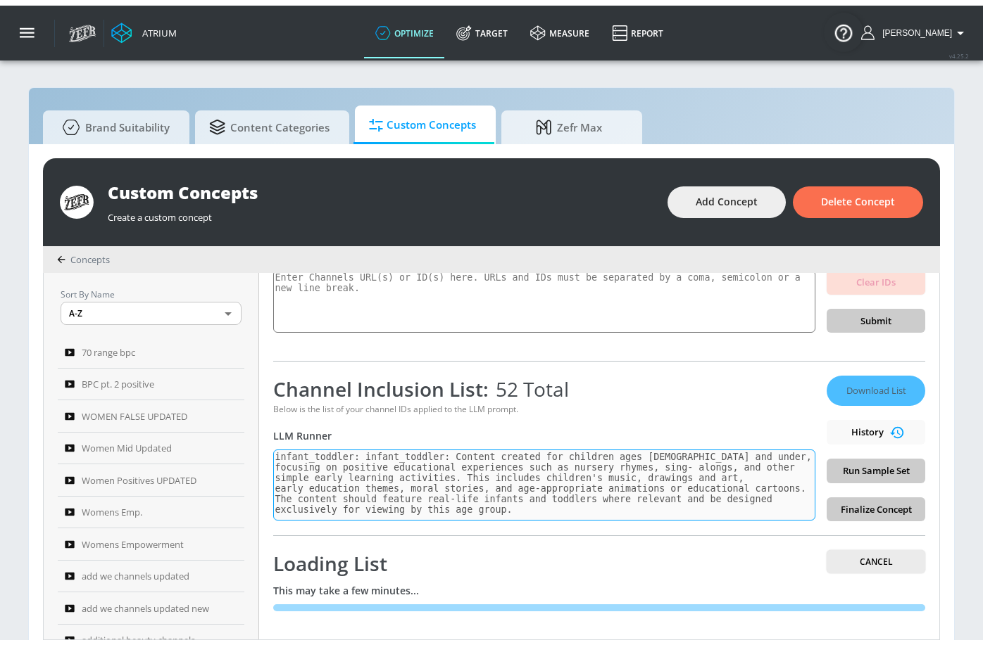
scroll to position [111, 0]
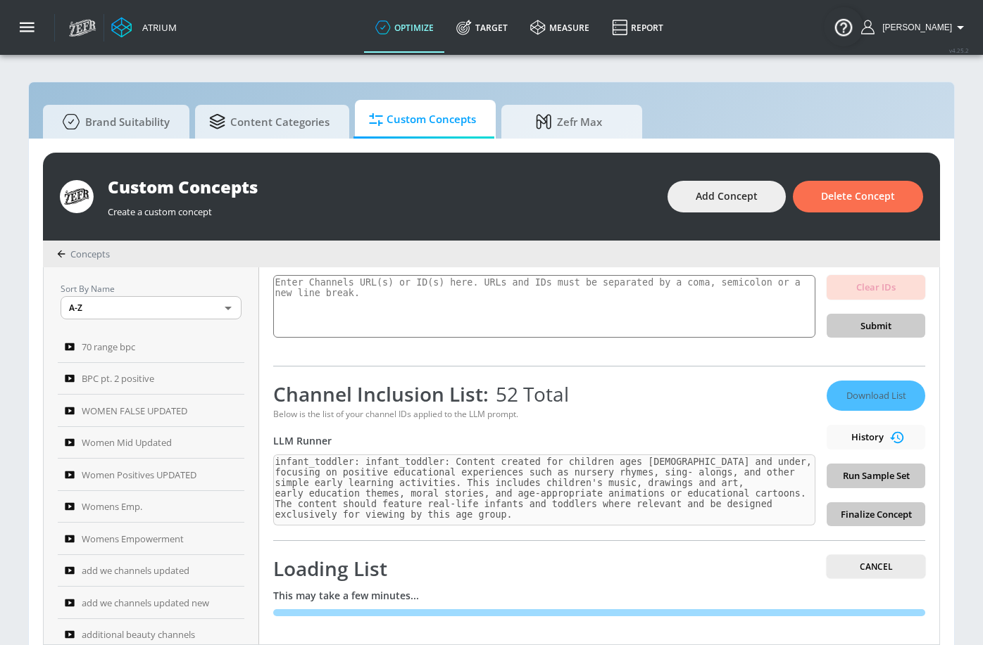
click at [706, 387] on div "Channel Inclusion List: 52 Total" at bounding box center [544, 394] width 542 height 27
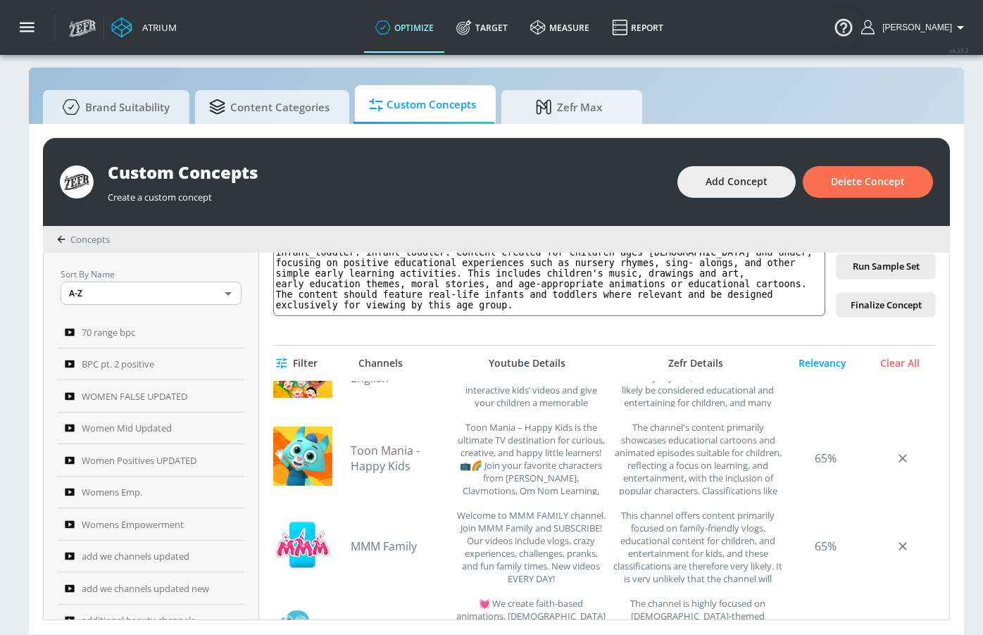
scroll to position [2920, 0]
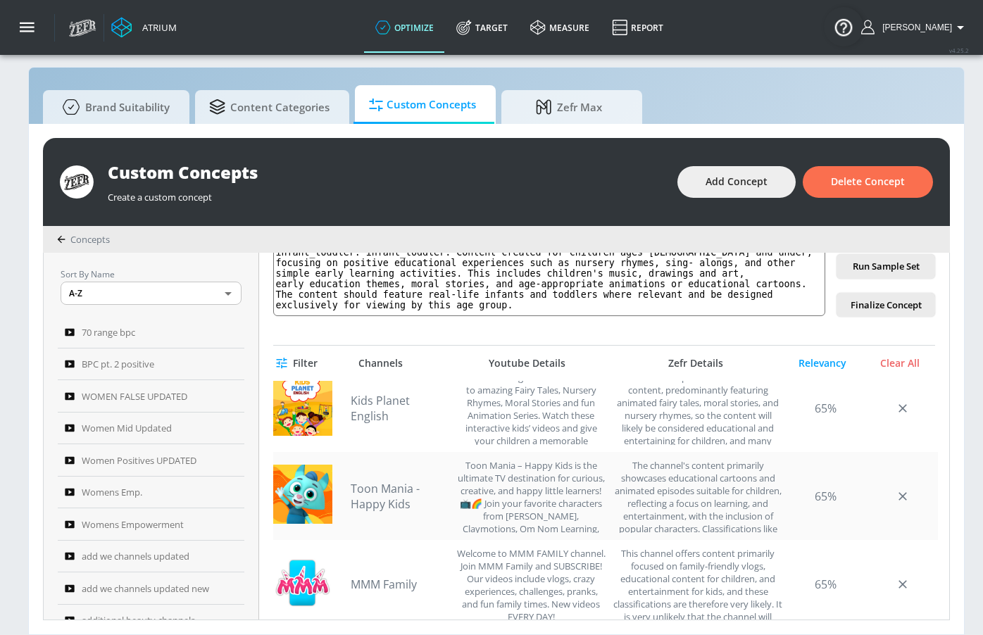
click at [390, 495] on link "Toon Mania - Happy Kids" at bounding box center [400, 496] width 99 height 31
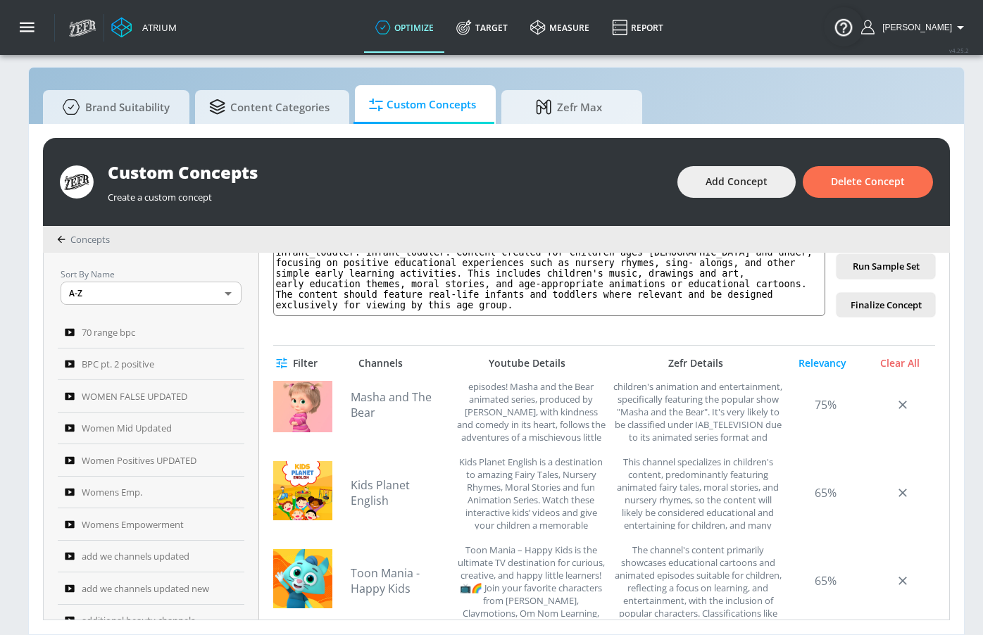
scroll to position [2834, 0]
click at [424, 489] on link "Kids Planet English" at bounding box center [400, 494] width 99 height 31
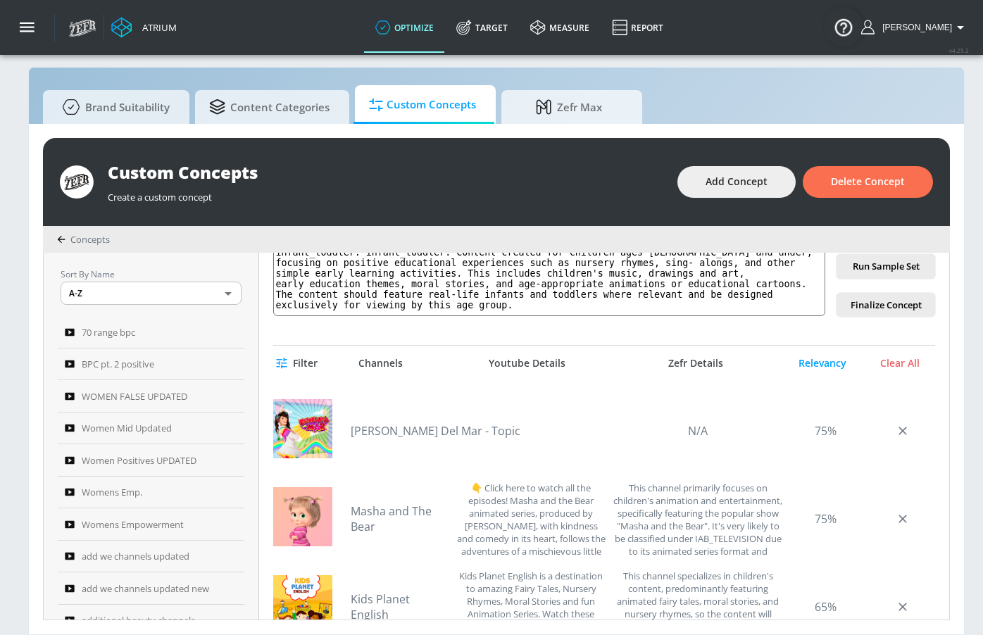
scroll to position [2721, 0]
click at [417, 519] on link "Masha and The Bear" at bounding box center [400, 519] width 99 height 31
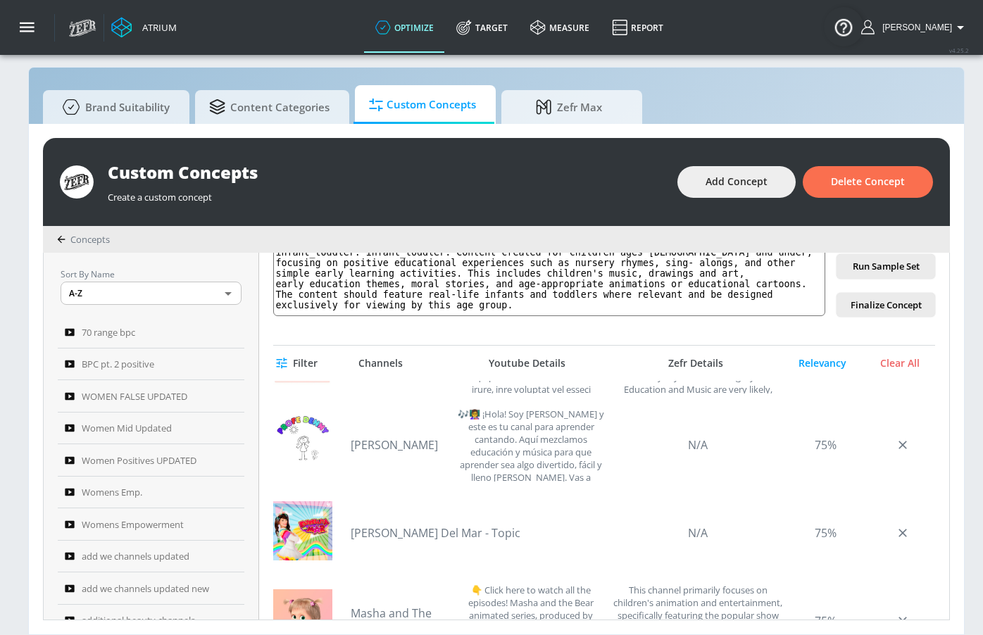
scroll to position [2616, 0]
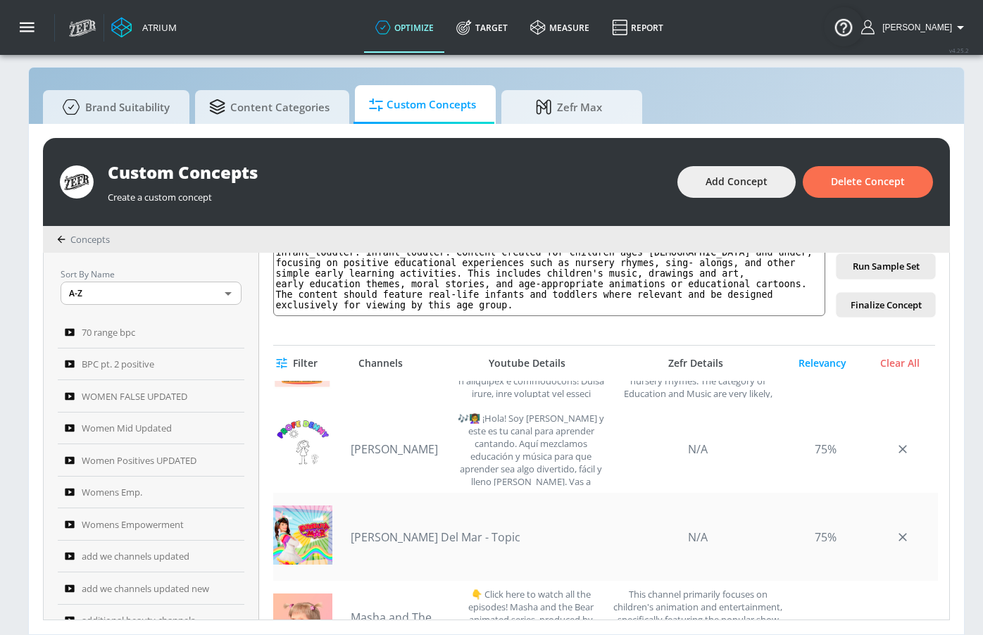
click at [415, 539] on link "Estrellita Del Mar - Topic" at bounding box center [436, 536] width 170 height 15
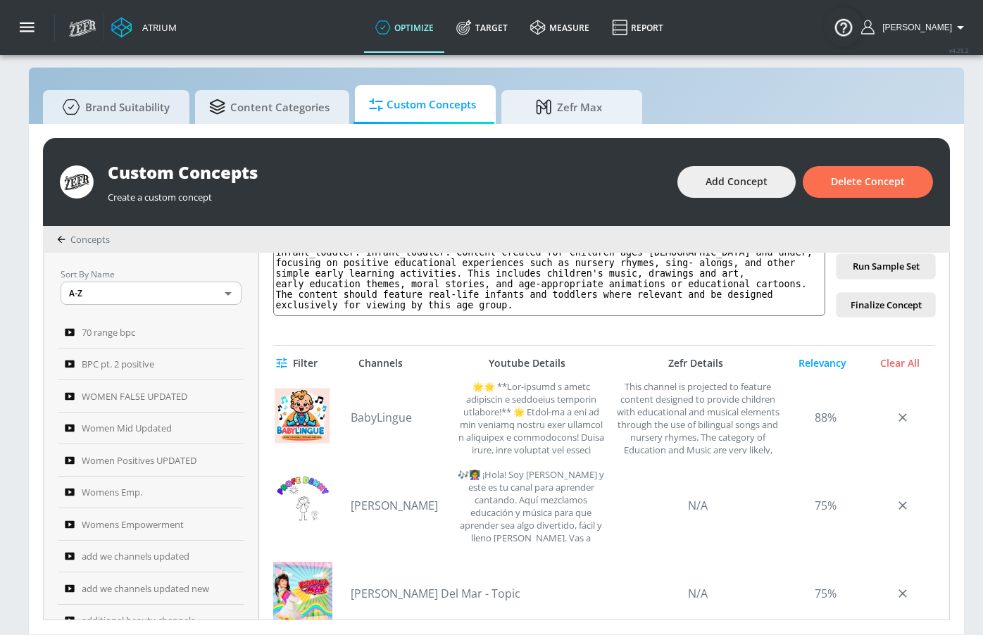
scroll to position [2558, 0]
click at [396, 507] on link "Profe Denny" at bounding box center [400, 506] width 99 height 15
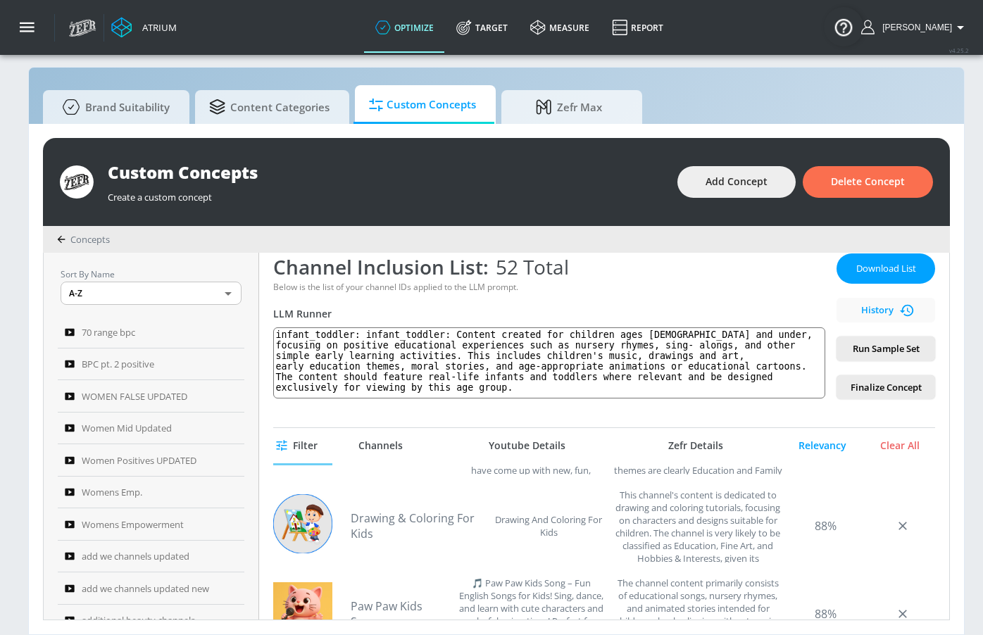
scroll to position [188, 0]
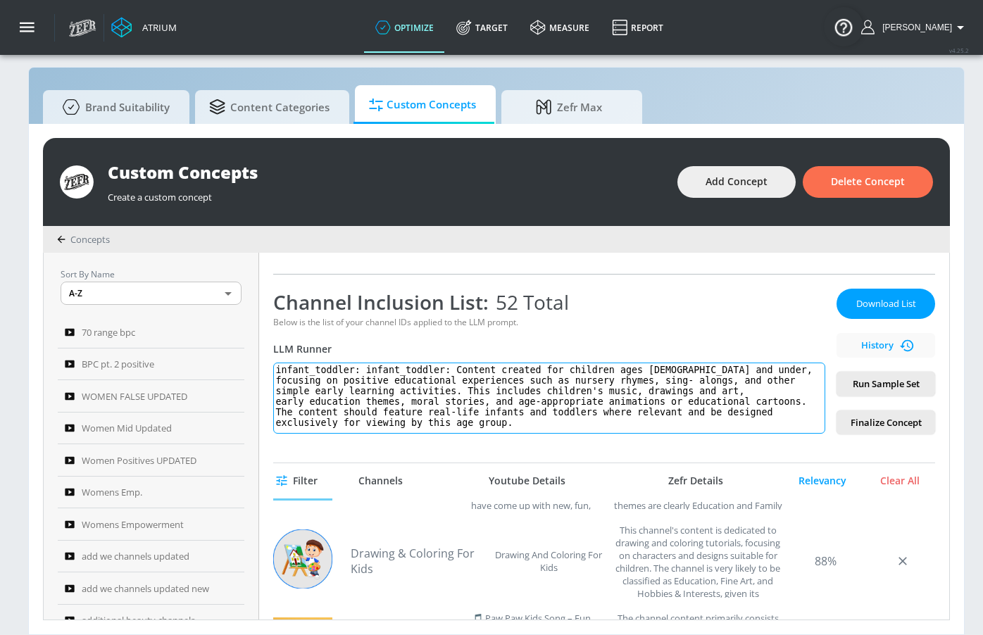
click at [407, 376] on textarea "infant_toddler: infant_toddler: Content created for children ages 5 and under, …" at bounding box center [549, 397] width 552 height 71
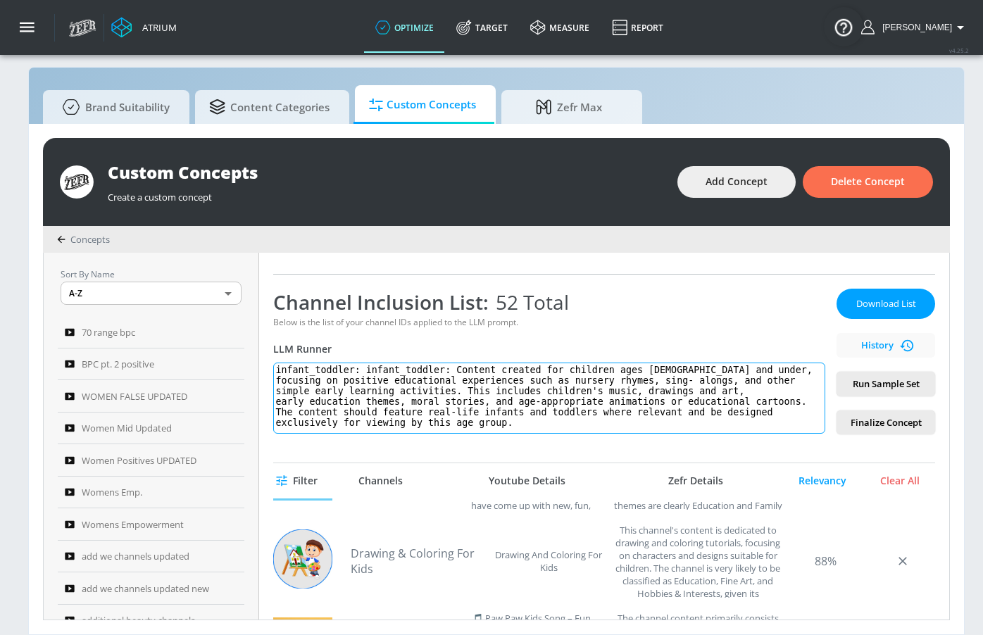
click at [407, 376] on textarea "infant_toddler: infant_toddler: Content created for children ages 5 and under, …" at bounding box center [549, 397] width 552 height 71
drag, startPoint x: 524, startPoint y: 426, endPoint x: 307, endPoint y: 340, distance: 233.2
click at [307, 340] on div "Channel Inclusion List: 52 Total Below is the list of your channel IDs applied …" at bounding box center [549, 362] width 552 height 146
